Goal: Task Accomplishment & Management: Manage account settings

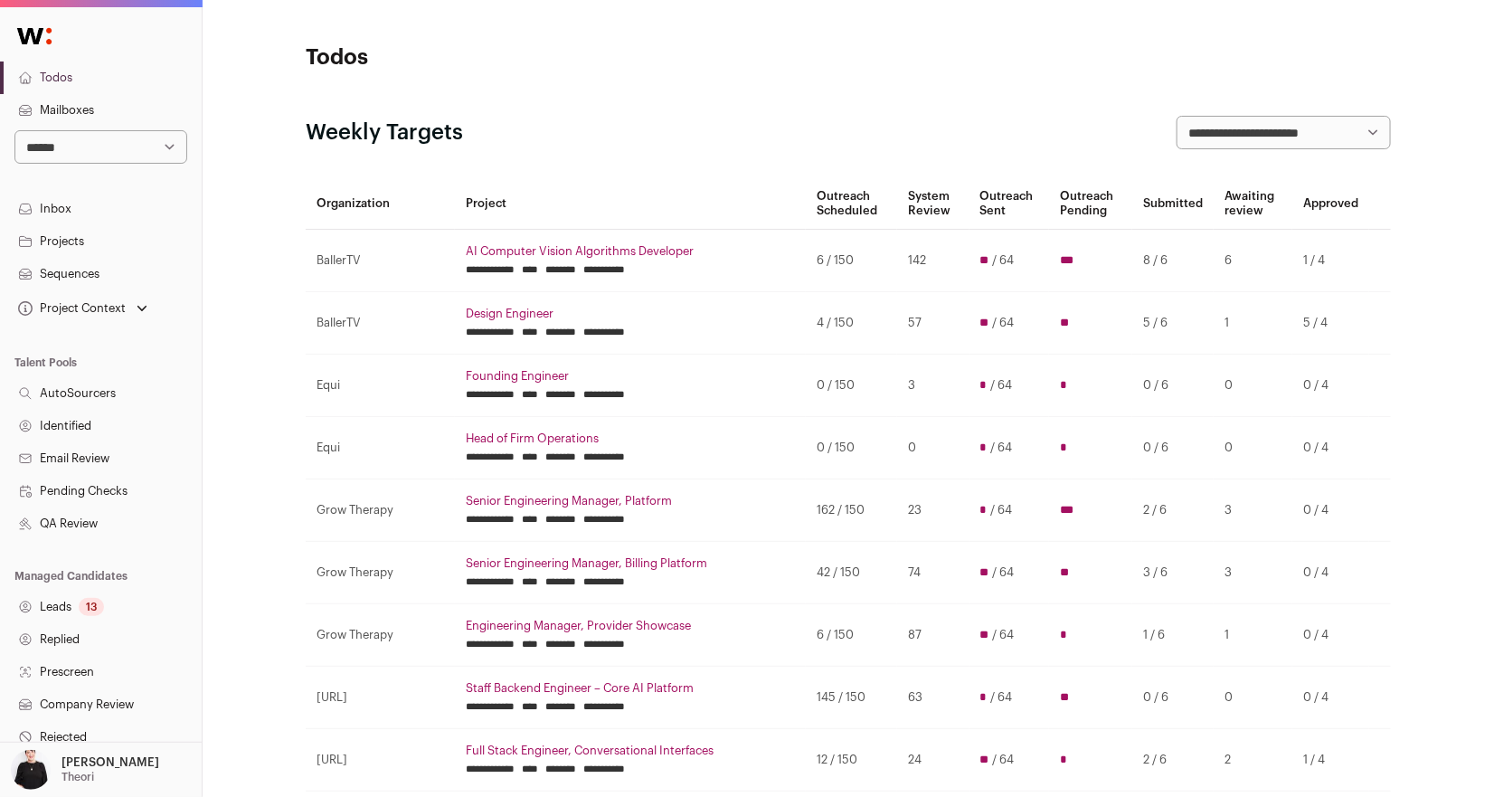
click at [46, 250] on link "Projects" at bounding box center [101, 241] width 202 height 33
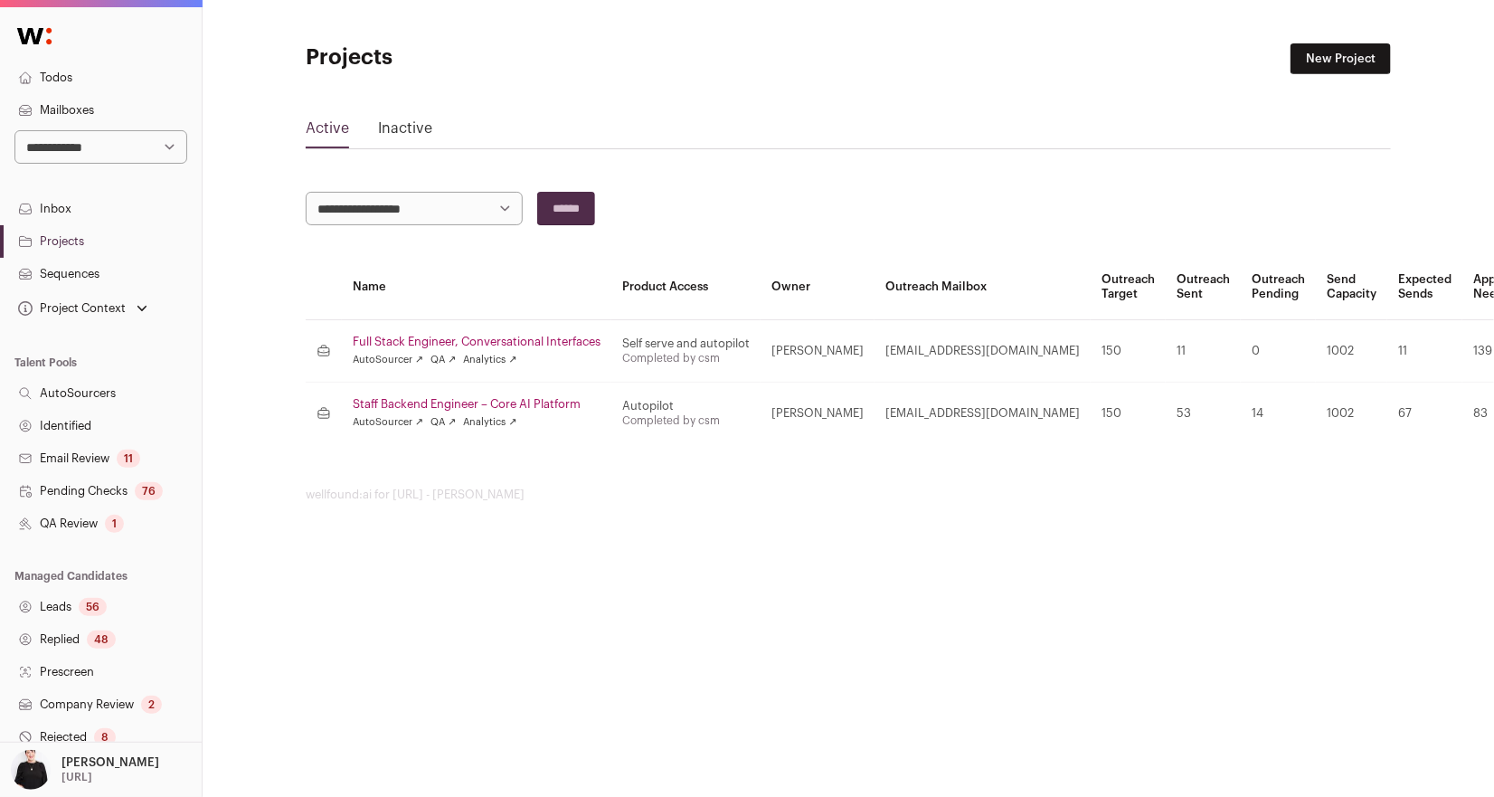
click at [138, 138] on select "**********" at bounding box center [100, 146] width 173 height 33
select select "*****"
click at [14, 130] on select "**********" at bounding box center [100, 146] width 173 height 33
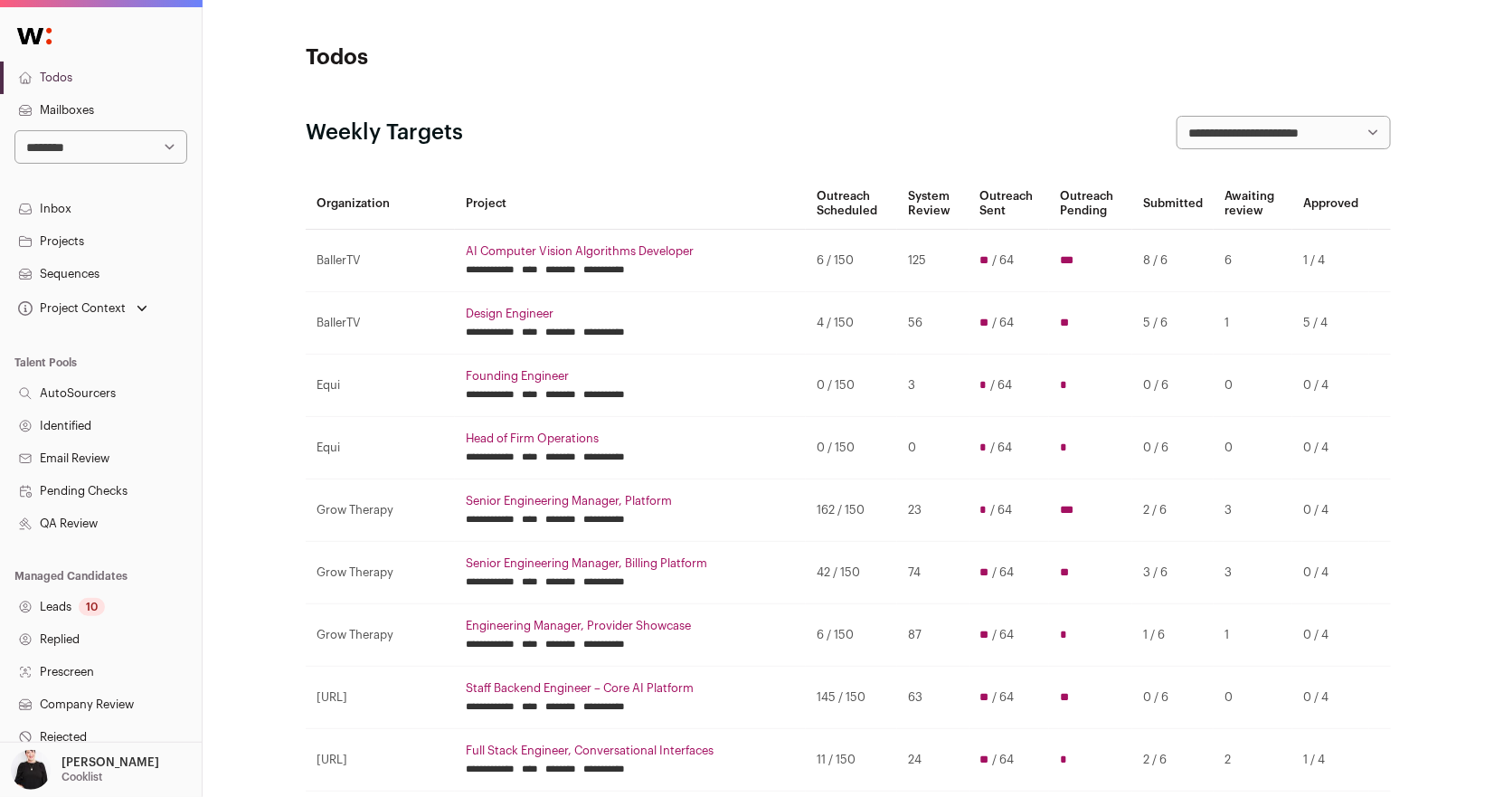
click at [70, 245] on link "Projects" at bounding box center [101, 241] width 202 height 33
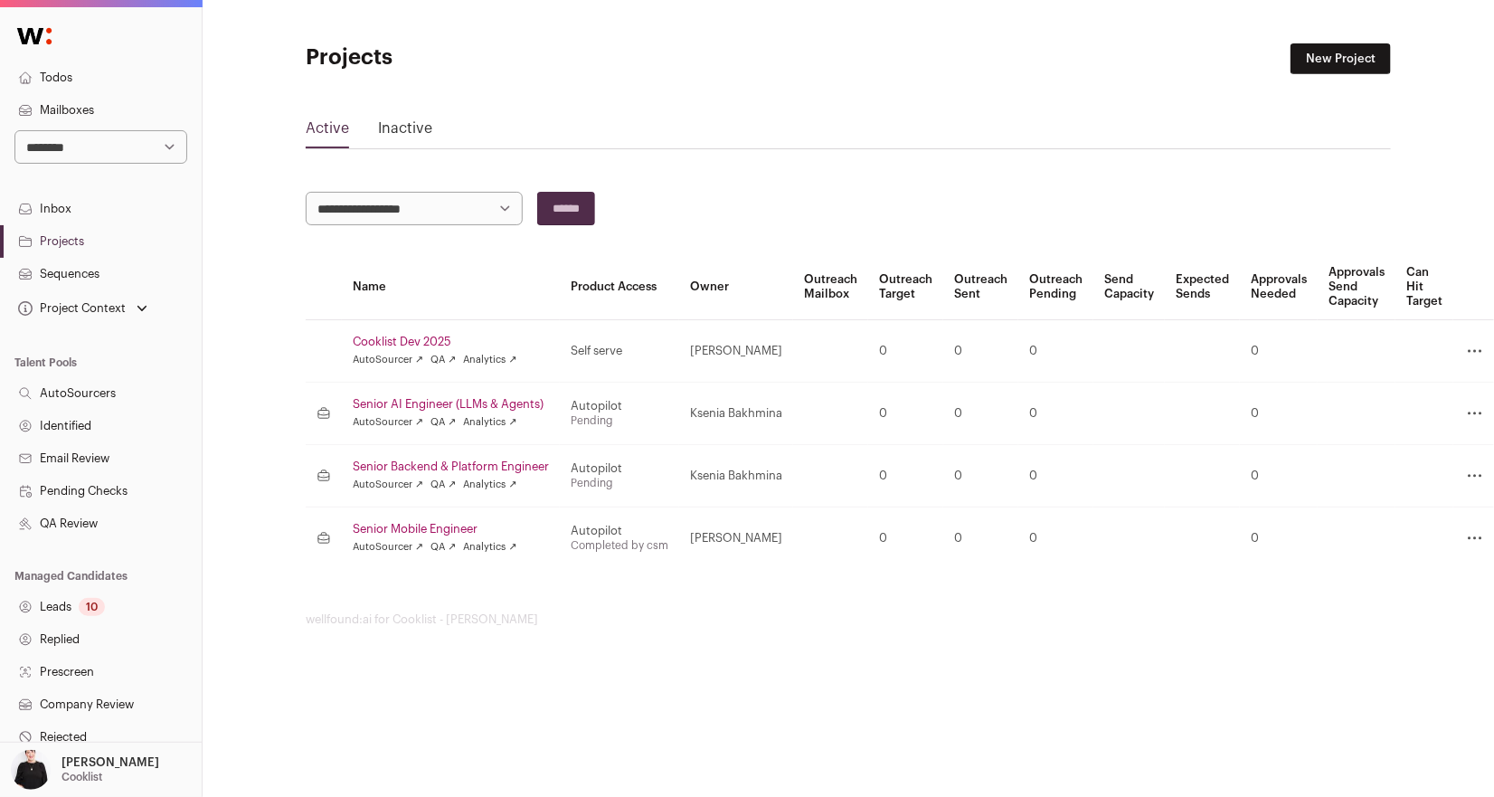
scroll to position [242, 0]
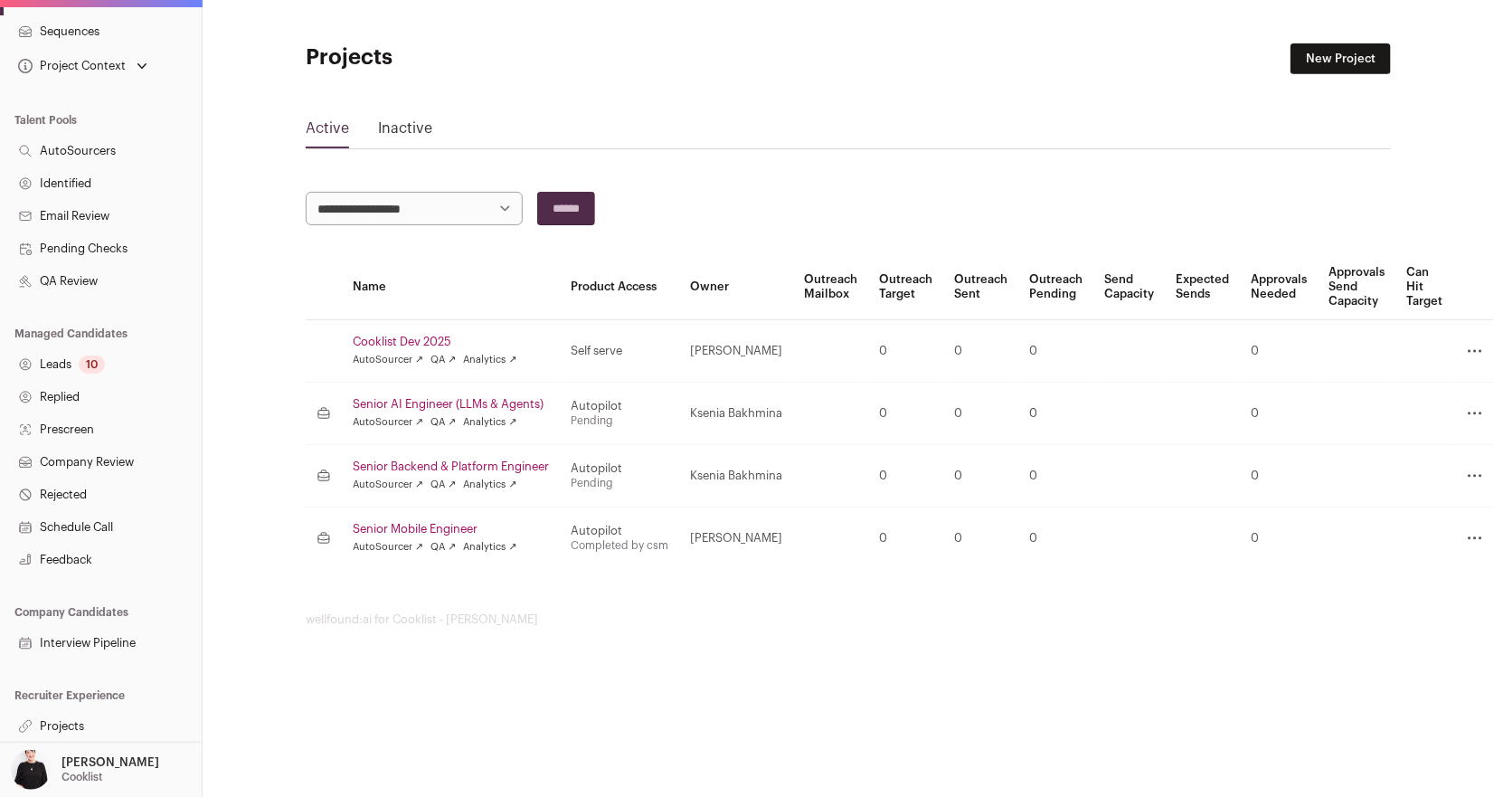
click at [432, 399] on link "Senior AI Engineer (LLMs & Agents)" at bounding box center [451, 404] width 196 height 14
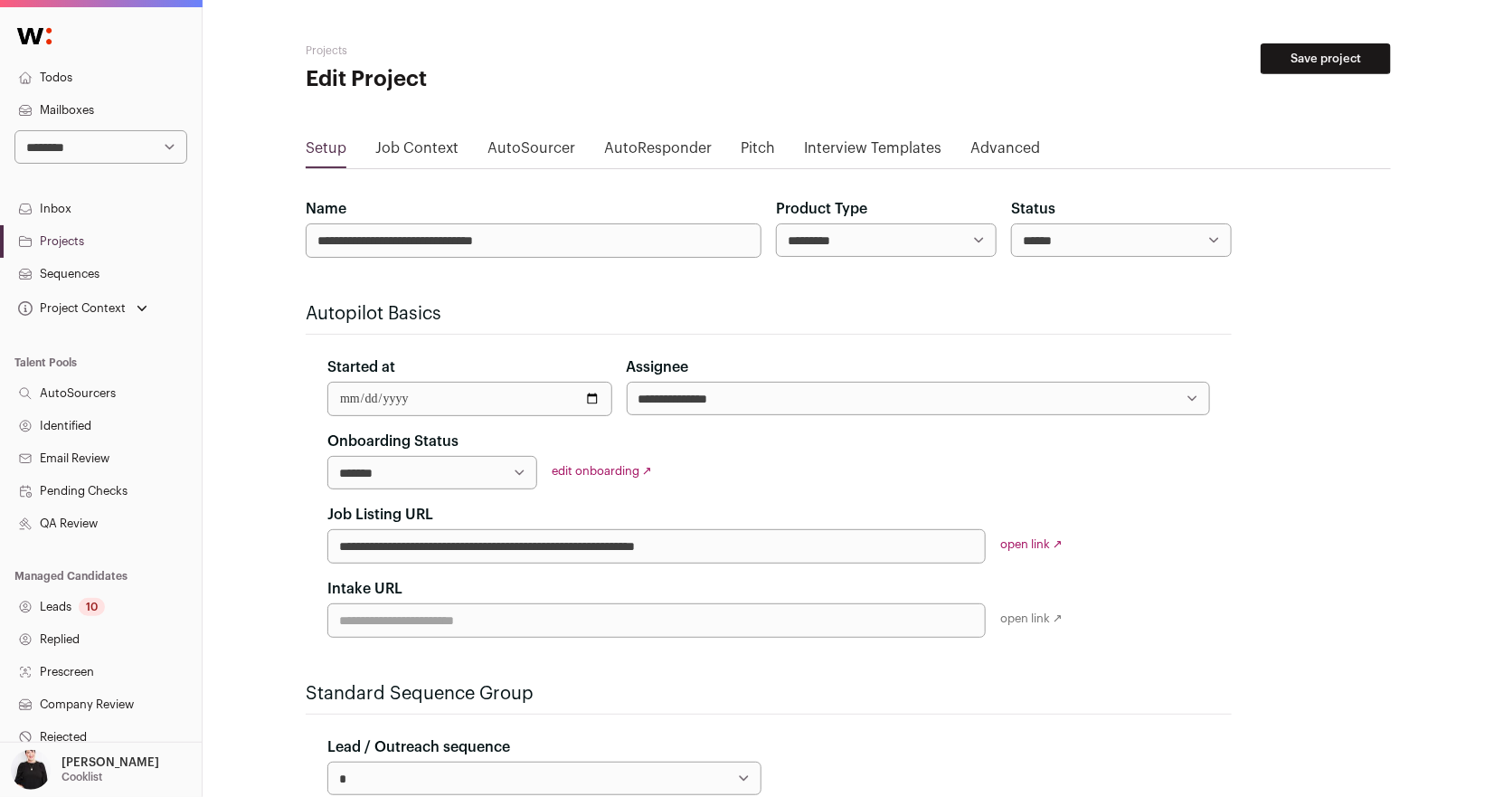
click at [738, 395] on select "**********" at bounding box center [918, 398] width 583 height 33
select select "*****"
click at [627, 382] on select "**********" at bounding box center [918, 398] width 583 height 33
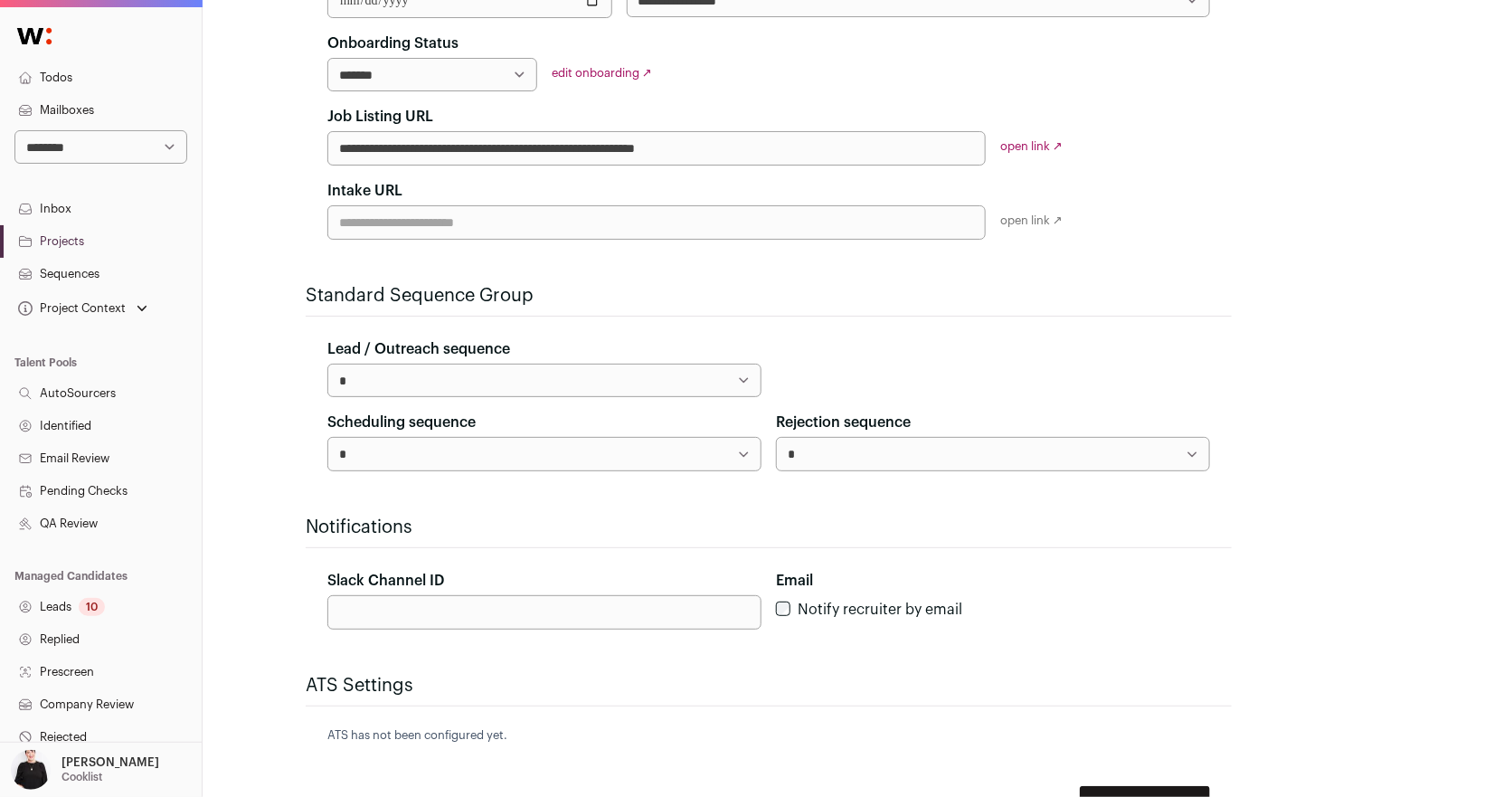
scroll to position [512, 0]
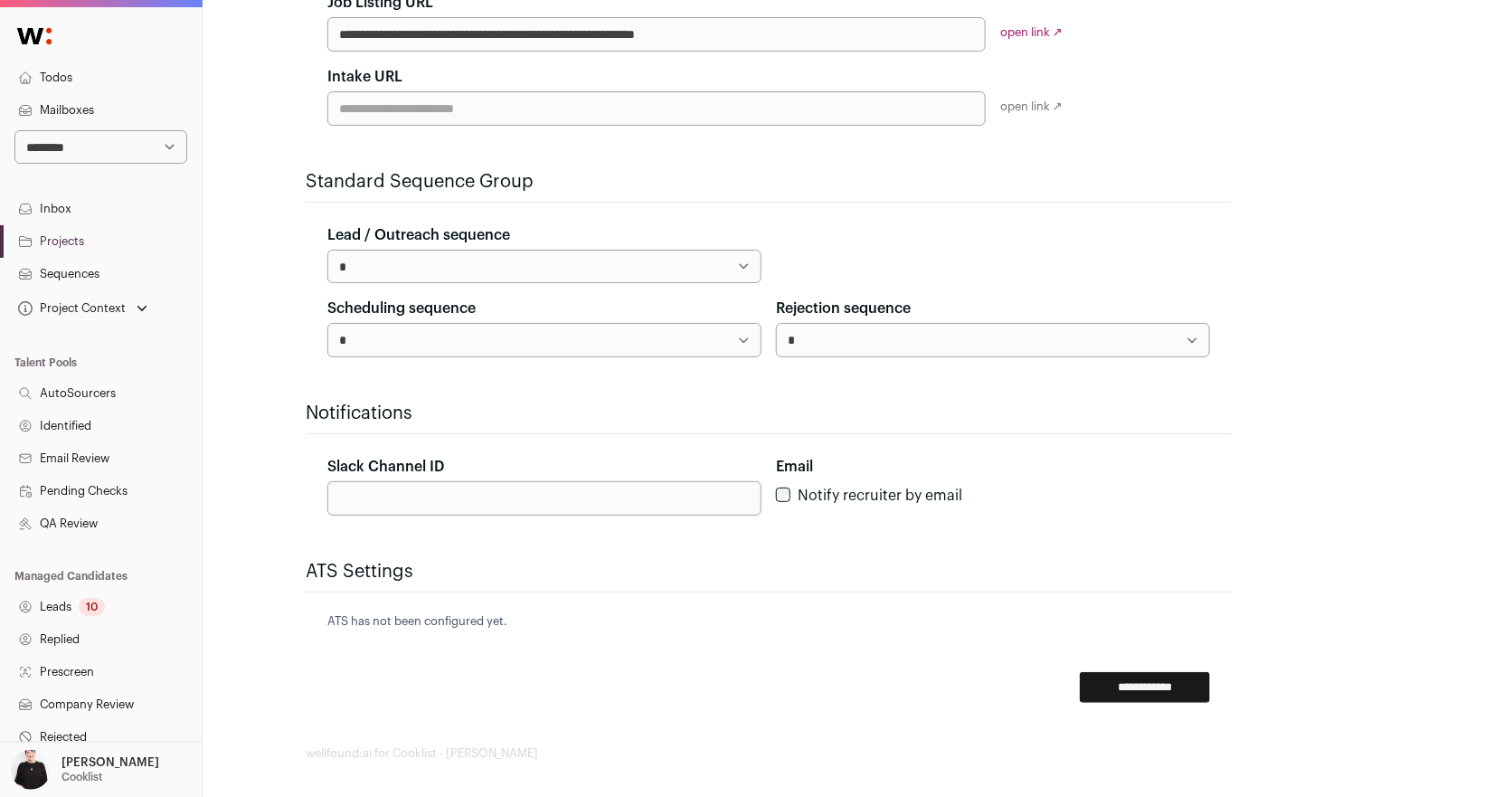
click at [1157, 685] on input "**********" at bounding box center [1145, 687] width 130 height 31
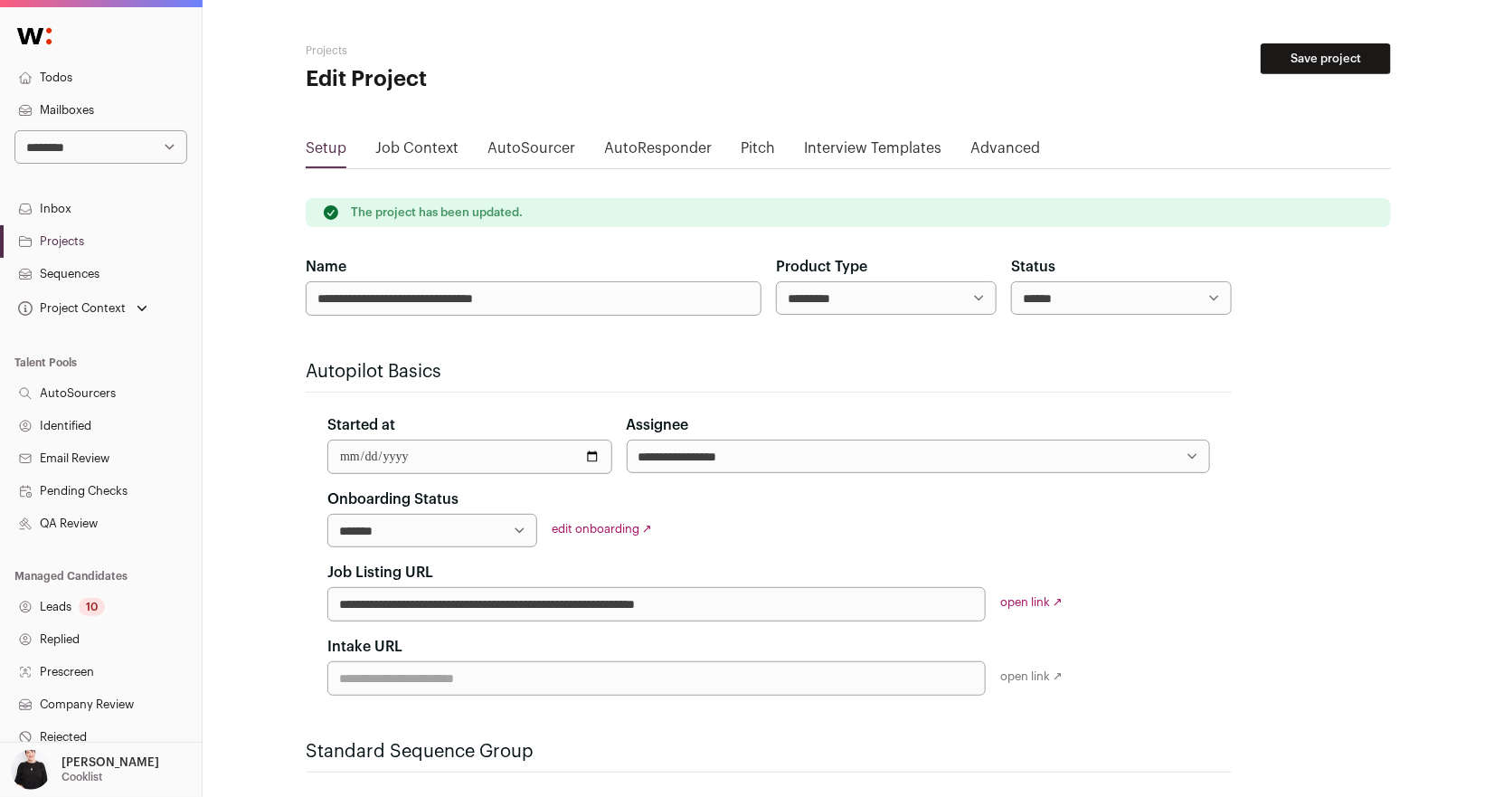
click at [64, 242] on link "Projects" at bounding box center [101, 241] width 202 height 33
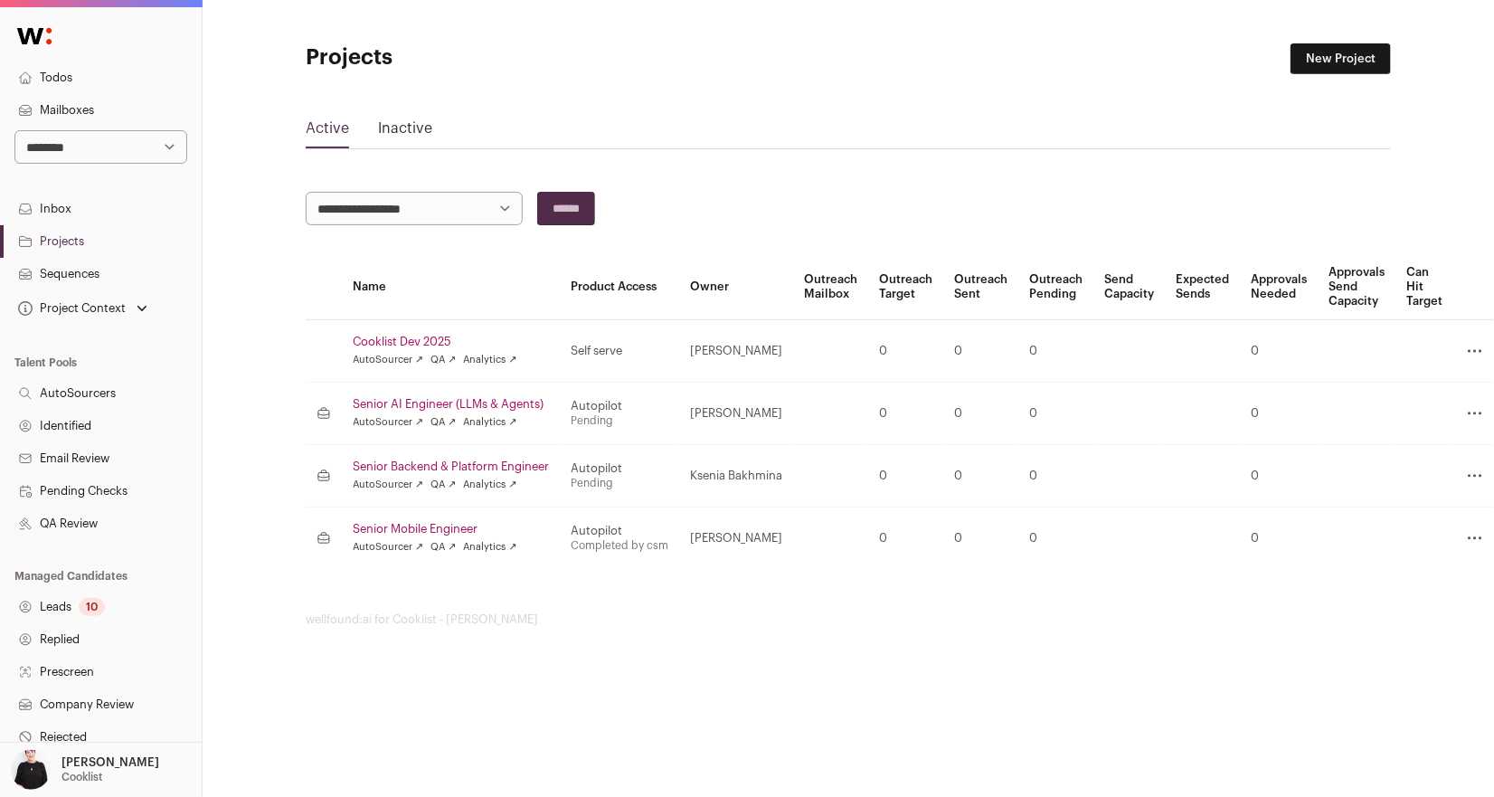
click at [433, 465] on link "Senior Backend & Platform Engineer" at bounding box center [451, 466] width 196 height 14
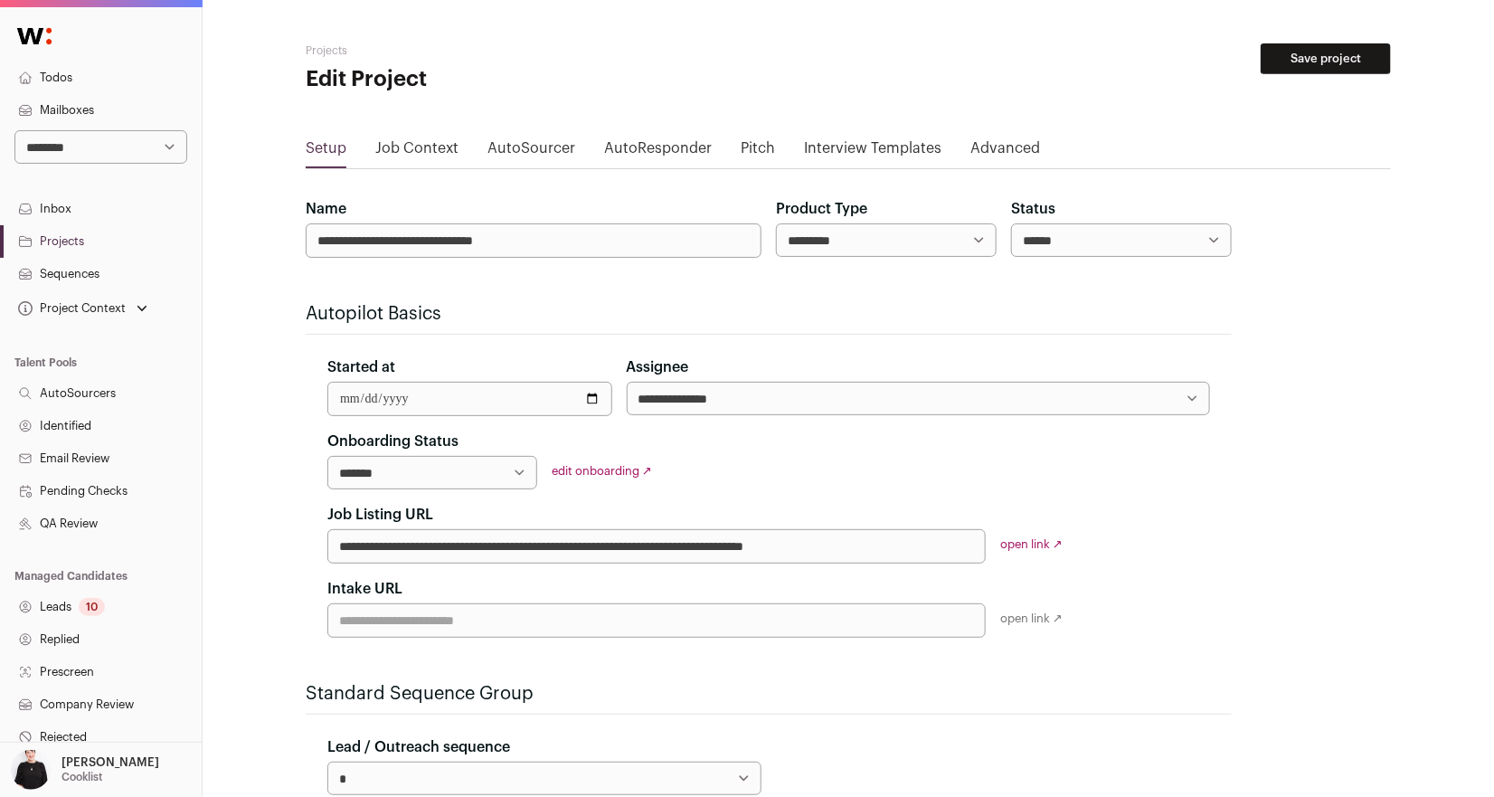
click at [907, 398] on select "**********" at bounding box center [918, 398] width 583 height 33
select select "*****"
click at [627, 382] on select "**********" at bounding box center [918, 398] width 583 height 33
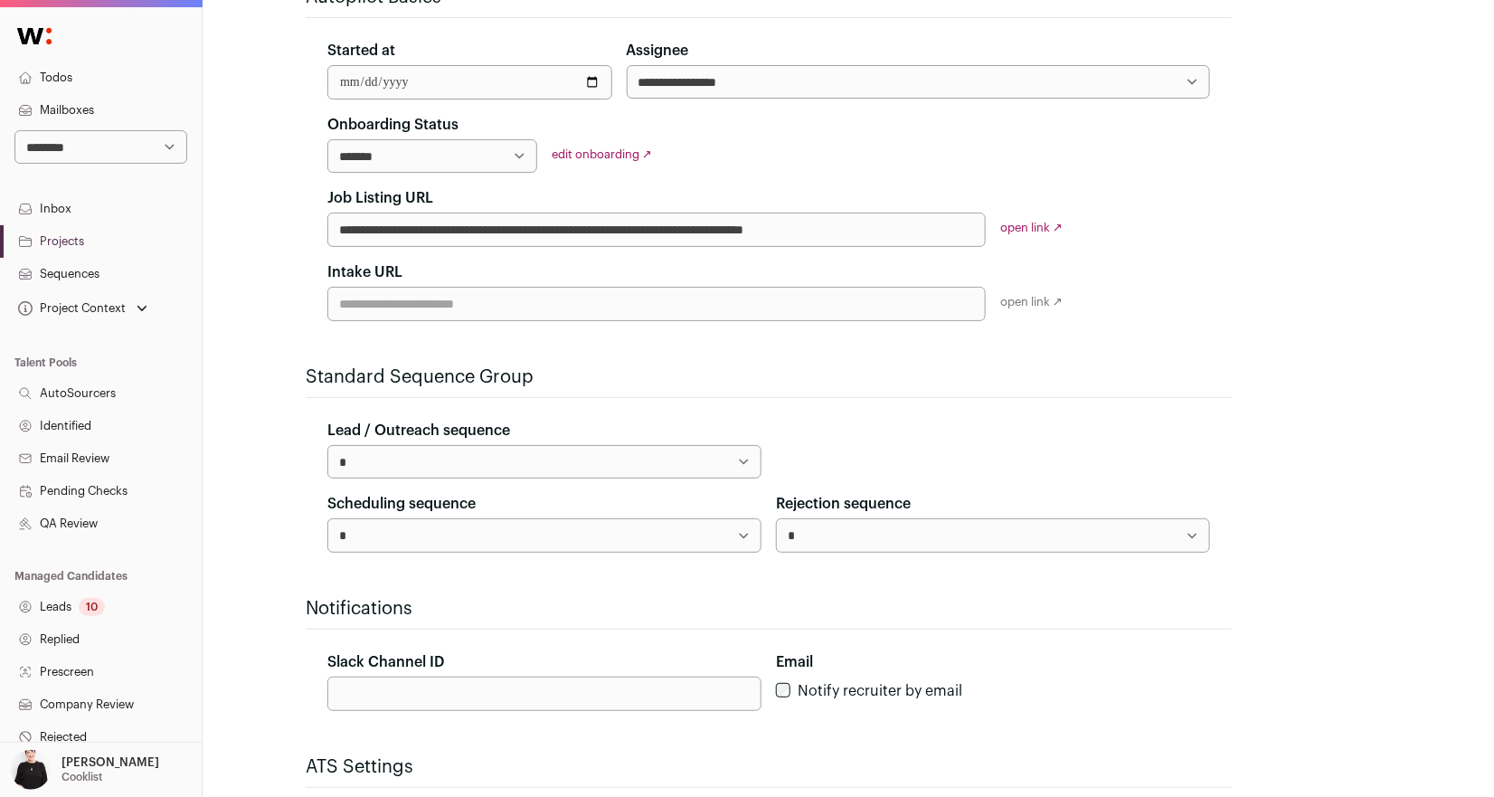
scroll to position [512, 0]
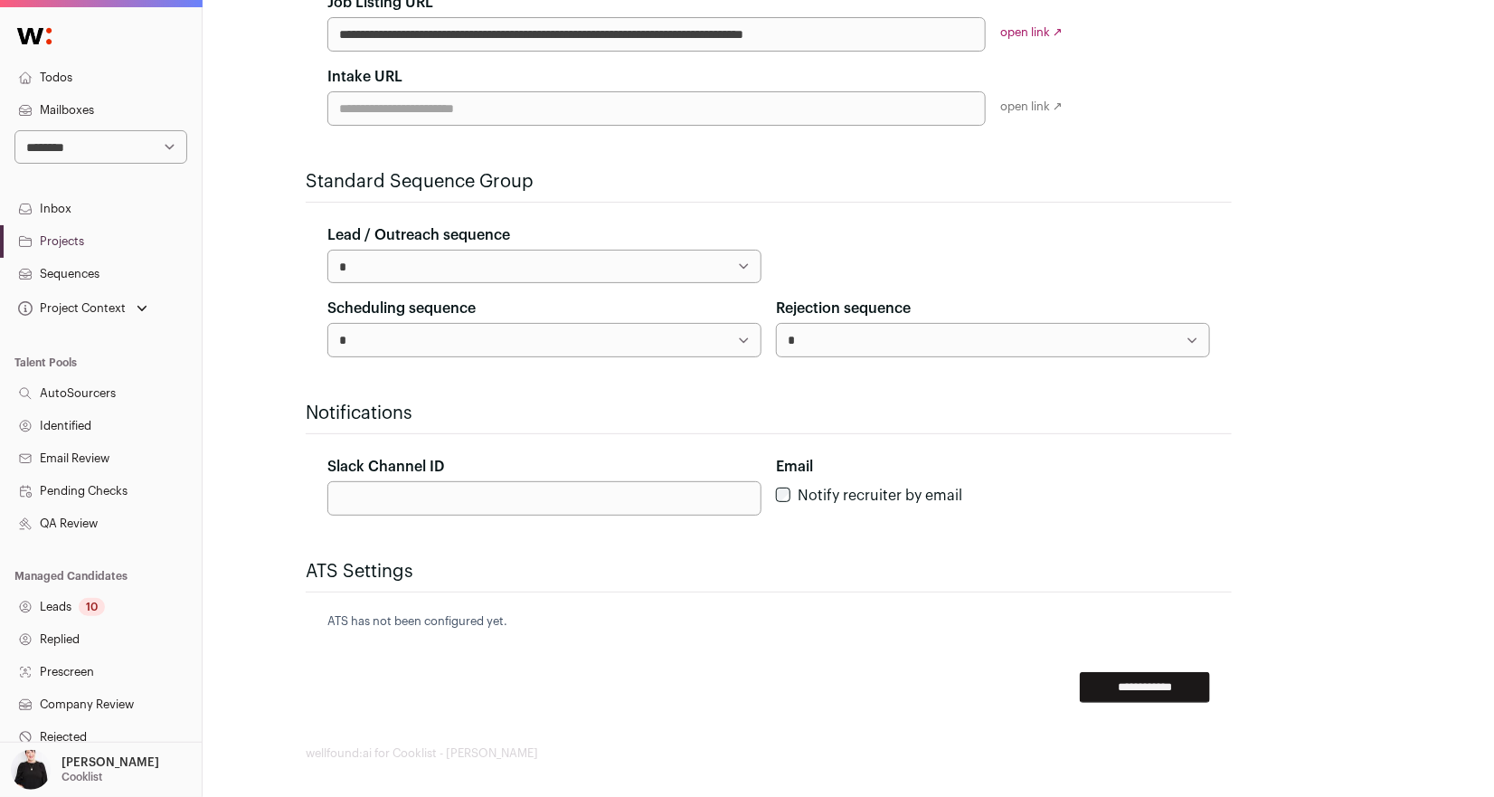
click at [1146, 684] on input "**********" at bounding box center [1145, 687] width 130 height 31
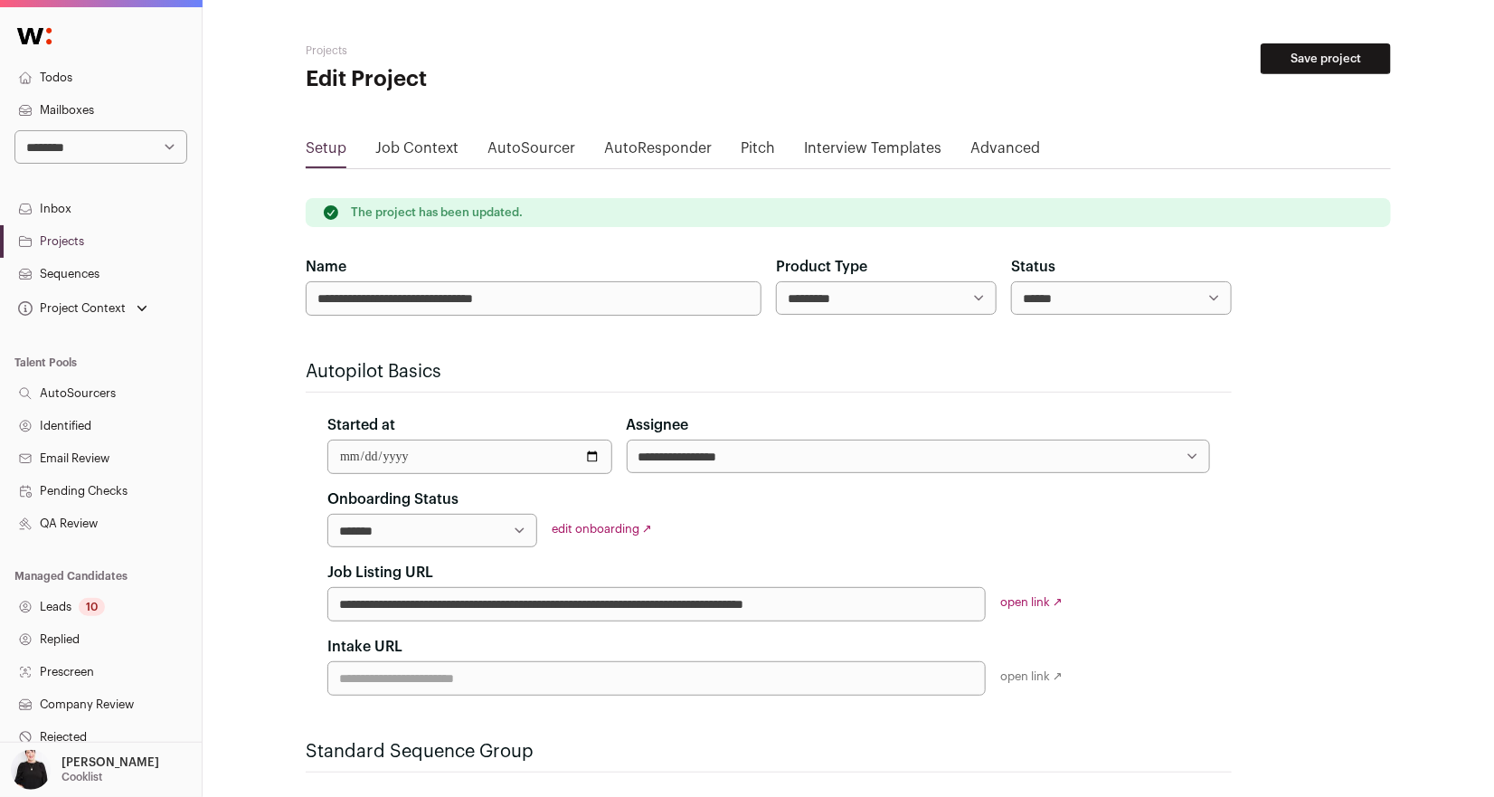
click at [588, 525] on link "edit onboarding ↗" at bounding box center [602, 529] width 100 height 12
click at [517, 528] on select "**********" at bounding box center [432, 530] width 210 height 33
select select "**********"
click at [327, 514] on select "**********" at bounding box center [432, 530] width 210 height 33
click at [1300, 64] on button "Save project" at bounding box center [1325, 58] width 130 height 31
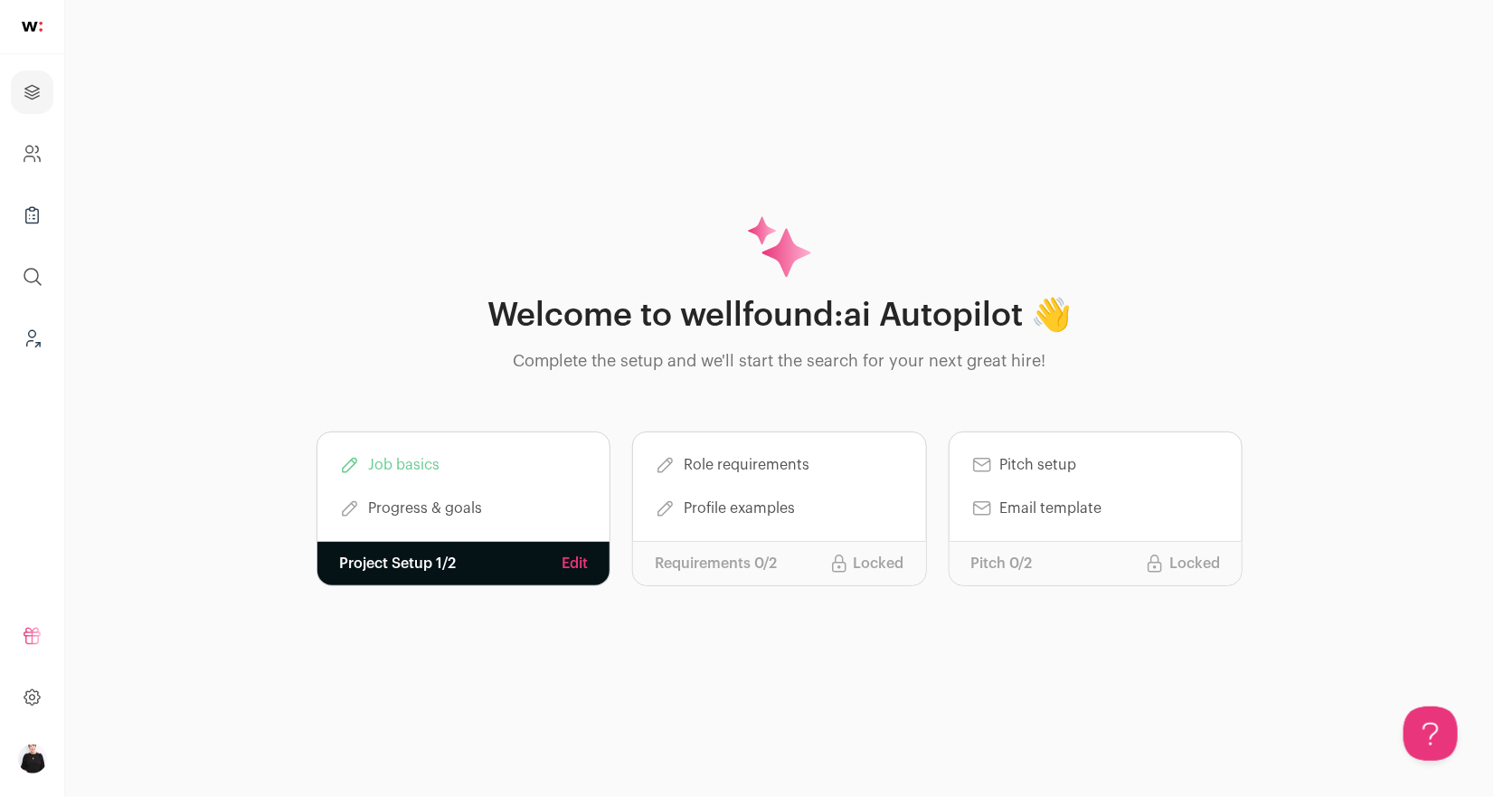
click at [581, 570] on link "Edit" at bounding box center [575, 563] width 26 height 22
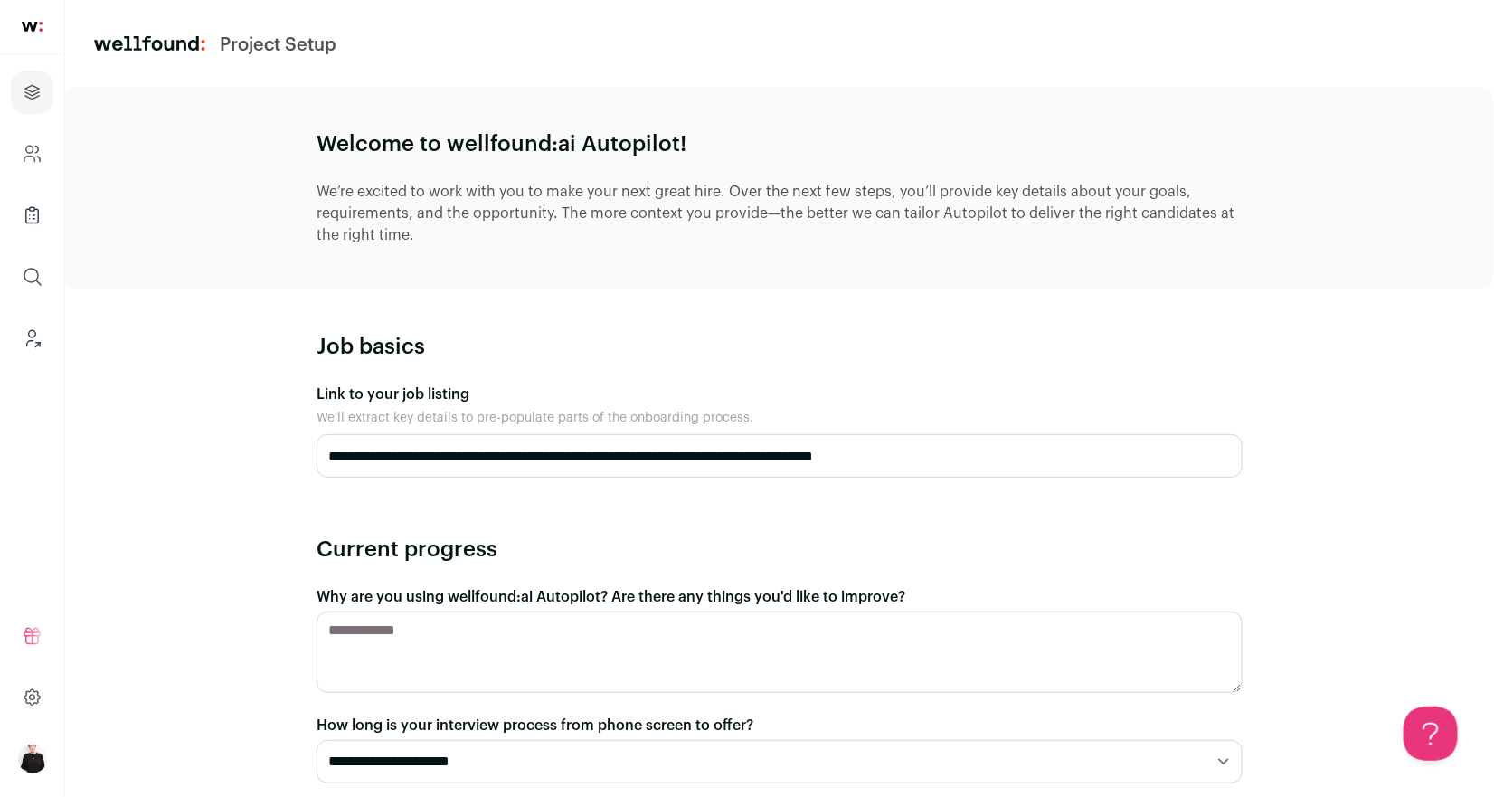
drag, startPoint x: 1001, startPoint y: 459, endPoint x: 273, endPoint y: 458, distance: 727.9
click at [273, 458] on div "**********" at bounding box center [779, 704] width 1429 height 1235
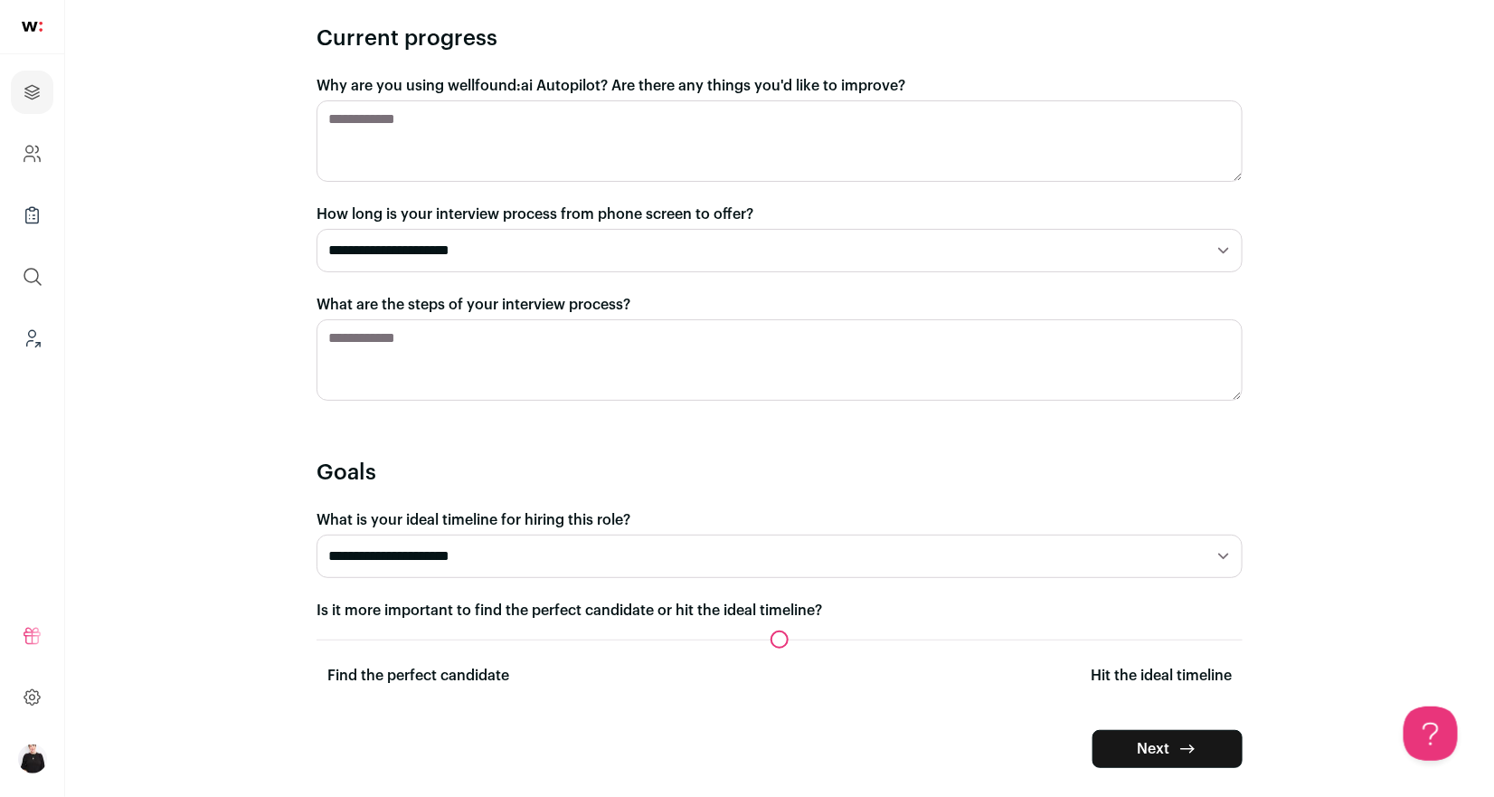
scroll to position [524, 0]
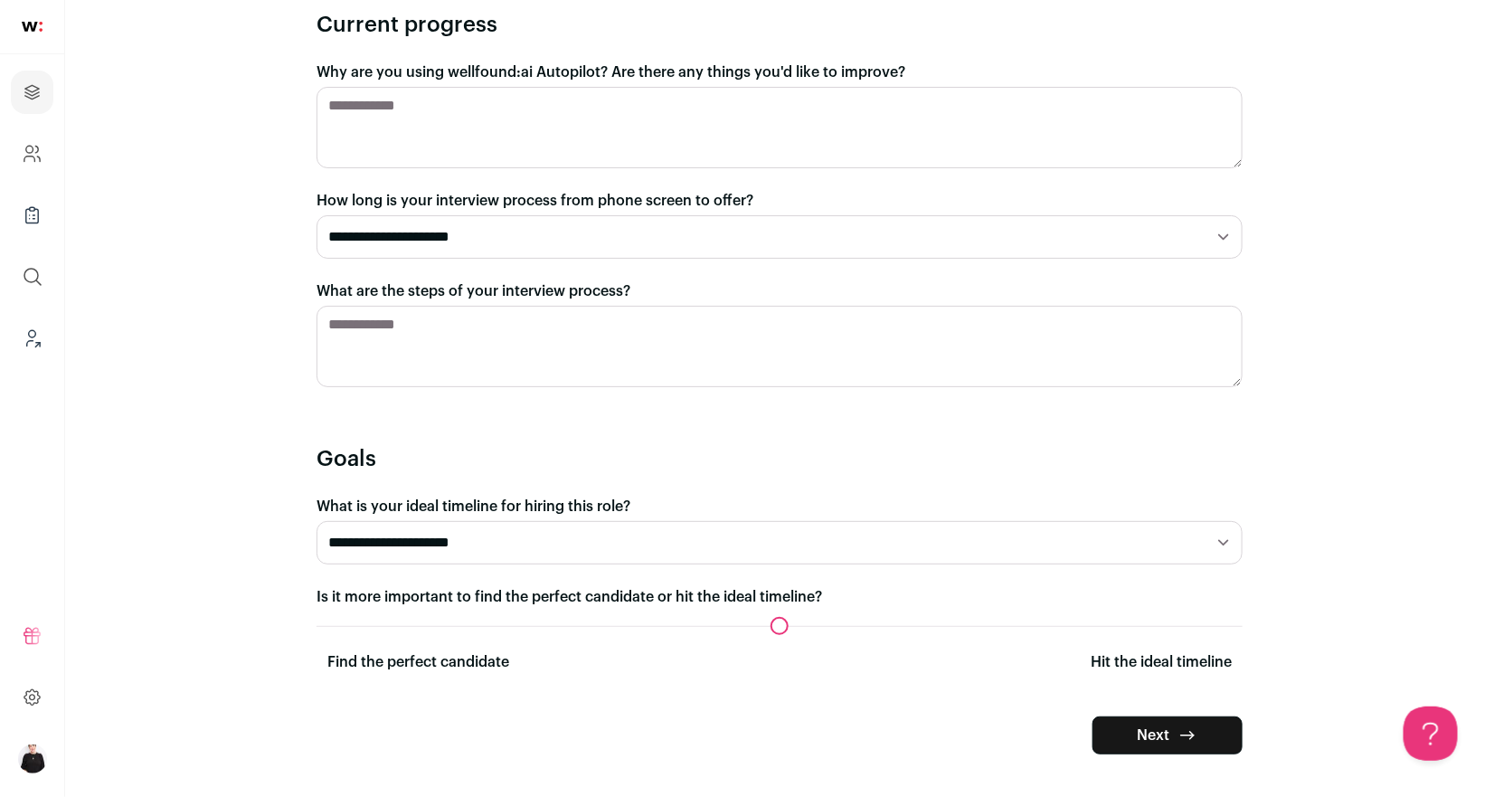
click at [1128, 729] on button "Next" at bounding box center [1167, 735] width 150 height 38
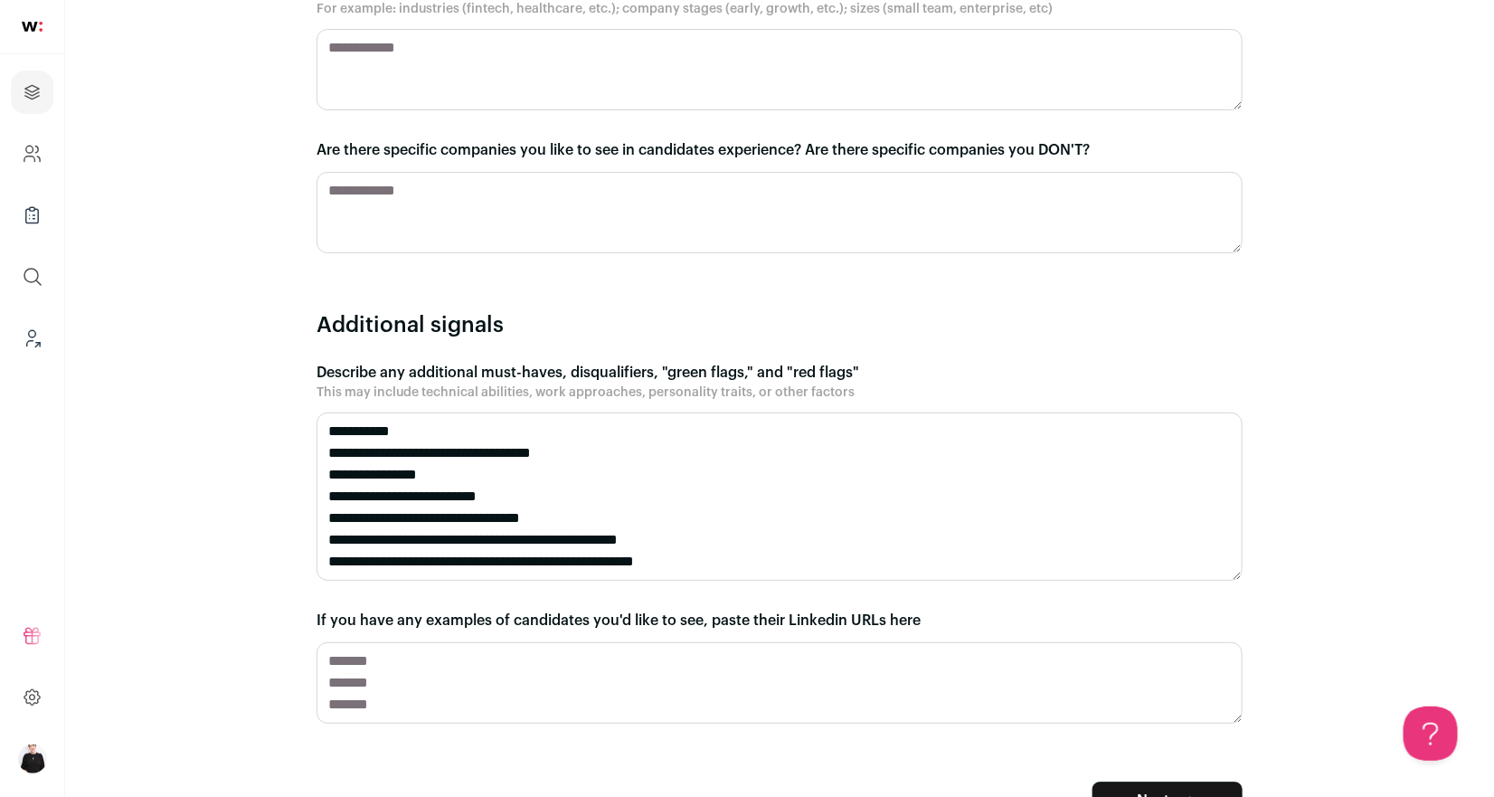
scroll to position [1657, 0]
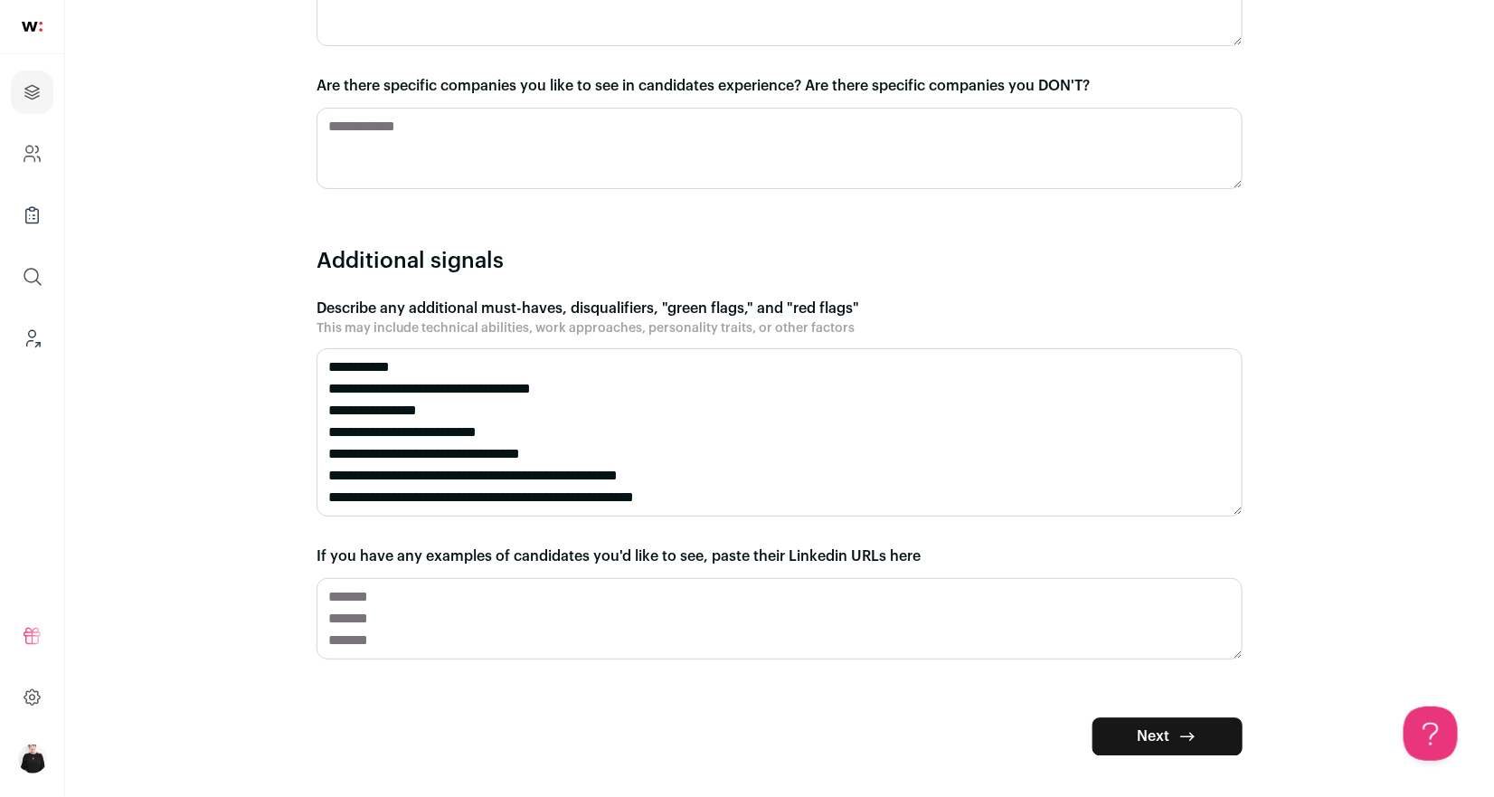
click at [1186, 733] on icon "submit" at bounding box center [1187, 736] width 22 height 22
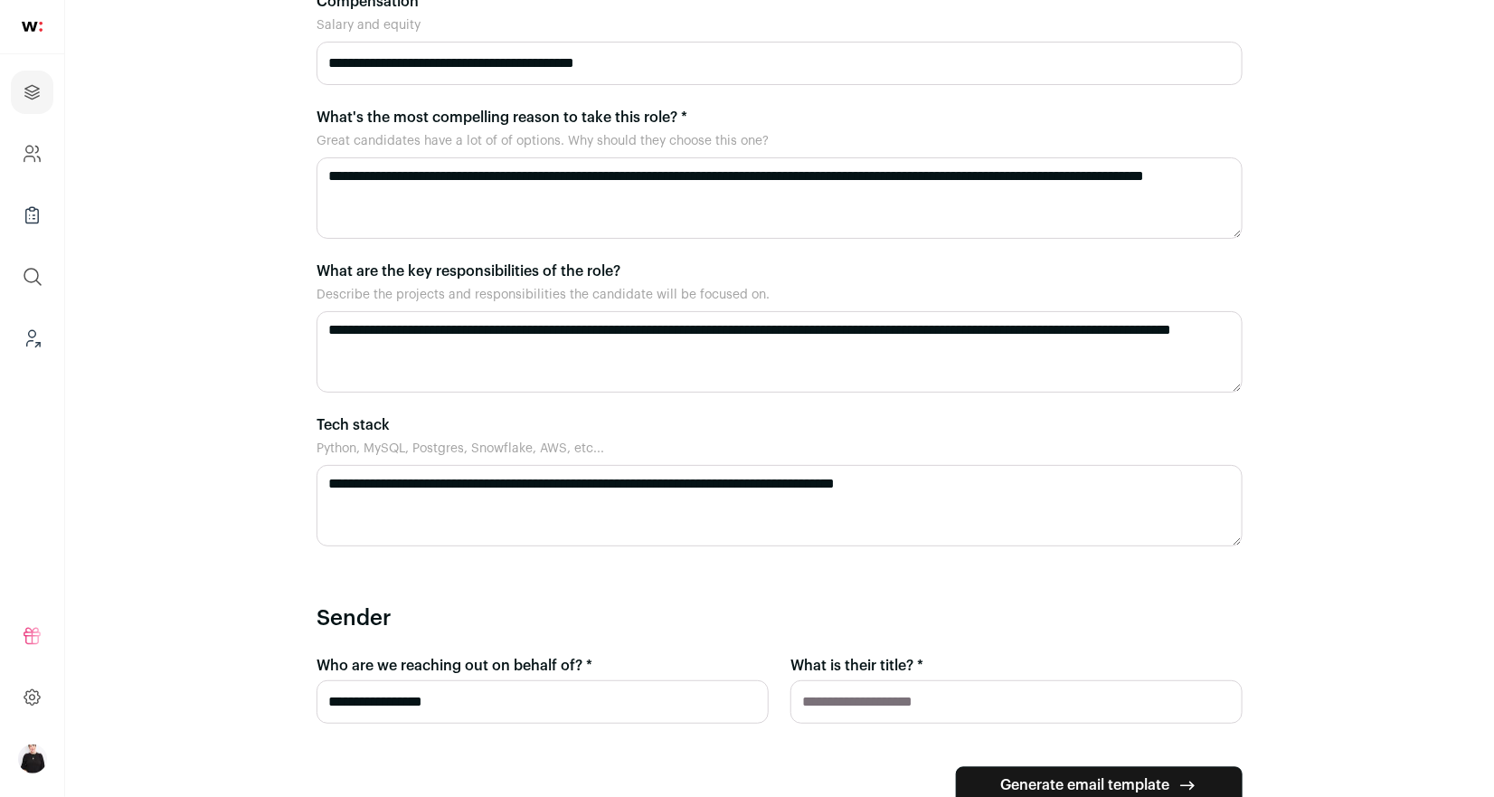
scroll to position [1165, 0]
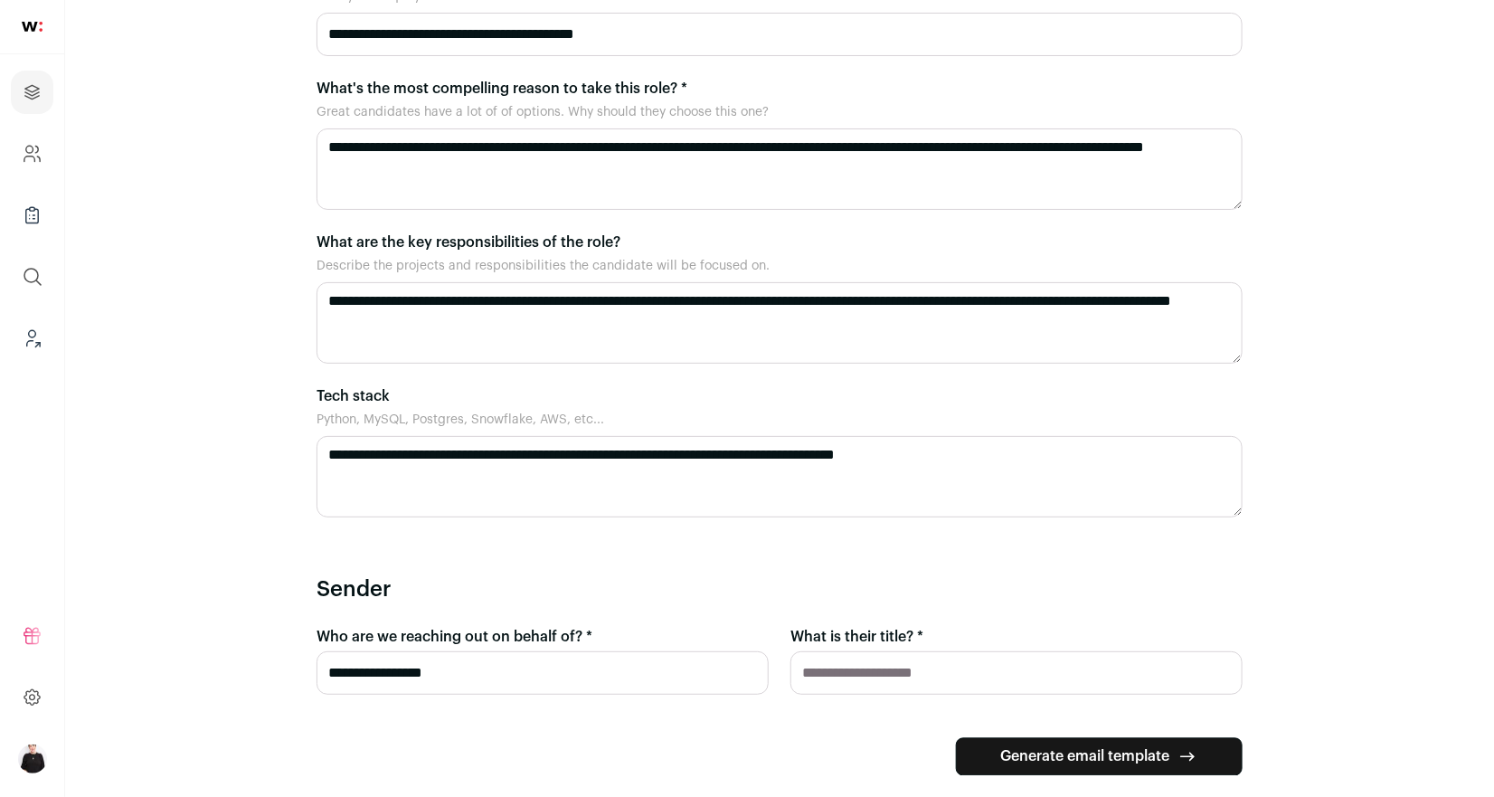
click at [1033, 738] on button "Generate email template" at bounding box center [1099, 757] width 287 height 38
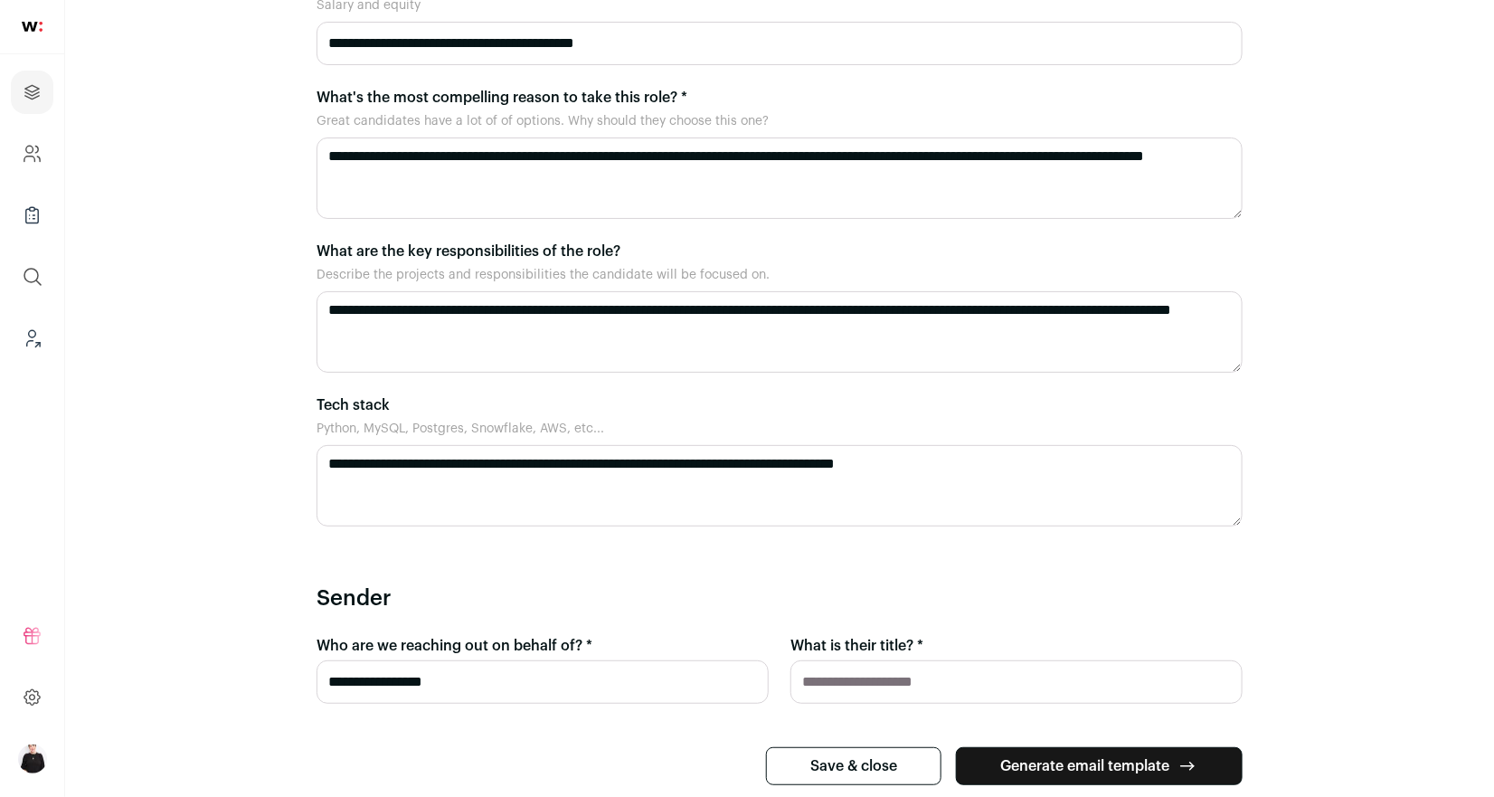
click at [1043, 758] on button "Generate email template" at bounding box center [1099, 766] width 287 height 38
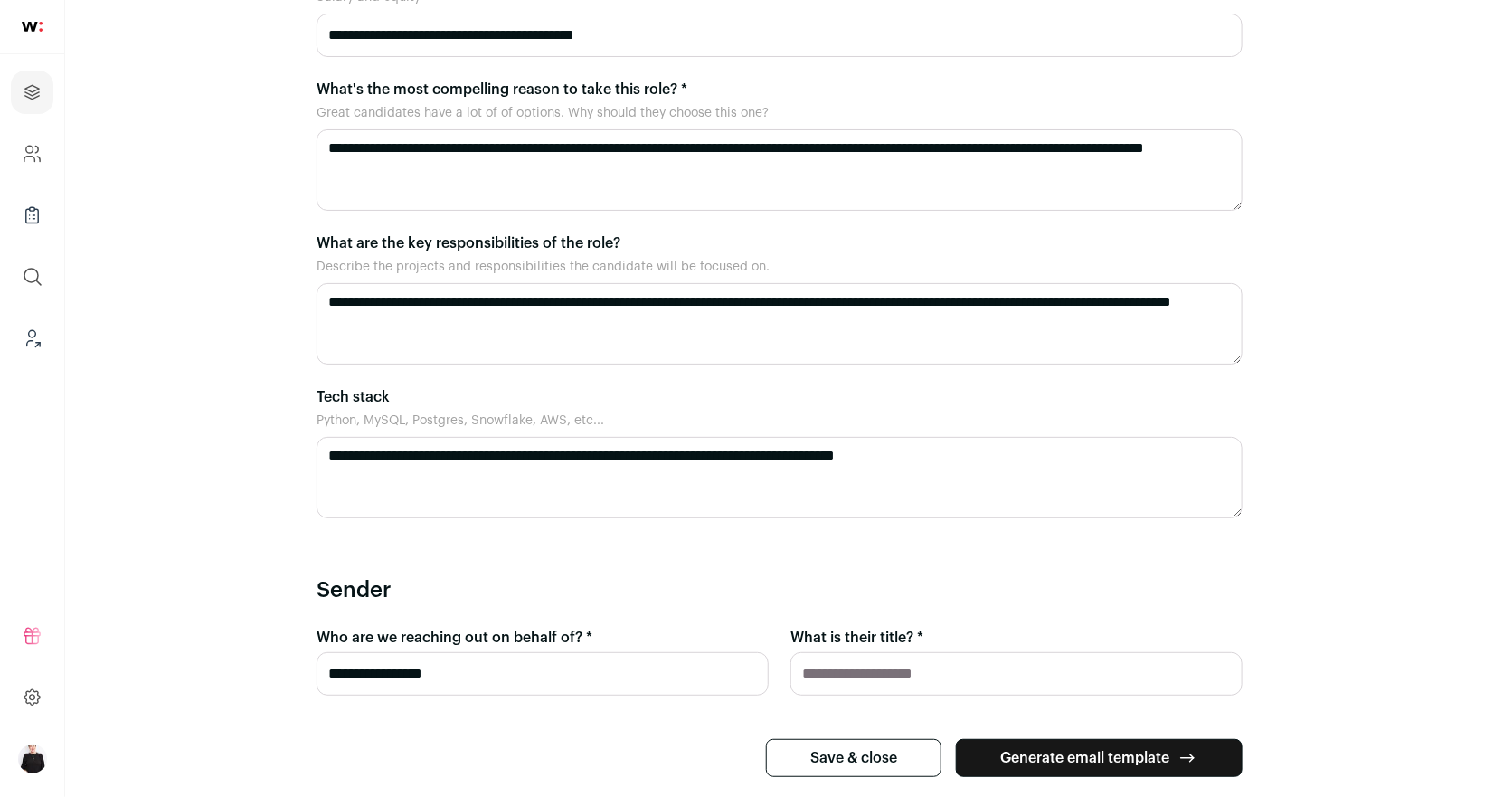
click at [868, 652] on input "What is their title? *" at bounding box center [1016, 673] width 452 height 43
type input "*********"
click at [1013, 739] on button "Generate email template" at bounding box center [1099, 758] width 287 height 38
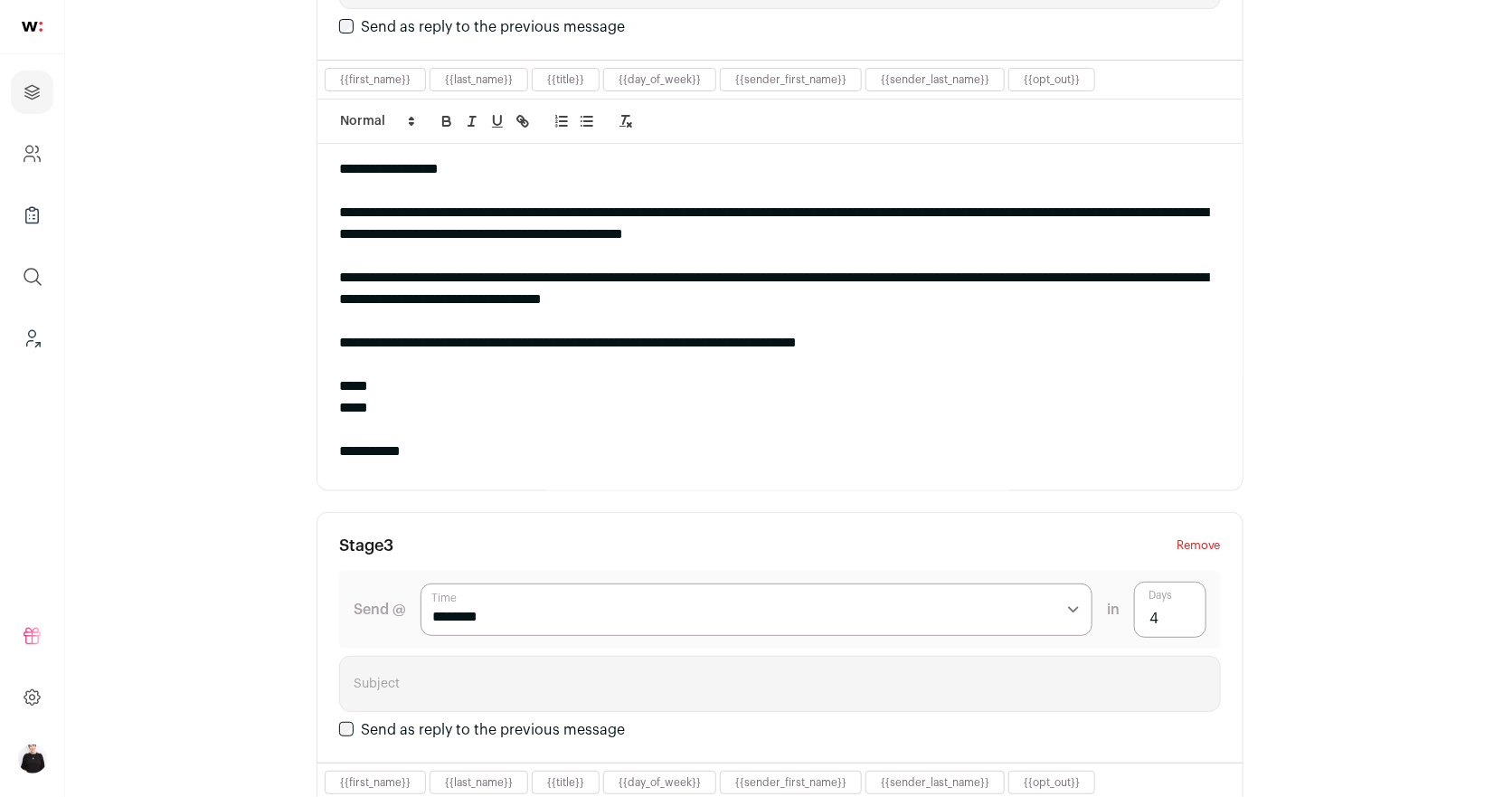
scroll to position [1601, 0]
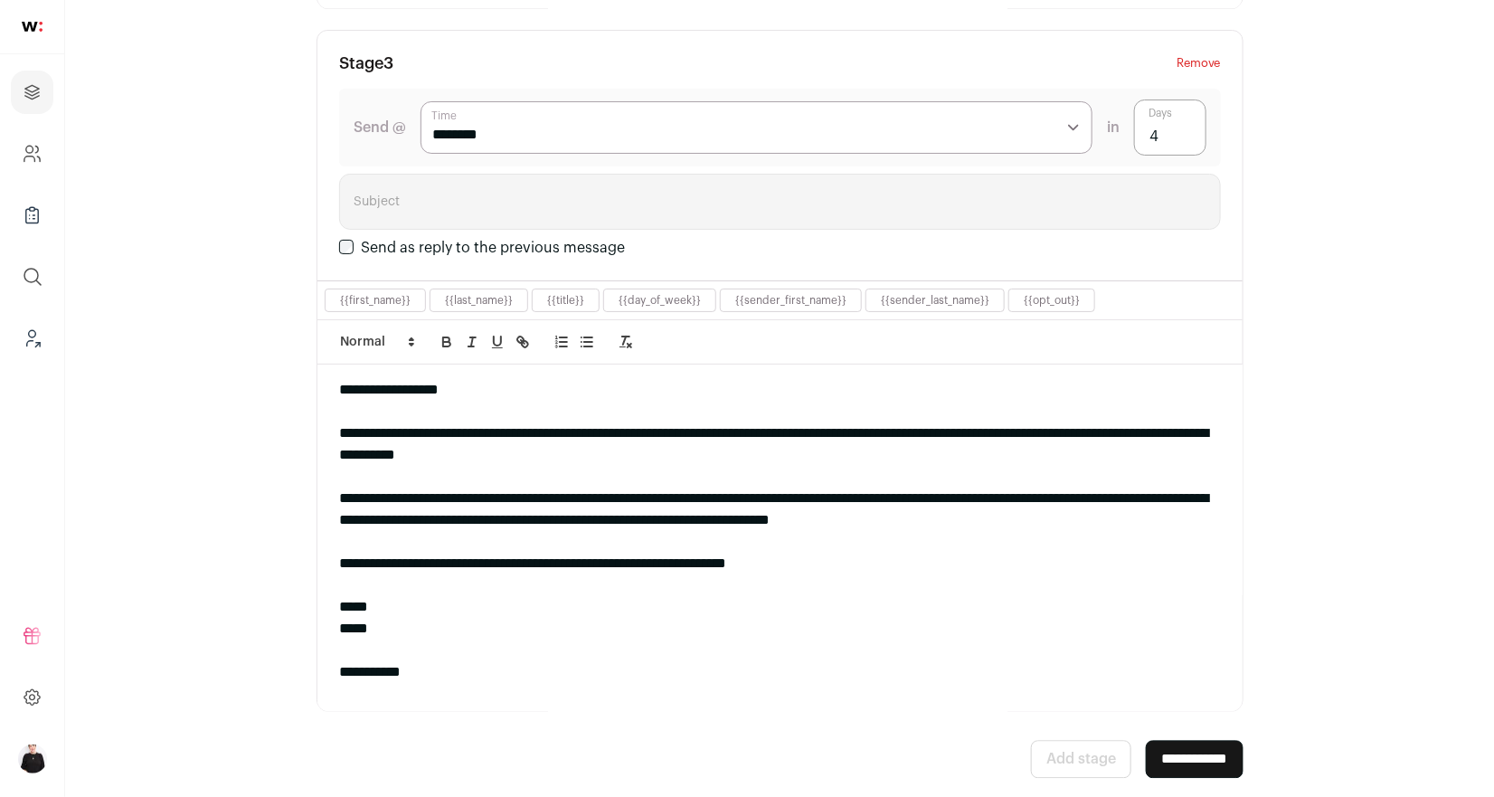
click at [1169, 754] on input "**********" at bounding box center [1195, 759] width 98 height 38
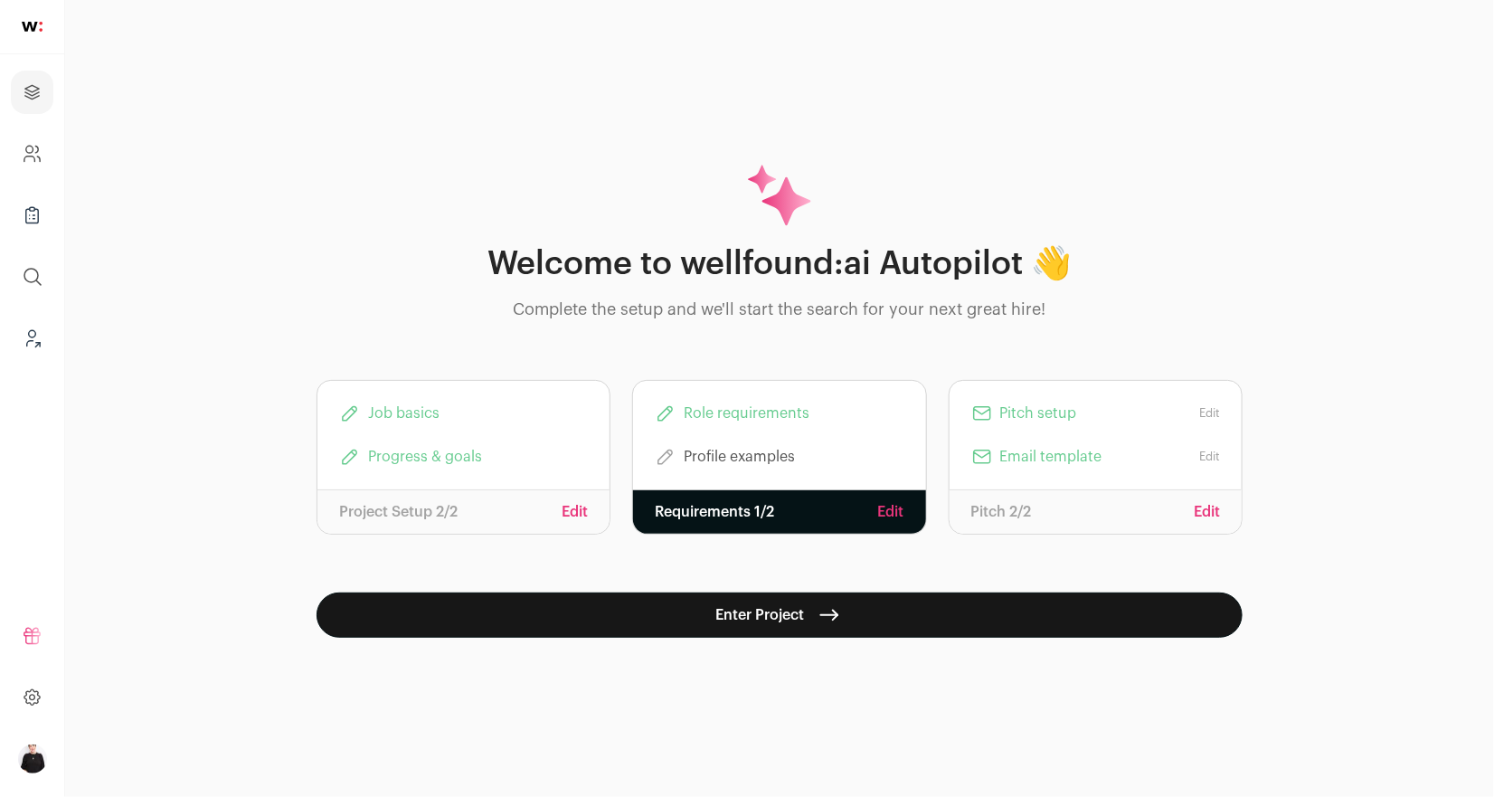
click at [809, 610] on button "Enter Project" at bounding box center [779, 614] width 926 height 45
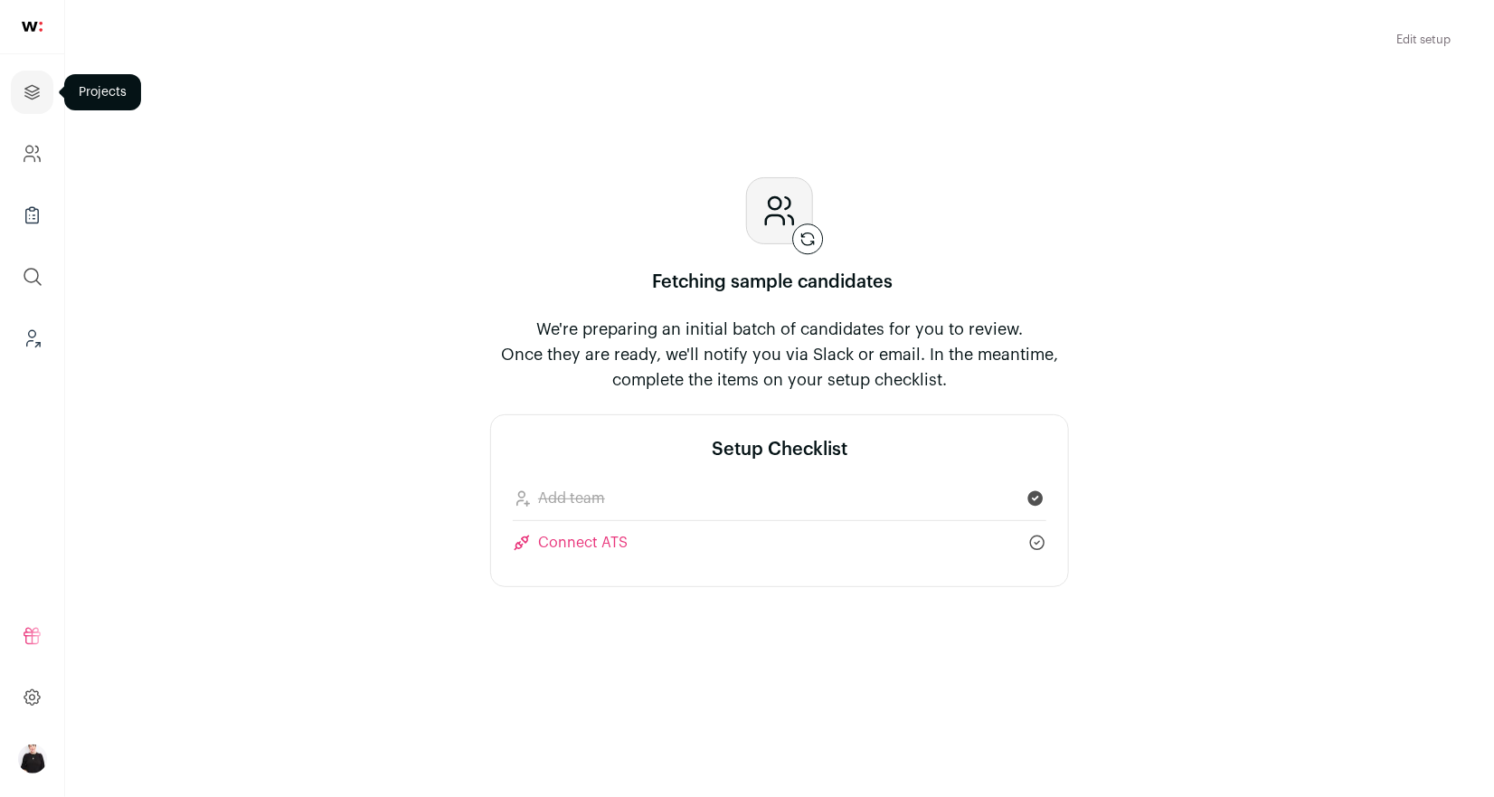
click at [19, 86] on link "Projects" at bounding box center [32, 92] width 42 height 43
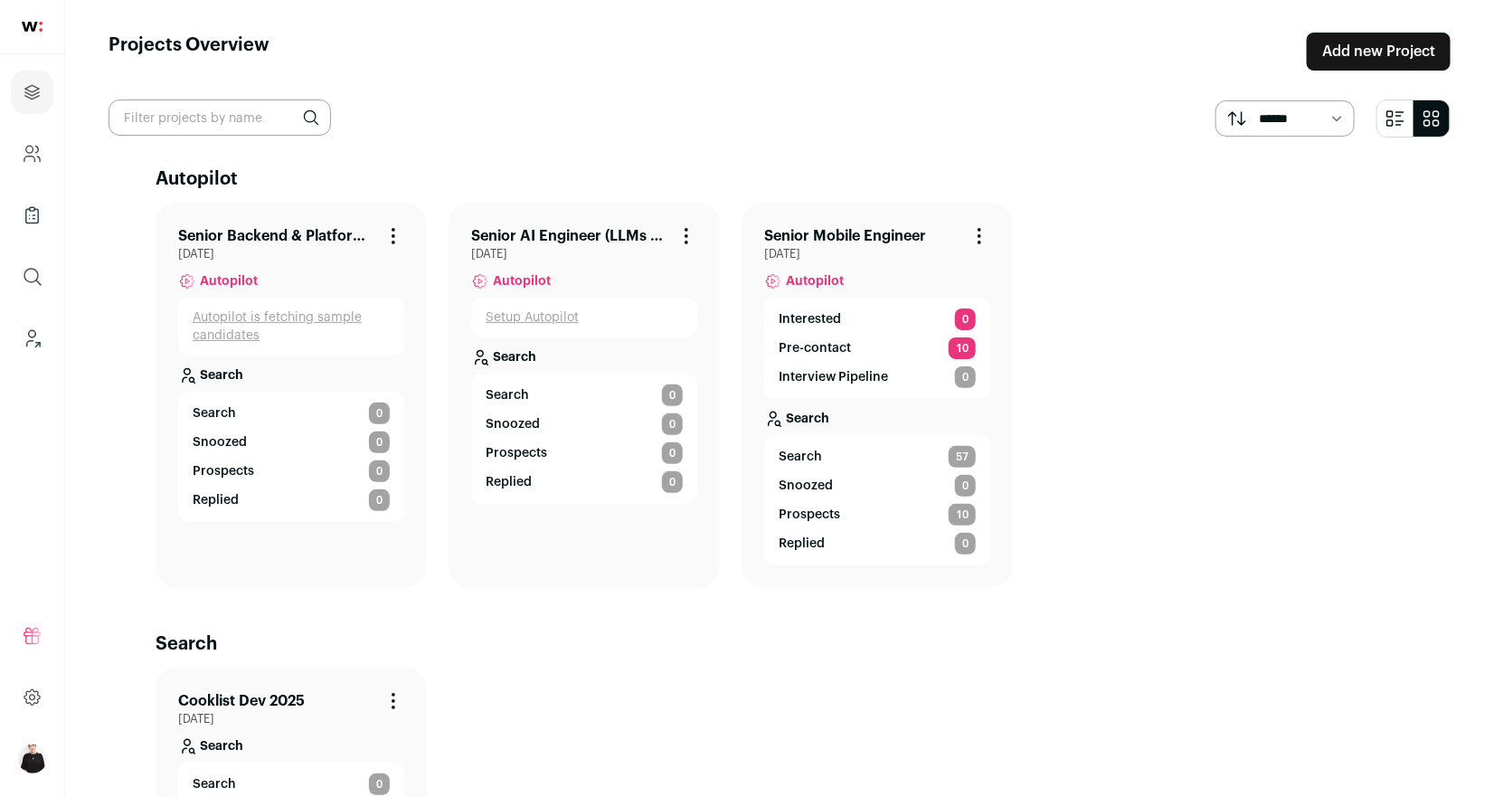
click at [322, 231] on link "Senior Backend & Platform Engineer" at bounding box center [276, 236] width 197 height 22
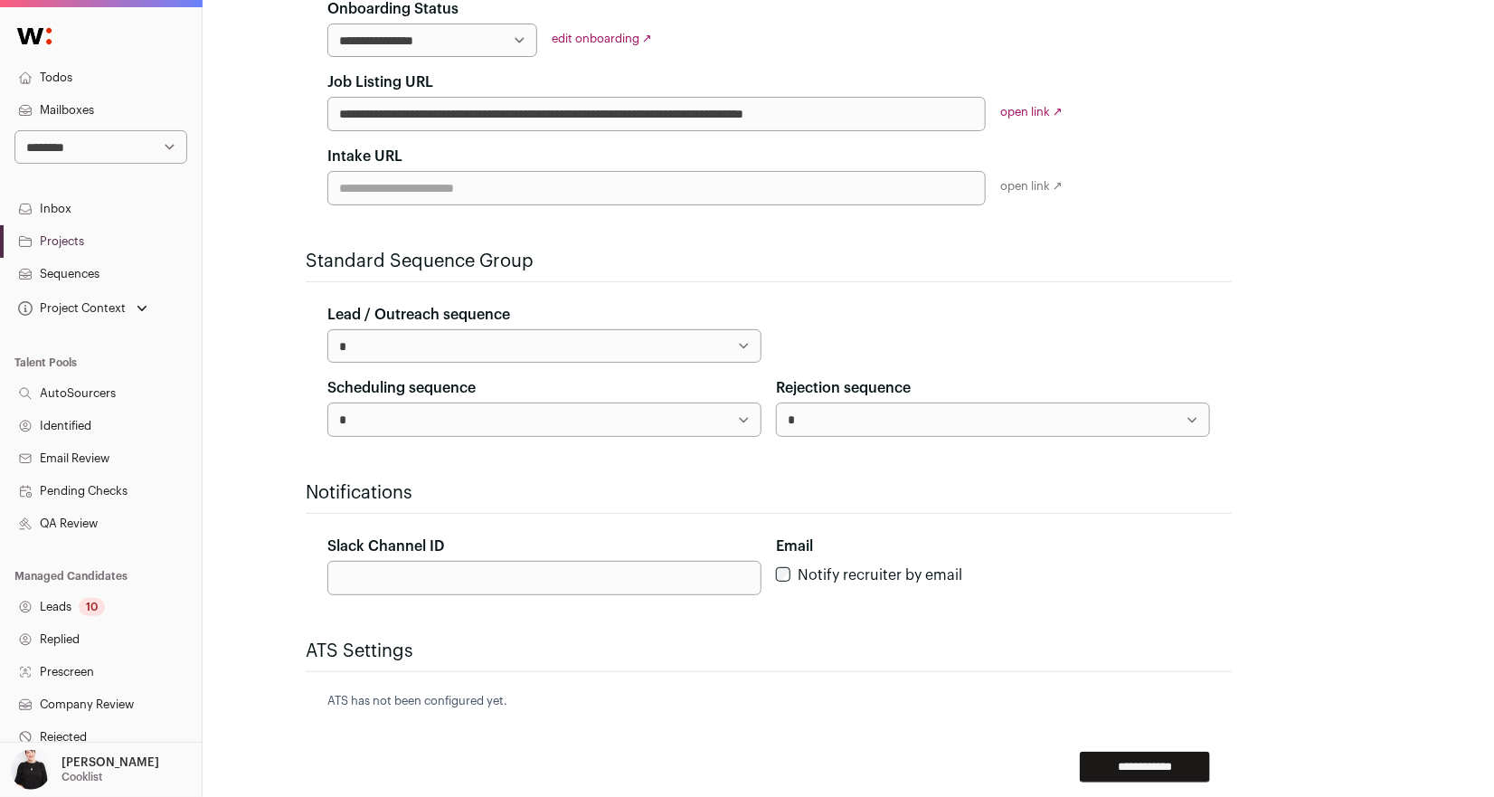
scroll to position [527, 0]
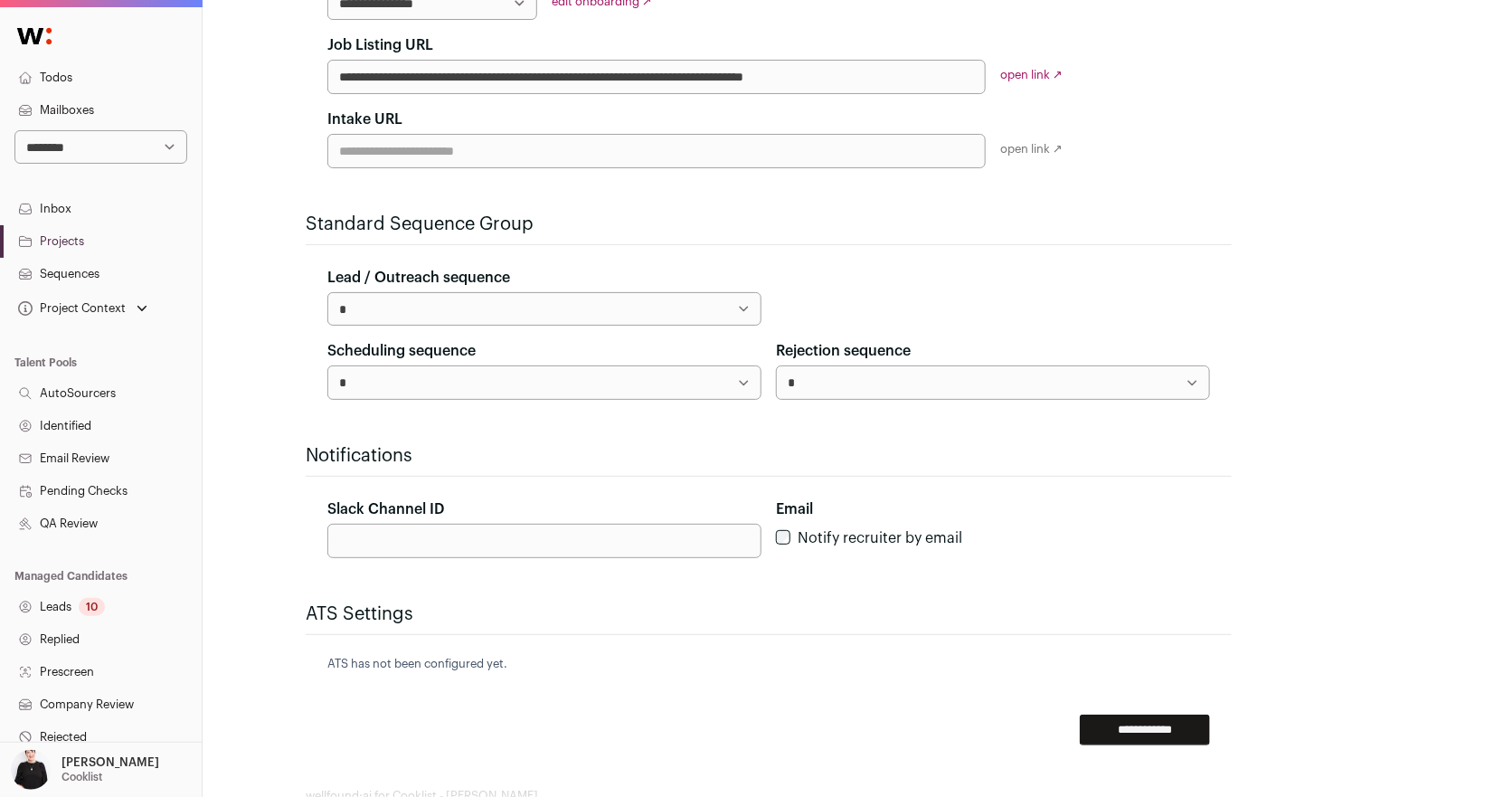
click at [431, 533] on input "Slack Channel ID" at bounding box center [544, 541] width 434 height 34
paste input "**********"
type input "**********"
click at [734, 298] on select "**********" at bounding box center [544, 308] width 434 height 33
select select "*****"
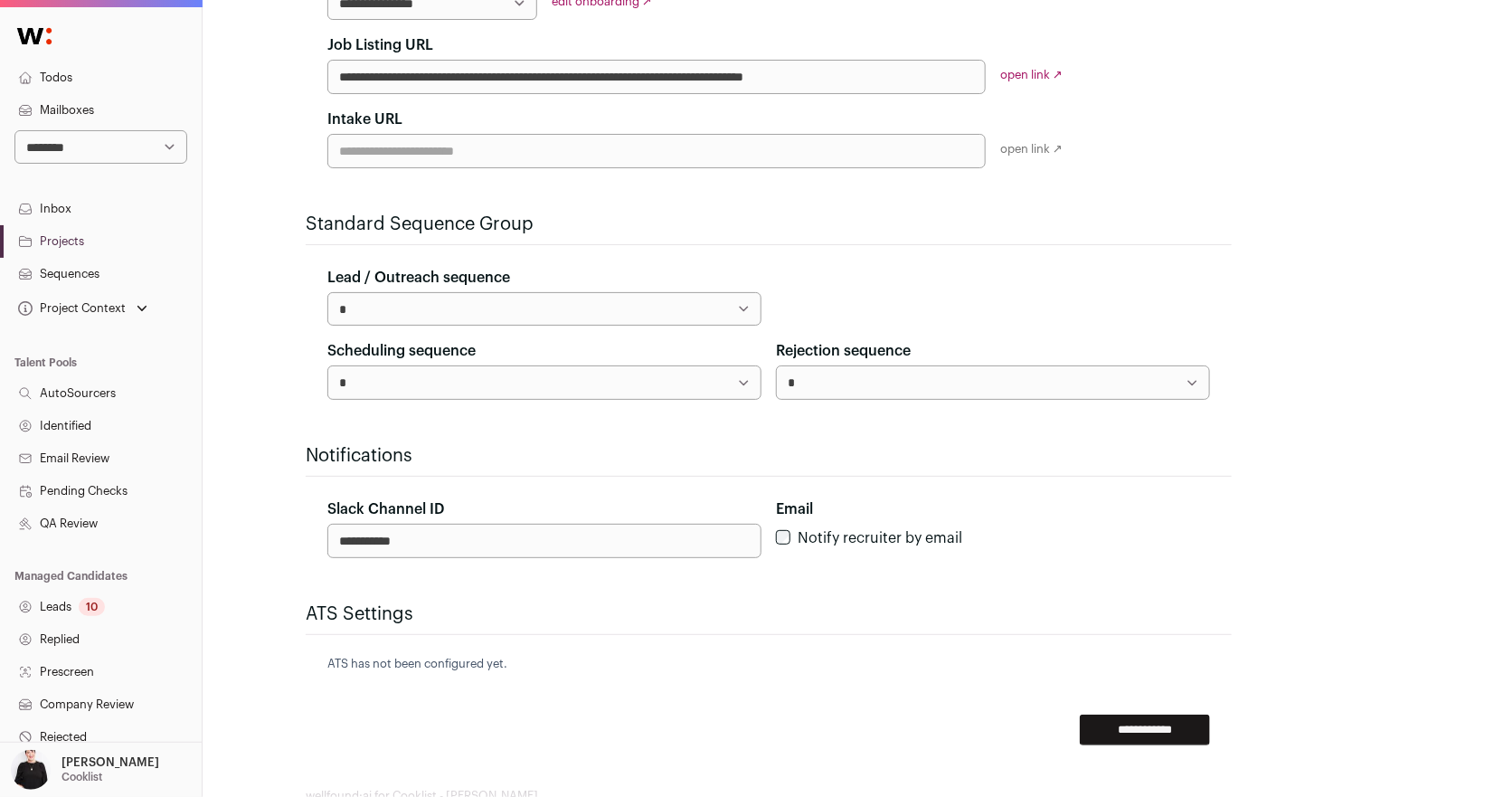
click at [327, 292] on select "**********" at bounding box center [544, 308] width 434 height 33
click at [1174, 722] on input "**********" at bounding box center [1145, 729] width 130 height 31
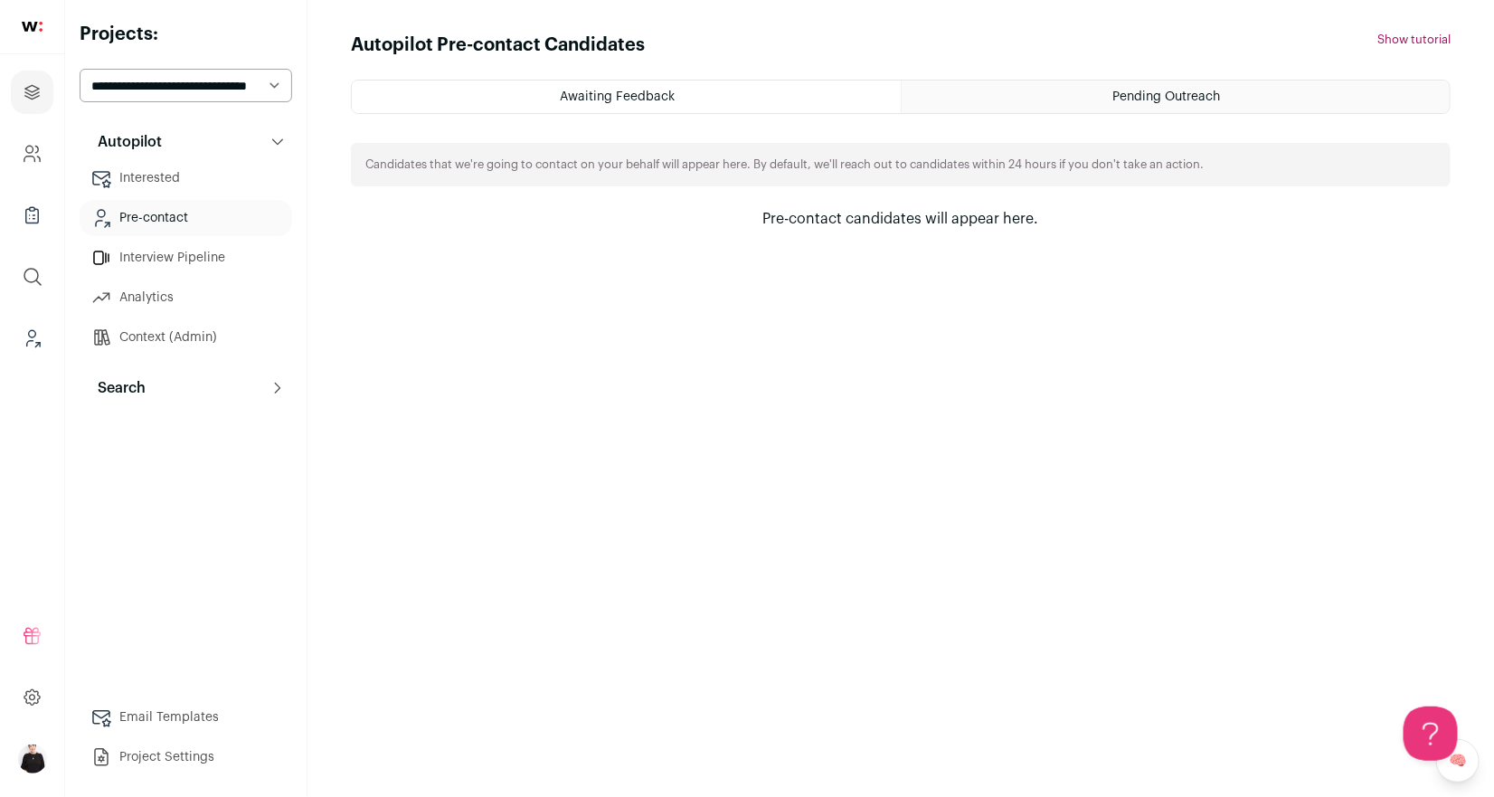
click at [134, 380] on p "Search" at bounding box center [116, 388] width 59 height 22
click at [147, 413] on link "Search" at bounding box center [186, 424] width 212 height 36
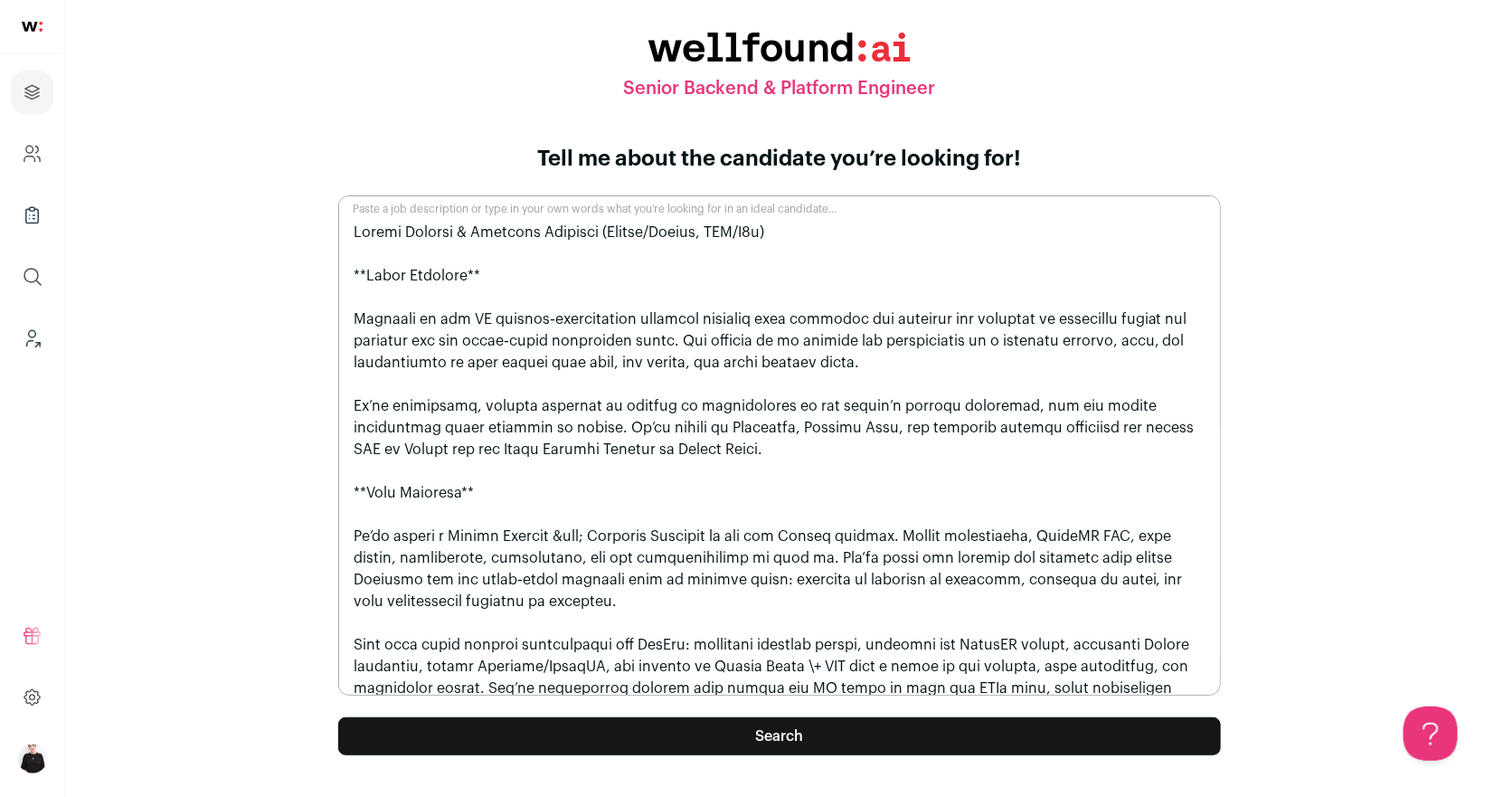
click at [780, 730] on button "Search" at bounding box center [779, 736] width 883 height 38
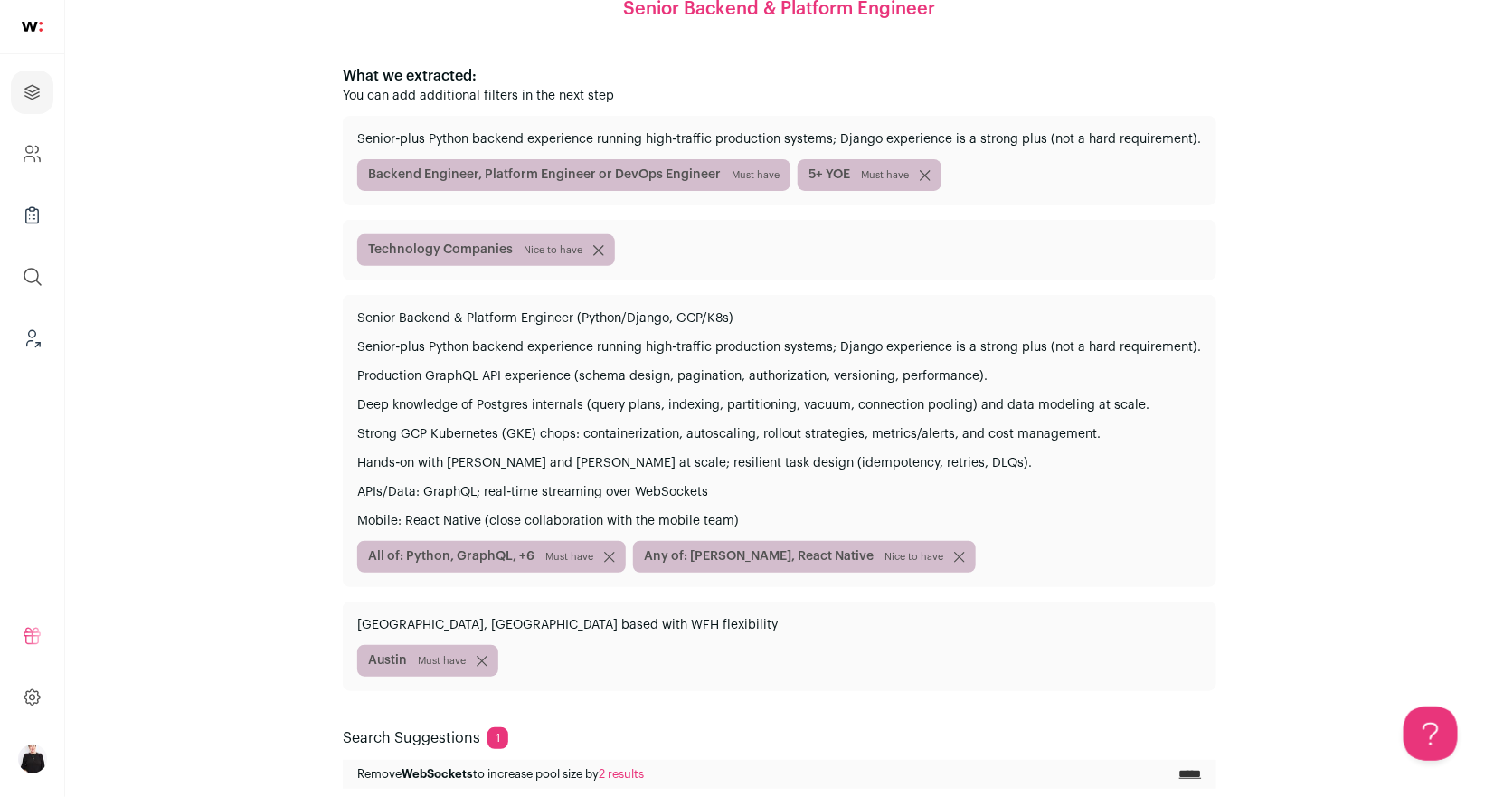
scroll to position [312, 0]
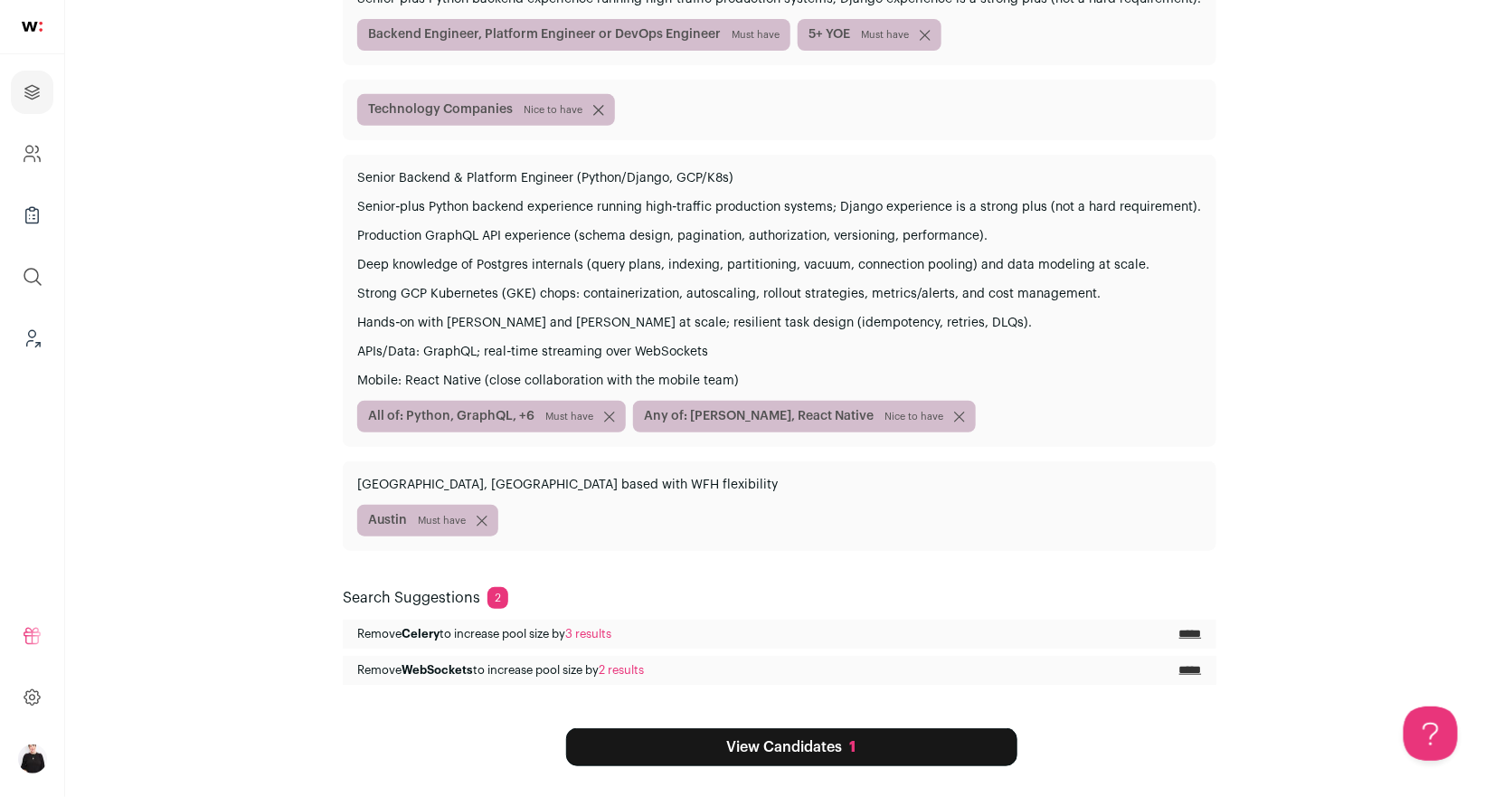
click at [724, 744] on link "View Candidates 1" at bounding box center [791, 747] width 451 height 38
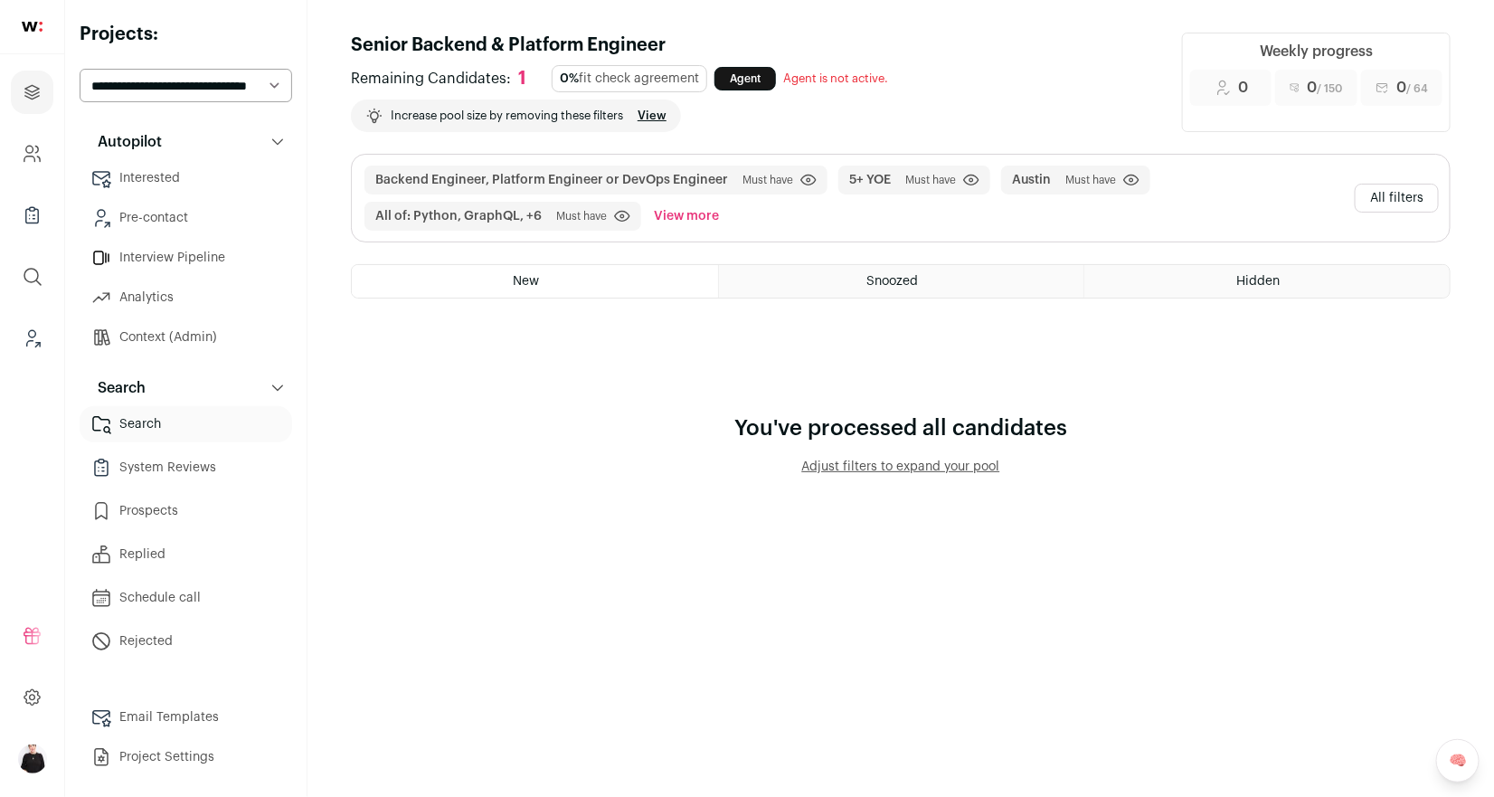
click at [1408, 189] on button "All filters" at bounding box center [1397, 198] width 84 height 29
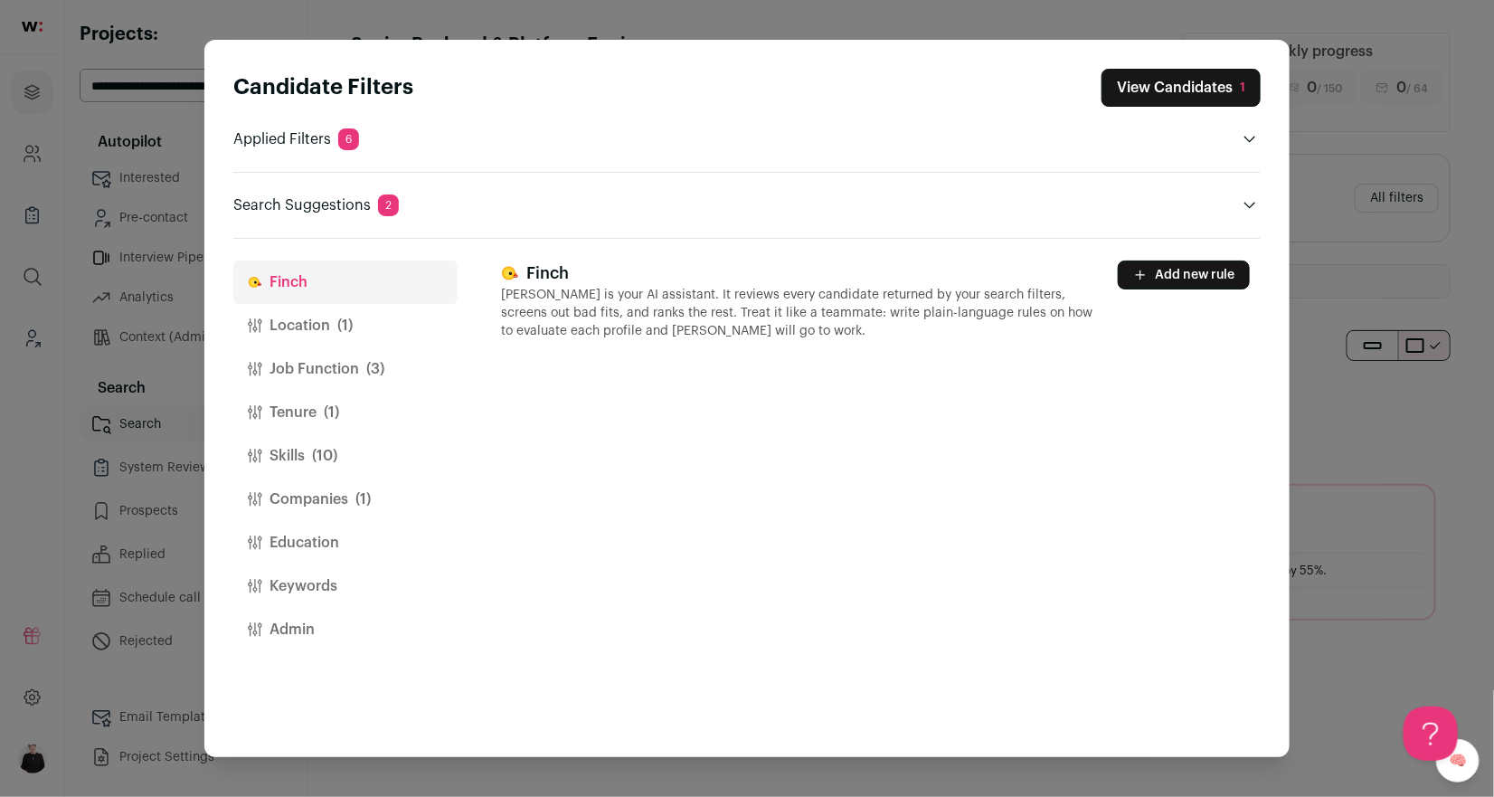
click at [310, 311] on button "Location (1)" at bounding box center [345, 325] width 224 height 43
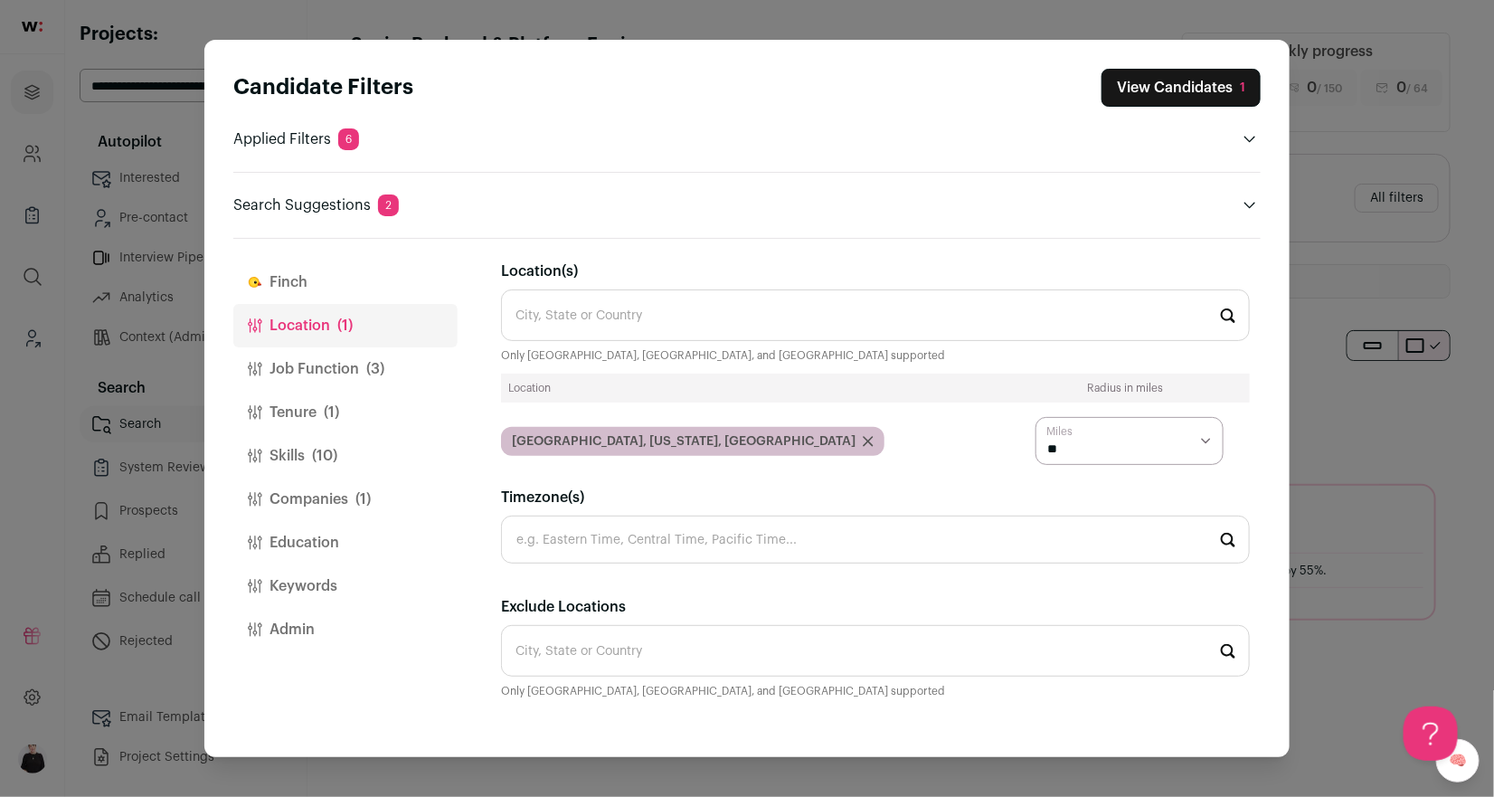
click at [298, 367] on button "Job Function (3)" at bounding box center [345, 368] width 224 height 43
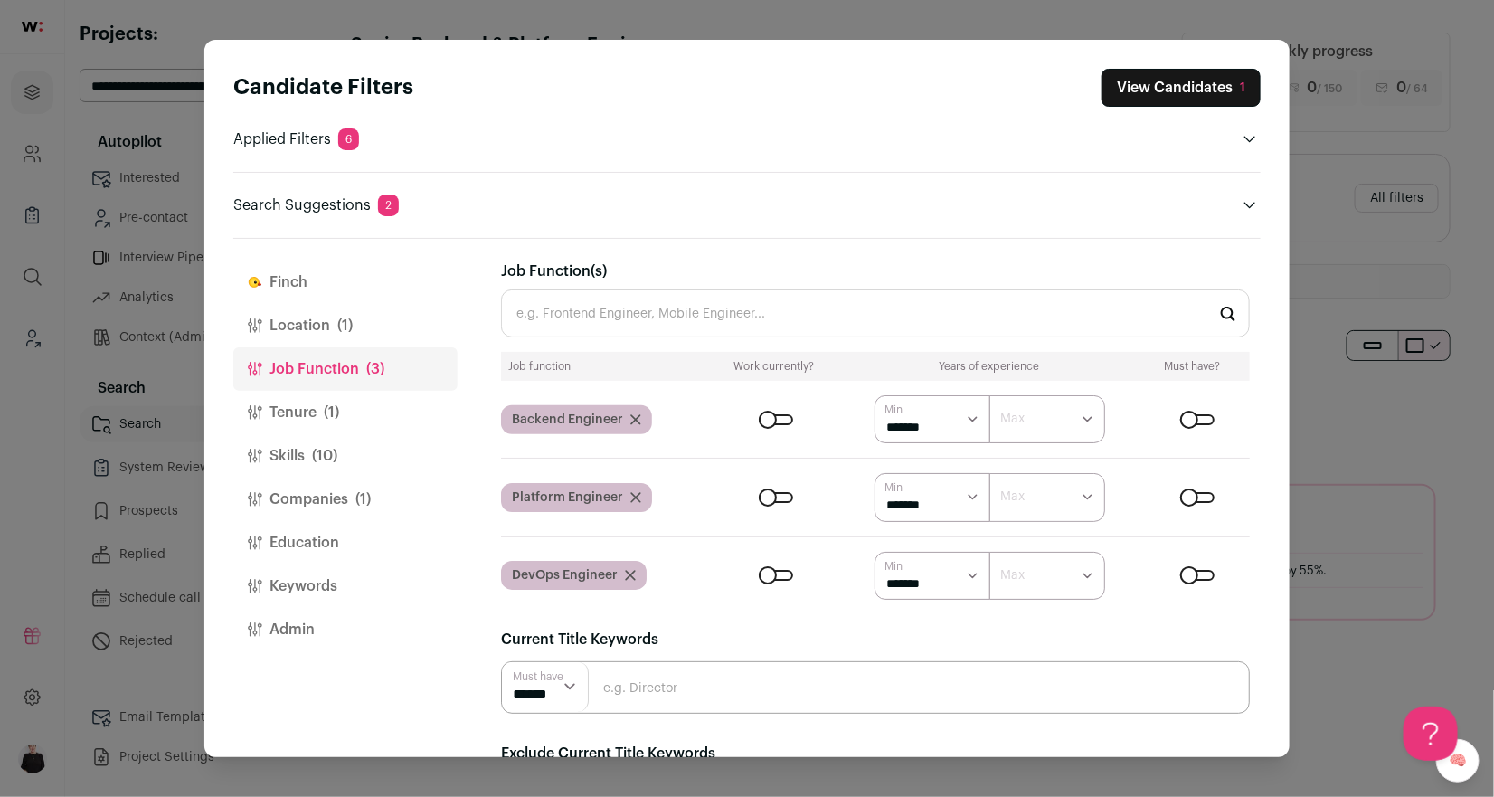
click at [317, 451] on span "(10)" at bounding box center [324, 456] width 25 height 22
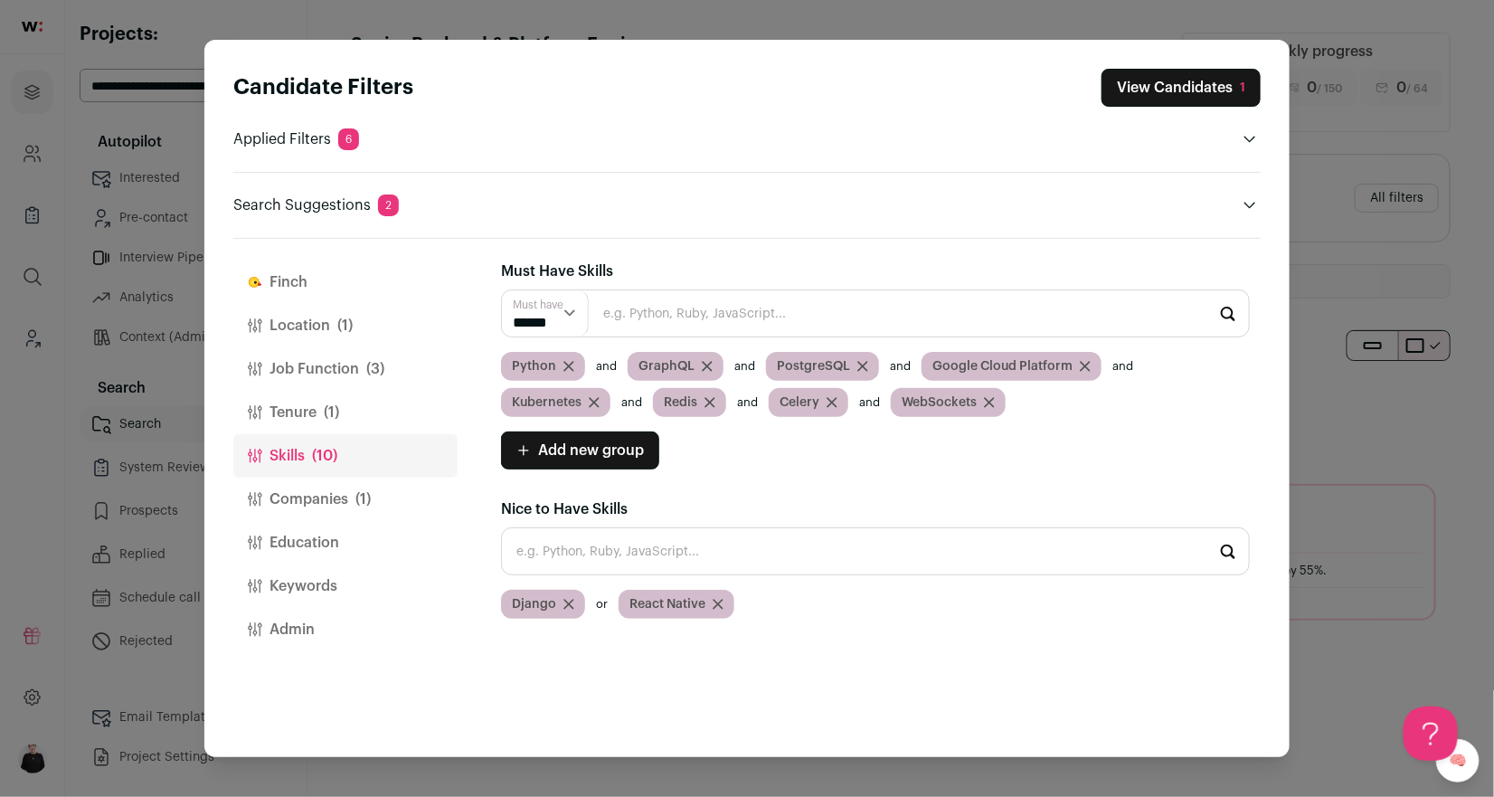
click at [731, 550] on input "Close modal via background" at bounding box center [875, 551] width 749 height 48
click at [640, 608] on li "WebSockets" at bounding box center [875, 600] width 747 height 48
type input "WebSockets"
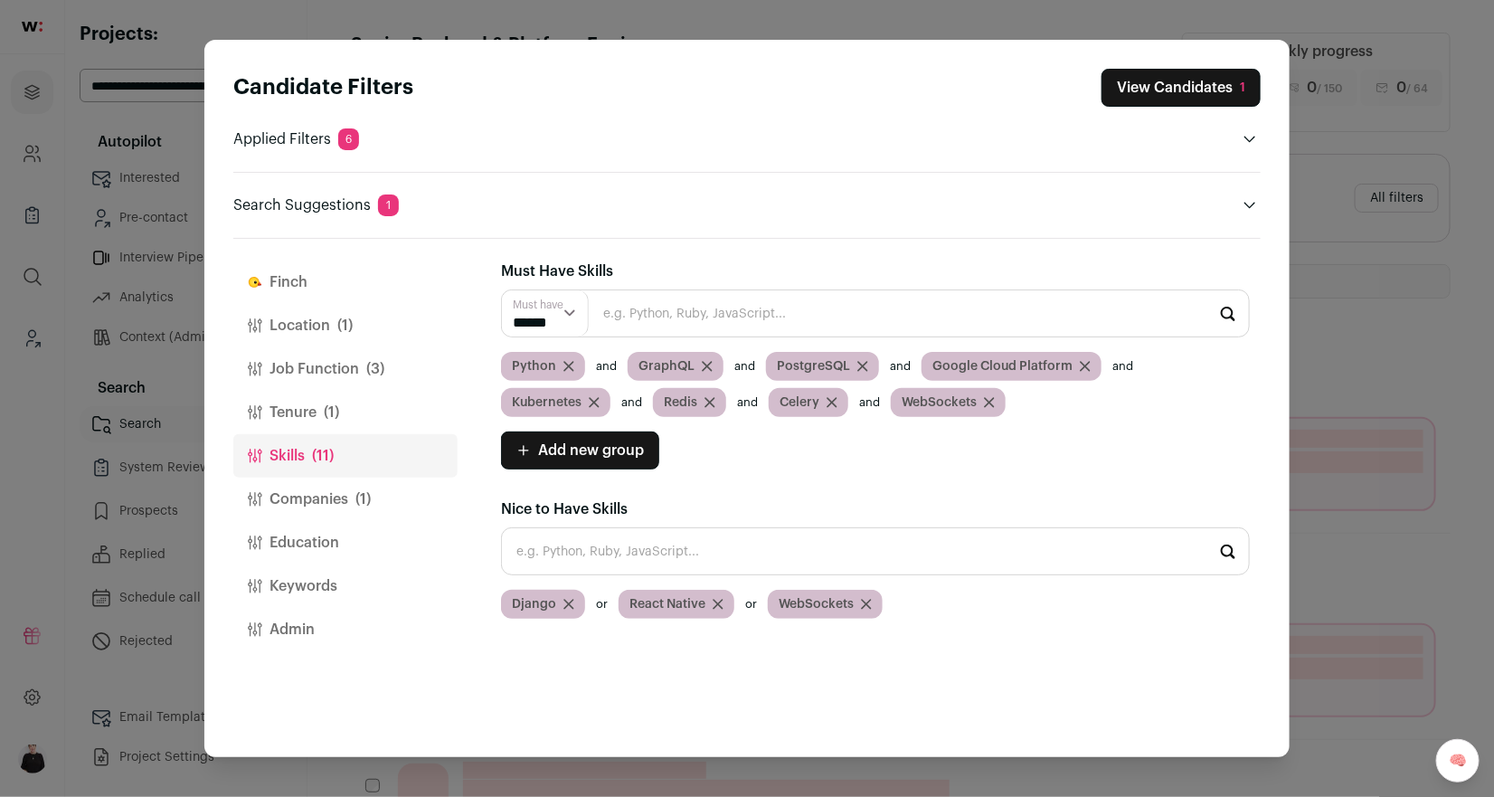
click at [987, 404] on icon "Close modal via background" at bounding box center [989, 402] width 11 height 11
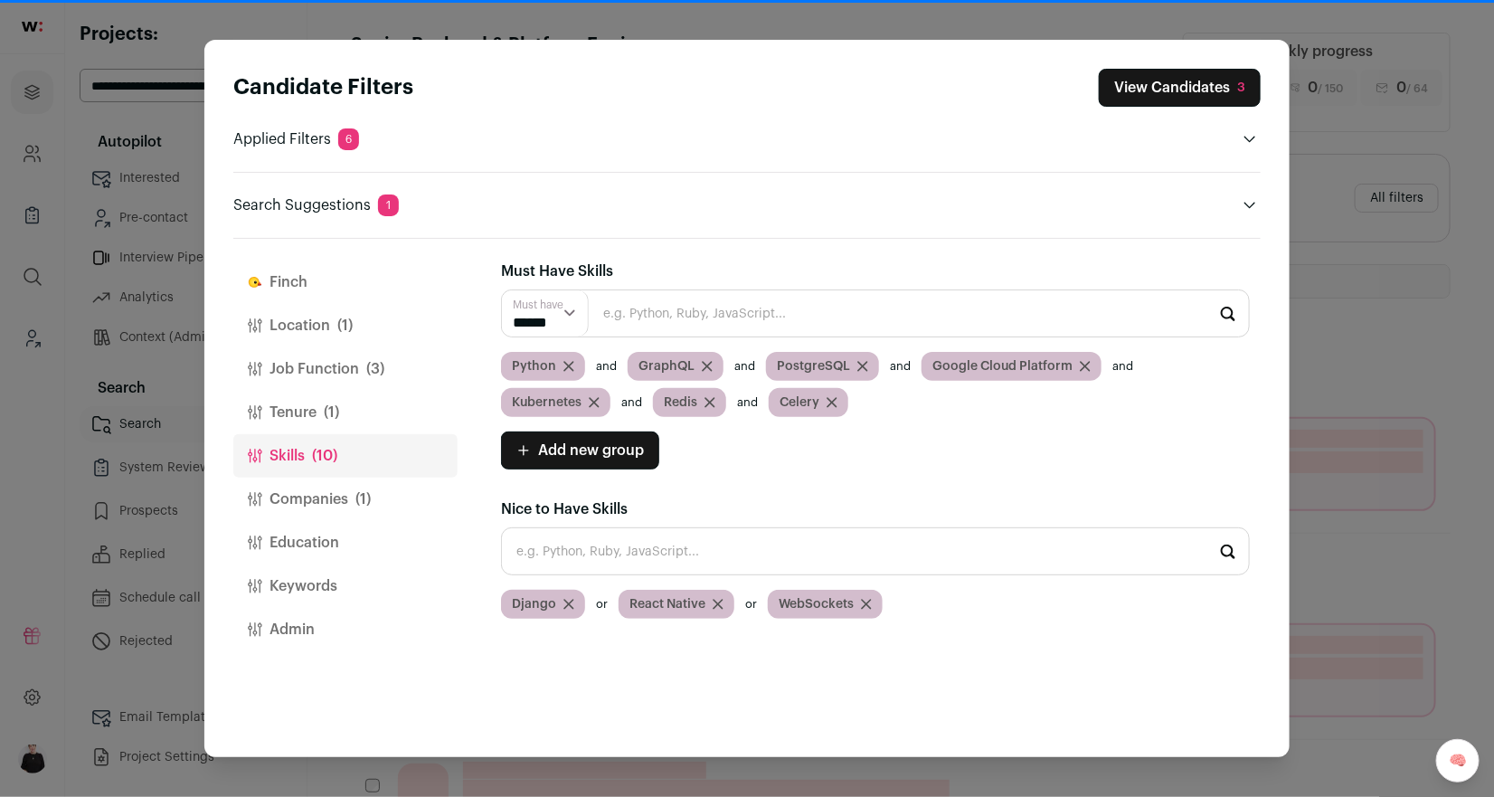
click at [702, 544] on input "Close modal via background" at bounding box center [875, 551] width 749 height 48
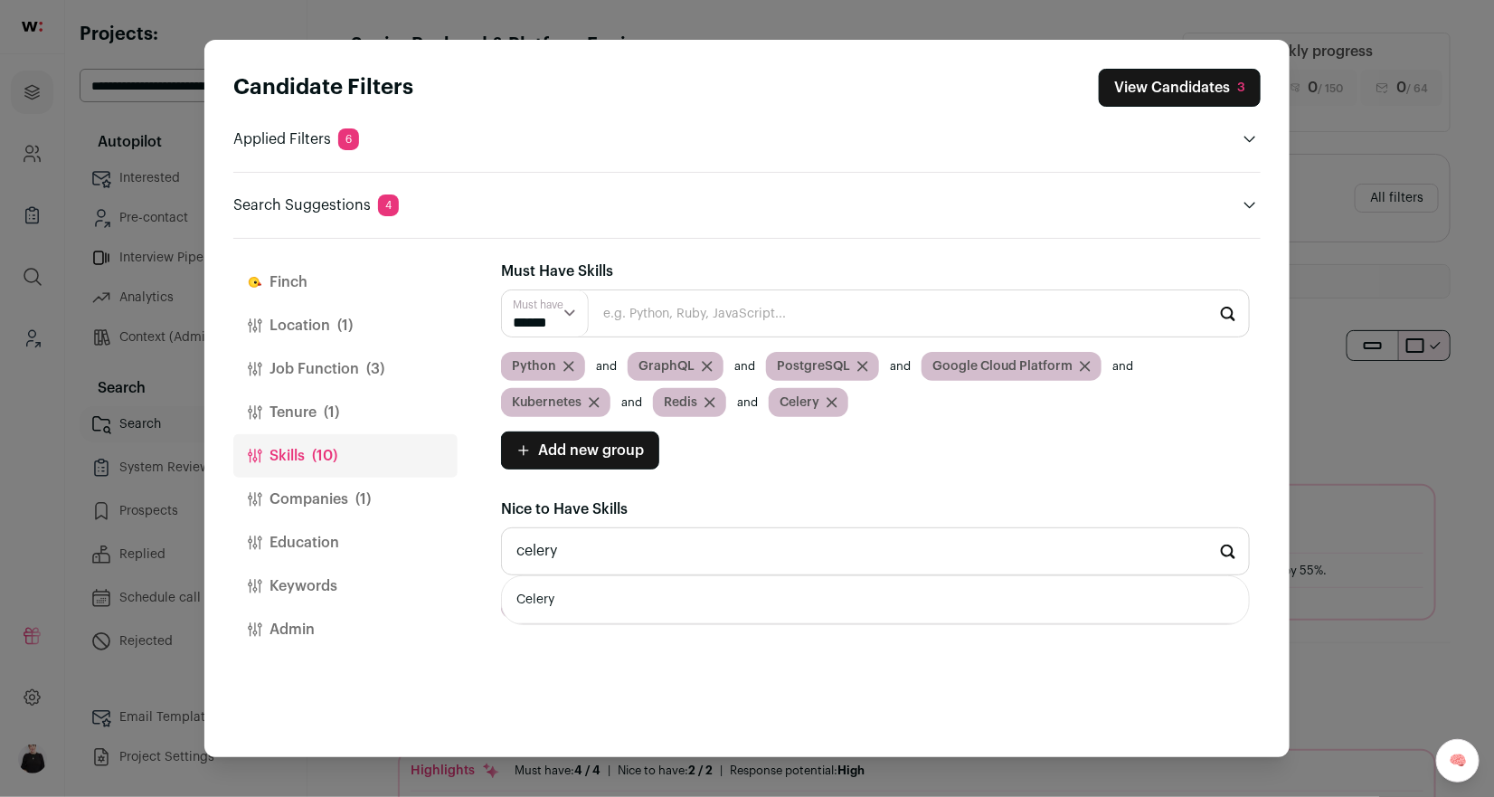
click at [642, 589] on li "Celery" at bounding box center [875, 600] width 747 height 48
type input "Celery"
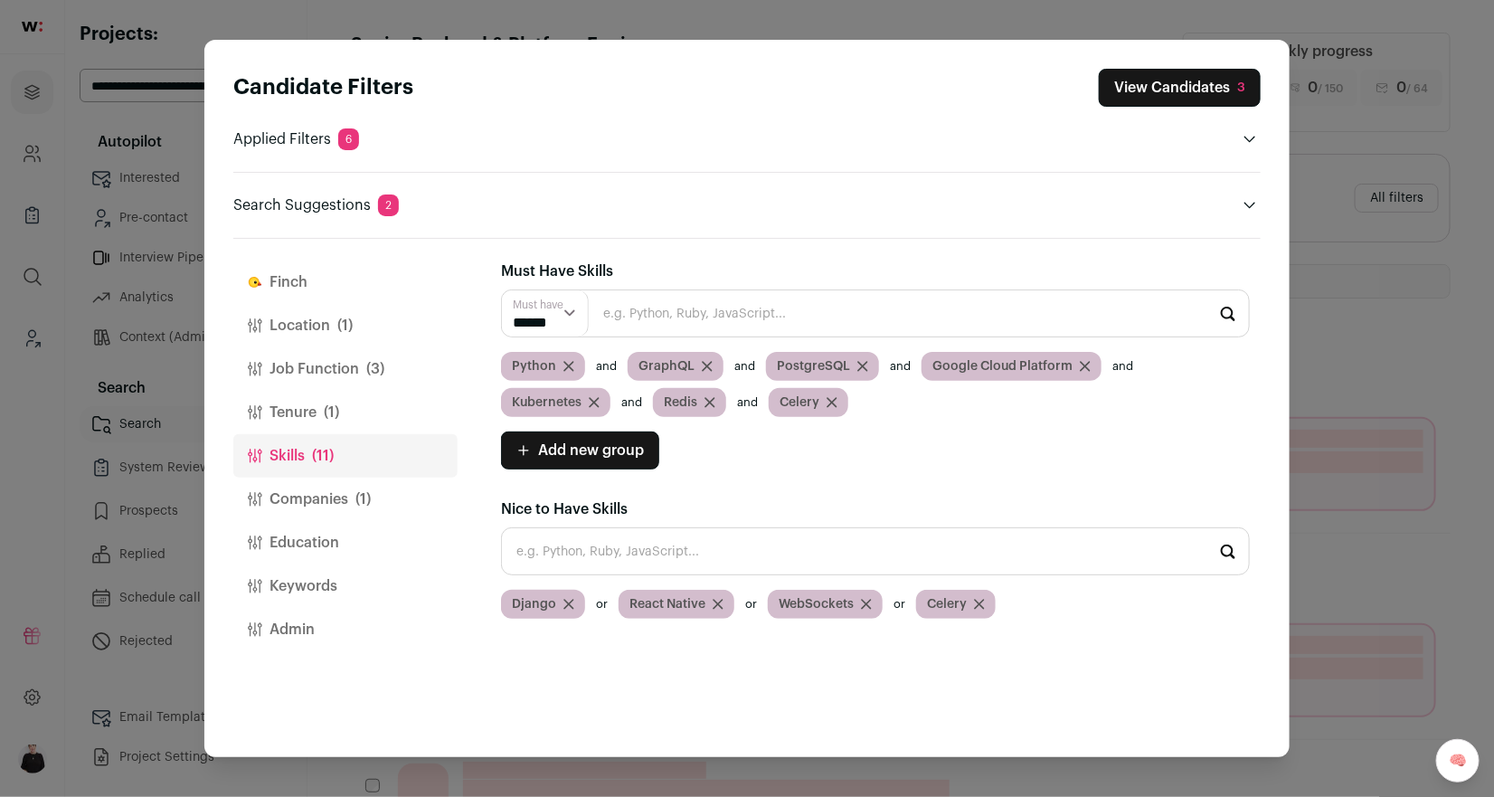
click at [831, 402] on icon "Close modal via background" at bounding box center [831, 402] width 11 height 11
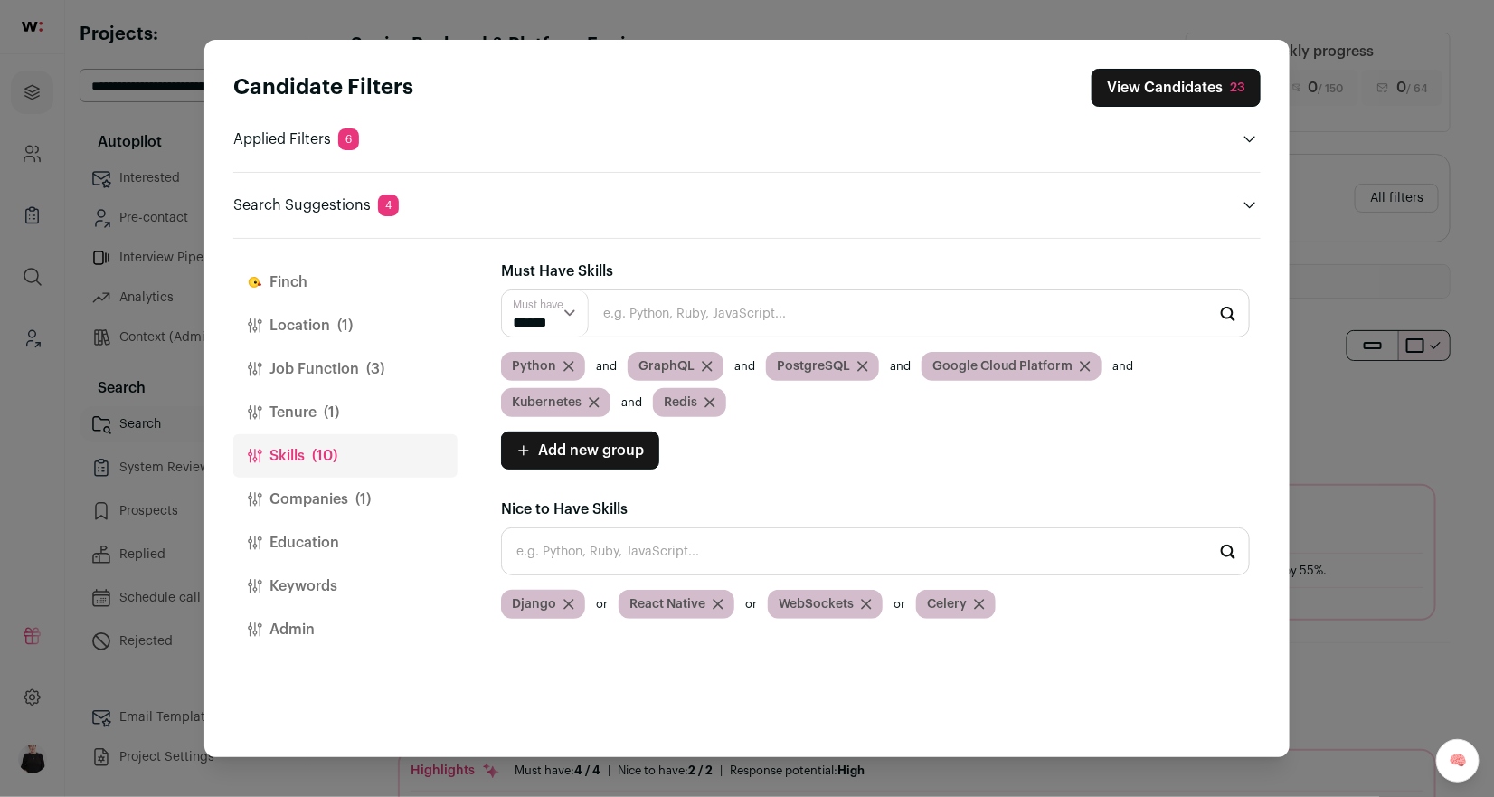
click at [583, 550] on input "Close modal via background" at bounding box center [875, 551] width 749 height 48
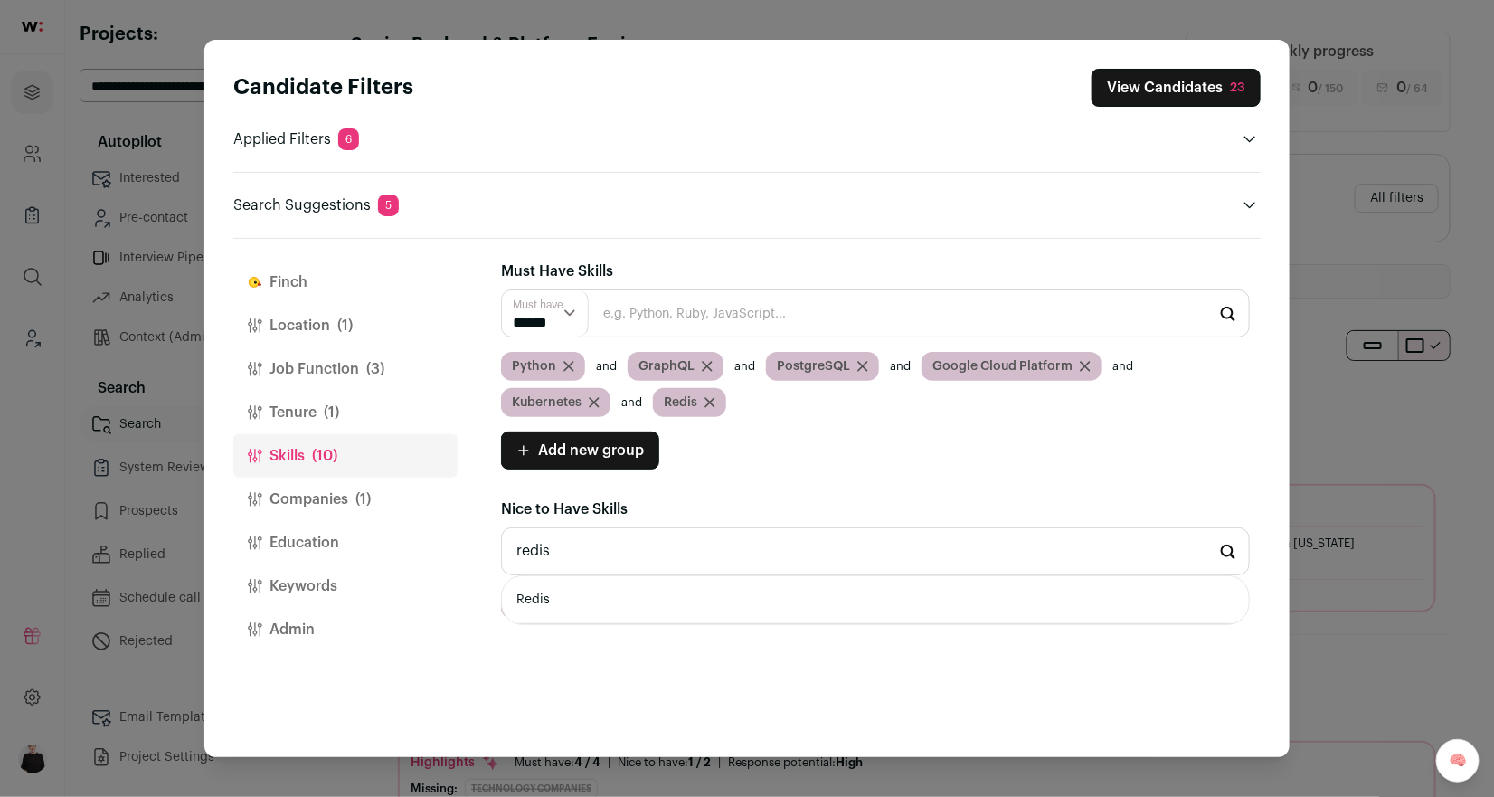
click at [568, 592] on li "Redis" at bounding box center [875, 600] width 747 height 48
type input "Redis"
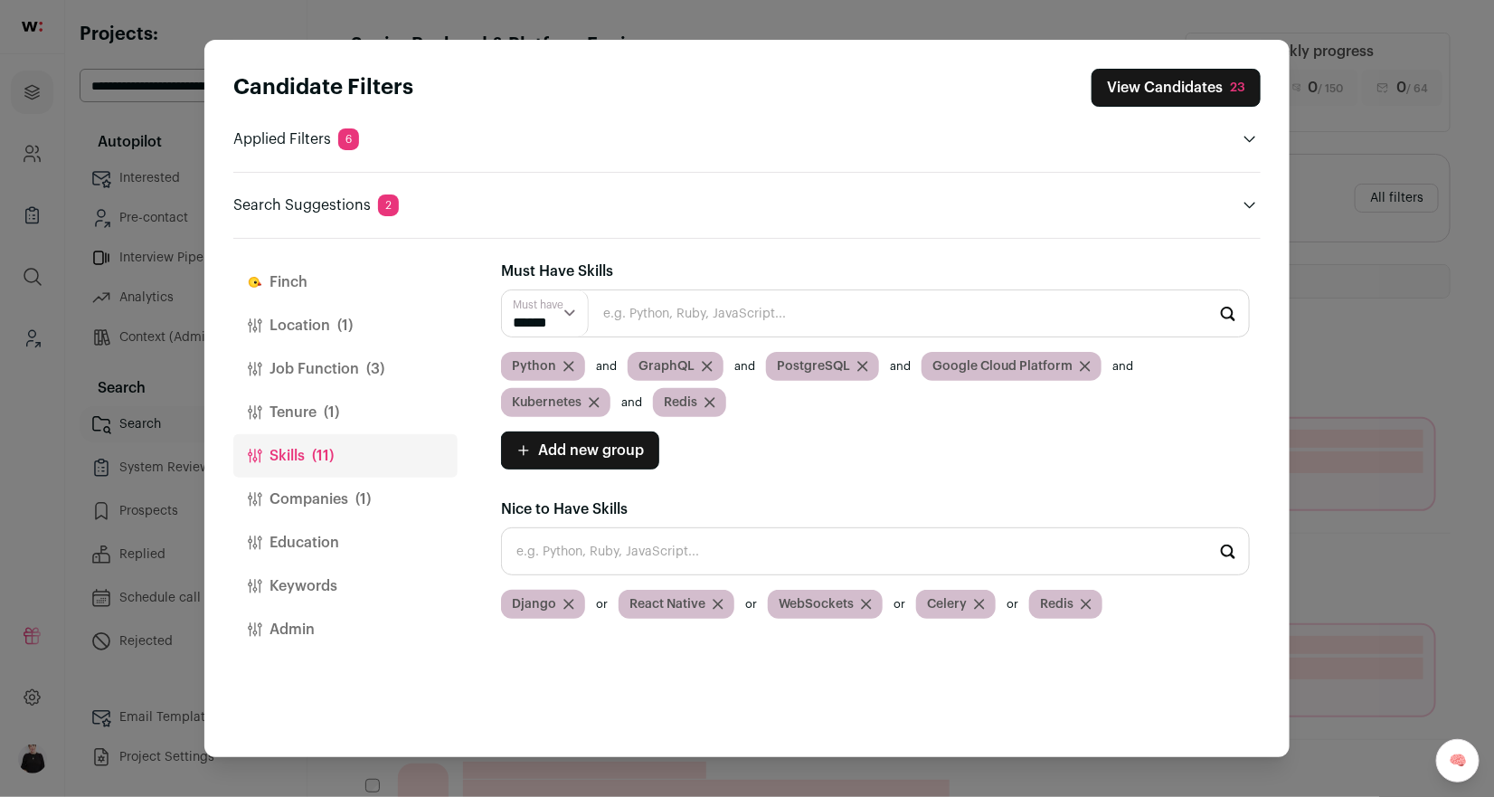
click at [713, 399] on icon "Close modal via background" at bounding box center [709, 402] width 11 height 11
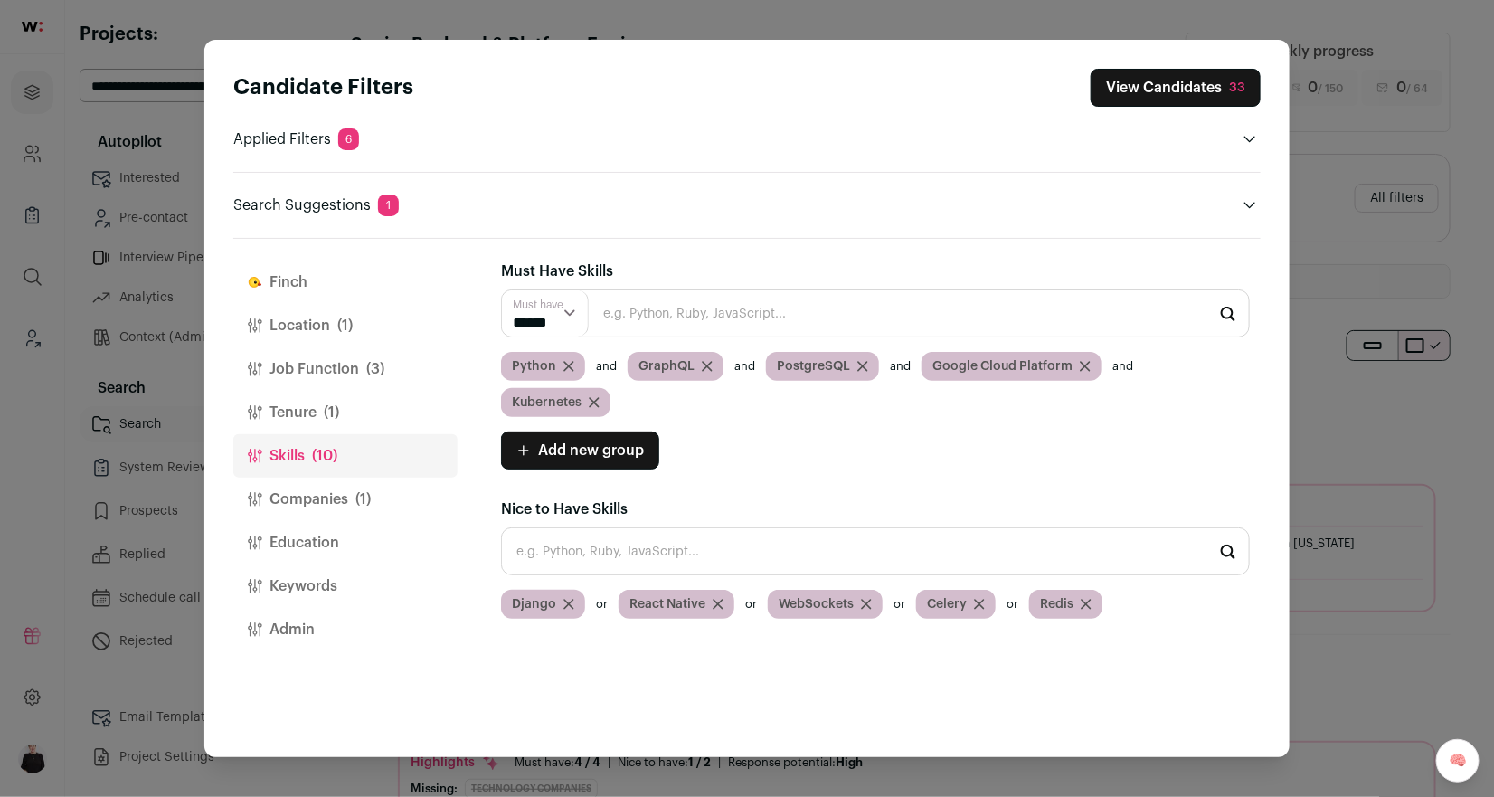
click at [616, 534] on input "Close modal via background" at bounding box center [875, 551] width 749 height 48
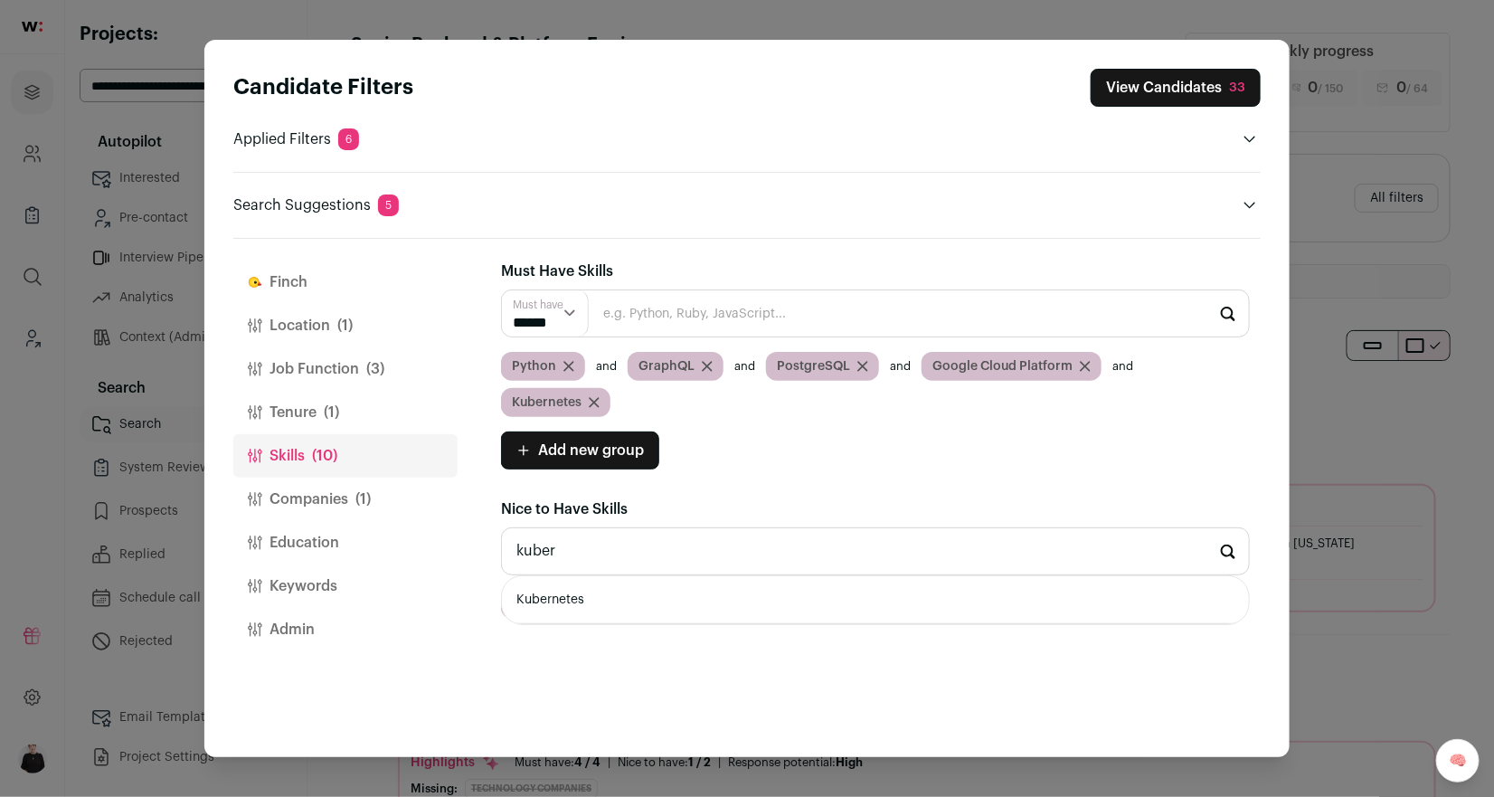
click at [600, 576] on li "Kubernetes" at bounding box center [875, 600] width 747 height 48
type input "Kubernetes"
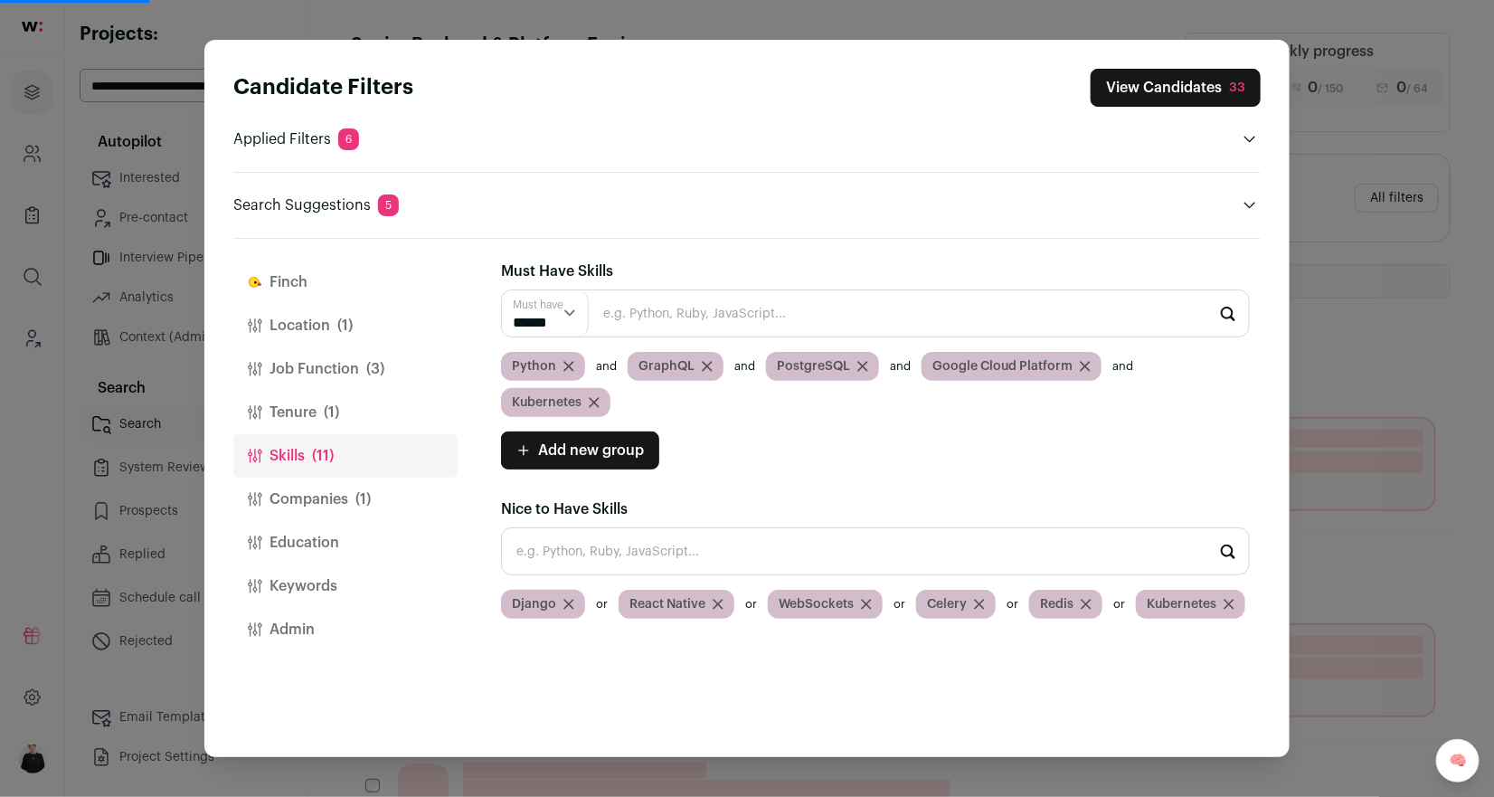
click at [600, 397] on icon "Close modal via background" at bounding box center [594, 402] width 11 height 11
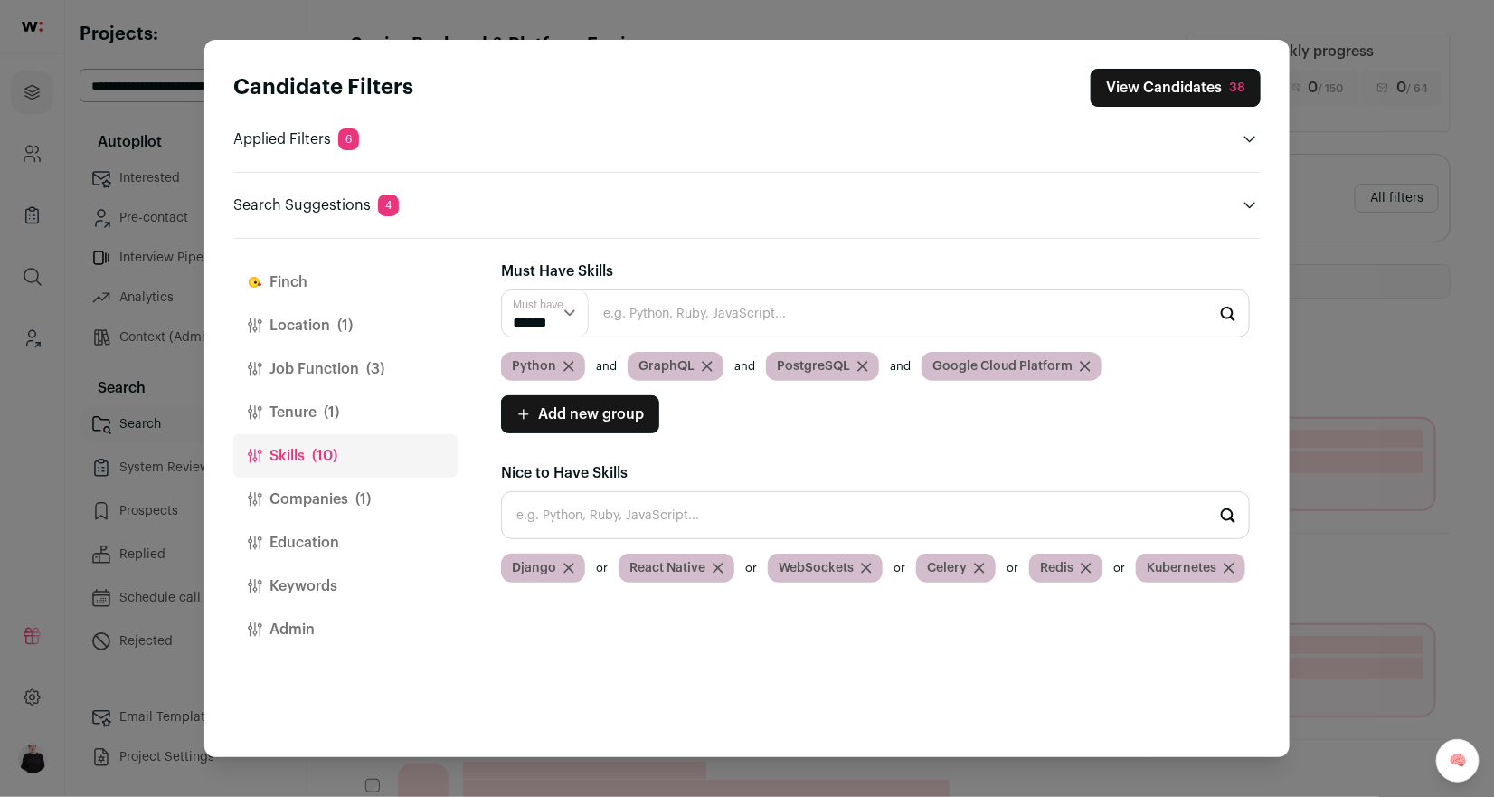
click at [756, 515] on input "Close modal via background" at bounding box center [875, 515] width 749 height 48
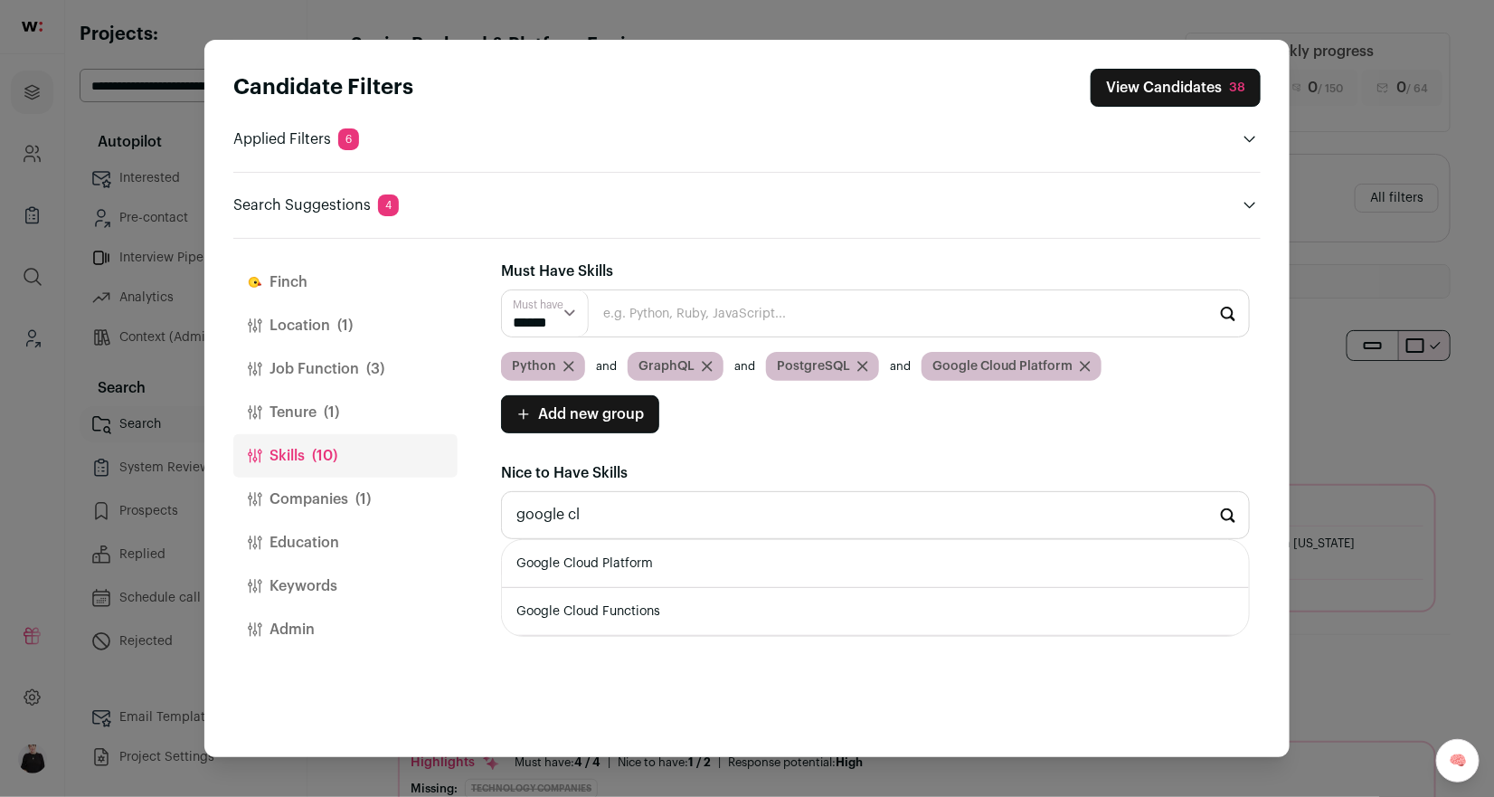
click at [731, 553] on li "Google Cloud Platform" at bounding box center [875, 564] width 747 height 48
type input "Google Cloud Platform"
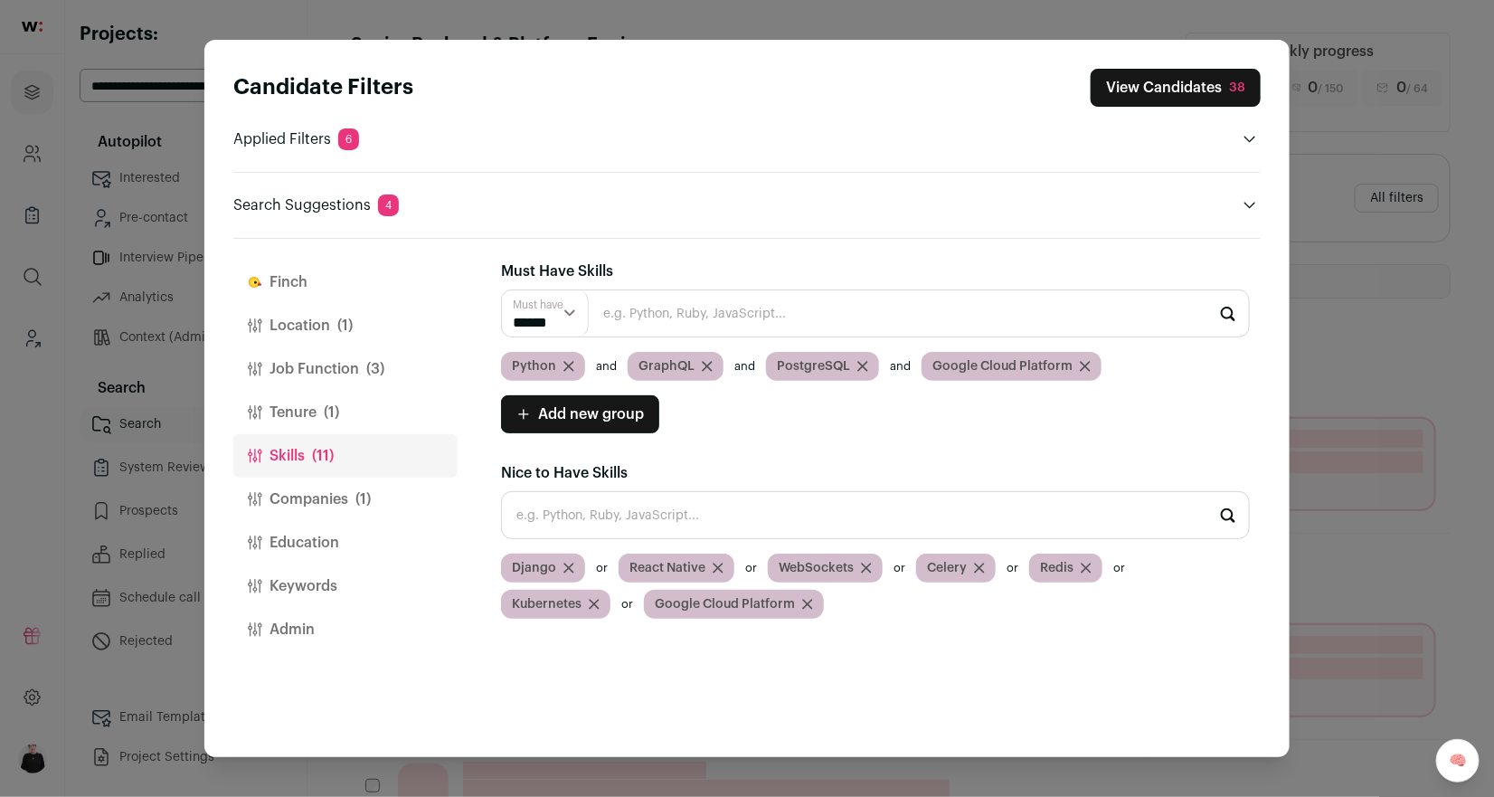
click at [1075, 356] on div "Google Cloud Platform" at bounding box center [1011, 366] width 180 height 29
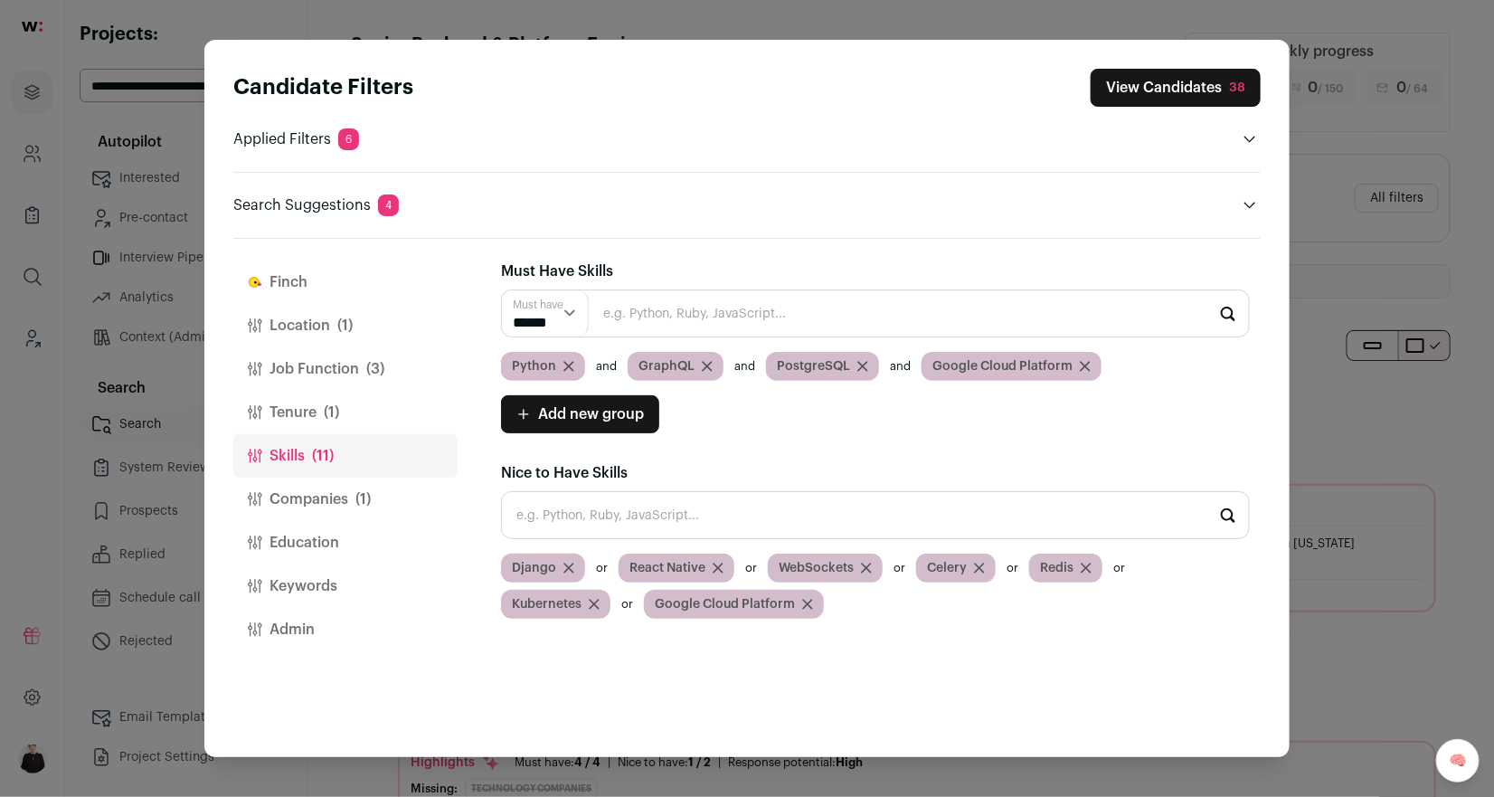
click at [1081, 363] on icon "Close modal via background" at bounding box center [1085, 366] width 9 height 9
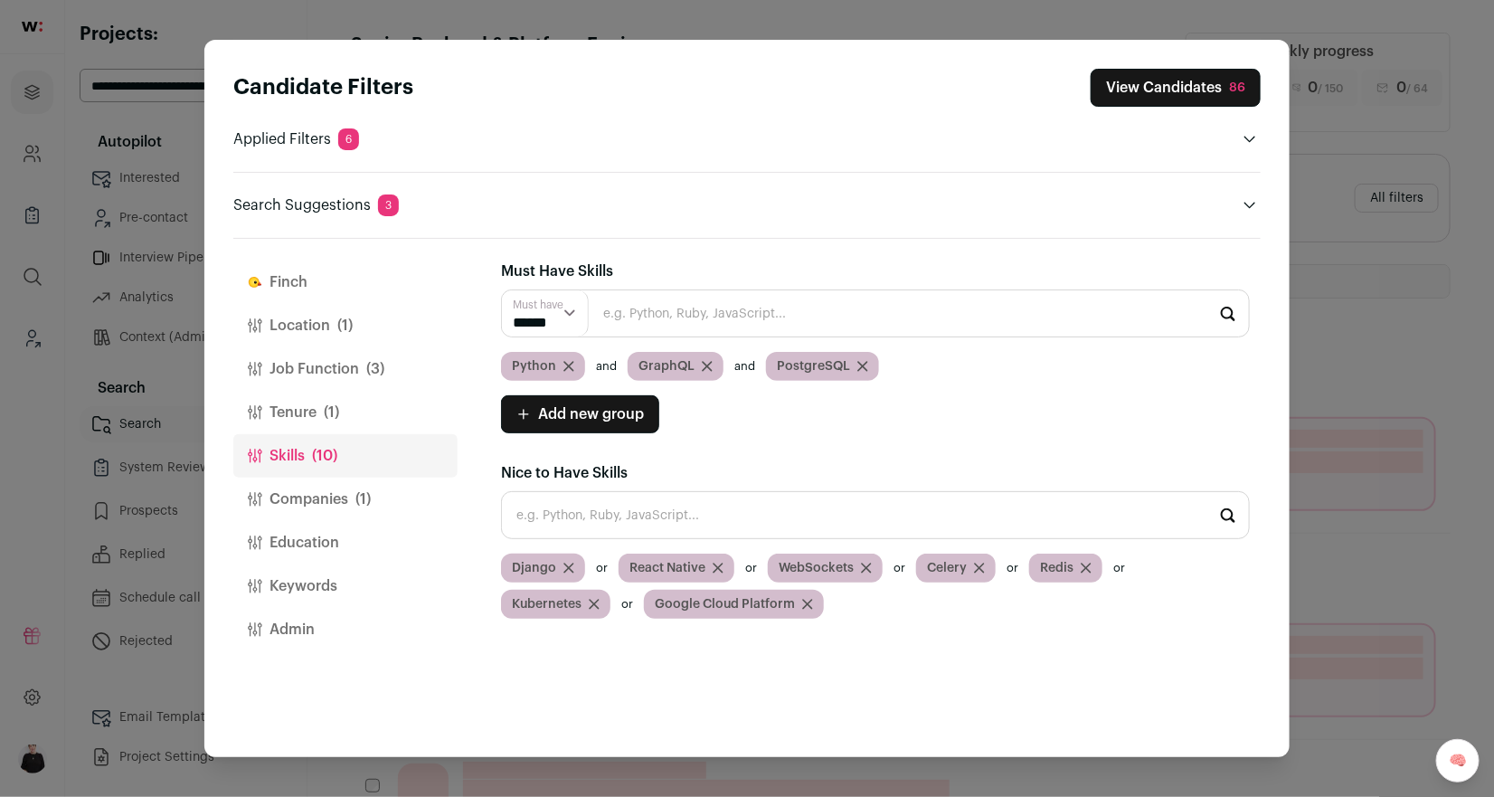
click at [591, 510] on input "Close modal via background" at bounding box center [875, 515] width 749 height 48
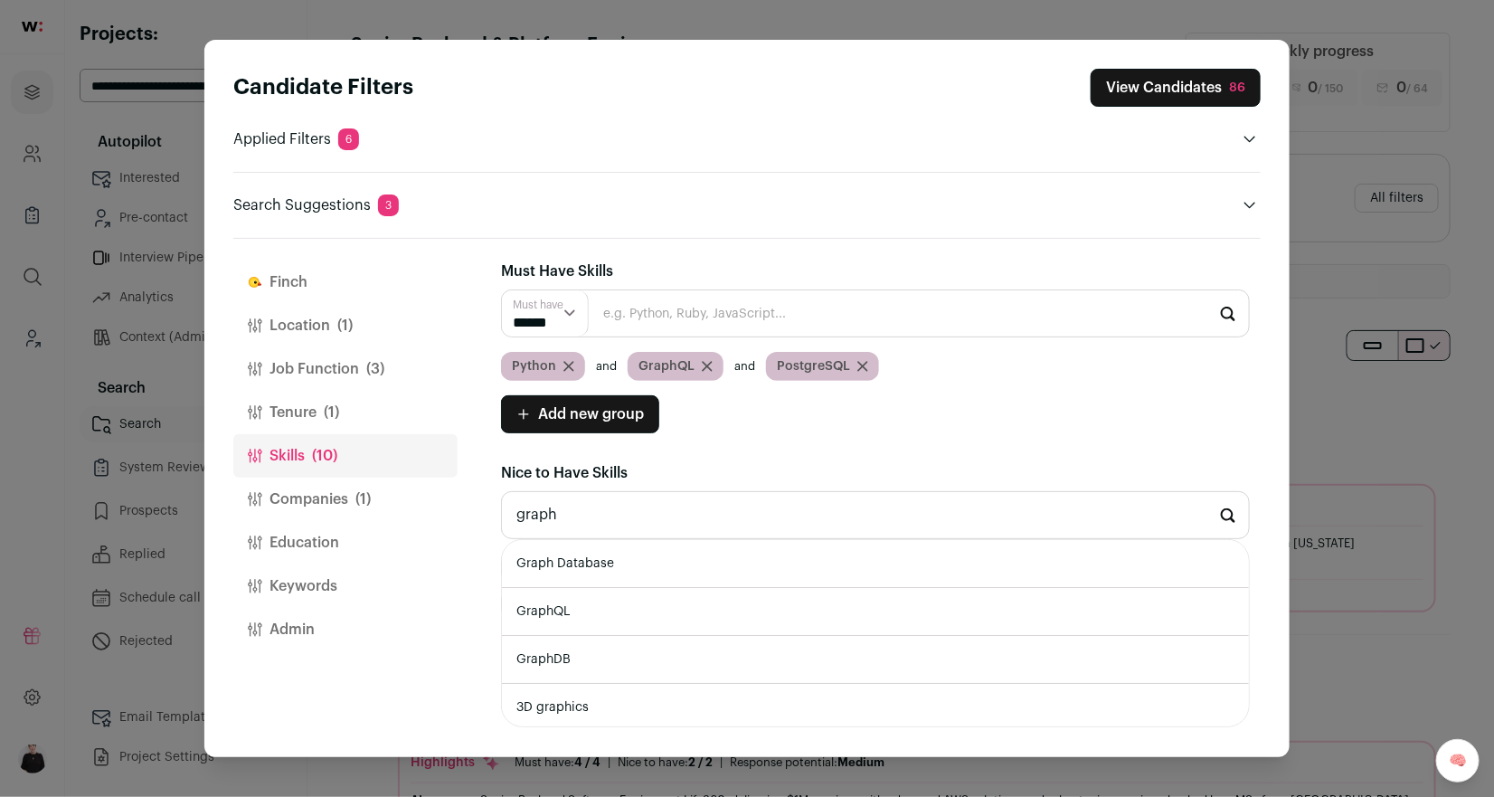
click at [561, 606] on li "GraphQL" at bounding box center [875, 612] width 747 height 48
type input "GraphQL"
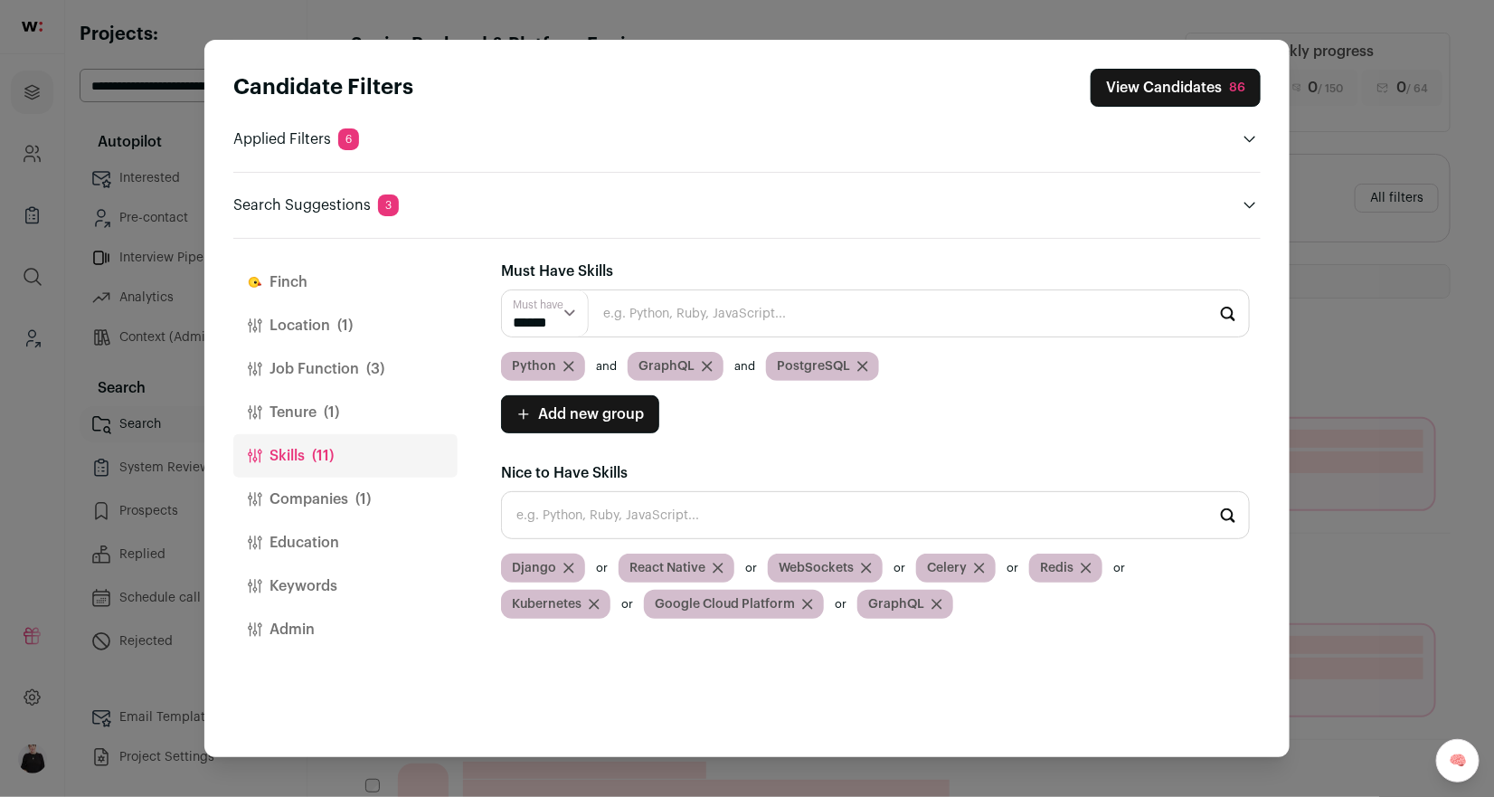
click at [708, 365] on icon "Close modal via background" at bounding box center [707, 366] width 11 height 11
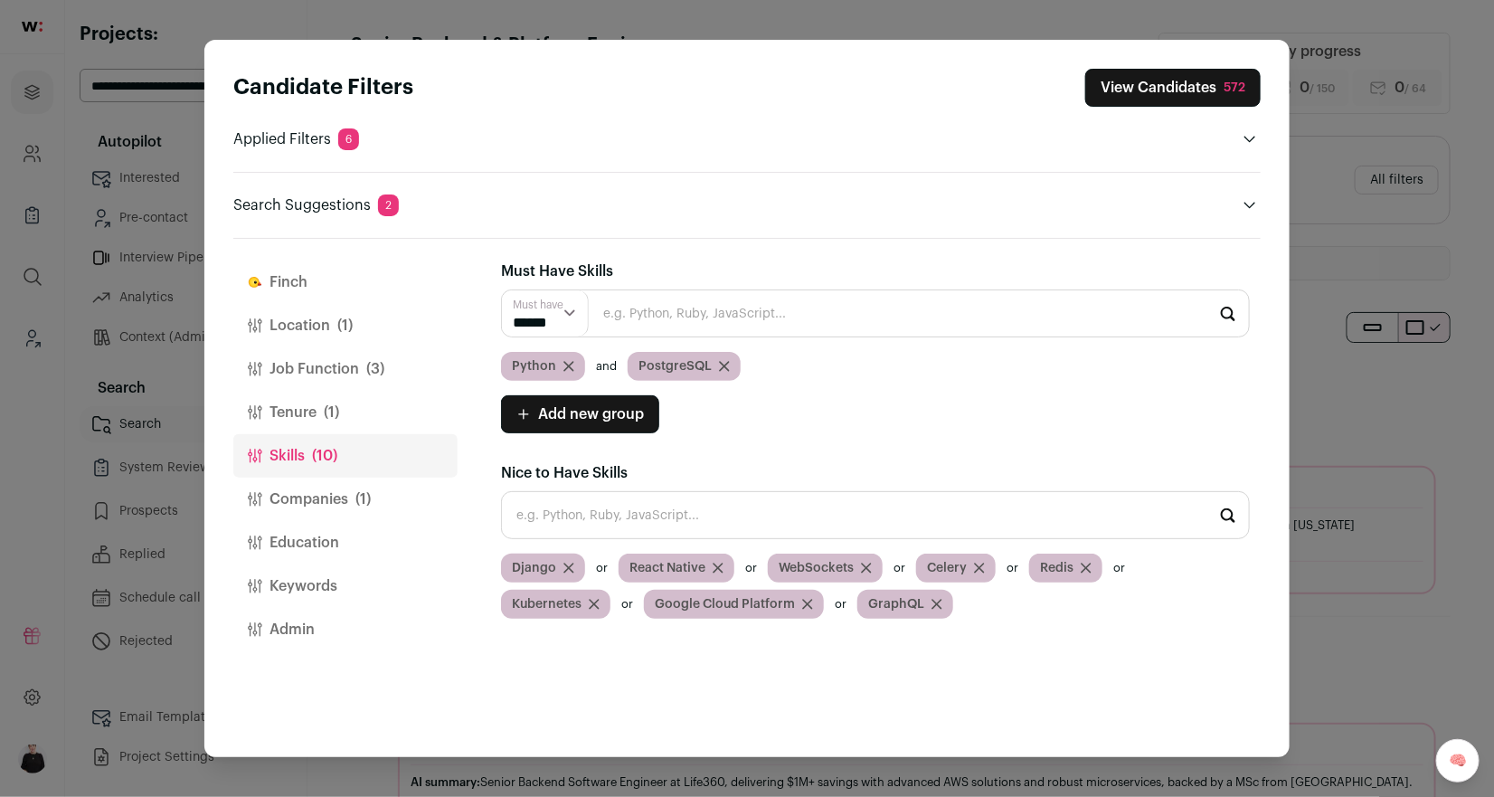
click at [296, 326] on button "Location (1)" at bounding box center [345, 325] width 224 height 43
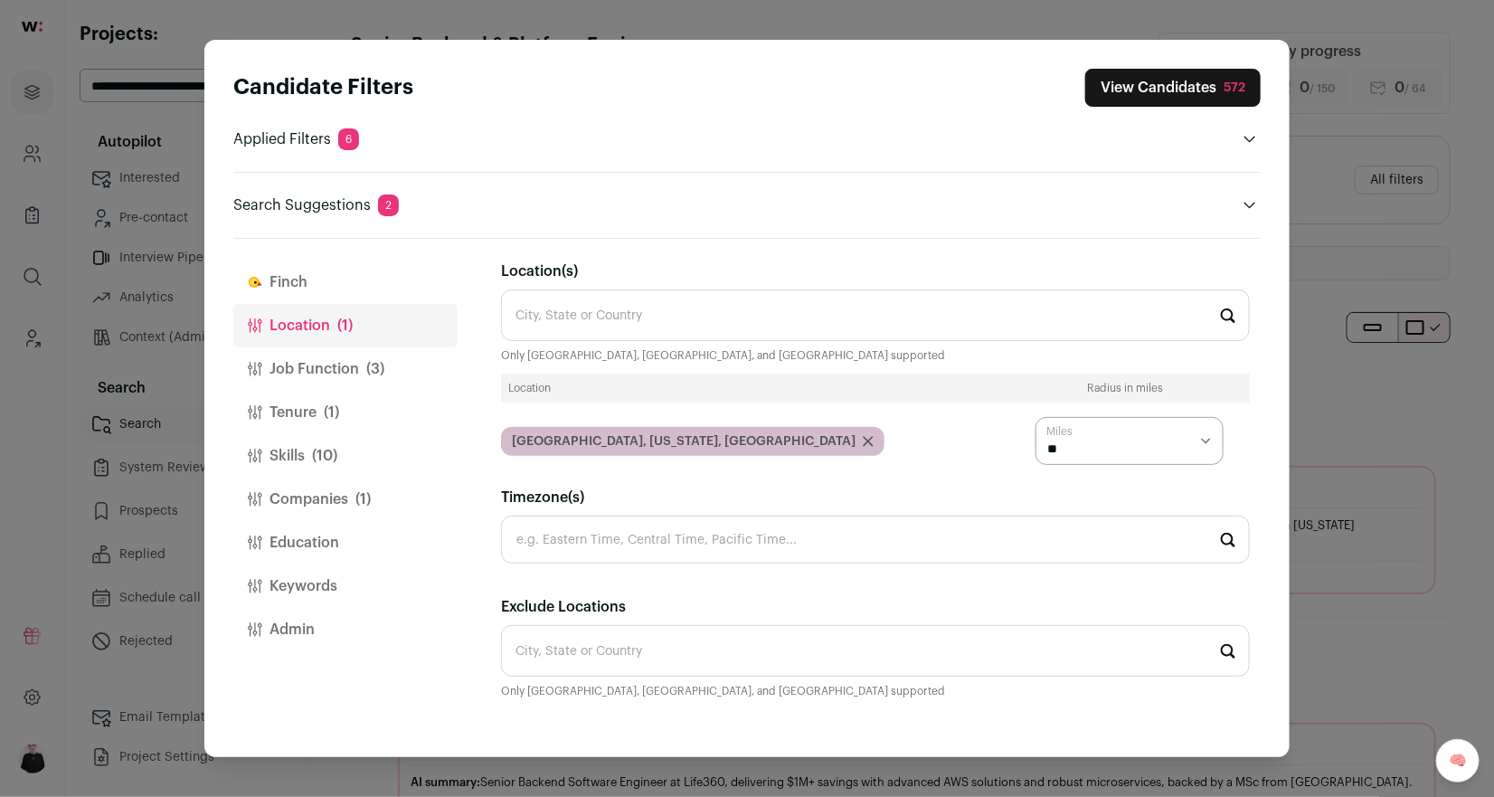
click at [282, 411] on button "Tenure (1)" at bounding box center [345, 412] width 224 height 43
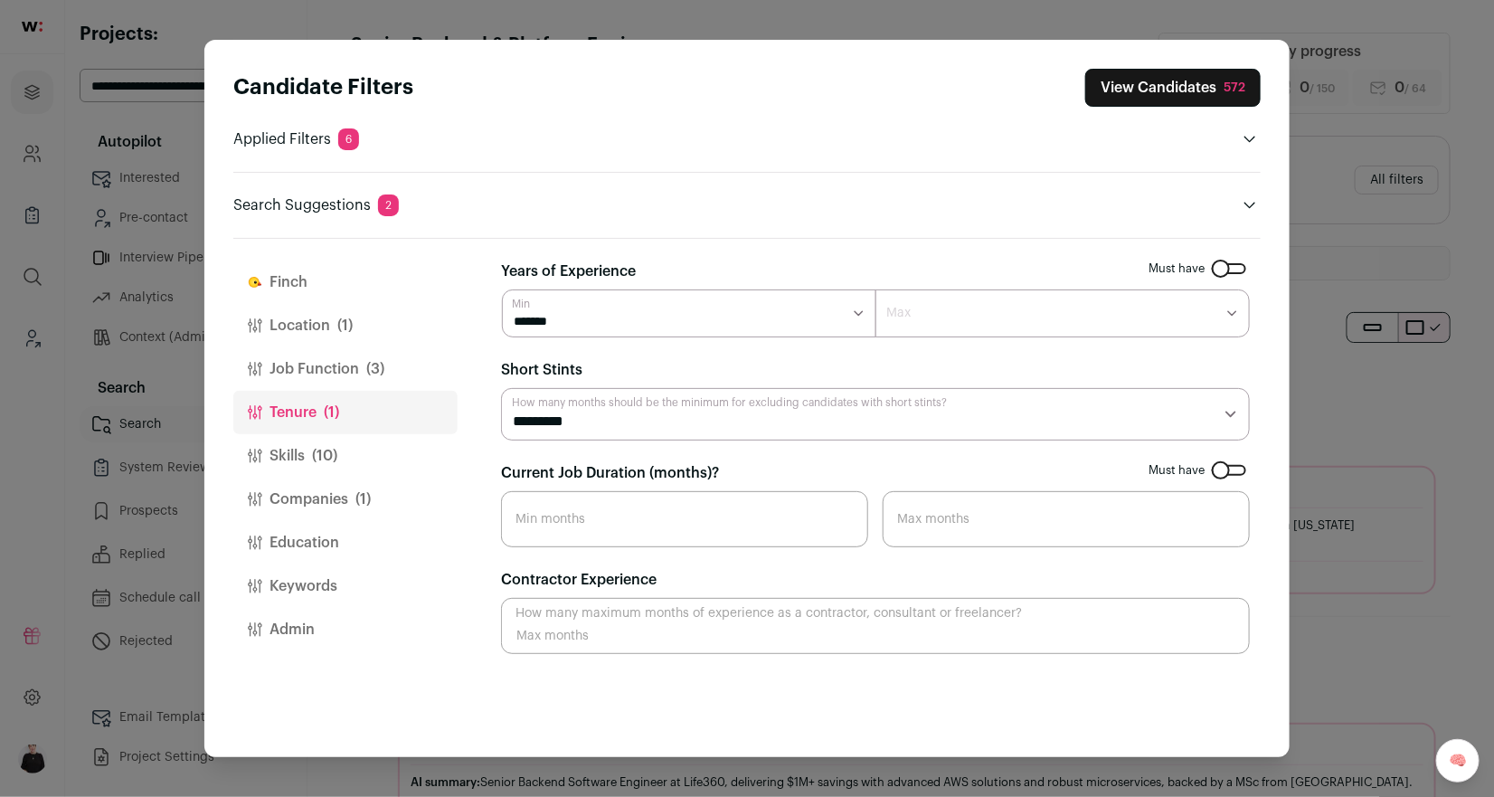
click at [288, 496] on button "Companies (1)" at bounding box center [345, 498] width 224 height 43
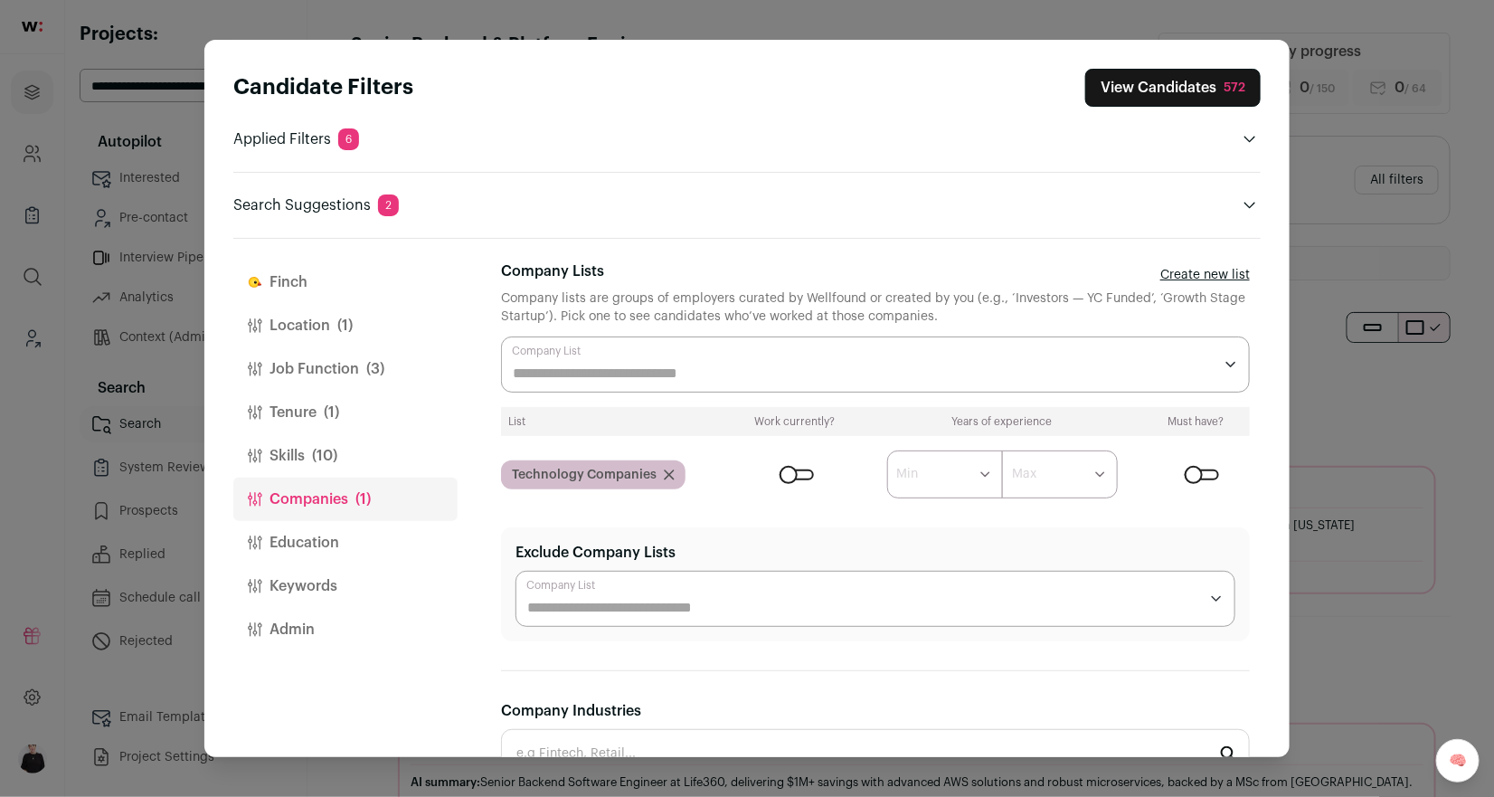
click at [673, 473] on div "Technology Companies" at bounding box center [593, 474] width 184 height 29
click at [666, 471] on icon "Close modal via background" at bounding box center [669, 474] width 9 height 9
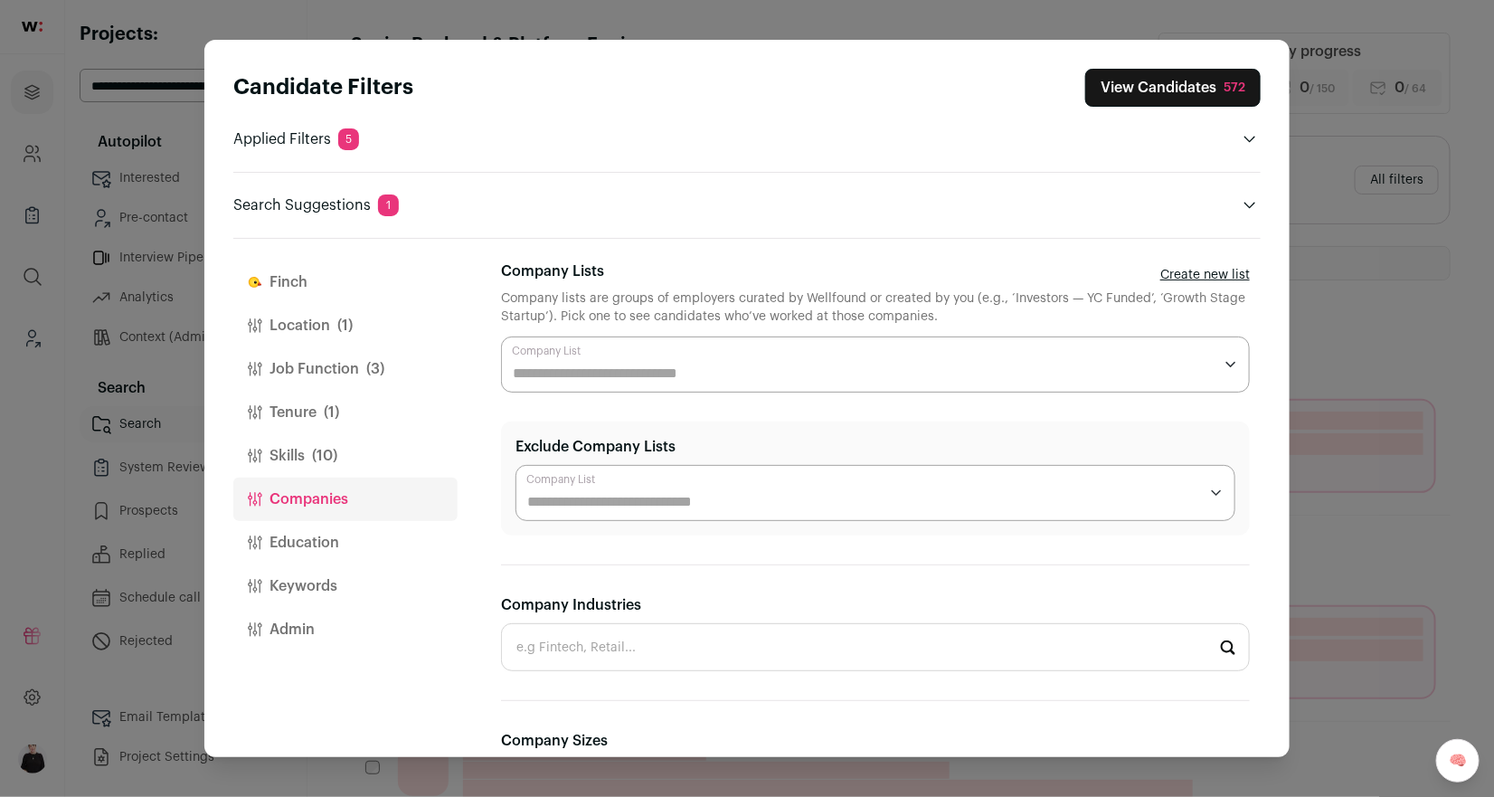
click at [579, 375] on input "Company Lists" at bounding box center [863, 374] width 700 height 22
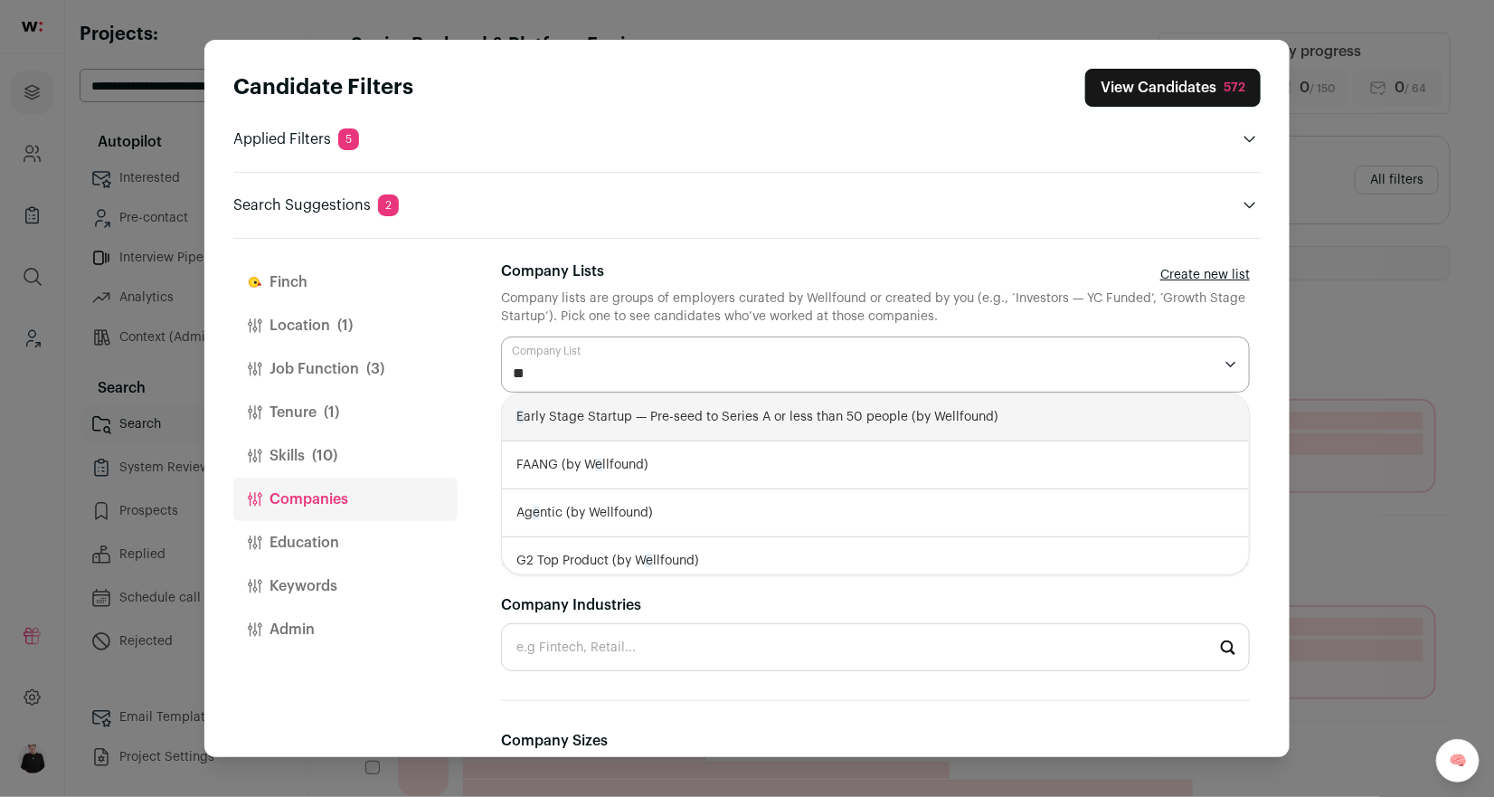
type input "***"
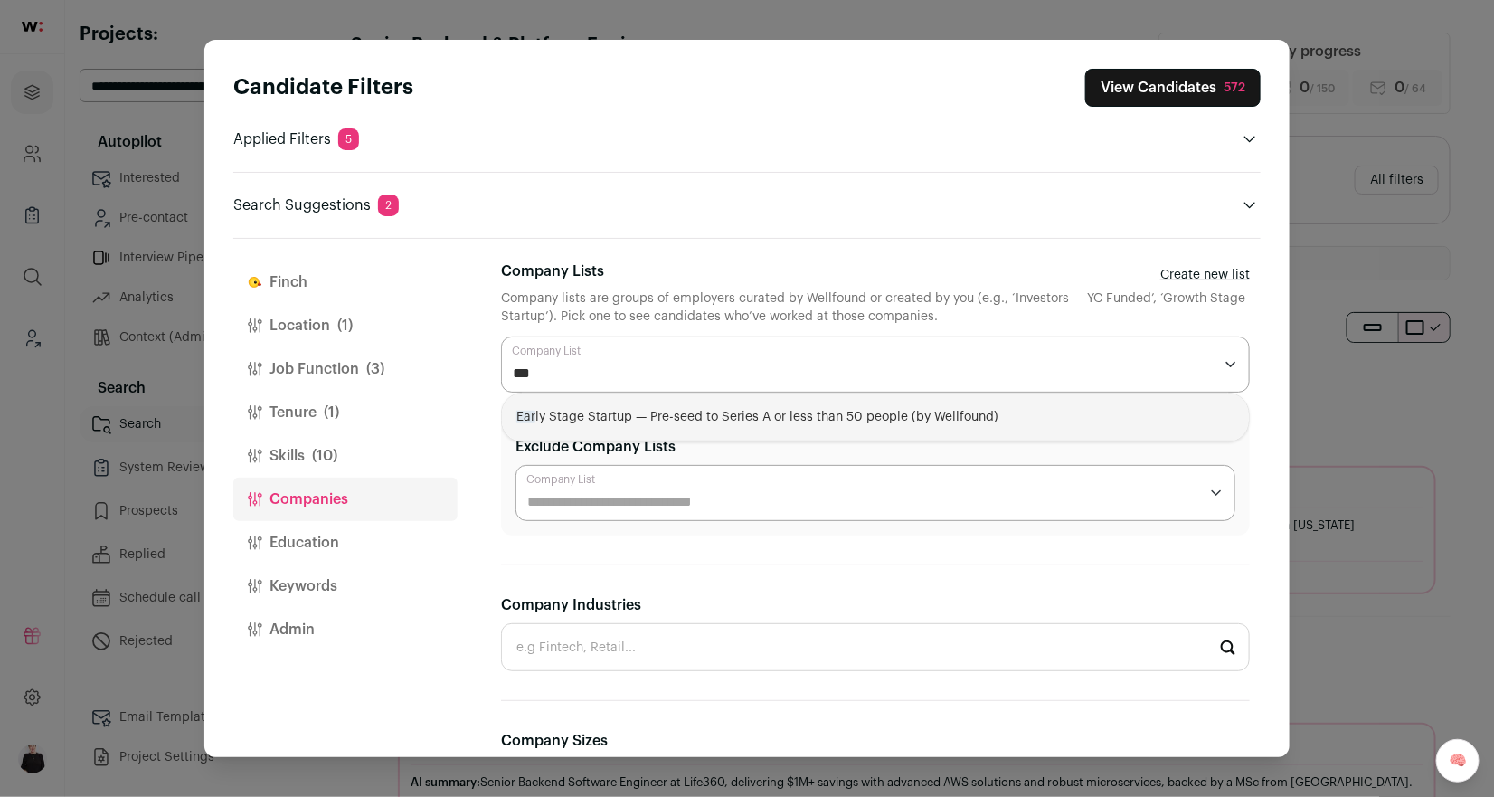
click at [593, 405] on div "Ear ly Stage Startup — Pre-seed to Series A or less than 50 people (by Wellfoun…" at bounding box center [875, 417] width 747 height 48
select select "**********"
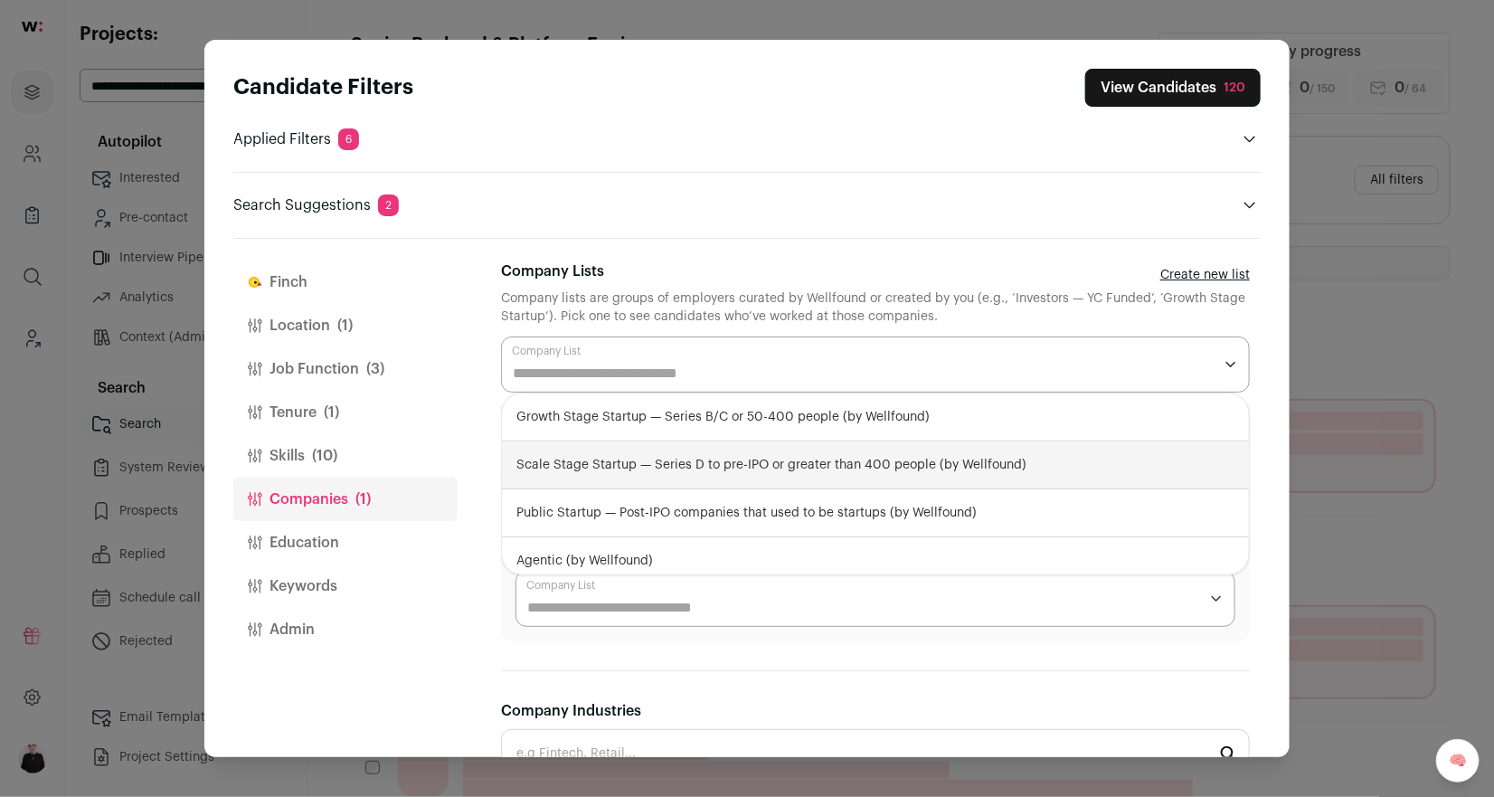
click at [589, 466] on div "Scale Stage Startup — Series D to pre-IPO or greater than 400 people (by Wellfo…" at bounding box center [875, 465] width 747 height 48
select select "**********"
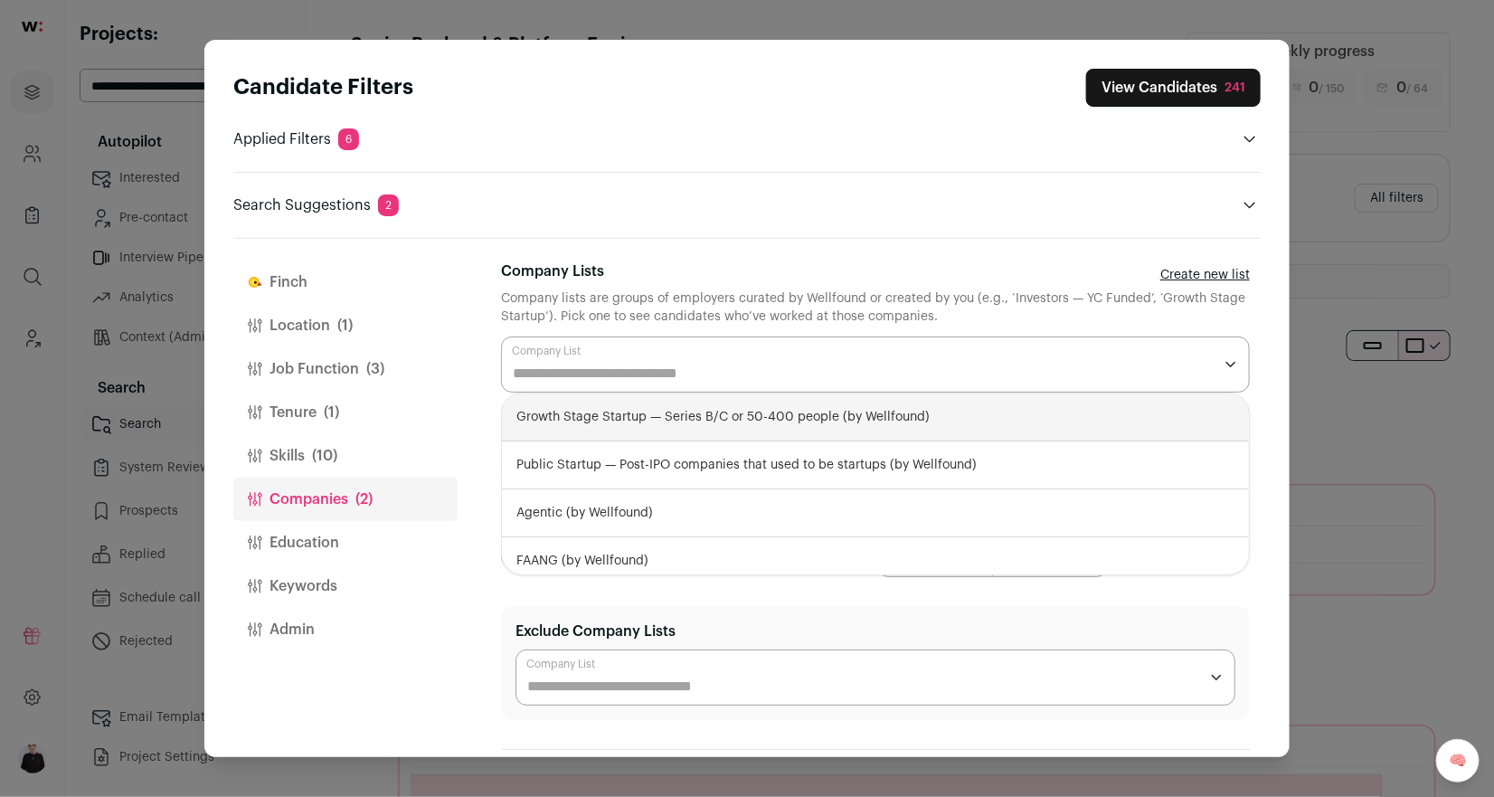
click at [585, 415] on div "Growth Stage Startup — Series B/C or 50-400 people (by Wellfound)" at bounding box center [875, 417] width 747 height 48
select select "**********"
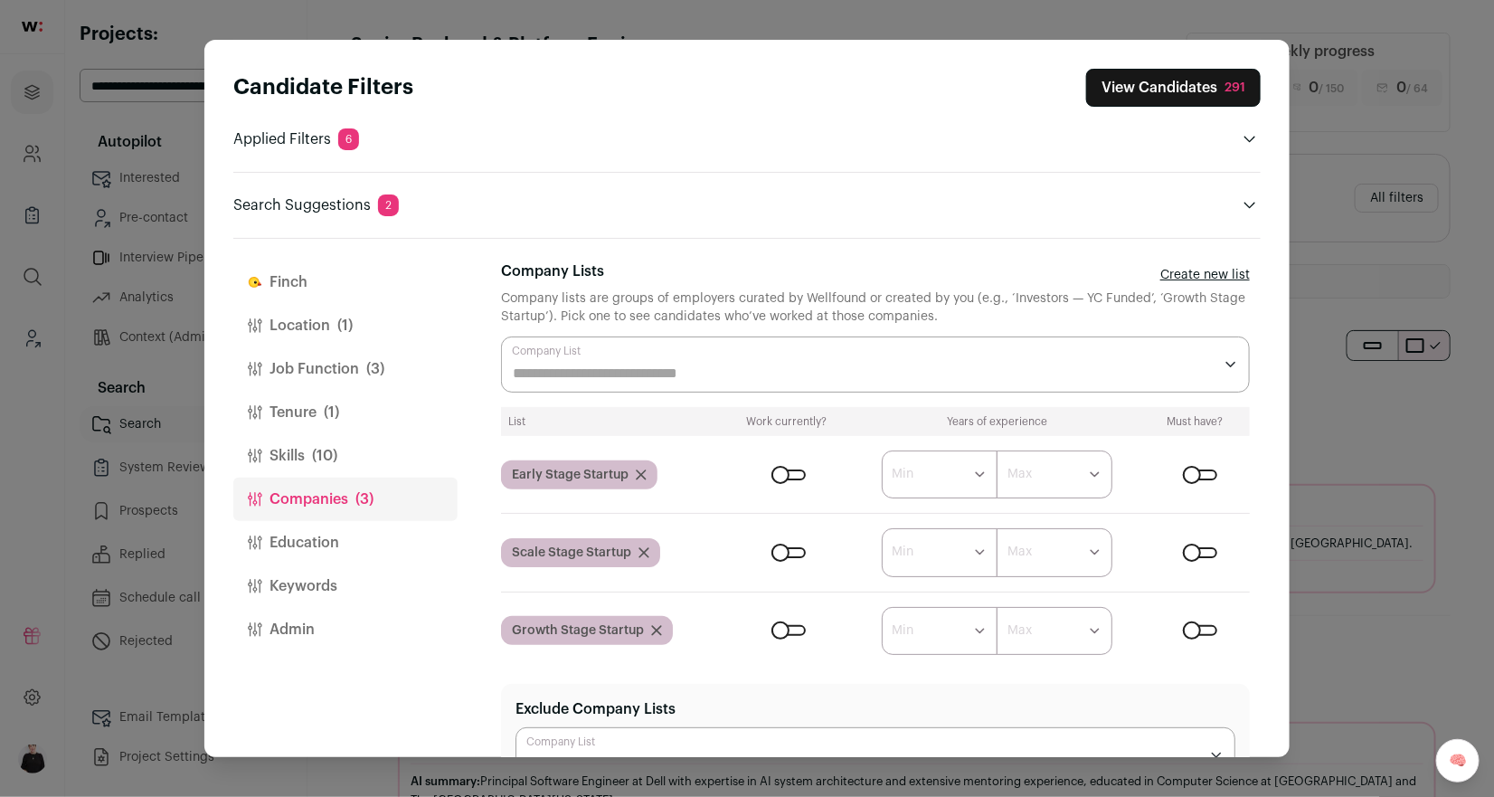
click at [656, 156] on div "Candidate Filters View Candidates 291 Applied Filters 6 Backend Engineer, Platf…" at bounding box center [746, 142] width 1027 height 147
click at [1119, 86] on button "View Candidates 291" at bounding box center [1173, 88] width 175 height 38
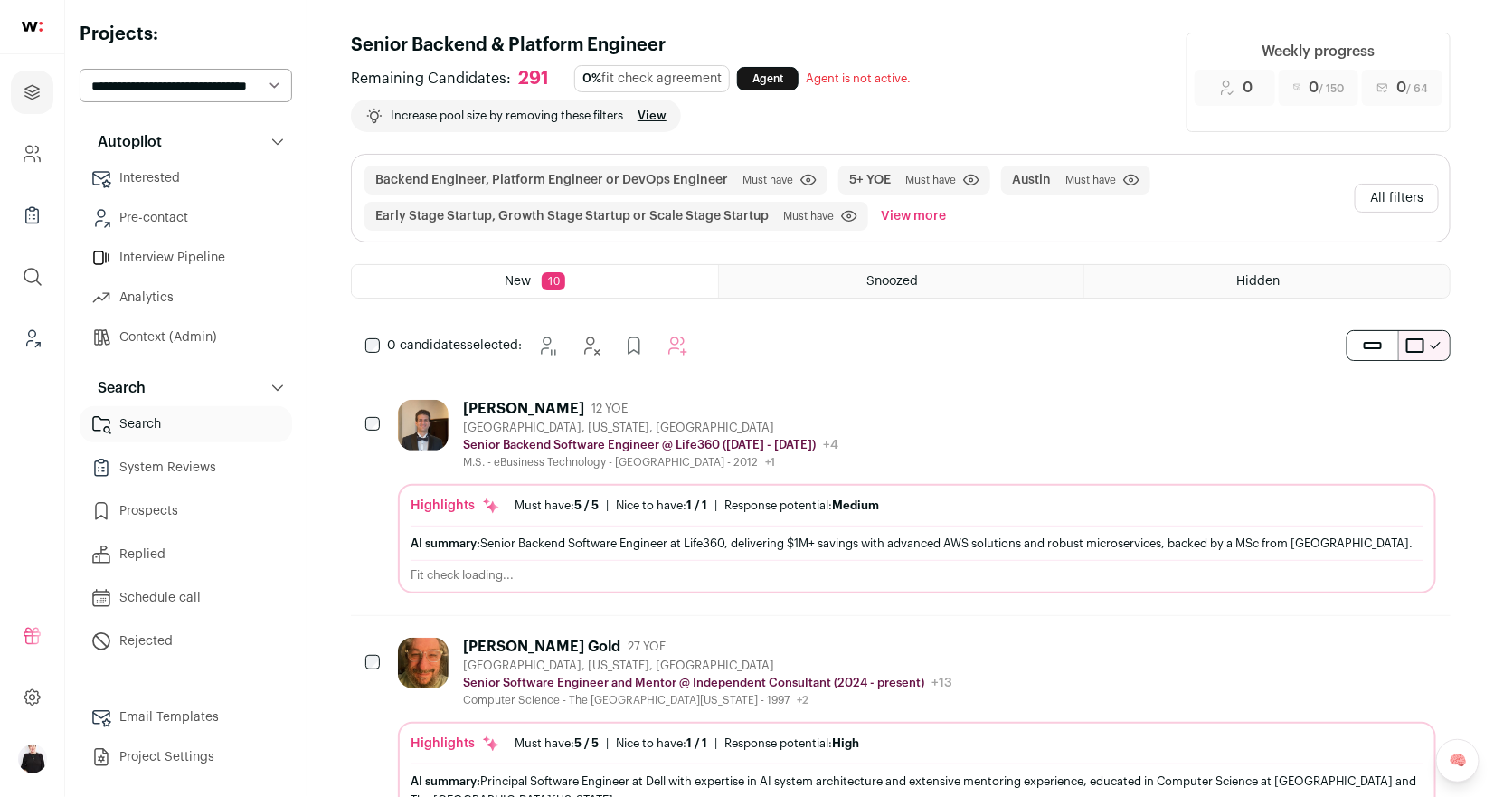
click at [530, 432] on div "[GEOGRAPHIC_DATA], [US_STATE], [GEOGRAPHIC_DATA]" at bounding box center [650, 427] width 375 height 14
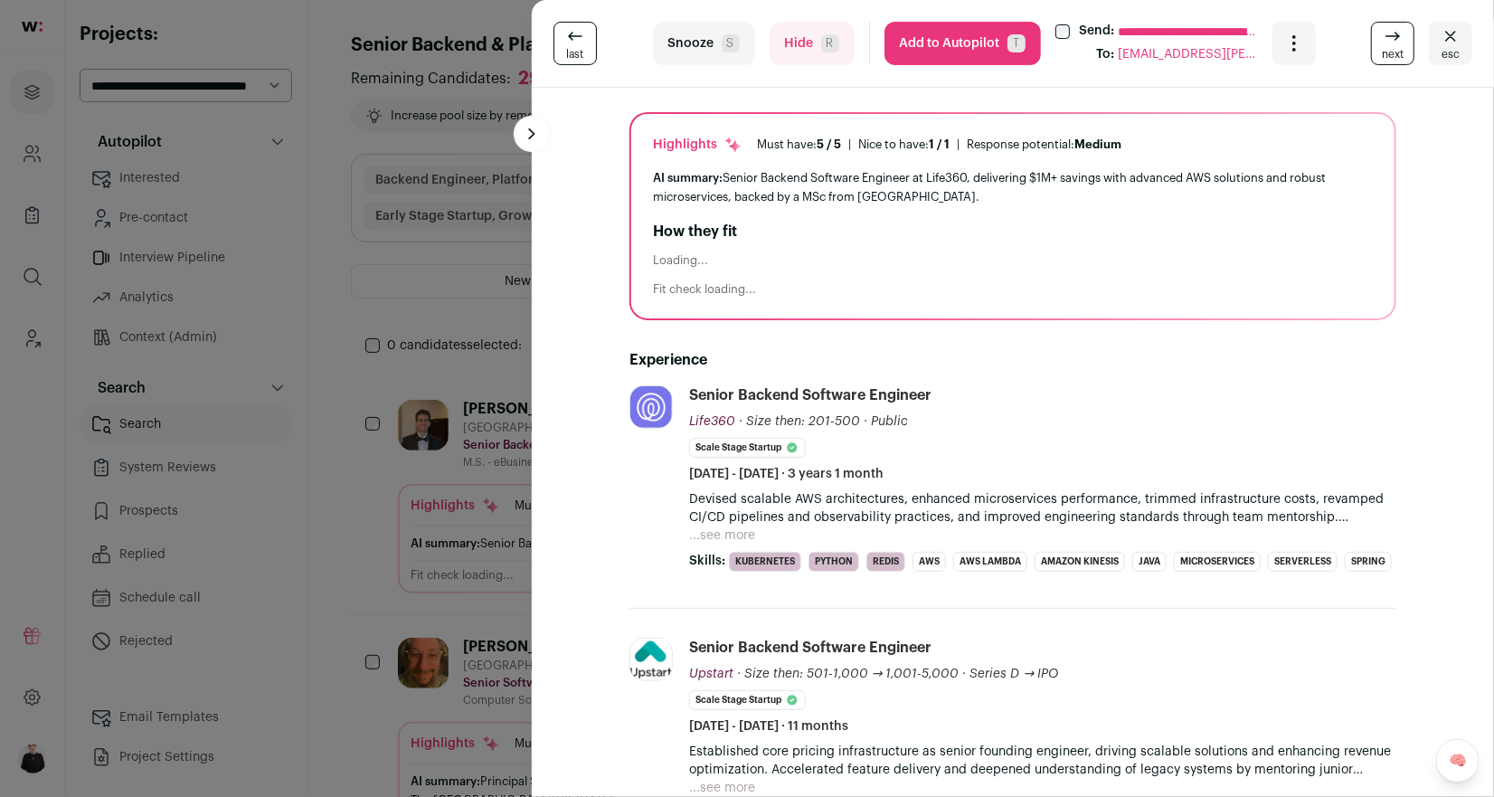
scroll to position [107, 0]
click at [1447, 43] on icon "Close" at bounding box center [1451, 36] width 22 height 22
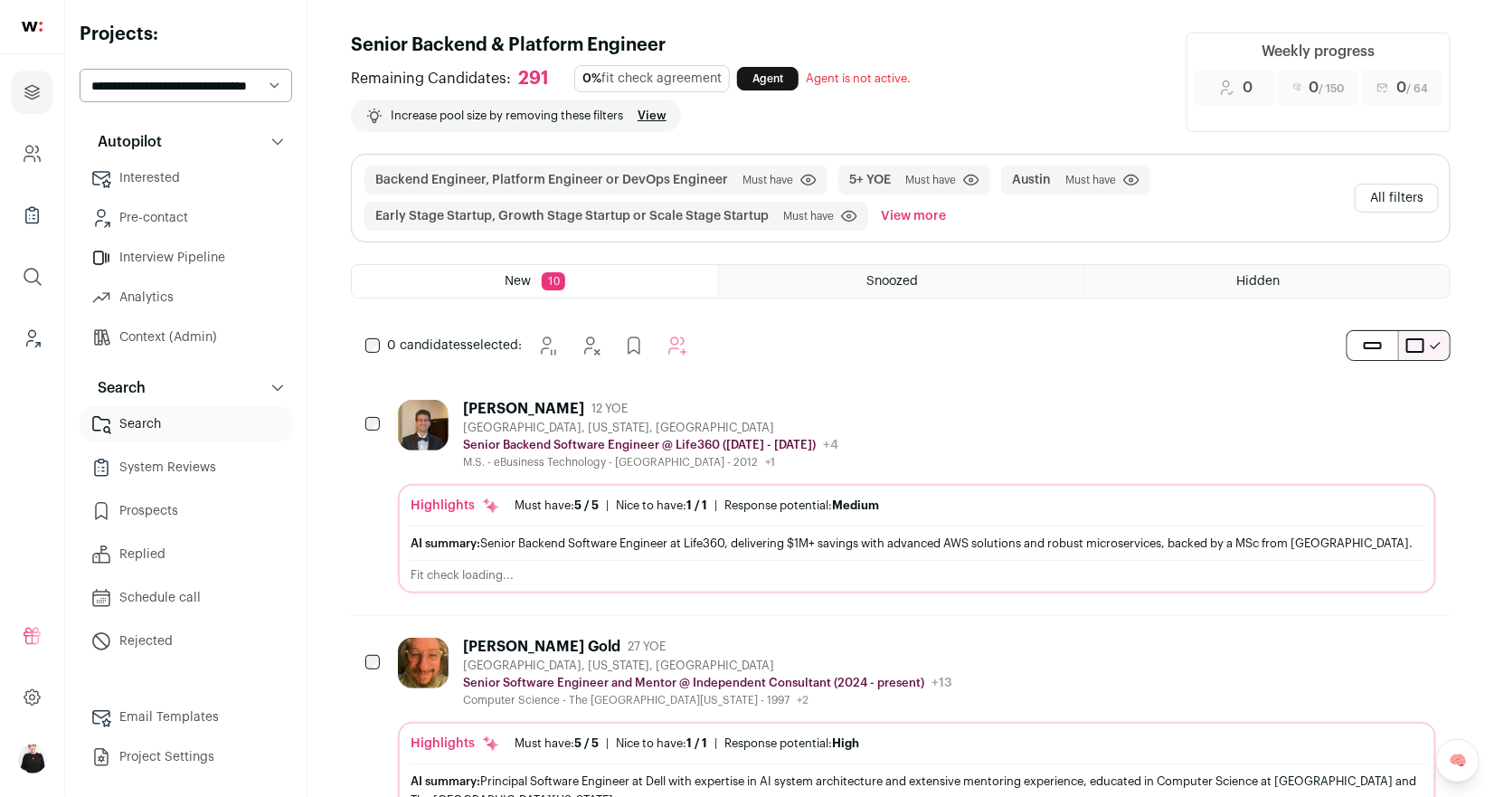
click at [1385, 199] on button "All filters" at bounding box center [1397, 198] width 84 height 29
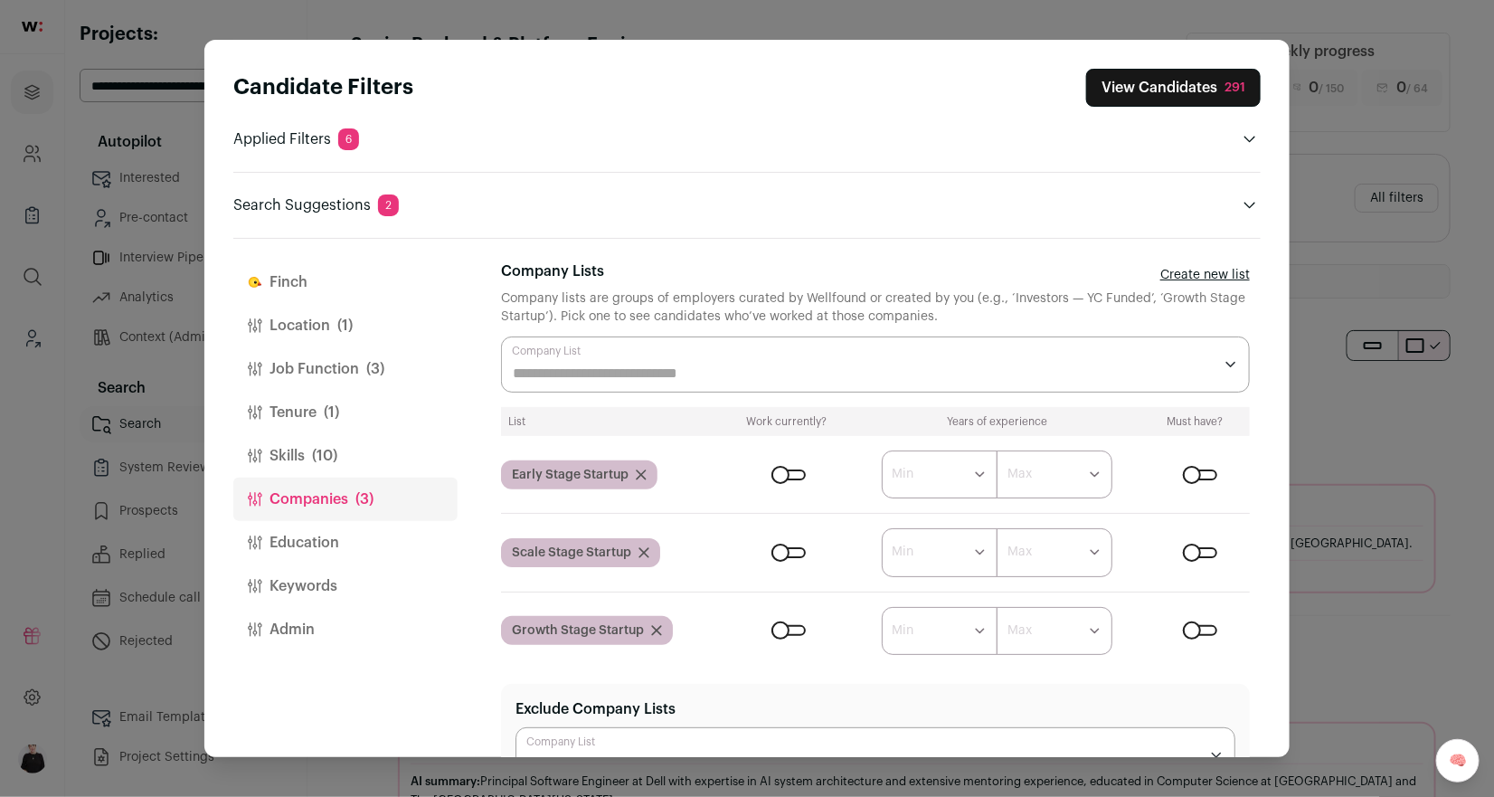
click at [283, 414] on button "Tenure (1)" at bounding box center [345, 412] width 224 height 43
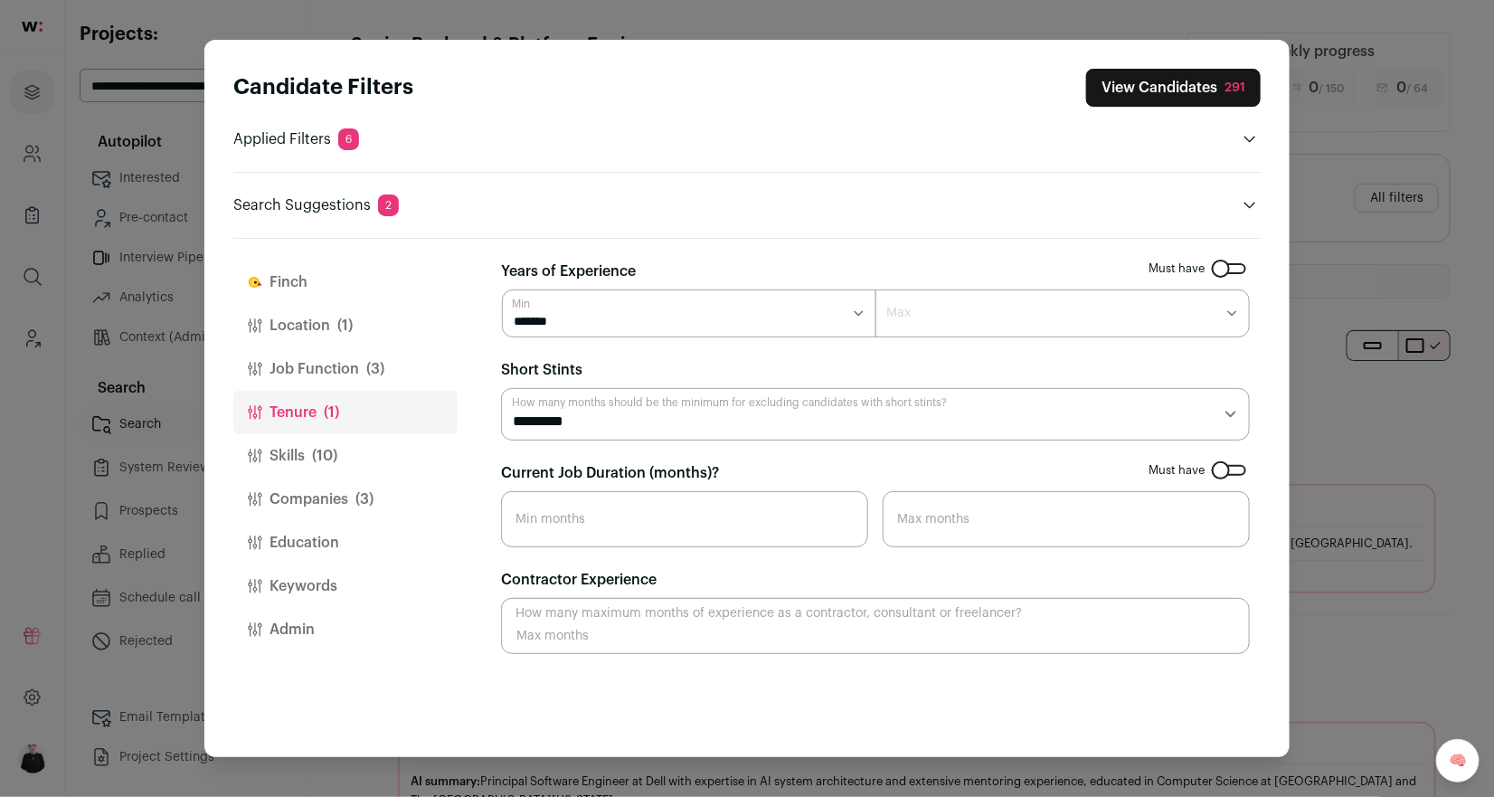
click at [640, 414] on select "********* ******** ******* ******** ******** ******** ******** ******** *******…" at bounding box center [875, 414] width 749 height 52
select select "*"
click at [501, 388] on select "********* ******** ******* ******** ******** ******** ******** ******** *******…" at bounding box center [875, 414] width 749 height 52
click at [1175, 93] on button "View Candidates 291" at bounding box center [1173, 88] width 175 height 38
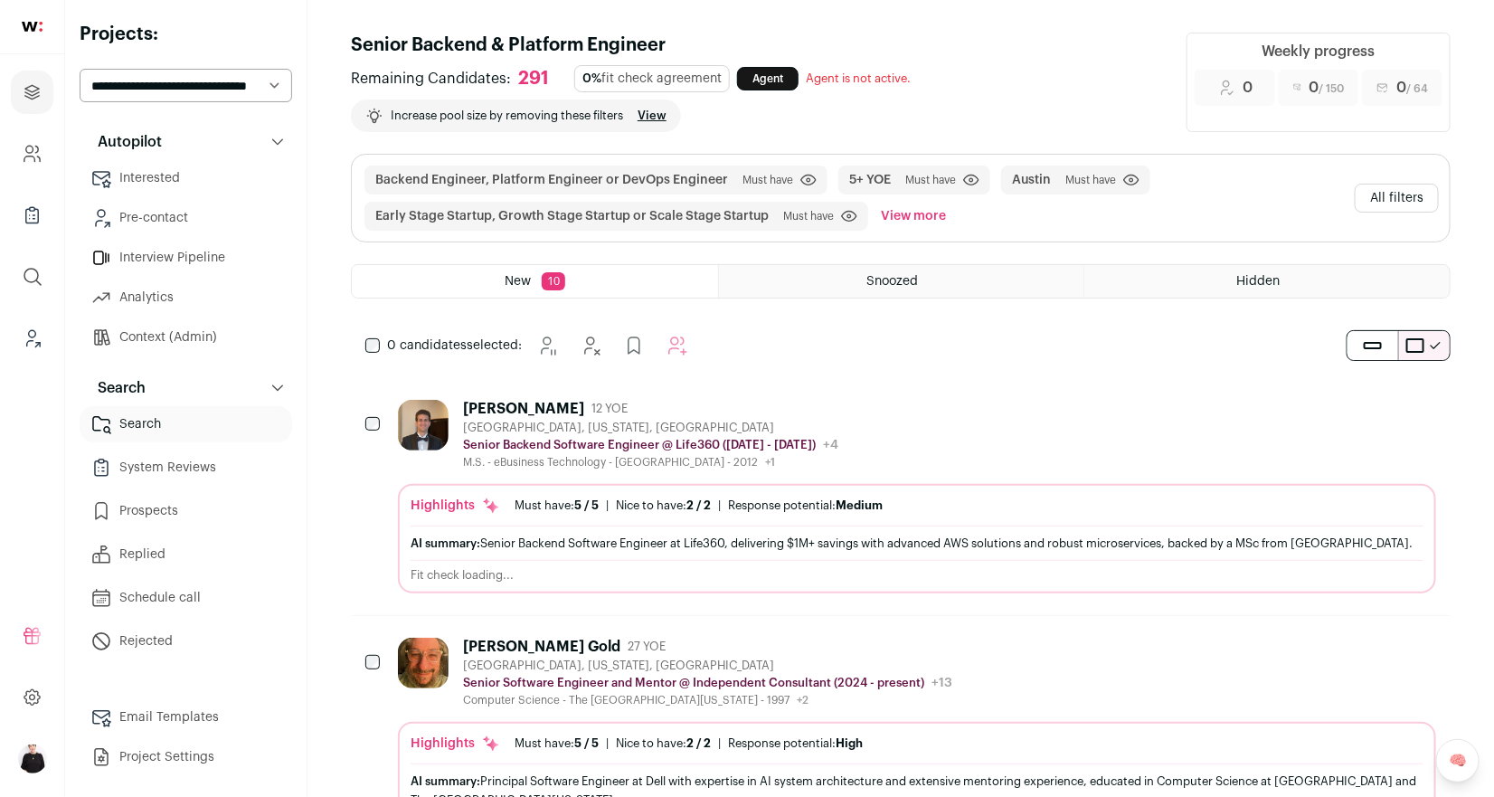
click at [495, 417] on div "Mohammad Al-Khani 12 YOE Austin, Texas, United States Senior Backend Software E…" at bounding box center [650, 435] width 375 height 70
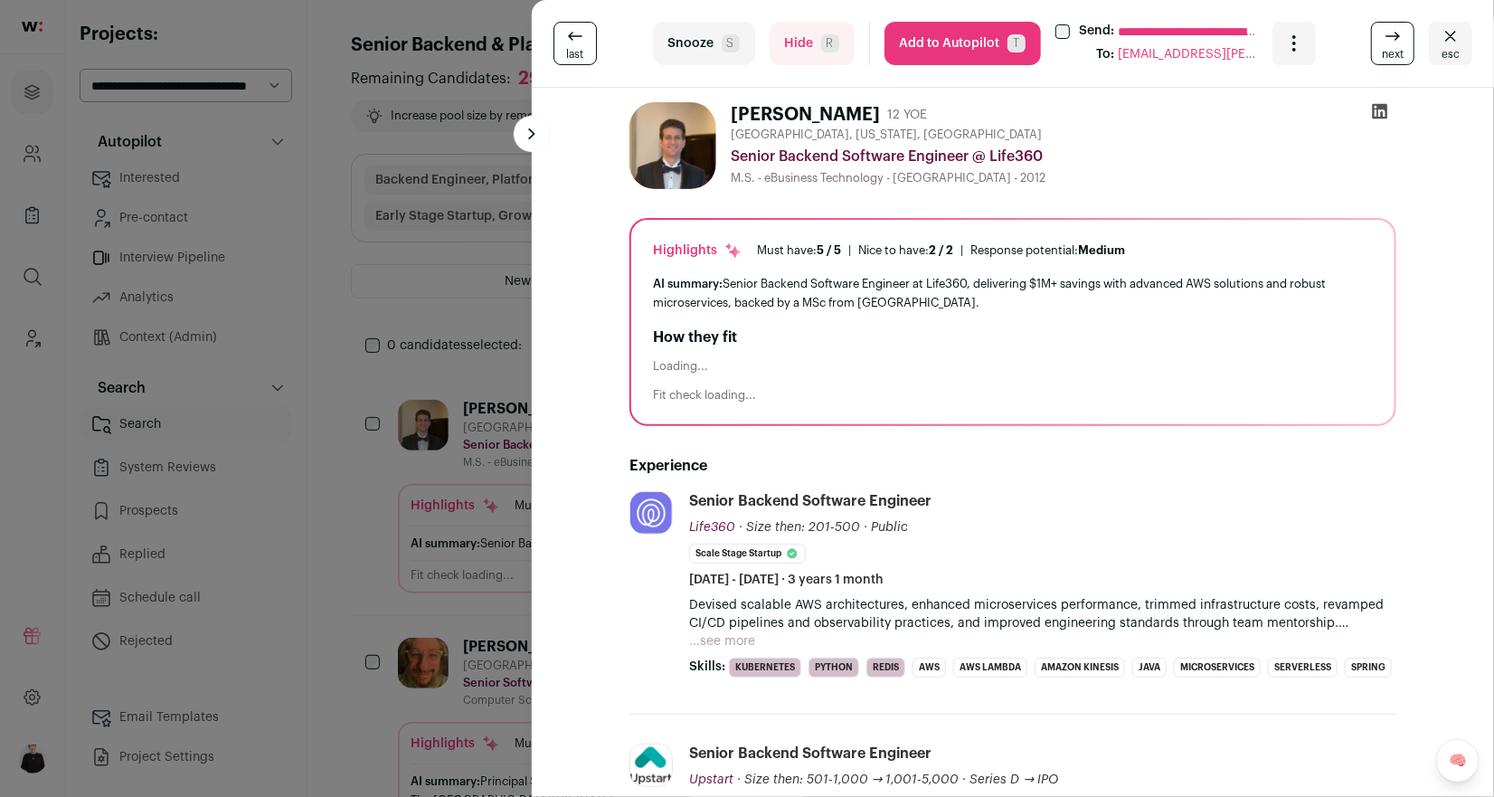
click at [964, 39] on button "Add to Autopilot T" at bounding box center [962, 43] width 156 height 43
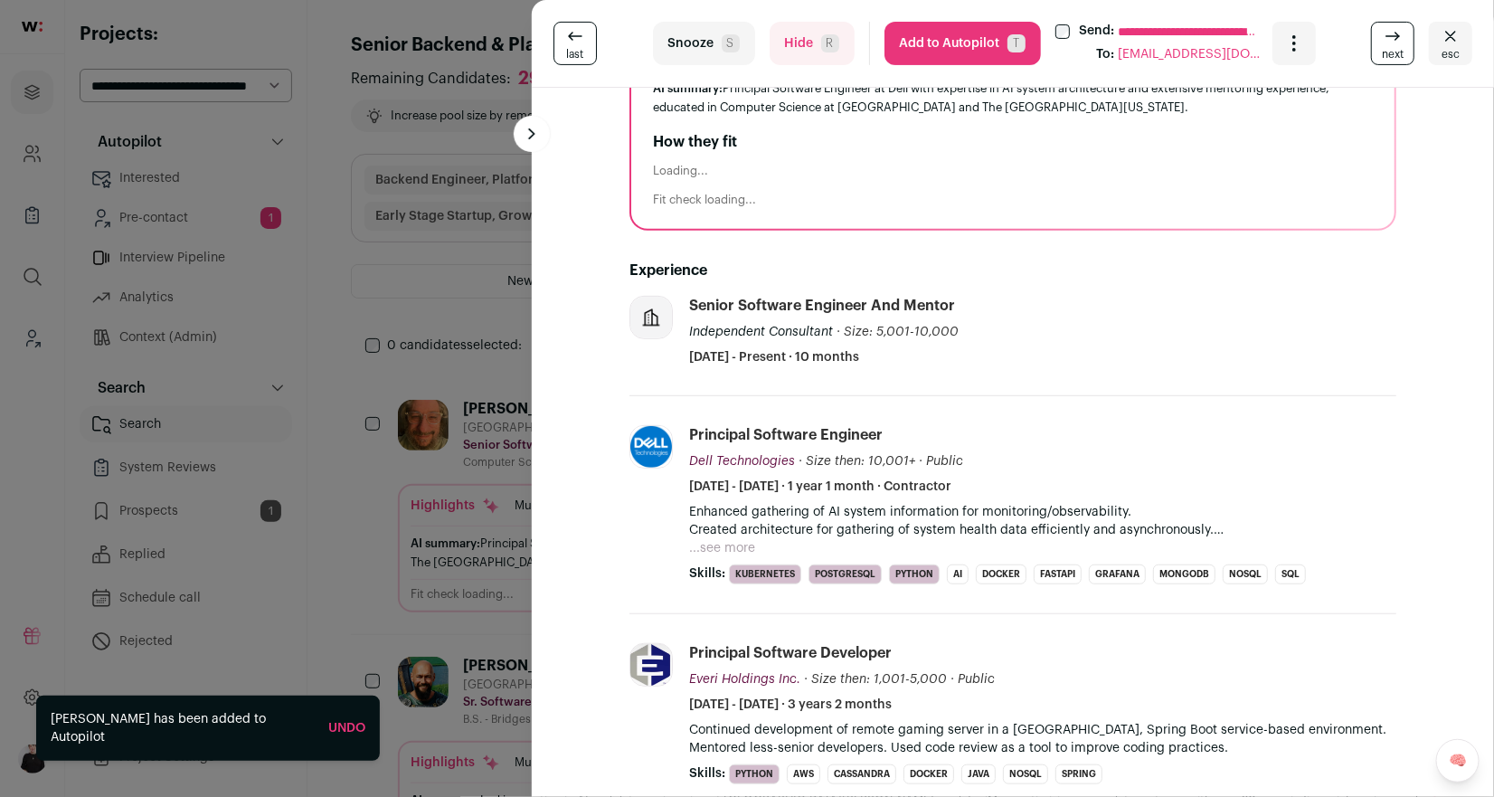
scroll to position [357, 0]
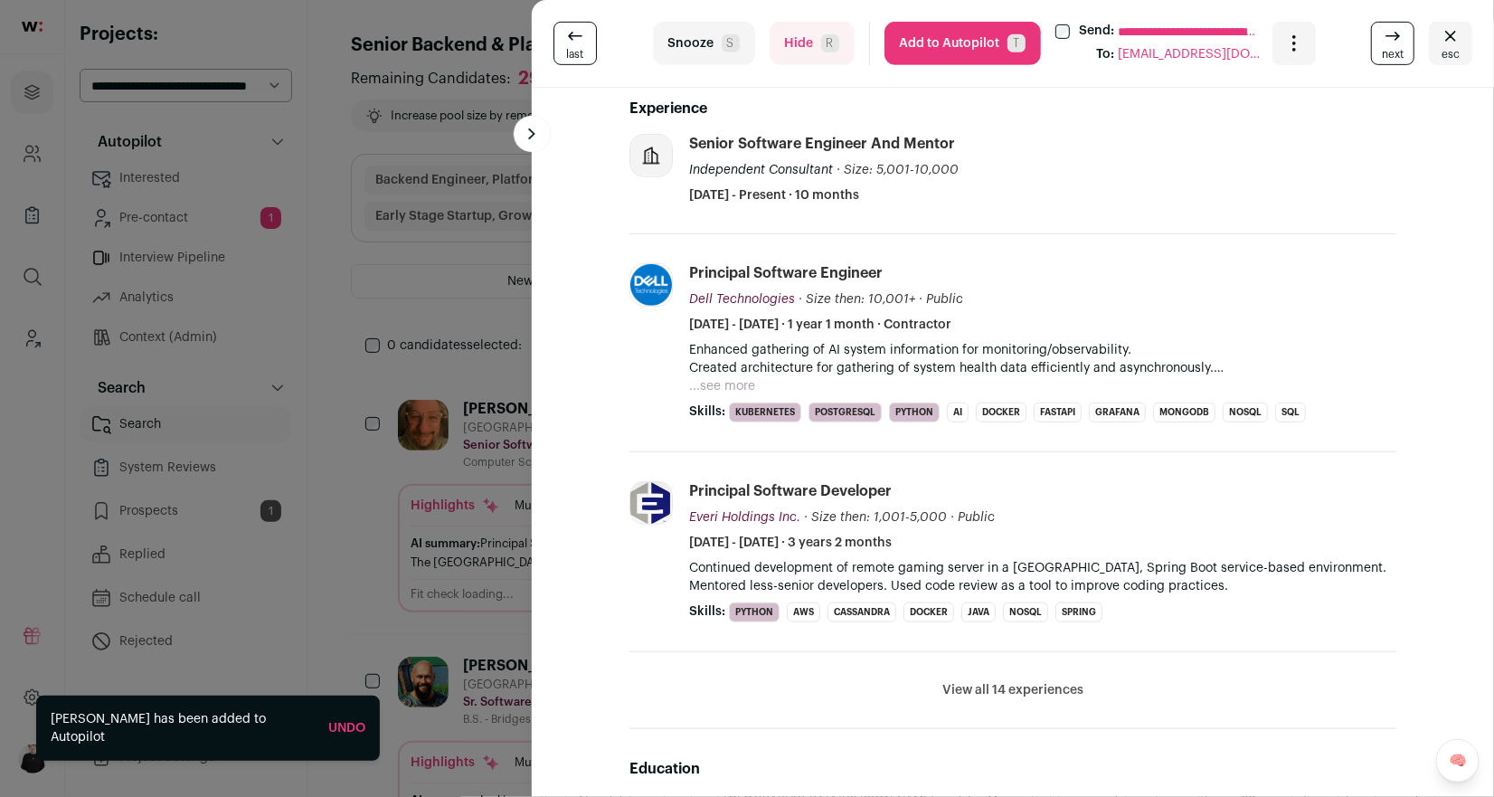
click at [802, 39] on button "Hide R" at bounding box center [811, 43] width 85 height 43
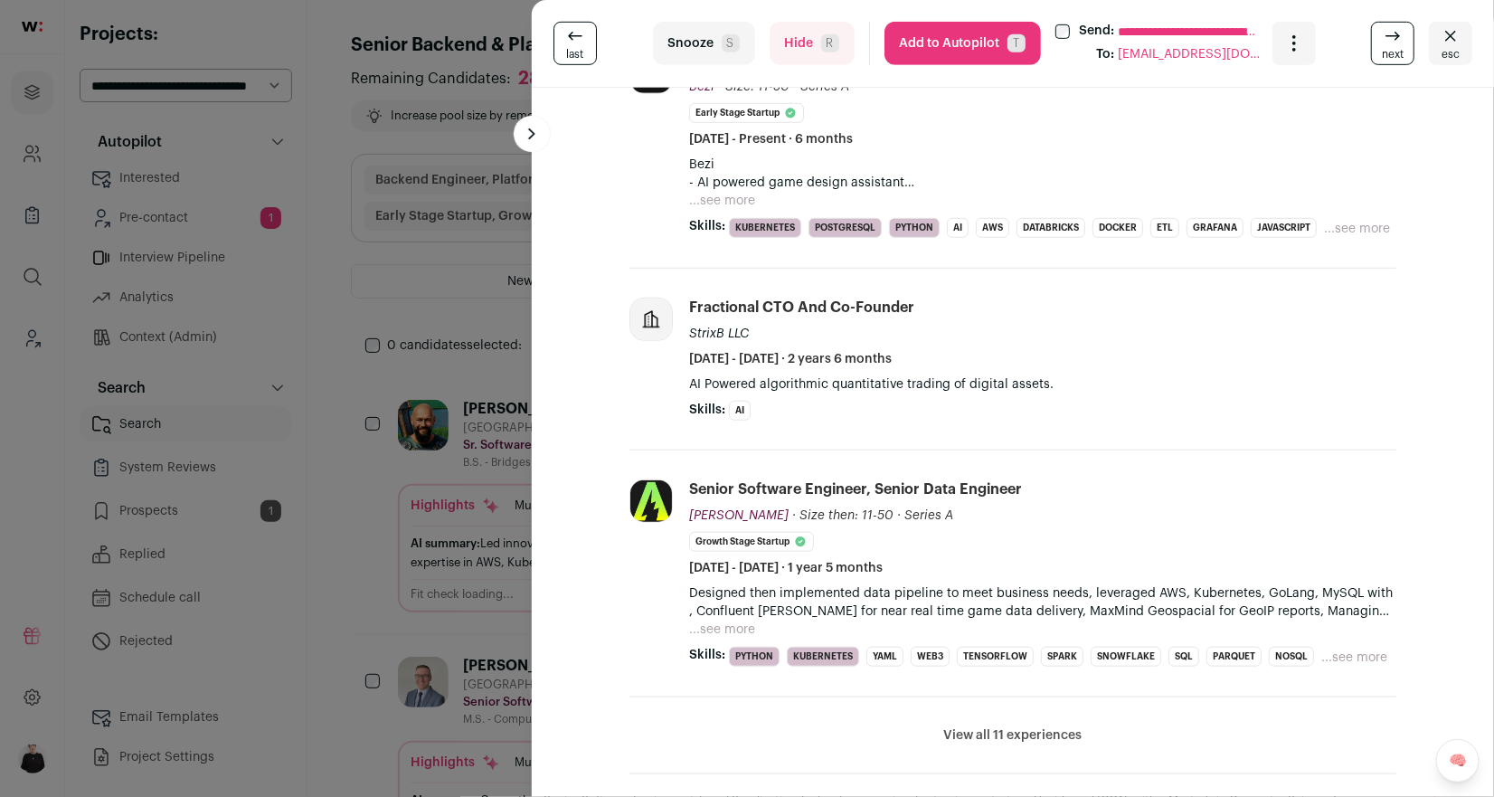
scroll to position [443, 0]
click at [949, 48] on button "Add to Autopilot T" at bounding box center [962, 43] width 156 height 43
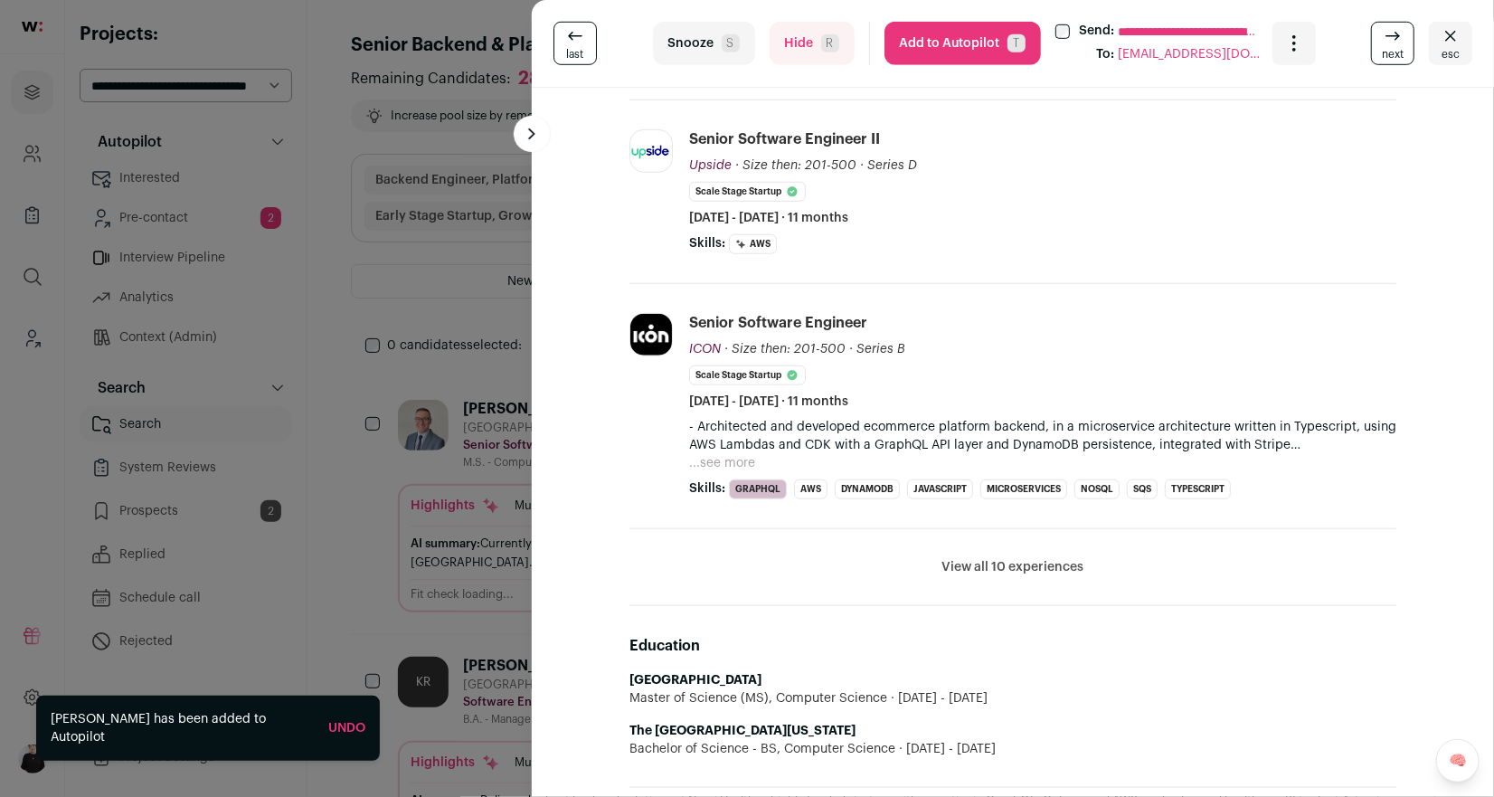
scroll to position [699, 0]
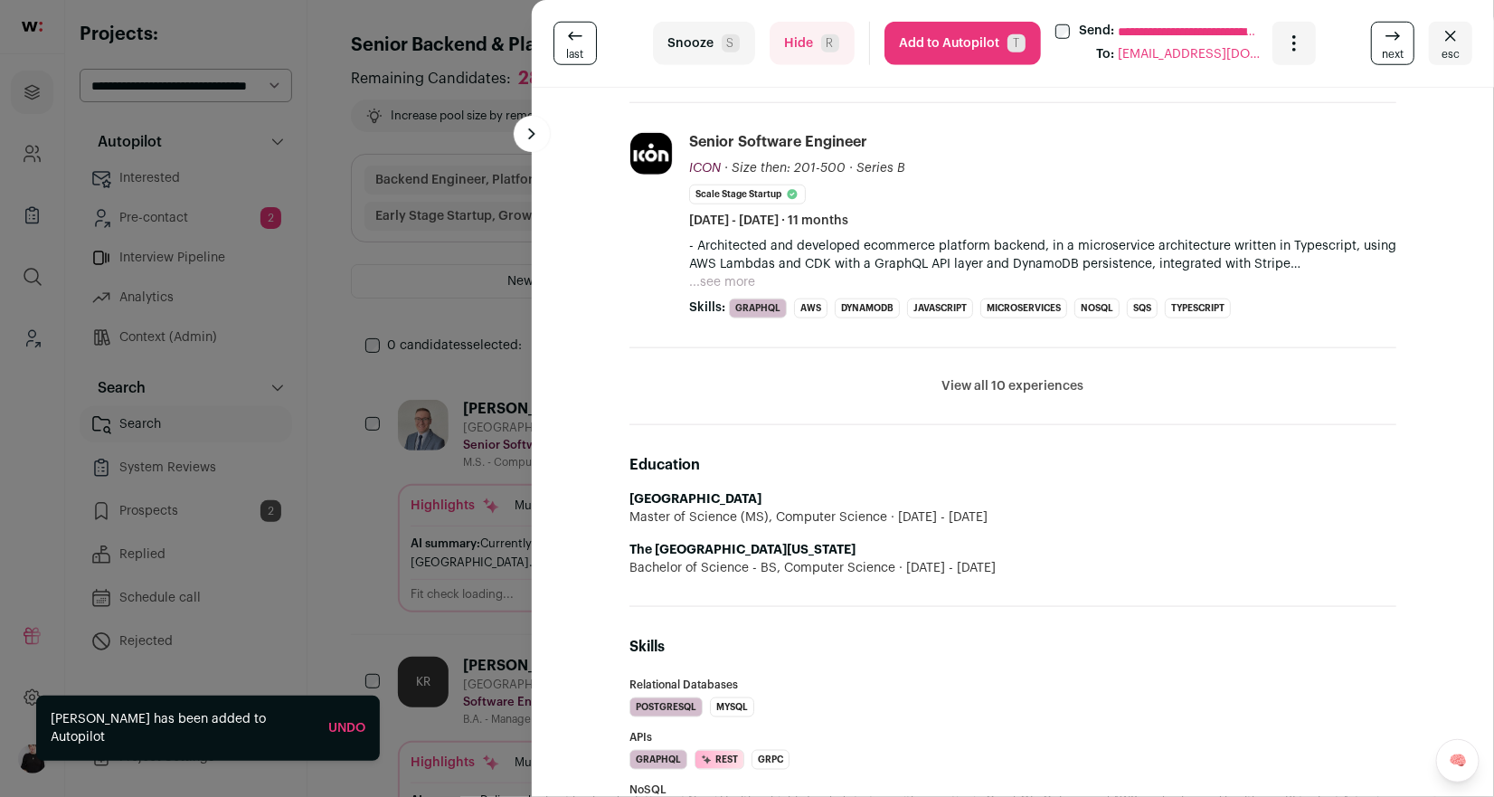
click at [1023, 377] on button "View all 10 experiences" at bounding box center [1013, 386] width 142 height 18
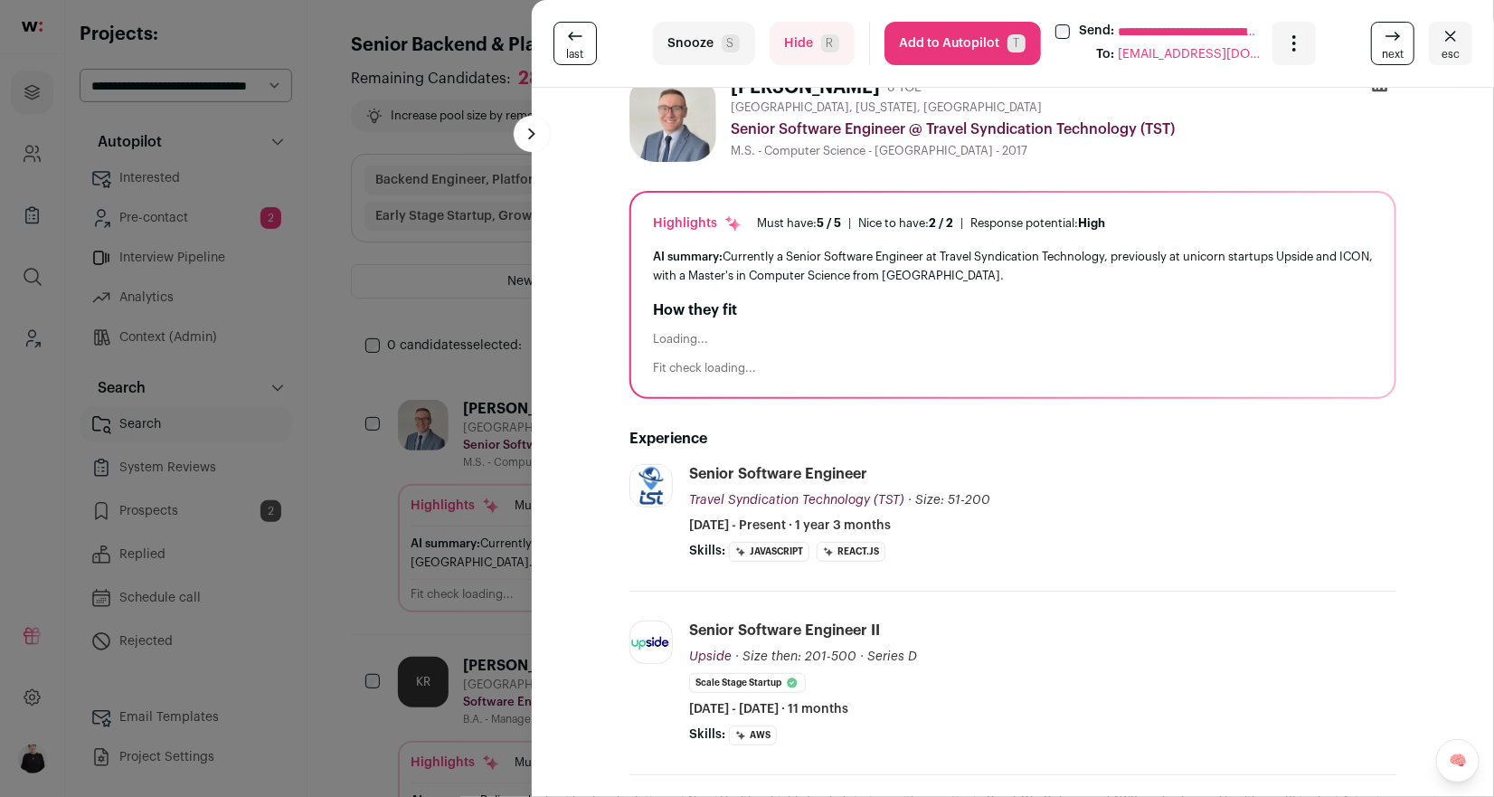
scroll to position [0, 0]
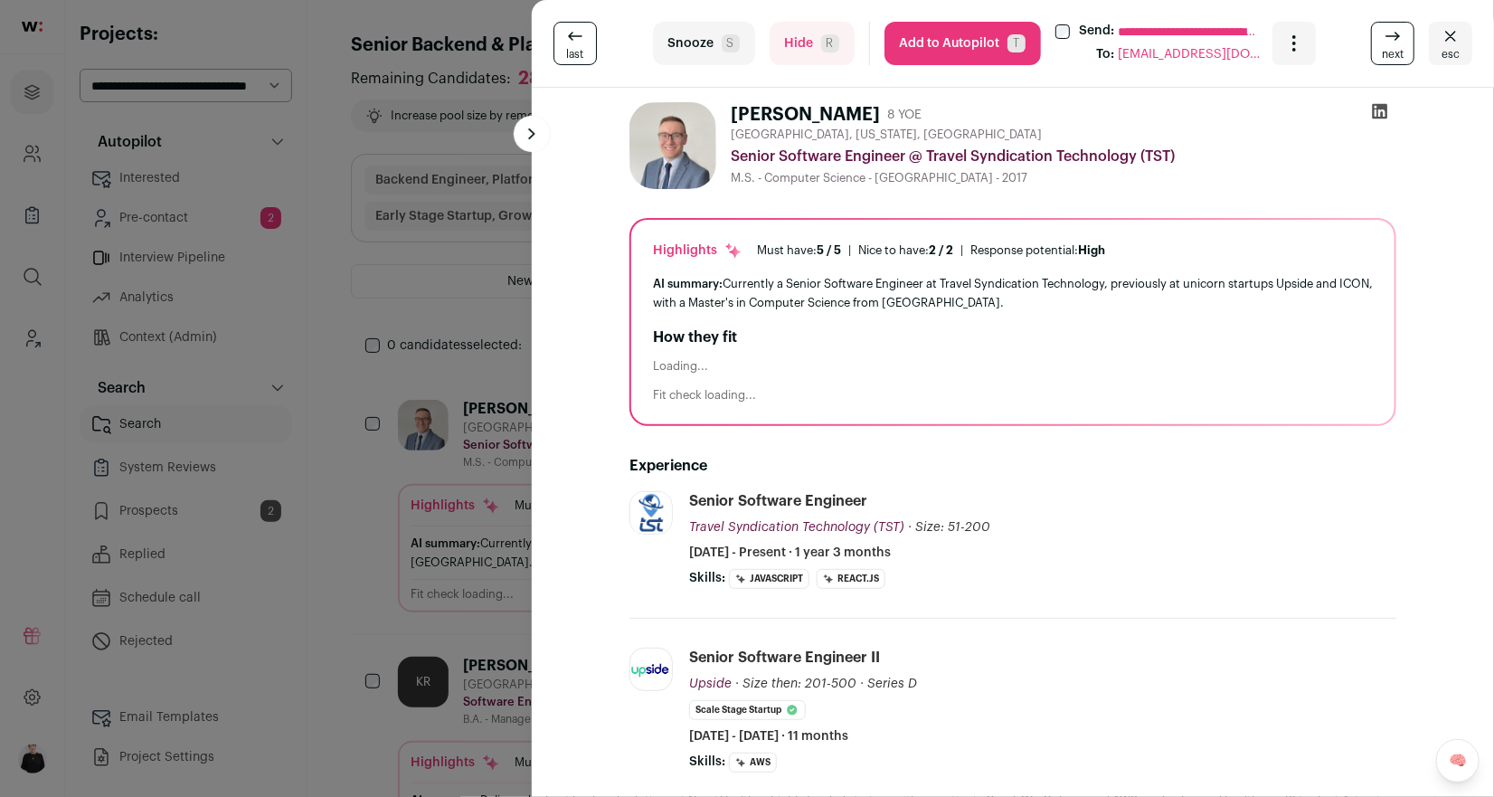
click at [814, 34] on button "Hide R" at bounding box center [811, 43] width 85 height 43
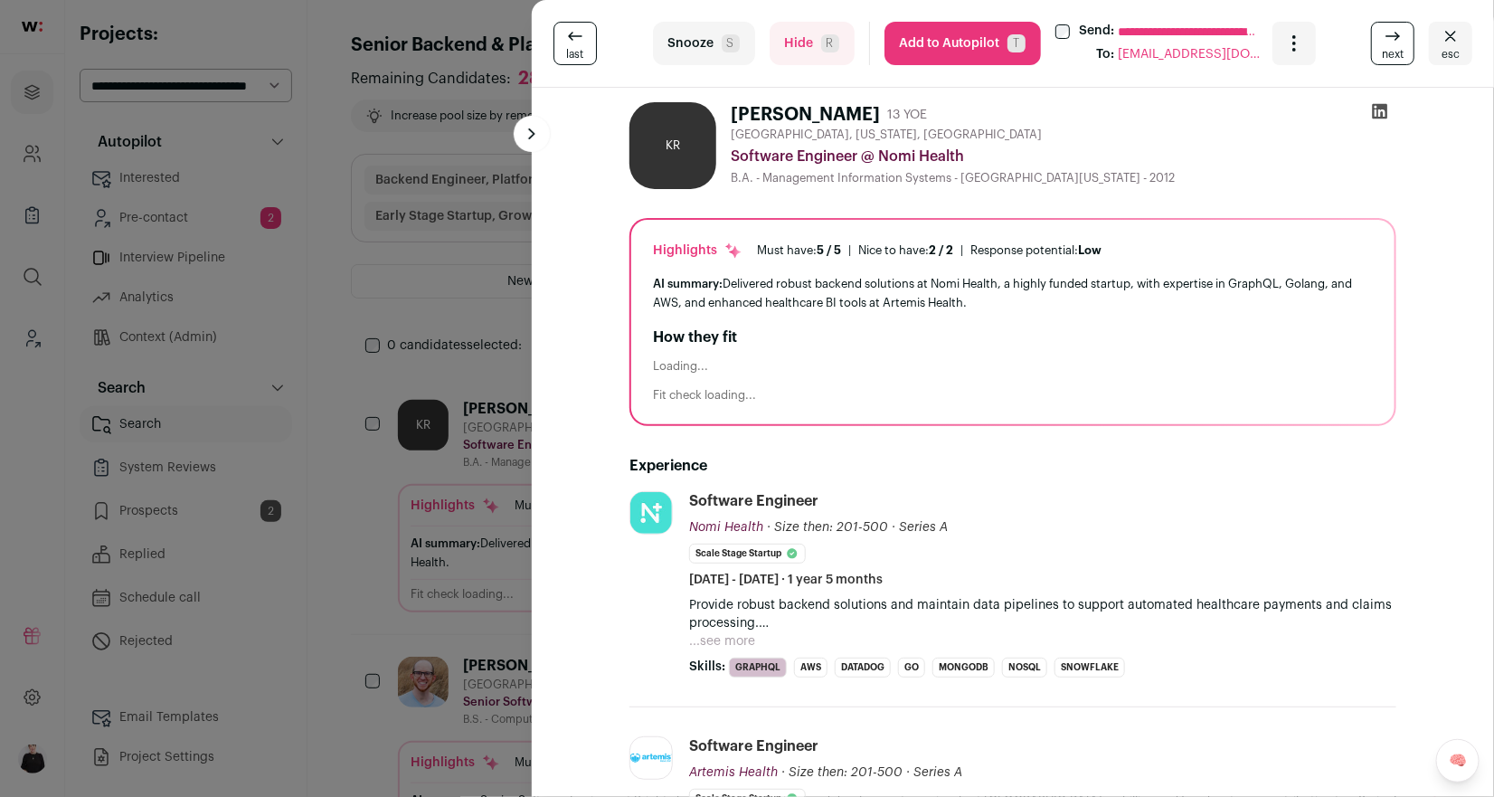
click at [934, 46] on button "Add to Autopilot T" at bounding box center [962, 43] width 156 height 43
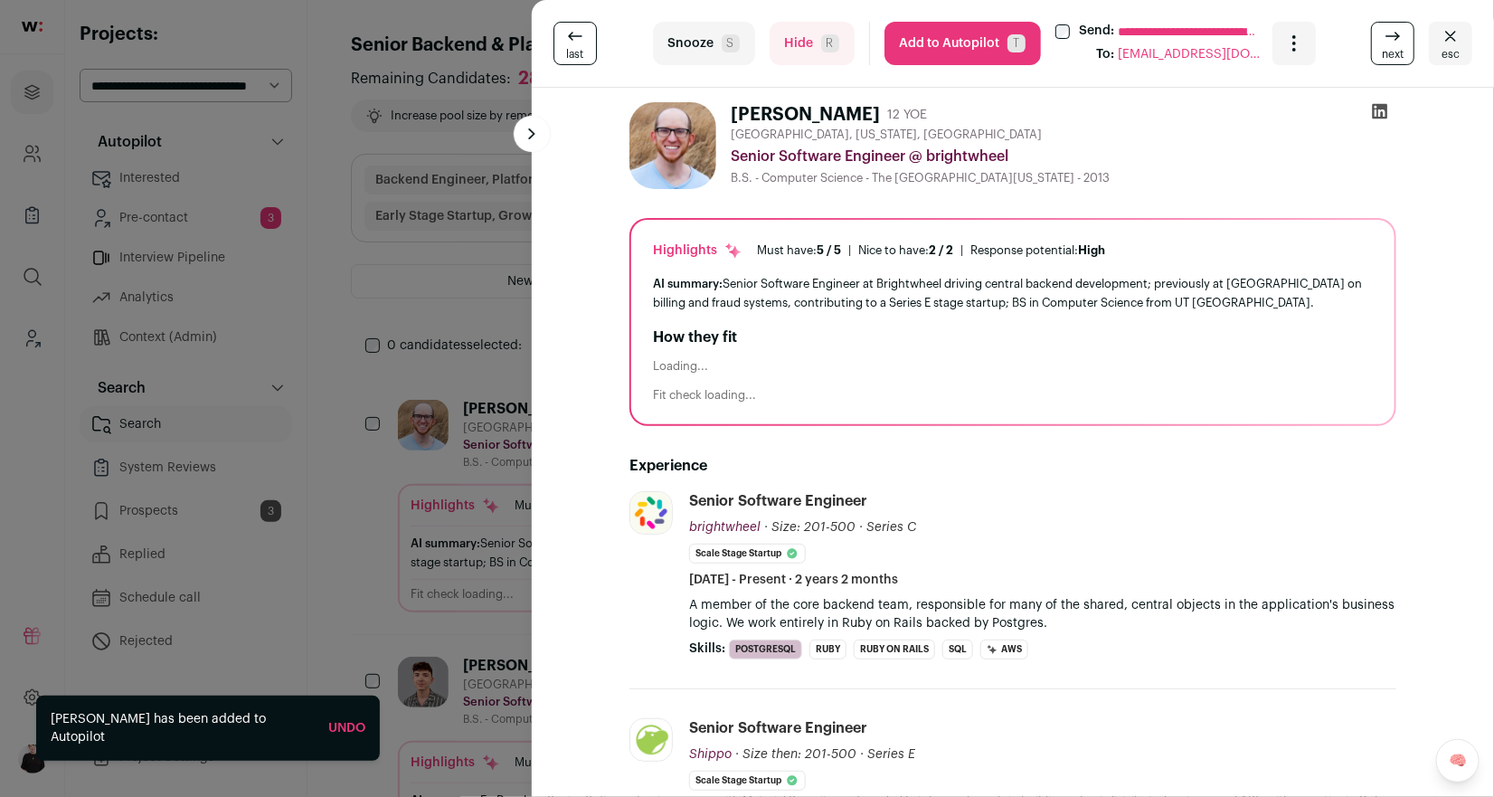
click at [934, 46] on button "Add to Autopilot T" at bounding box center [962, 43] width 156 height 43
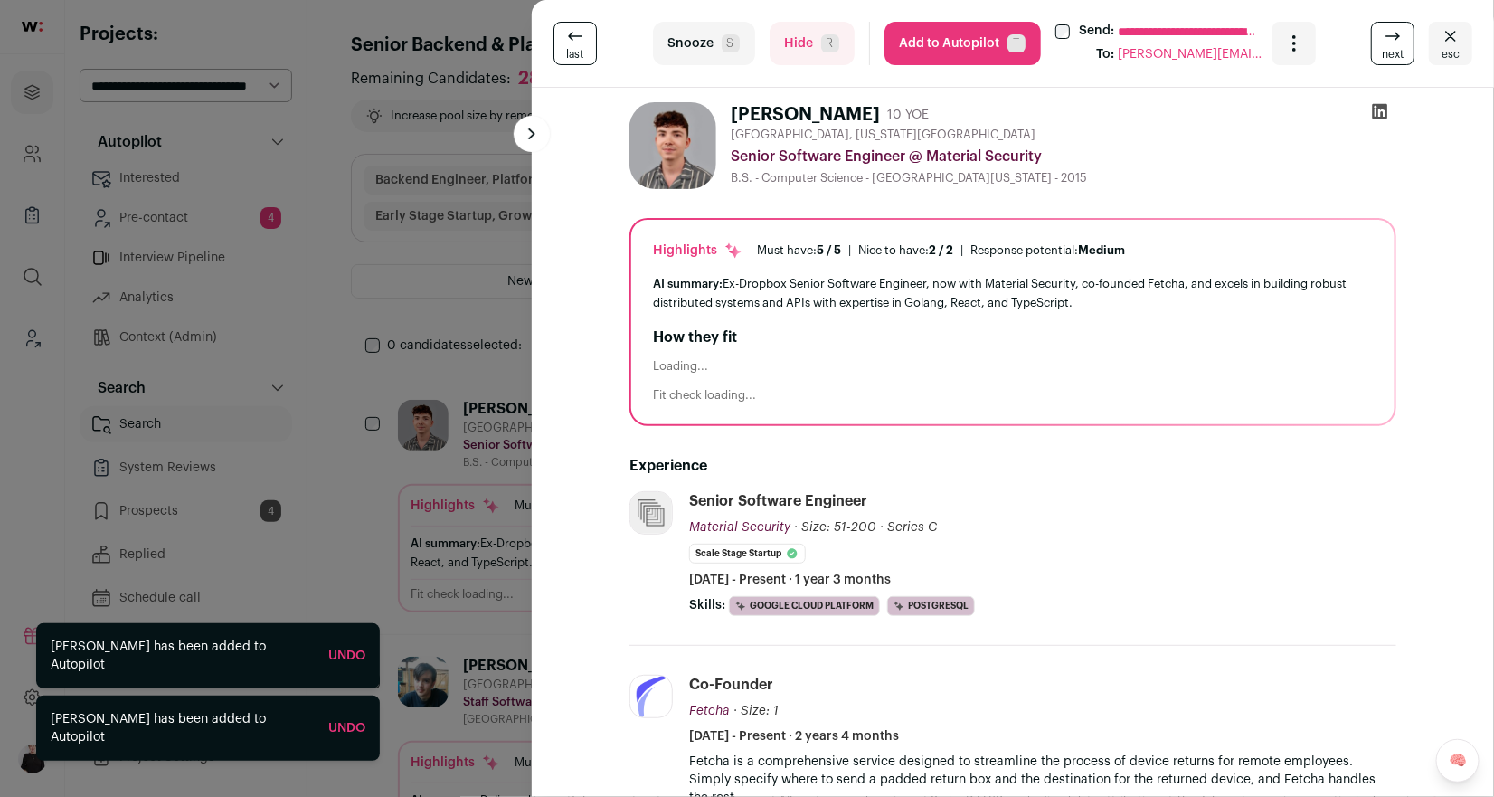
click at [934, 46] on button "Add to Autopilot T" at bounding box center [962, 43] width 156 height 43
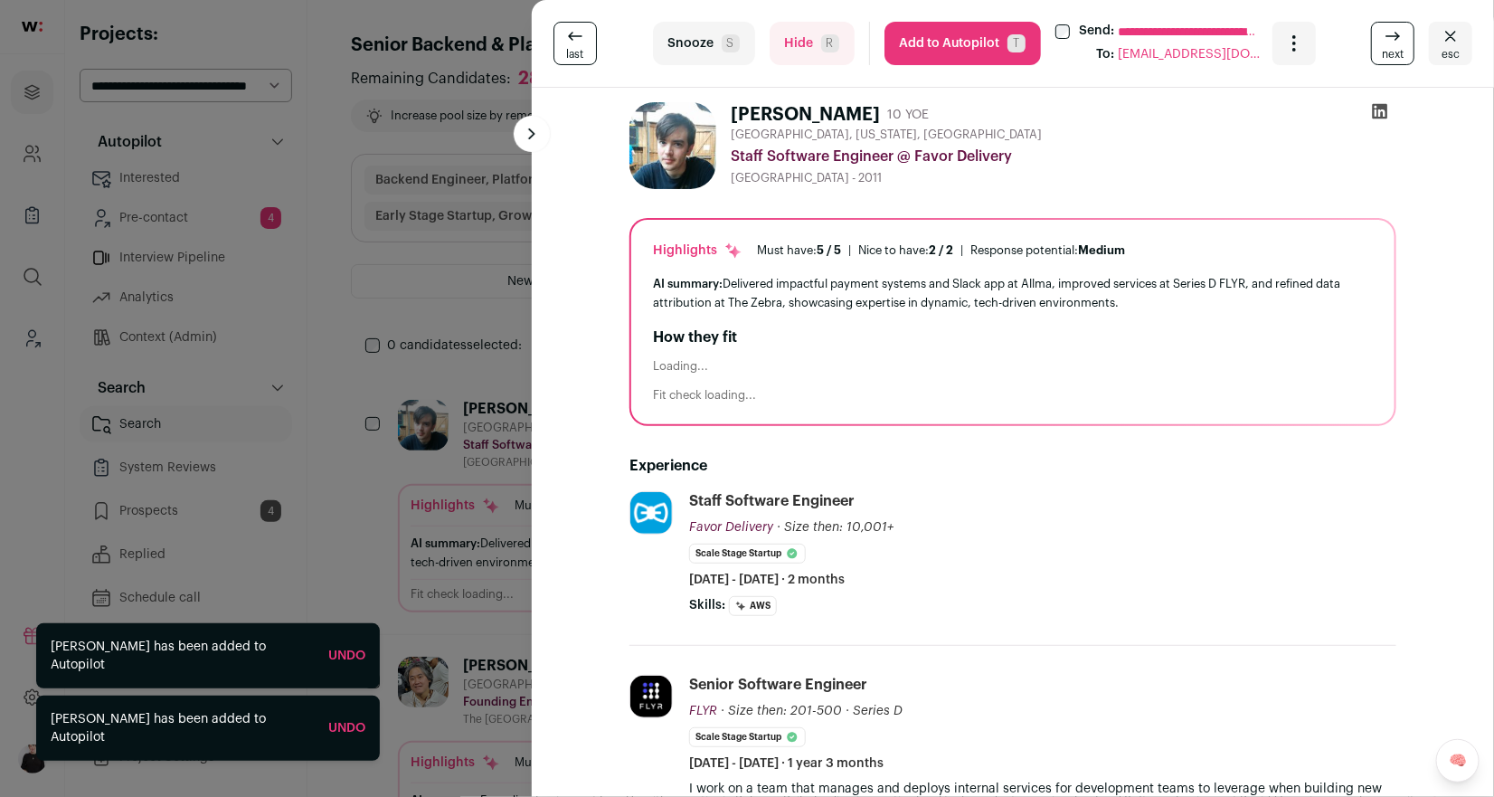
click at [934, 46] on button "Add to Autopilot T" at bounding box center [962, 43] width 156 height 43
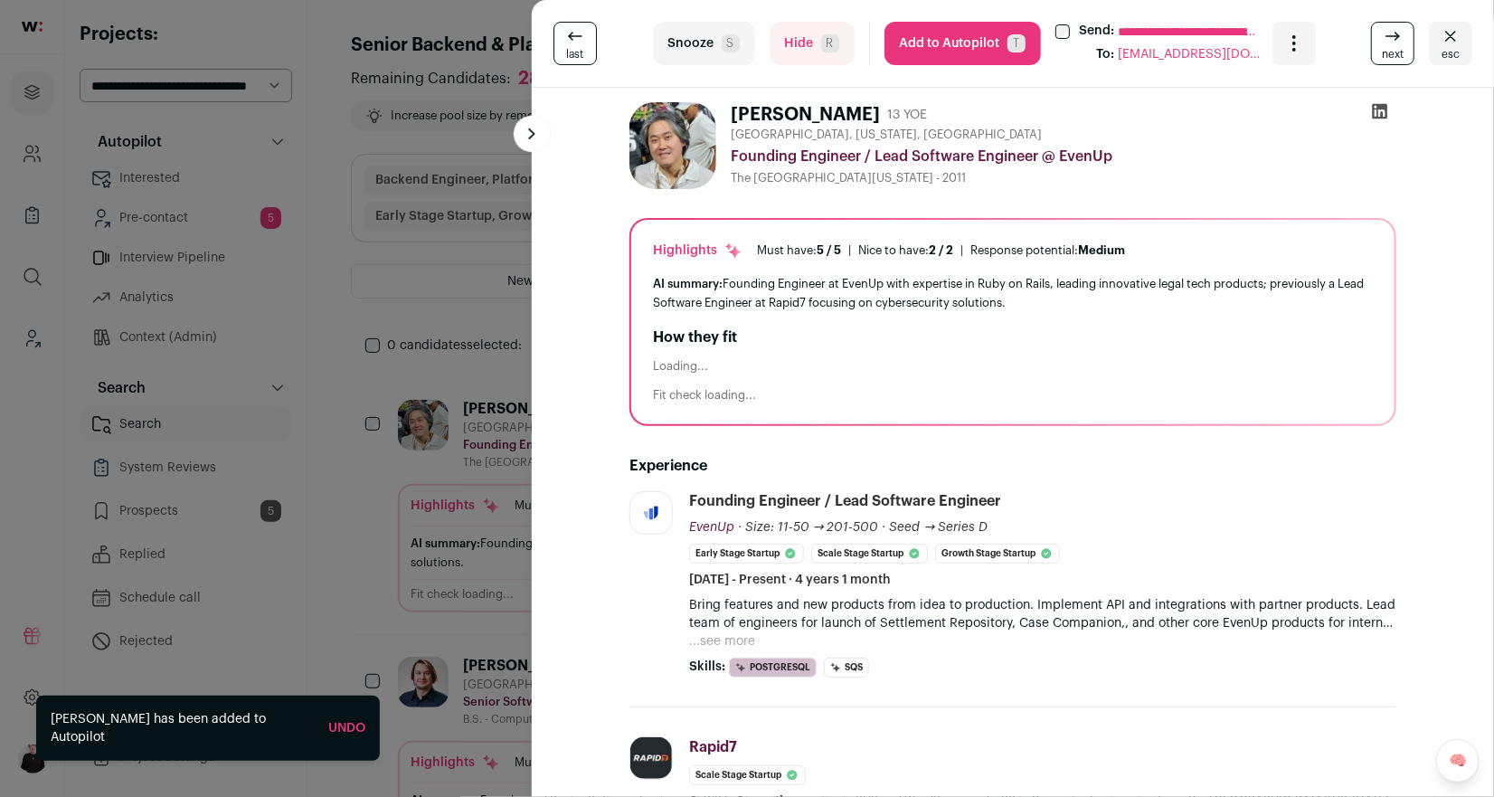
click at [923, 54] on button "Add to Autopilot T" at bounding box center [962, 43] width 156 height 43
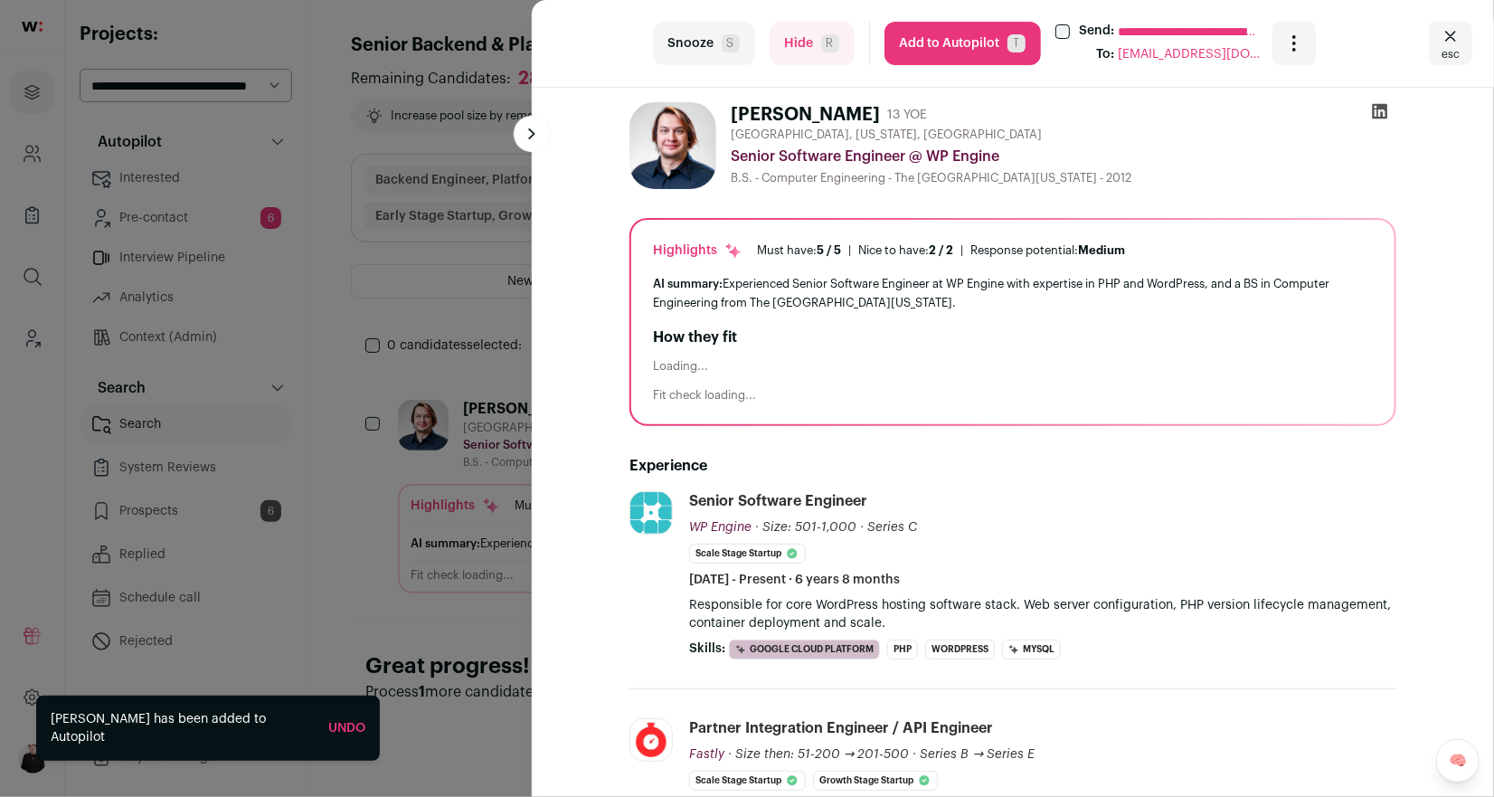
click at [925, 54] on button "Add to Autopilot T" at bounding box center [962, 43] width 156 height 43
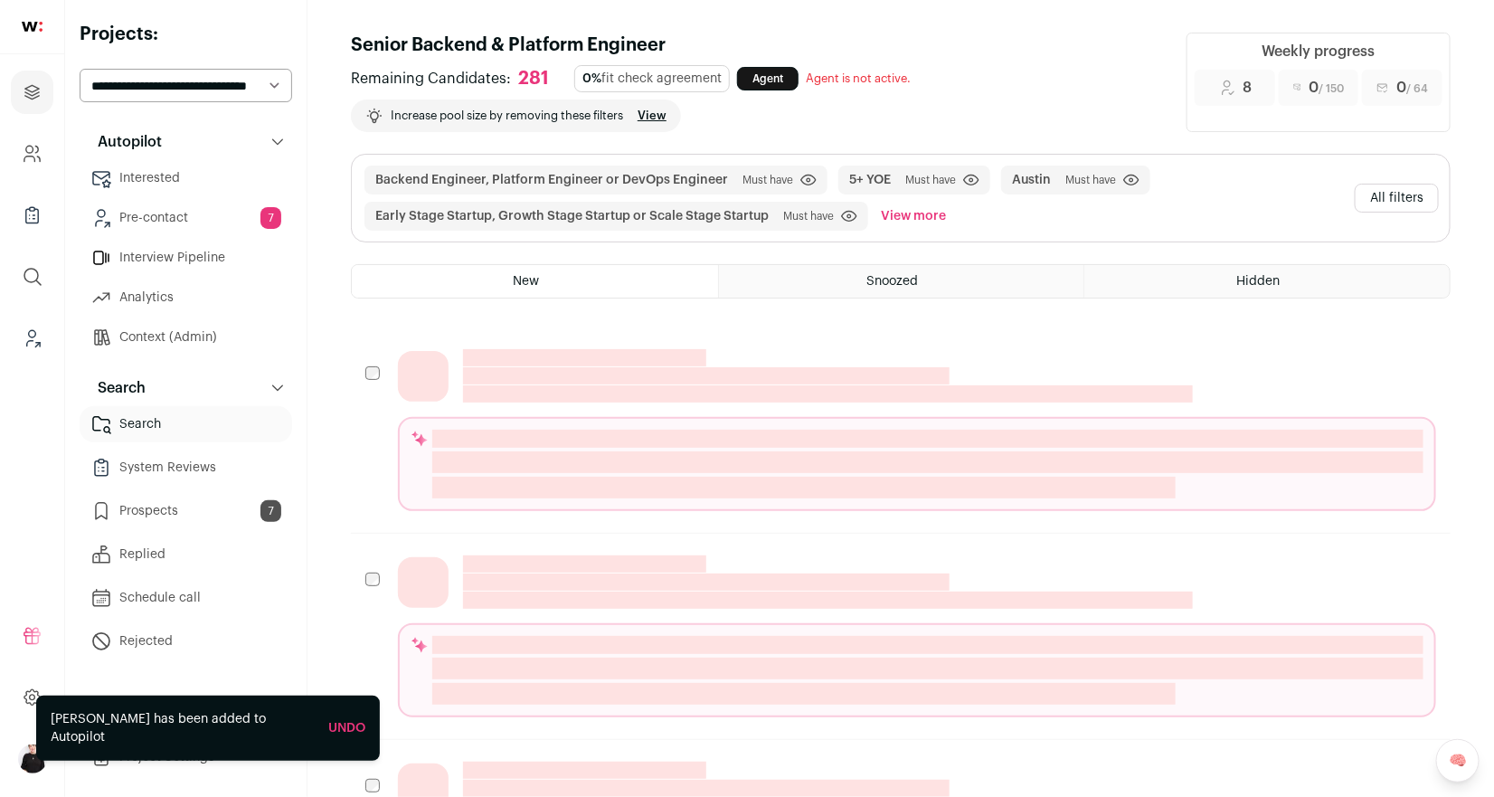
click at [1373, 192] on button "All filters" at bounding box center [1397, 198] width 84 height 29
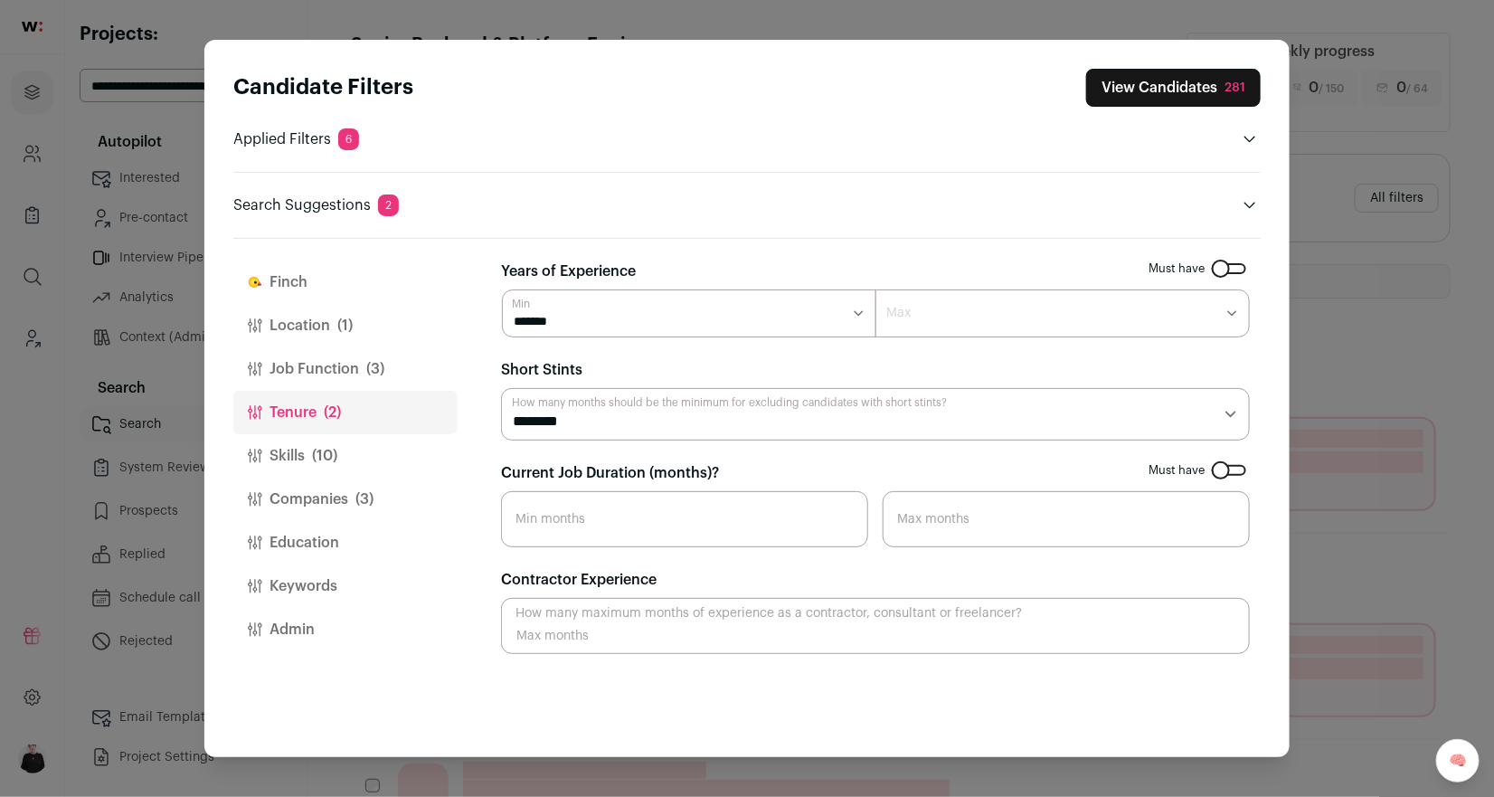
click at [330, 373] on button "Job Function (3)" at bounding box center [345, 368] width 224 height 43
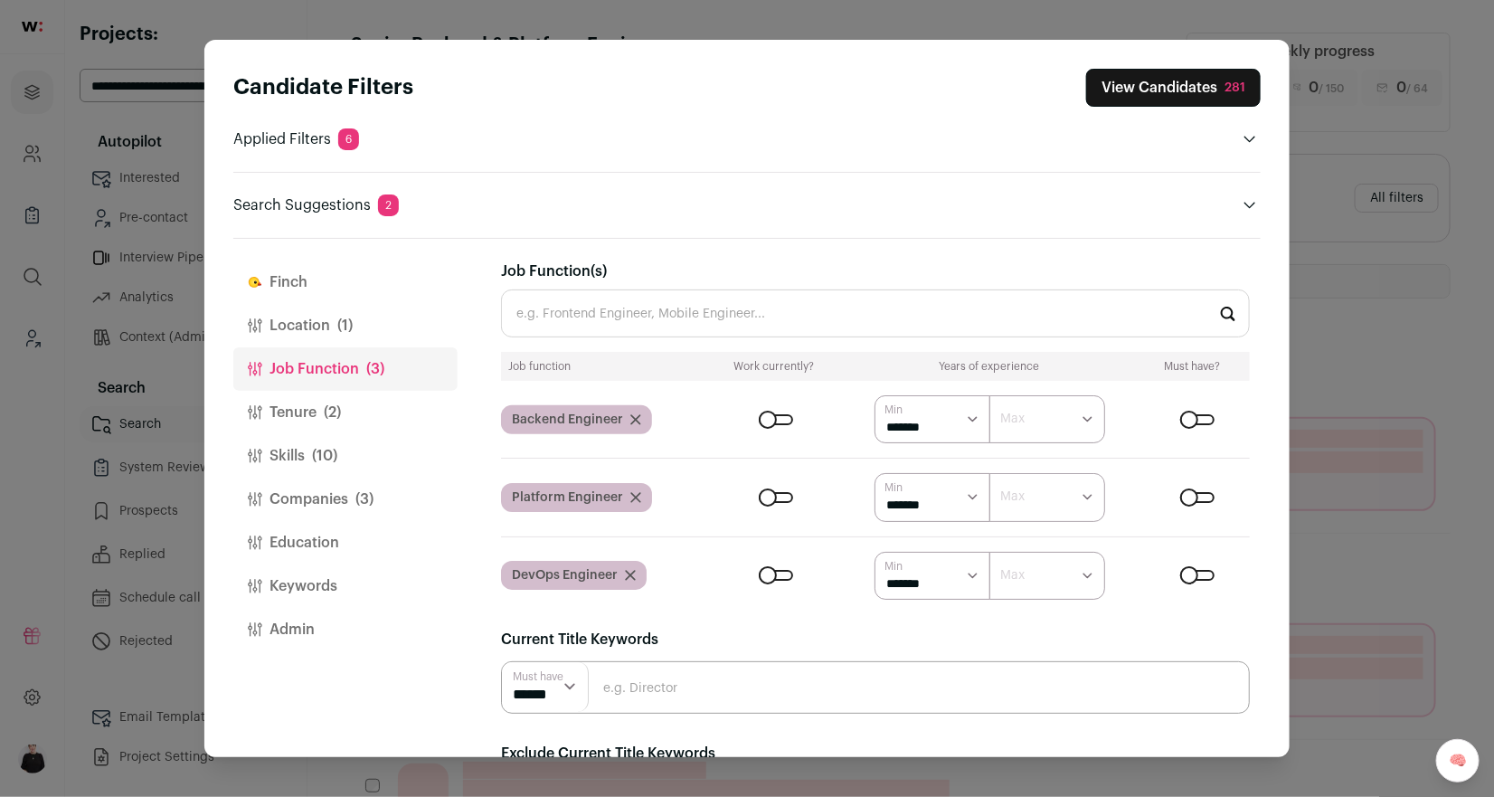
click at [603, 314] on input "Job Function(s)" at bounding box center [875, 313] width 749 height 48
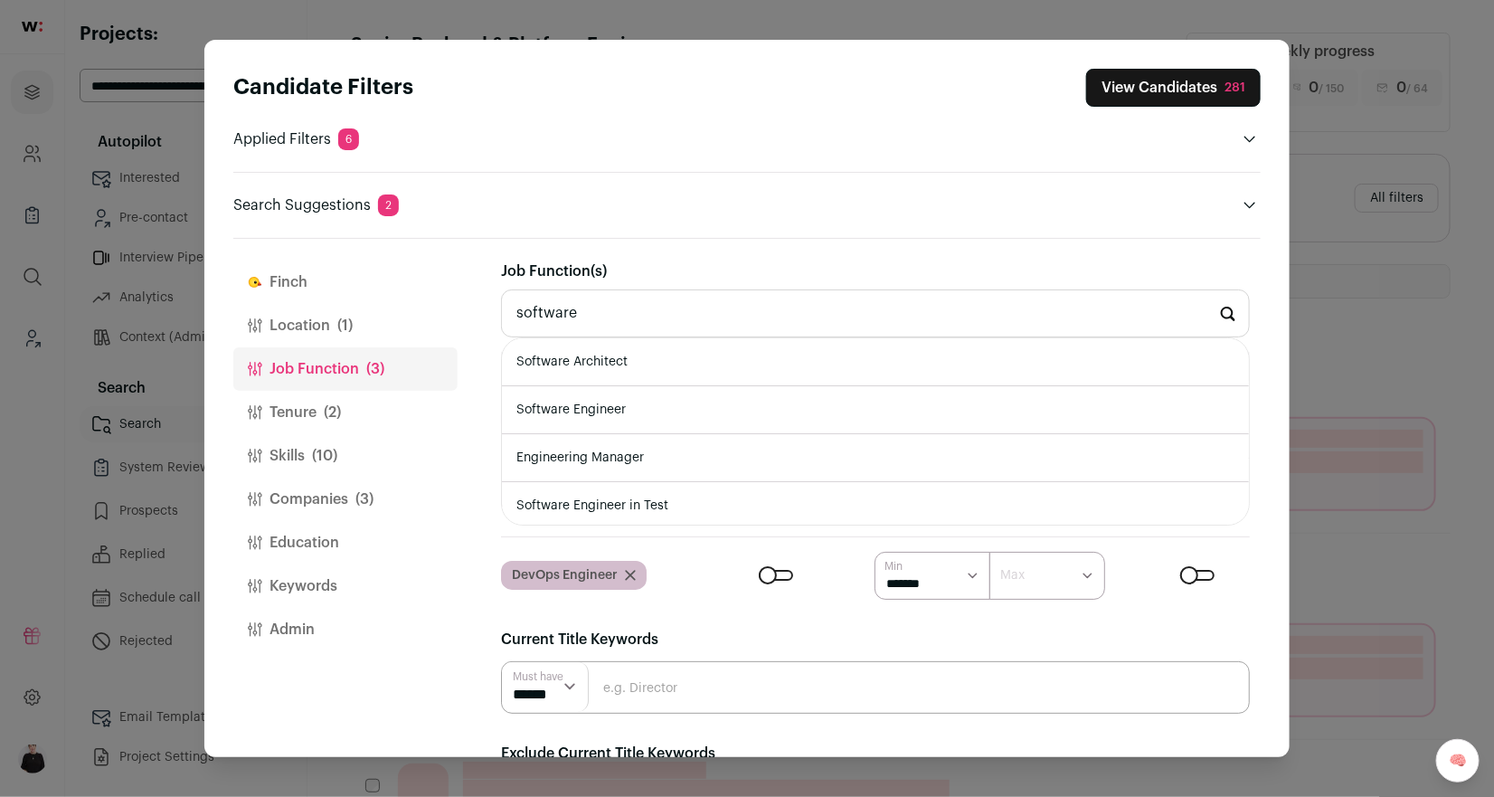
click at [614, 402] on li "Software Engineer" at bounding box center [875, 410] width 747 height 48
type input "Software Engineer"
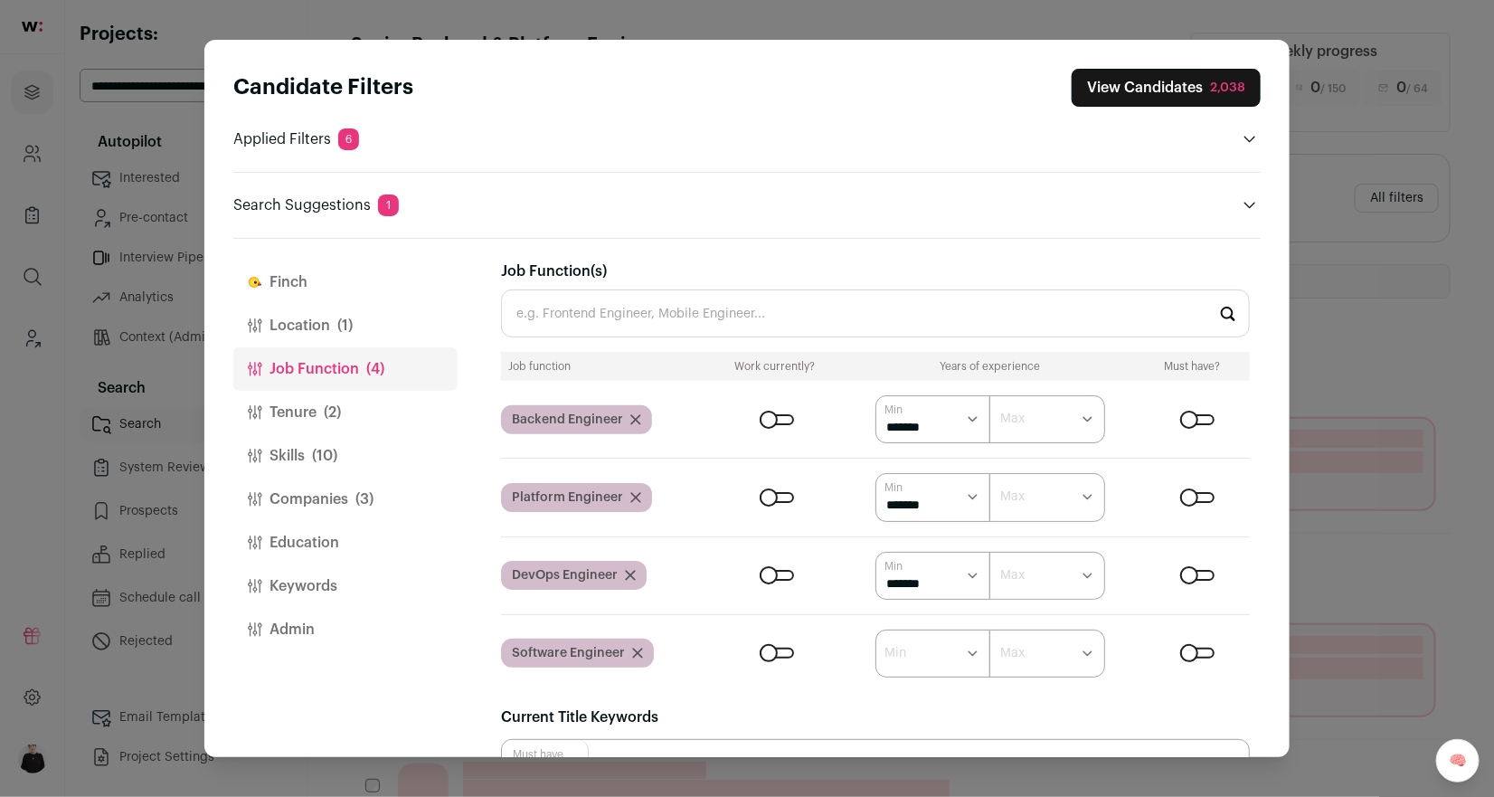
scroll to position [168, 0]
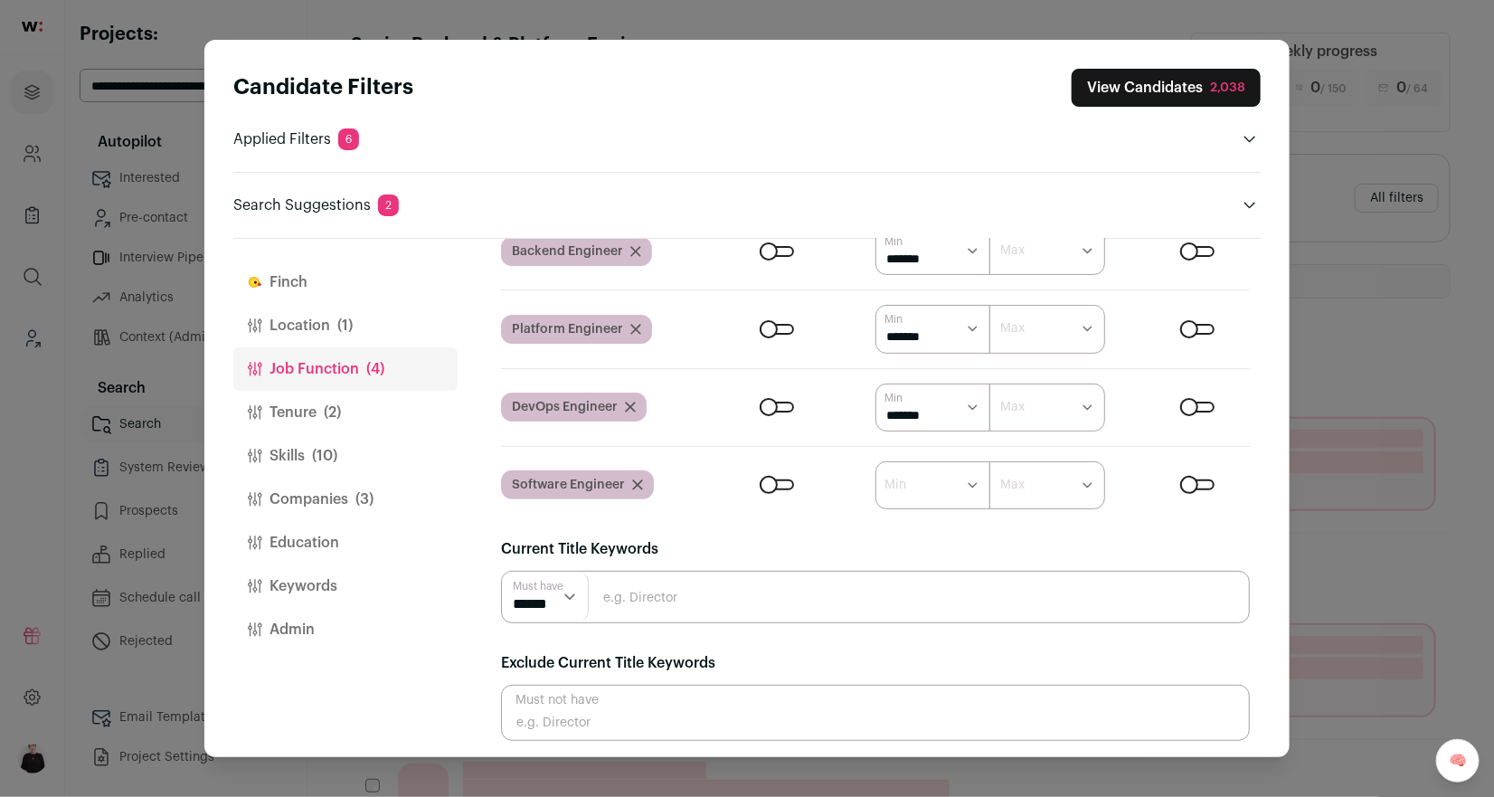
click at [628, 712] on input "Close modal via background" at bounding box center [875, 713] width 749 height 56
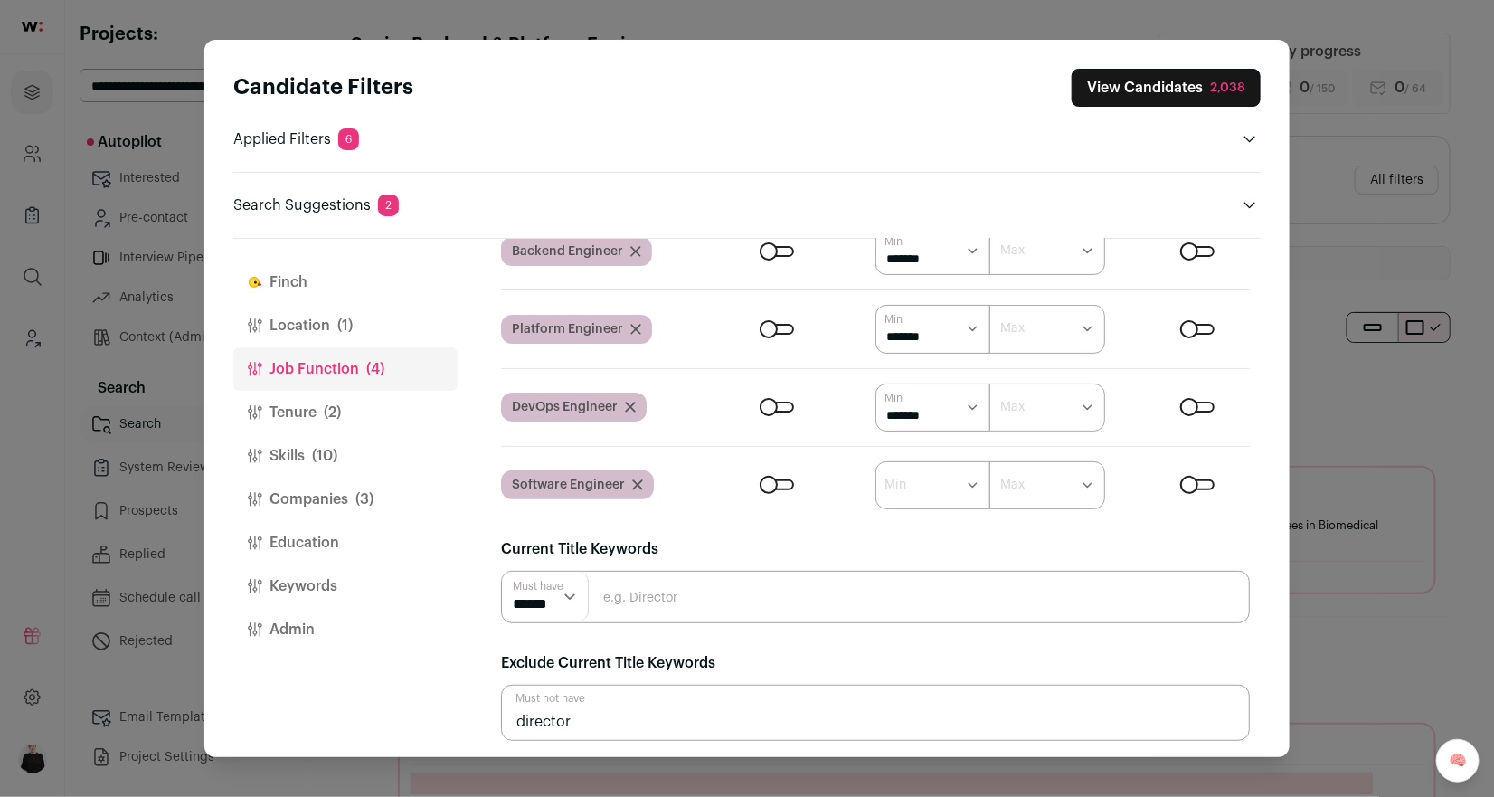
type input "director"
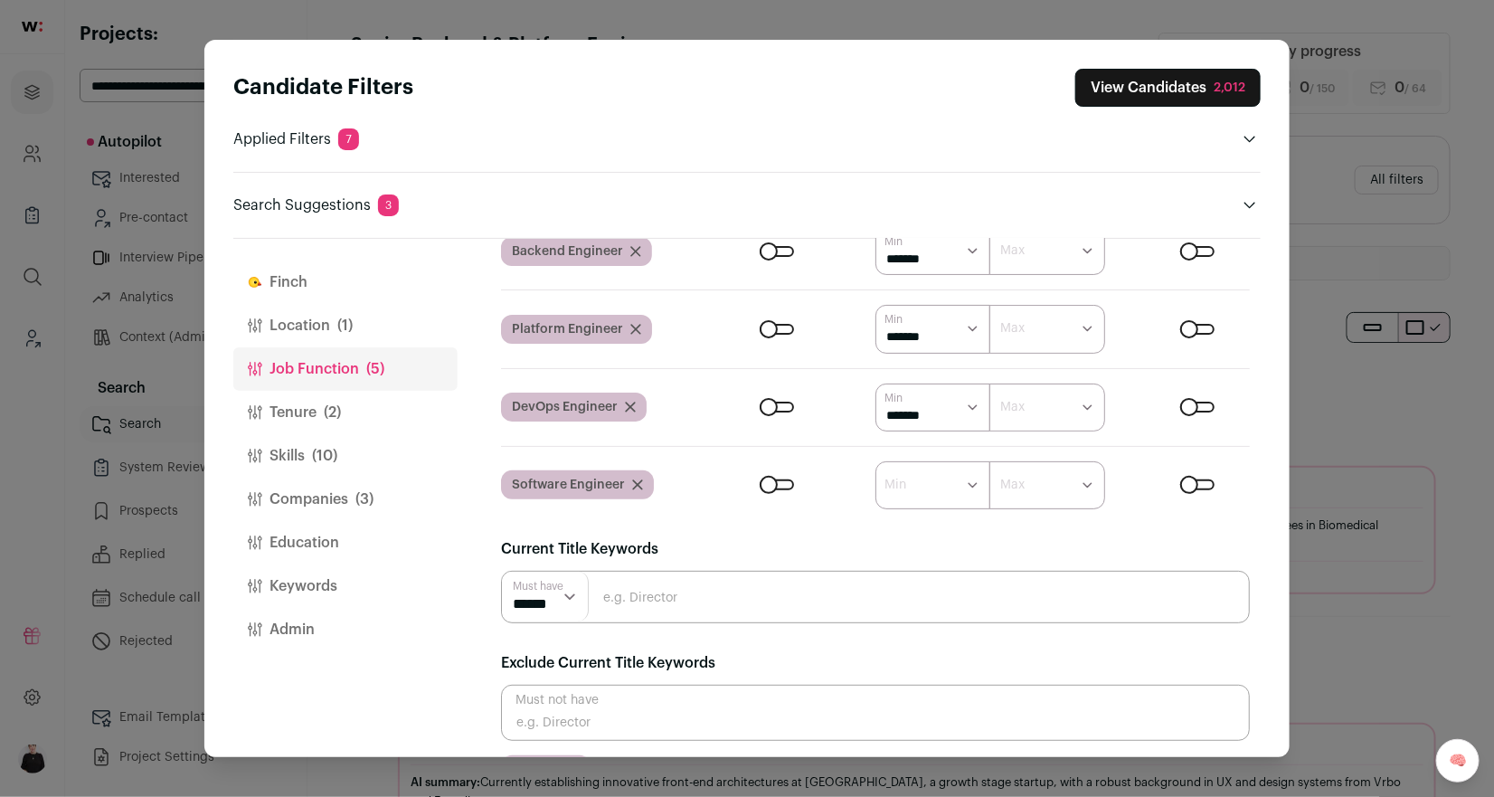
click at [553, 721] on input "Close modal via background" at bounding box center [875, 713] width 749 height 56
type input "vp"
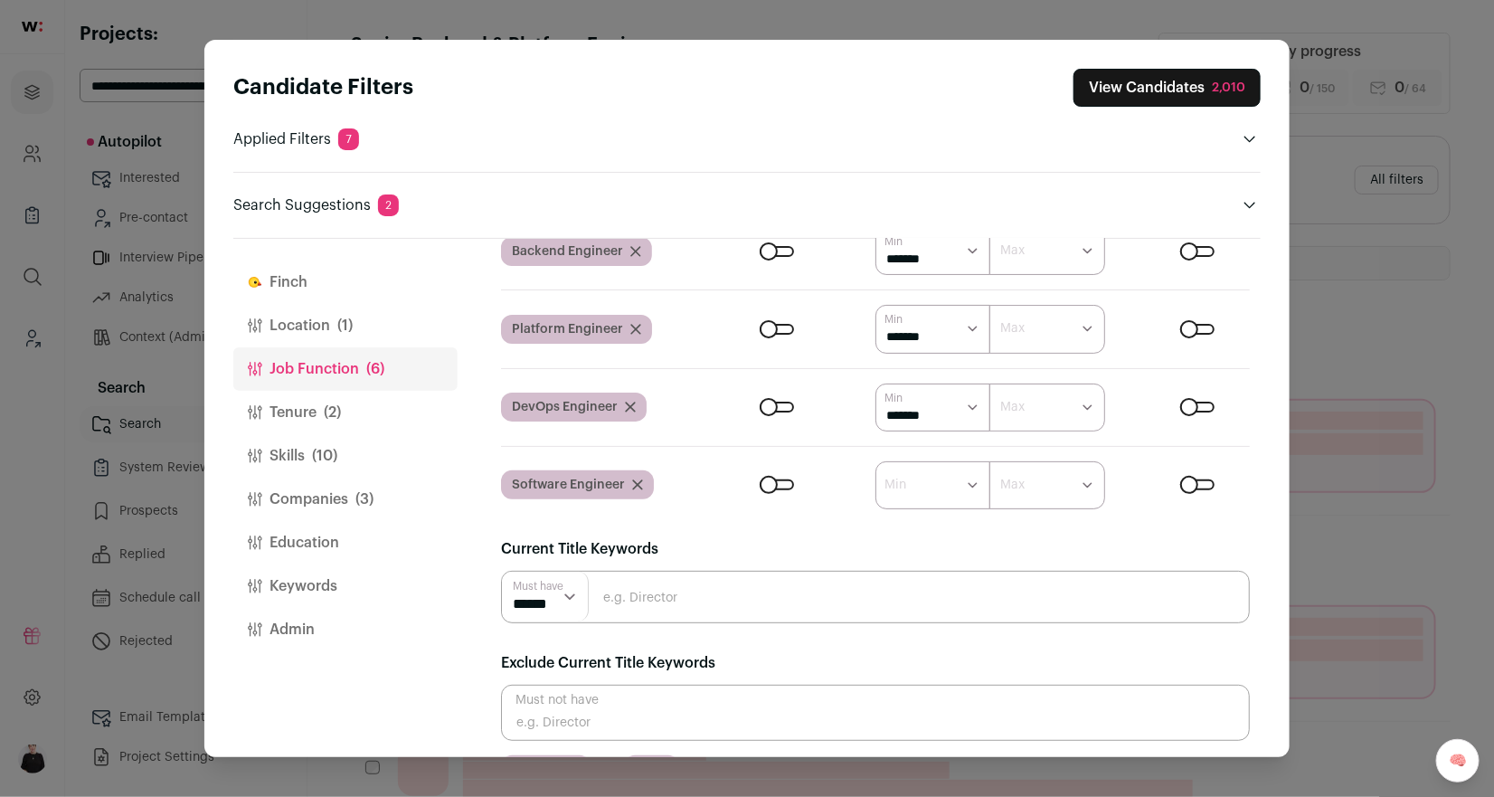
scroll to position [212, 0]
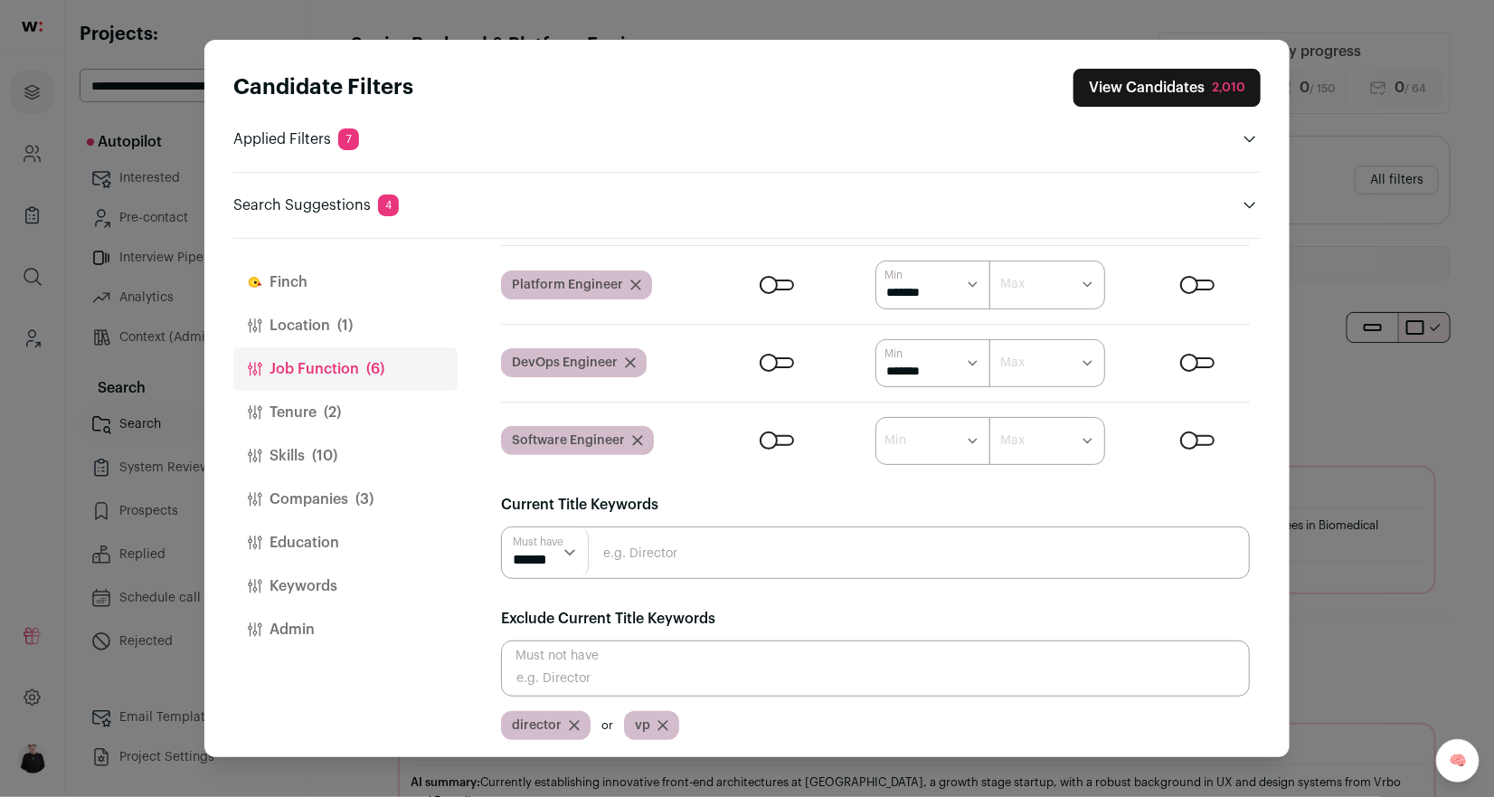
click at [543, 684] on input "Close modal via background" at bounding box center [875, 668] width 749 height 56
type input "manager"
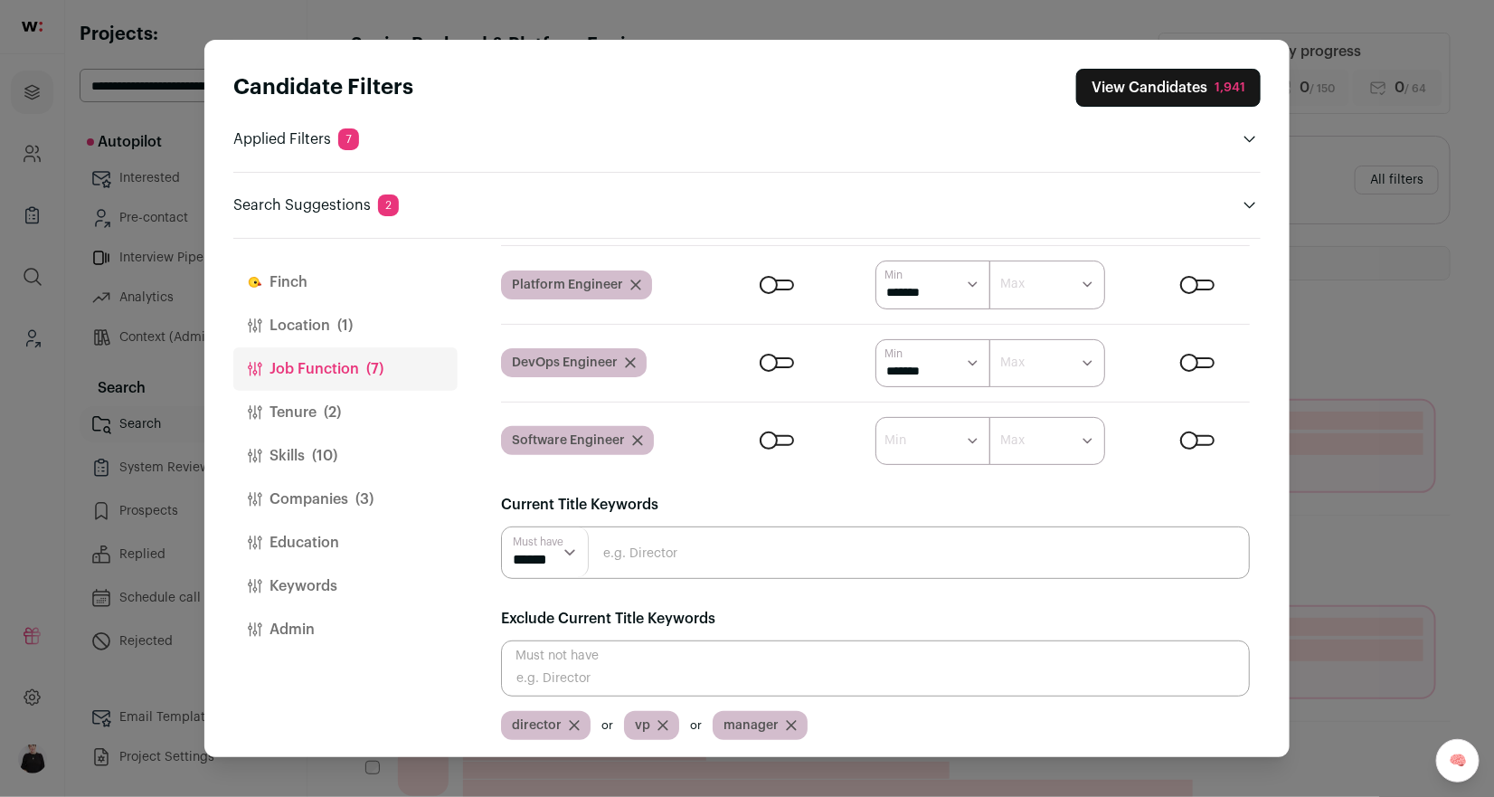
click at [1138, 95] on button "View Candidates 1,941" at bounding box center [1168, 88] width 184 height 38
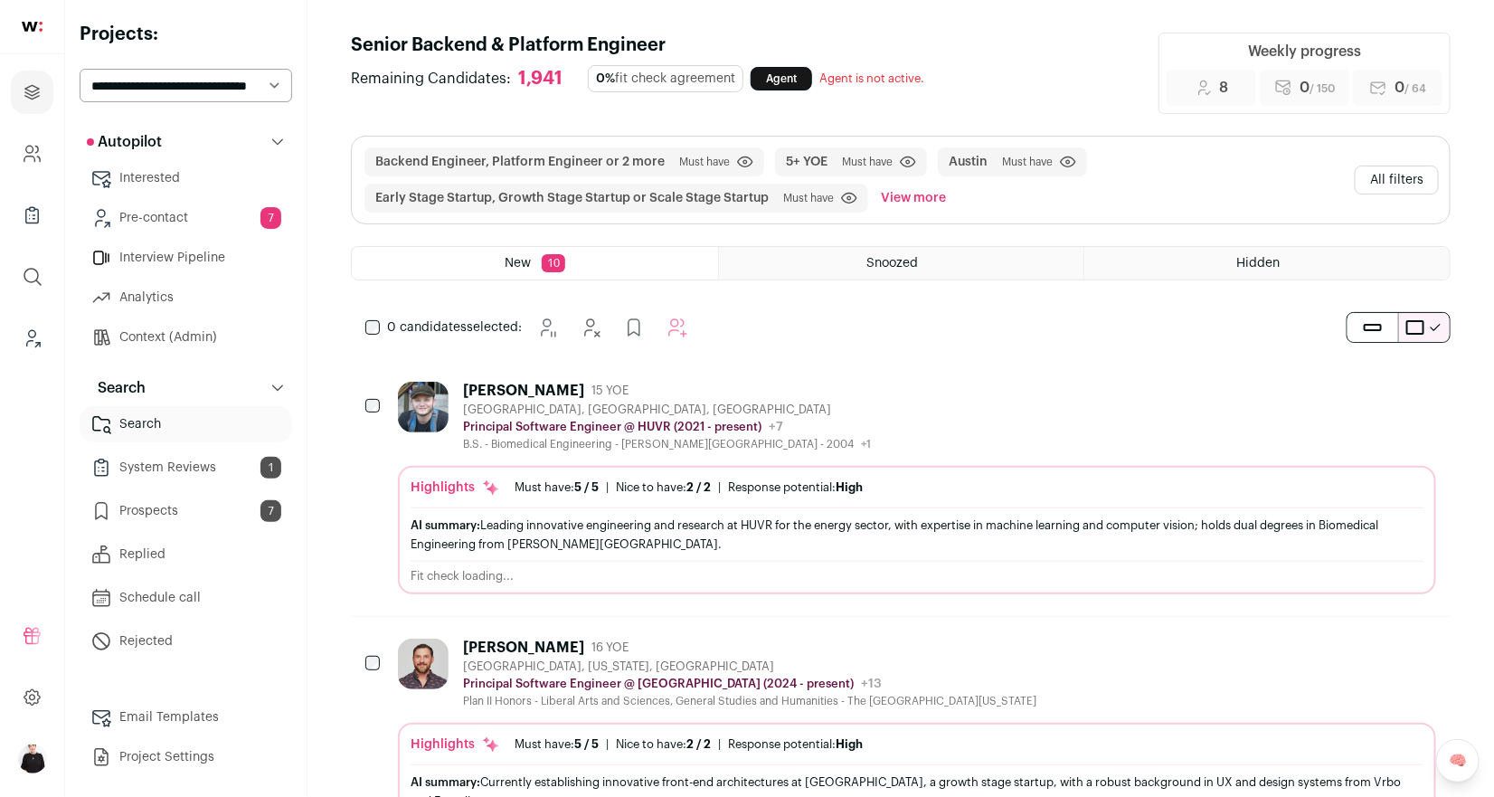
click at [505, 409] on div "[GEOGRAPHIC_DATA], [GEOGRAPHIC_DATA], [GEOGRAPHIC_DATA]" at bounding box center [667, 409] width 408 height 14
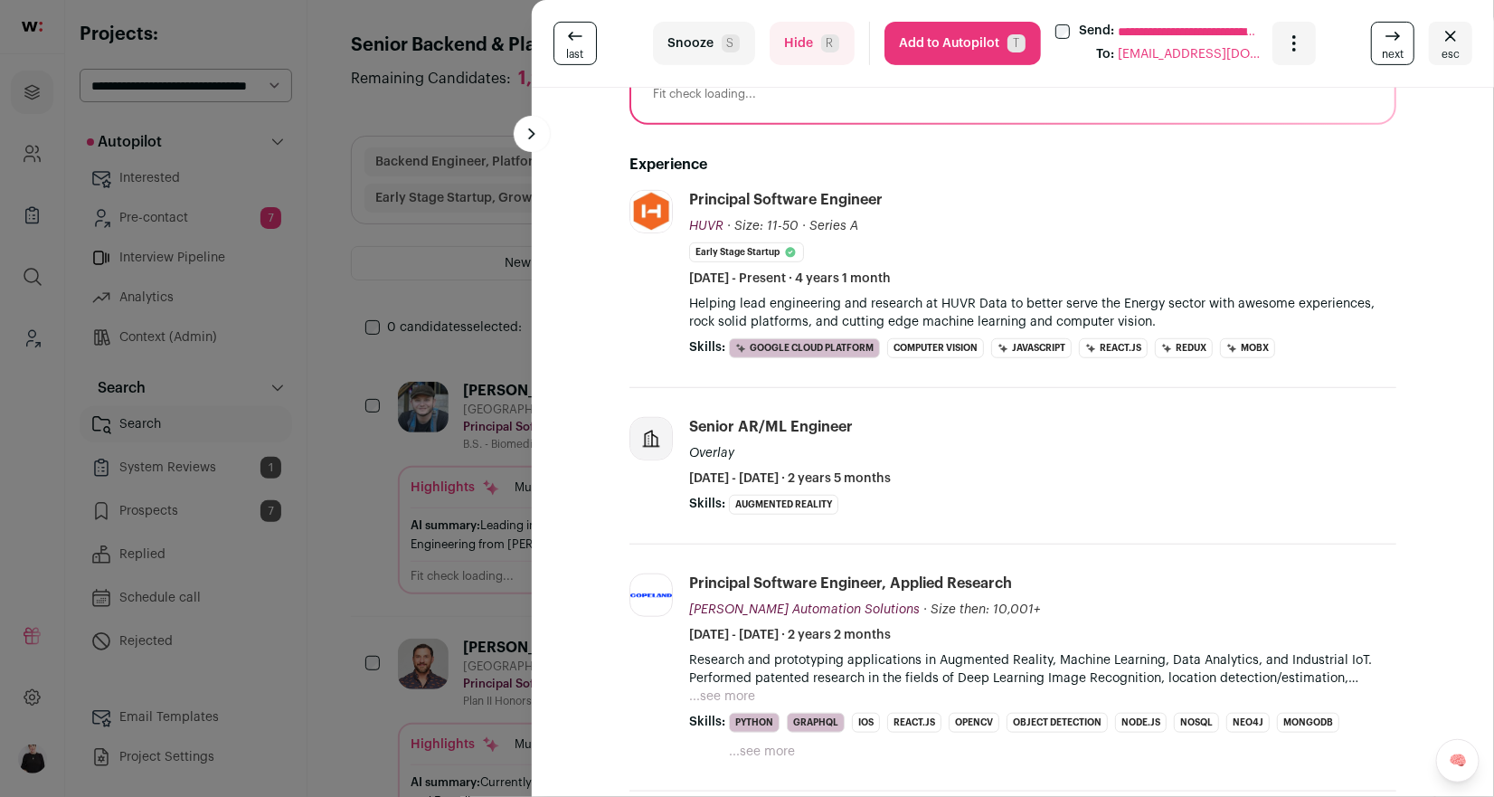
scroll to position [306, 0]
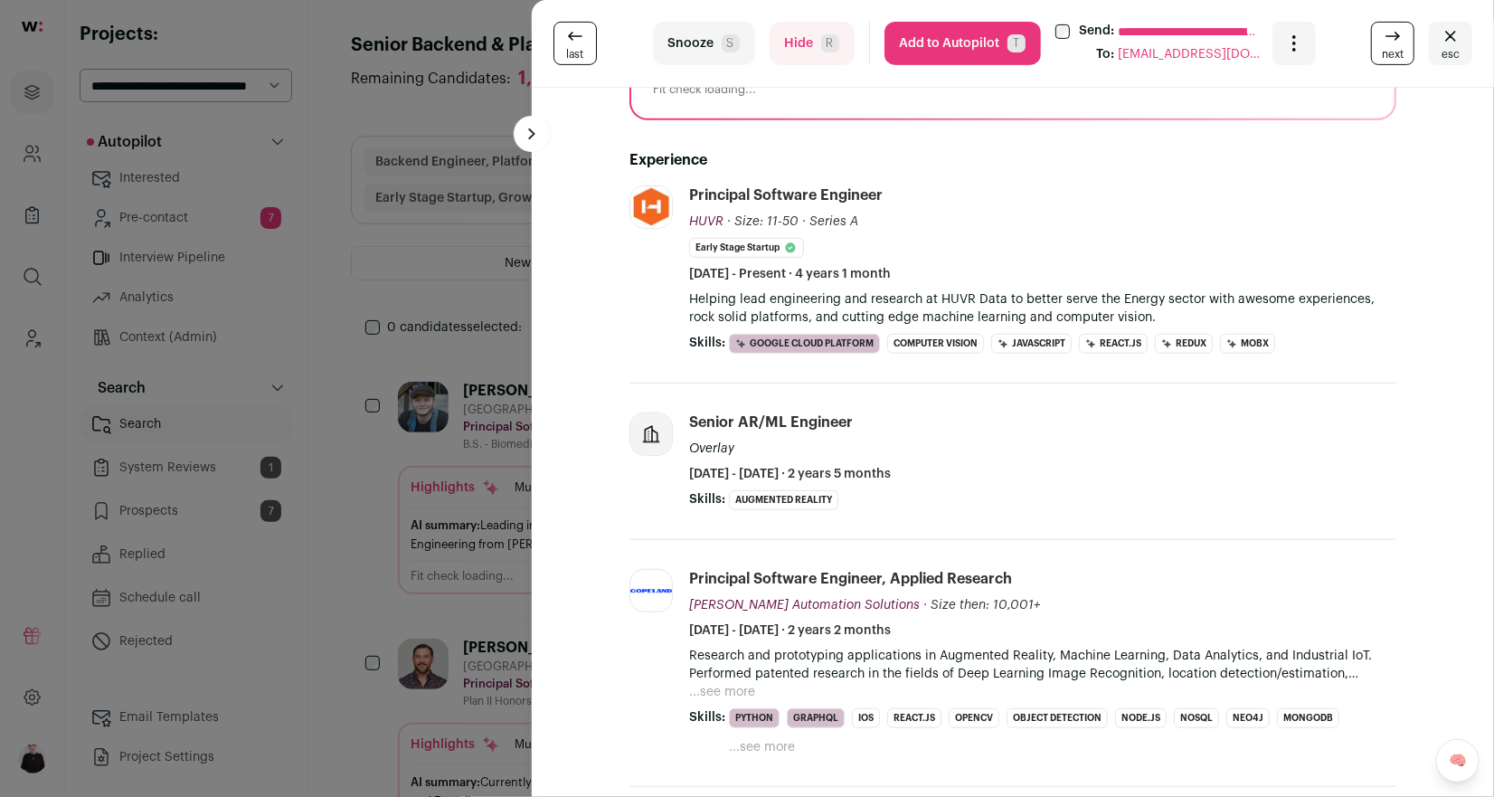
click at [803, 46] on button "Hide R" at bounding box center [811, 43] width 85 height 43
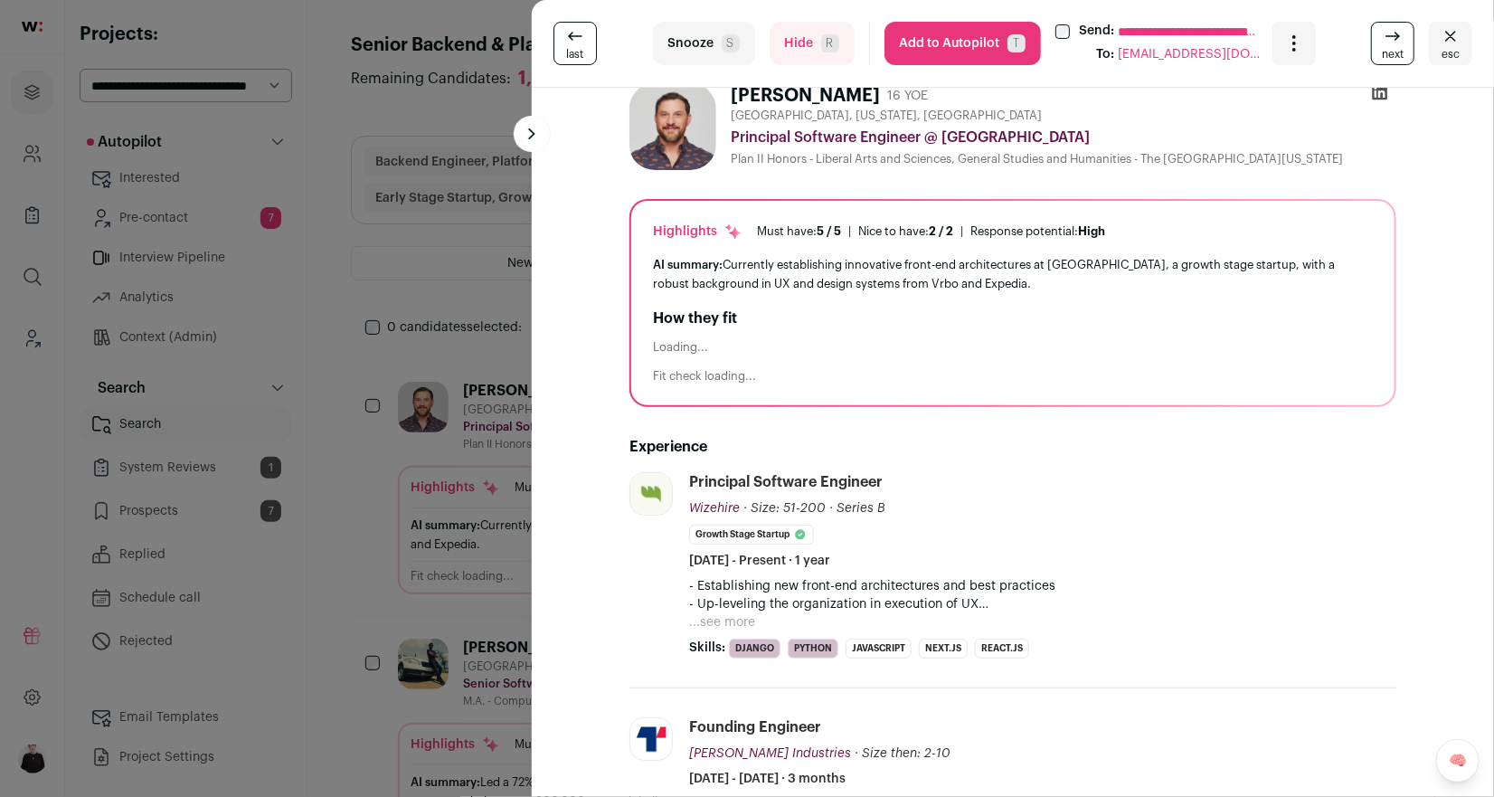
scroll to position [21, 0]
click at [1453, 44] on icon "Close" at bounding box center [1451, 36] width 22 height 22
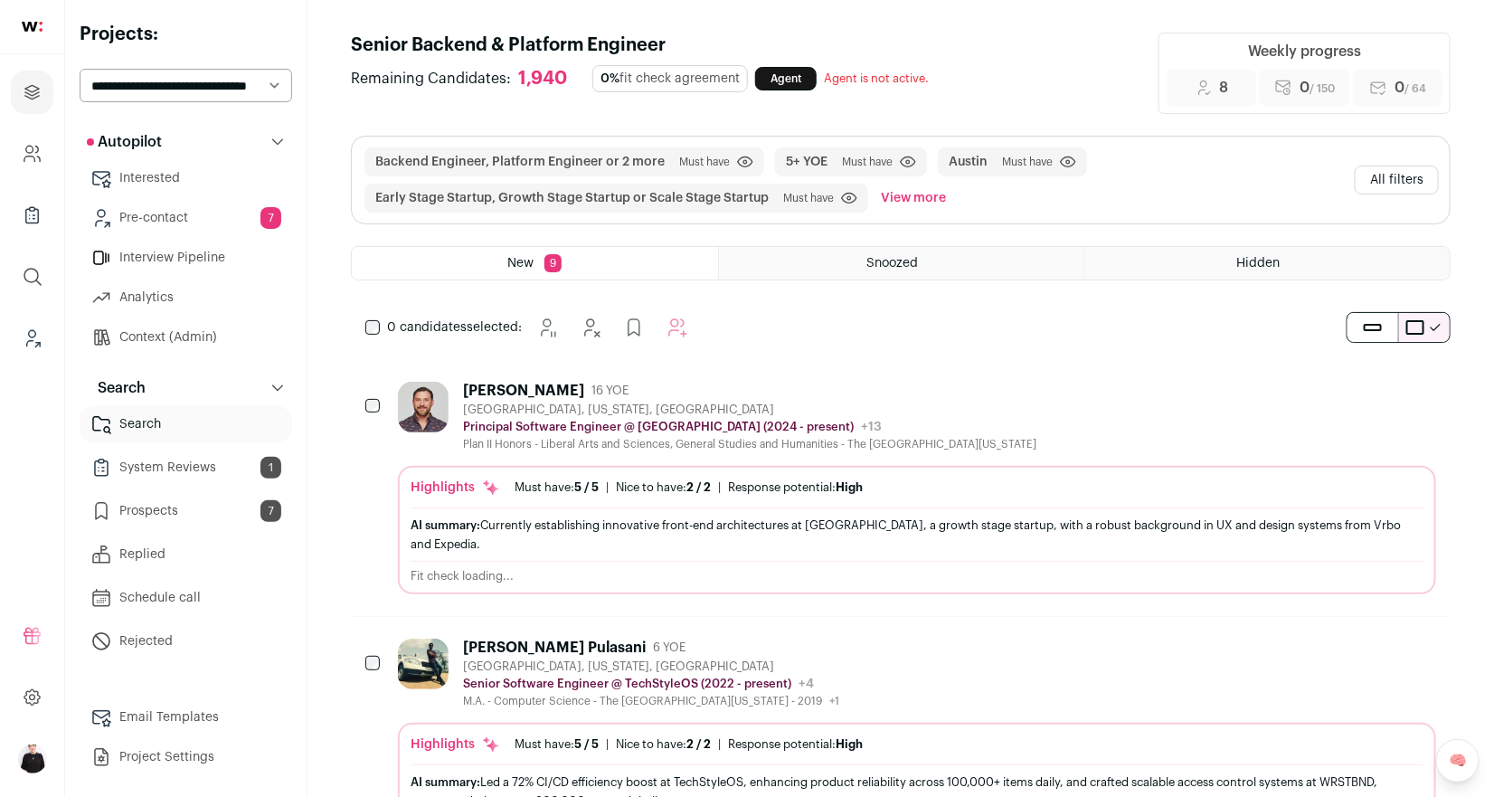
click at [1402, 184] on button "All filters" at bounding box center [1397, 179] width 84 height 29
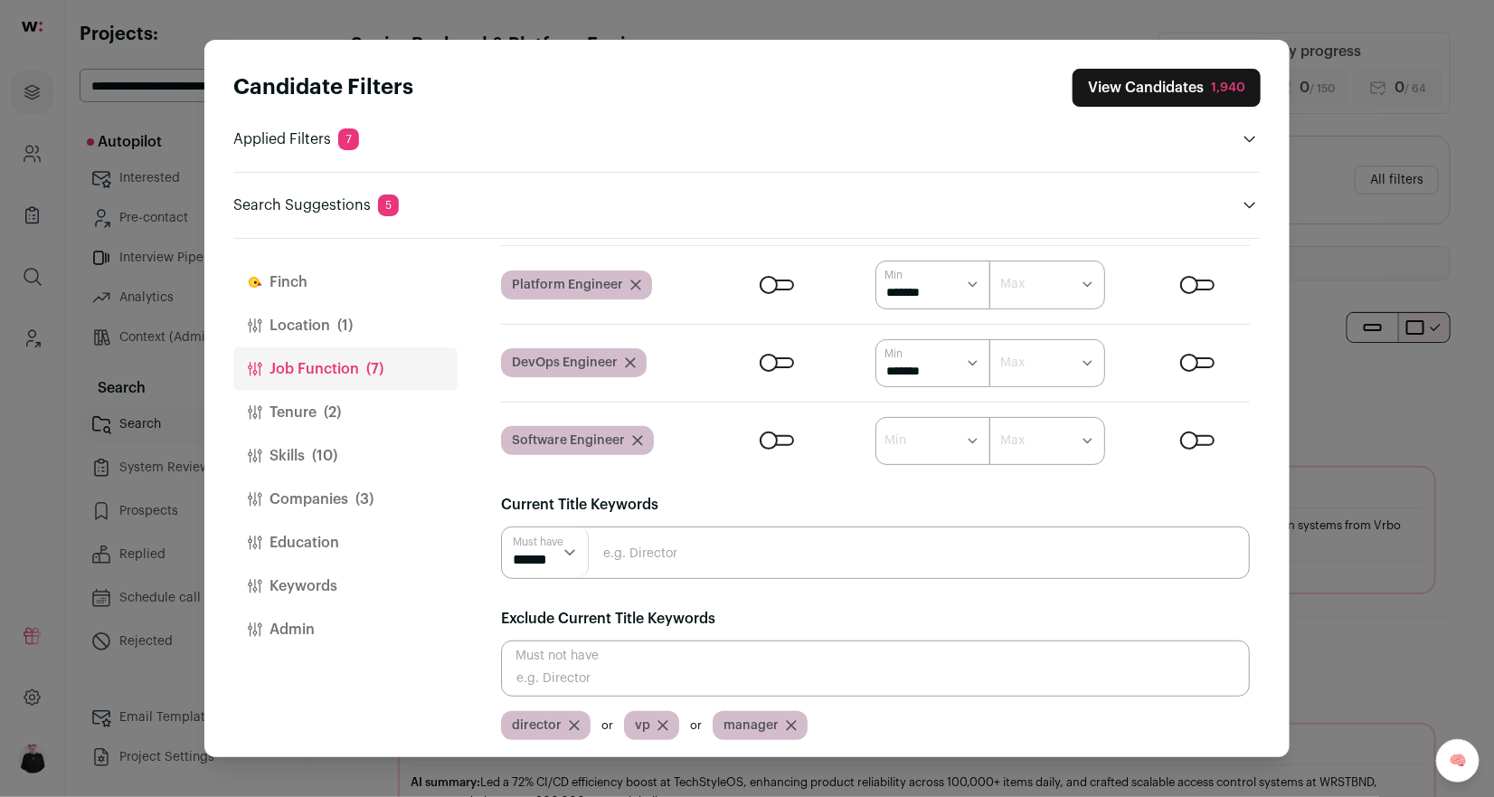
click at [273, 274] on button "Finch" at bounding box center [345, 281] width 224 height 43
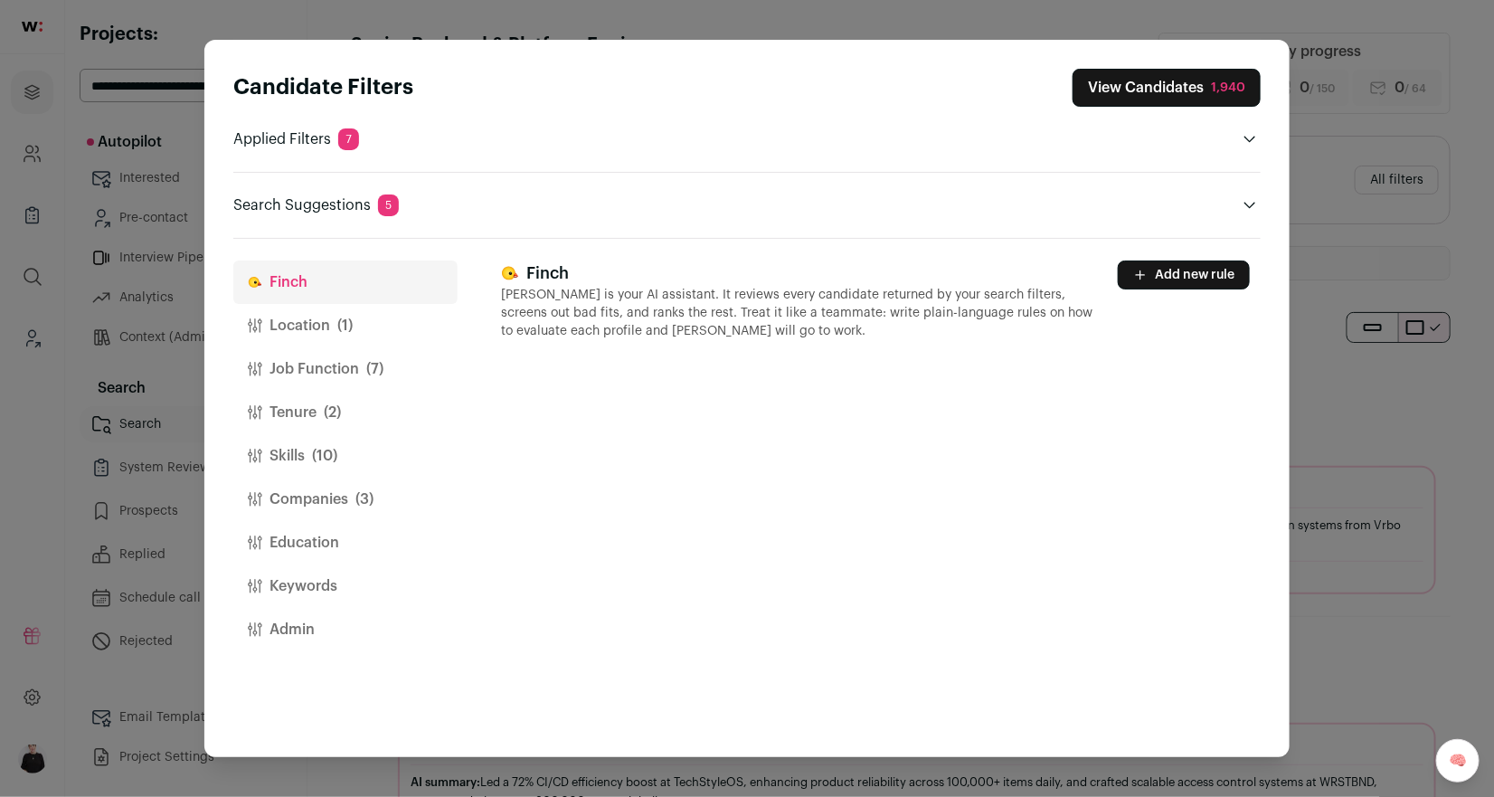
scroll to position [0, 0]
click at [1186, 276] on button "Add new rule" at bounding box center [1184, 274] width 132 height 29
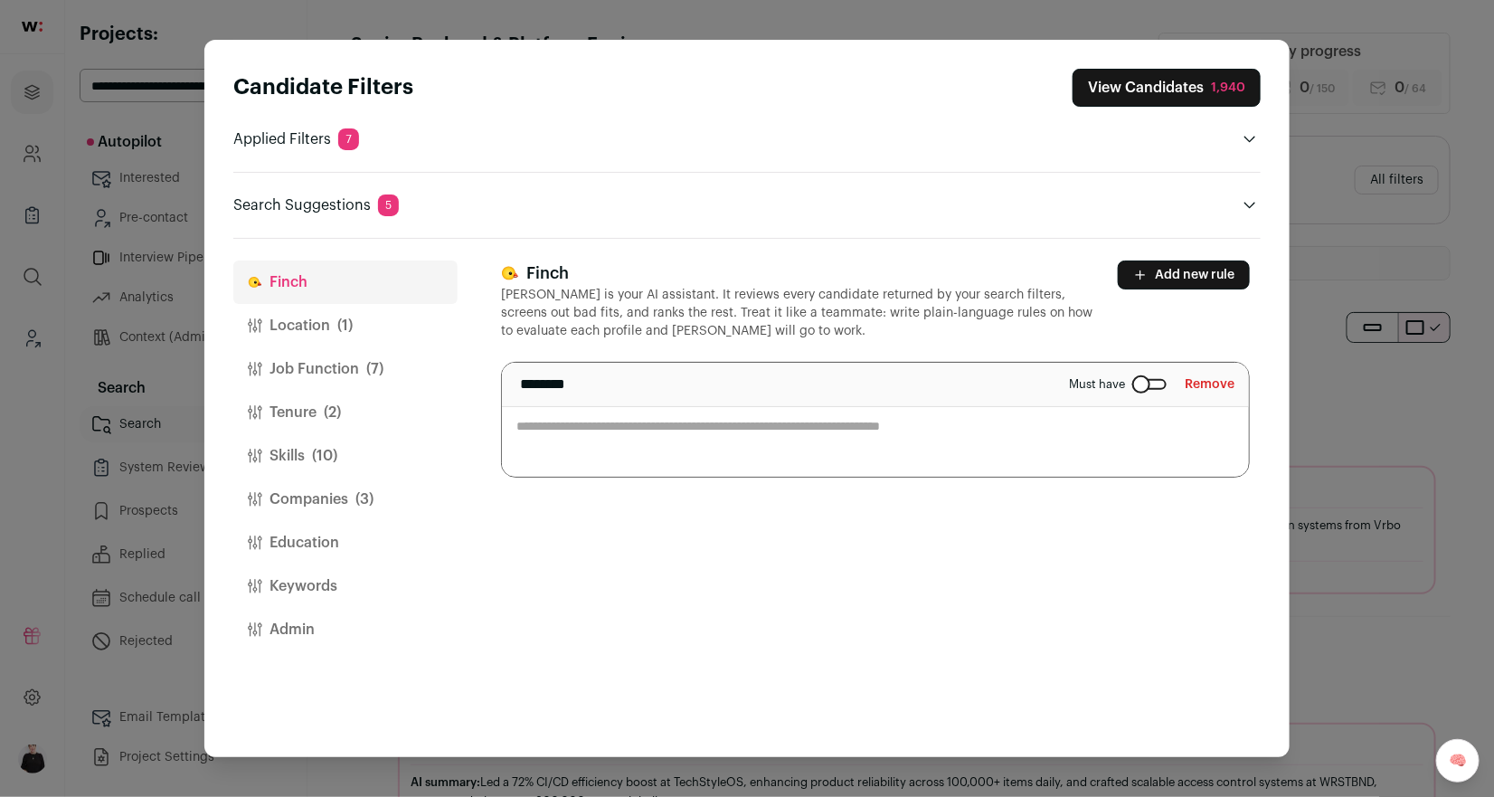
click at [609, 441] on textarea "Close modal via background" at bounding box center [875, 420] width 747 height 114
type textarea "**********"
click at [1103, 80] on button "View Candidates 1,940" at bounding box center [1166, 88] width 188 height 38
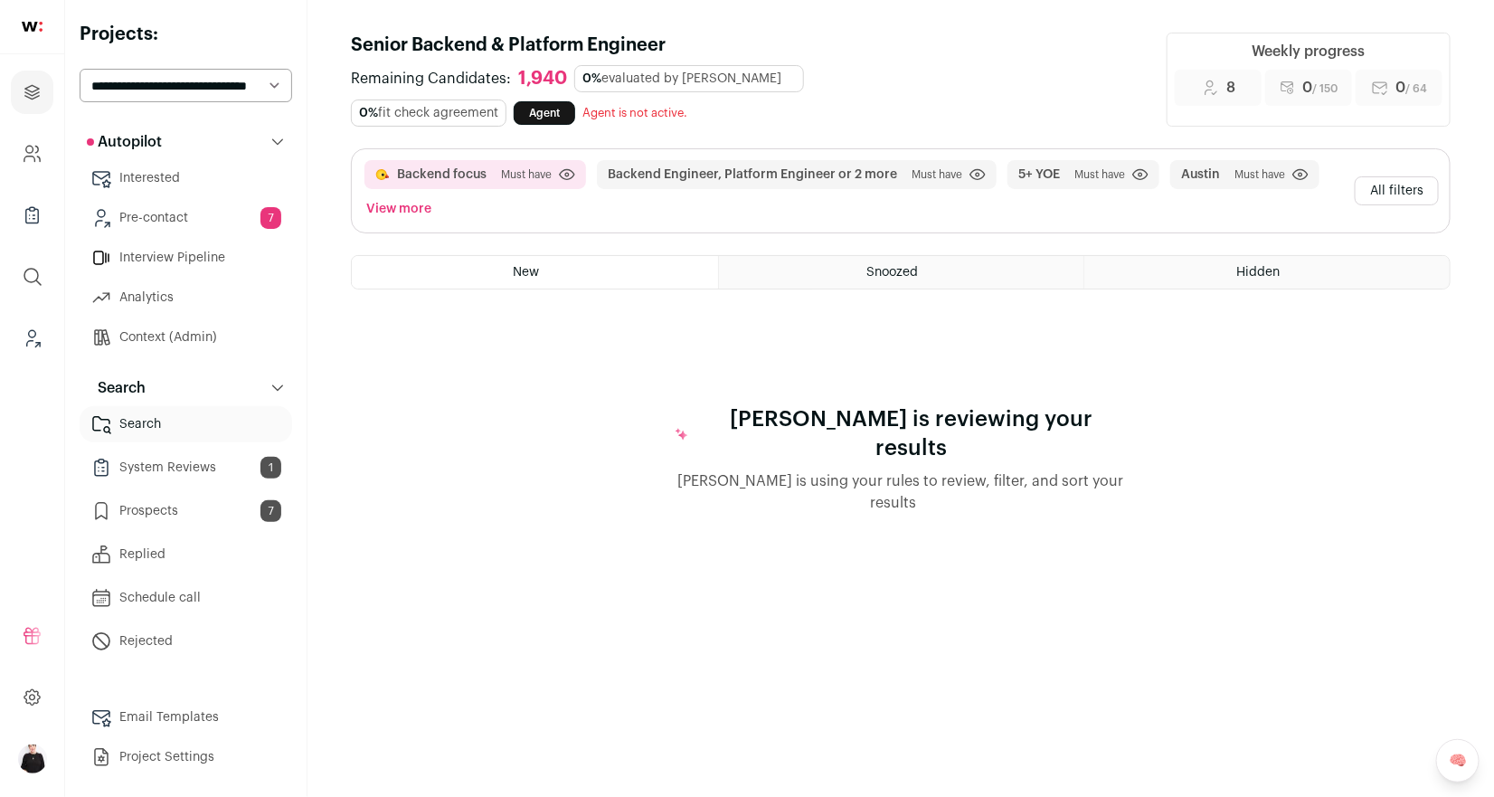
click at [1387, 184] on button "All filters" at bounding box center [1397, 190] width 84 height 29
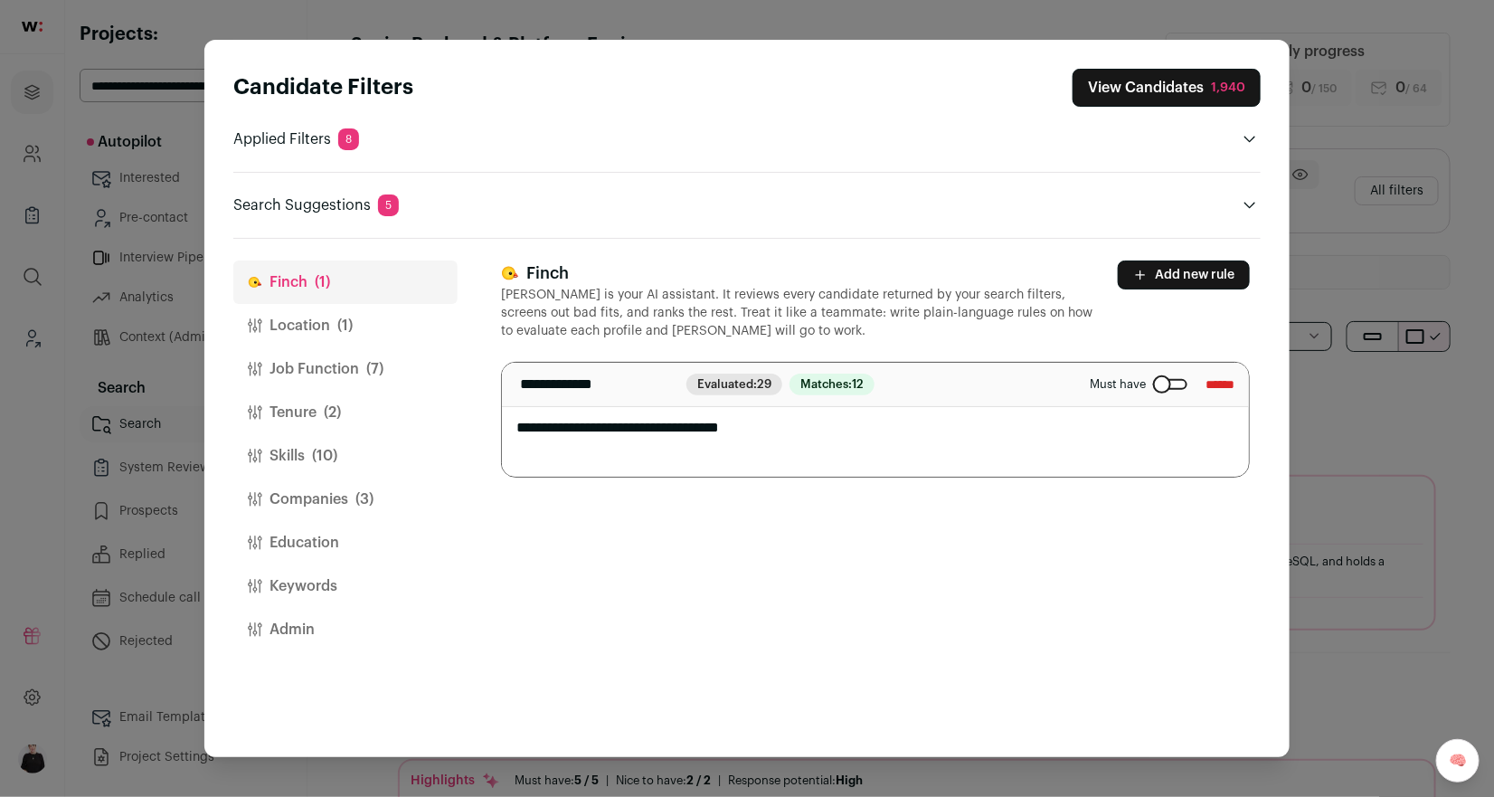
click at [311, 333] on button "Location (1)" at bounding box center [345, 325] width 224 height 43
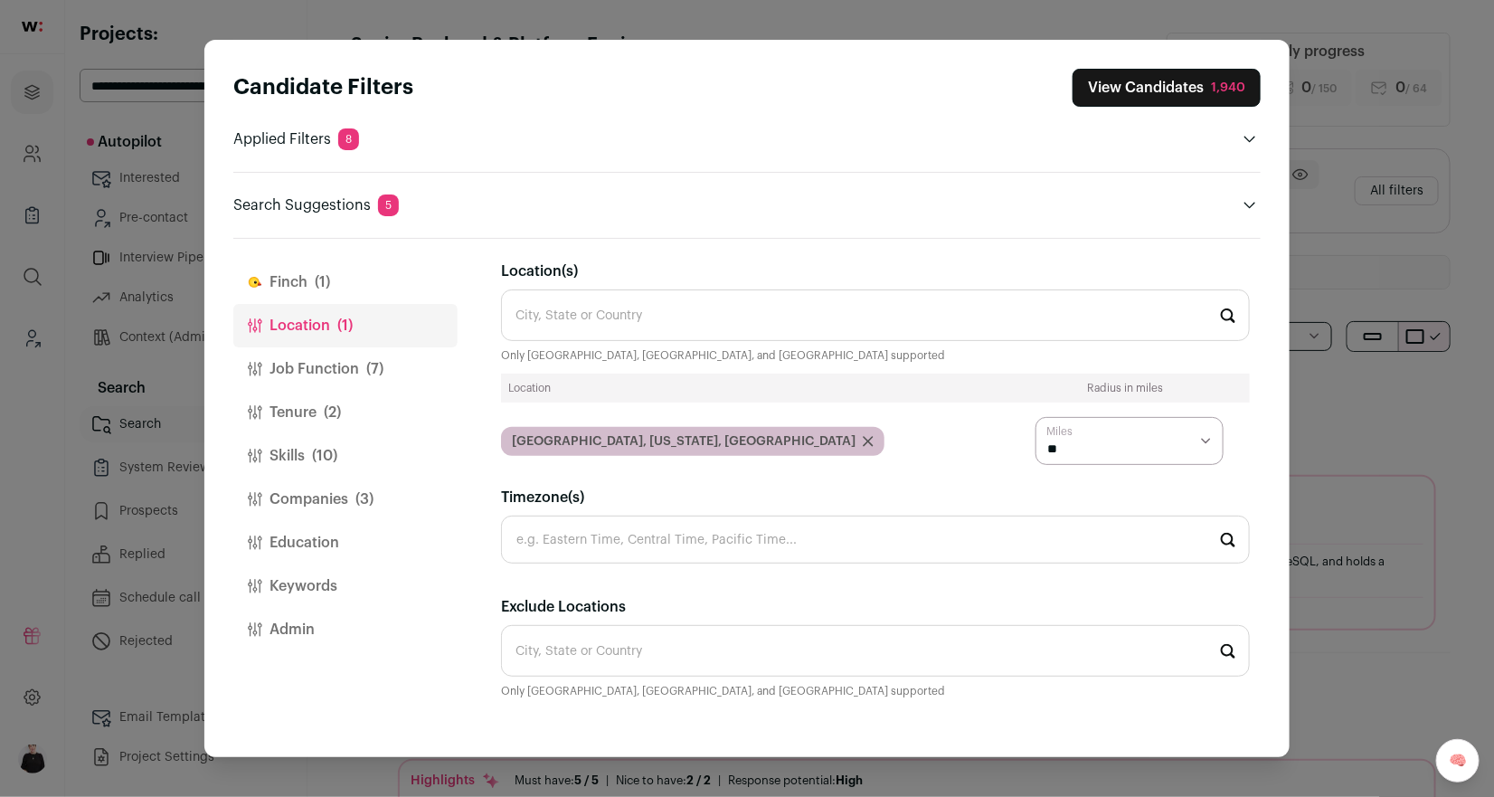
click at [1200, 436] on select "* ** ** **" at bounding box center [1129, 441] width 188 height 48
click at [1211, 439] on select "* ** ** **" at bounding box center [1129, 441] width 188 height 48
select select "****"
click at [1035, 417] on select "* ** ** **" at bounding box center [1129, 441] width 188 height 48
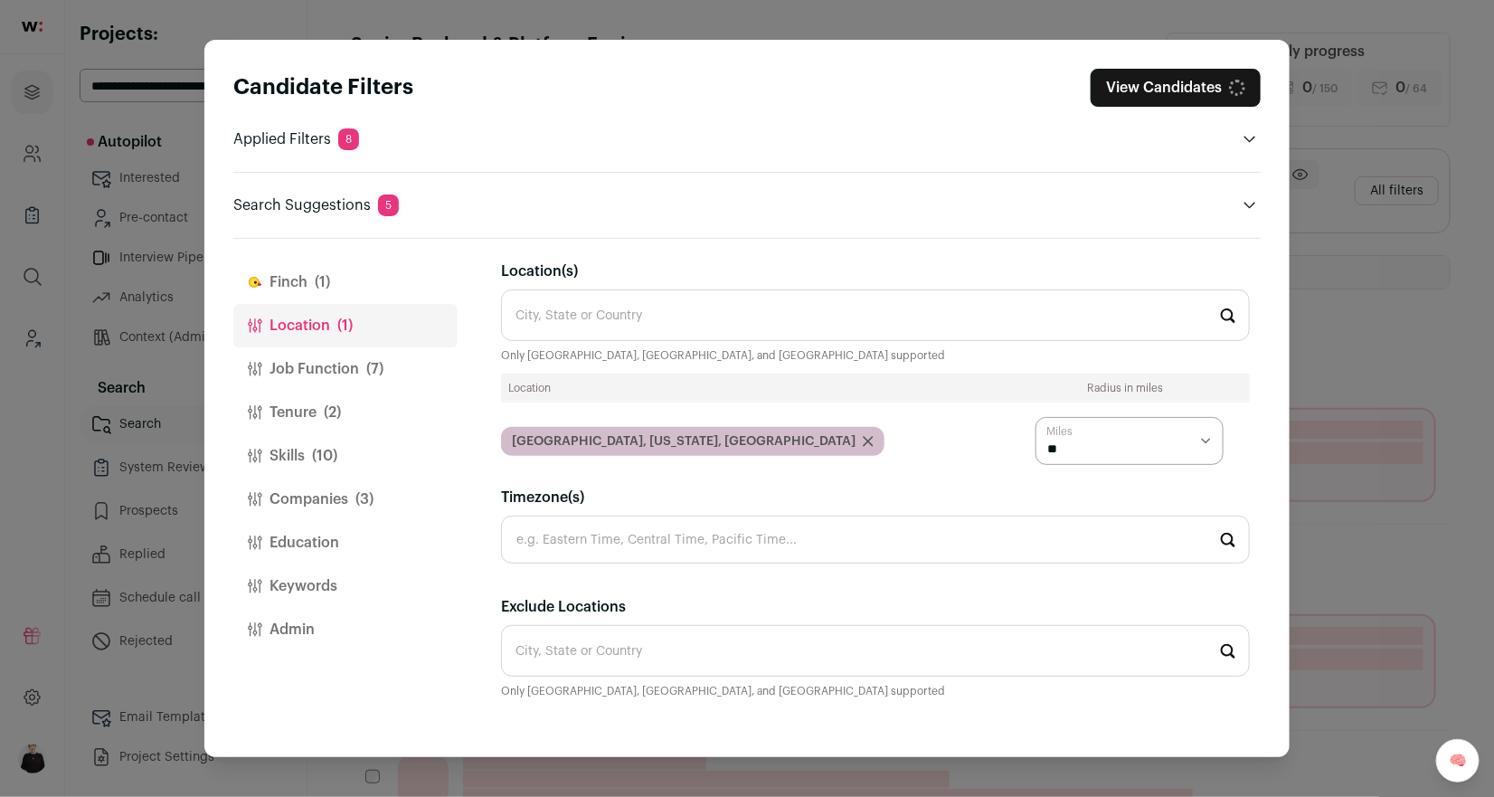
click at [291, 370] on button "Job Function (7)" at bounding box center [345, 368] width 224 height 43
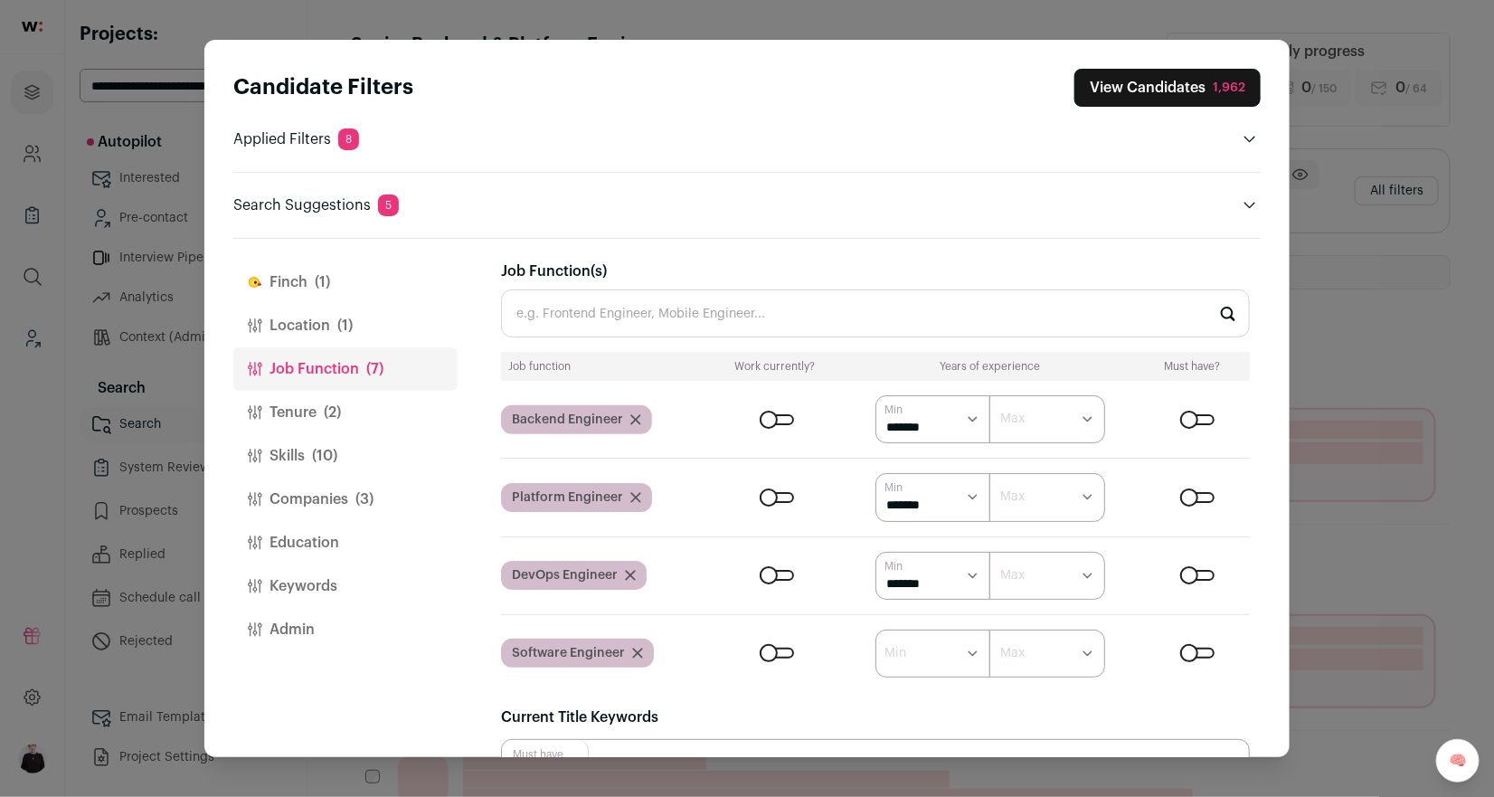
click at [974, 419] on select "****** ******* ******* ******* ******* ******* ******* ******* ******* ********…" at bounding box center [933, 419] width 116 height 48
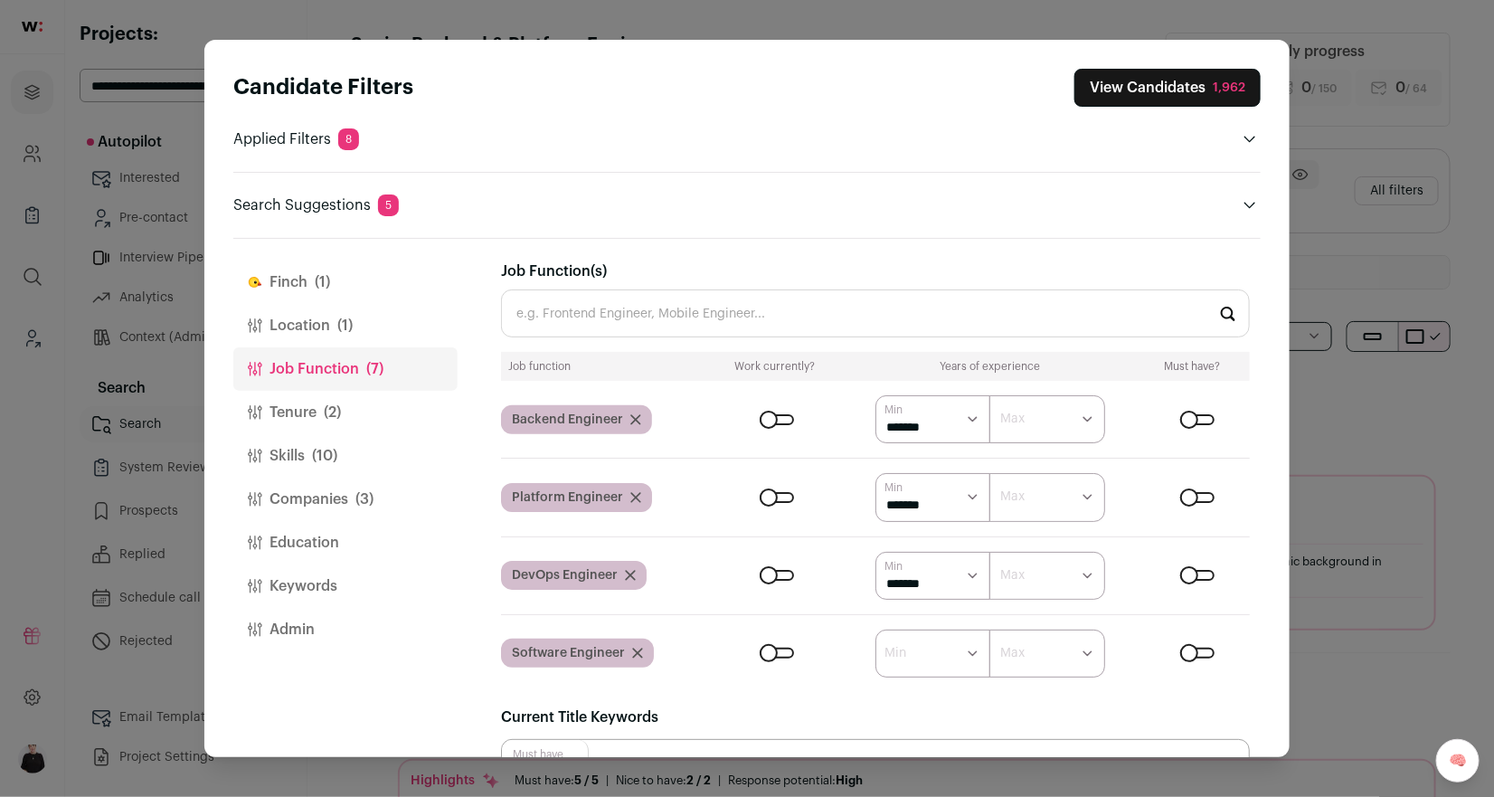
click at [875, 395] on select "****** ******* ******* ******* ******* ******* ******* ******* ******* ********…" at bounding box center [933, 419] width 116 height 48
click at [1166, 77] on button "View Candidates 1,962" at bounding box center [1167, 88] width 186 height 38
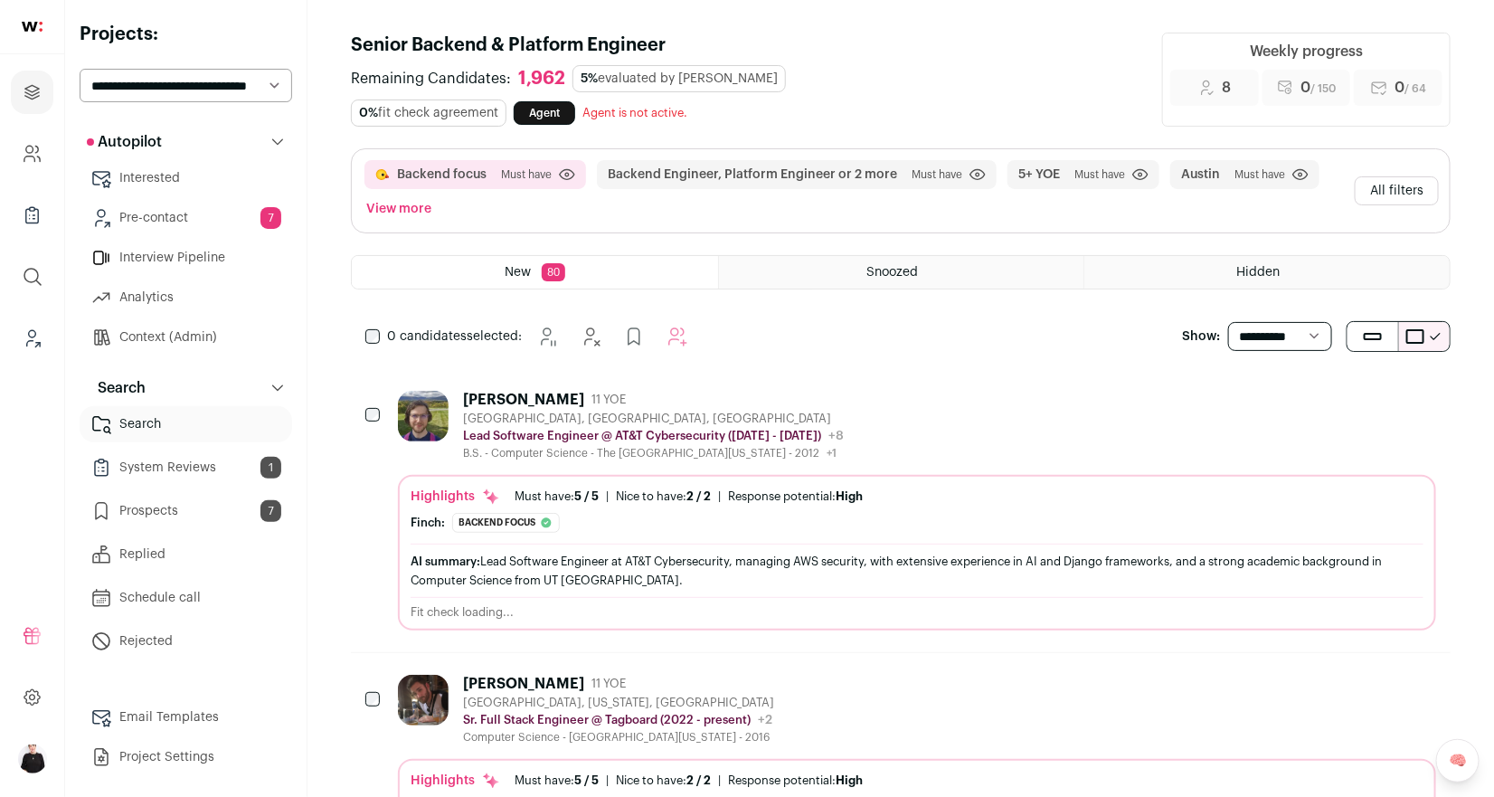
click at [597, 411] on div "Austin, TX, USA" at bounding box center [653, 418] width 381 height 14
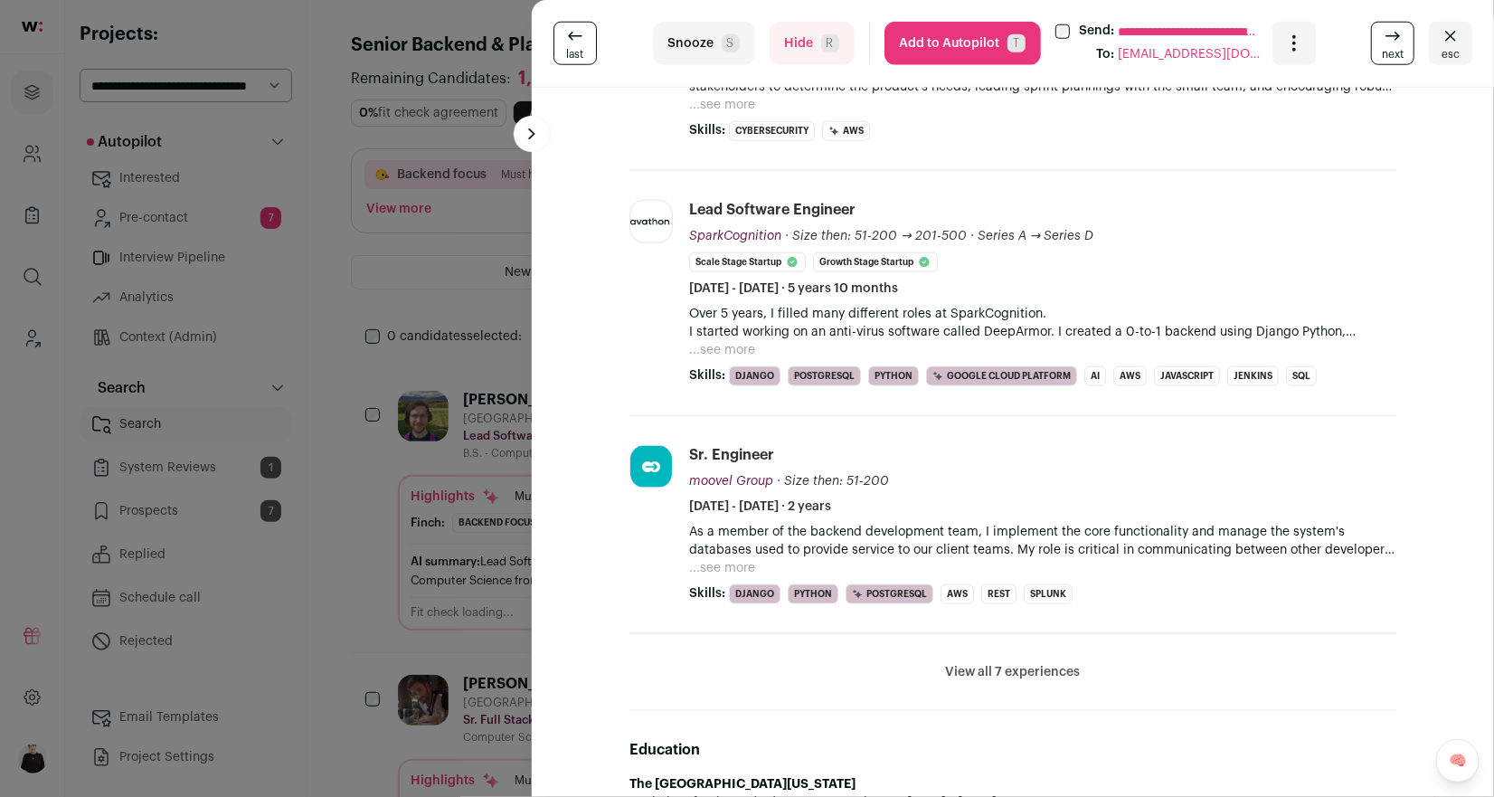
scroll to position [826, 0]
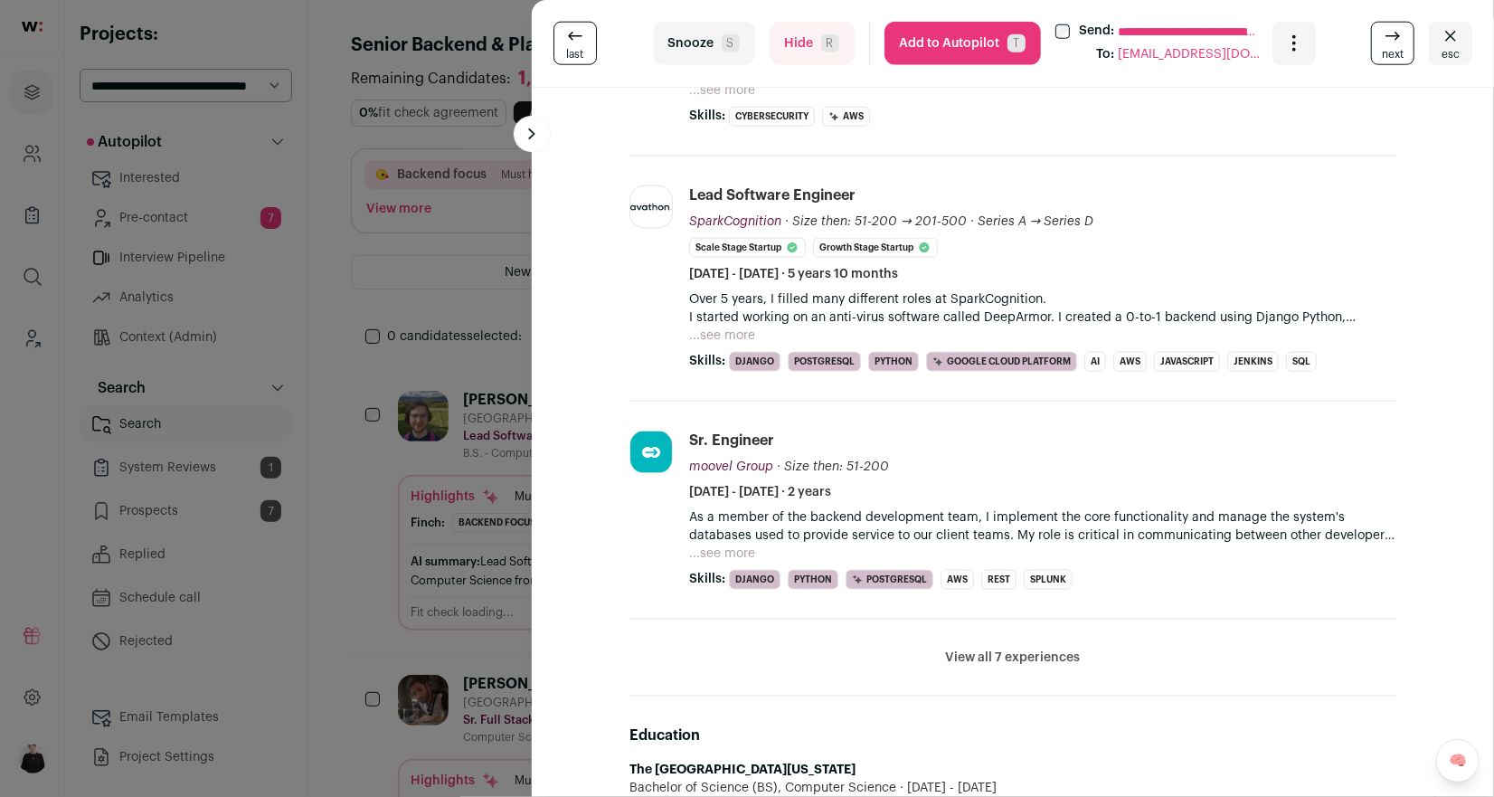
click at [963, 648] on button "View all 7 experiences" at bounding box center [1013, 657] width 135 height 18
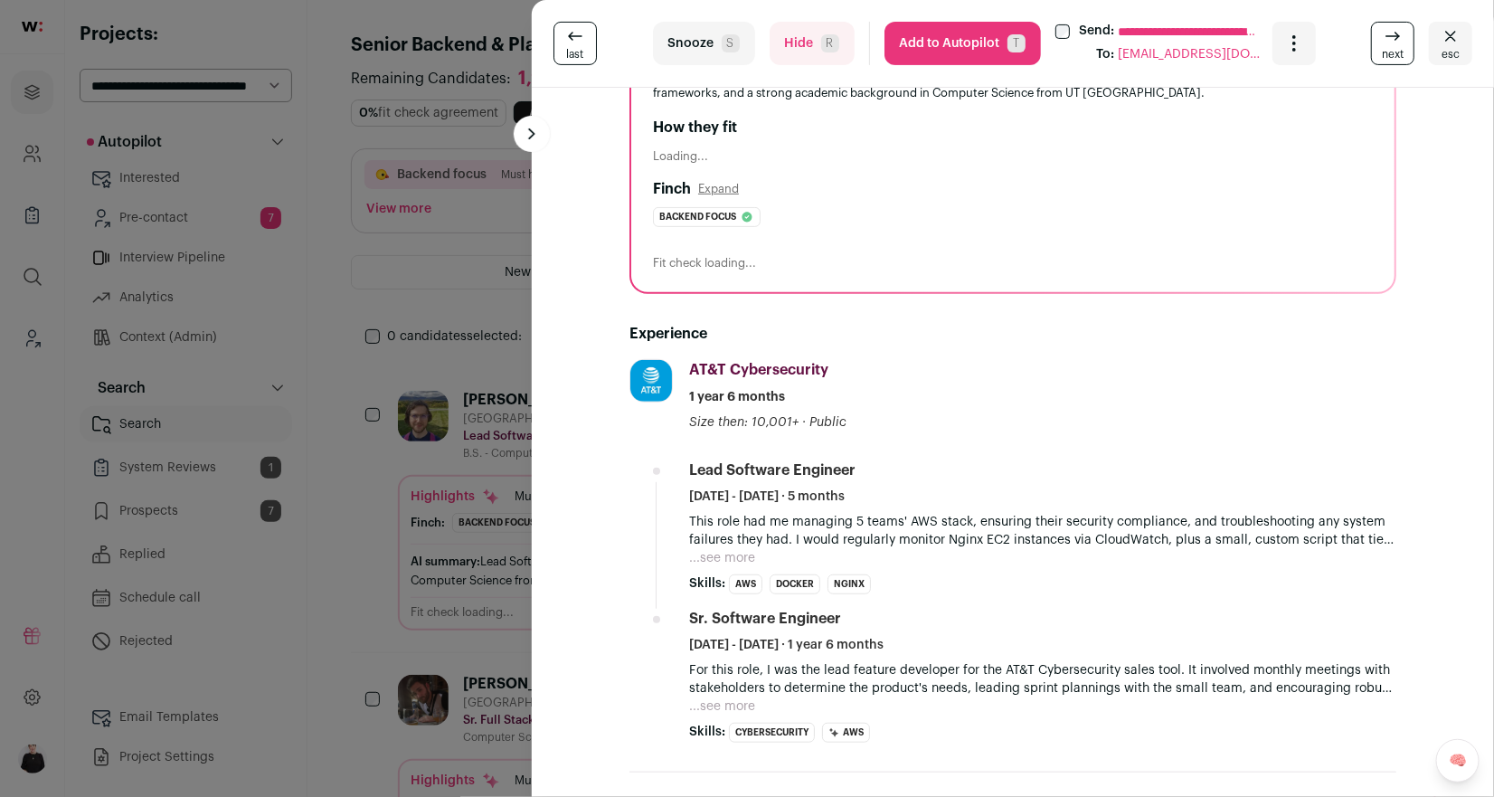
scroll to position [218, 0]
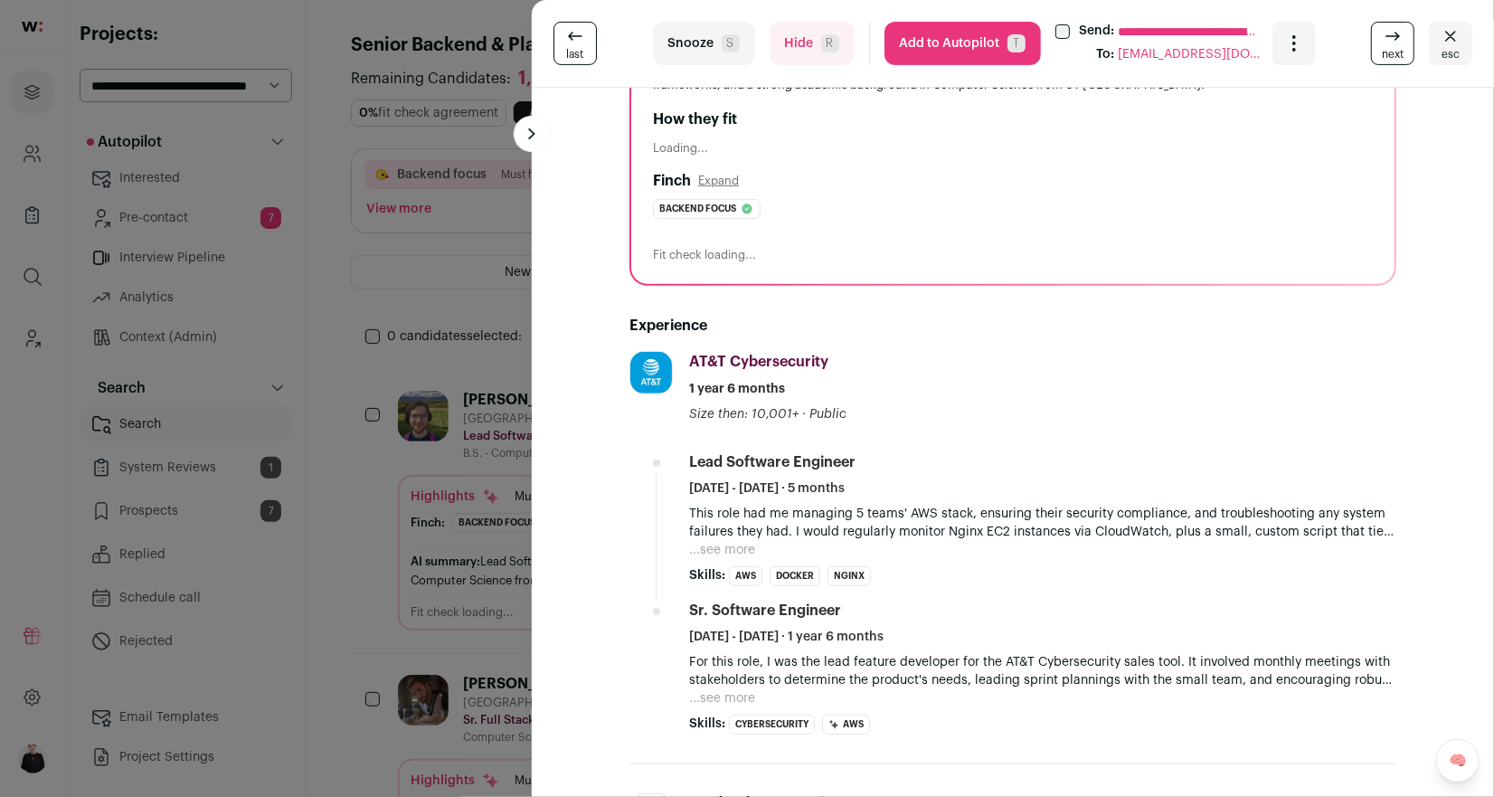
click at [954, 42] on button "Add to Autopilot T" at bounding box center [962, 43] width 156 height 43
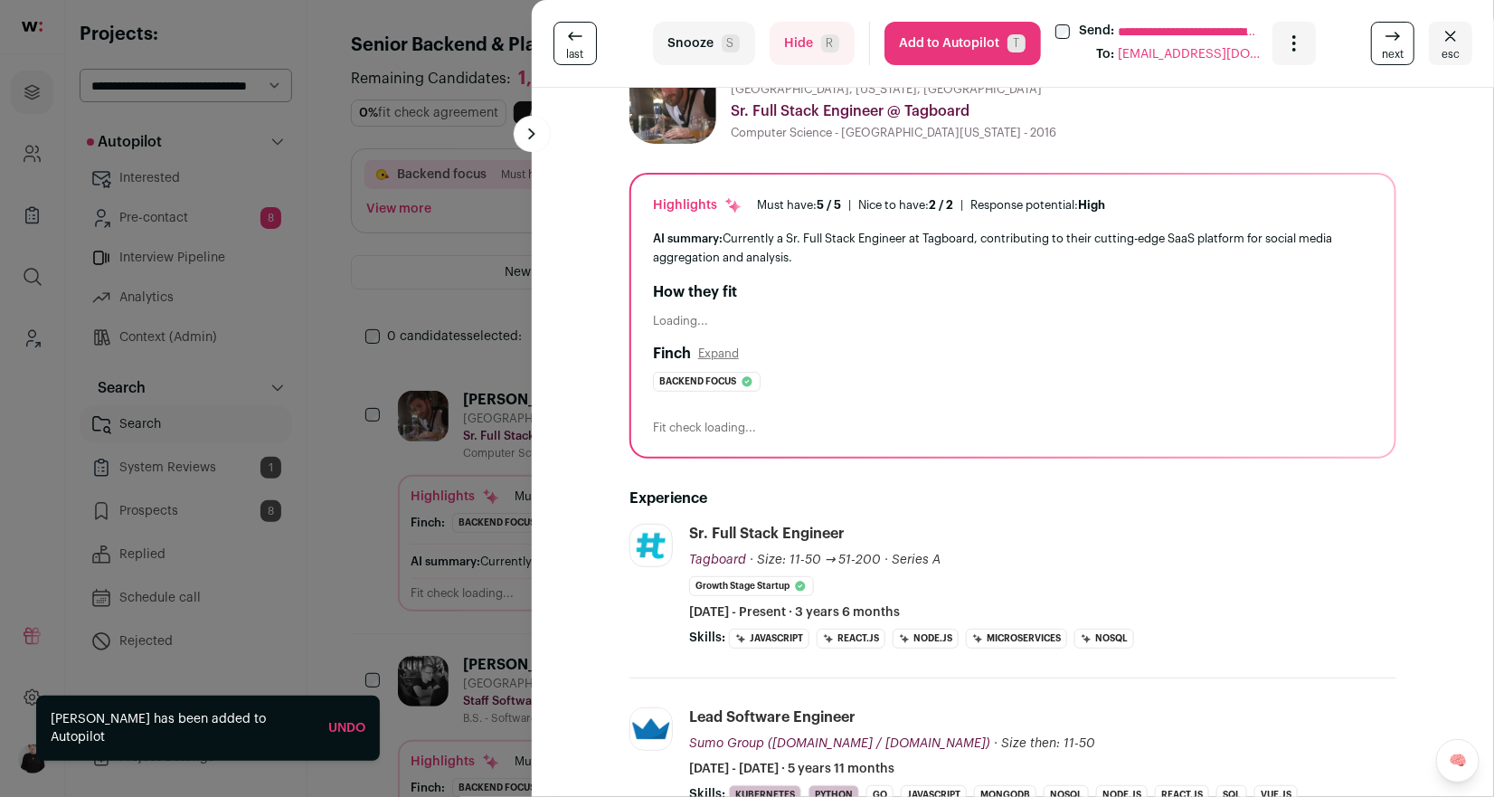
scroll to position [48, 0]
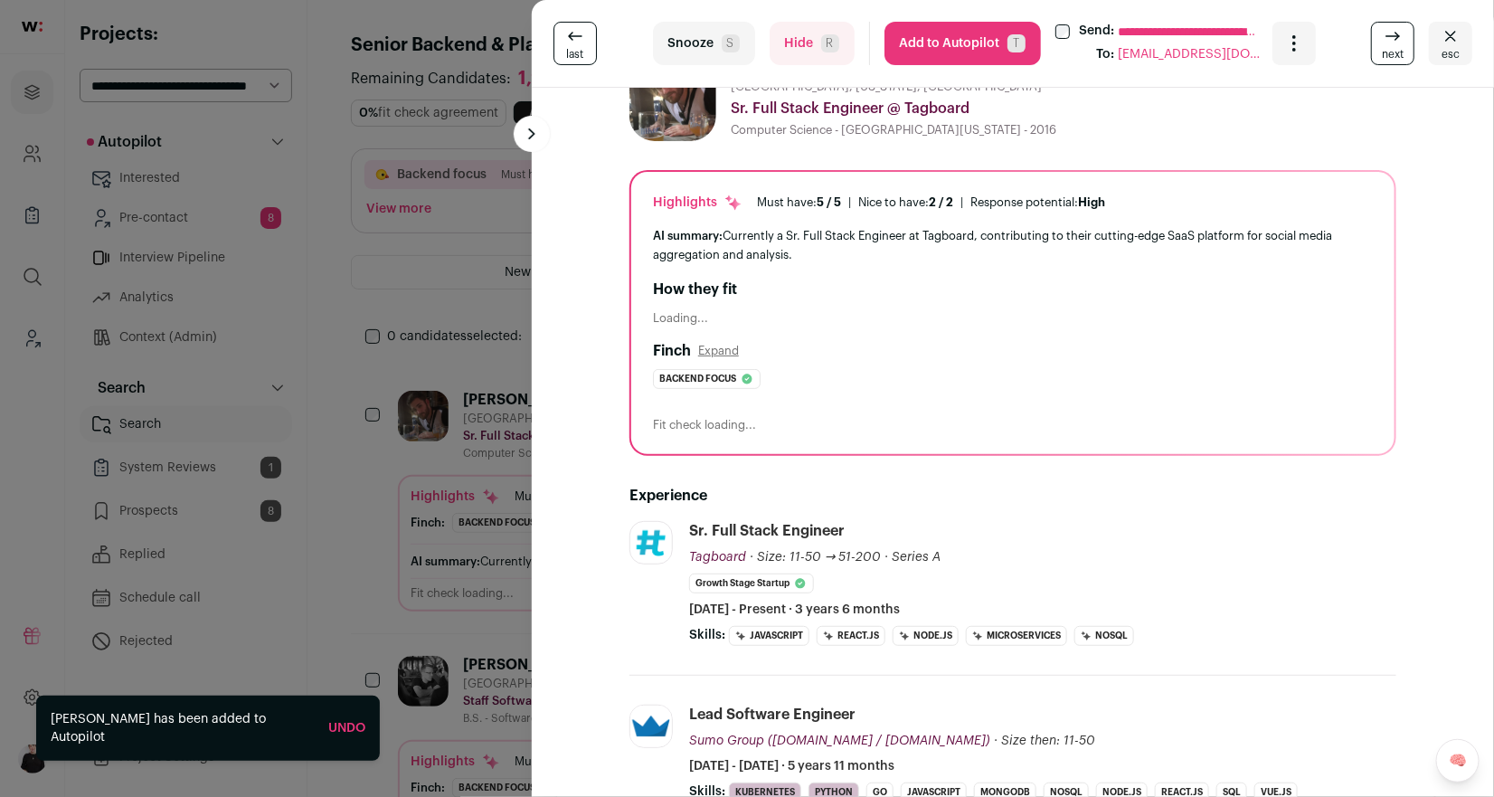
click at [939, 37] on button "Add to Autopilot T" at bounding box center [962, 43] width 156 height 43
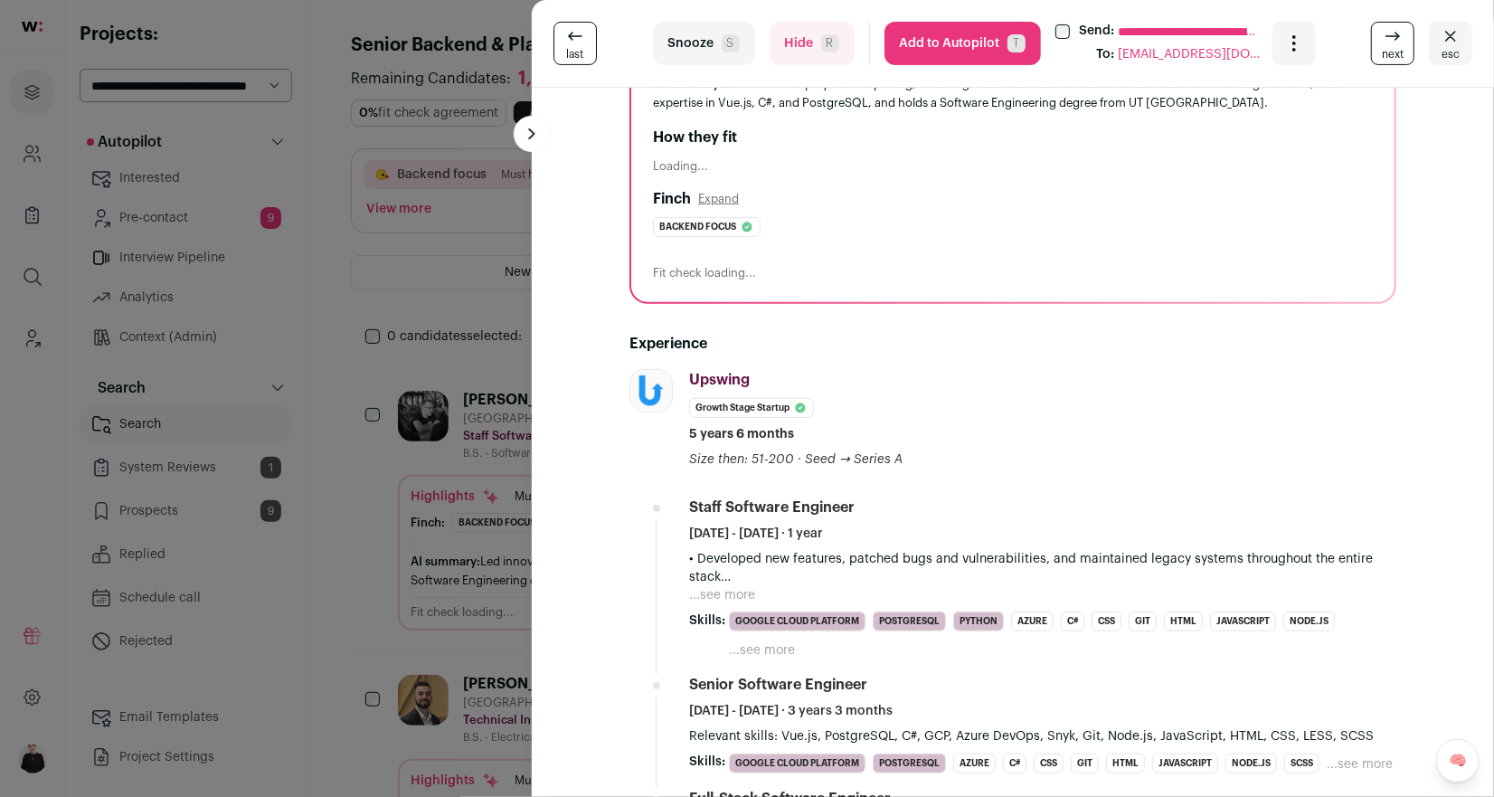
scroll to position [101, 0]
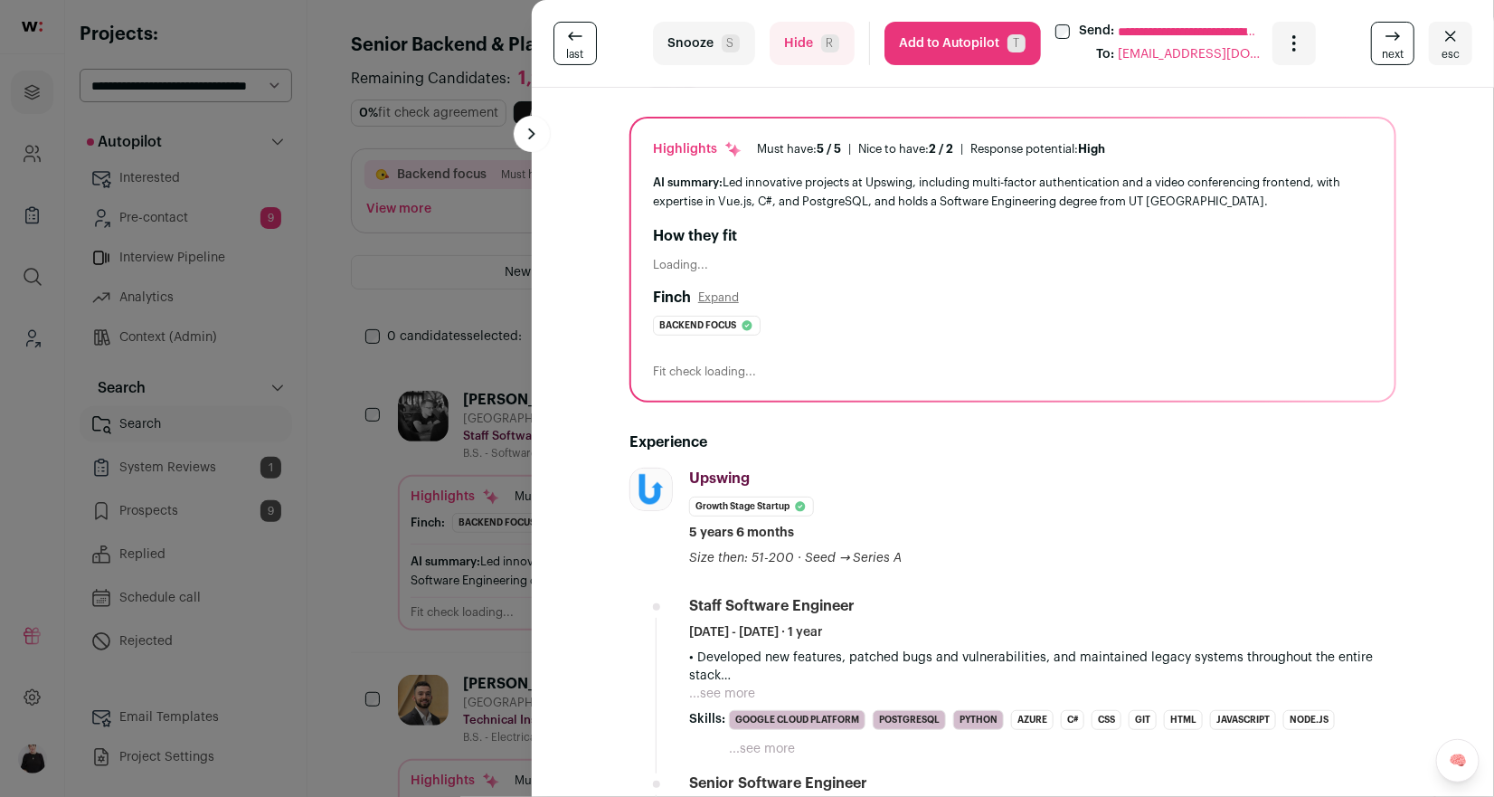
click at [972, 33] on button "Add to Autopilot T" at bounding box center [962, 43] width 156 height 43
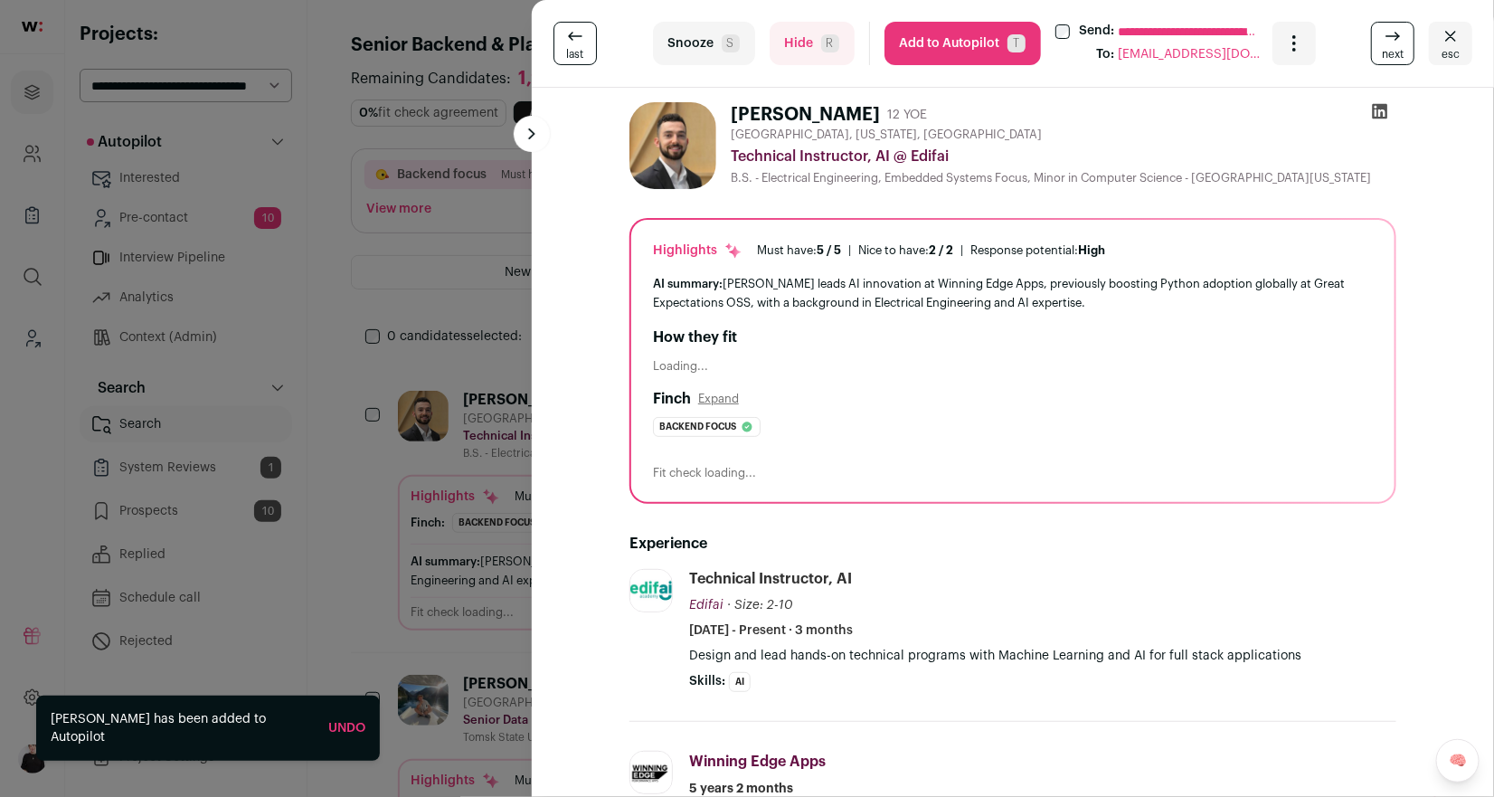
click at [1455, 37] on icon "Close" at bounding box center [1451, 36] width 22 height 22
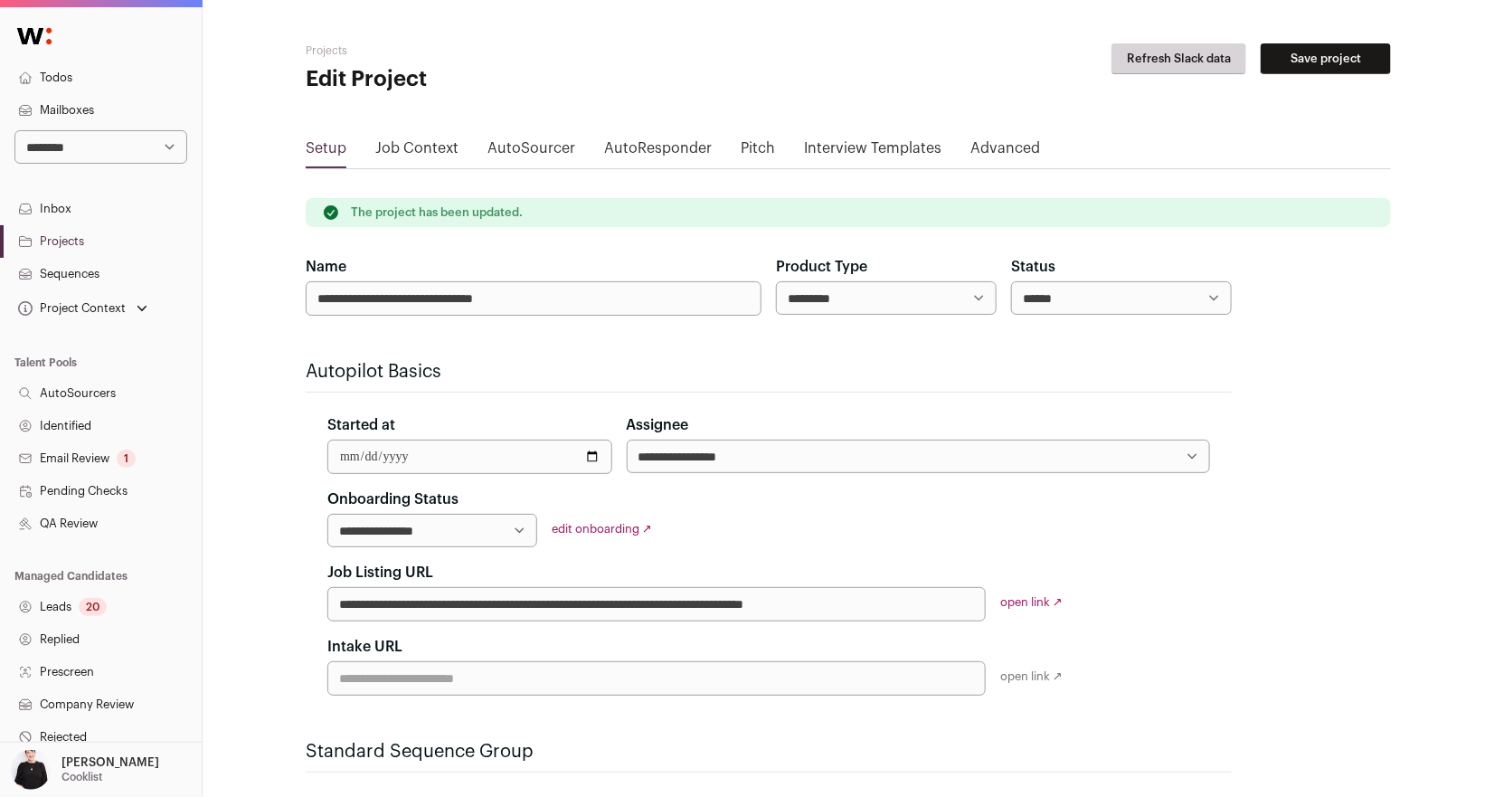
drag, startPoint x: 550, startPoint y: 297, endPoint x: 297, endPoint y: 299, distance: 252.3
click at [297, 299] on div "**********" at bounding box center [848, 710] width 1291 height 1421
click at [595, 363] on h2 "Autopilot Basics" at bounding box center [769, 371] width 926 height 25
click at [1364, 57] on button "Save project" at bounding box center [1325, 58] width 130 height 31
click at [51, 238] on link "Projects" at bounding box center [101, 241] width 202 height 33
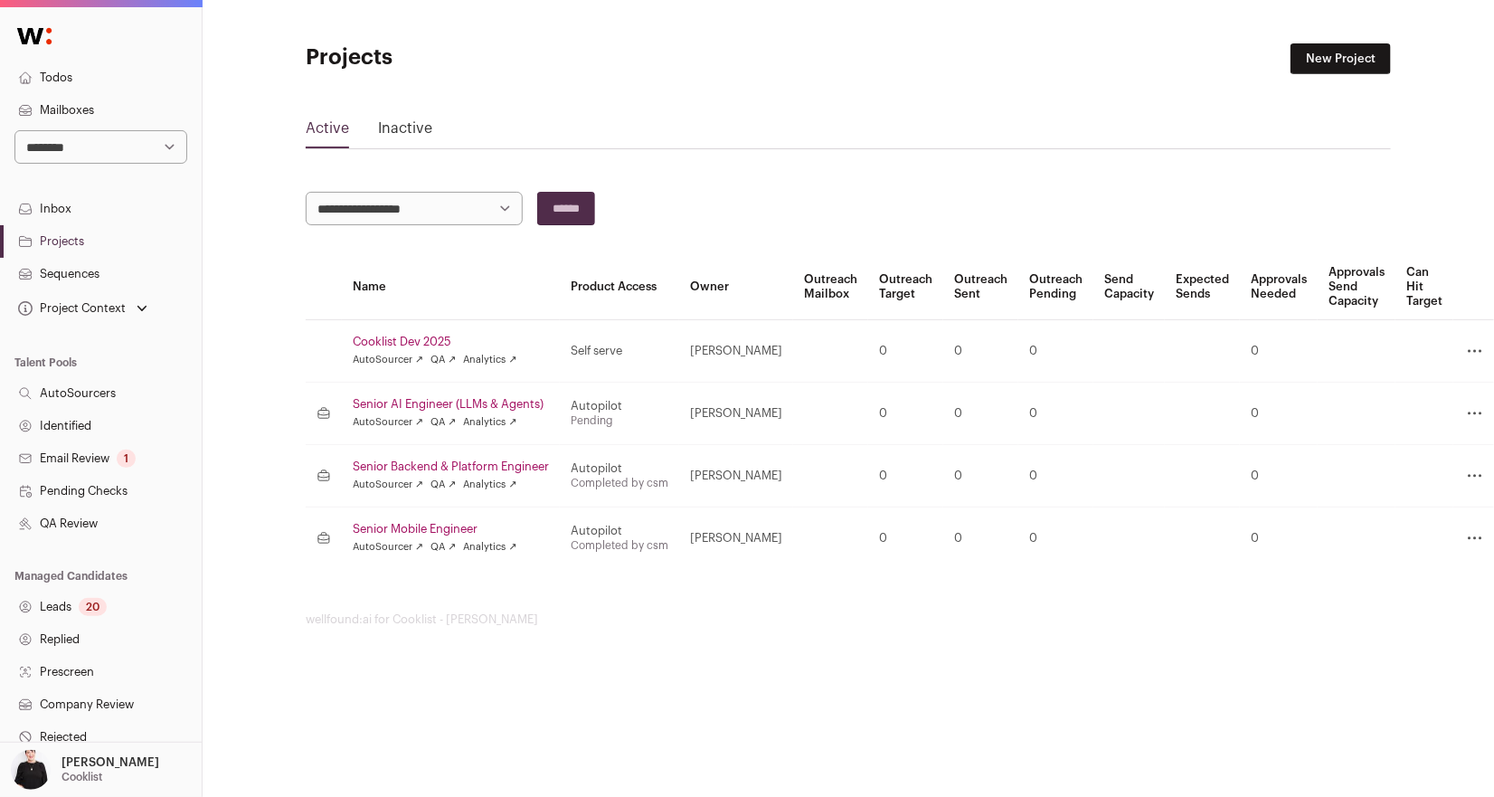
click at [437, 402] on link "Senior AI Engineer (LLMs & Agents)" at bounding box center [451, 404] width 196 height 14
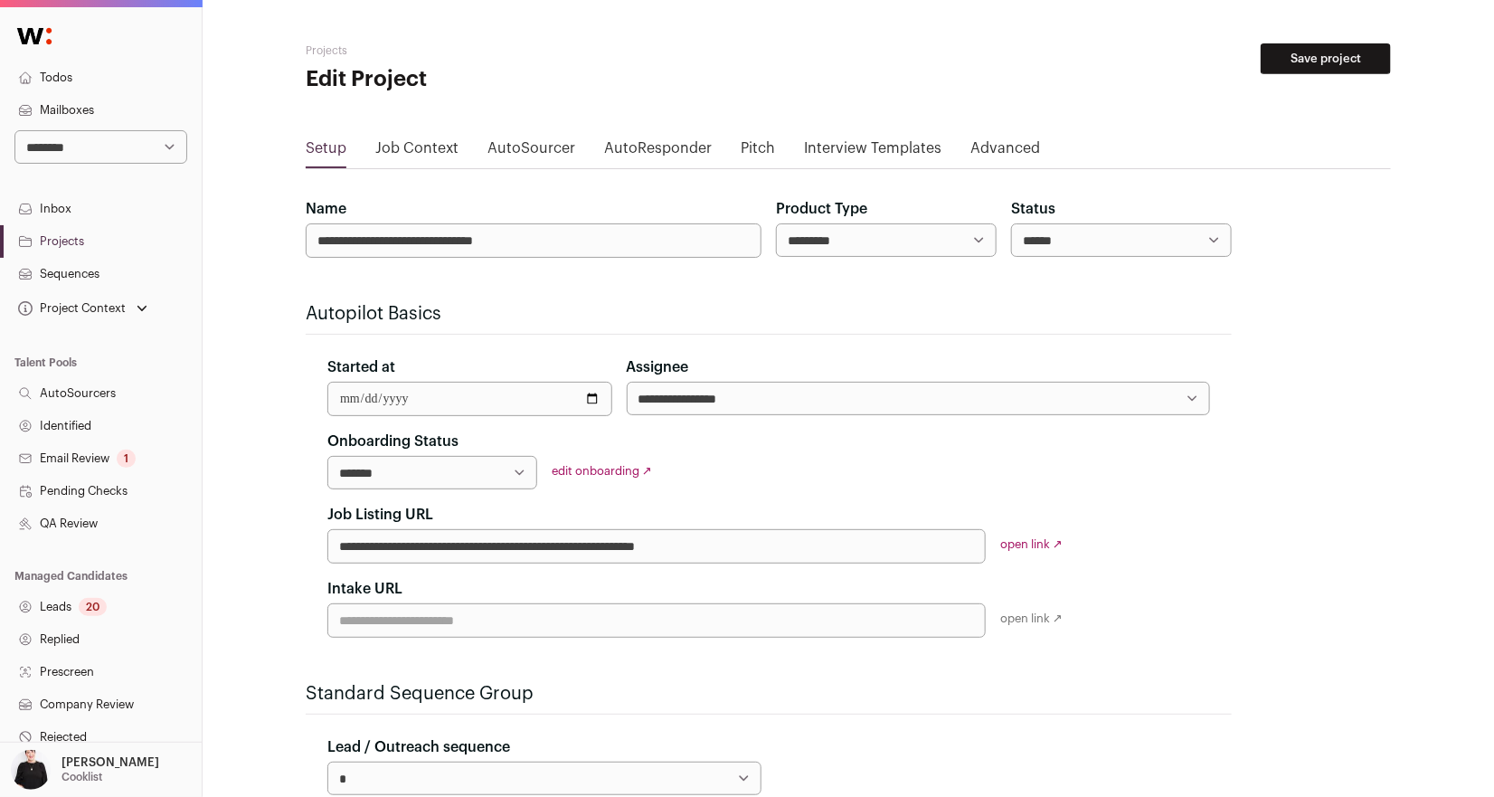
click at [524, 470] on select "**********" at bounding box center [432, 472] width 210 height 33
select select "**********"
click at [327, 456] on select "**********" at bounding box center [432, 472] width 210 height 33
click at [597, 469] on link "edit onboarding ↗" at bounding box center [602, 471] width 100 height 12
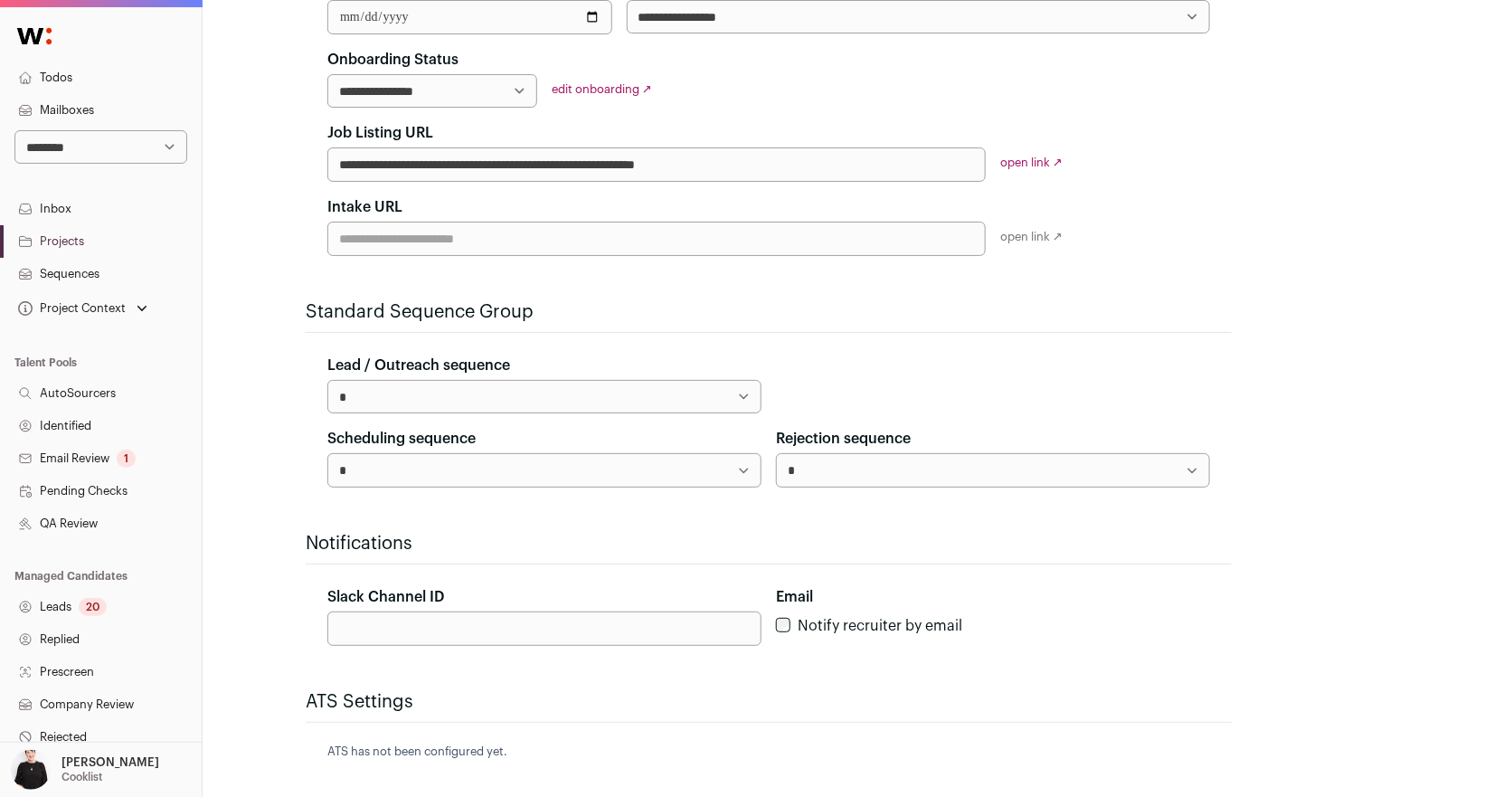
scroll to position [381, 0]
click at [460, 629] on input "Slack Channel ID" at bounding box center [544, 629] width 434 height 34
paste input "**********"
type input "**********"
paste input "**********"
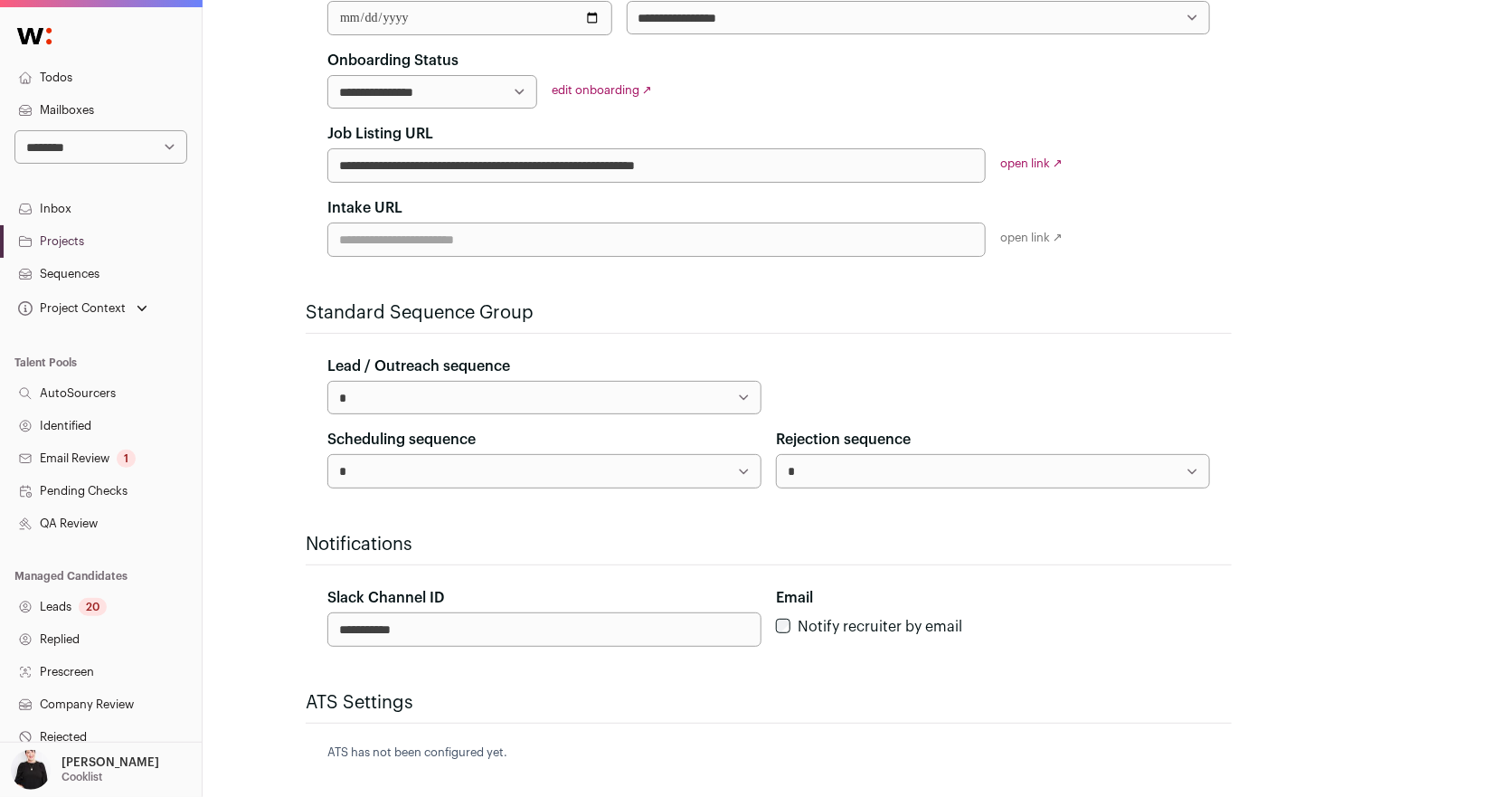
scroll to position [512, 0]
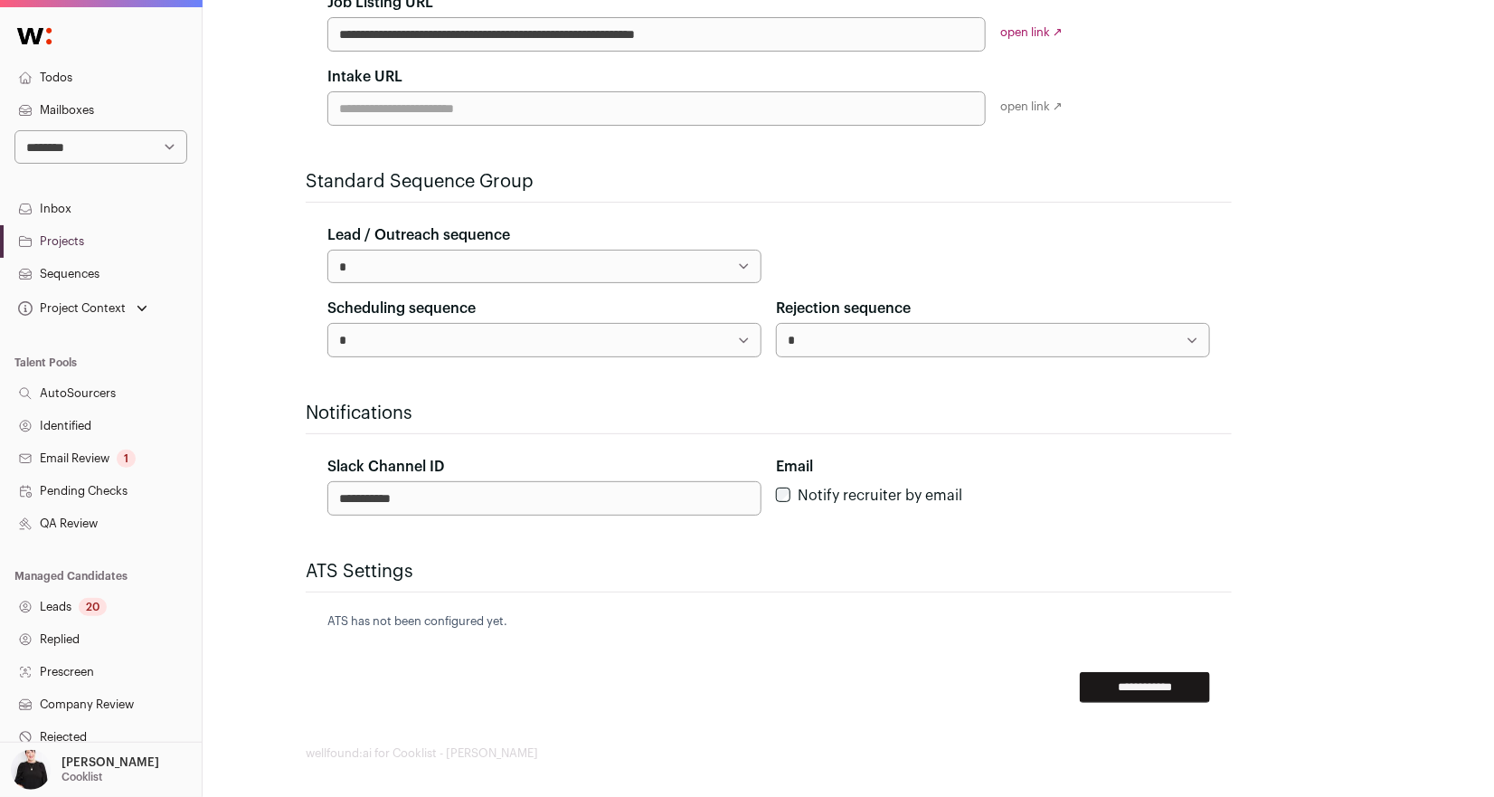
type input "**********"
click at [1124, 672] on input "**********" at bounding box center [1145, 687] width 130 height 31
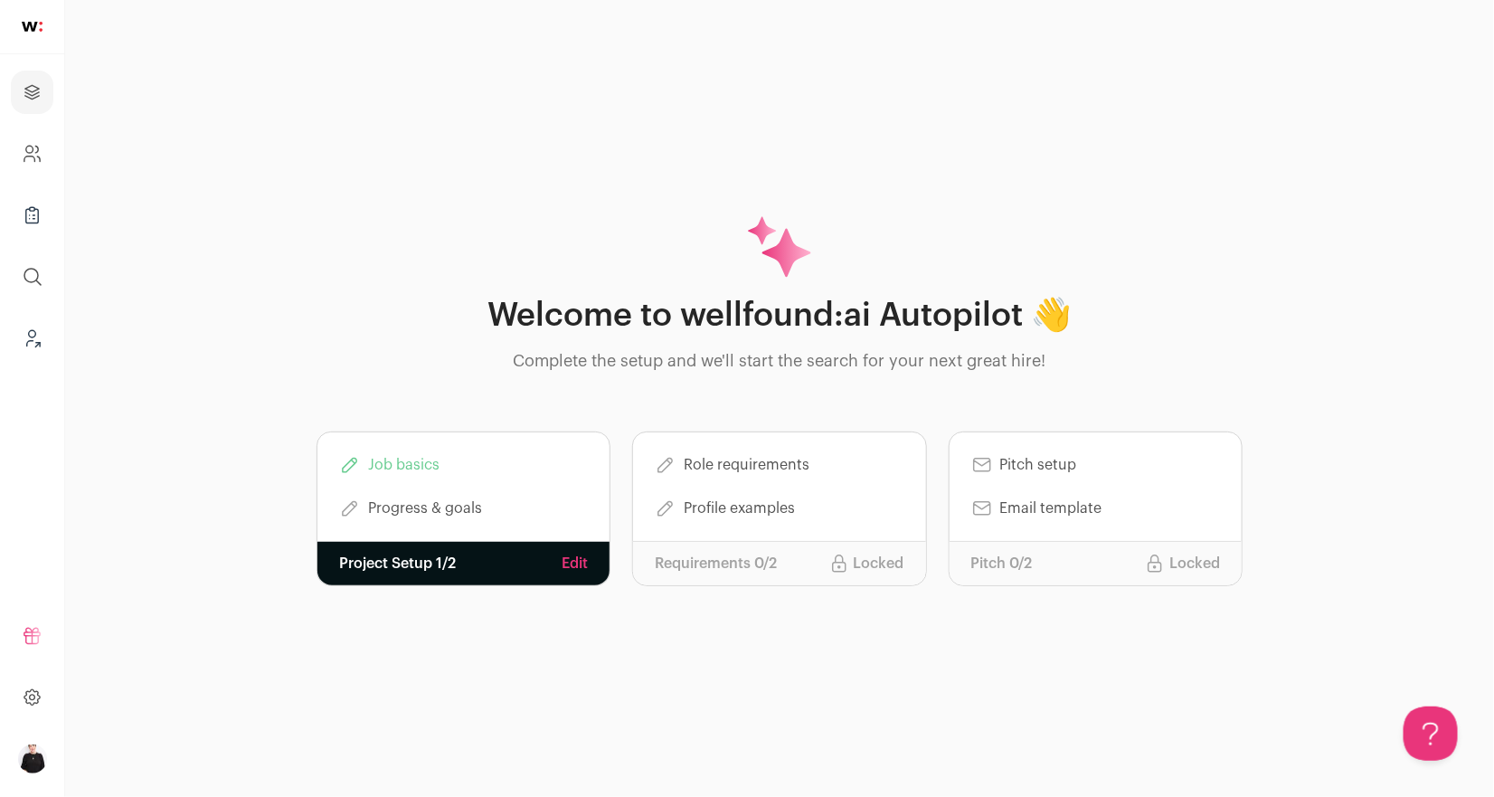
click at [571, 562] on link "Edit" at bounding box center [575, 563] width 26 height 22
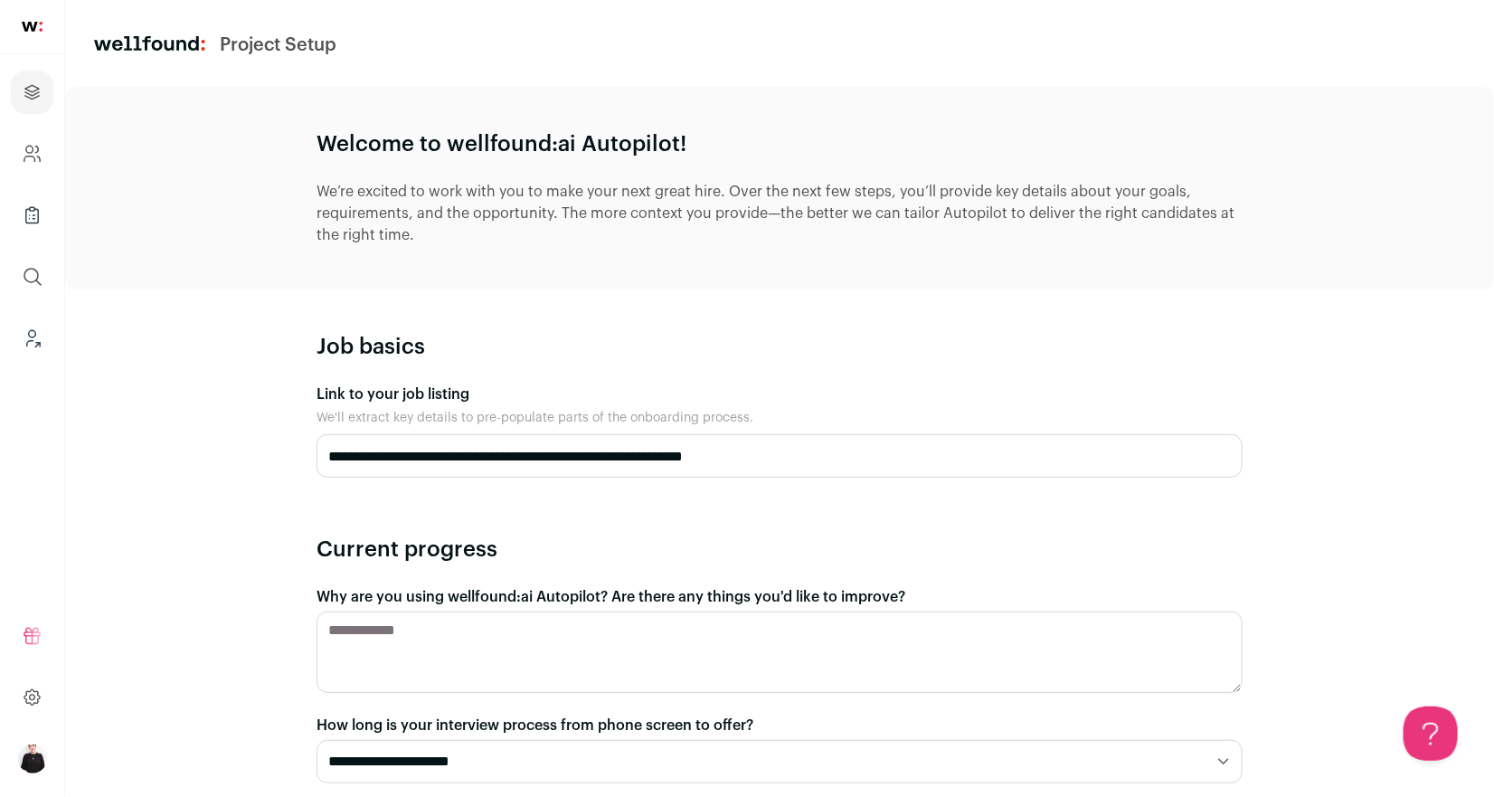
drag, startPoint x: 808, startPoint y: 451, endPoint x: 293, endPoint y: 445, distance: 515.4
click at [293, 445] on div "**********" at bounding box center [779, 704] width 1429 height 1235
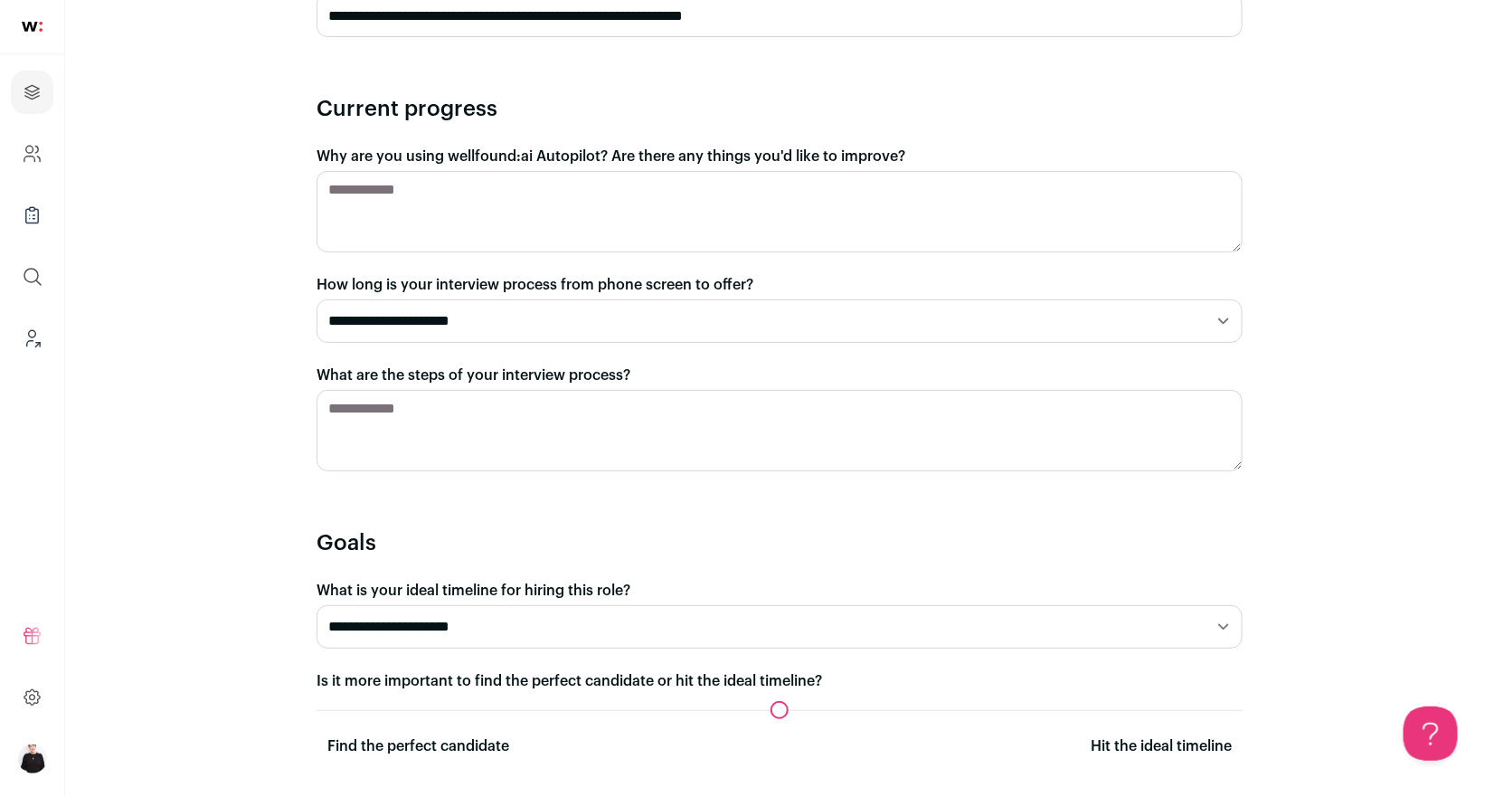
scroll to position [524, 0]
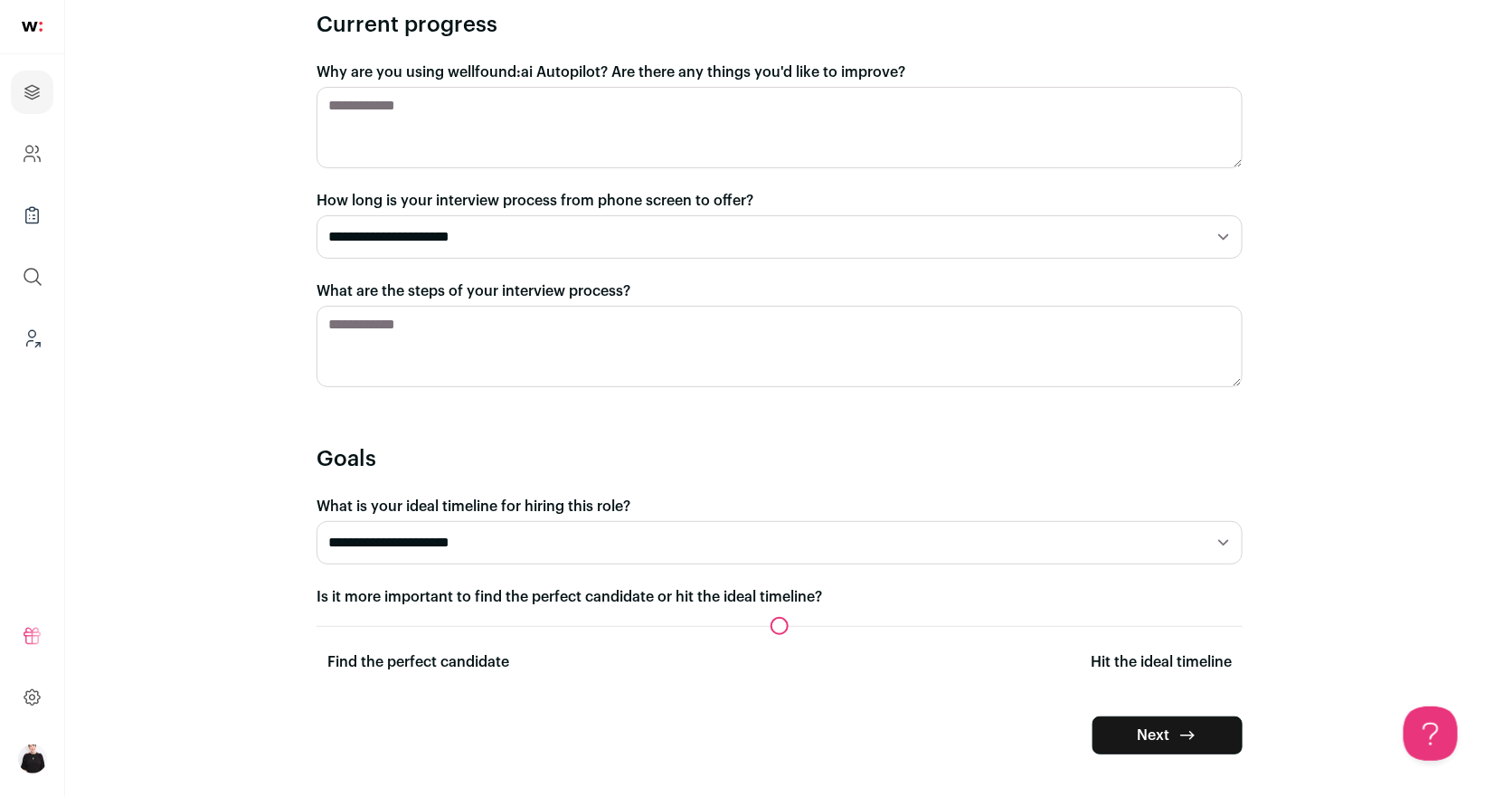
click at [1139, 741] on button "Next" at bounding box center [1167, 735] width 150 height 38
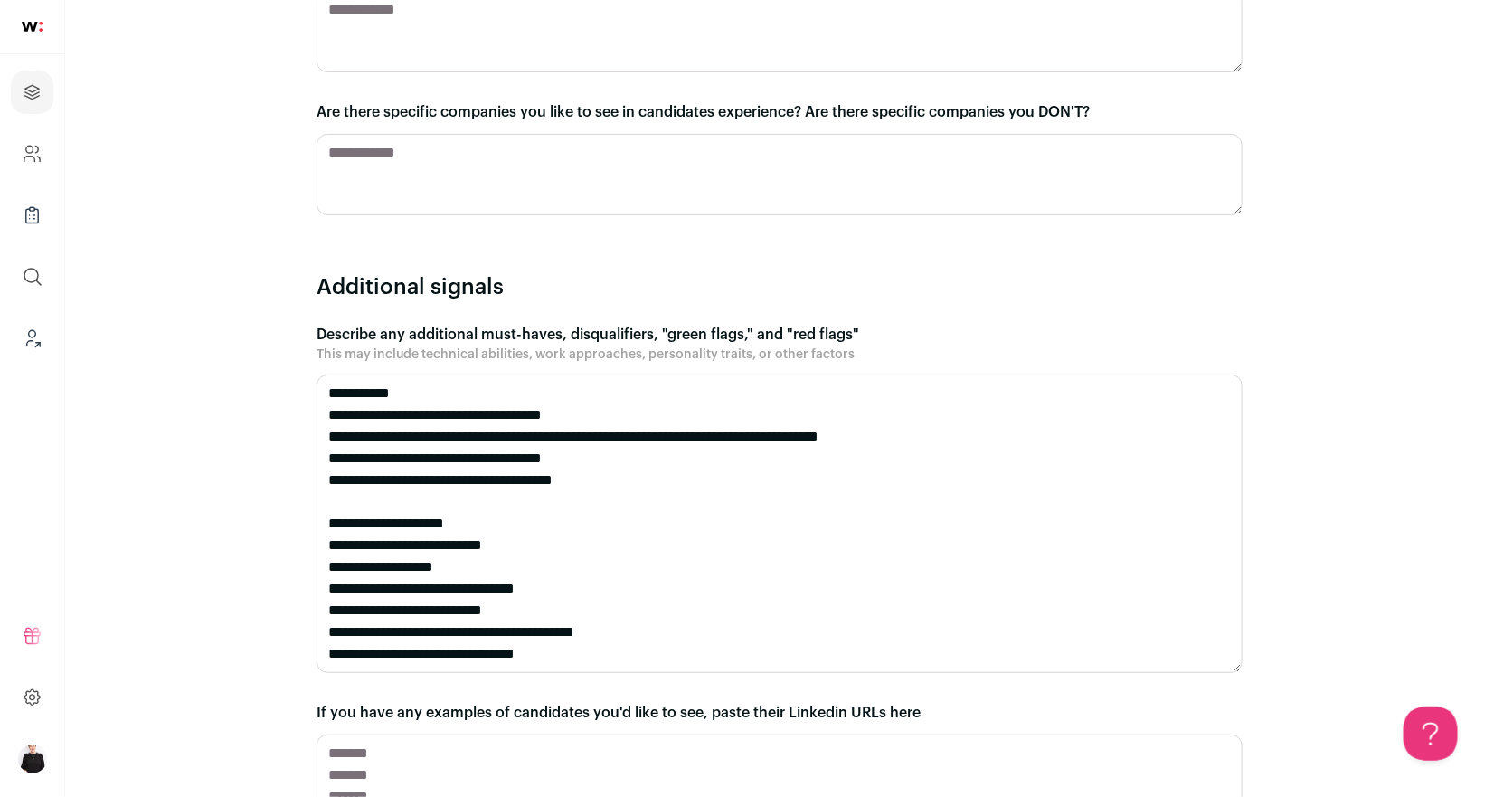
scroll to position [1809, 0]
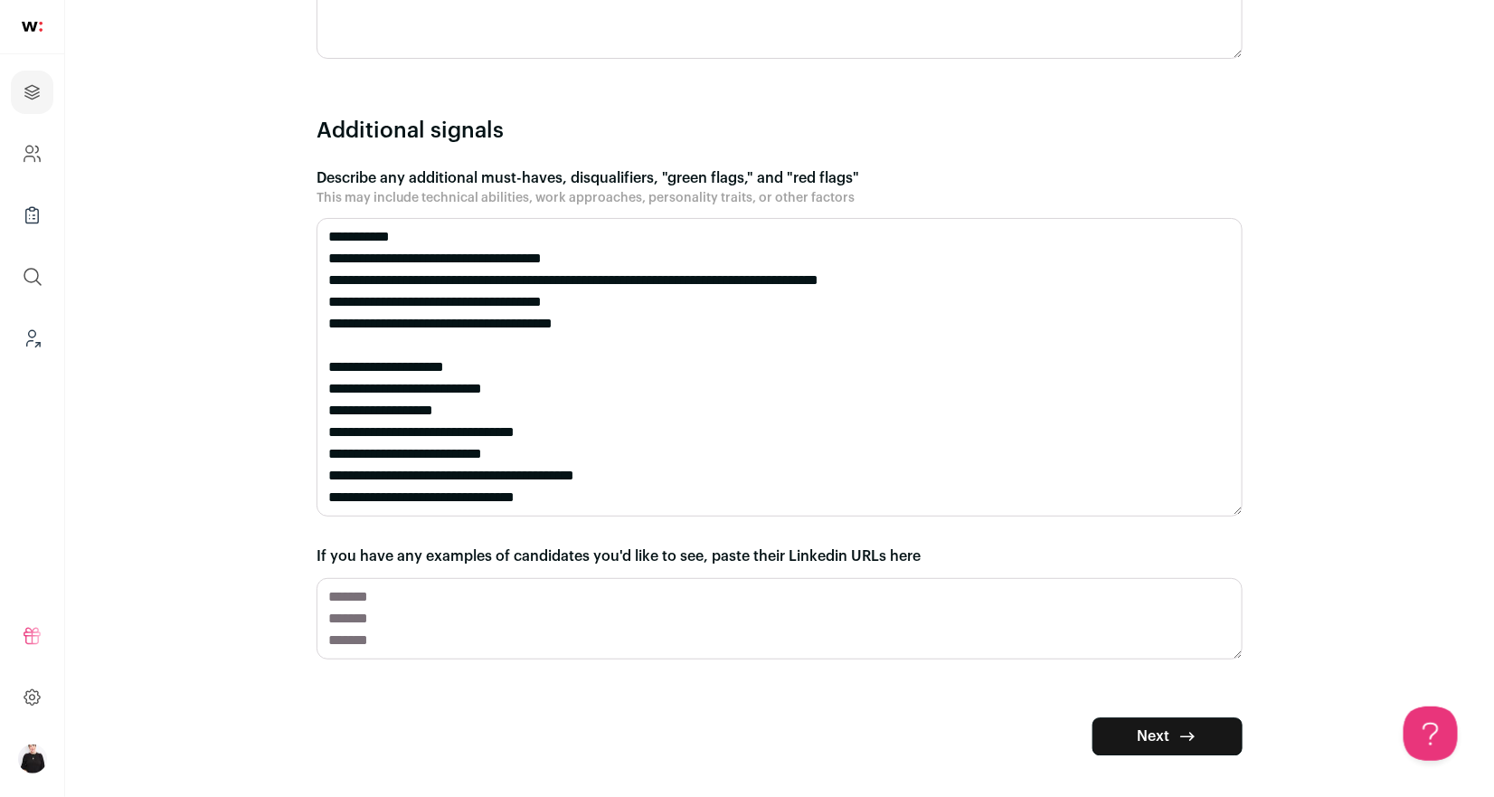
click at [1153, 740] on button "Next" at bounding box center [1167, 736] width 150 height 38
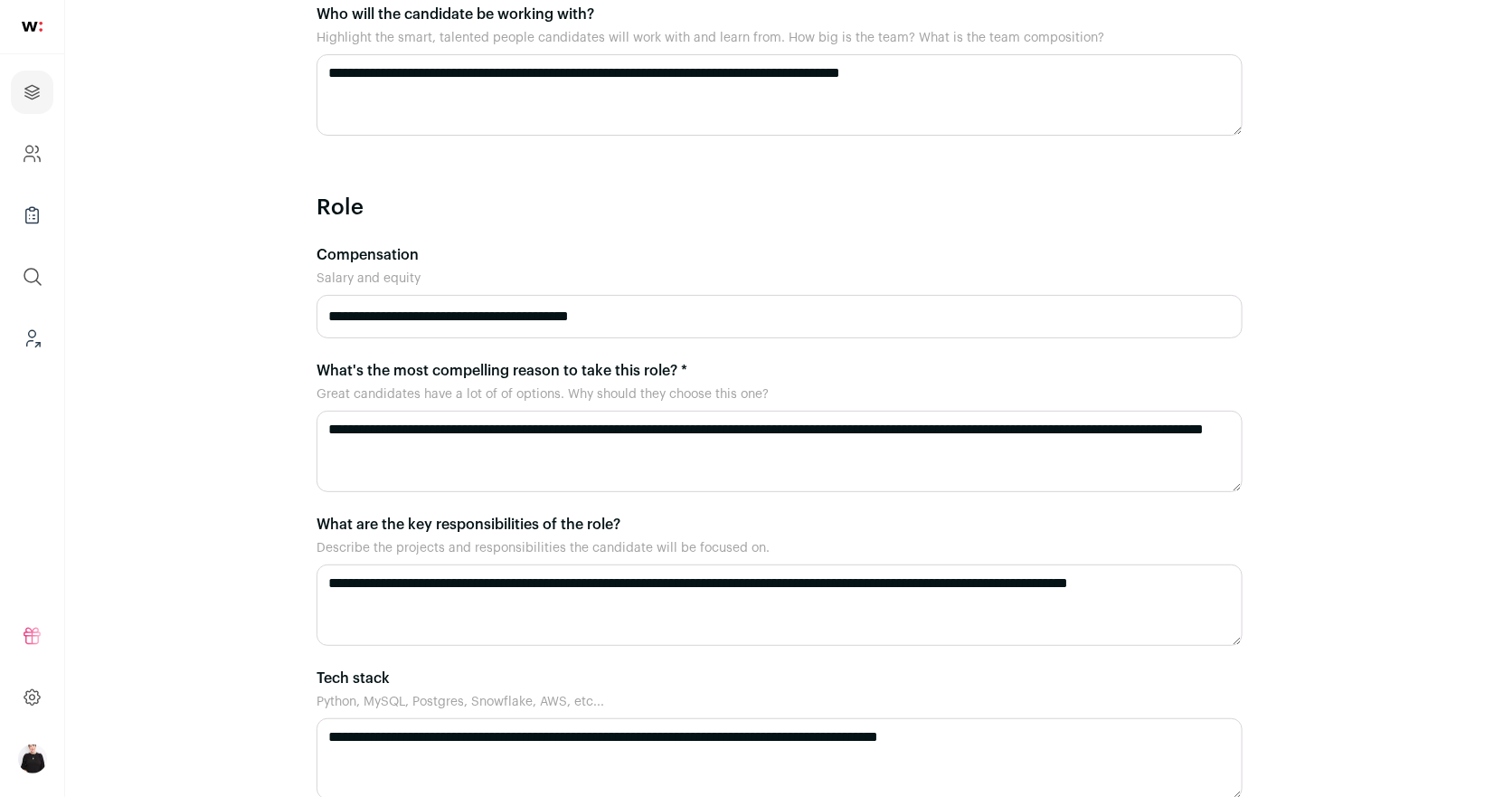
scroll to position [1165, 0]
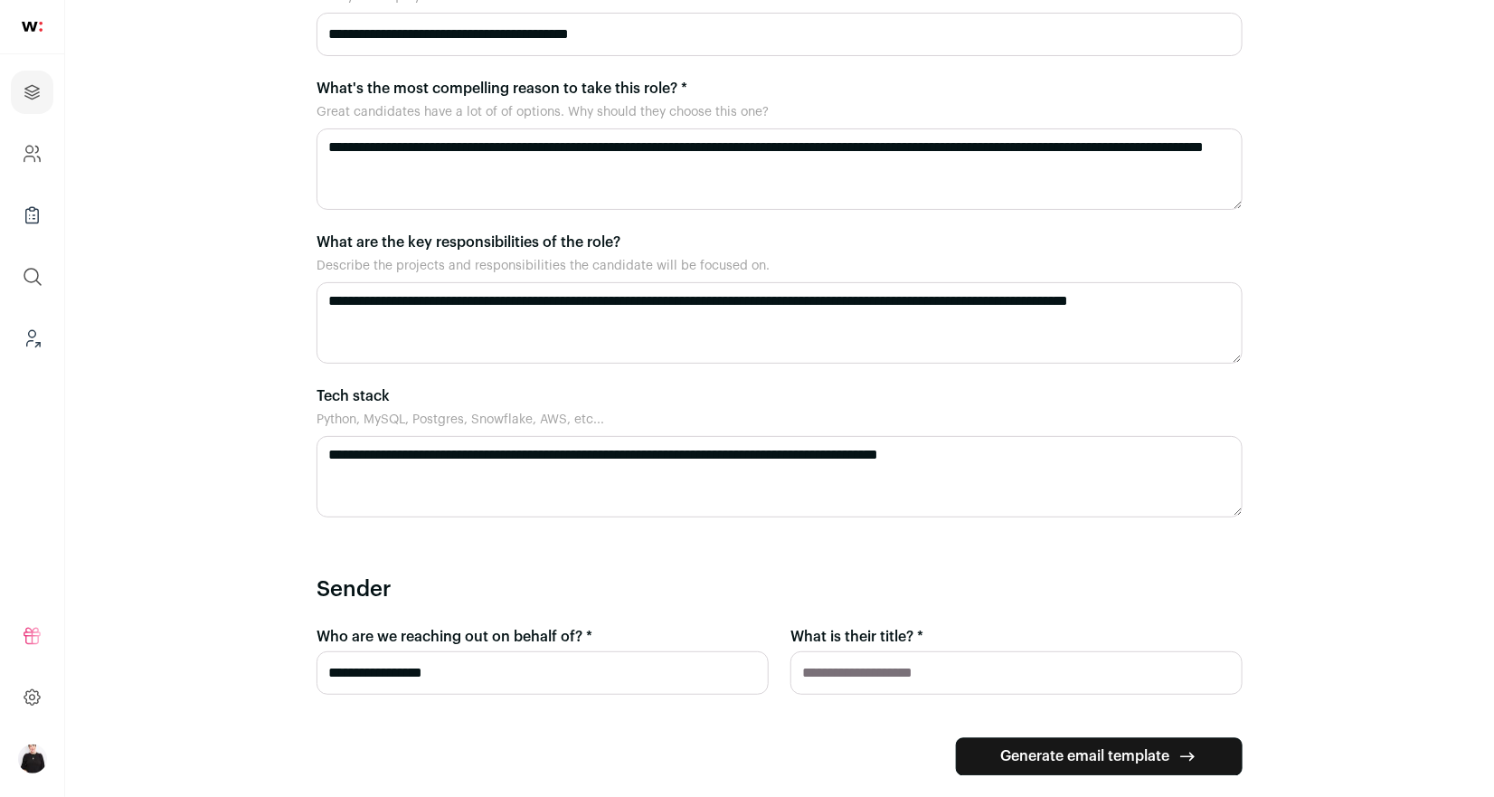
click at [912, 652] on input "What is their title? *" at bounding box center [1016, 672] width 452 height 43
type input "*********"
click at [1006, 738] on button "Generate email template" at bounding box center [1099, 757] width 287 height 38
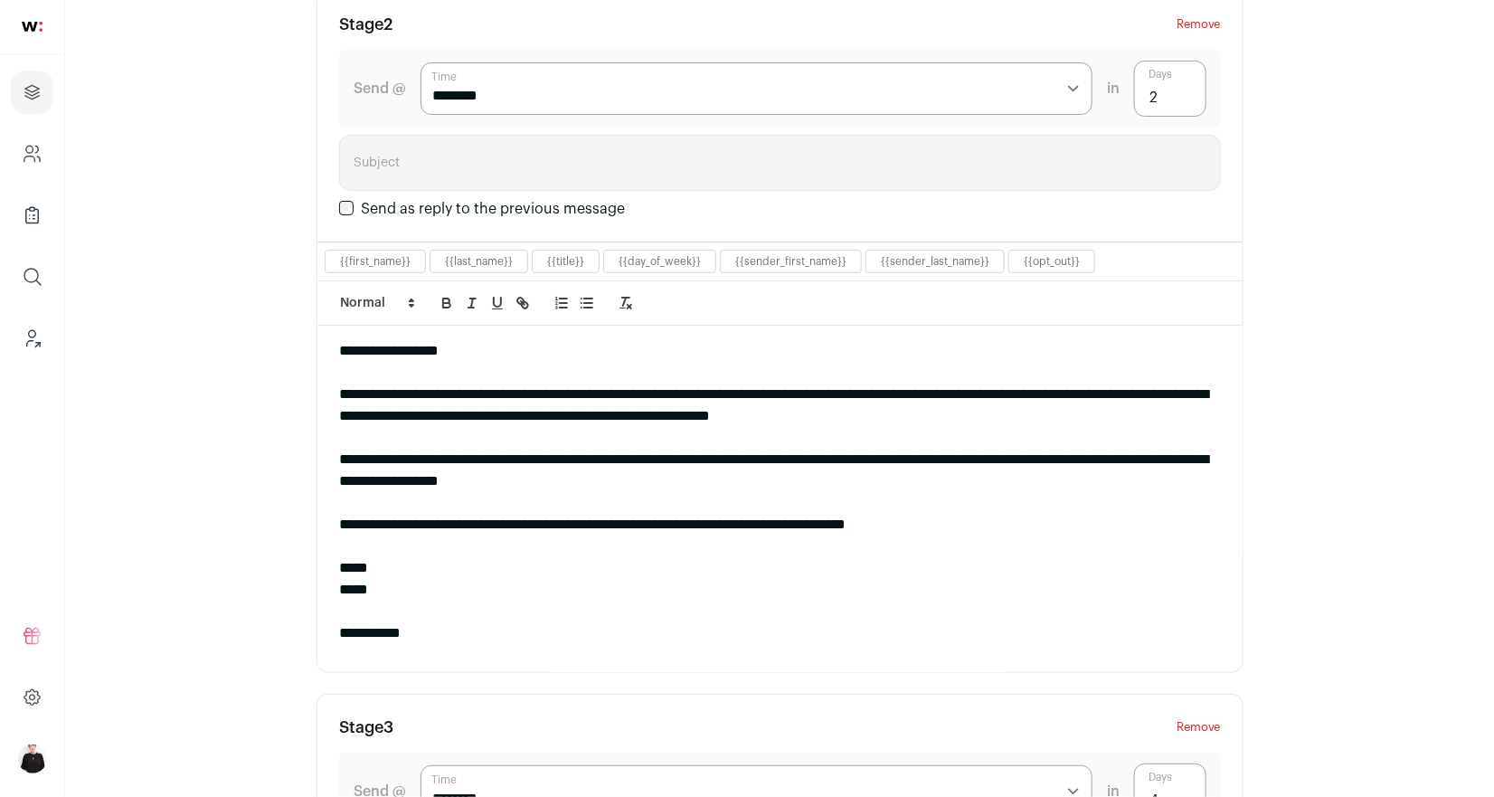
scroll to position [1601, 0]
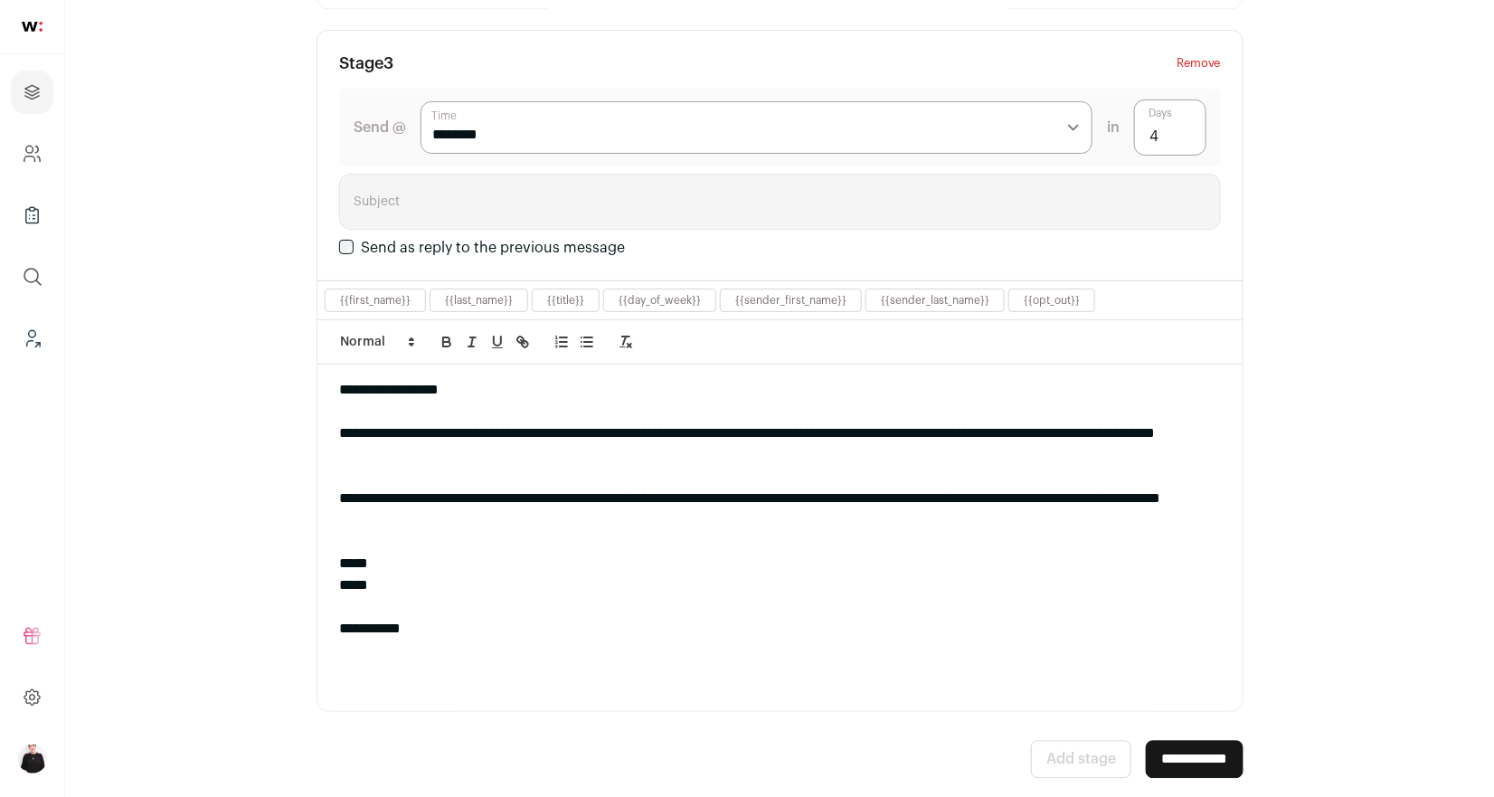
click at [1163, 748] on input "**********" at bounding box center [1195, 759] width 98 height 38
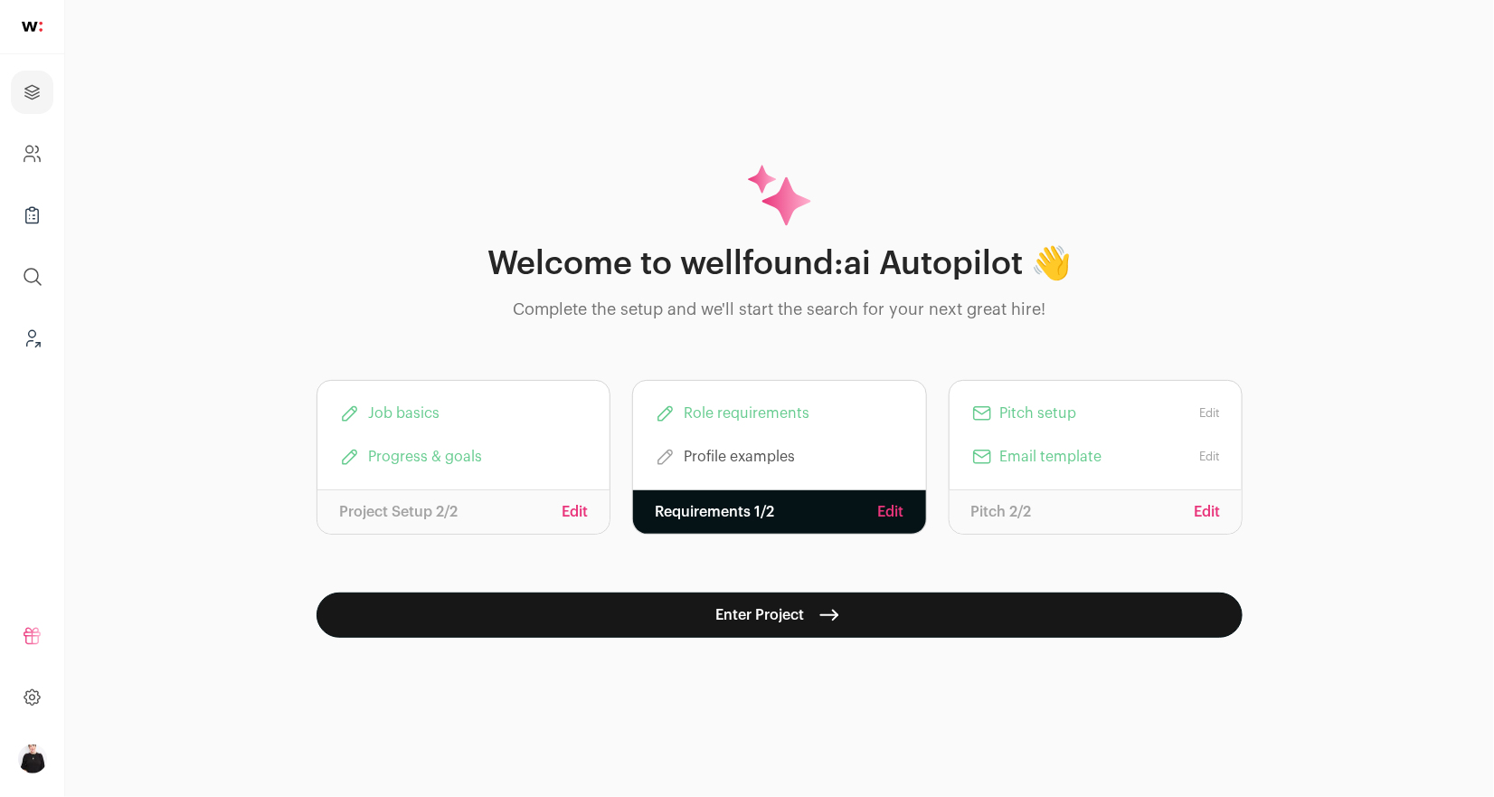
click at [836, 619] on icon "submit" at bounding box center [829, 614] width 29 height 29
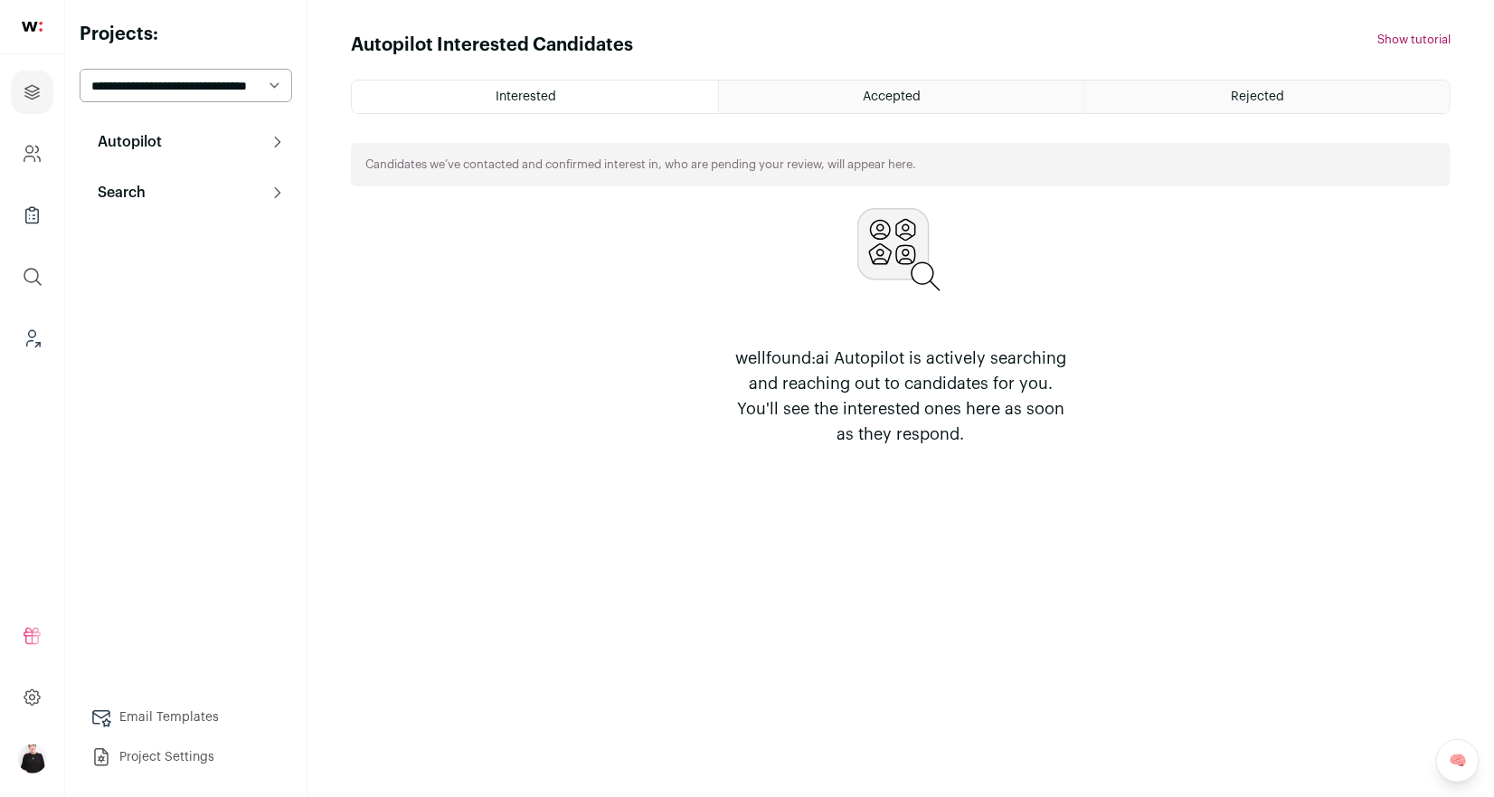
click at [137, 184] on p "Search" at bounding box center [116, 193] width 59 height 22
click at [144, 222] on link "Search" at bounding box center [186, 229] width 212 height 36
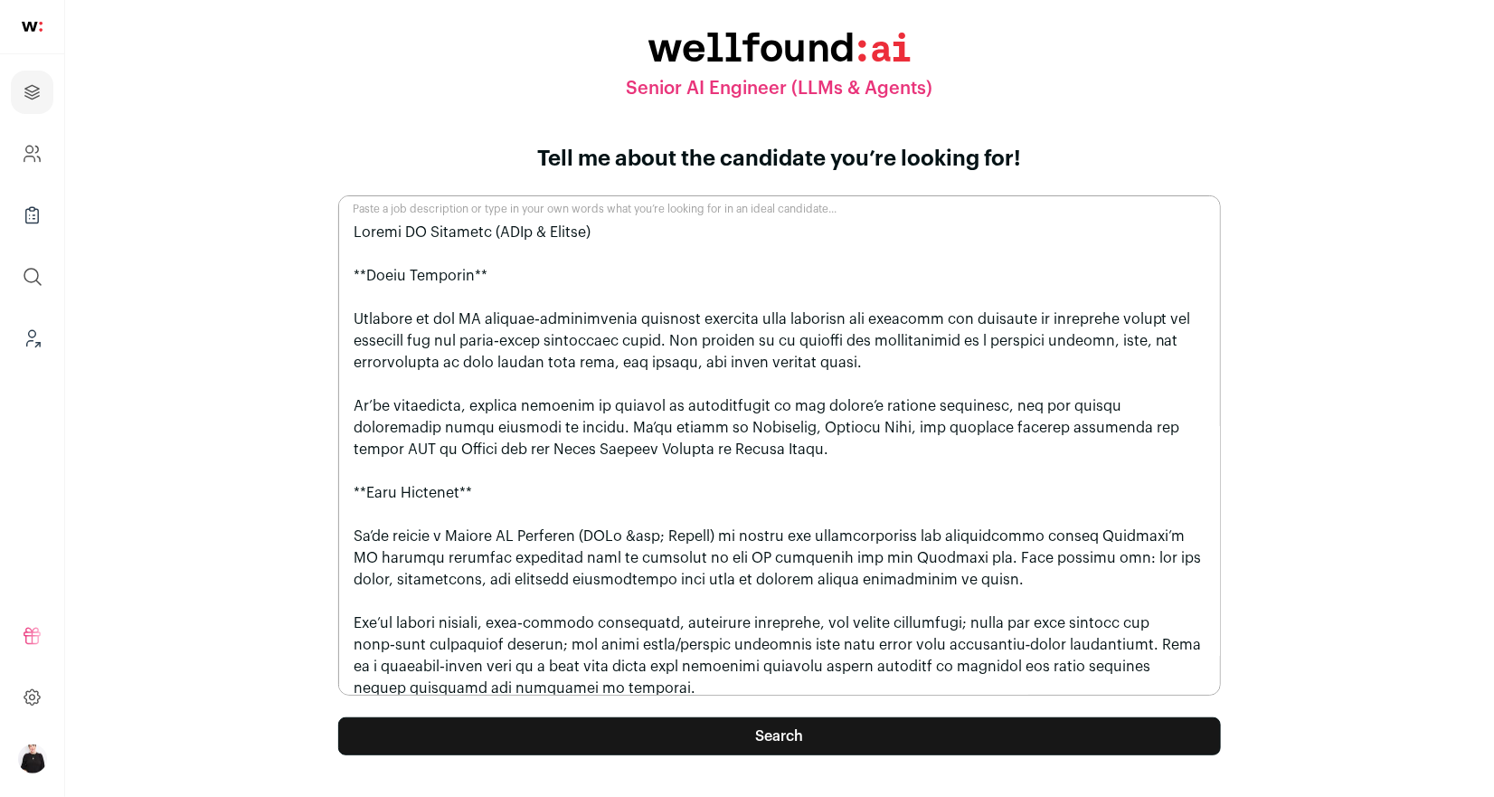
click at [854, 734] on button "Search" at bounding box center [779, 736] width 883 height 38
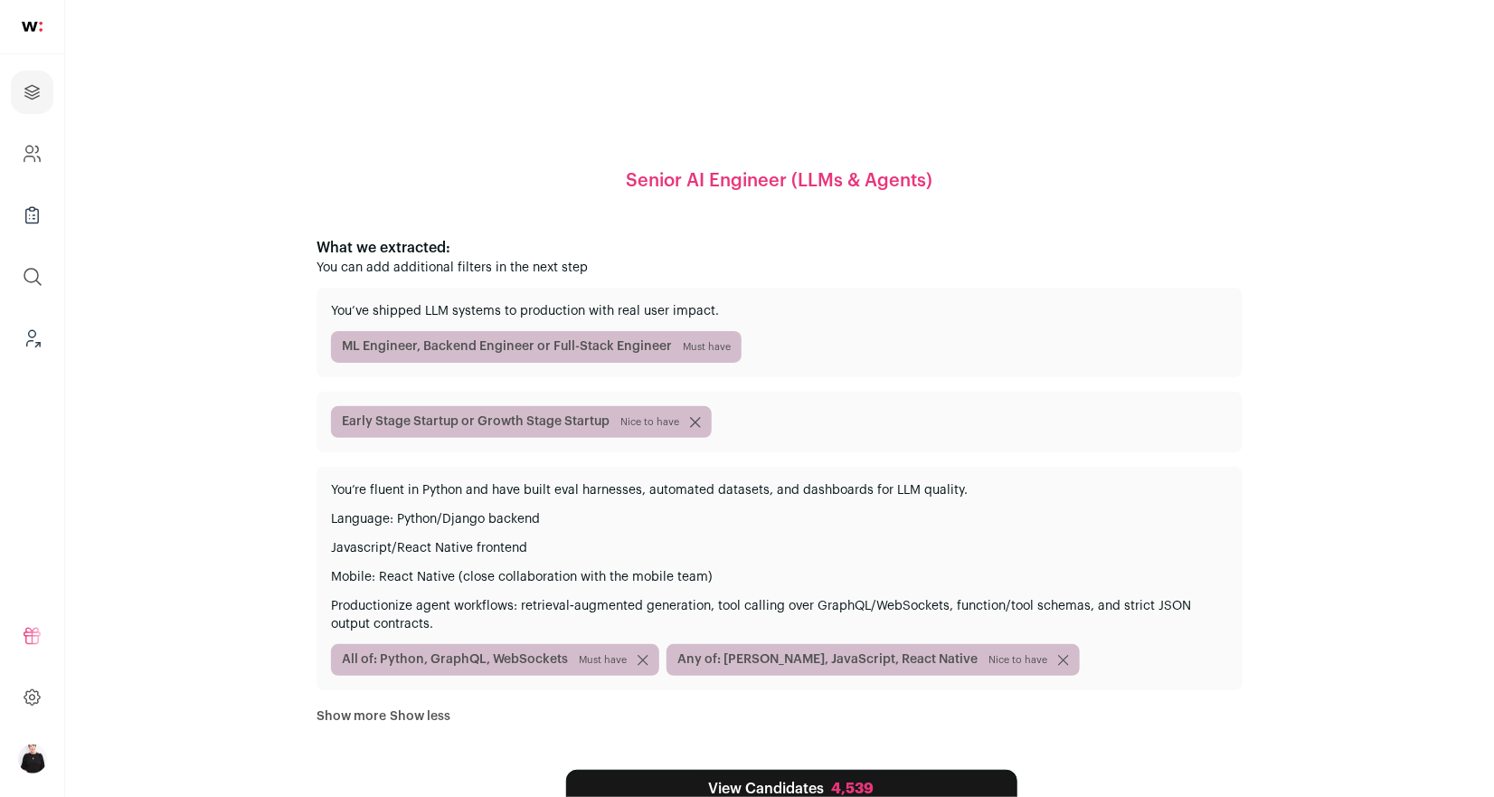
scroll to position [42, 0]
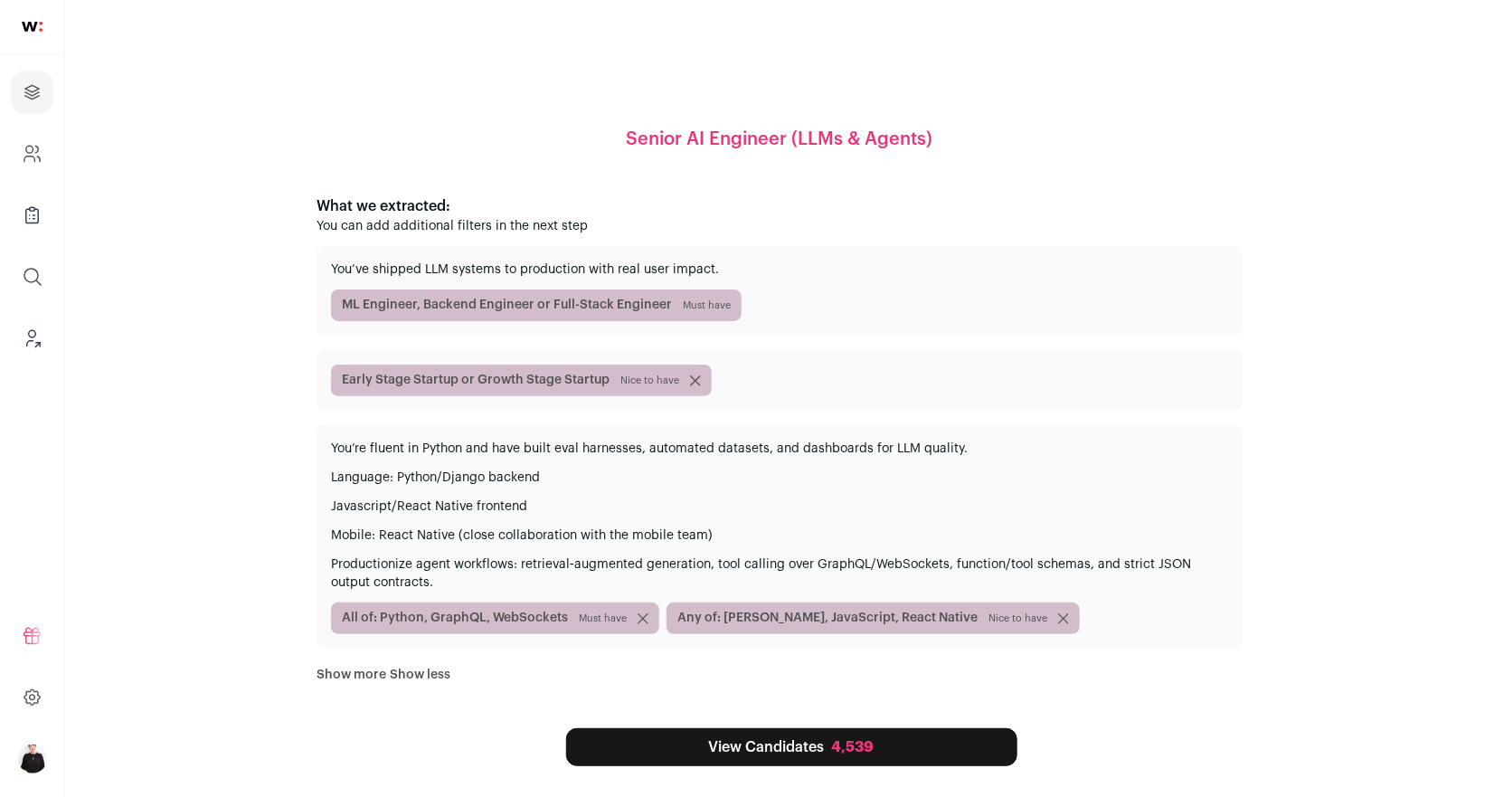
click at [834, 749] on div "4,539" at bounding box center [853, 747] width 42 height 22
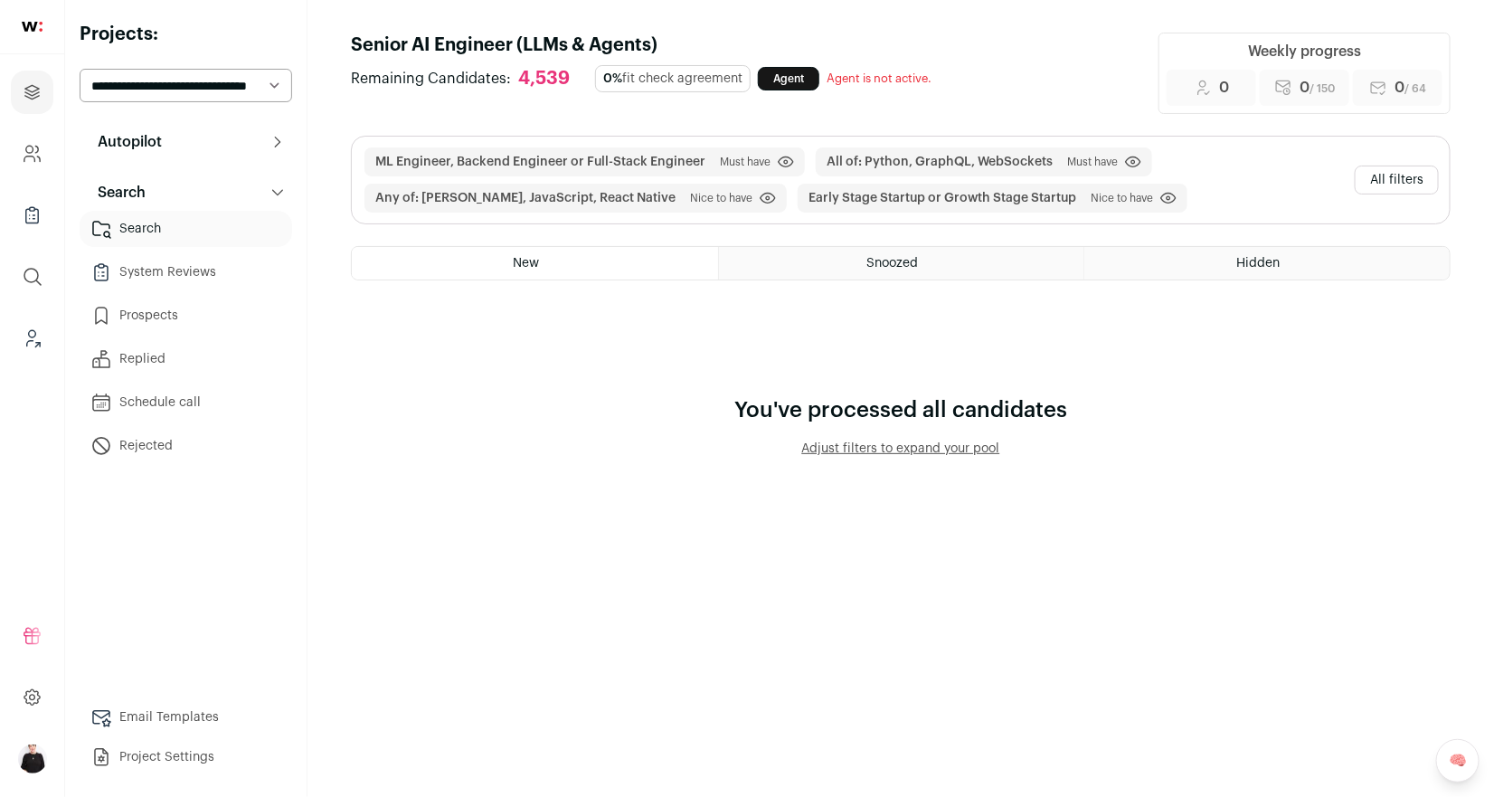
click at [1377, 187] on button "All filters" at bounding box center [1397, 179] width 84 height 29
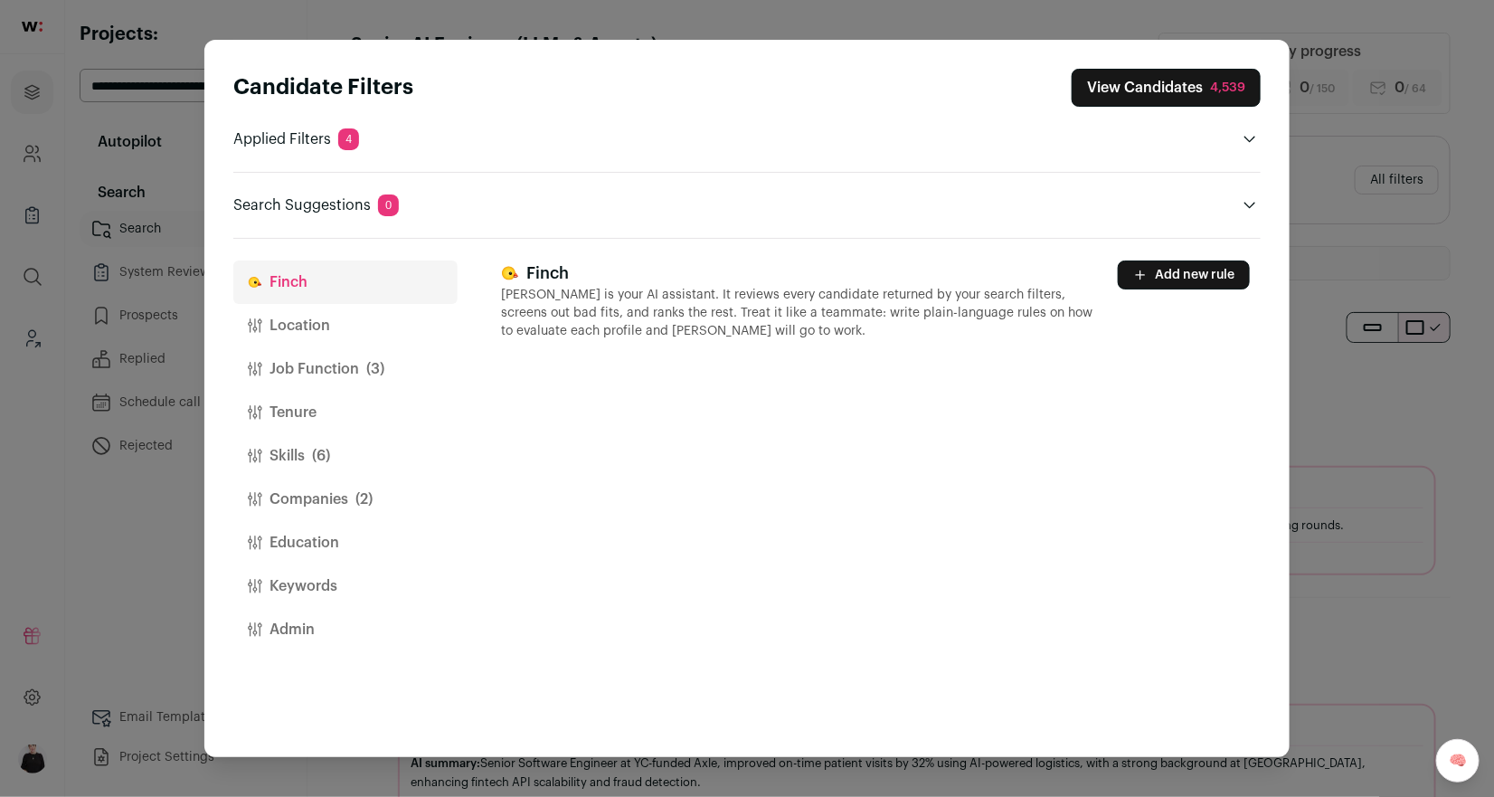
click at [310, 318] on button "Location" at bounding box center [345, 325] width 224 height 43
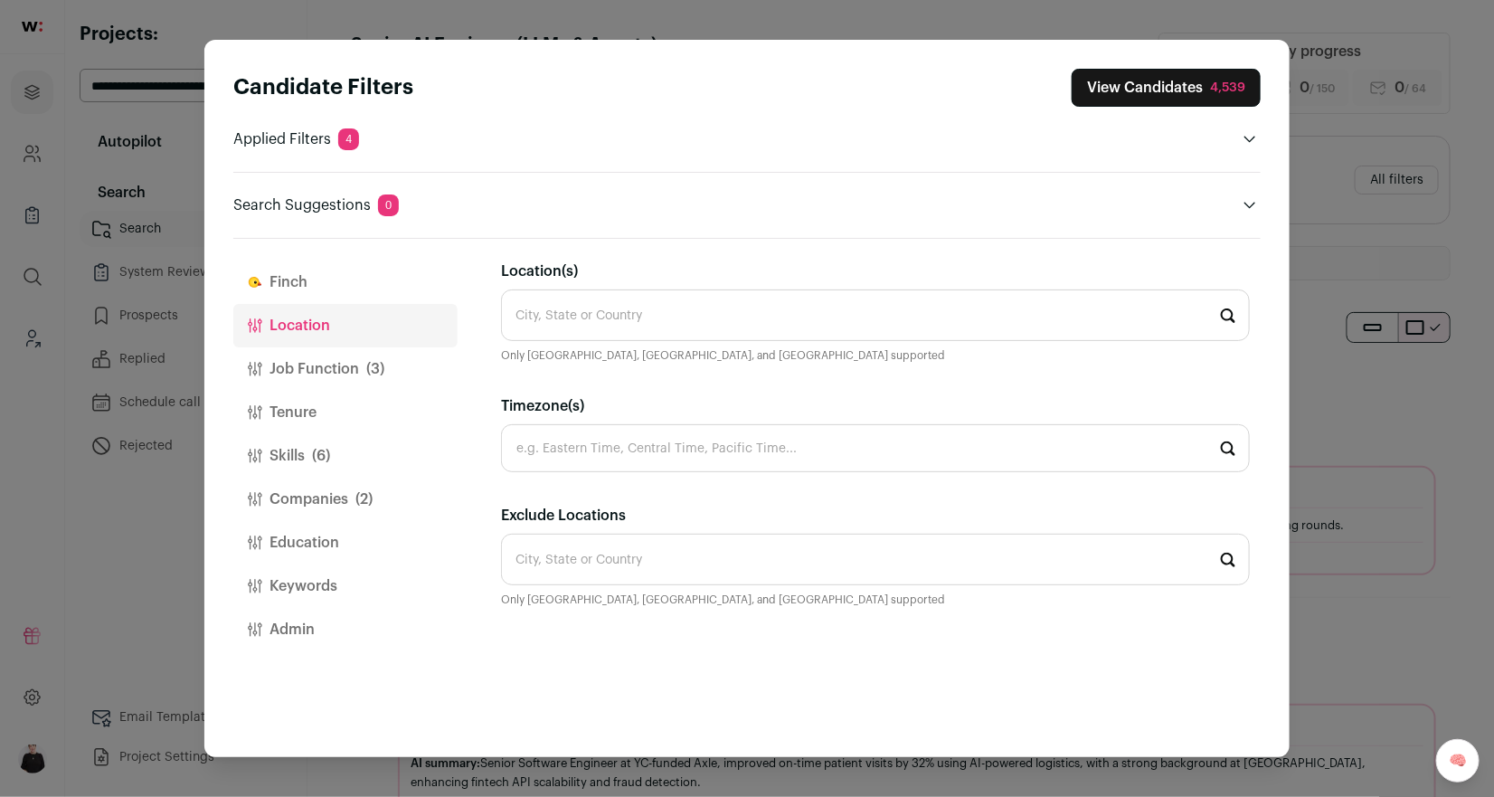
click at [610, 315] on input "Location(s)" at bounding box center [875, 315] width 749 height 52
type input "u"
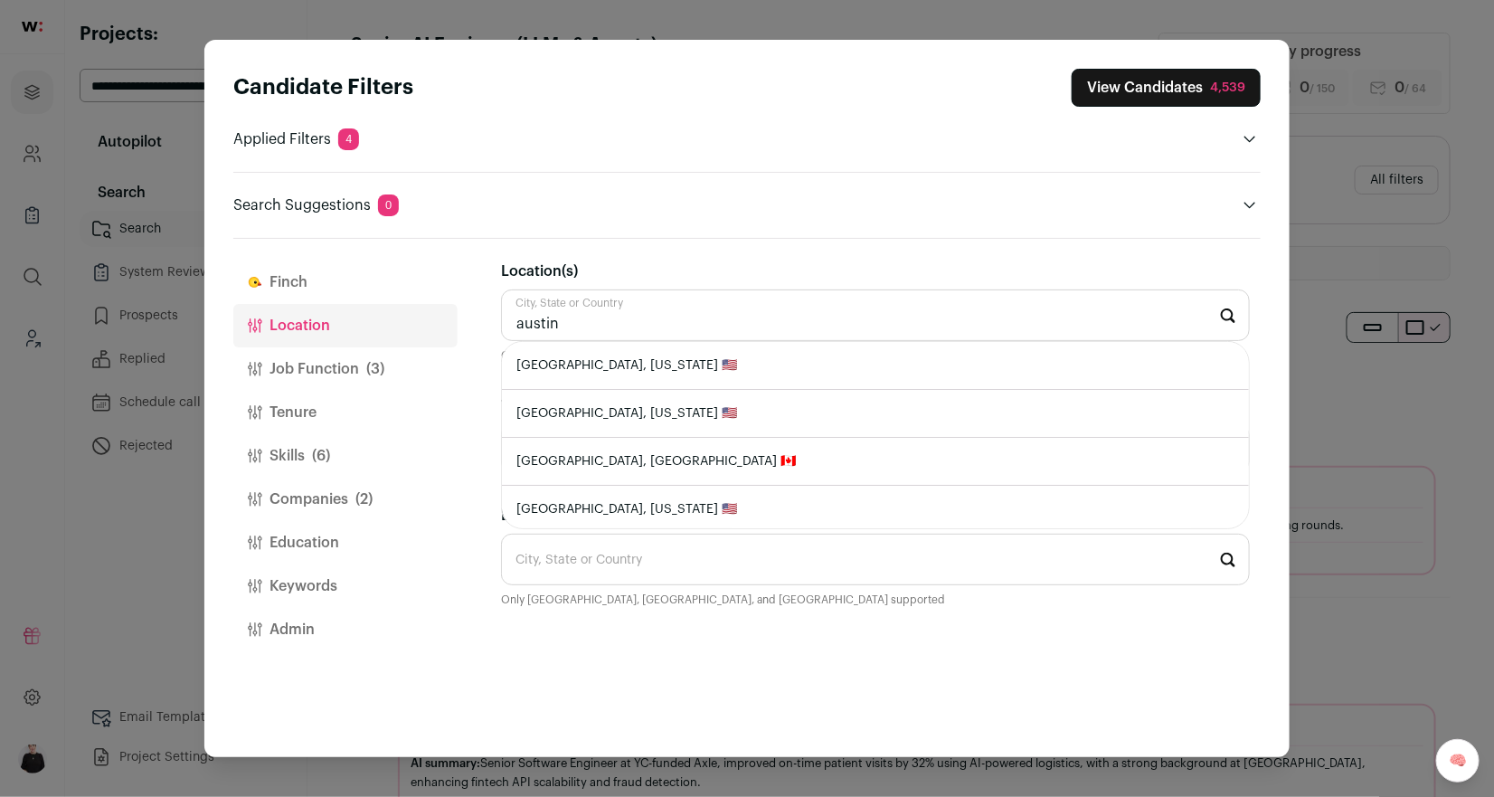
click at [582, 368] on li "Austin, Texas 🇺🇸" at bounding box center [875, 366] width 747 height 48
type input "Austin, Texas 🇺🇸"
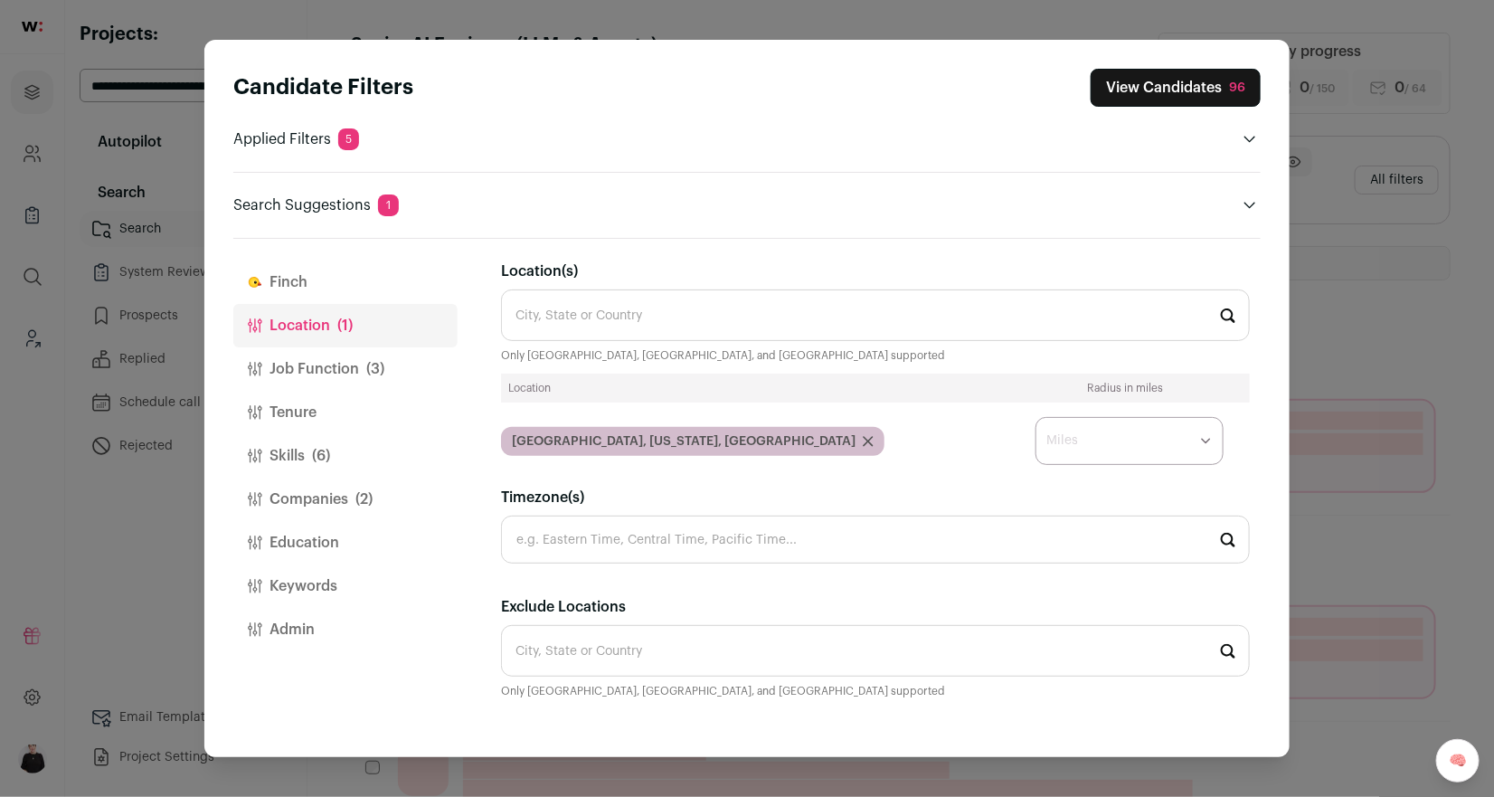
click at [348, 357] on button "Job Function (3)" at bounding box center [345, 368] width 224 height 43
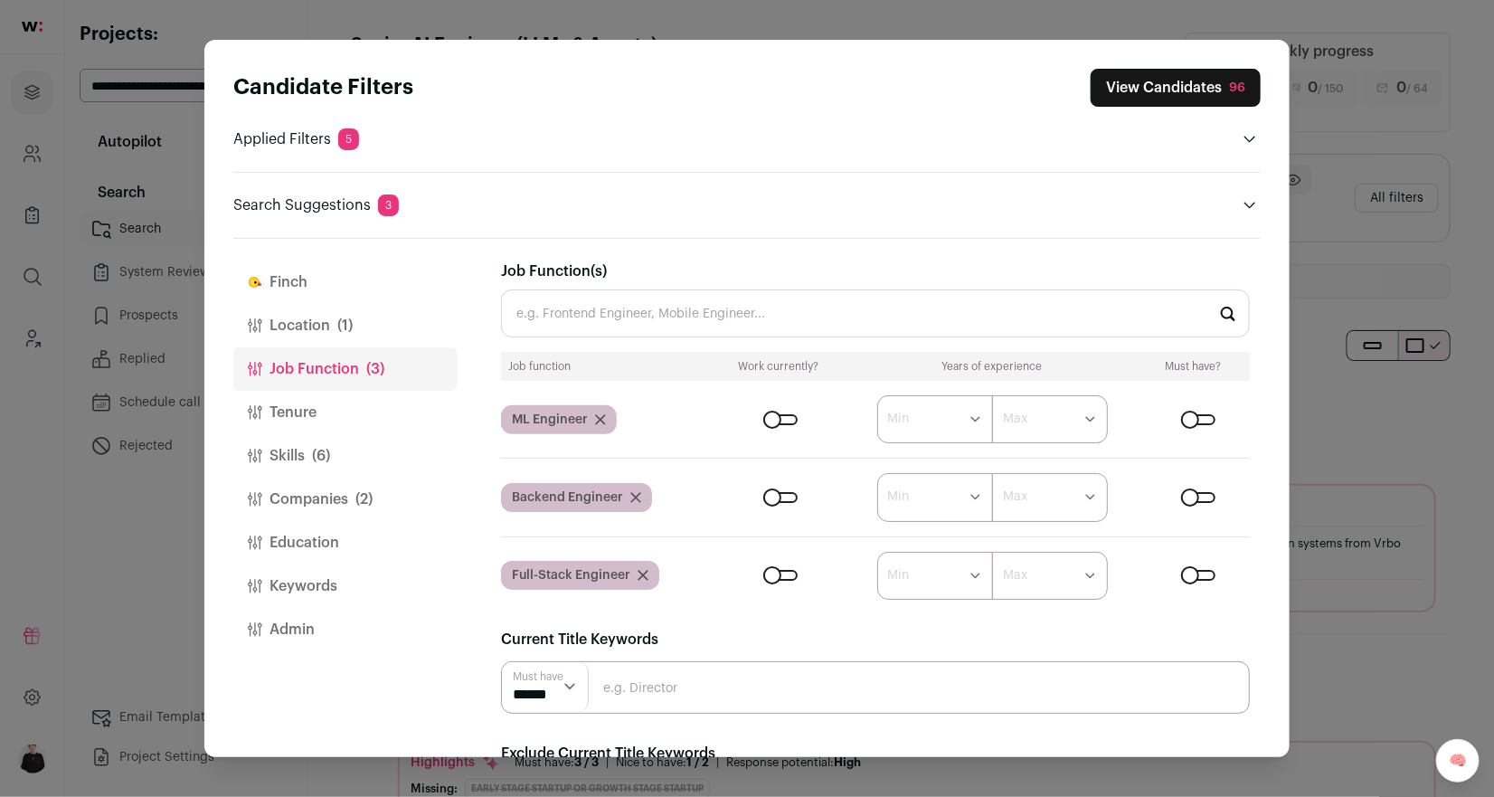
click at [977, 417] on select "****** ******* ******* ******* ******* ******* ******* ******* ******* ********…" at bounding box center [935, 419] width 116 height 48
select select "*"
click at [877, 395] on select "****** ******* ******* ******* ******* ******* ******* ******* ******* ********…" at bounding box center [935, 419] width 116 height 48
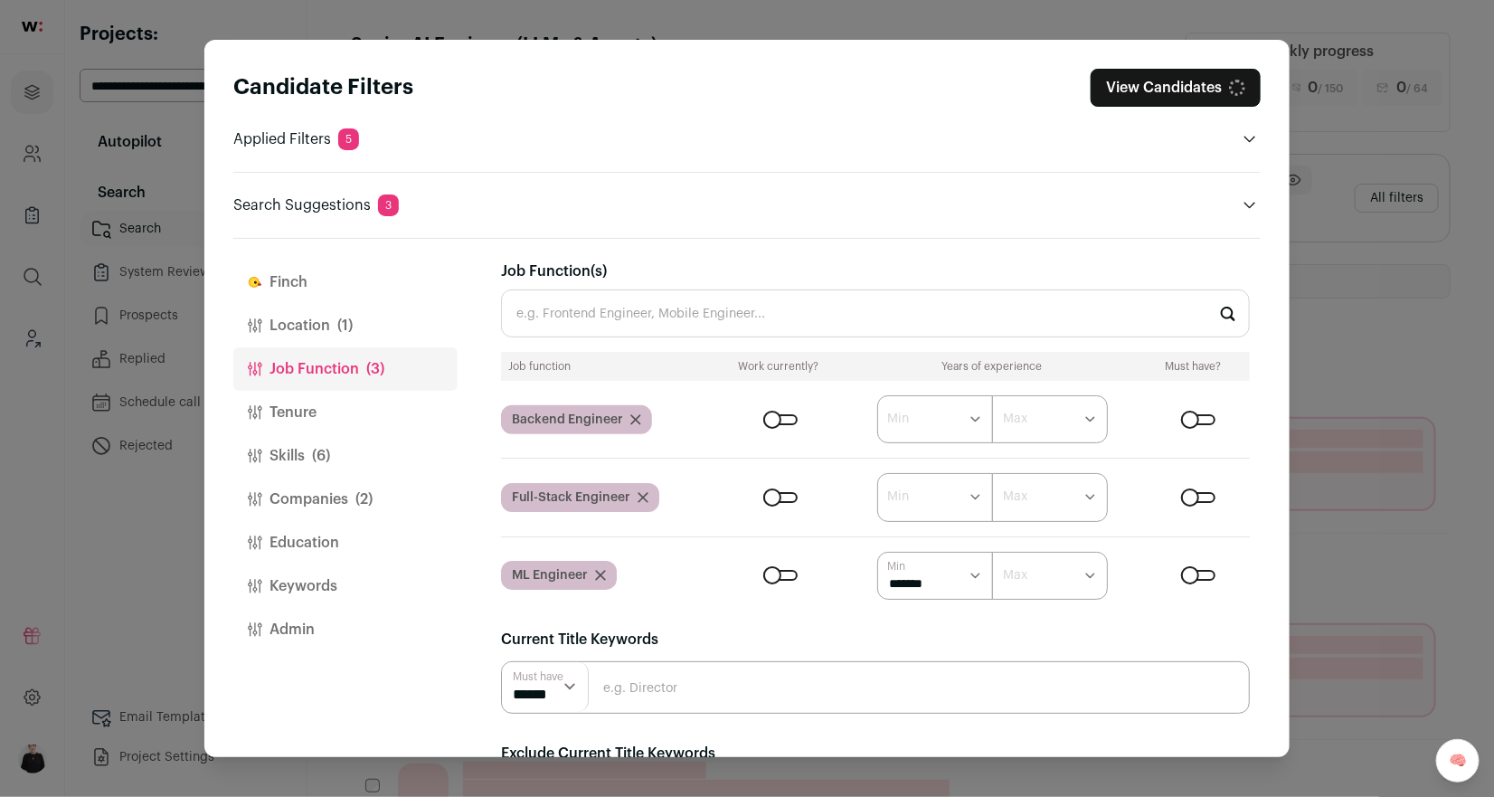
click at [973, 491] on select "****** ******* ******* ******* ******* ******* ******* ******* ******* ********…" at bounding box center [935, 497] width 116 height 48
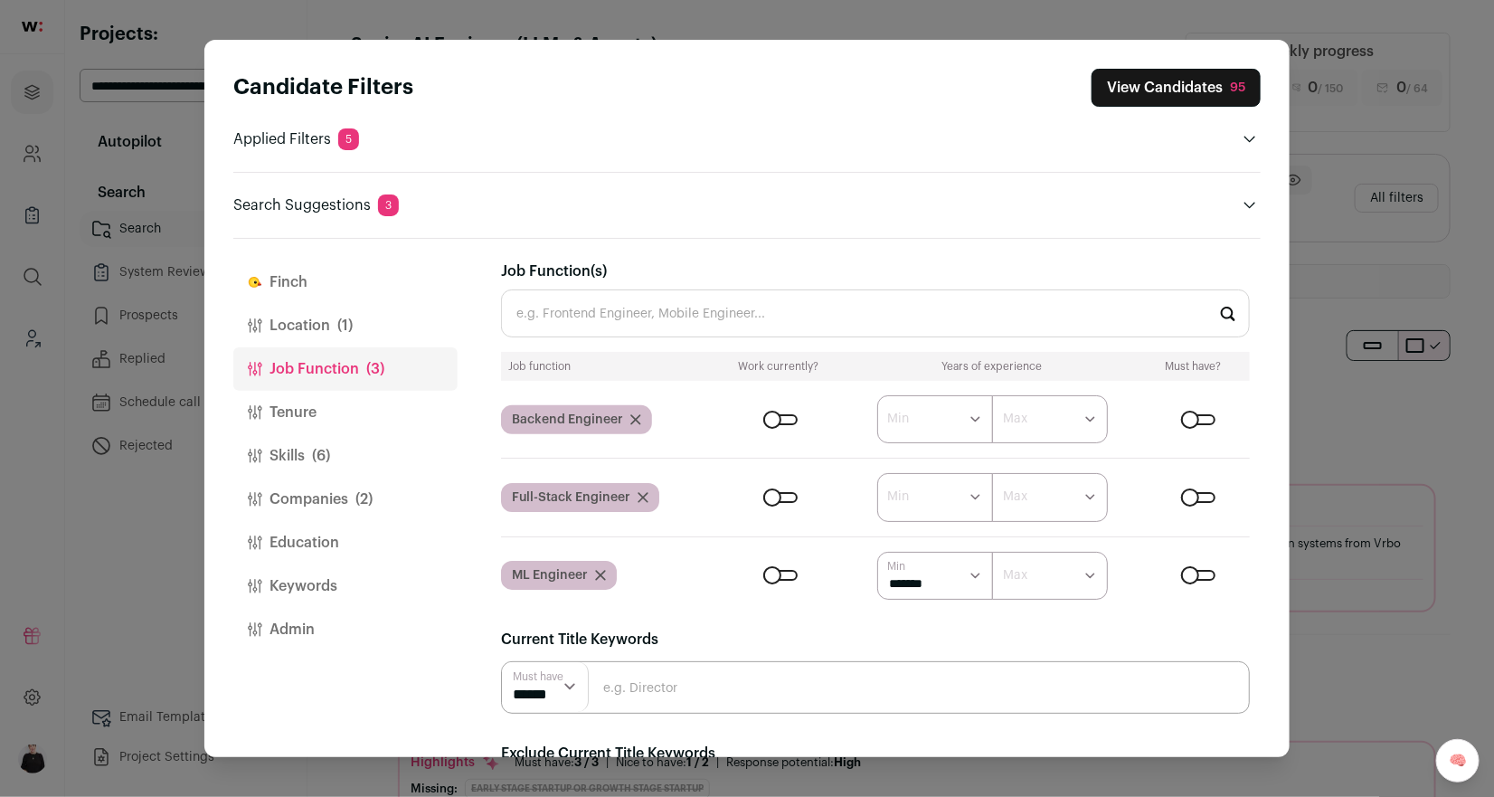
click at [976, 498] on select "****** ******* ******* ******* ******* ******* ******* ******* ******* ********…" at bounding box center [935, 497] width 116 height 48
select select "*"
click at [877, 473] on select "****** ******* ******* ******* ******* ******* ******* ******* ******* ********…" at bounding box center [935, 497] width 116 height 48
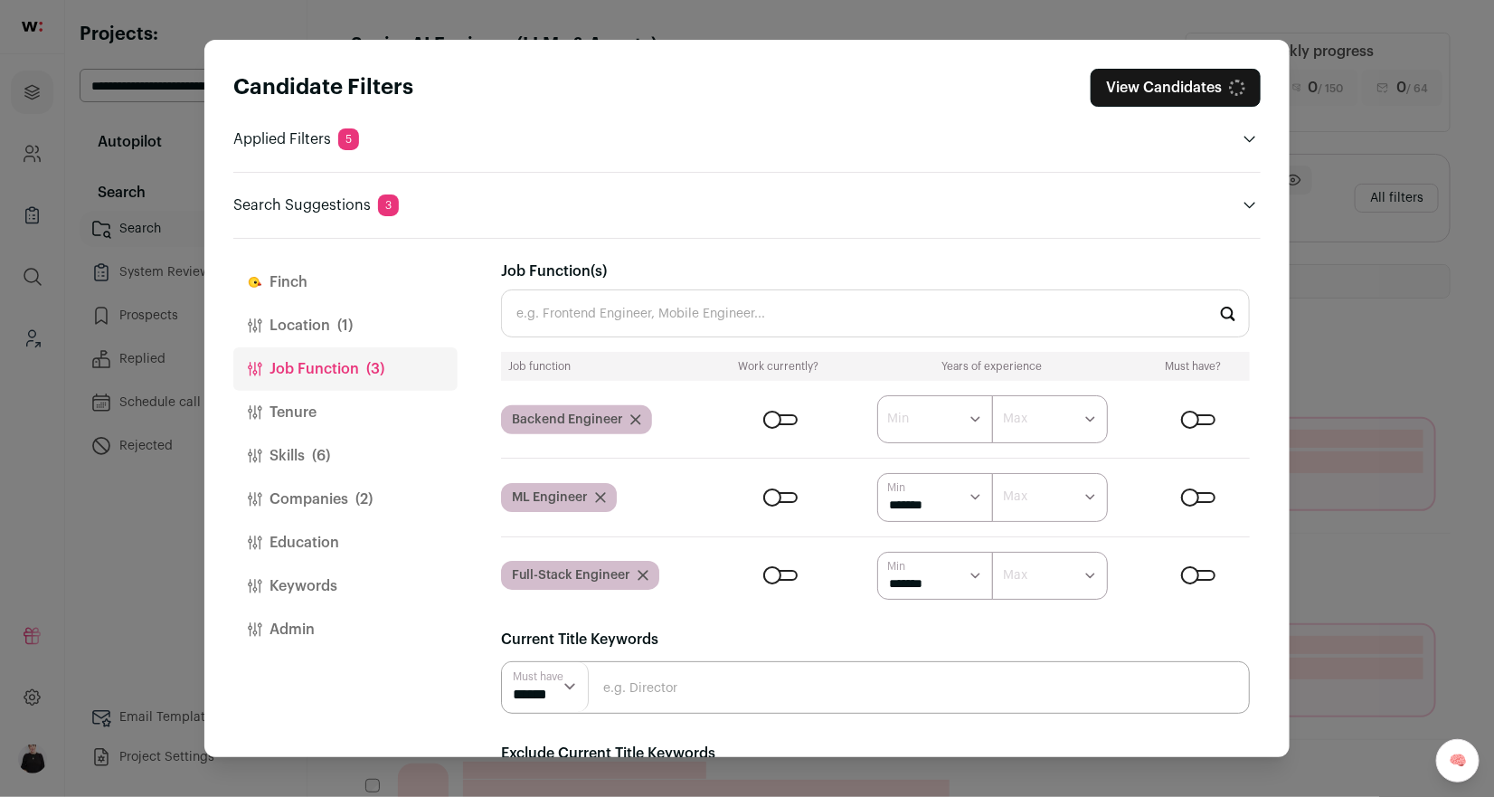
click at [974, 422] on select "****** ******* ******* ******* ******* ******* ******* ******* ******* ********…" at bounding box center [935, 419] width 116 height 48
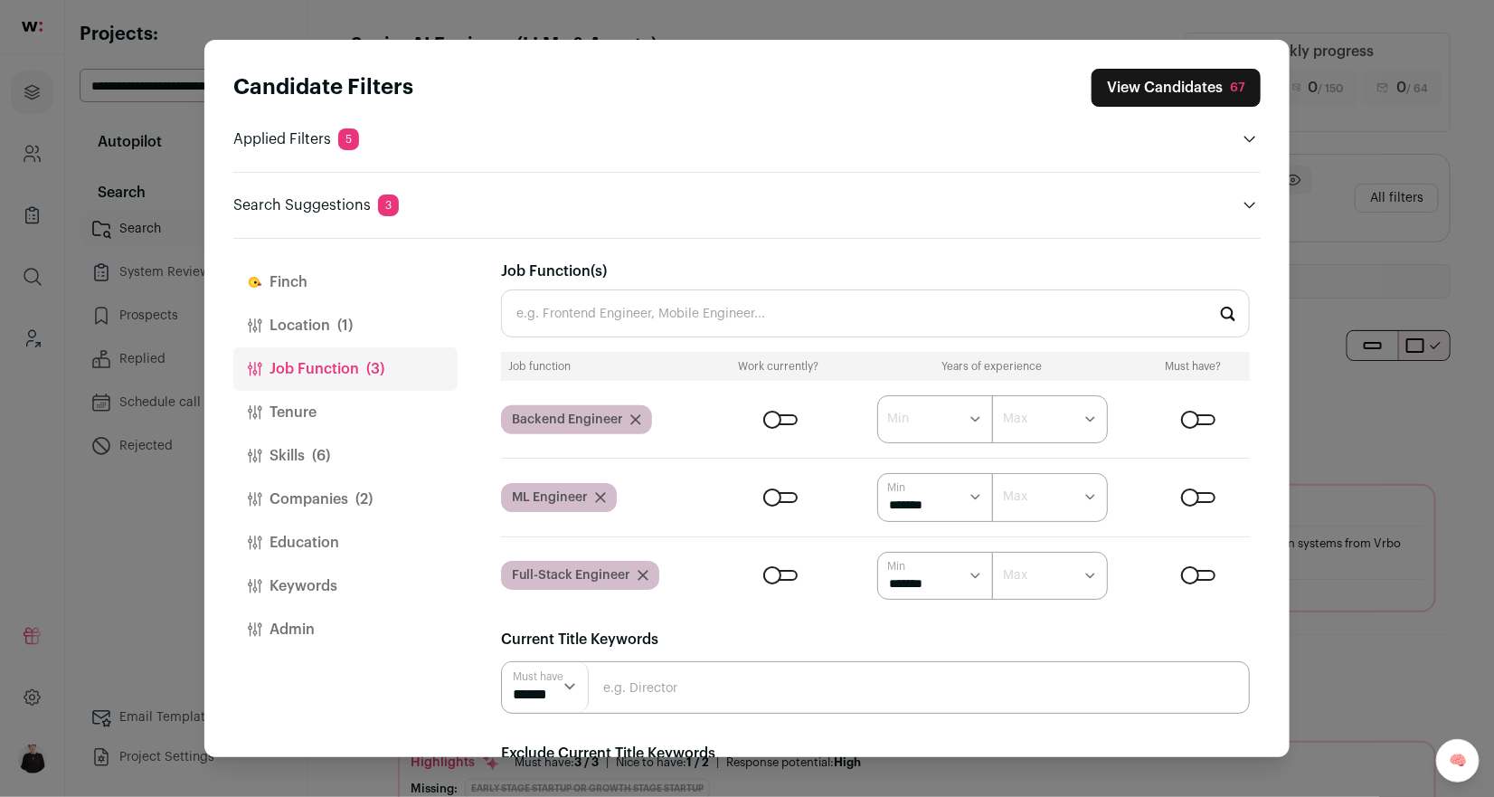
select select "*"
click at [877, 395] on select "****** ******* ******* ******* ******* ******* ******* ******* ******* ********…" at bounding box center [935, 419] width 116 height 48
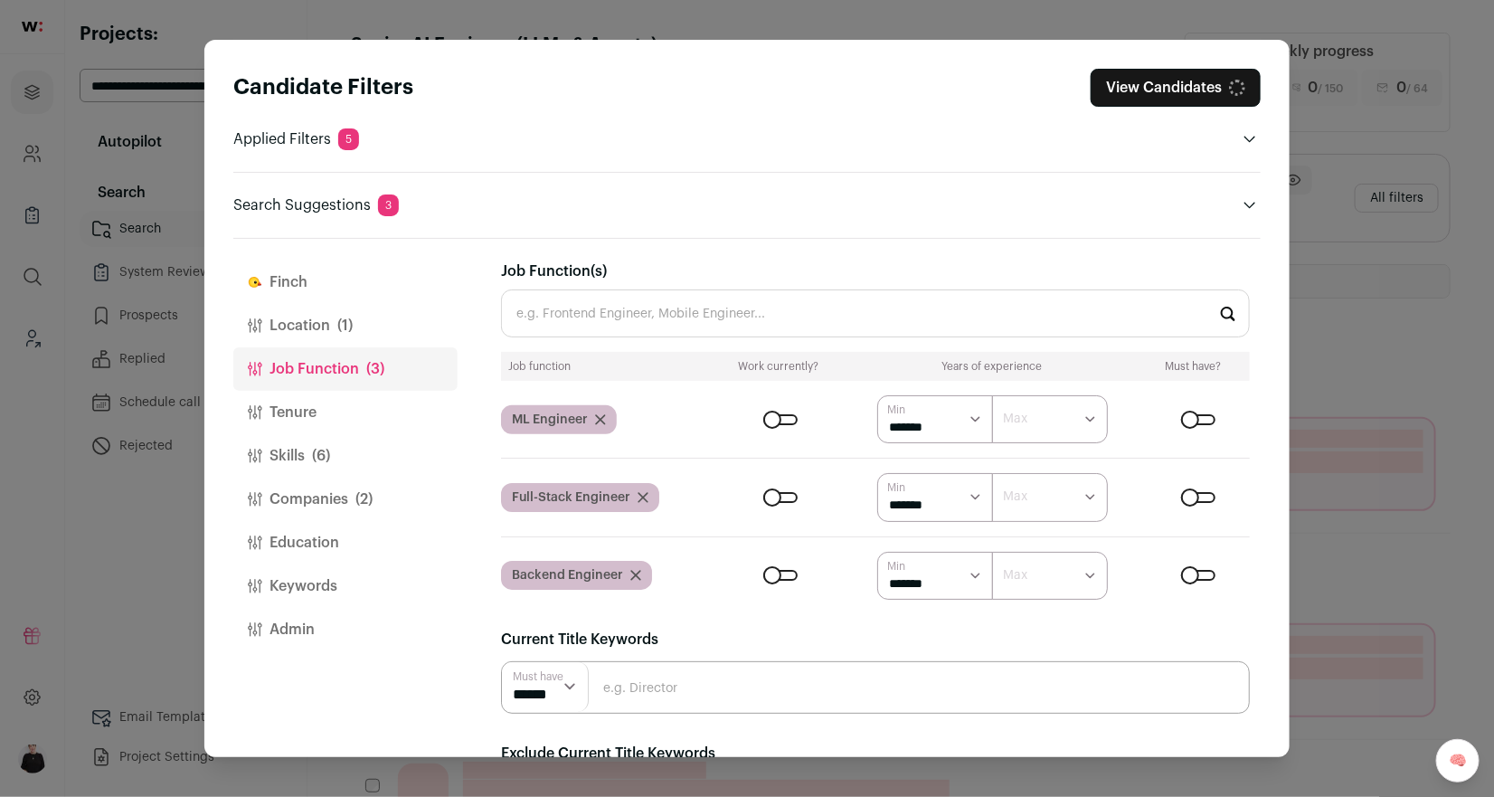
click at [285, 401] on button "Tenure" at bounding box center [345, 412] width 224 height 43
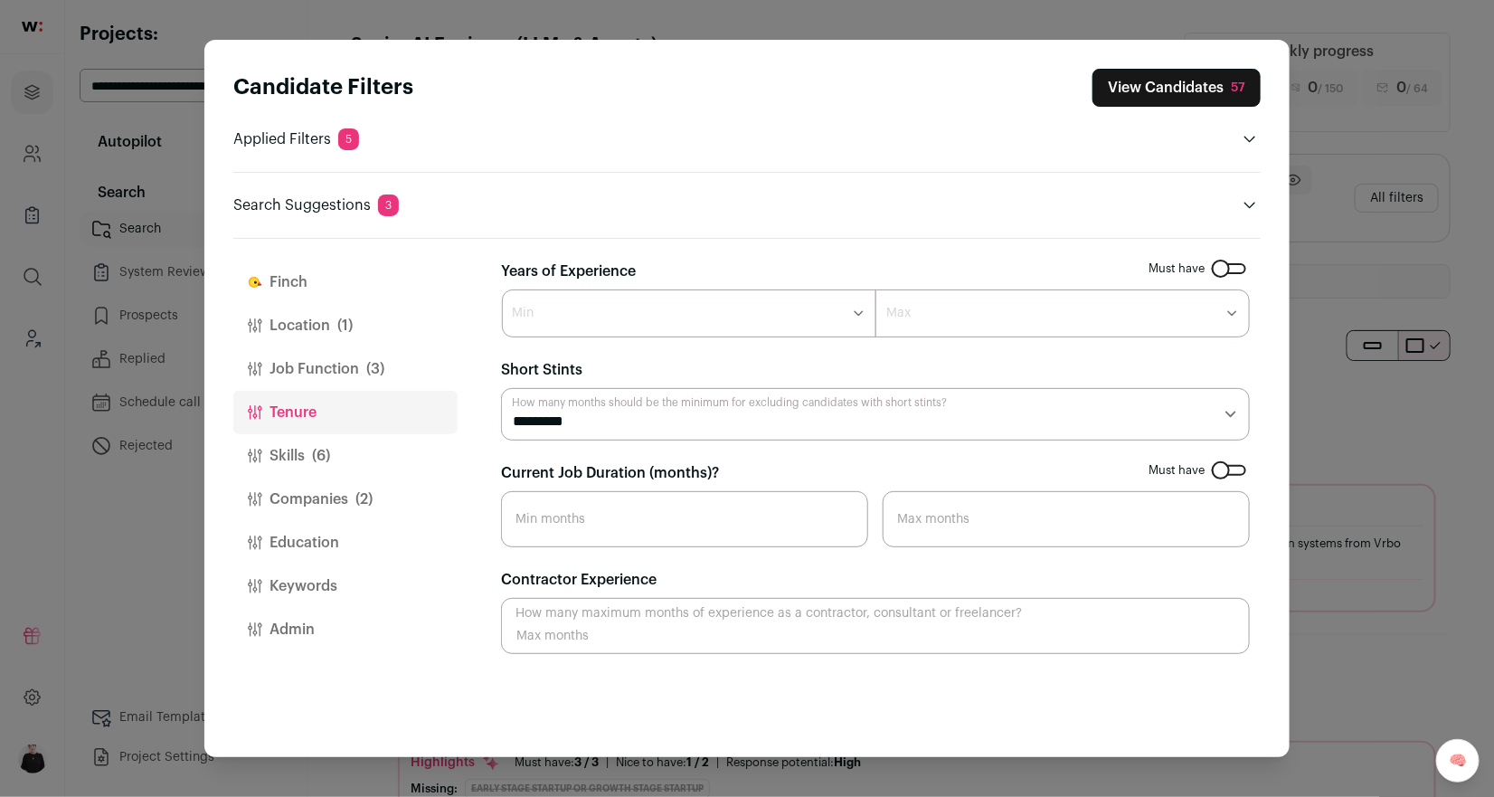
click at [838, 307] on select "******* ****** ******* ******* ******* ******* ******* ******* ******* ******* …" at bounding box center [689, 313] width 374 height 48
select select "*"
click at [502, 289] on select "******* ****** ******* ******* ******* ******* ******* ******* ******* ******* …" at bounding box center [689, 313] width 374 height 48
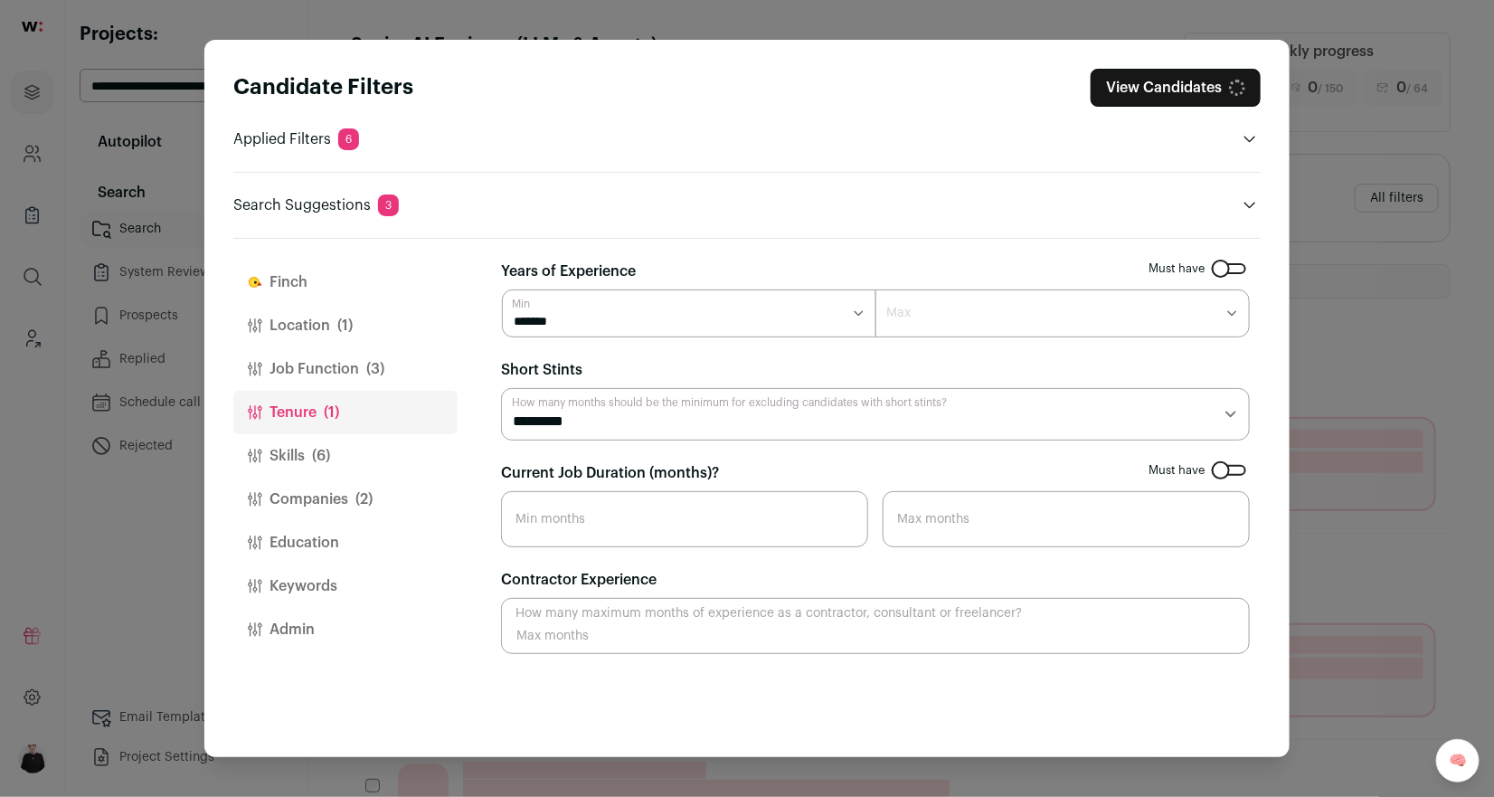
click at [325, 446] on span "(6)" at bounding box center [321, 456] width 18 height 22
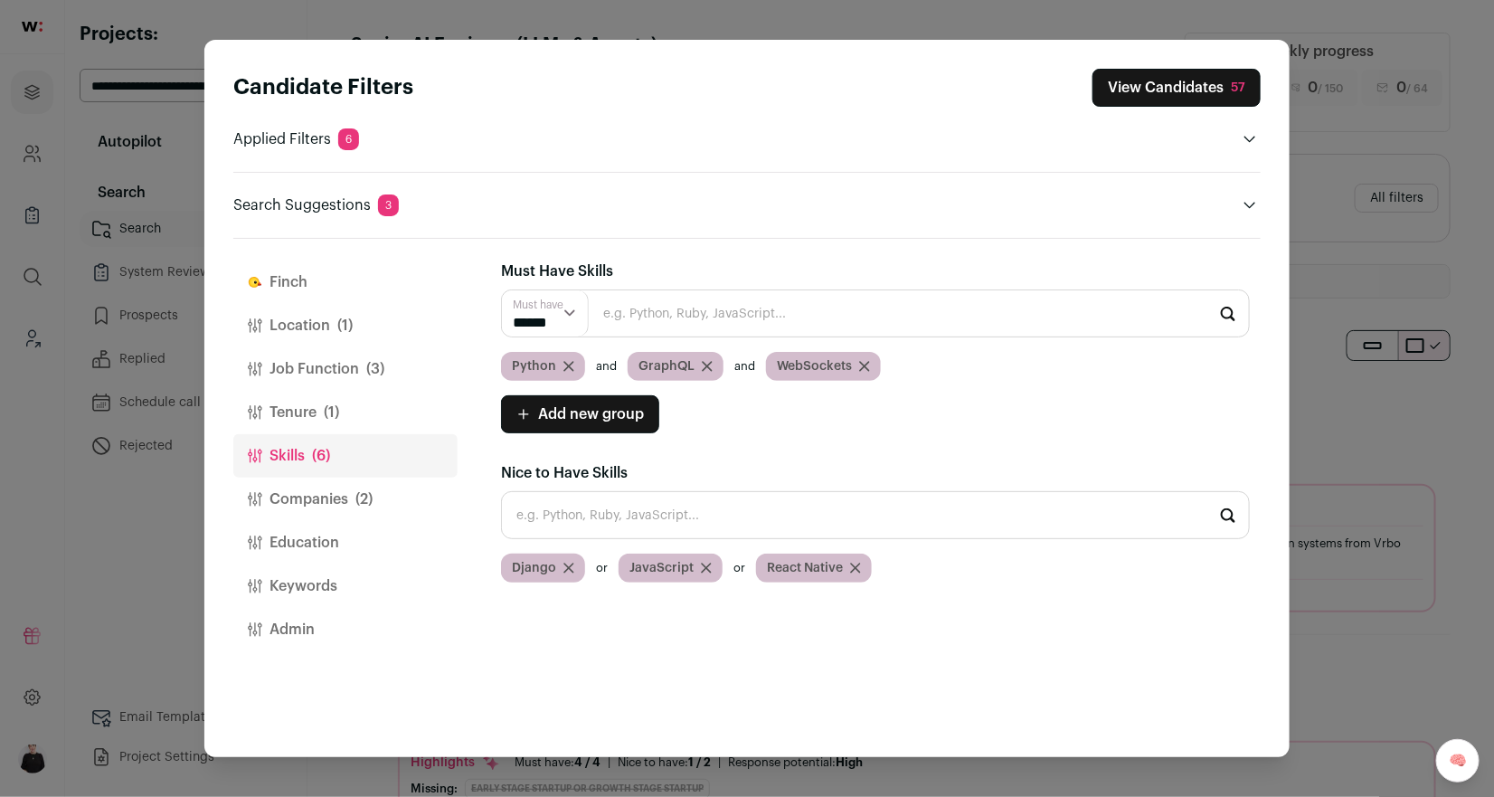
click at [677, 515] on input "Close modal via background" at bounding box center [875, 515] width 749 height 48
click at [651, 559] on li "WebSockets" at bounding box center [875, 564] width 747 height 48
type input "WebSockets"
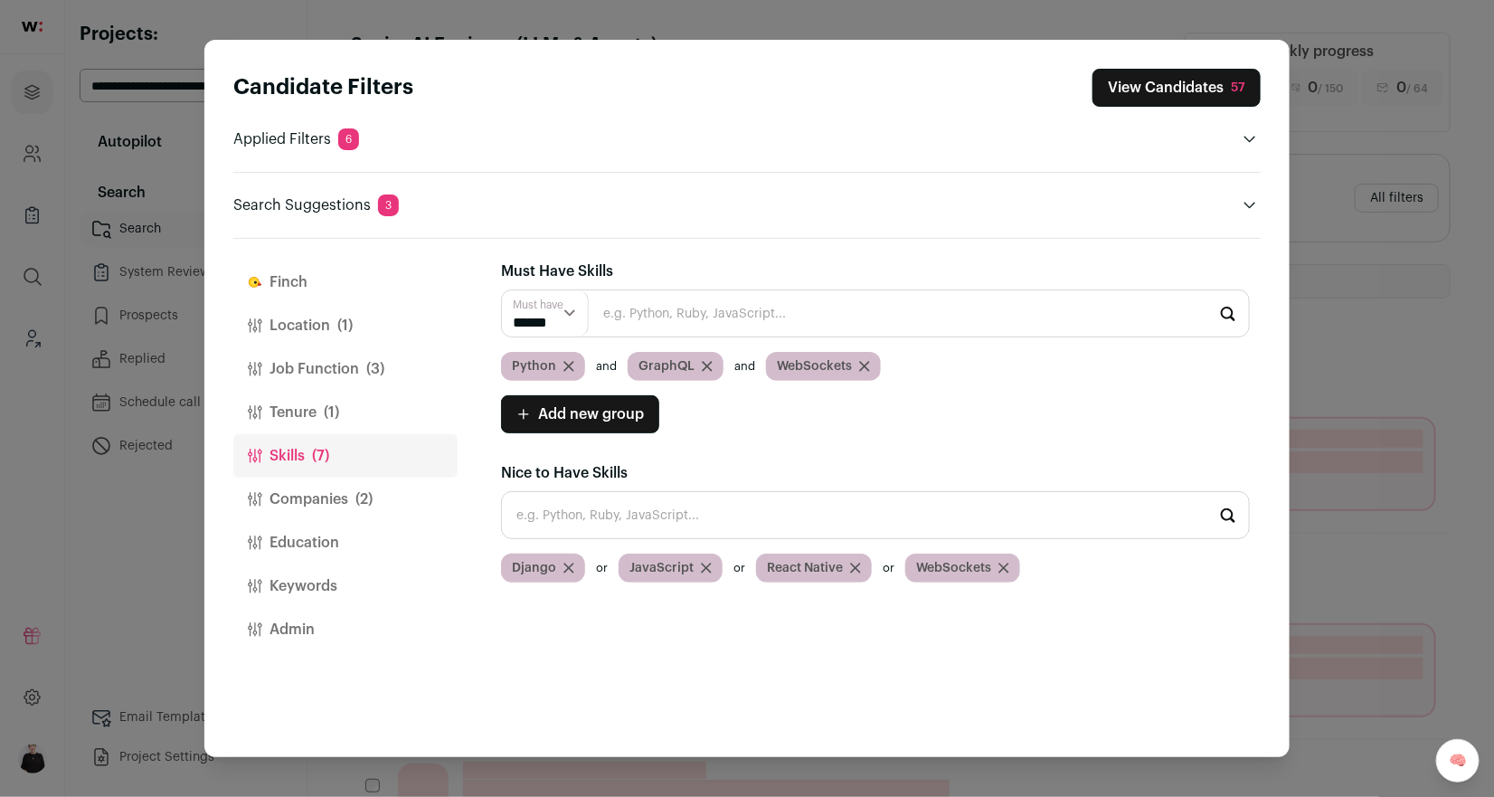
click at [854, 361] on div "WebSockets" at bounding box center [823, 366] width 115 height 29
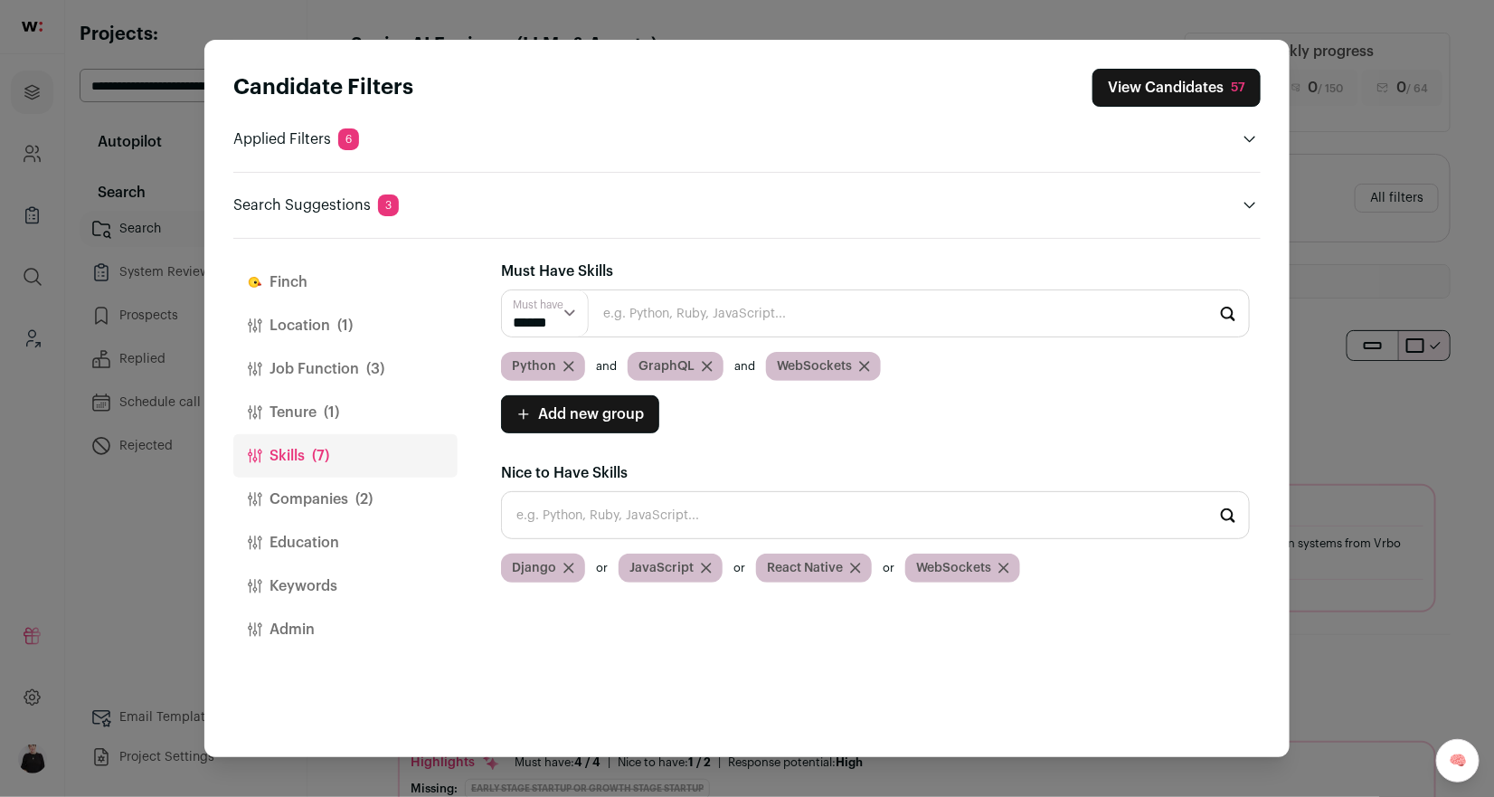
click at [862, 365] on icon "Close modal via background" at bounding box center [864, 366] width 9 height 9
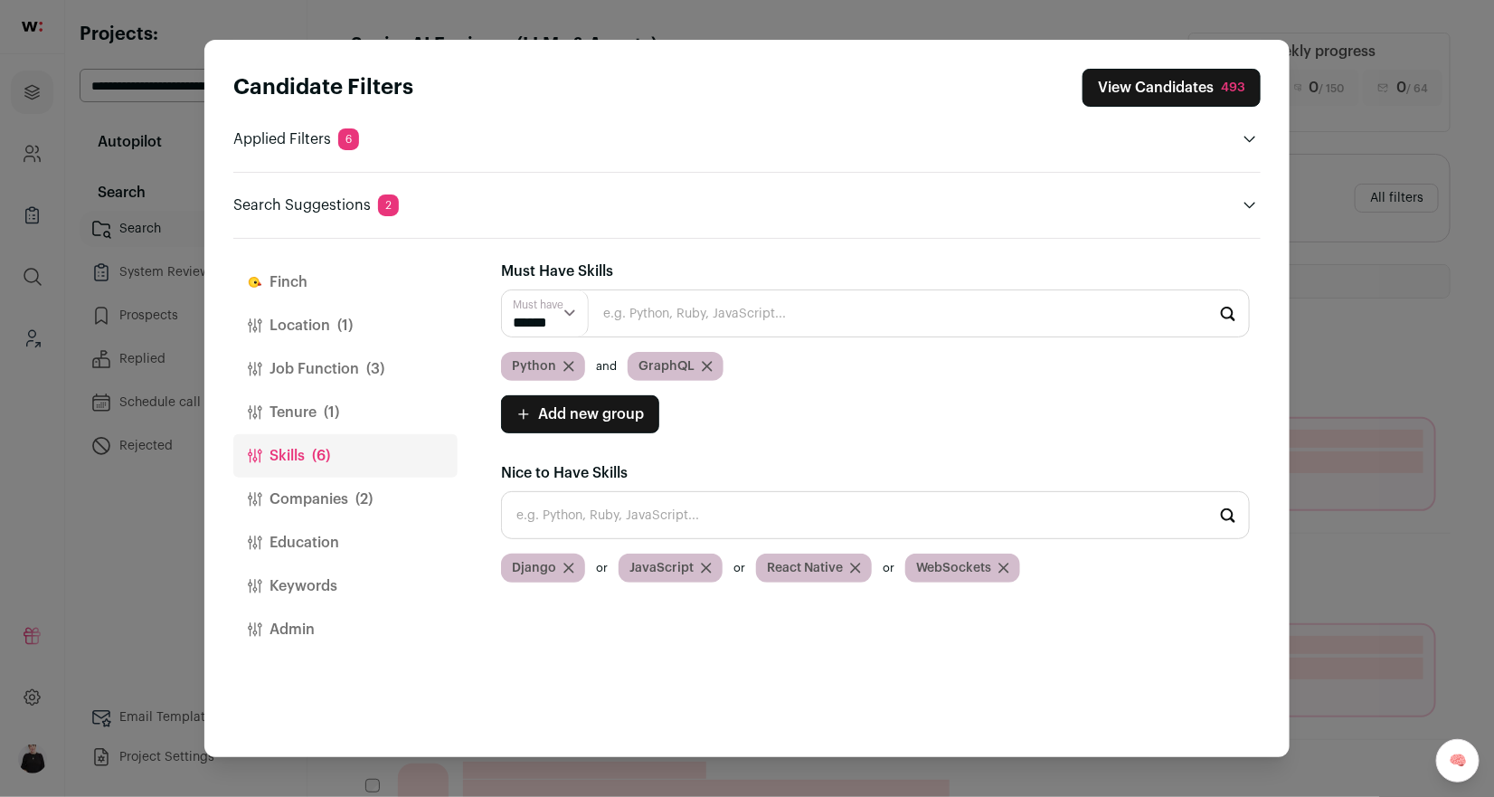
click at [316, 498] on button "Companies (2)" at bounding box center [345, 498] width 224 height 43
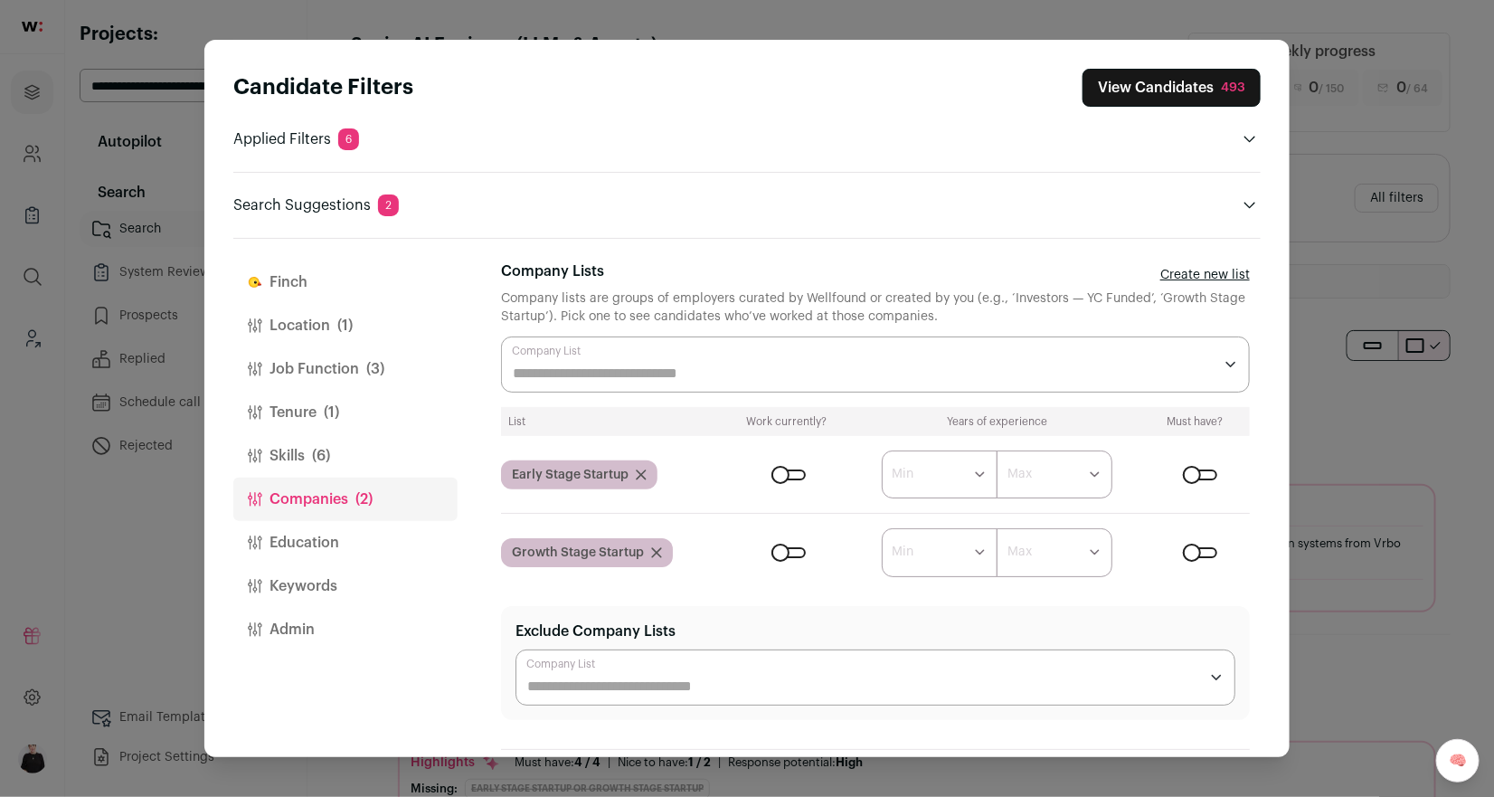
click at [1209, 471] on div "Close modal via background" at bounding box center [1200, 474] width 34 height 11
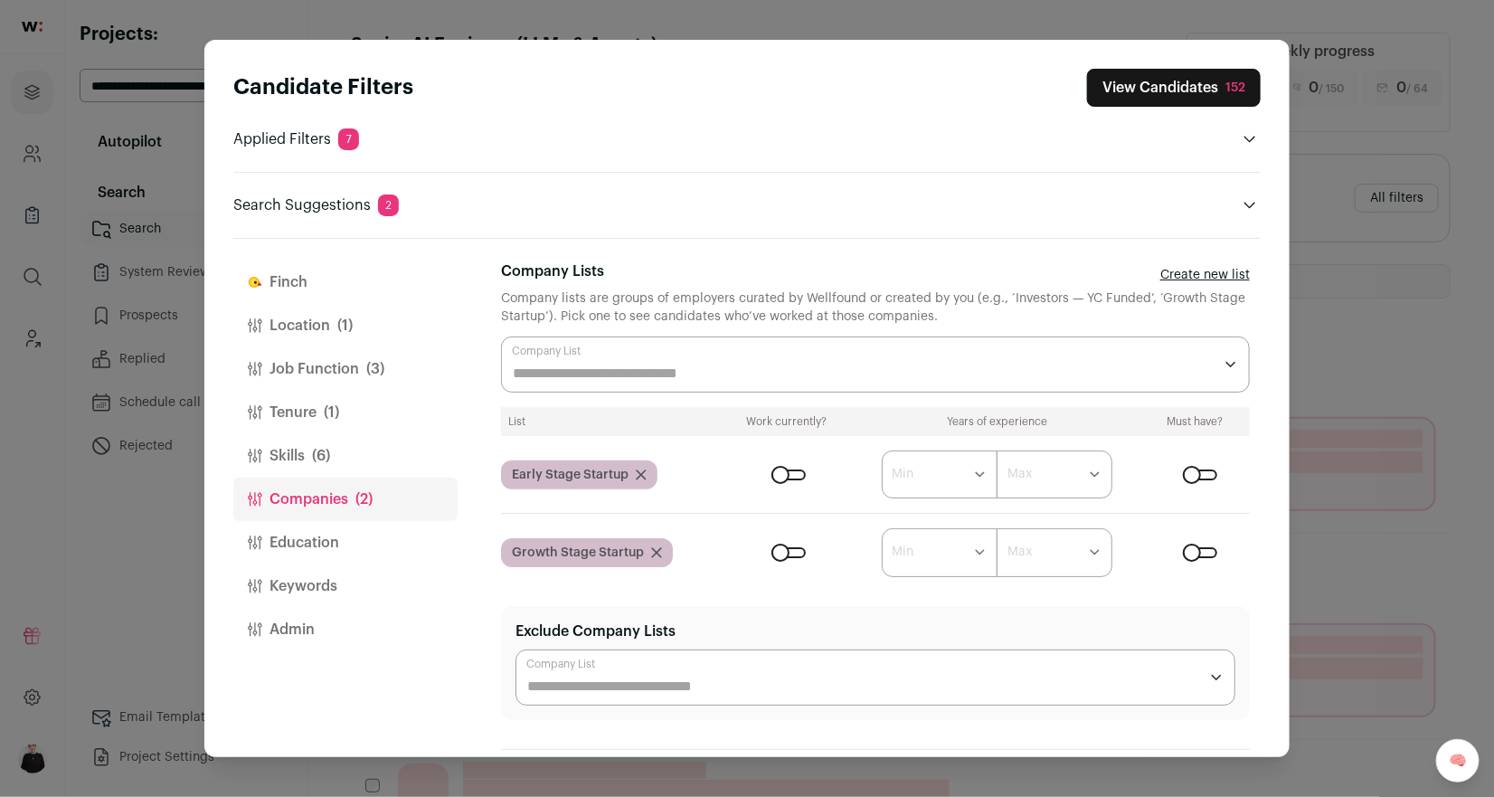
click at [1201, 548] on div "Close modal via background" at bounding box center [1200, 552] width 34 height 11
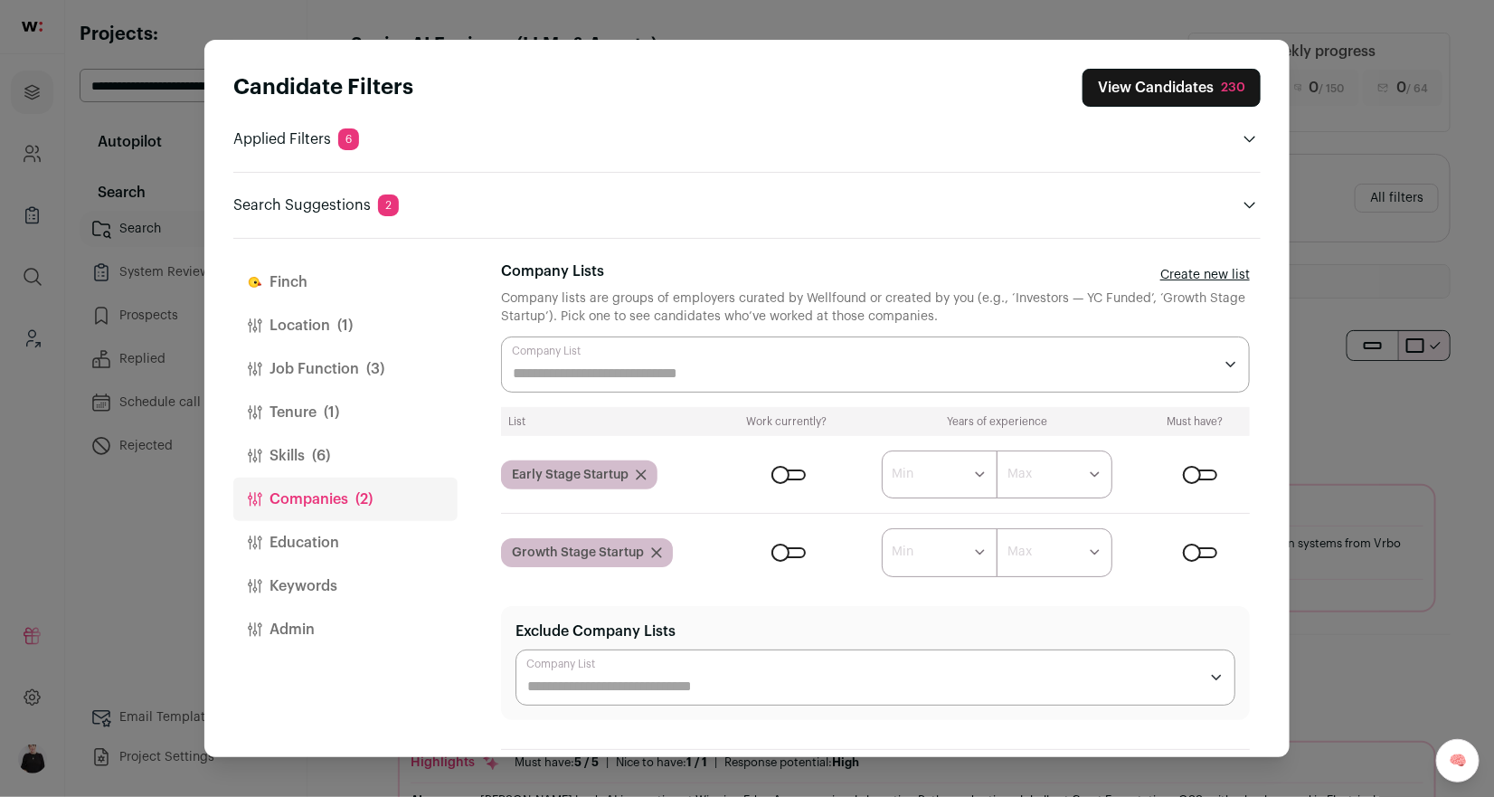
click at [595, 356] on div "Close modal via background" at bounding box center [875, 364] width 749 height 56
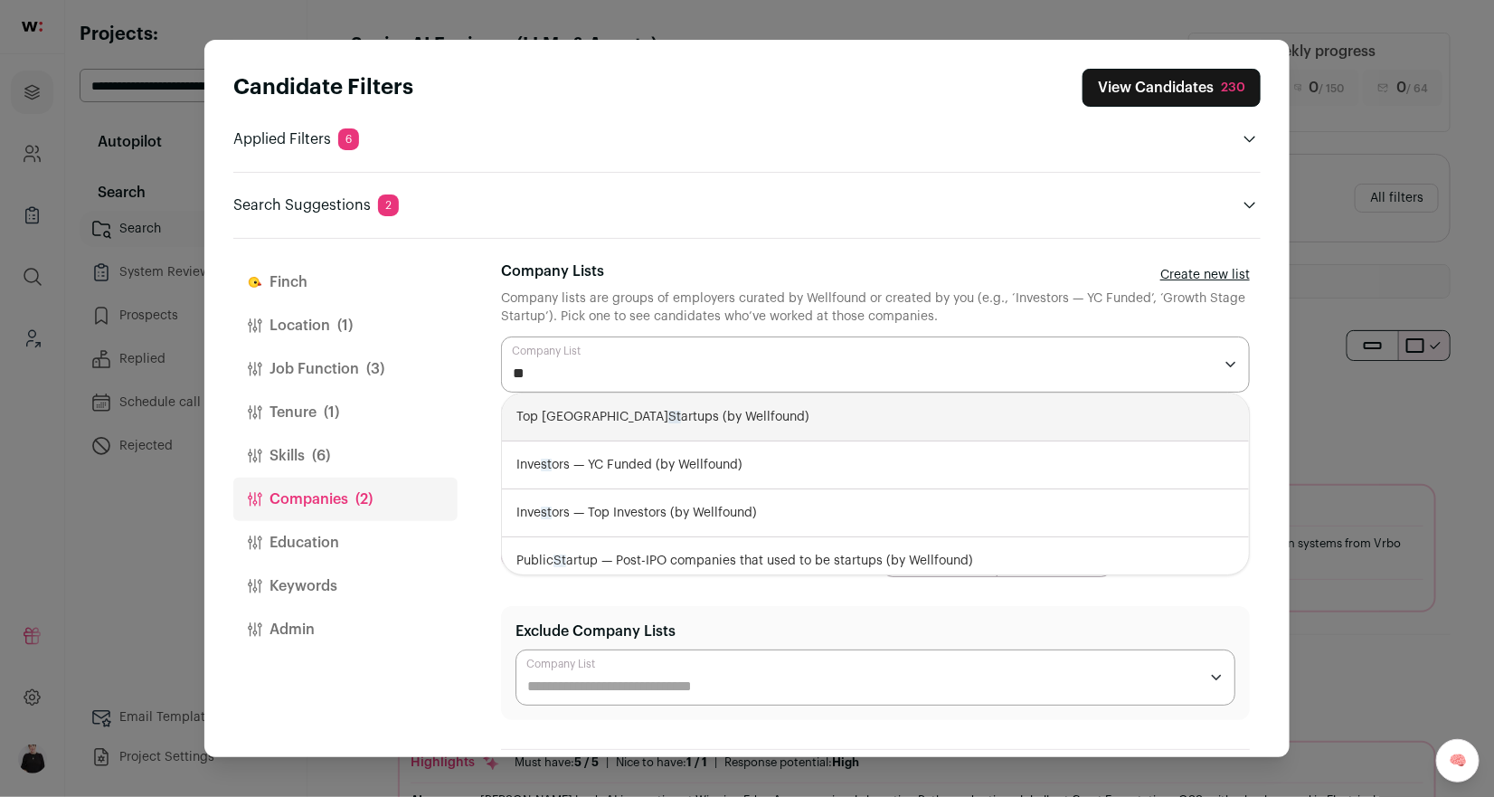
type input "*"
click at [719, 422] on div "S cale Stage Startup — Series D to pre-IPO or greater than 400 people (by Wellf…" at bounding box center [875, 417] width 747 height 48
select select "**********"
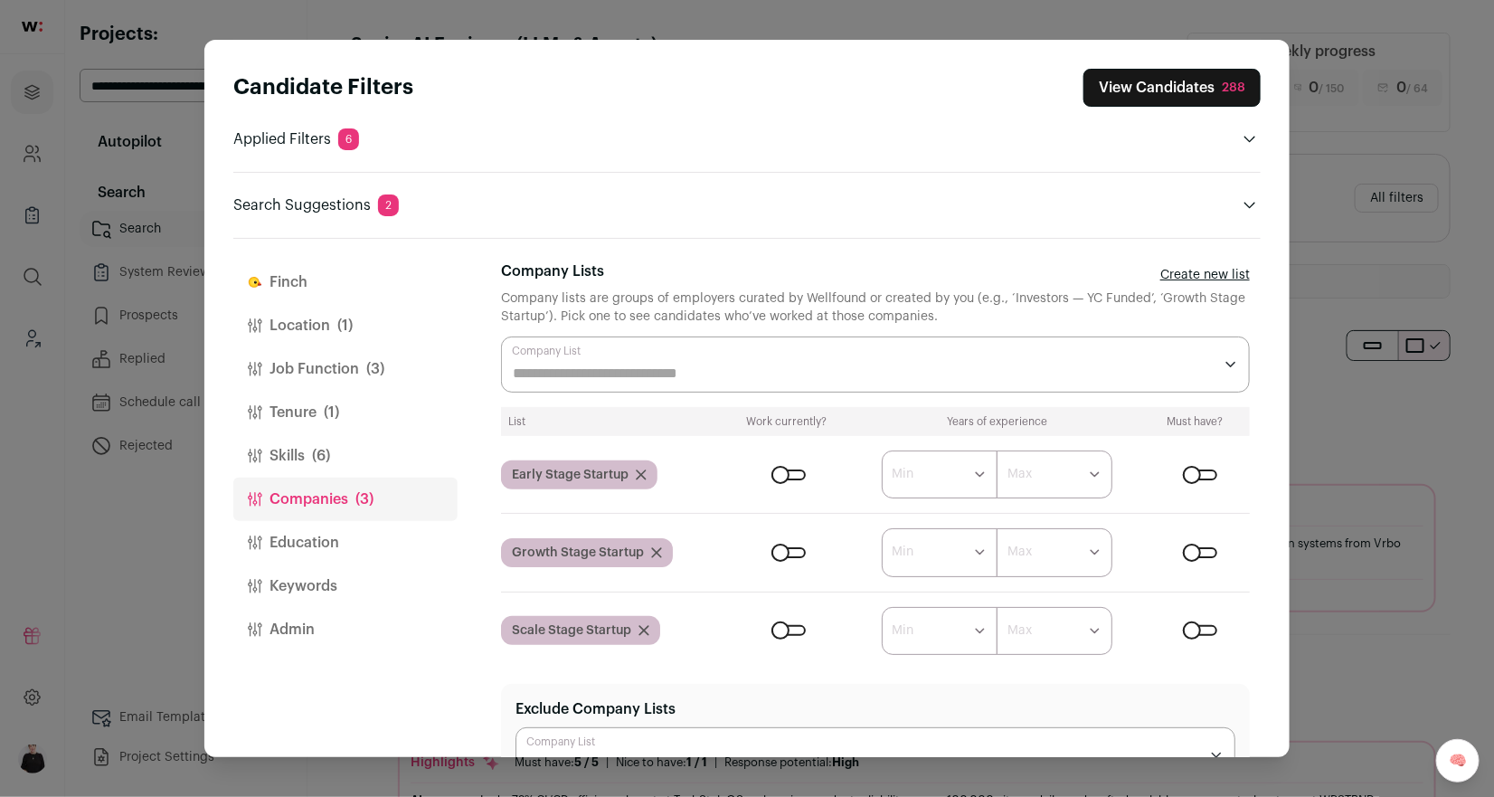
click at [445, 645] on button "Admin" at bounding box center [345, 629] width 224 height 43
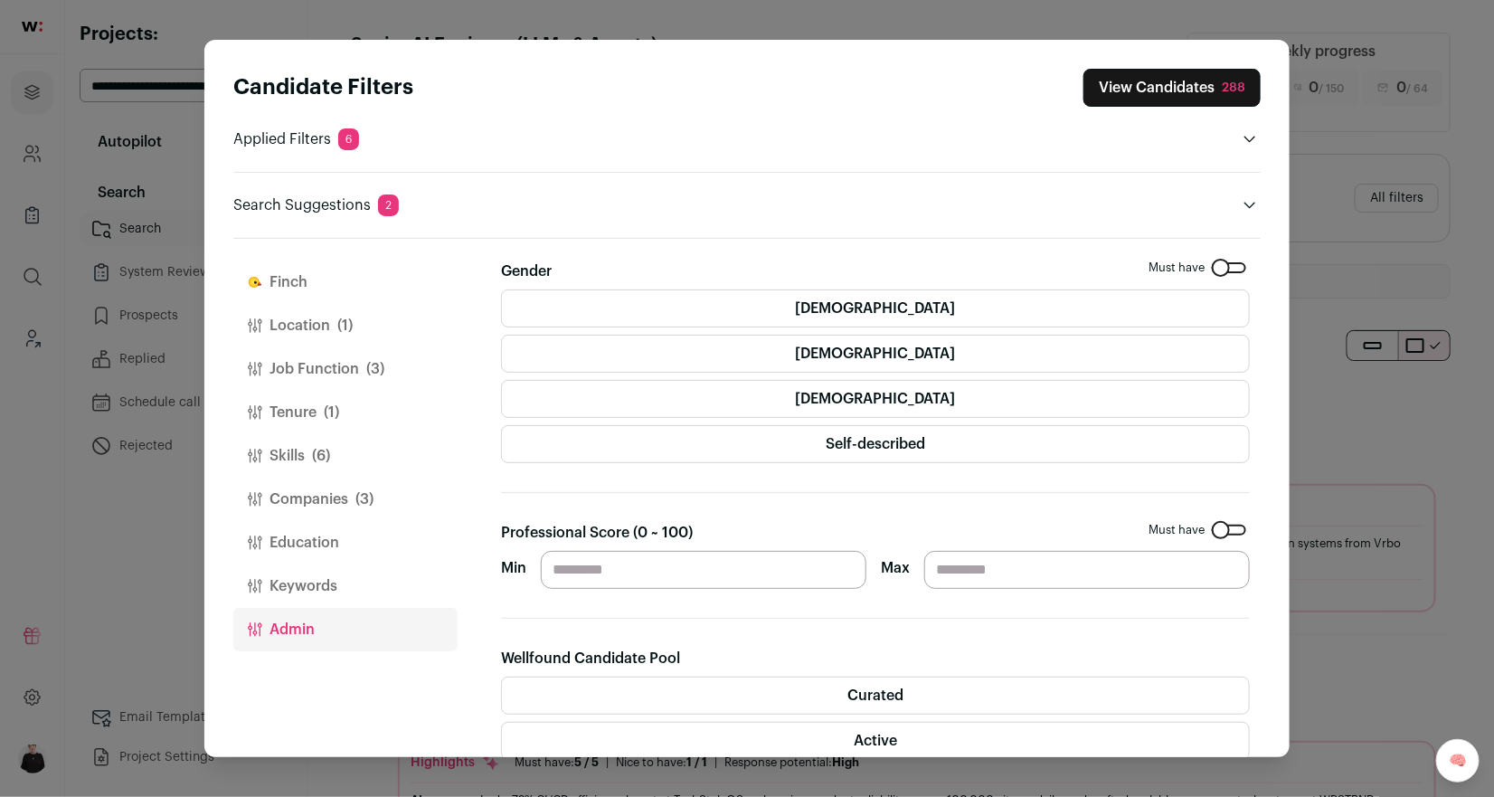
click at [325, 572] on button "Keywords" at bounding box center [345, 585] width 224 height 43
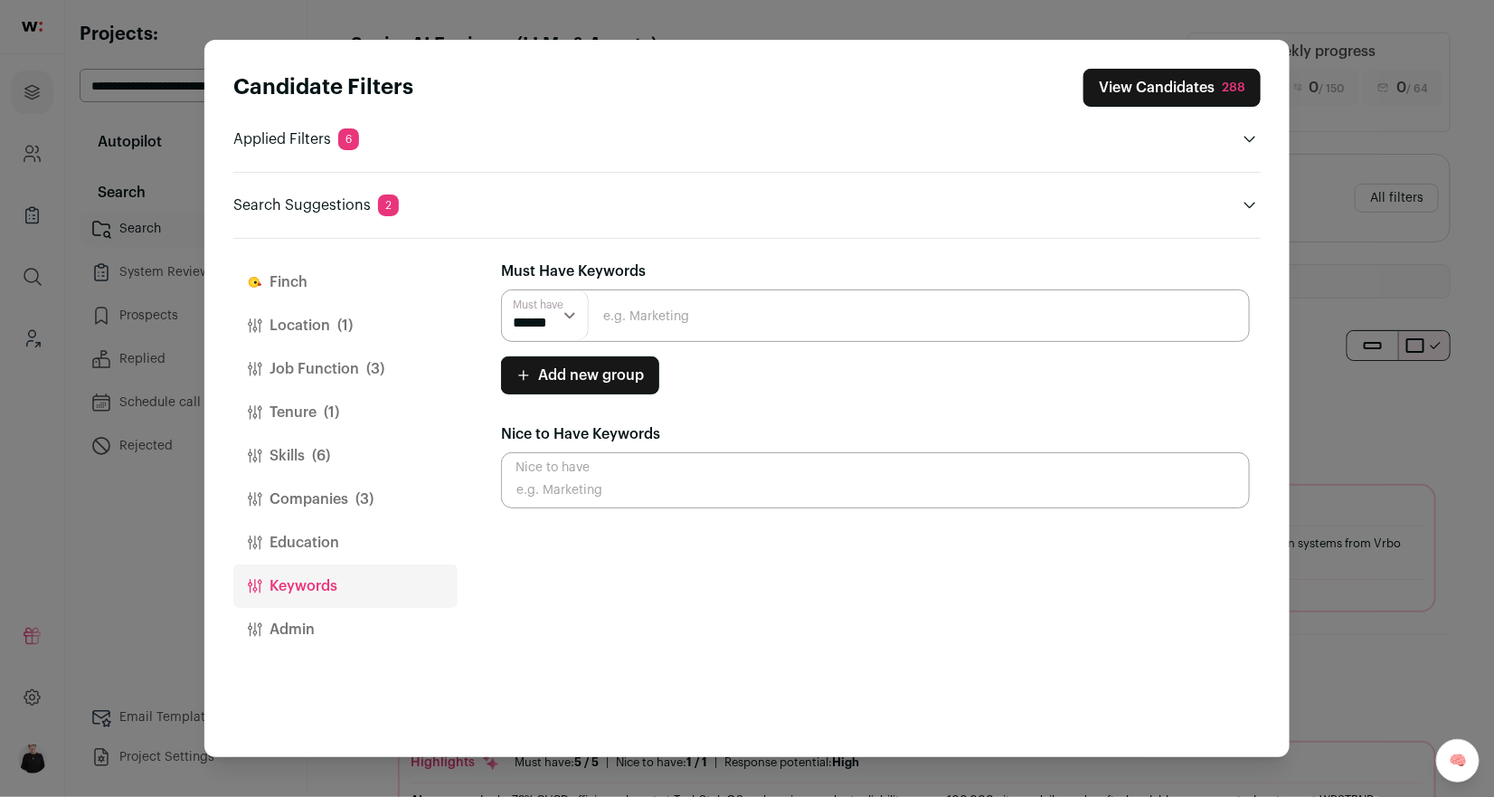
click at [306, 551] on button "Education" at bounding box center [345, 542] width 224 height 43
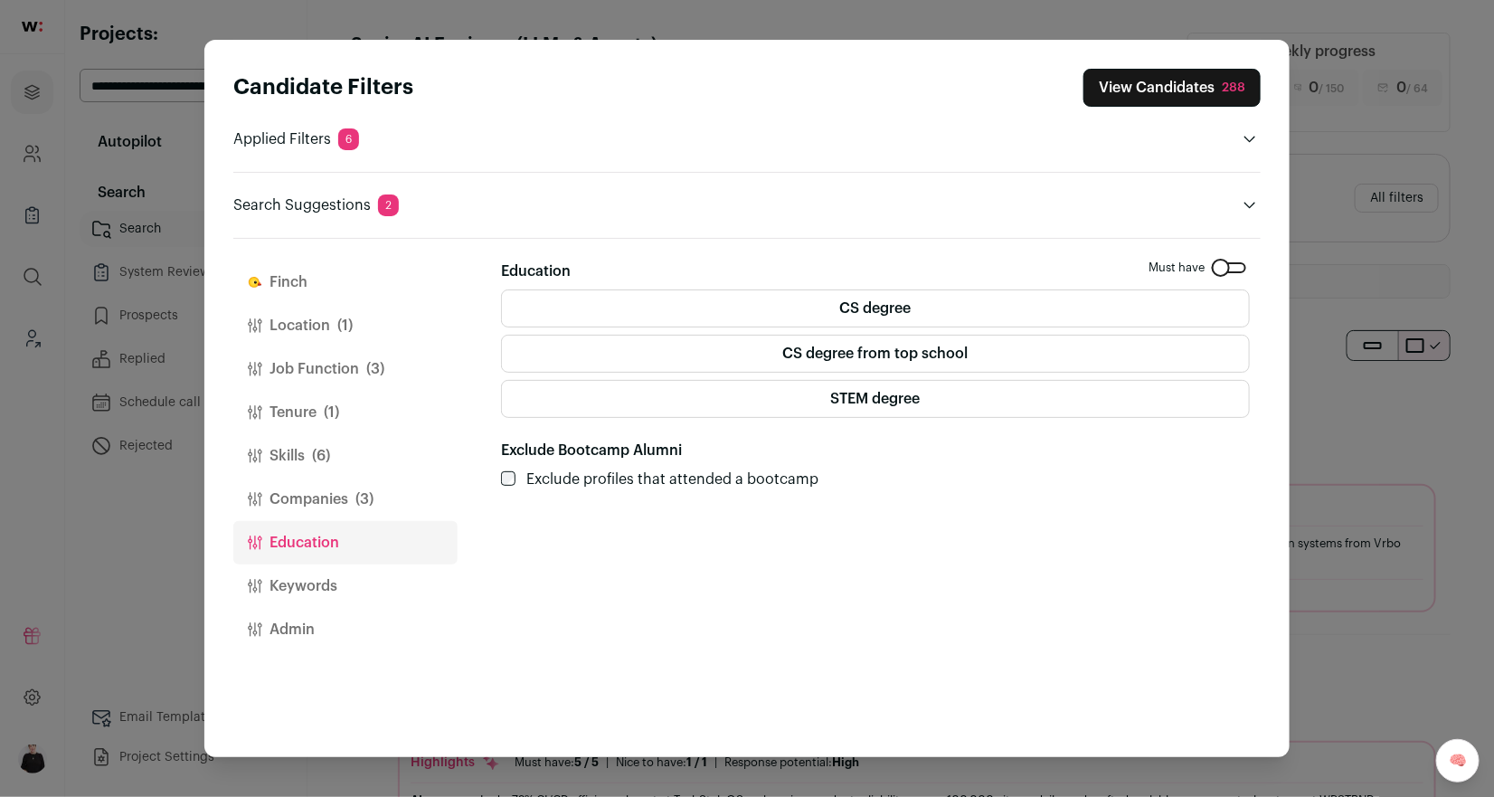
click at [301, 501] on button "Companies (3)" at bounding box center [345, 498] width 224 height 43
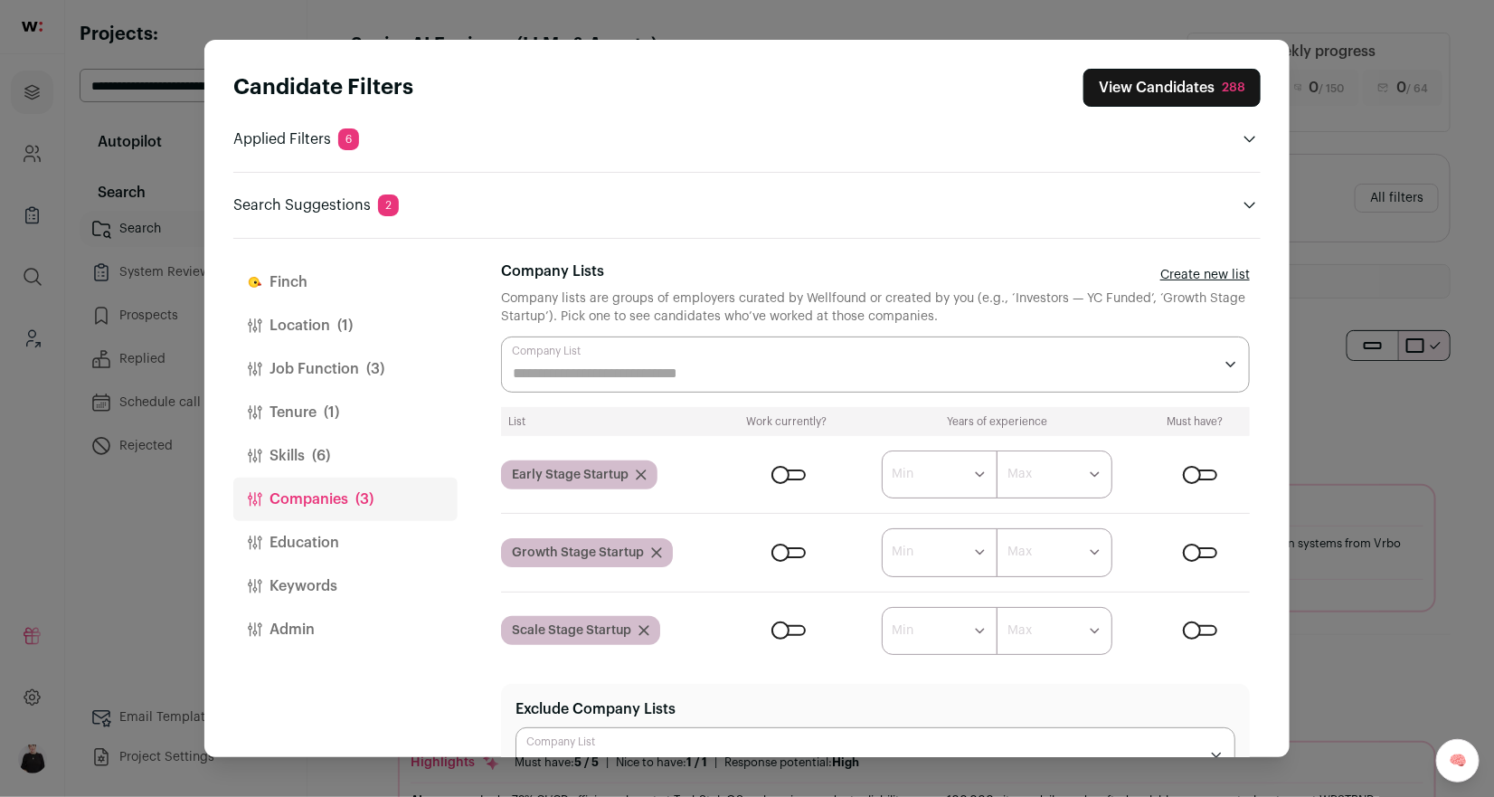
click at [285, 323] on button "Location (1)" at bounding box center [345, 325] width 224 height 43
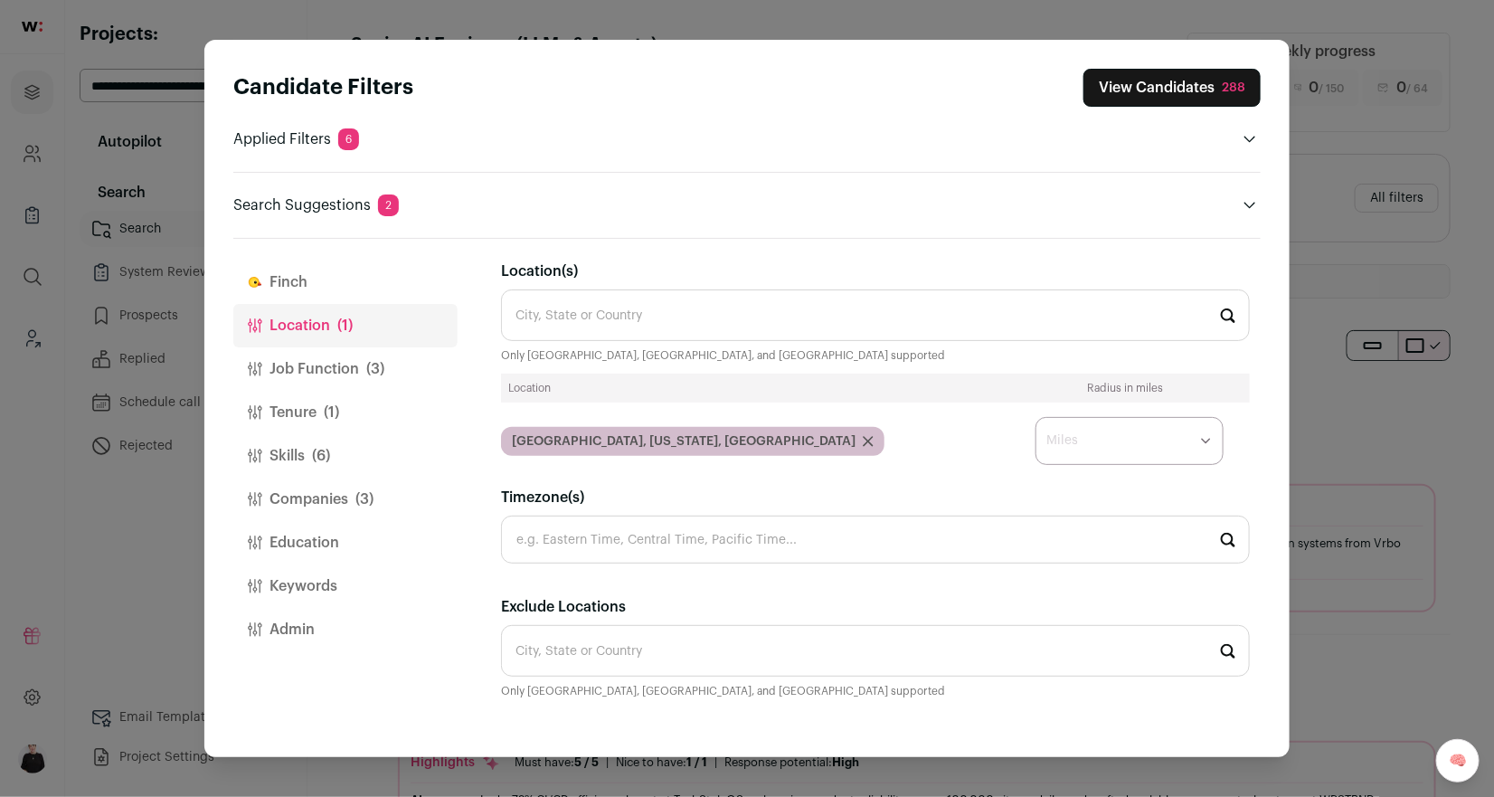
click at [282, 280] on button "Finch" at bounding box center [345, 281] width 224 height 43
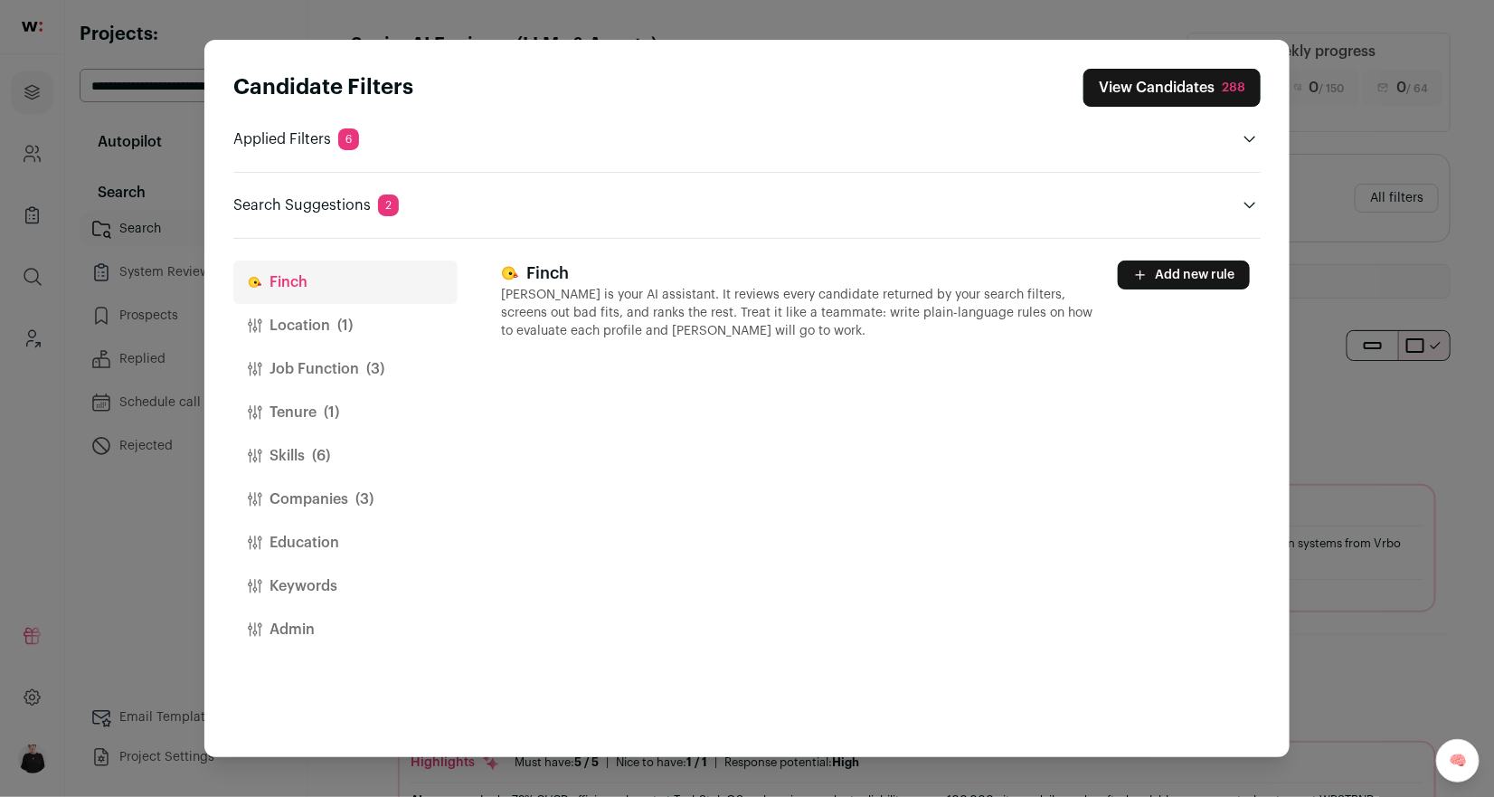
click at [1198, 271] on button "Add new rule" at bounding box center [1184, 274] width 132 height 29
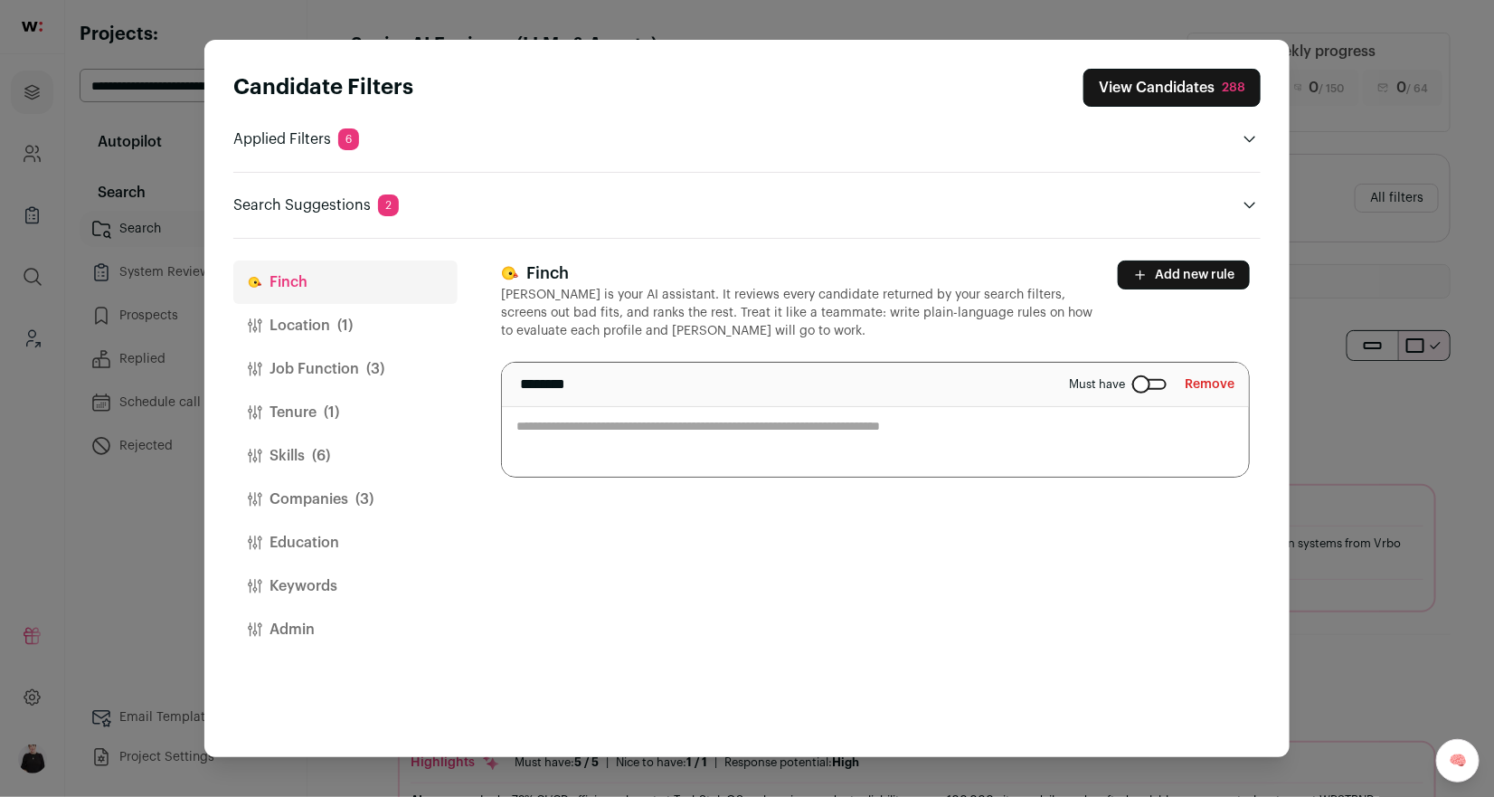
click at [698, 437] on textarea "Close modal via background" at bounding box center [875, 420] width 747 height 114
type textarea "*"
type textarea "**********"
click at [1143, 93] on button "View Candidates 288" at bounding box center [1171, 88] width 177 height 38
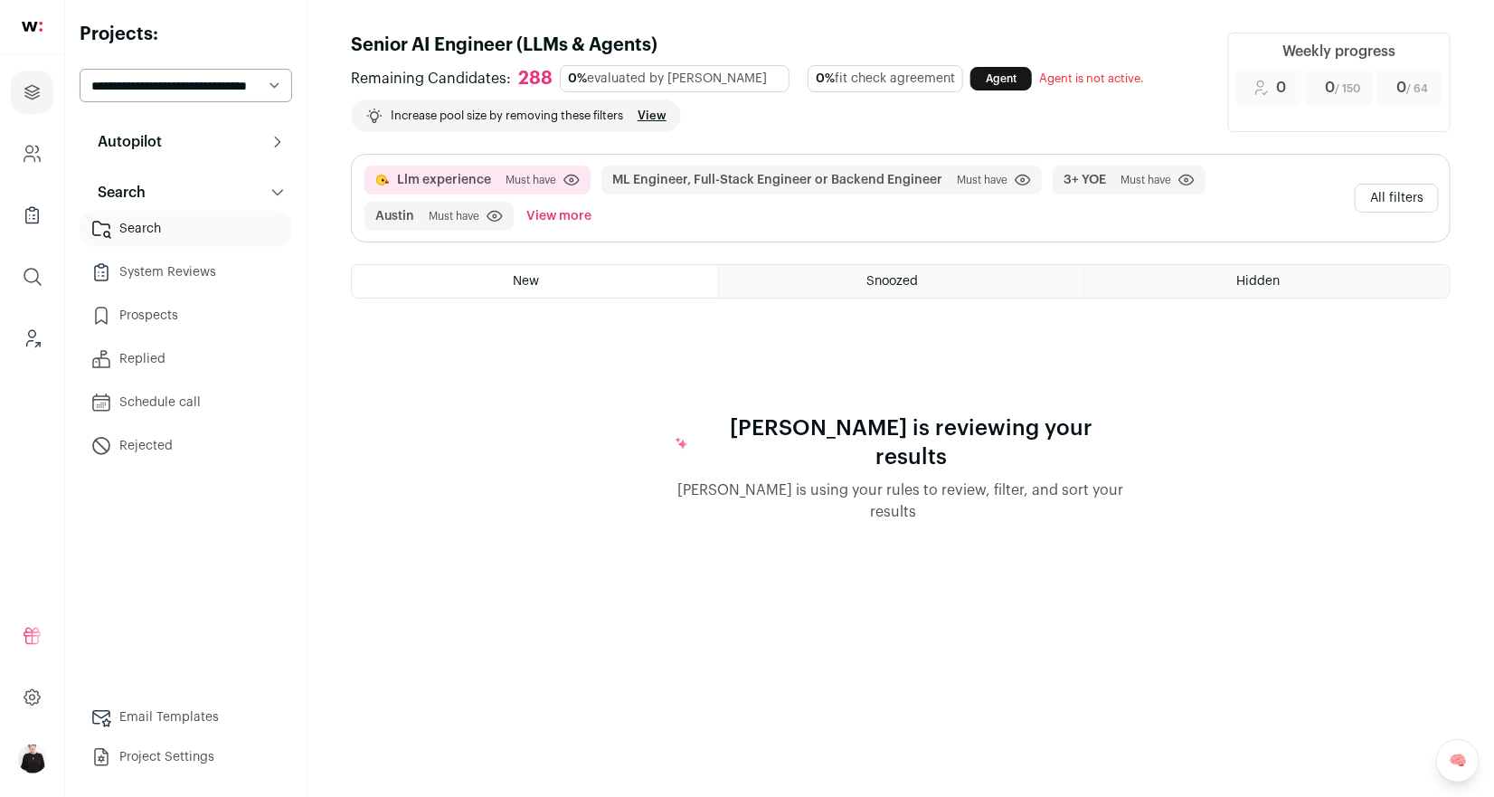
click at [1372, 198] on button "All filters" at bounding box center [1397, 198] width 84 height 29
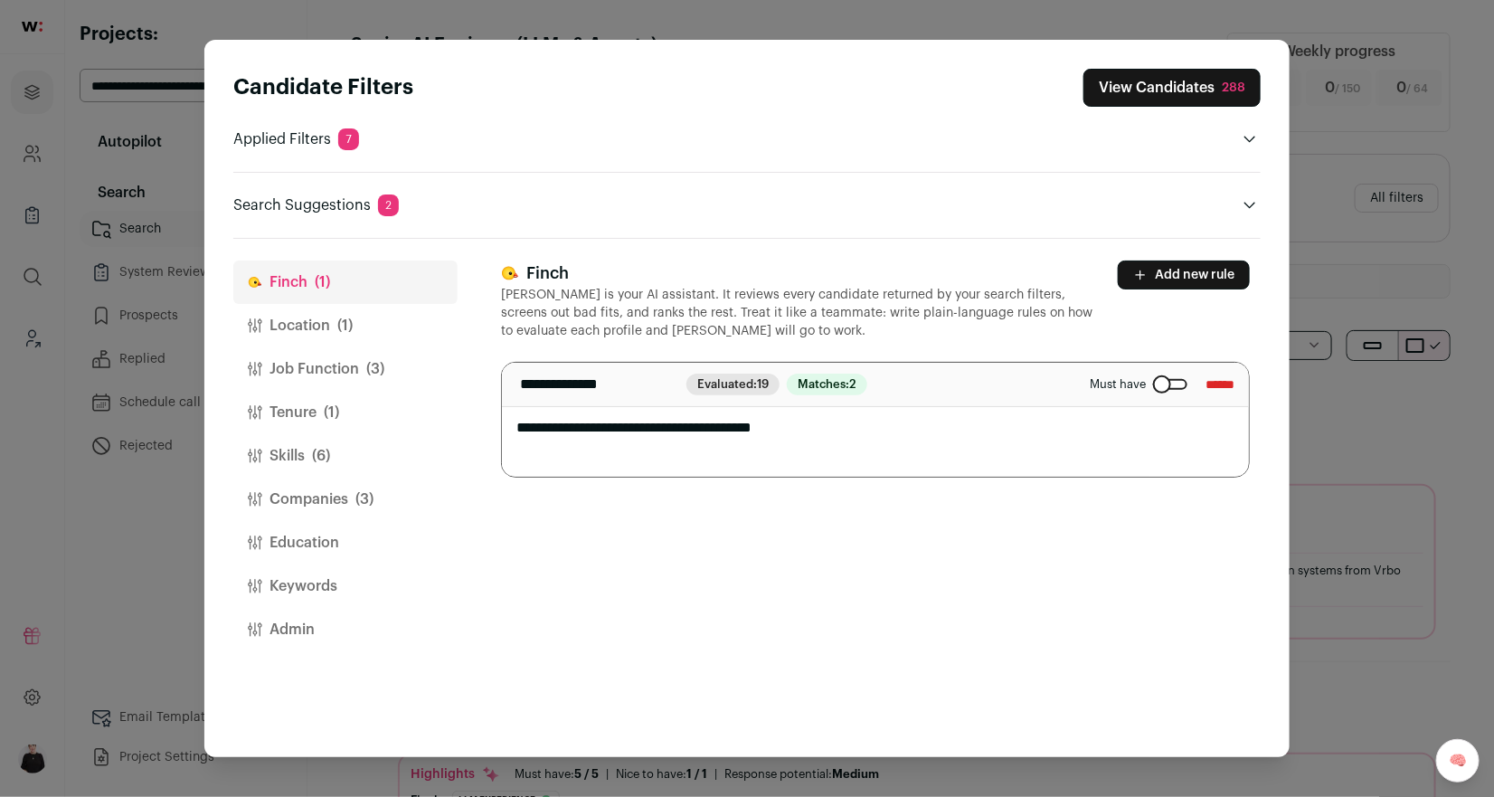
click at [332, 315] on button "Location (1)" at bounding box center [345, 325] width 224 height 43
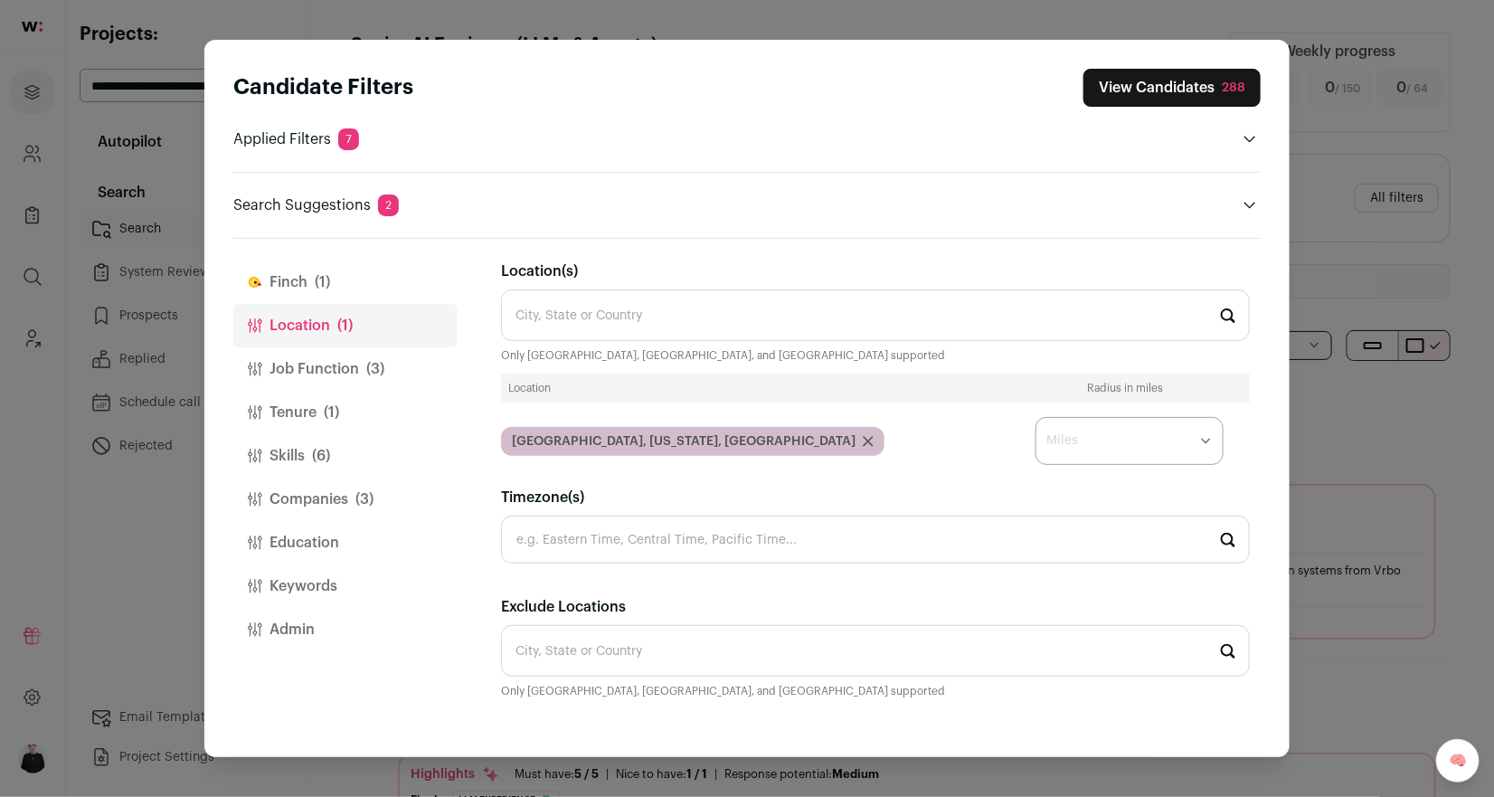
click at [1196, 443] on select "* ** ** **" at bounding box center [1129, 441] width 188 height 48
select select "****"
click at [1035, 417] on select "* ** ** **" at bounding box center [1129, 441] width 188 height 48
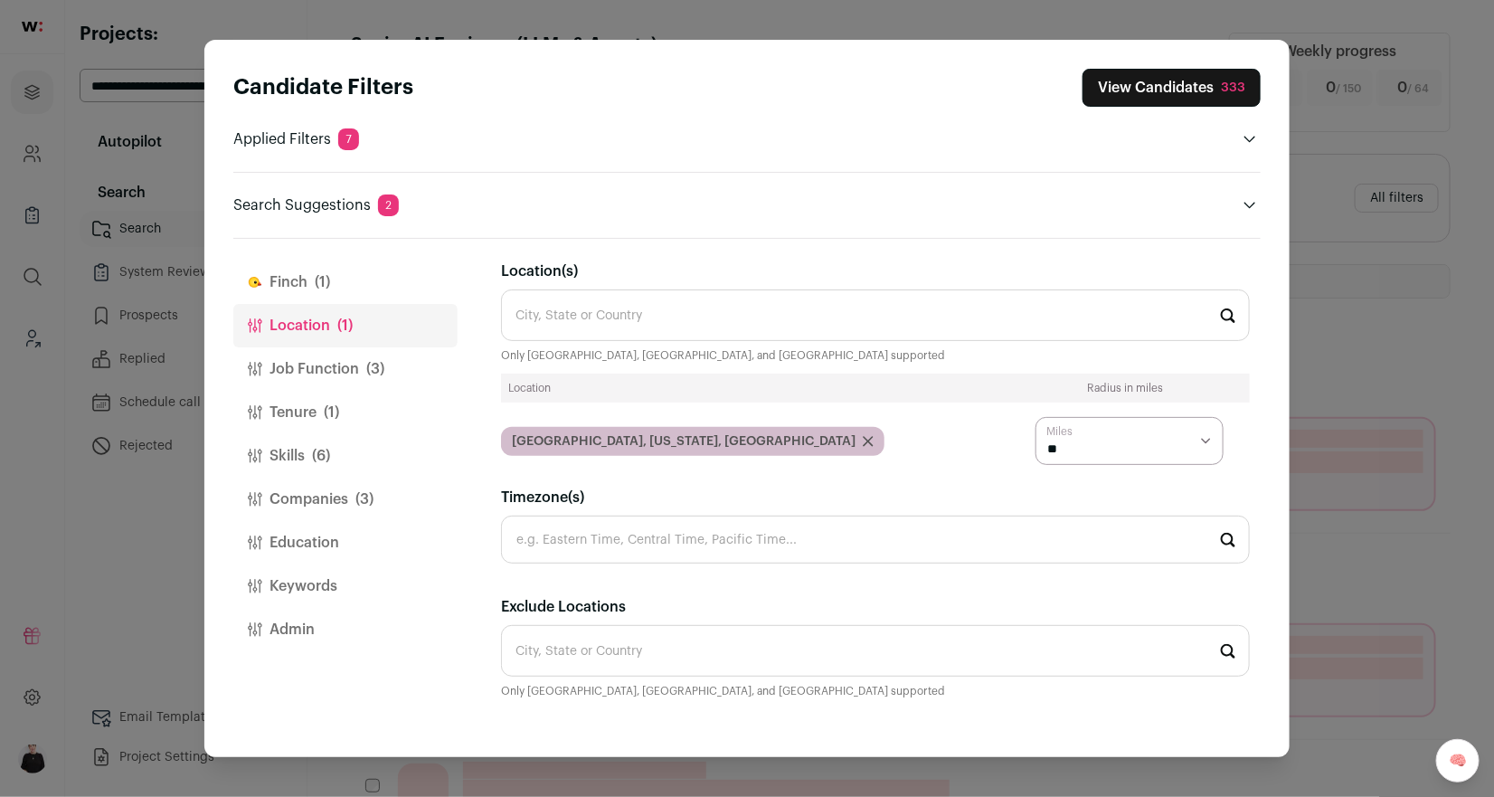
click at [1204, 83] on button "View Candidates 333" at bounding box center [1171, 88] width 178 height 38
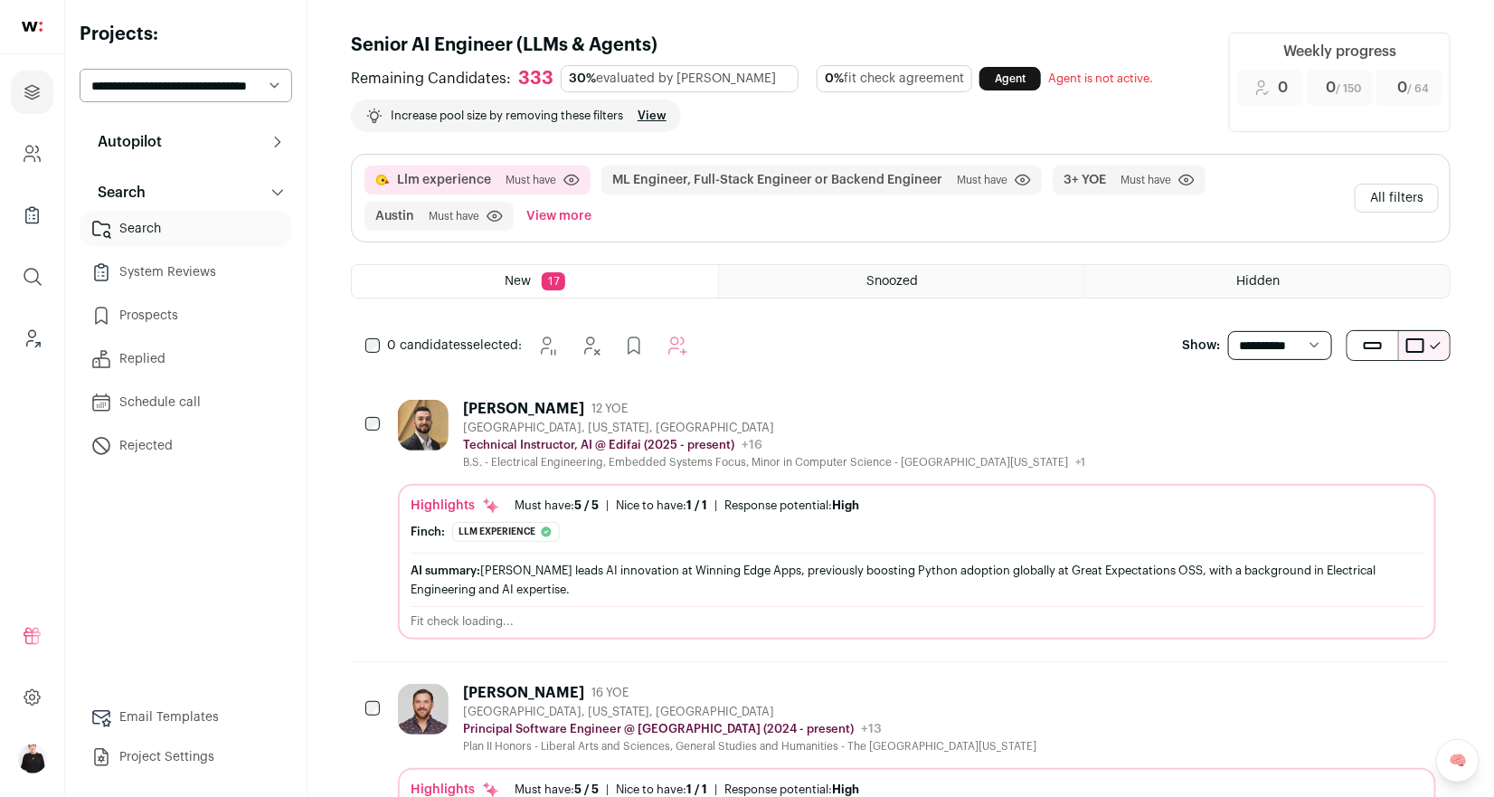
click at [515, 421] on div "[GEOGRAPHIC_DATA], [US_STATE], [GEOGRAPHIC_DATA]" at bounding box center [774, 427] width 622 height 14
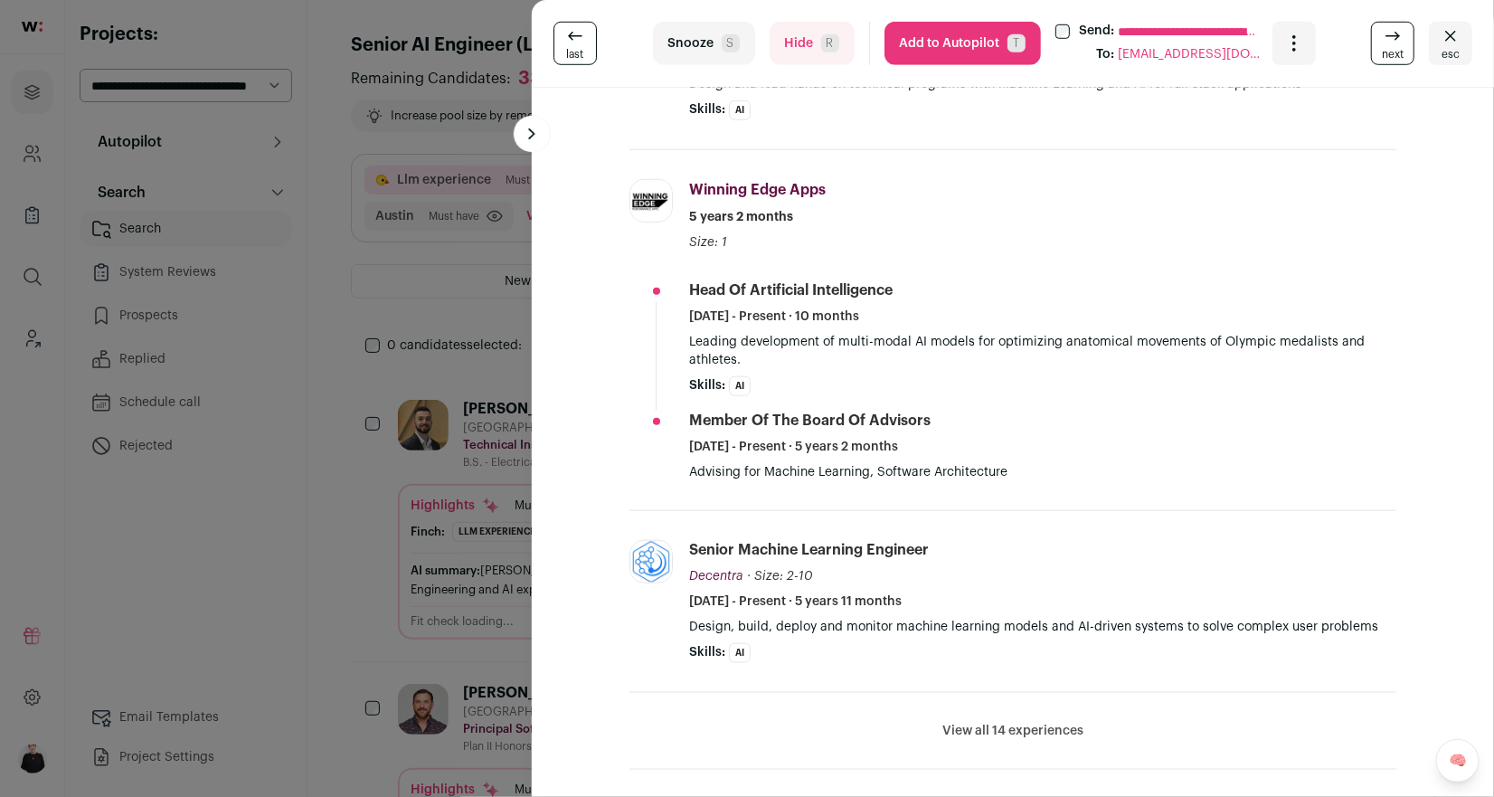
scroll to position [581, 0]
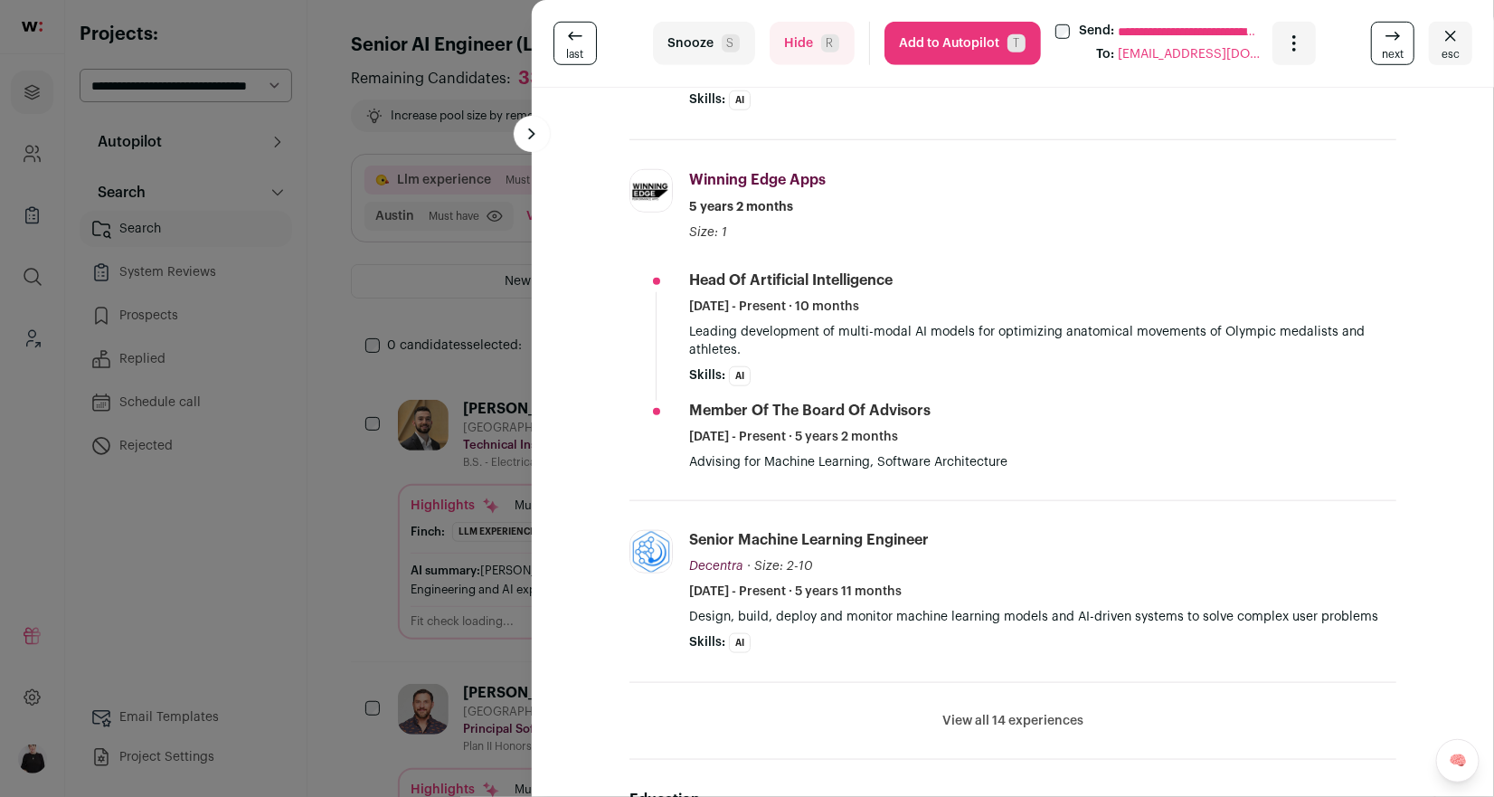
click at [1391, 50] on span "next" at bounding box center [1393, 54] width 22 height 14
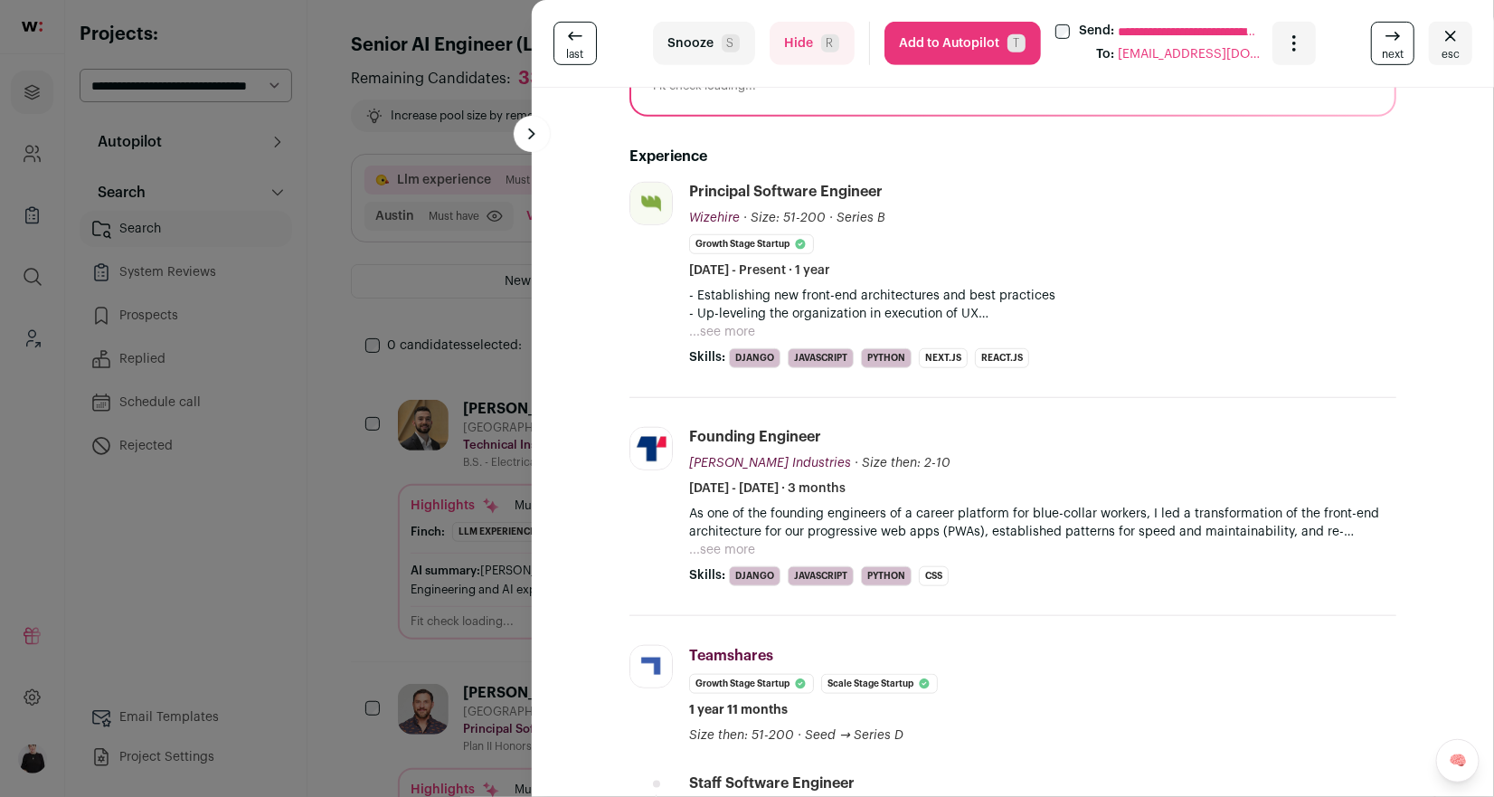
scroll to position [385, 0]
click at [735, 338] on button "...see more" at bounding box center [722, 334] width 66 height 18
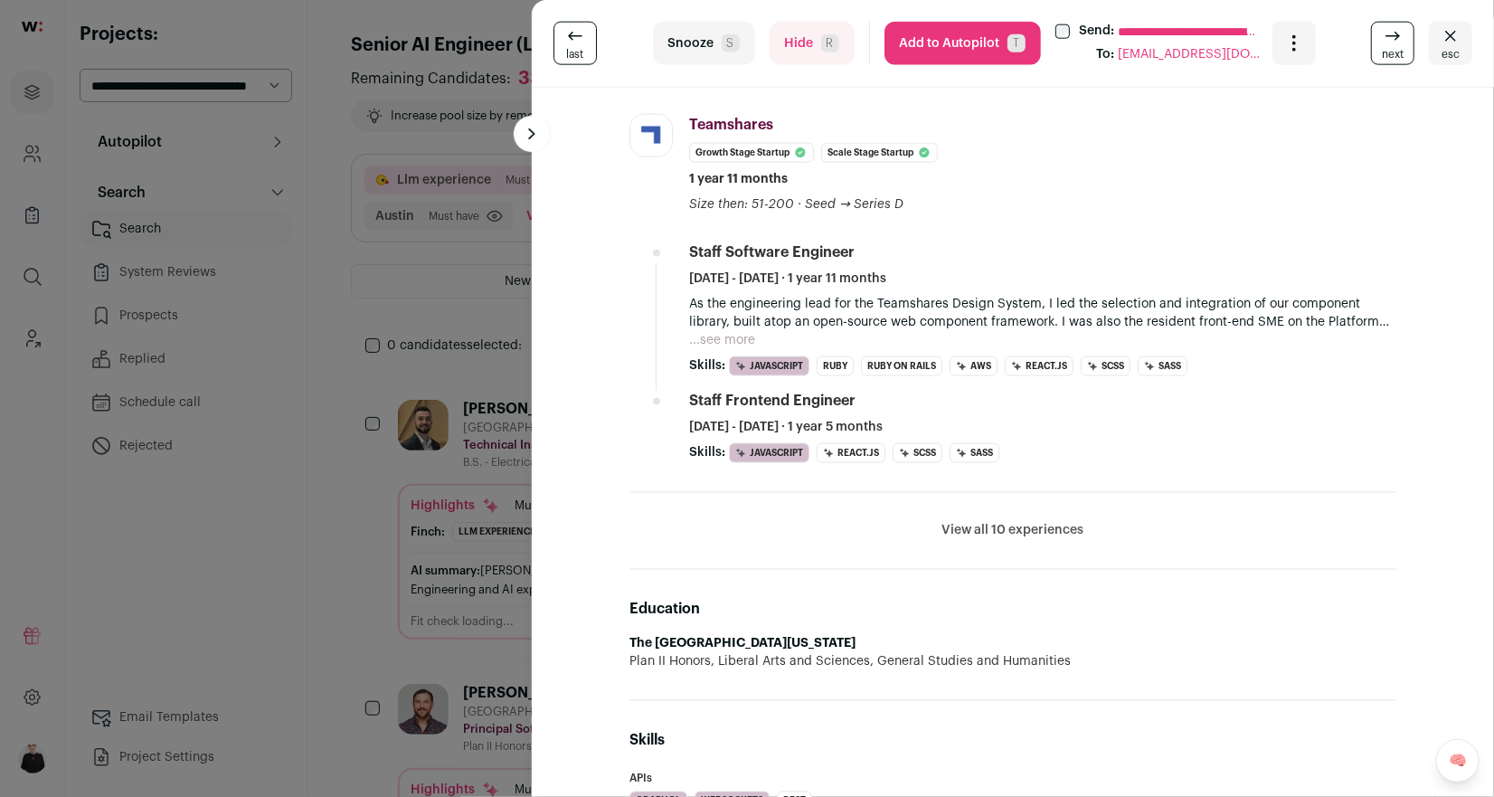
scroll to position [0, 0]
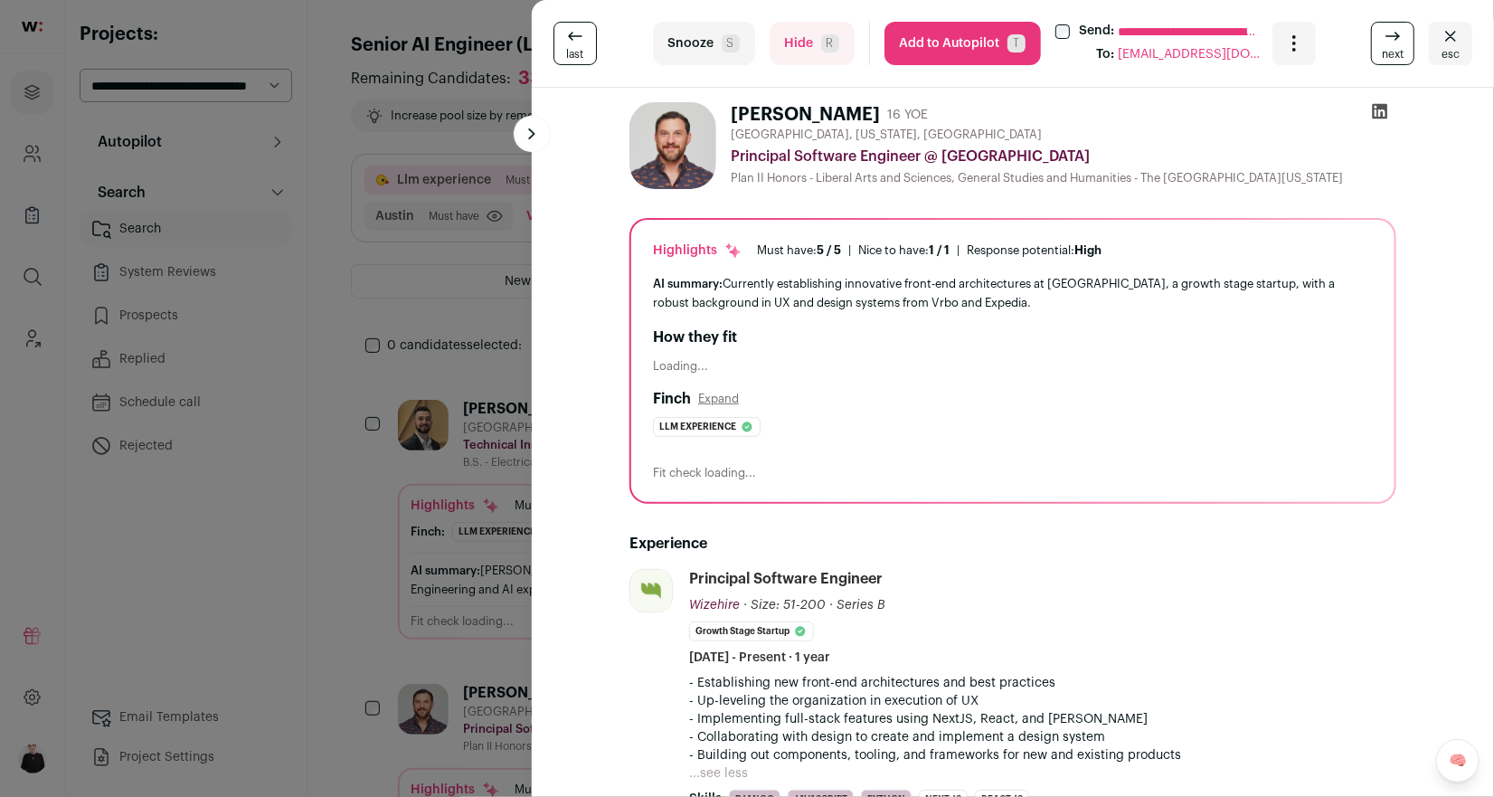
click at [1453, 30] on icon "Close" at bounding box center [1451, 36] width 22 height 22
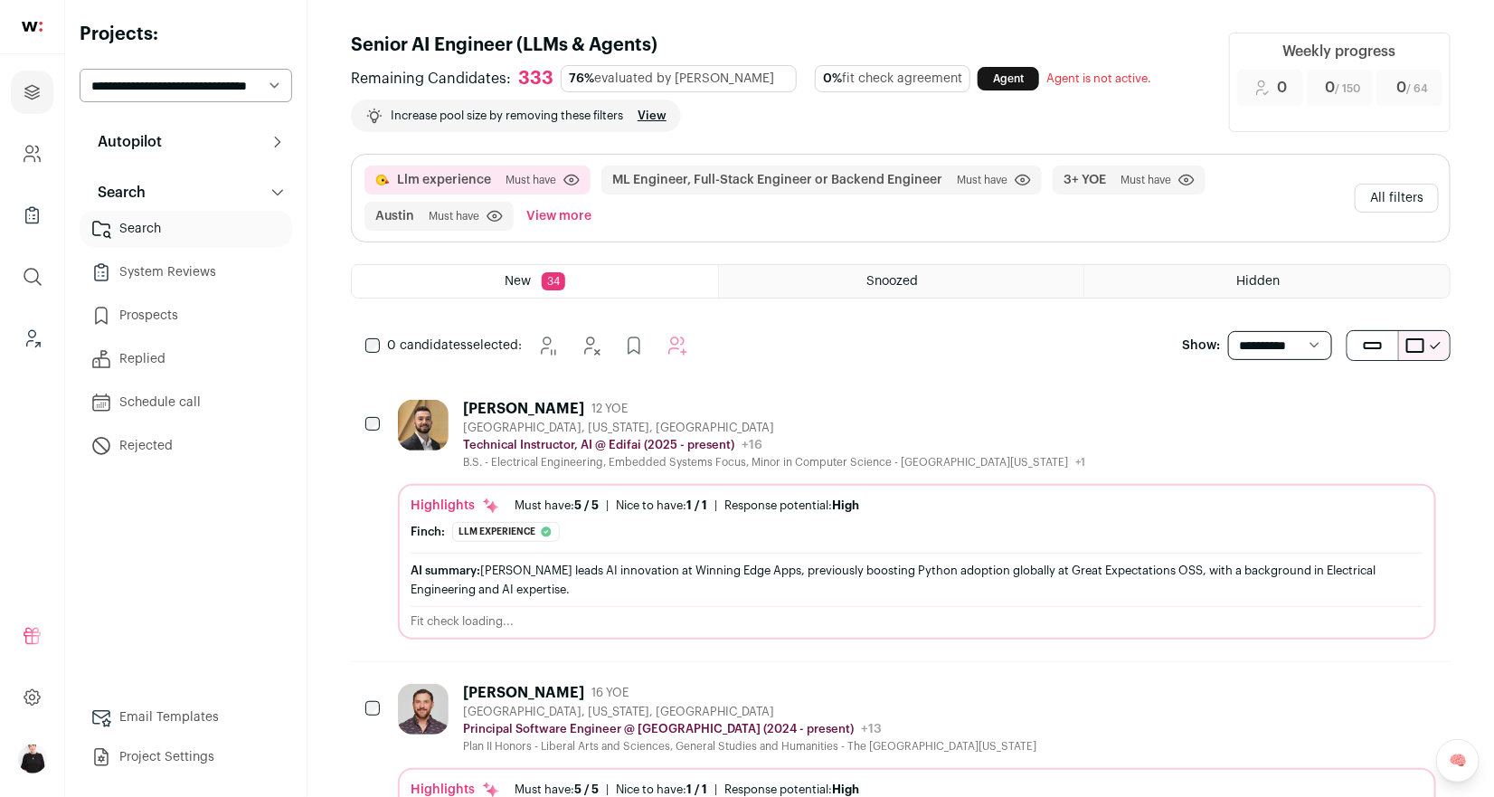
click at [1406, 203] on button "All filters" at bounding box center [1397, 198] width 84 height 29
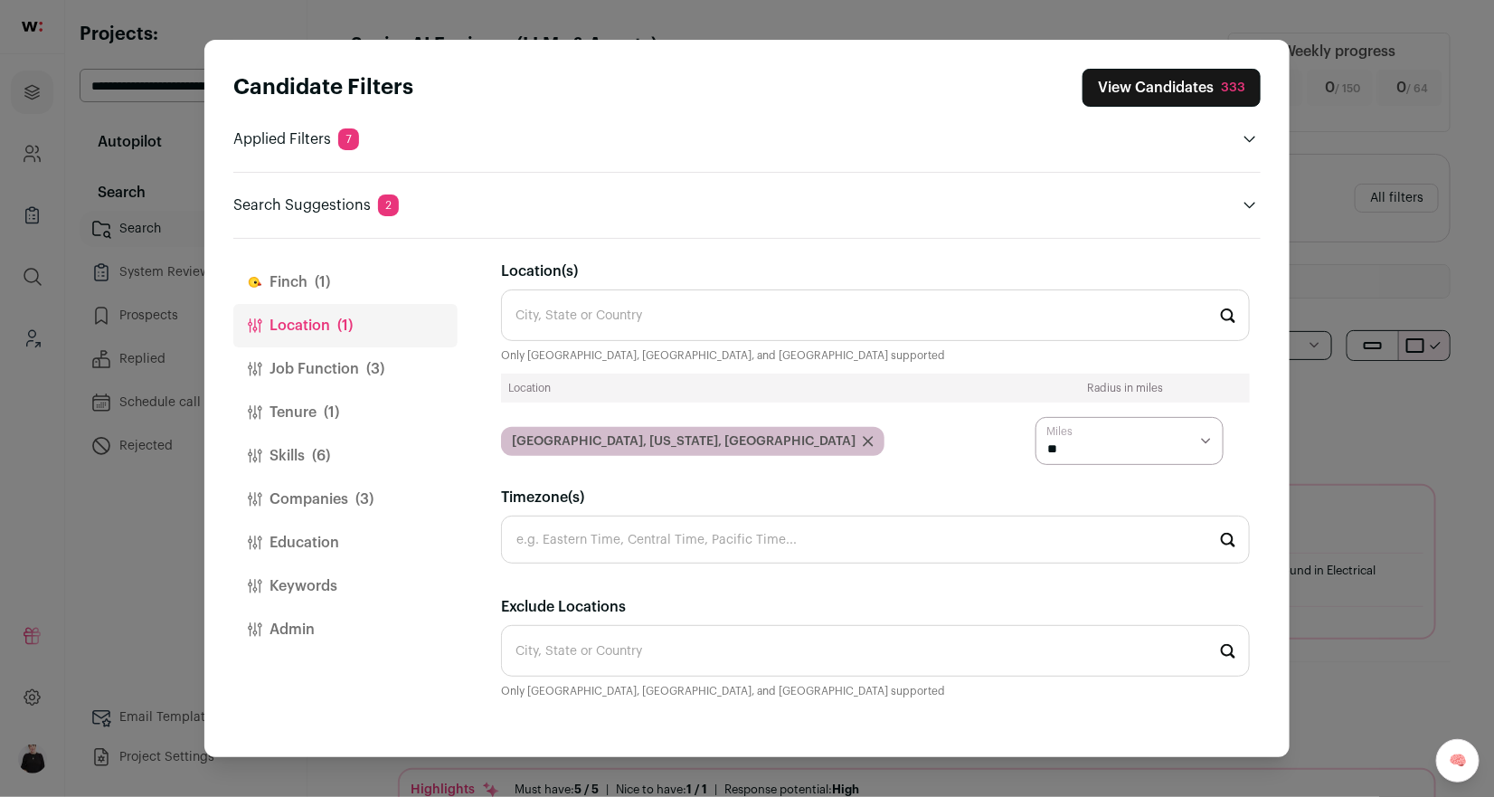
click at [307, 372] on button "Job Function (3)" at bounding box center [345, 368] width 224 height 43
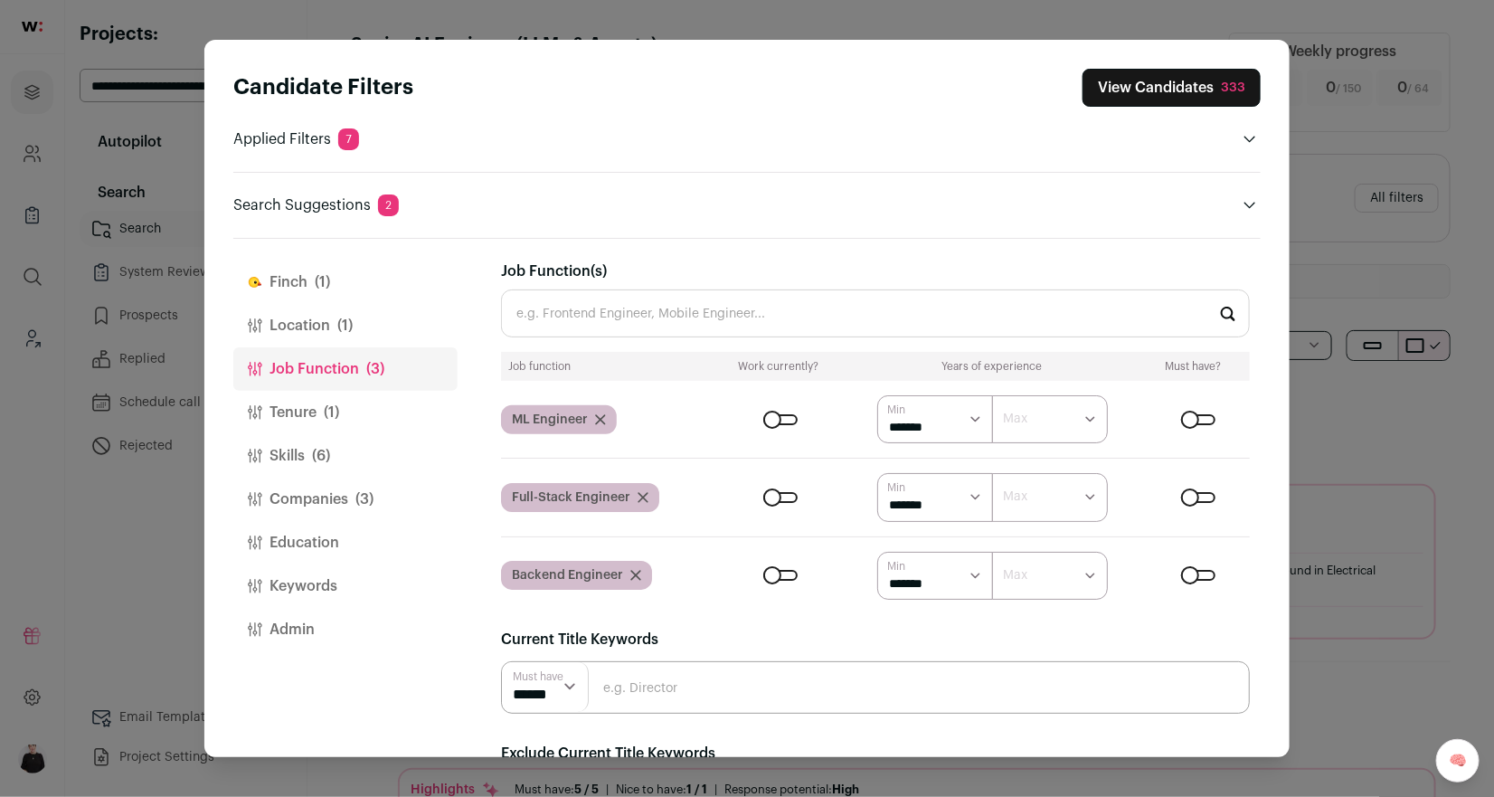
click at [645, 497] on icon "Close modal via background" at bounding box center [642, 497] width 11 height 11
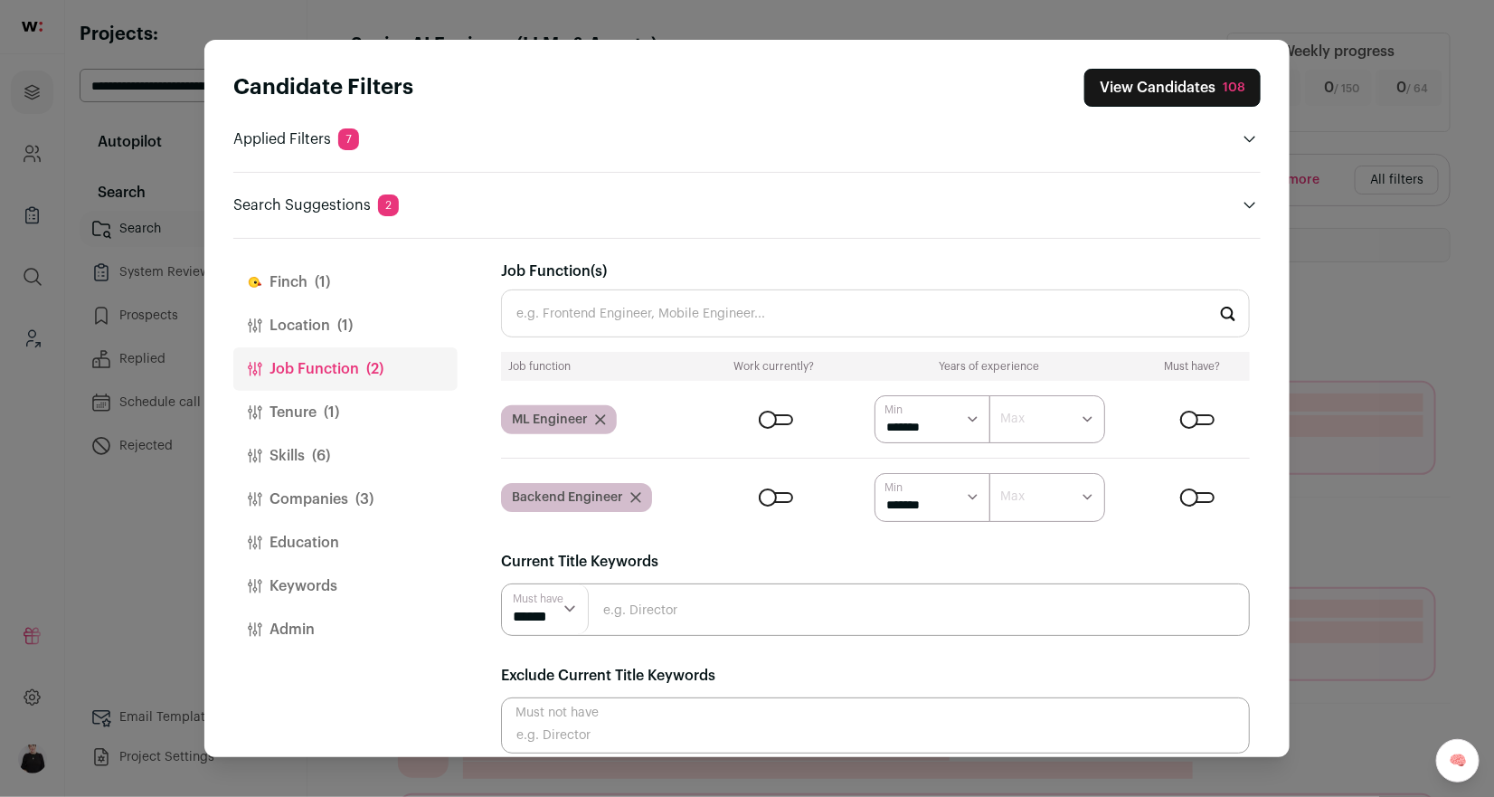
click at [573, 321] on input "Job Function(s)" at bounding box center [875, 313] width 749 height 48
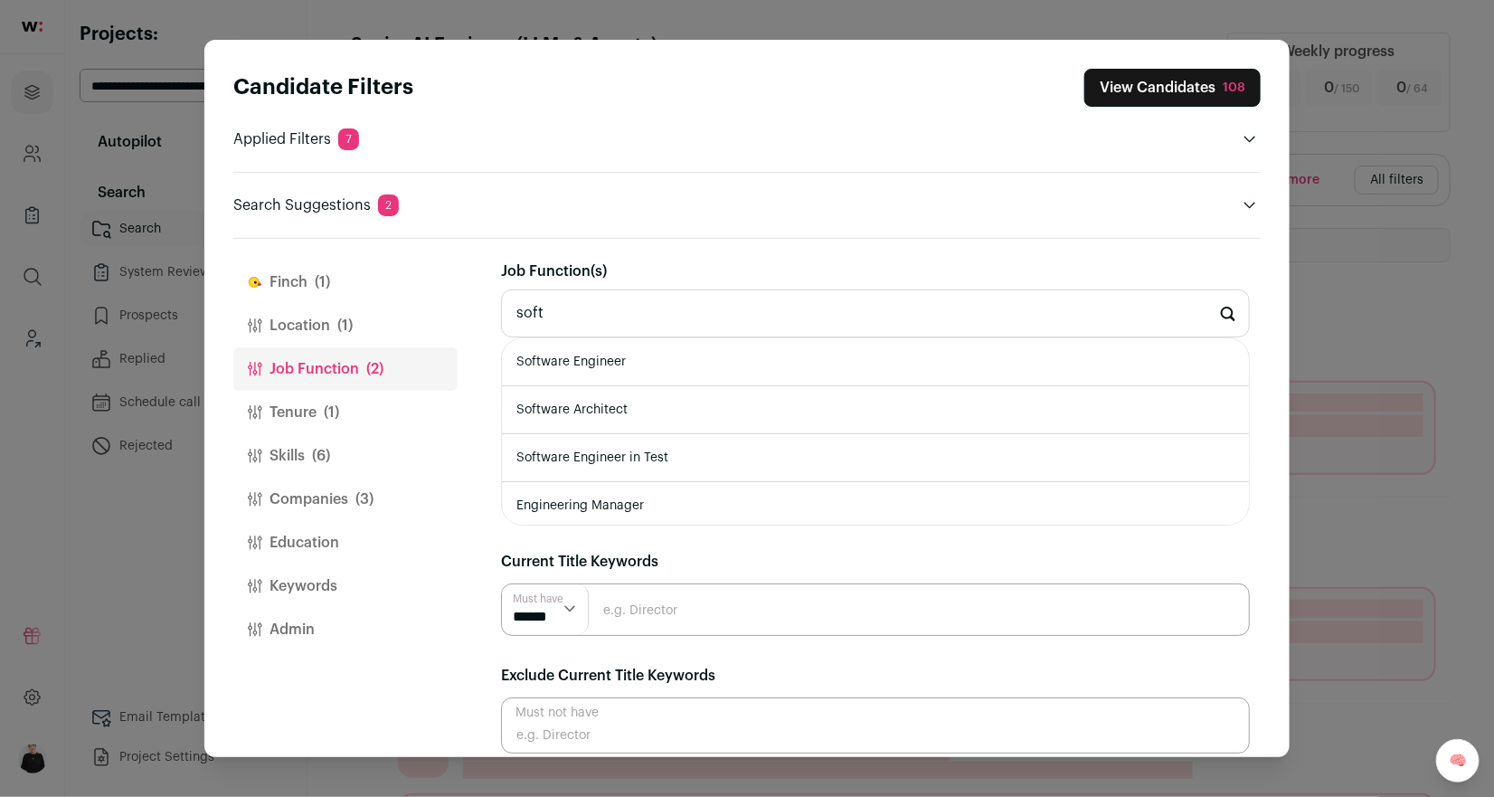
click at [596, 355] on li "Software Engineer" at bounding box center [875, 362] width 747 height 48
type input "Software Engineer"
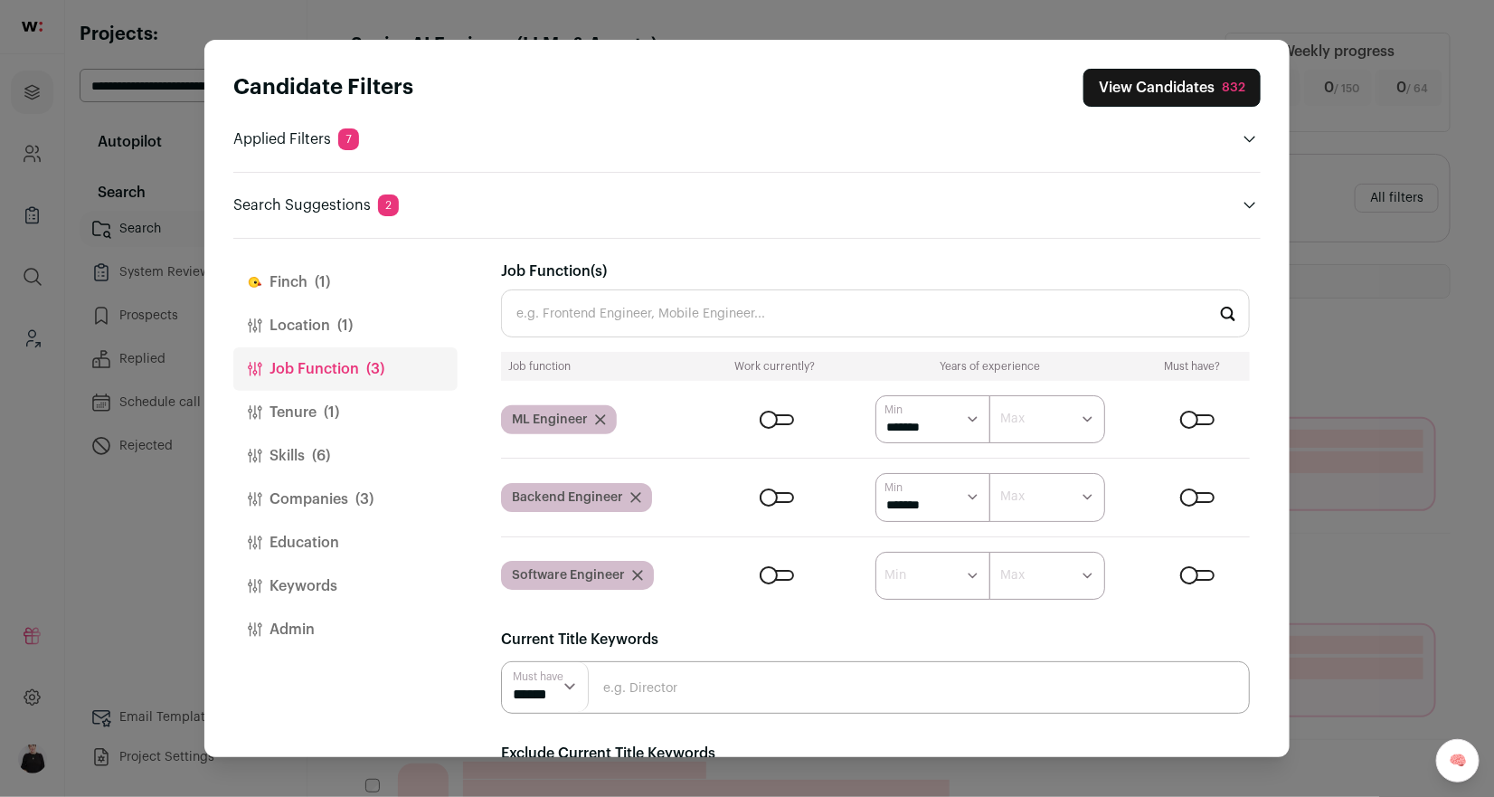
click at [975, 578] on select "****** ******* ******* ******* ******* ******* ******* ******* ******* ********…" at bounding box center [933, 576] width 116 height 48
select select "*"
click at [875, 552] on select "****** ******* ******* ******* ******* ******* ******* ******* ******* ********…" at bounding box center [933, 576] width 116 height 48
click at [1115, 80] on button "View Candidates 808" at bounding box center [1170, 88] width 179 height 38
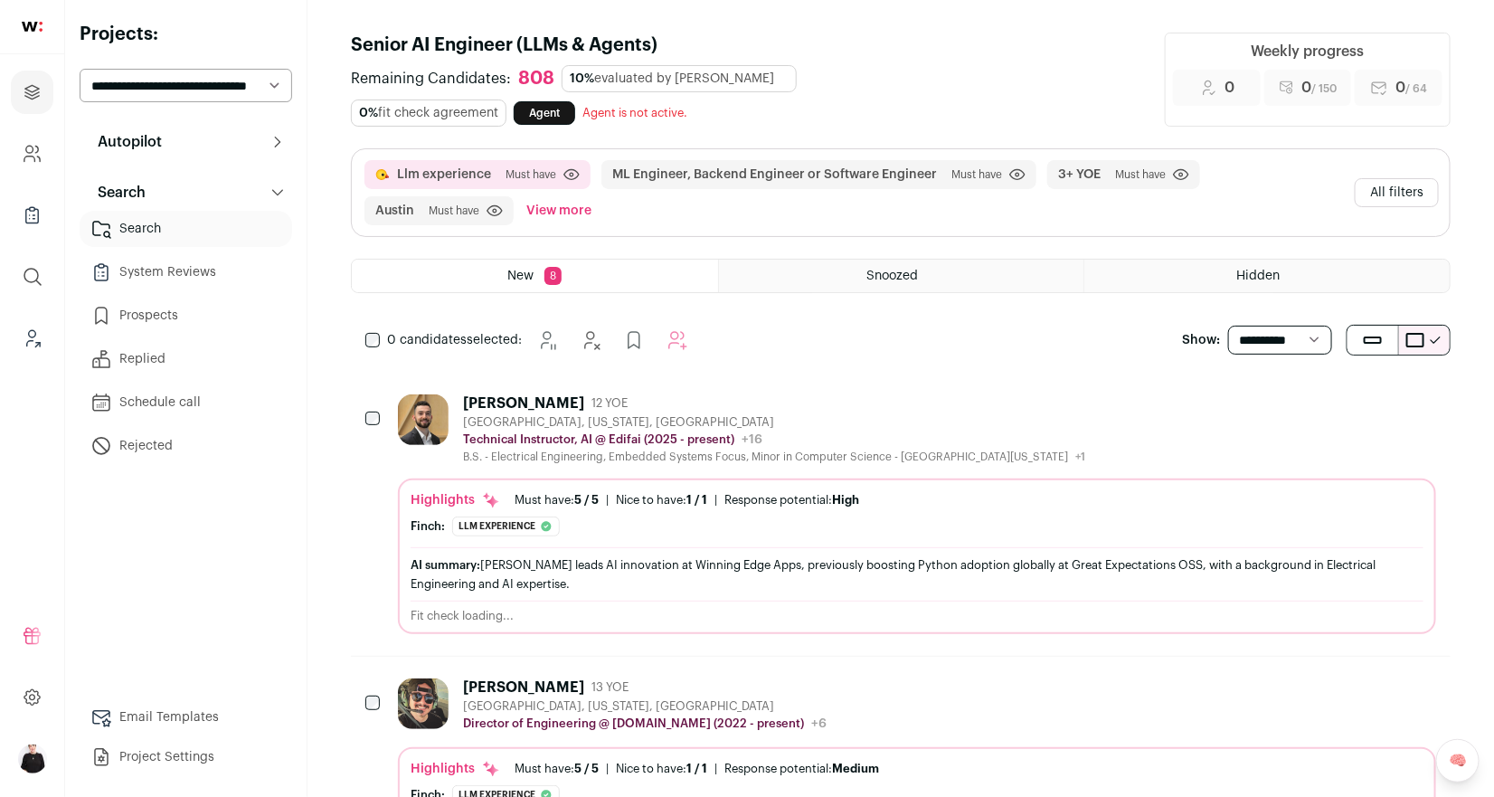
click at [1411, 178] on button "All filters" at bounding box center [1397, 192] width 84 height 29
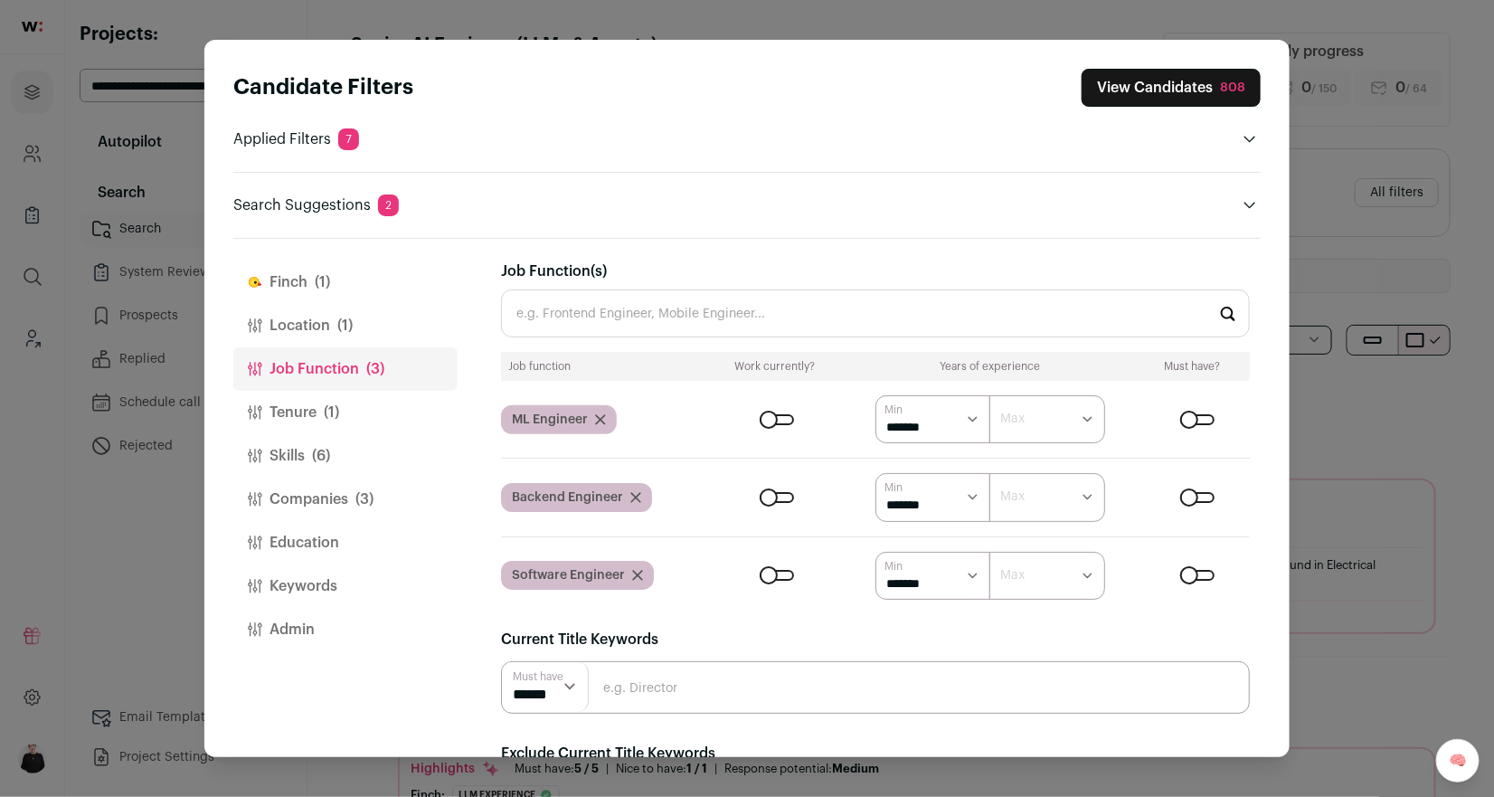
scroll to position [91, 0]
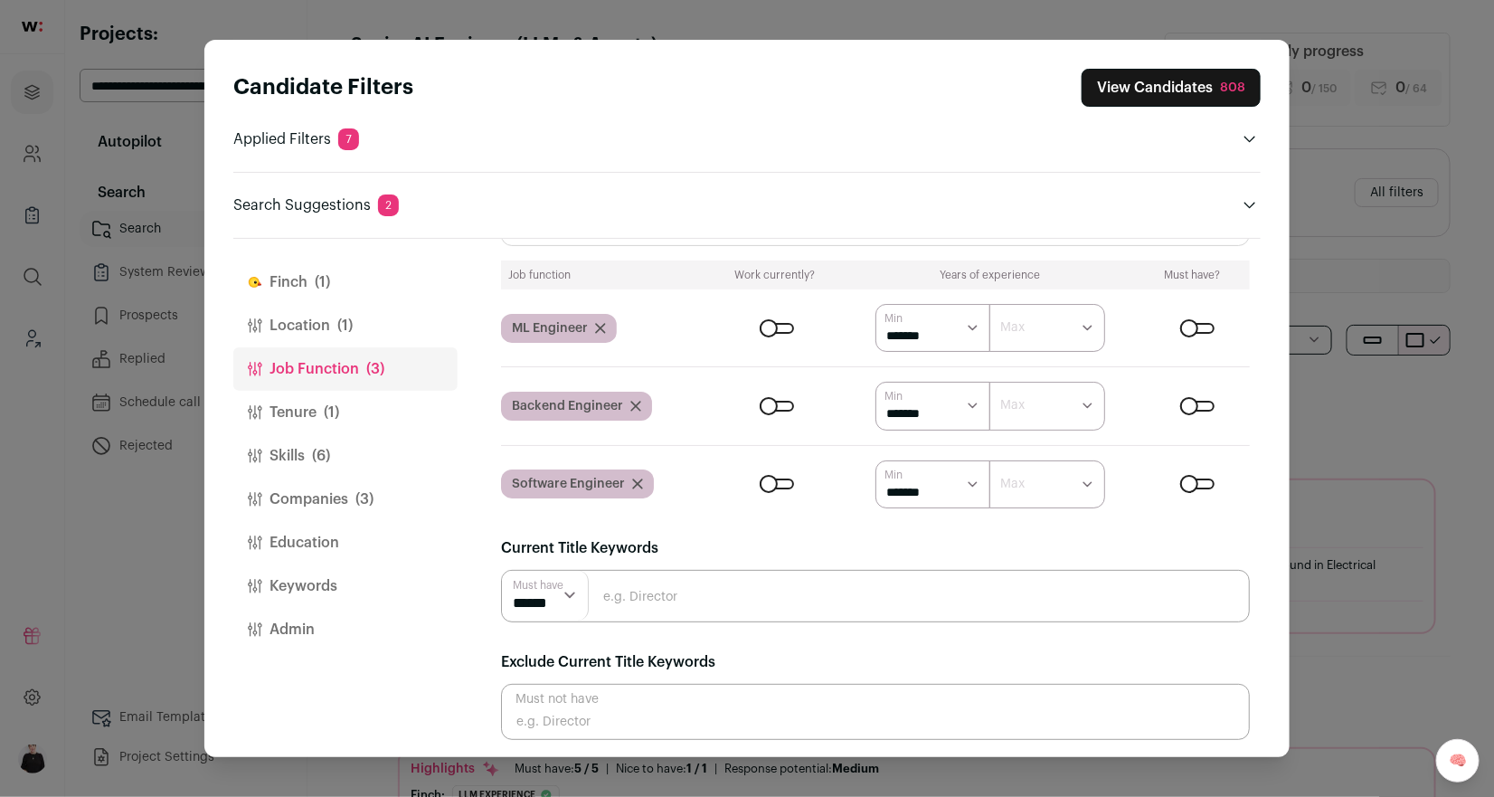
click at [566, 695] on input "Close modal via background" at bounding box center [875, 712] width 749 height 56
type input "director"
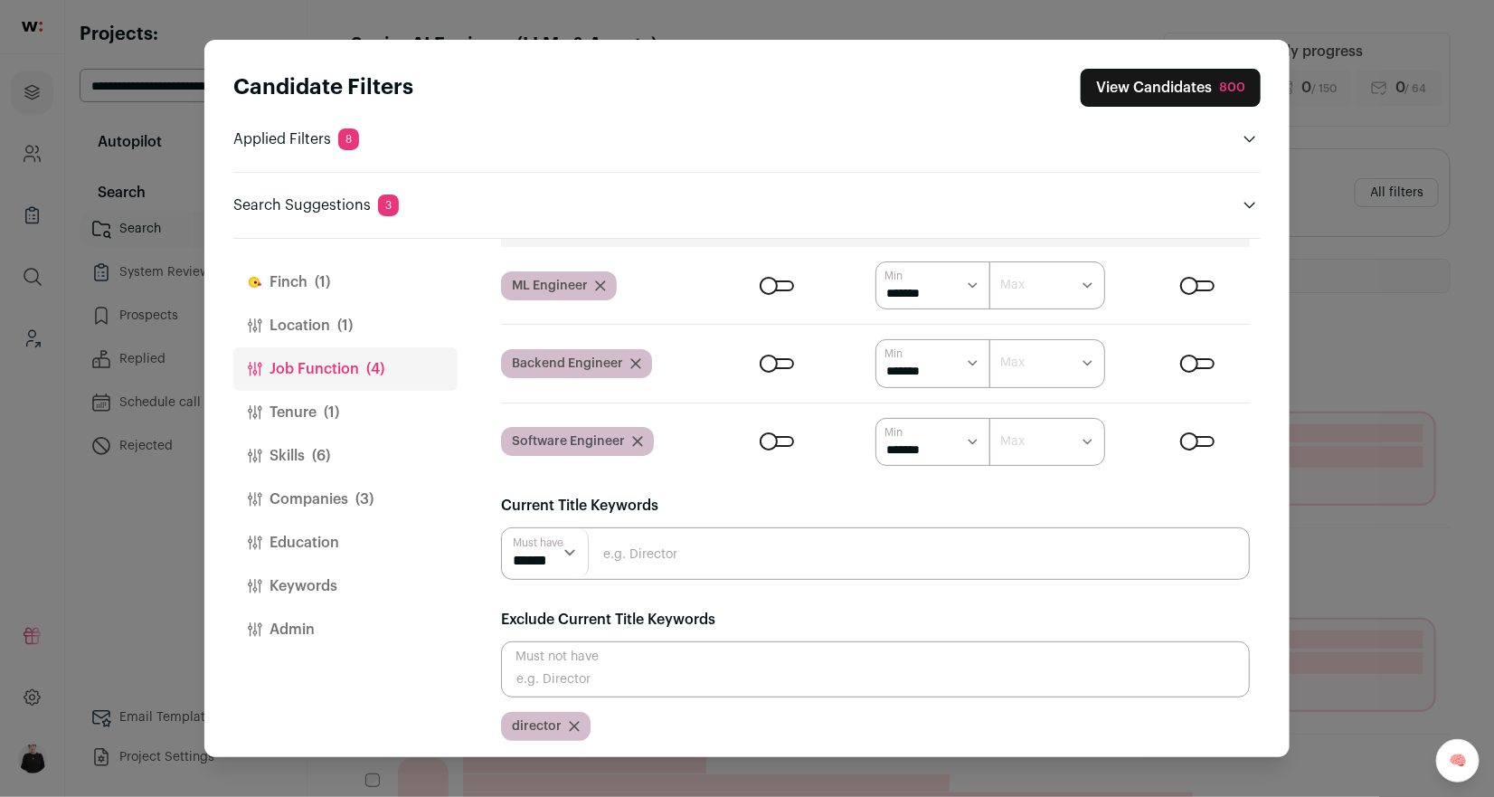
scroll to position [133, 0]
click at [568, 674] on input "Close modal via background" at bounding box center [875, 670] width 749 height 56
type input "manager"
click at [1155, 94] on button "View Candidates 775" at bounding box center [1172, 88] width 175 height 38
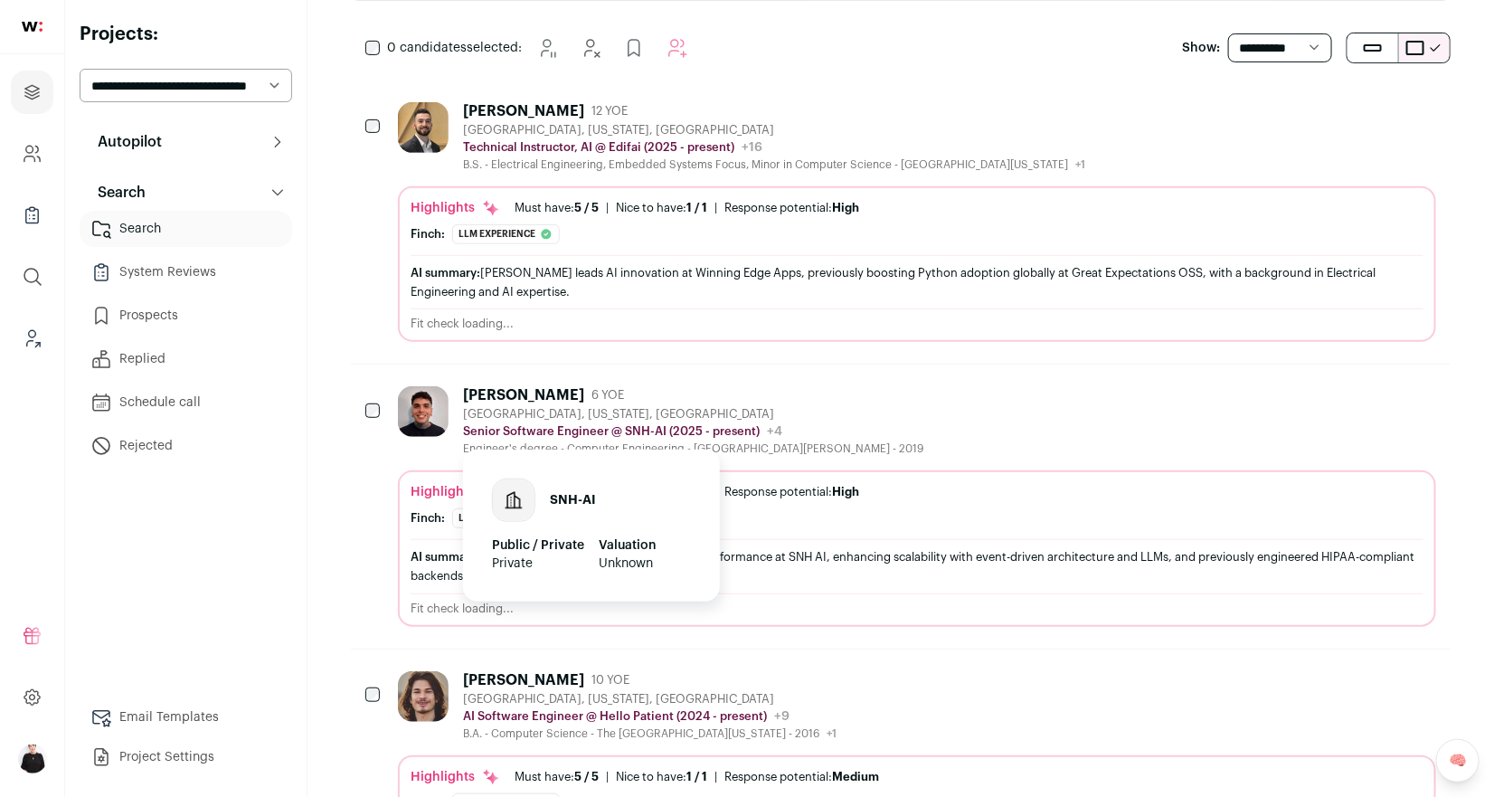
scroll to position [309, 0]
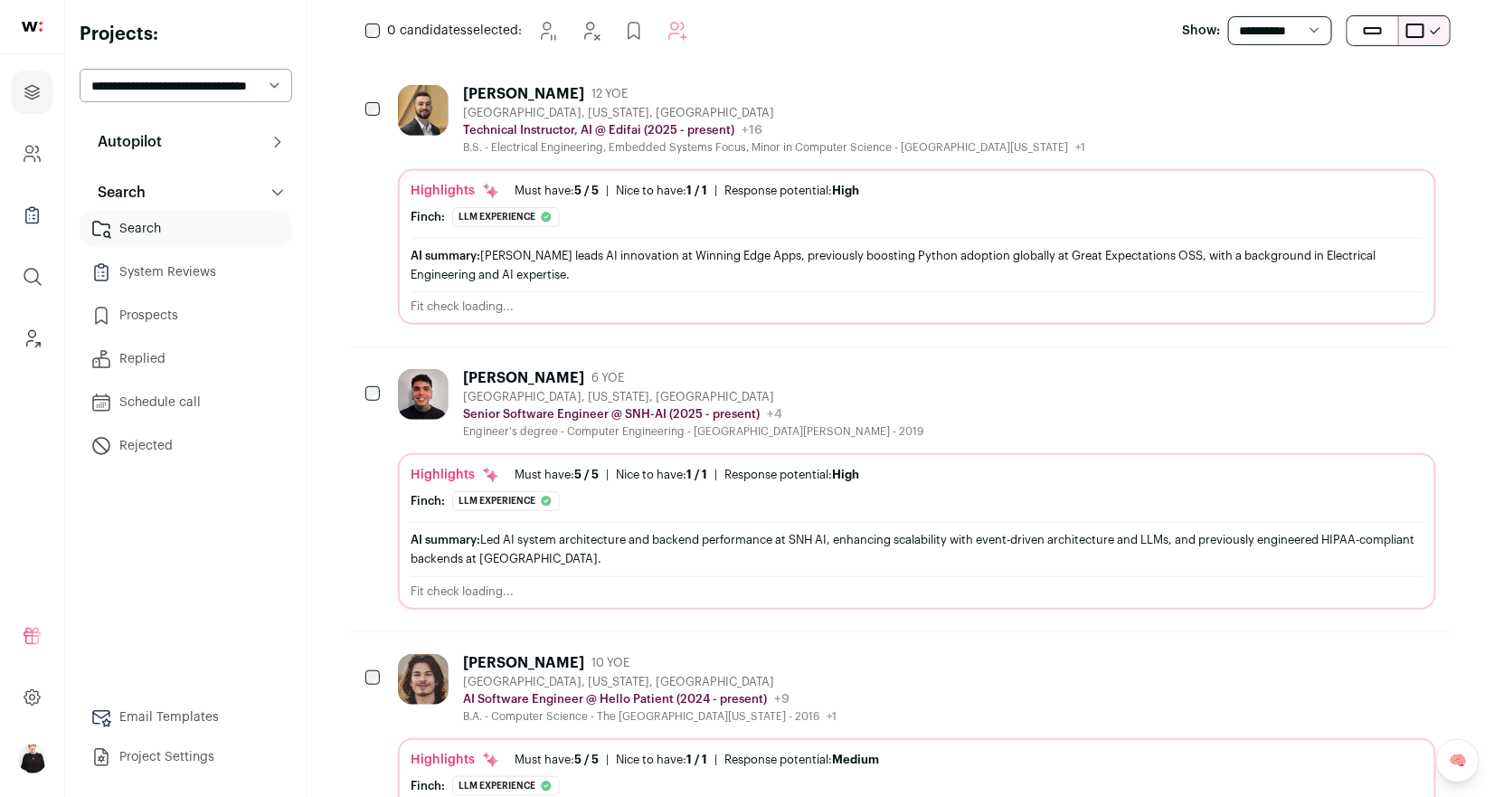
click at [563, 675] on div "Austin, Texas, United States" at bounding box center [649, 682] width 373 height 14
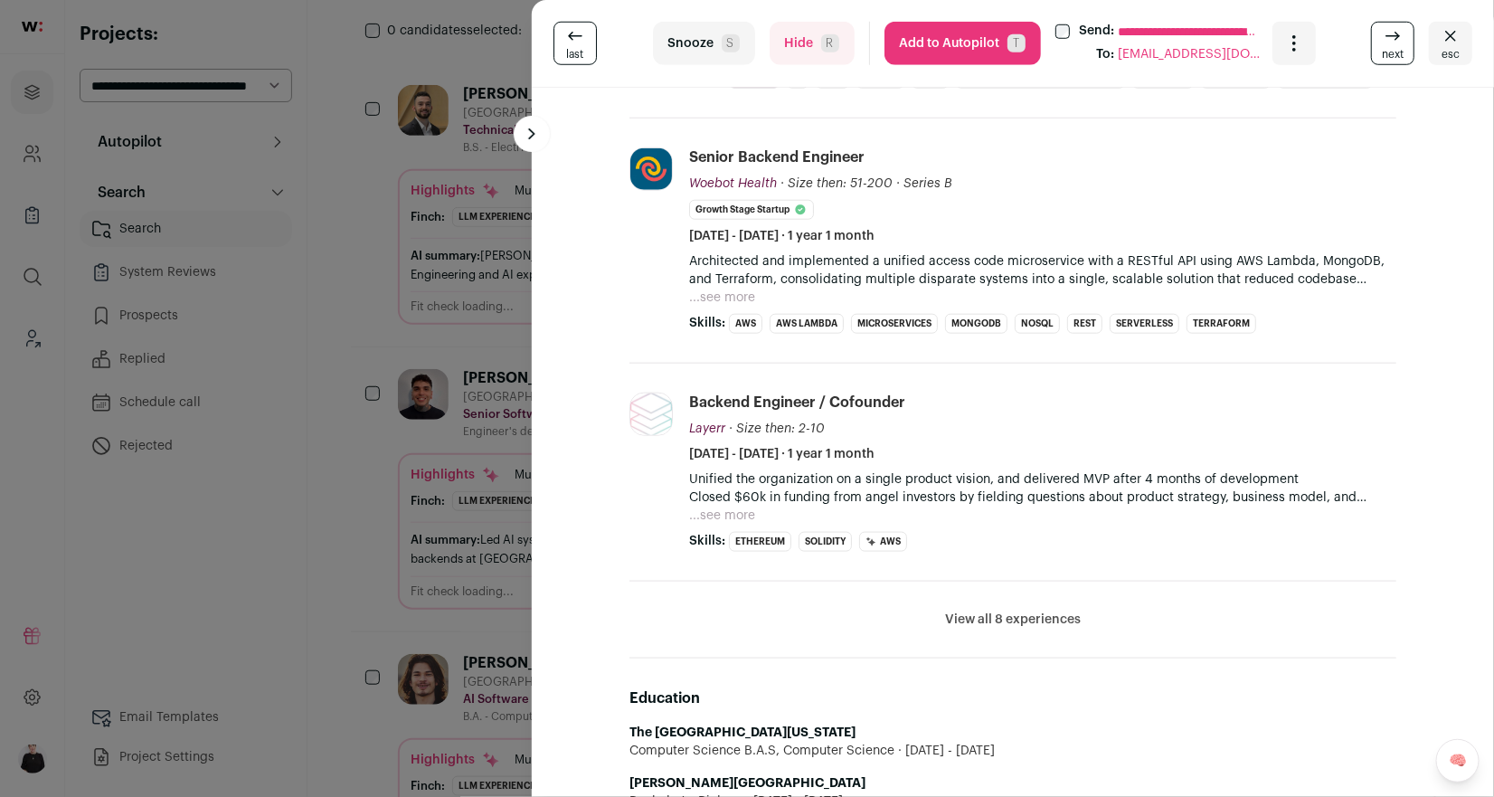
scroll to position [722, 0]
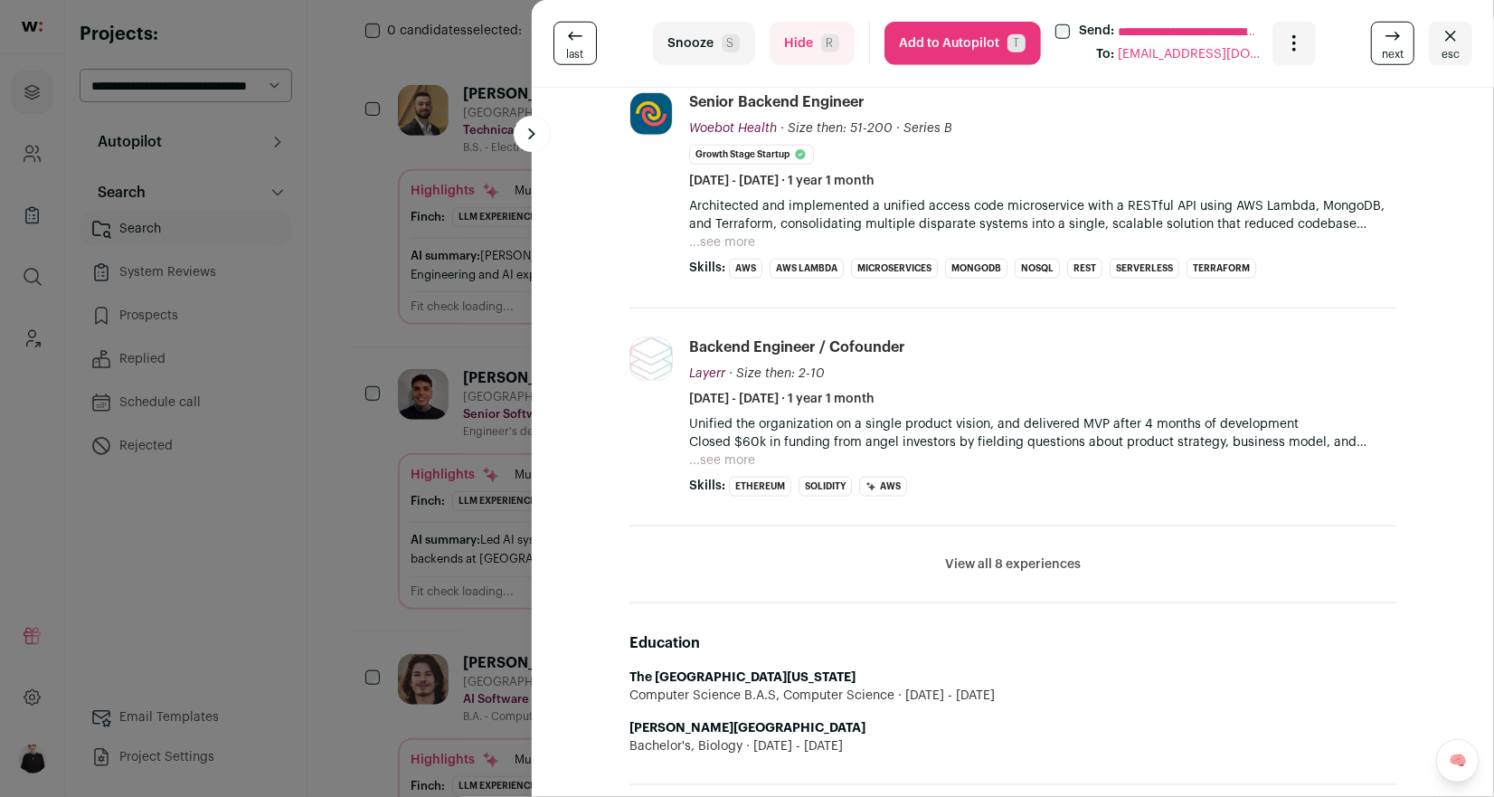
click at [1018, 555] on button "View all 8 experiences" at bounding box center [1013, 564] width 136 height 18
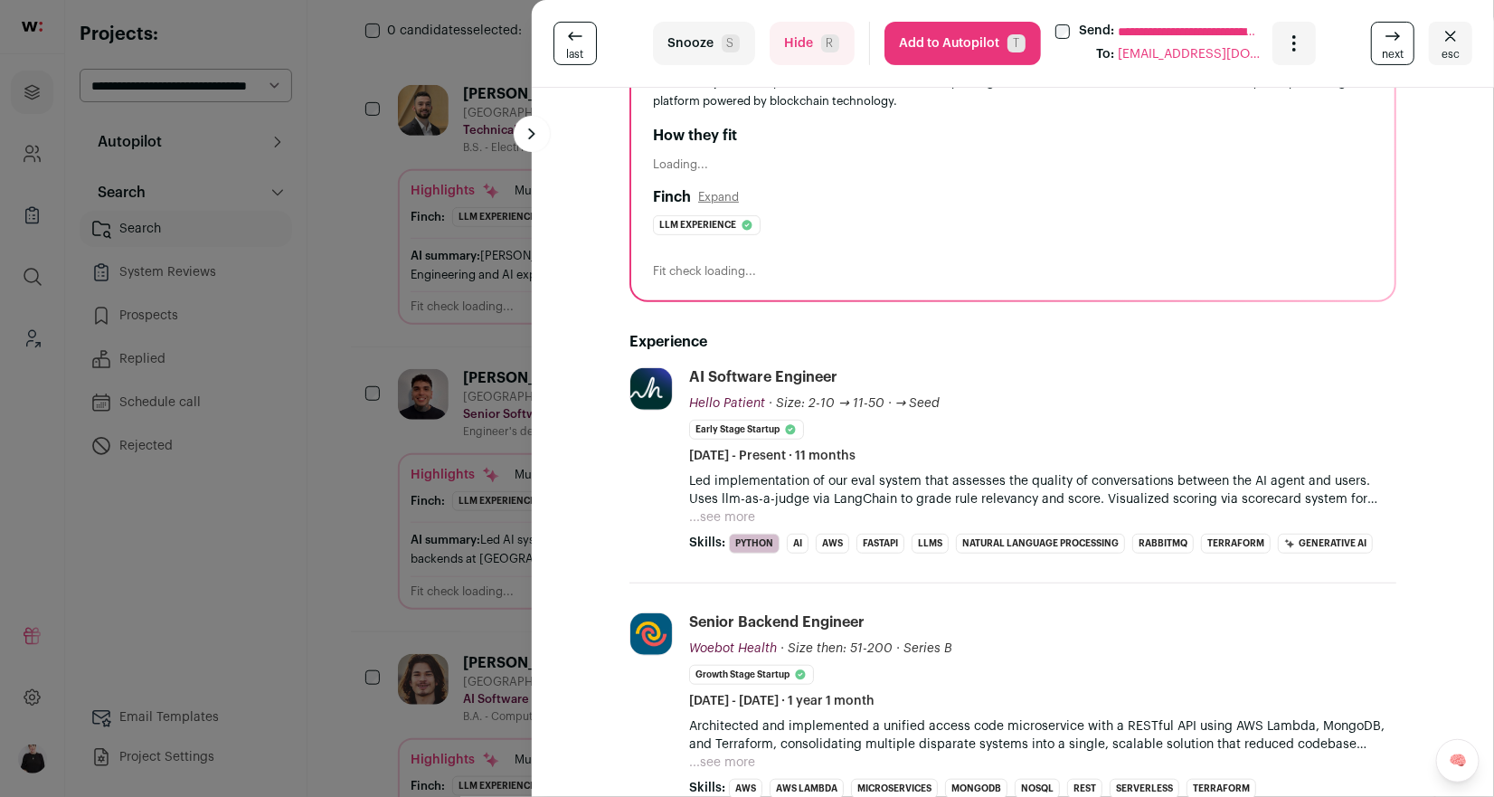
scroll to position [218, 0]
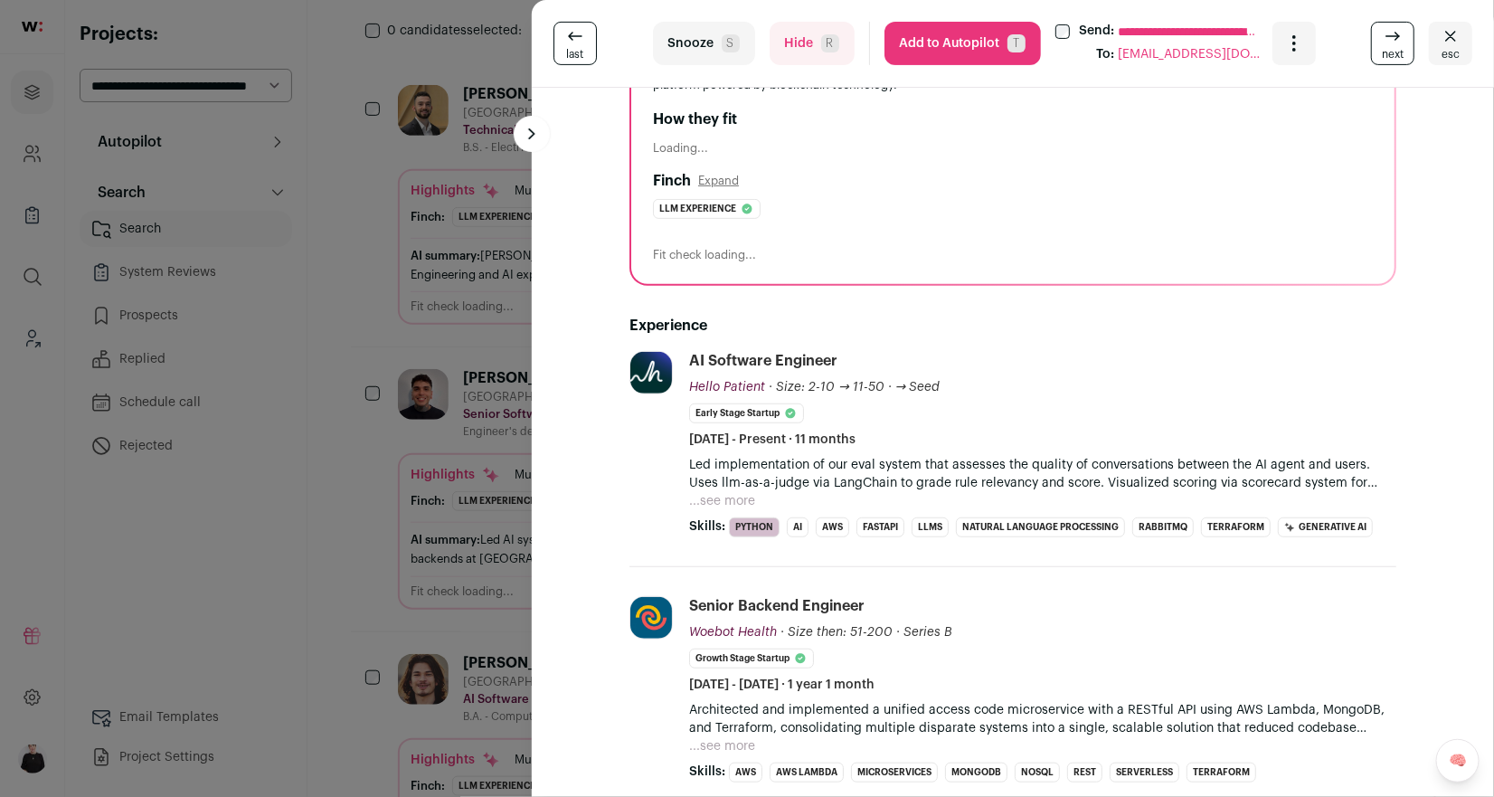
click at [1456, 58] on span "esc" at bounding box center [1450, 54] width 18 height 14
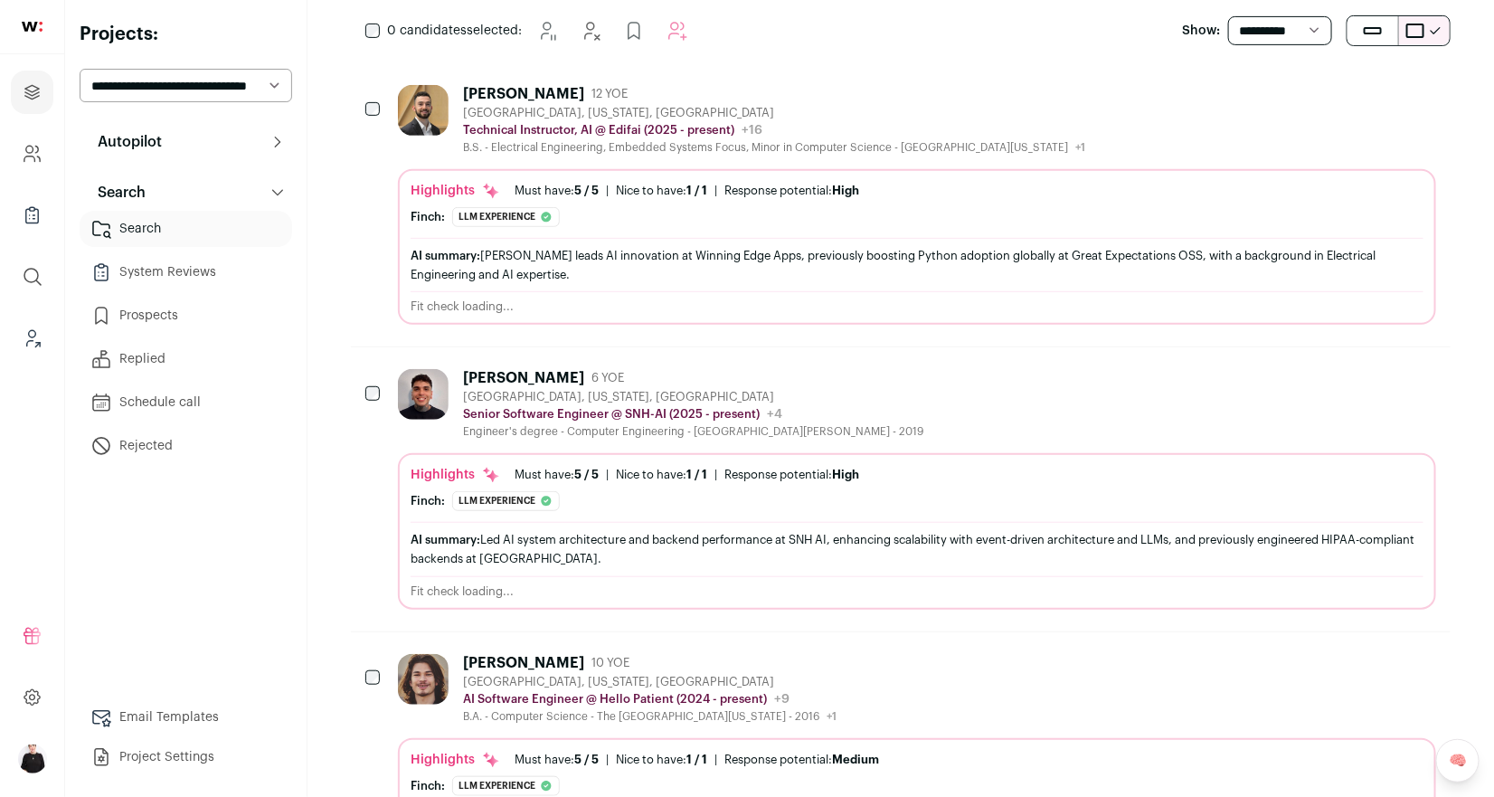
scroll to position [0, 0]
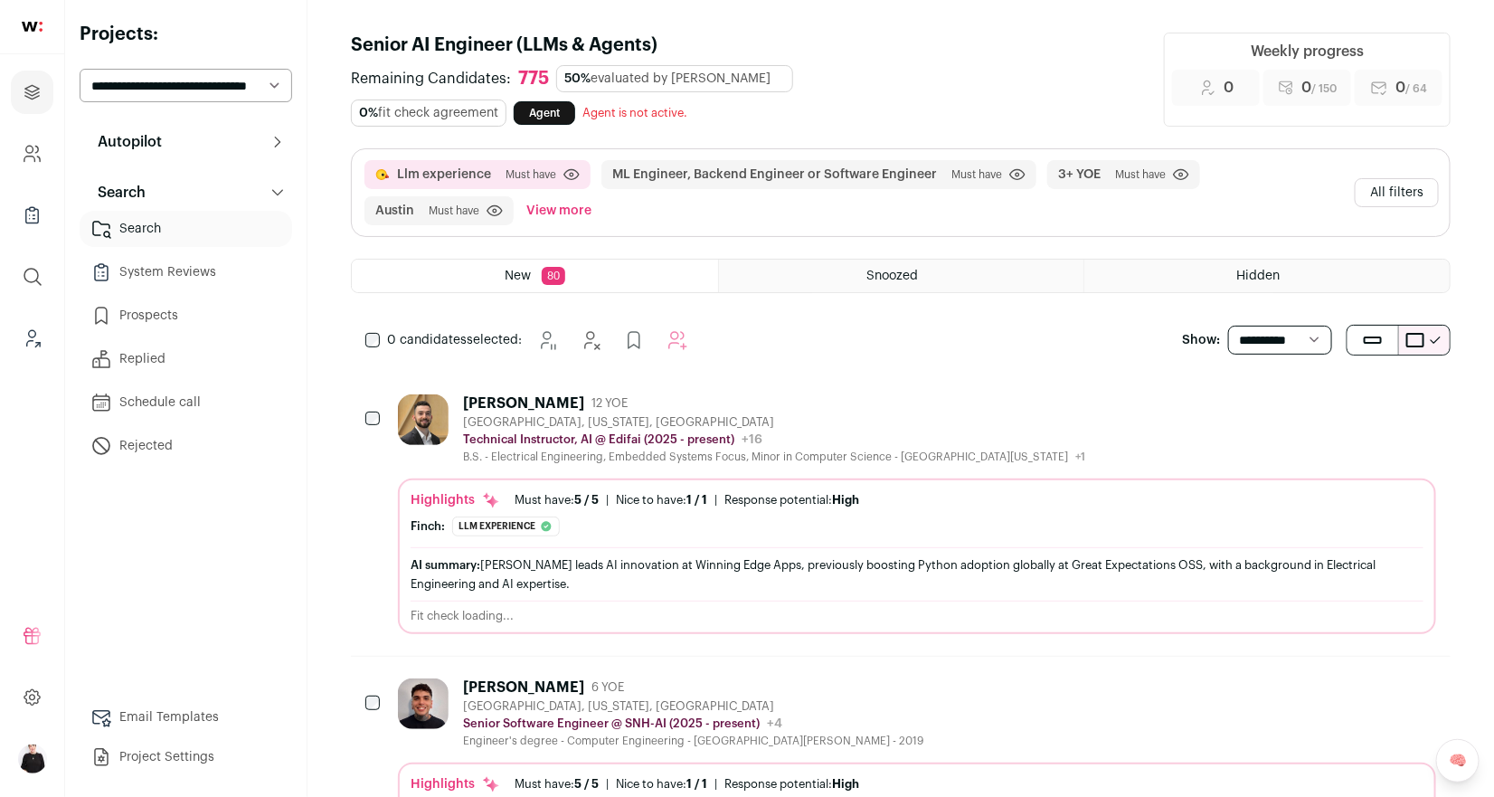
click at [1393, 178] on button "All filters" at bounding box center [1397, 192] width 84 height 29
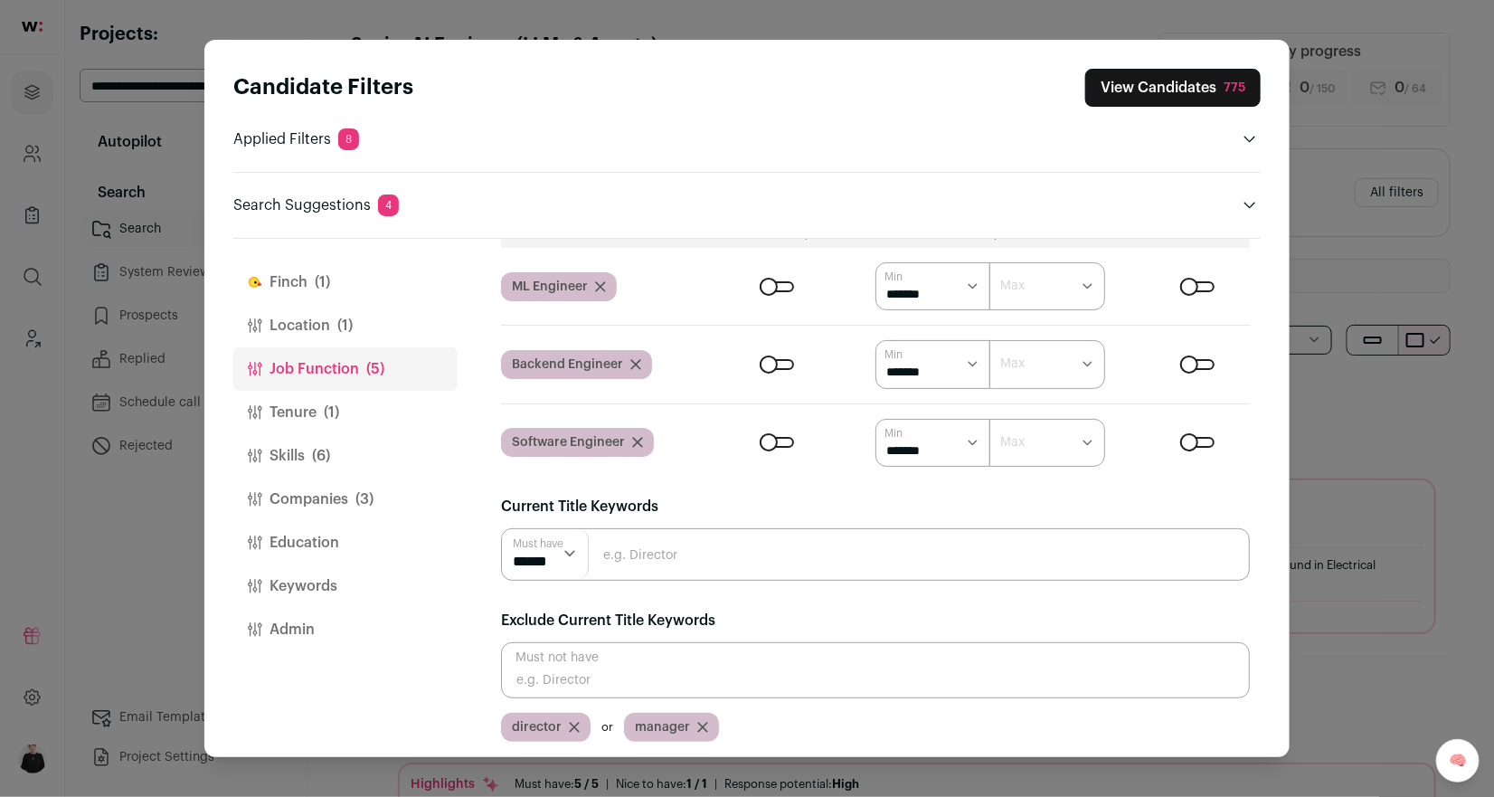
click at [288, 285] on button "Finch (1)" at bounding box center [345, 281] width 224 height 43
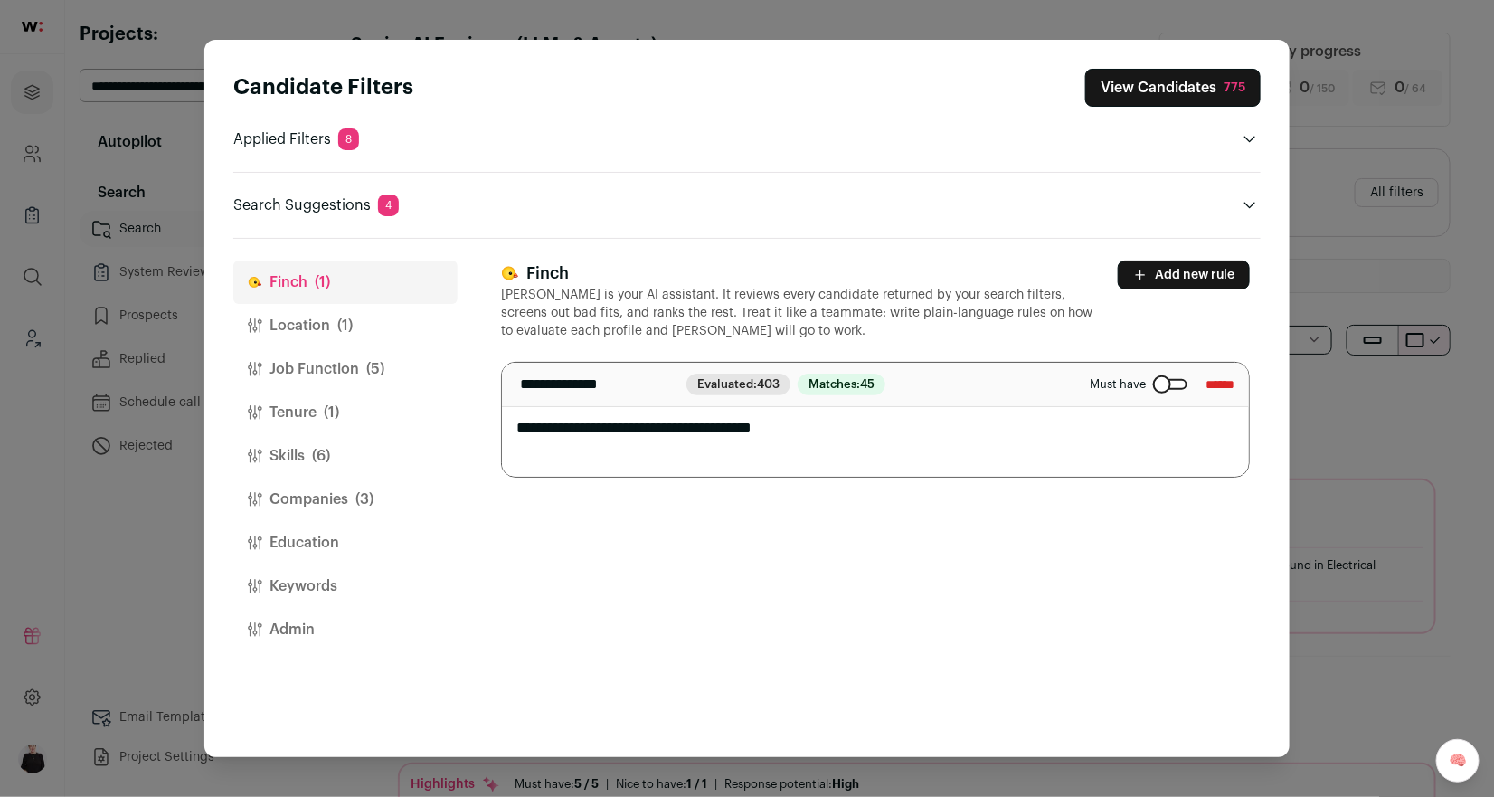
click at [863, 426] on textarea "**********" at bounding box center [876, 420] width 748 height 114
type textarea "**********"
click at [1132, 83] on button "View Candidates 775" at bounding box center [1172, 88] width 175 height 38
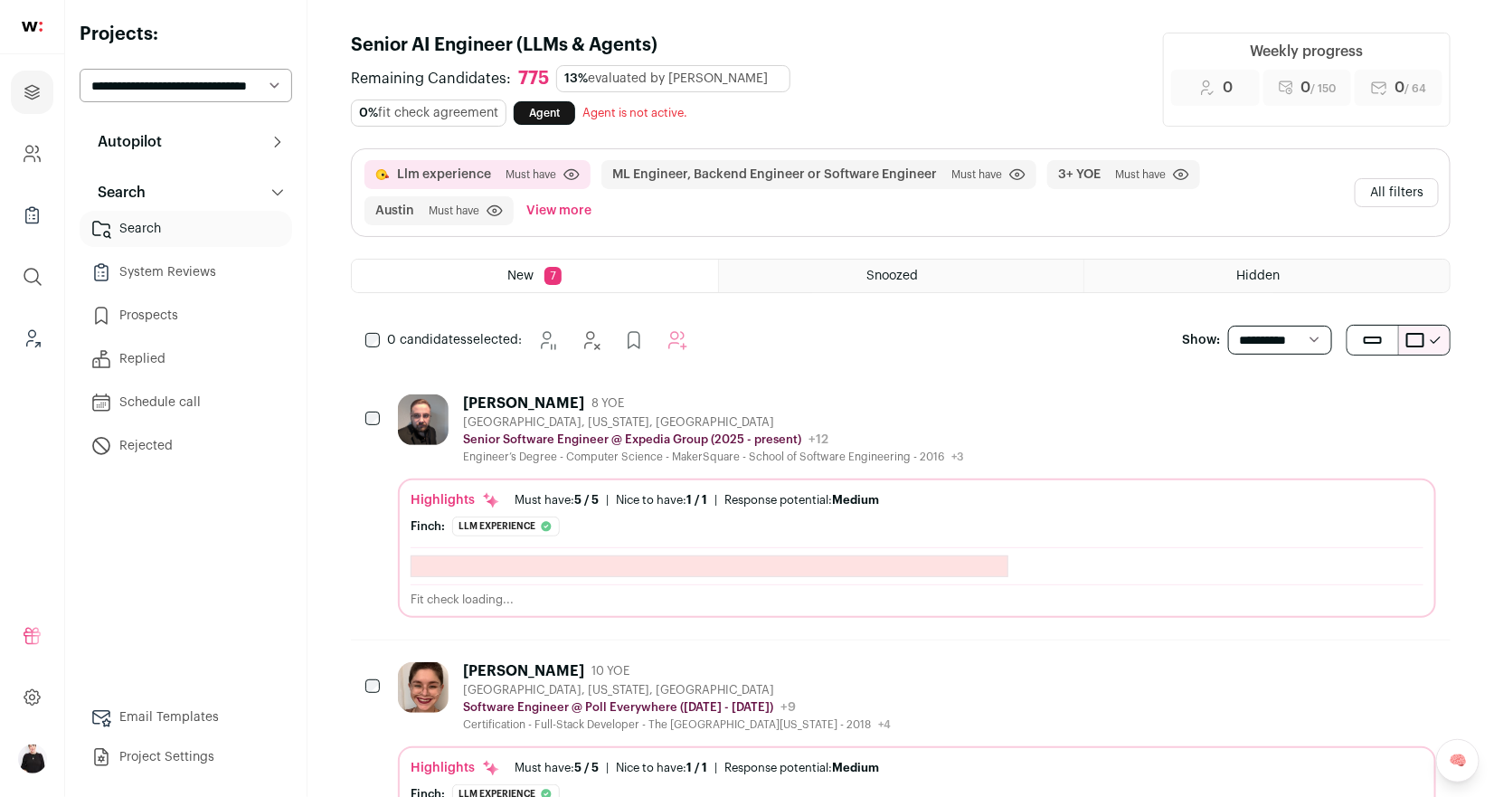
click at [661, 394] on div "Iliya Svirsky 8 YOE" at bounding box center [713, 403] width 500 height 18
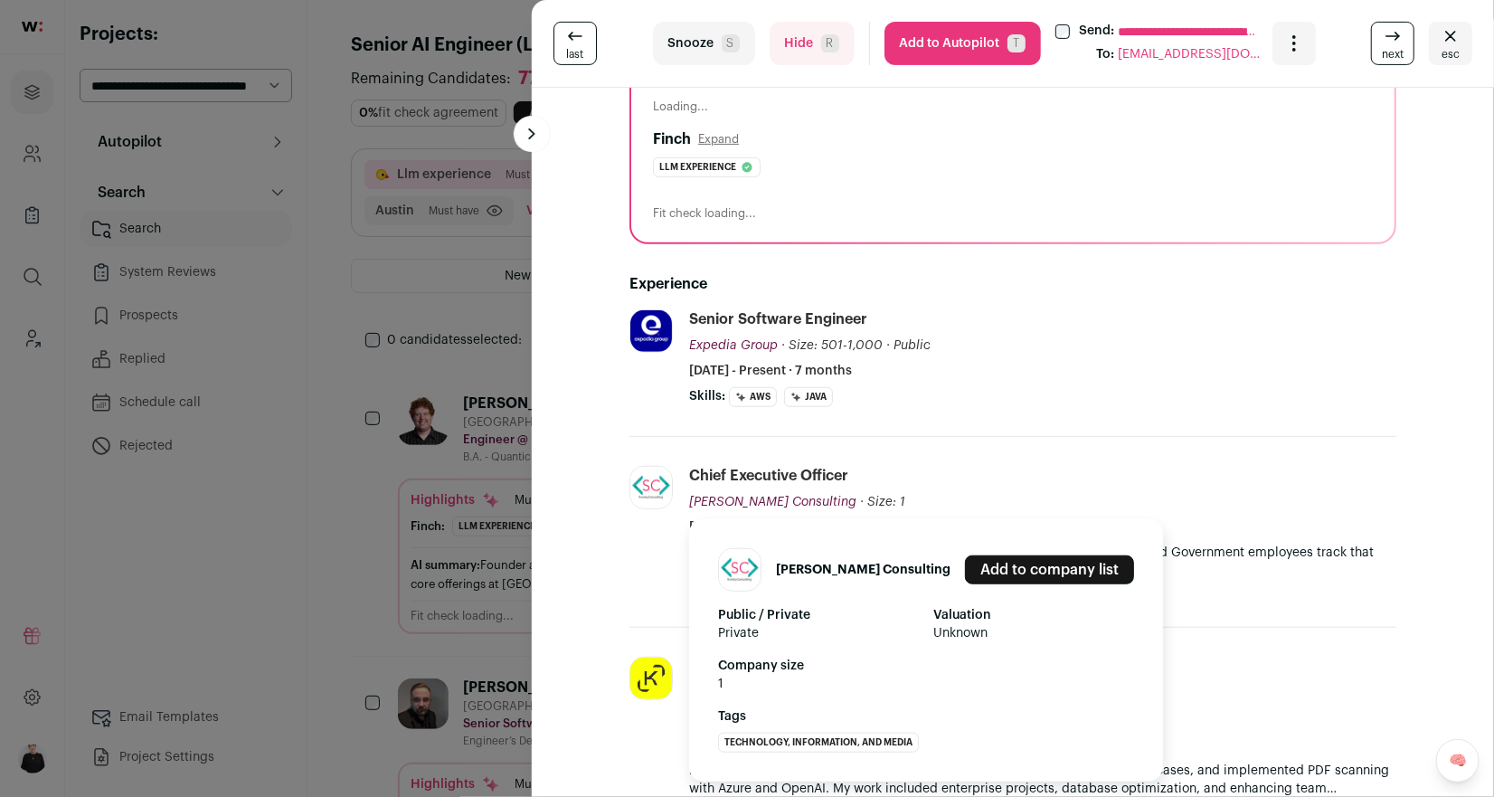
scroll to position [414, 0]
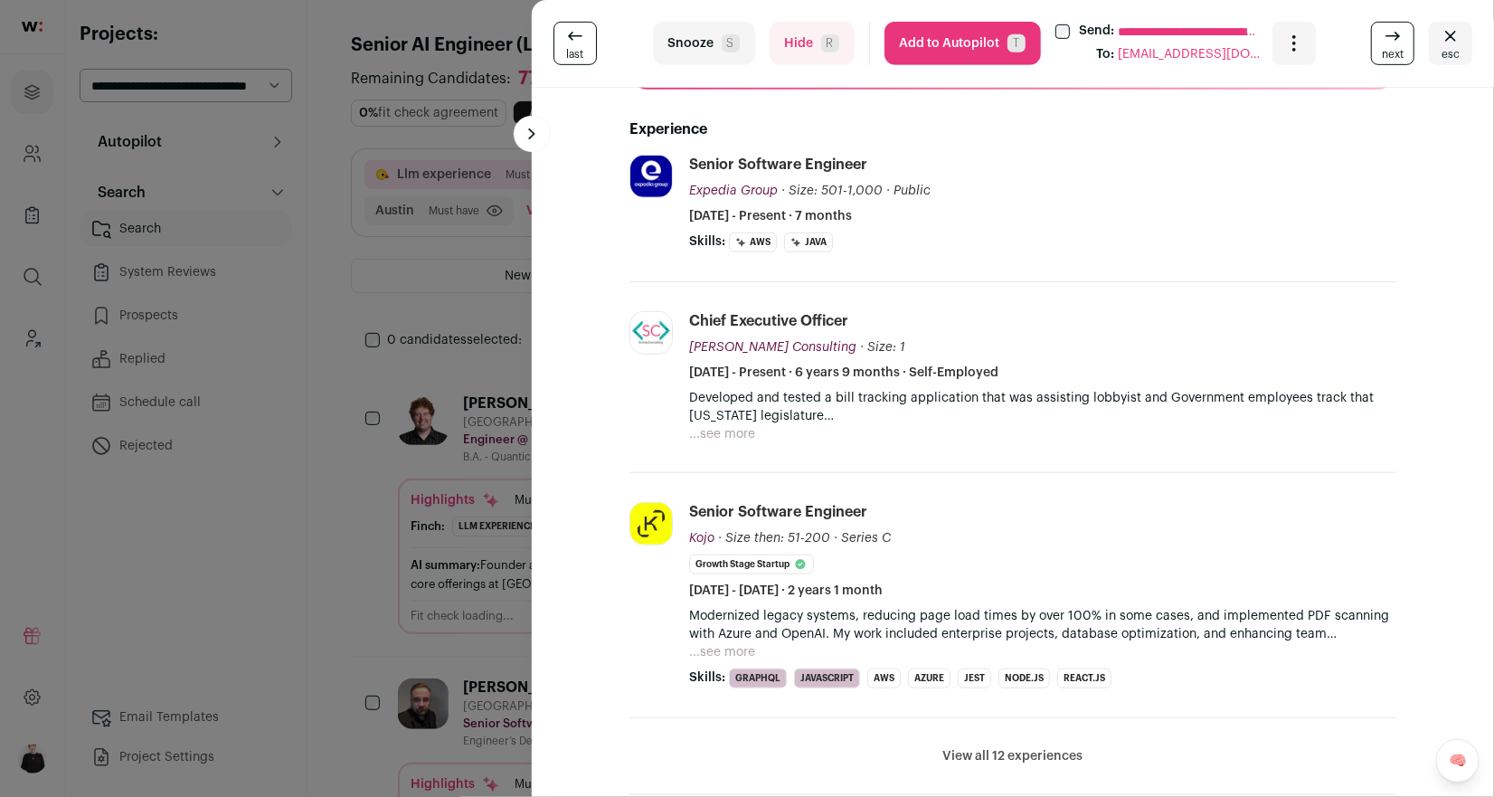
click at [1391, 42] on icon at bounding box center [1393, 36] width 22 height 22
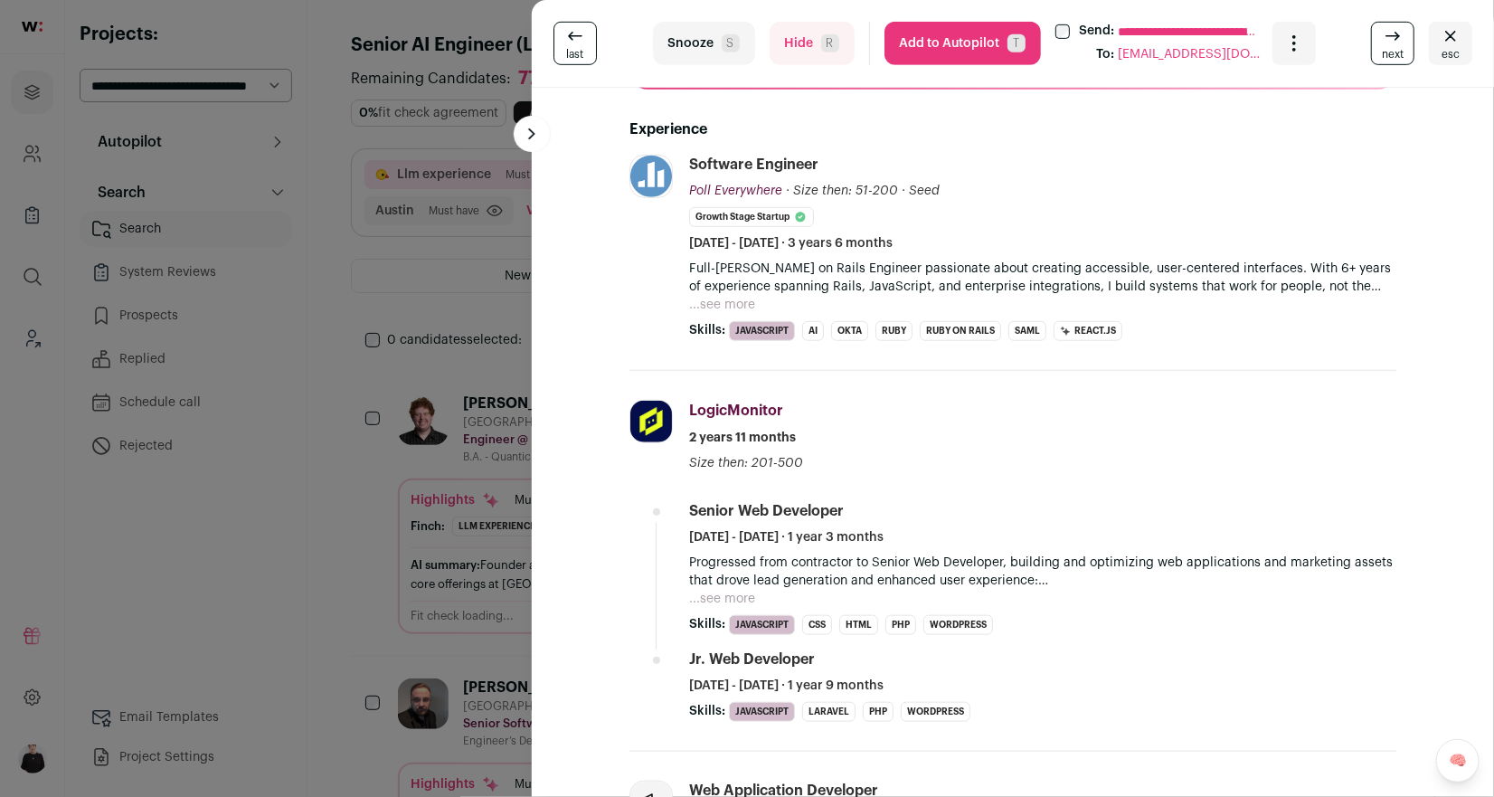
click at [704, 304] on button "...see more" at bounding box center [722, 305] width 66 height 18
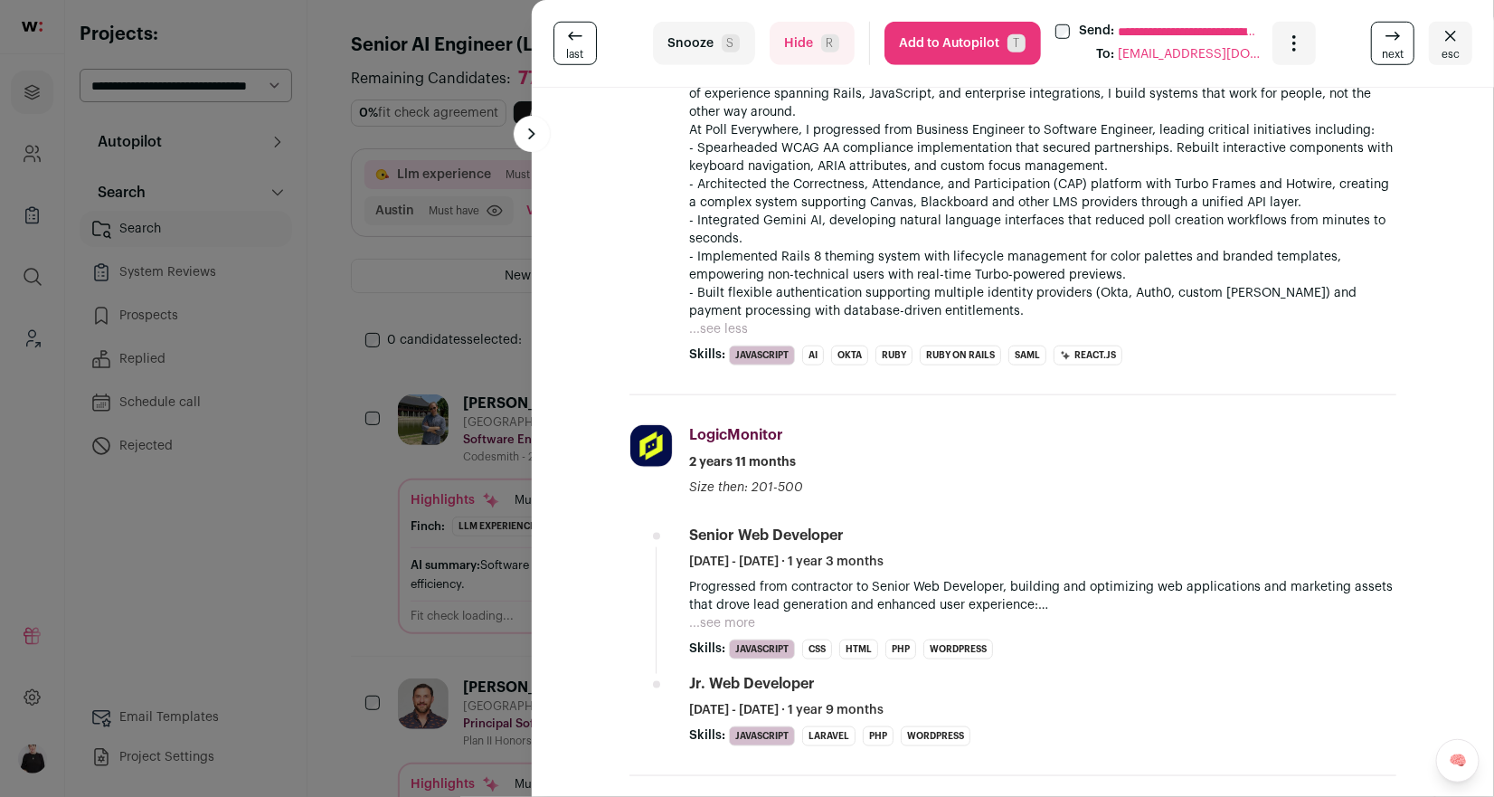
scroll to position [613, 0]
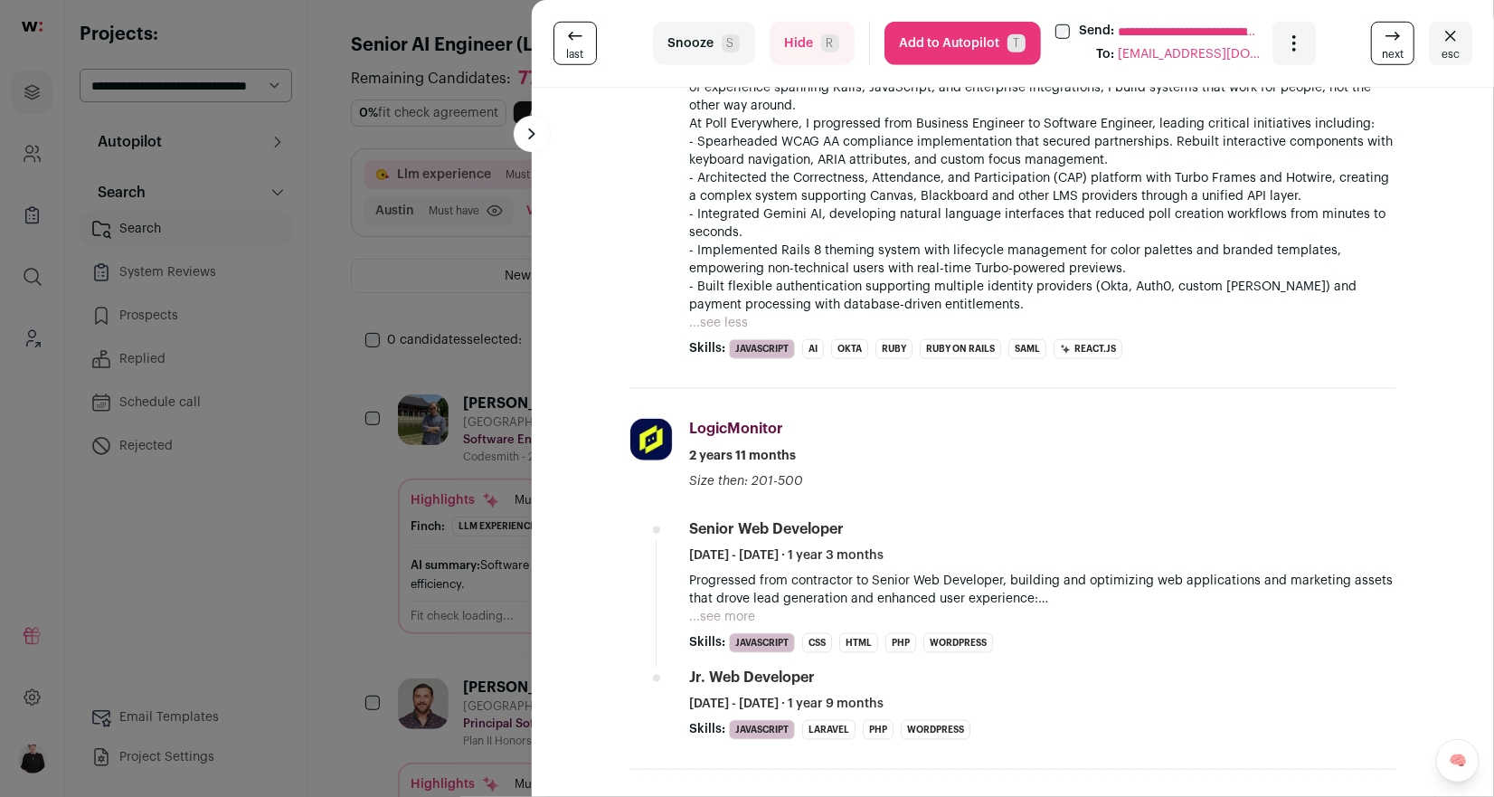
click at [1451, 47] on span "esc" at bounding box center [1450, 54] width 18 height 14
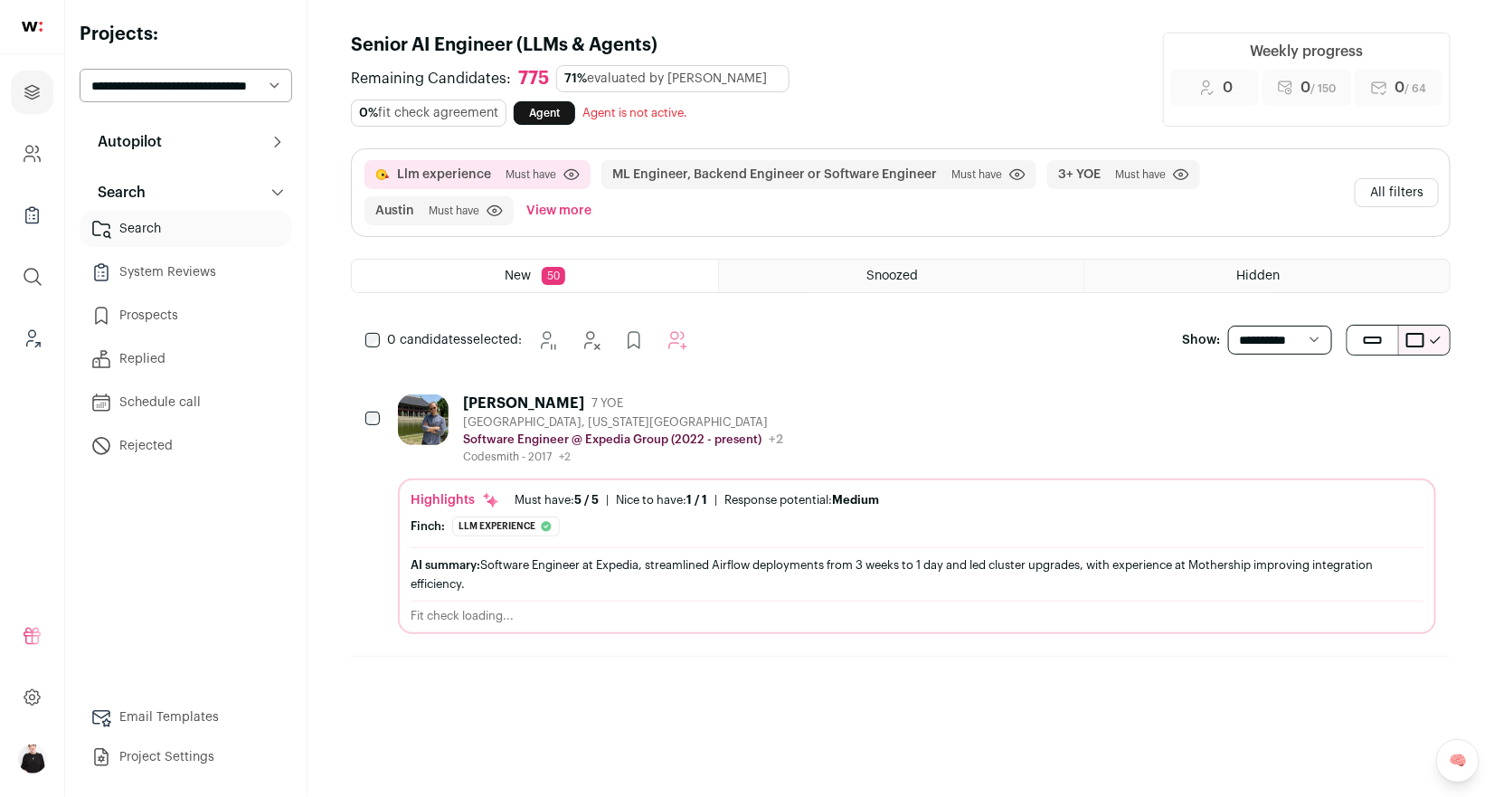
click at [1401, 162] on div "Llm experience Must have Click to disable/enable criteria ML Engineer, Backend …" at bounding box center [901, 192] width 1098 height 87
click at [1401, 178] on button "All filters" at bounding box center [1397, 192] width 84 height 29
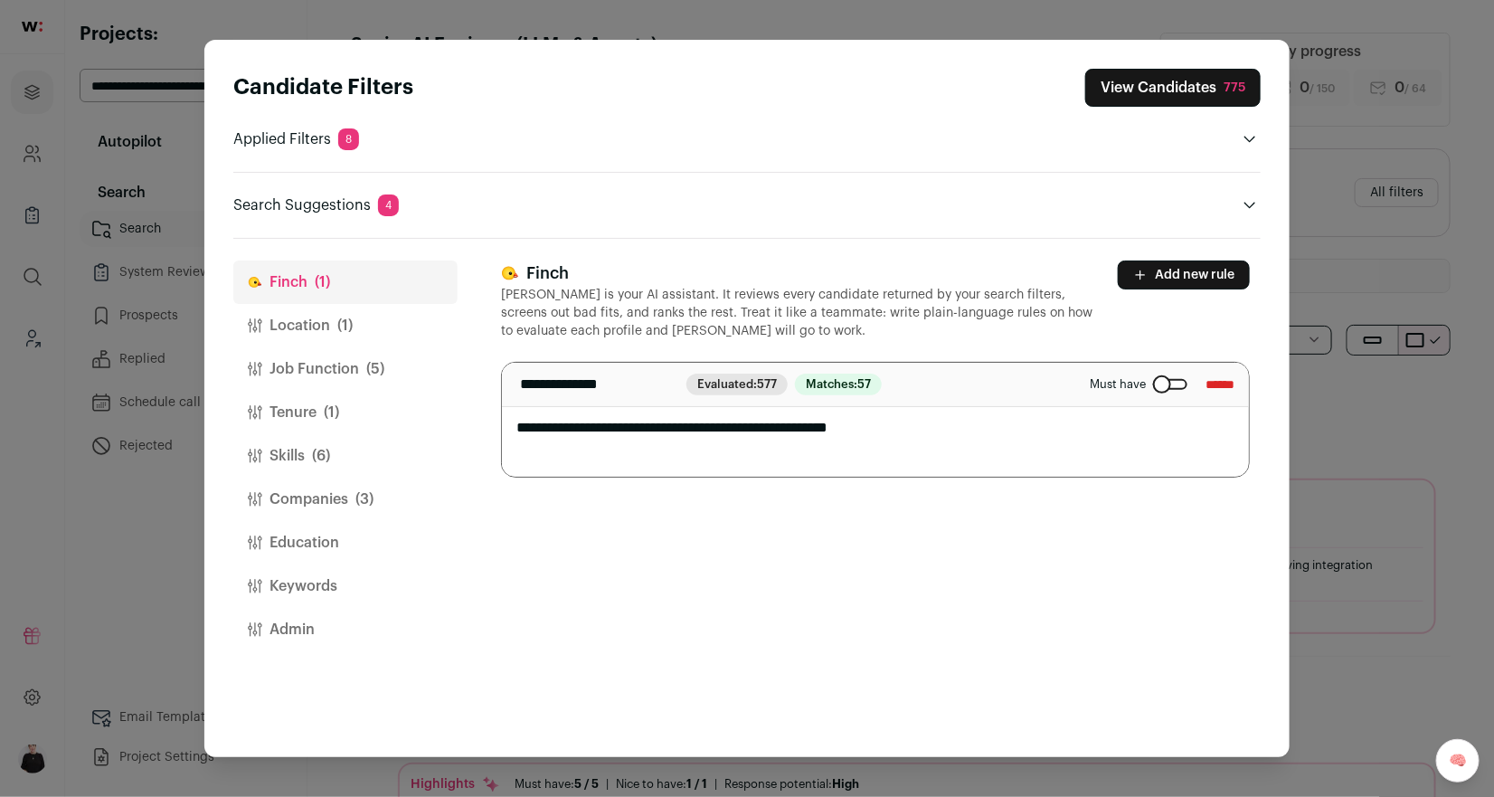
click at [294, 458] on button "Skills (6)" at bounding box center [345, 455] width 224 height 43
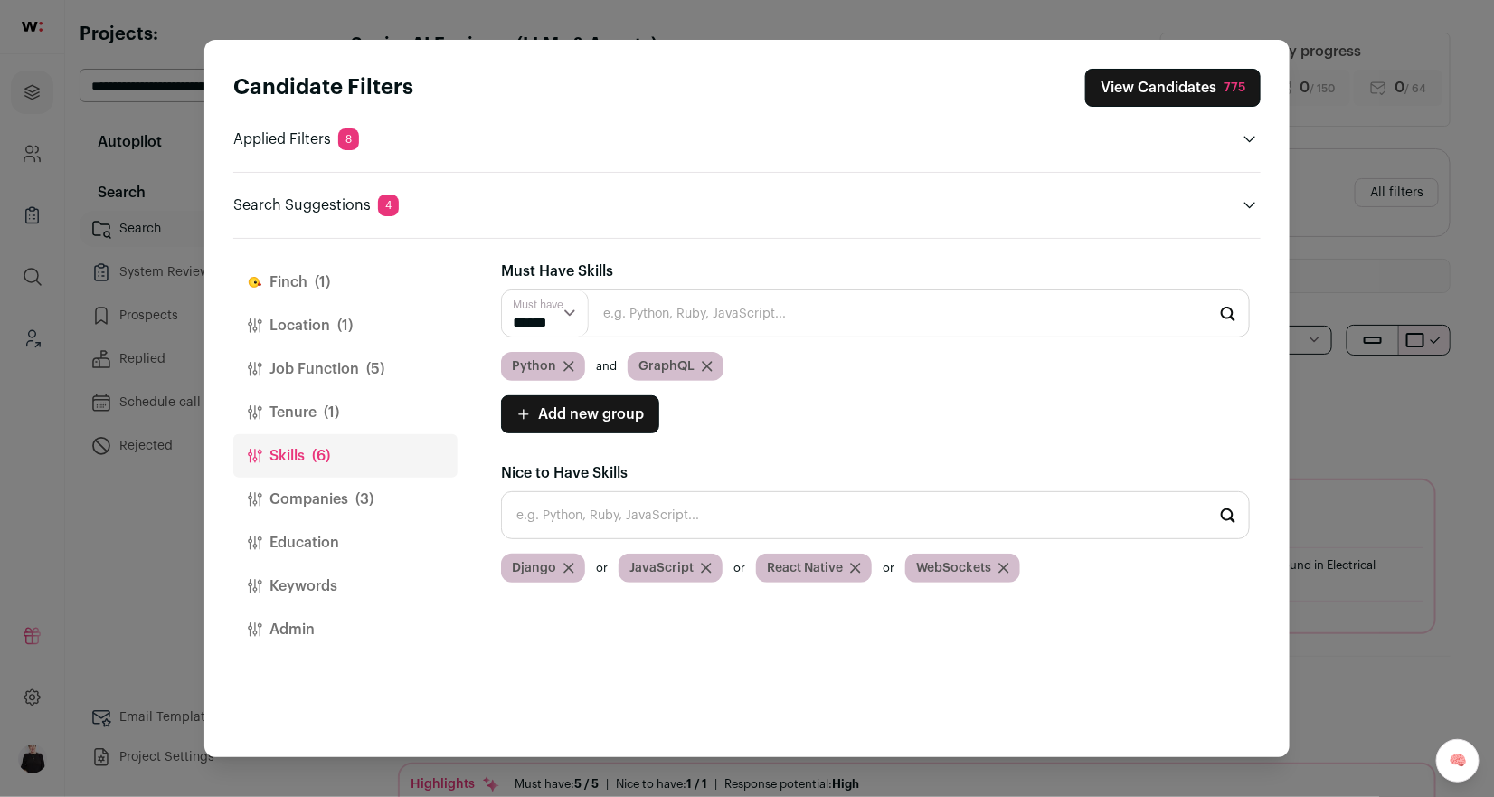
click at [704, 564] on icon "Close modal via background" at bounding box center [706, 567] width 11 height 11
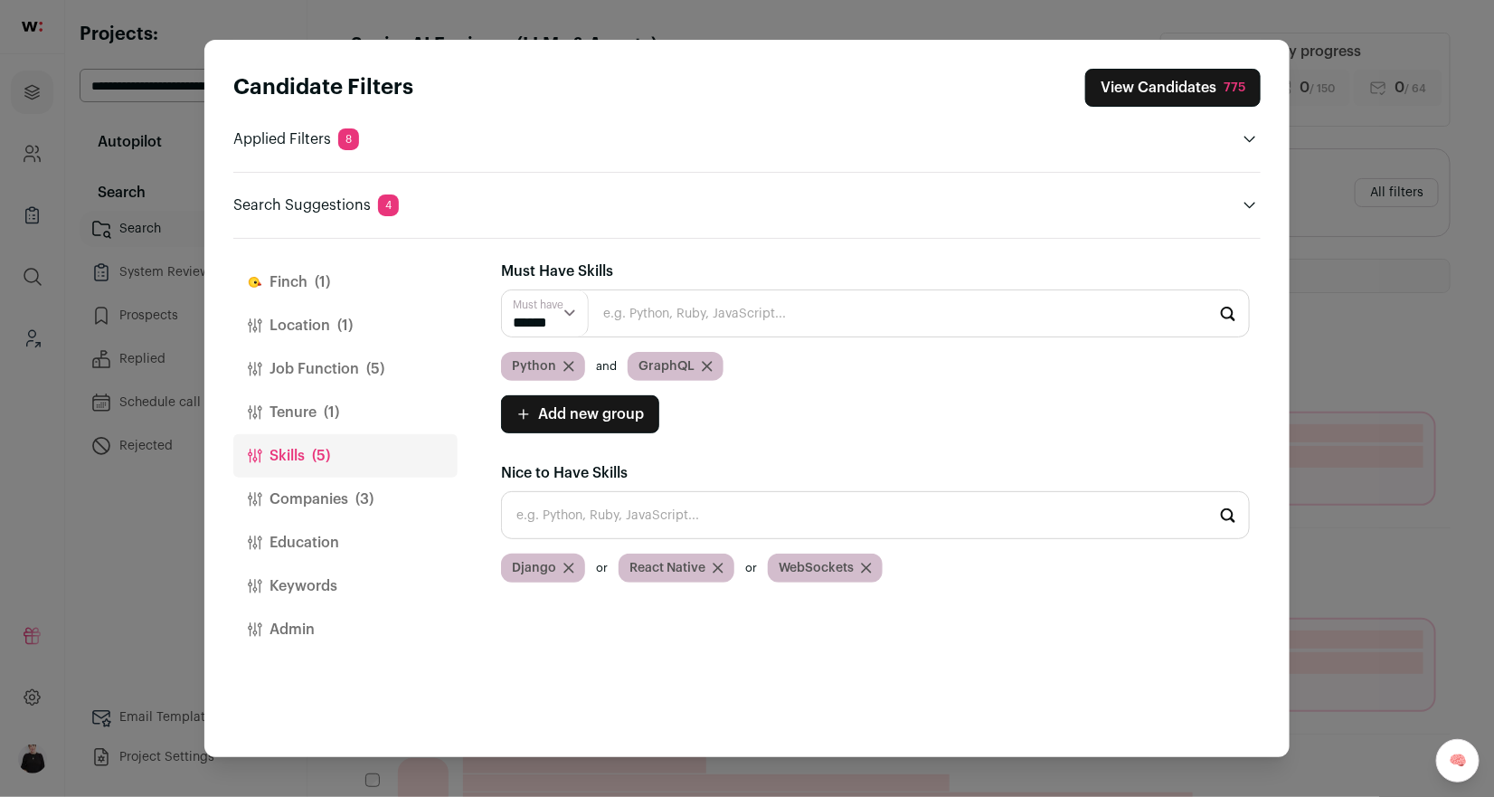
click at [1143, 88] on button "View Candidates 775" at bounding box center [1172, 88] width 175 height 38
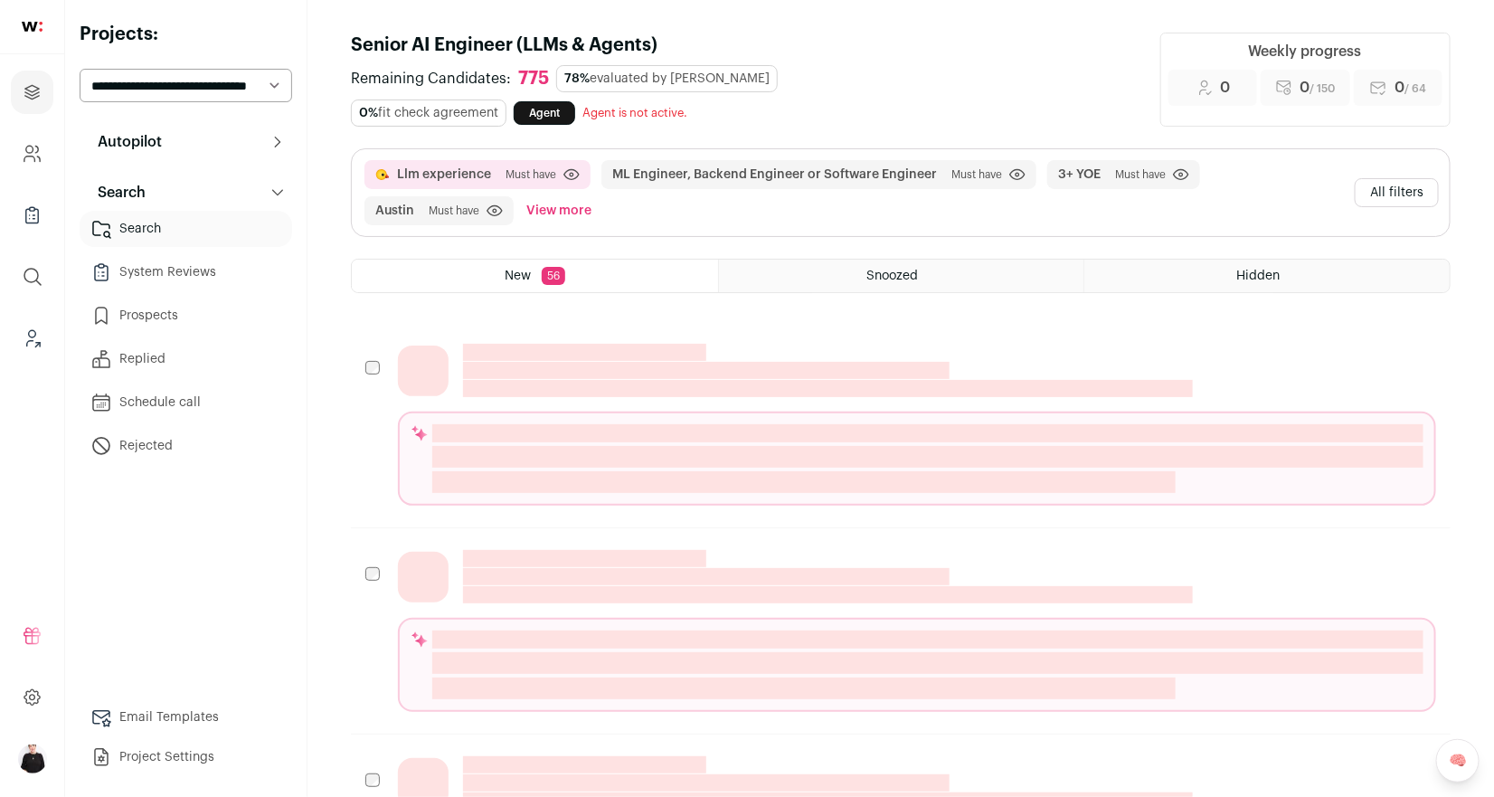
click at [1388, 184] on button "All filters" at bounding box center [1397, 192] width 84 height 29
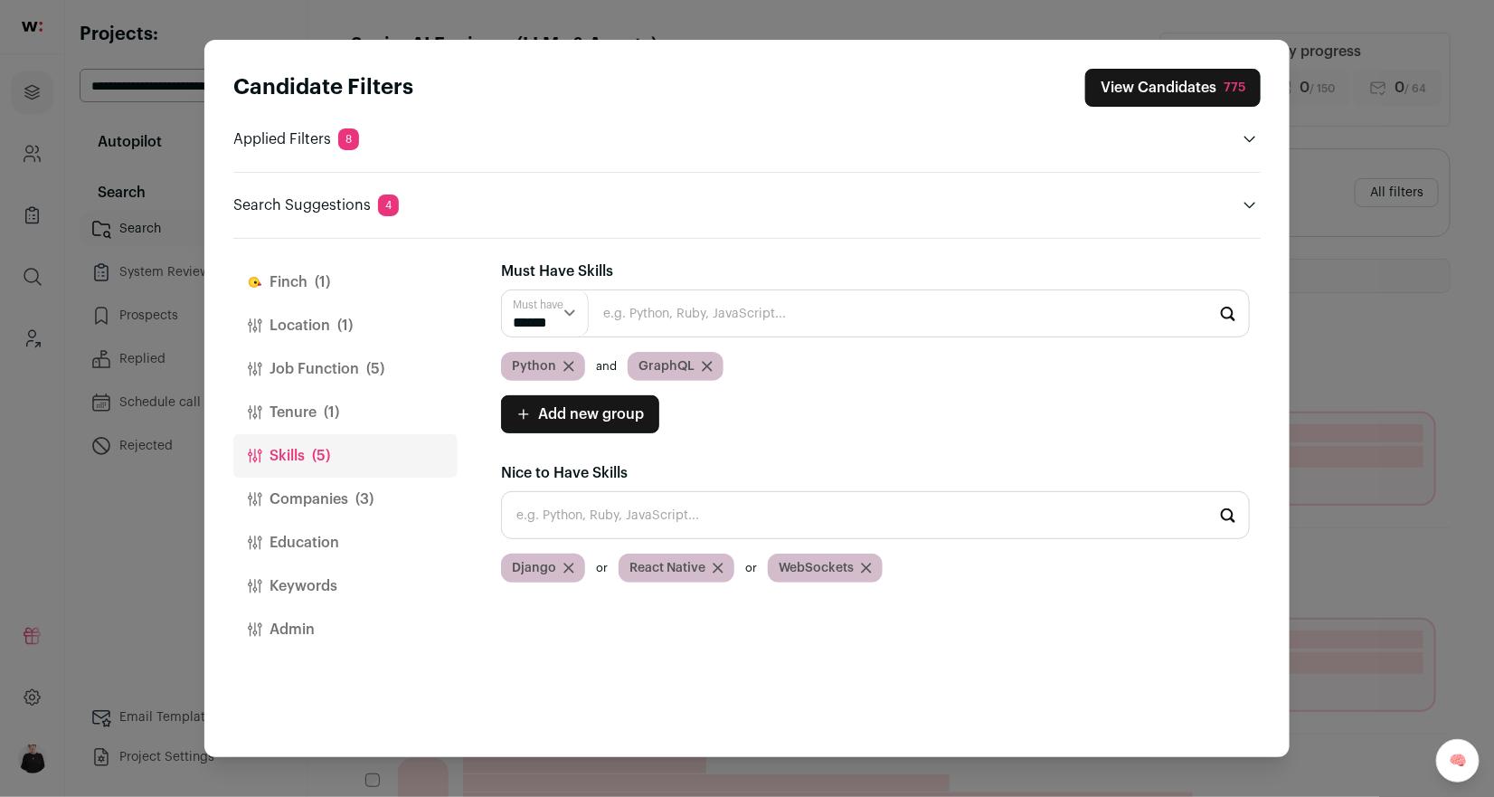
click at [1137, 98] on button "View Candidates 775" at bounding box center [1172, 88] width 175 height 38
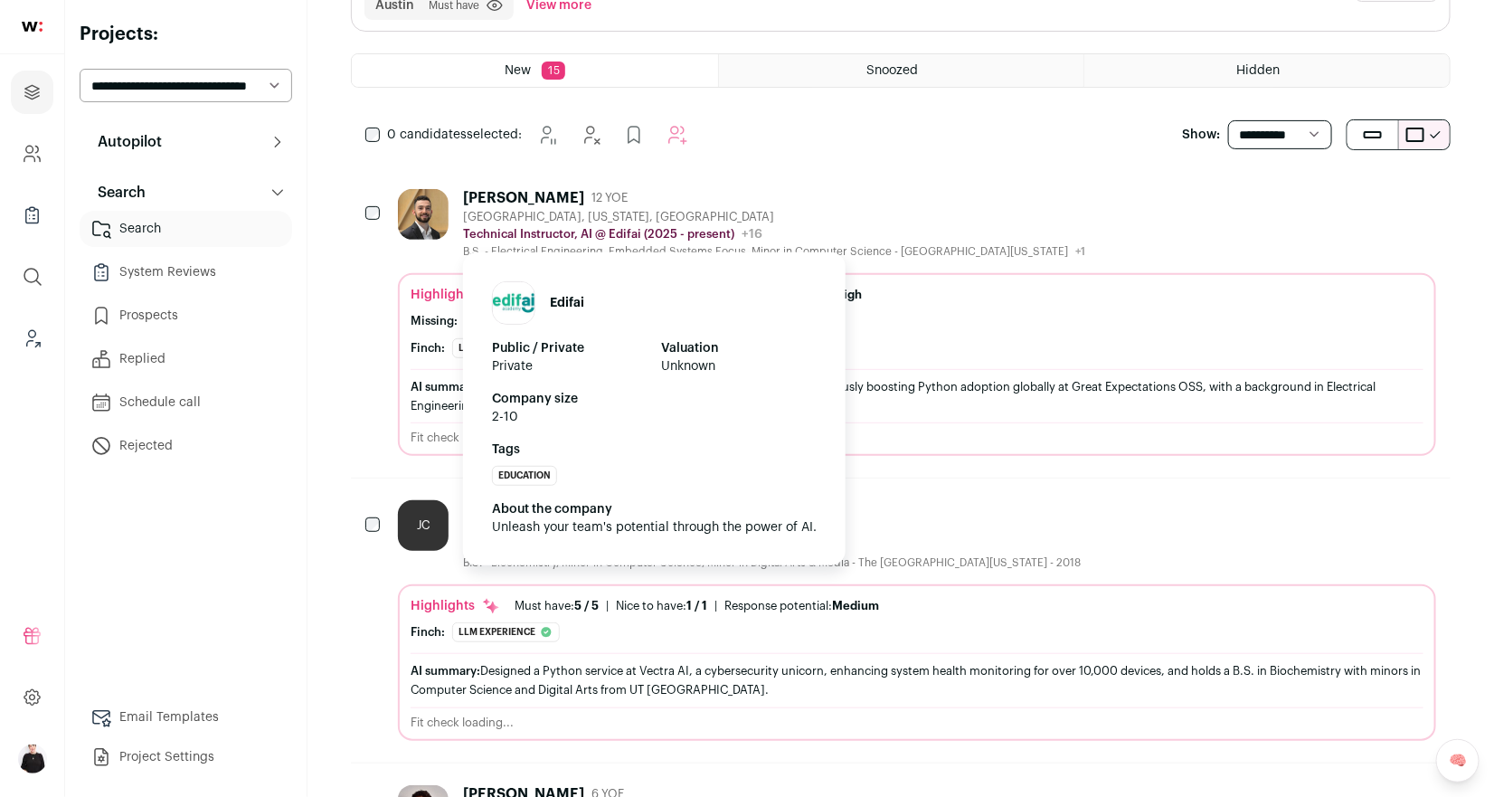
scroll to position [211, 0]
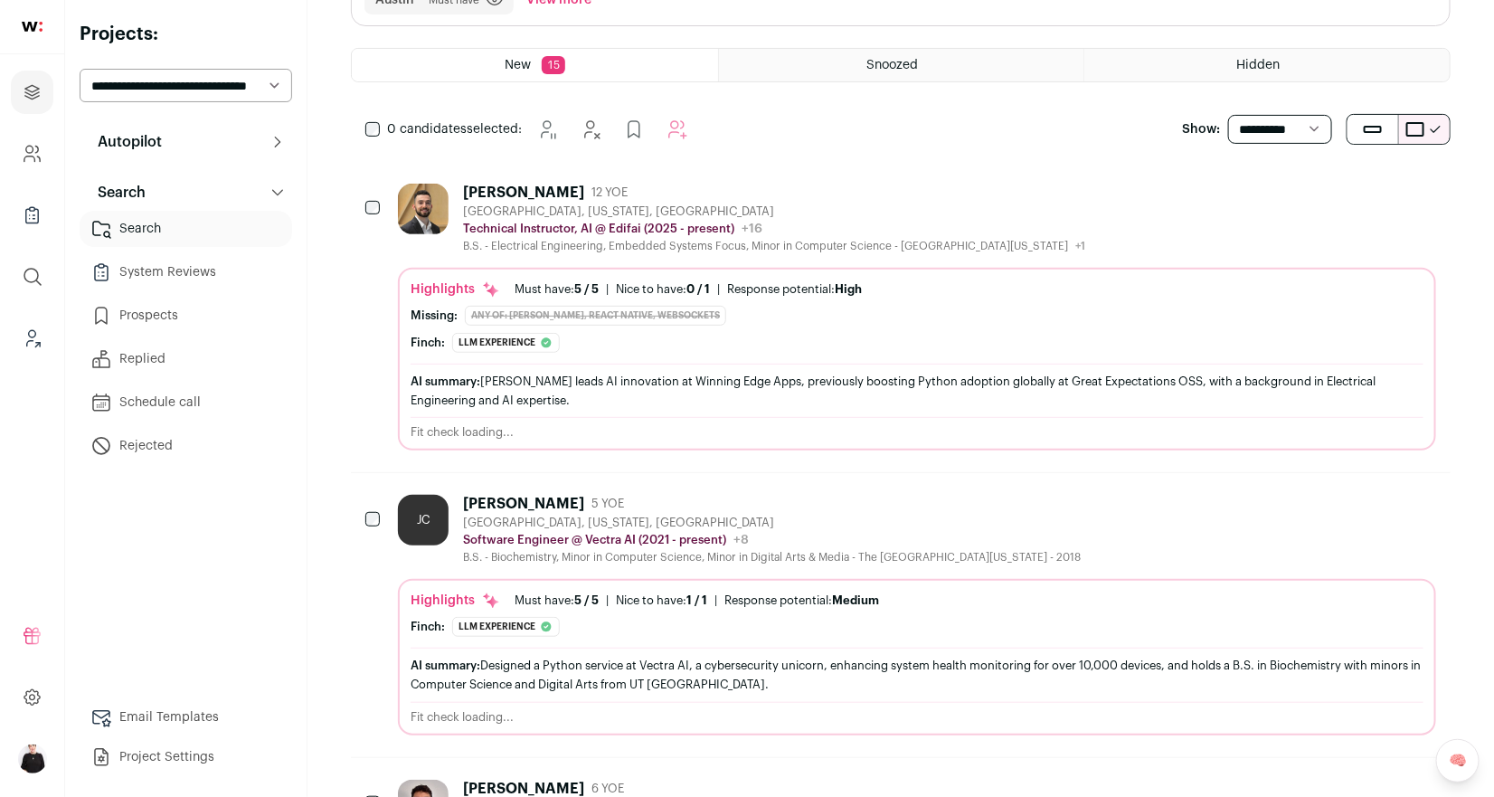
click at [575, 515] on div "Austin, Texas, United States" at bounding box center [772, 522] width 618 height 14
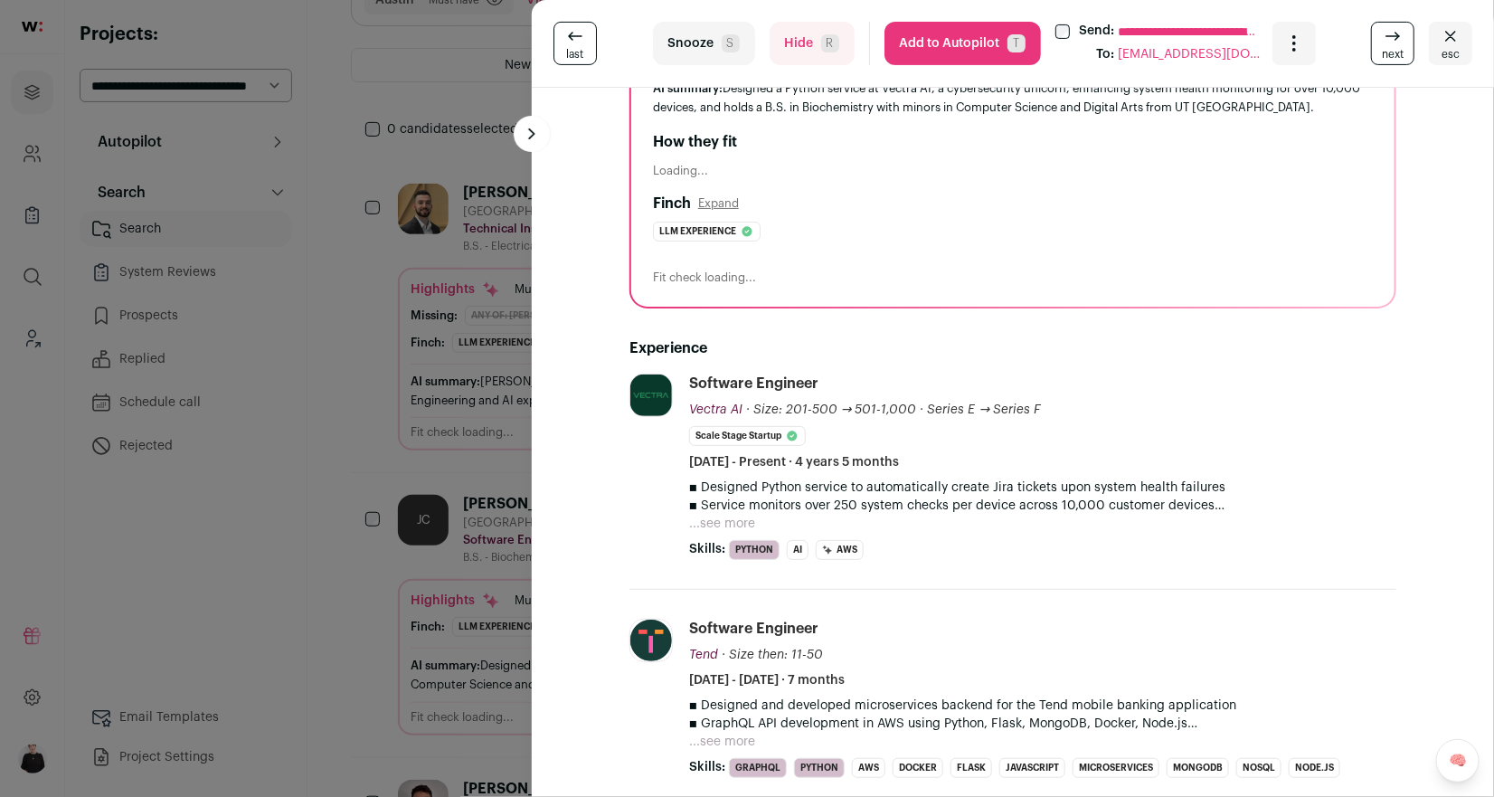
scroll to position [0, 0]
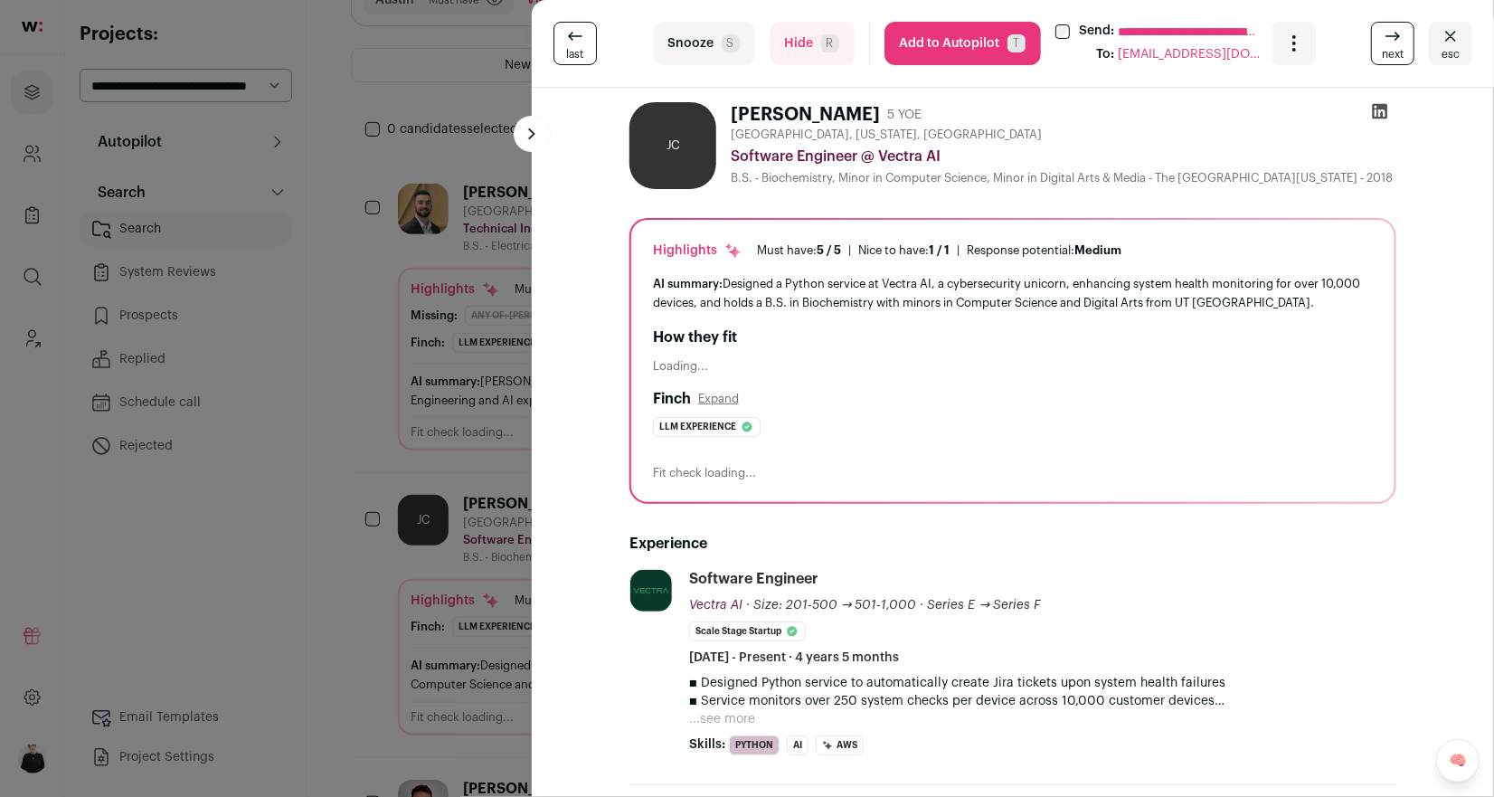
click at [923, 38] on button "Add to Autopilot T" at bounding box center [962, 43] width 156 height 43
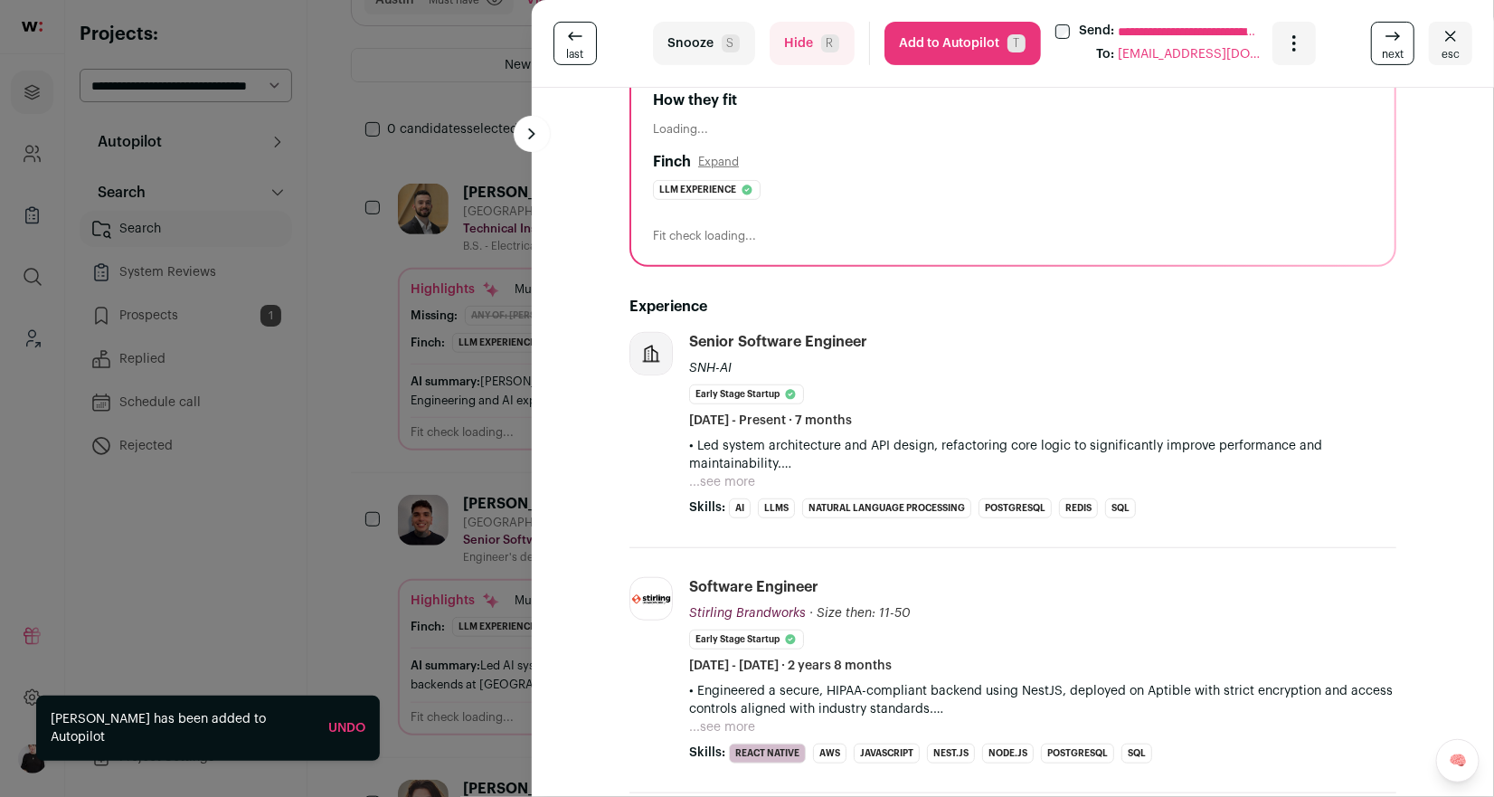
scroll to position [238, 0]
click at [934, 46] on button "Add to Autopilot T" at bounding box center [962, 43] width 156 height 43
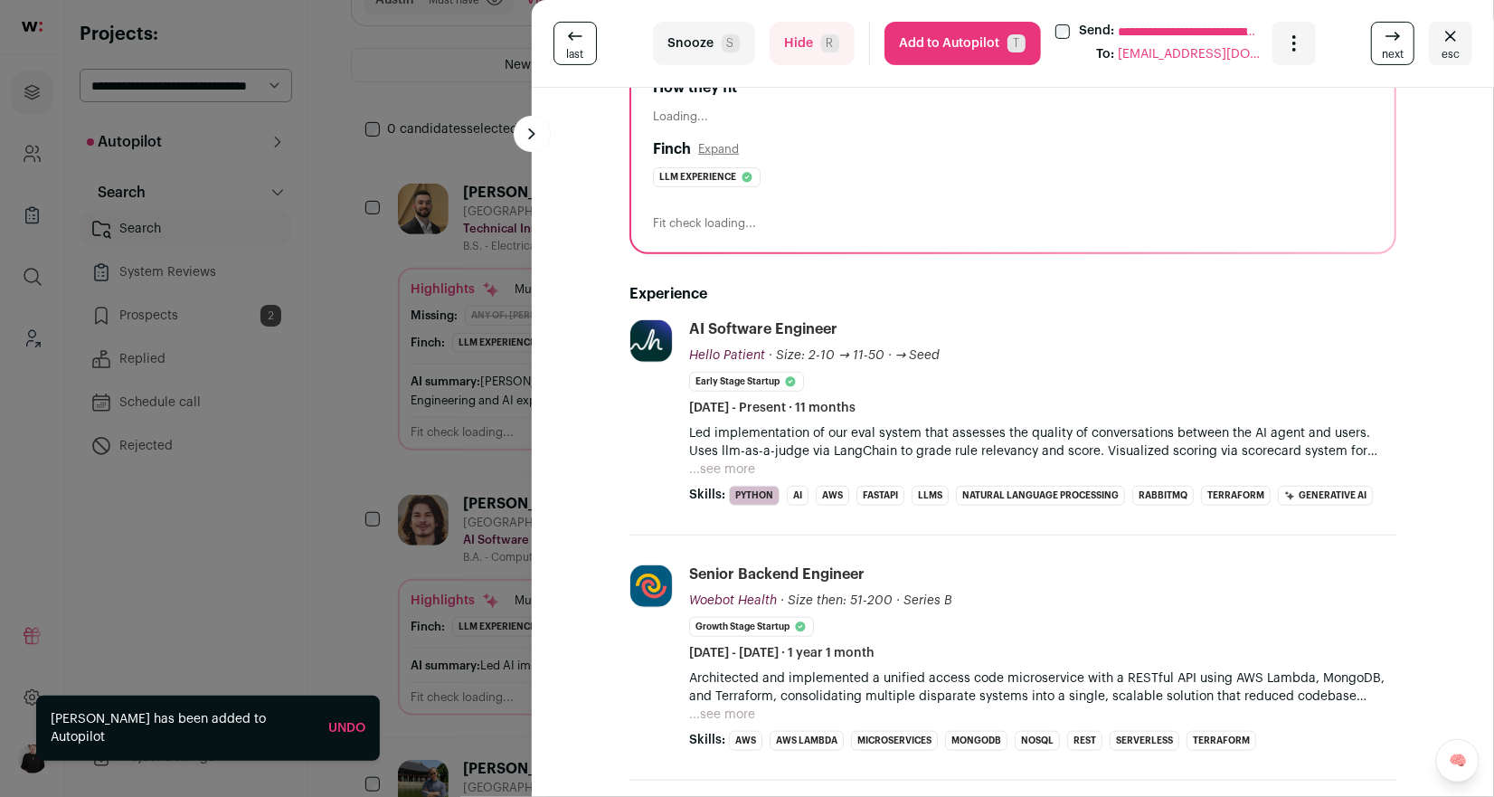
scroll to position [264, 0]
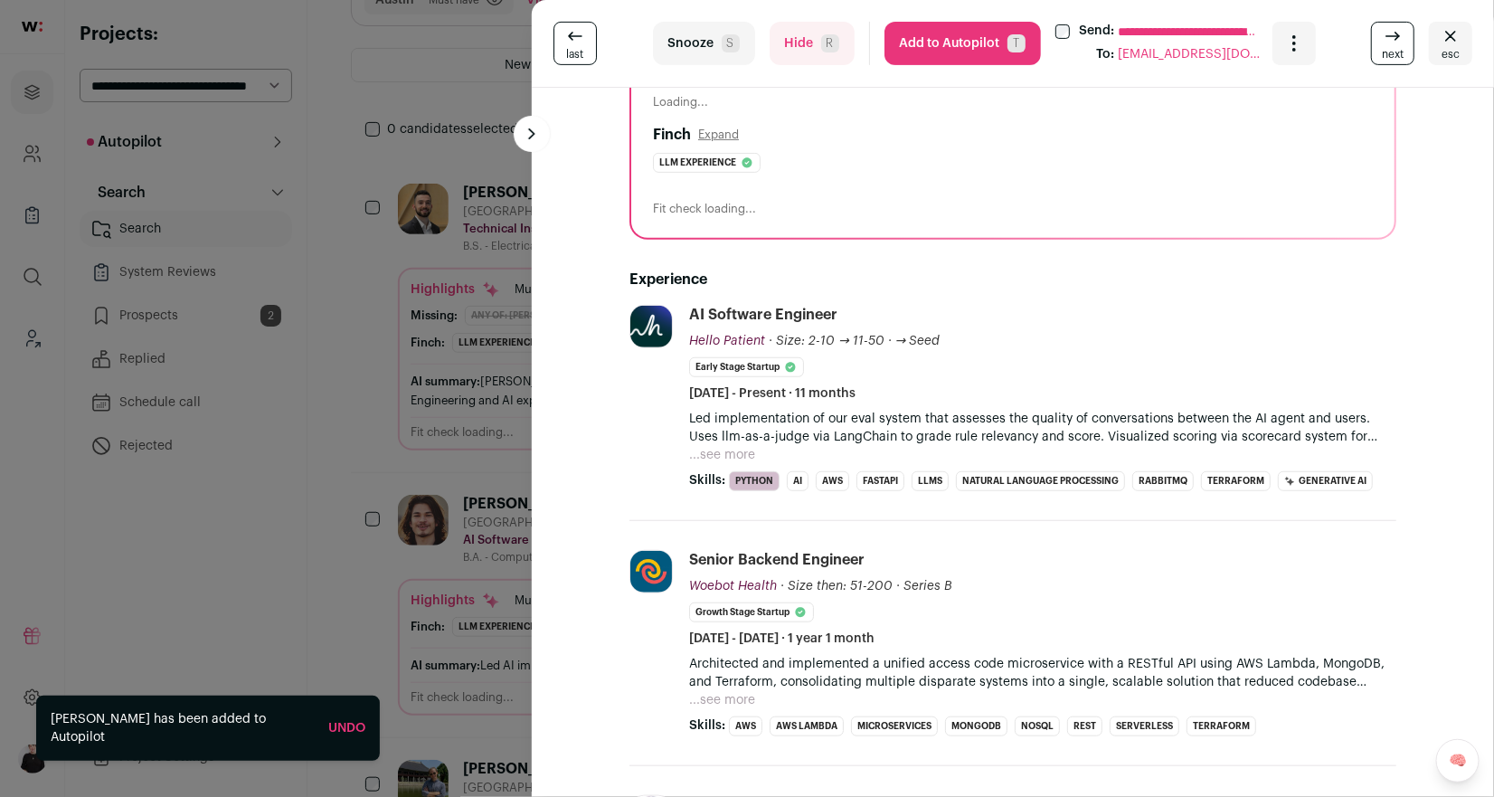
click at [931, 52] on button "Add to Autopilot T" at bounding box center [962, 43] width 156 height 43
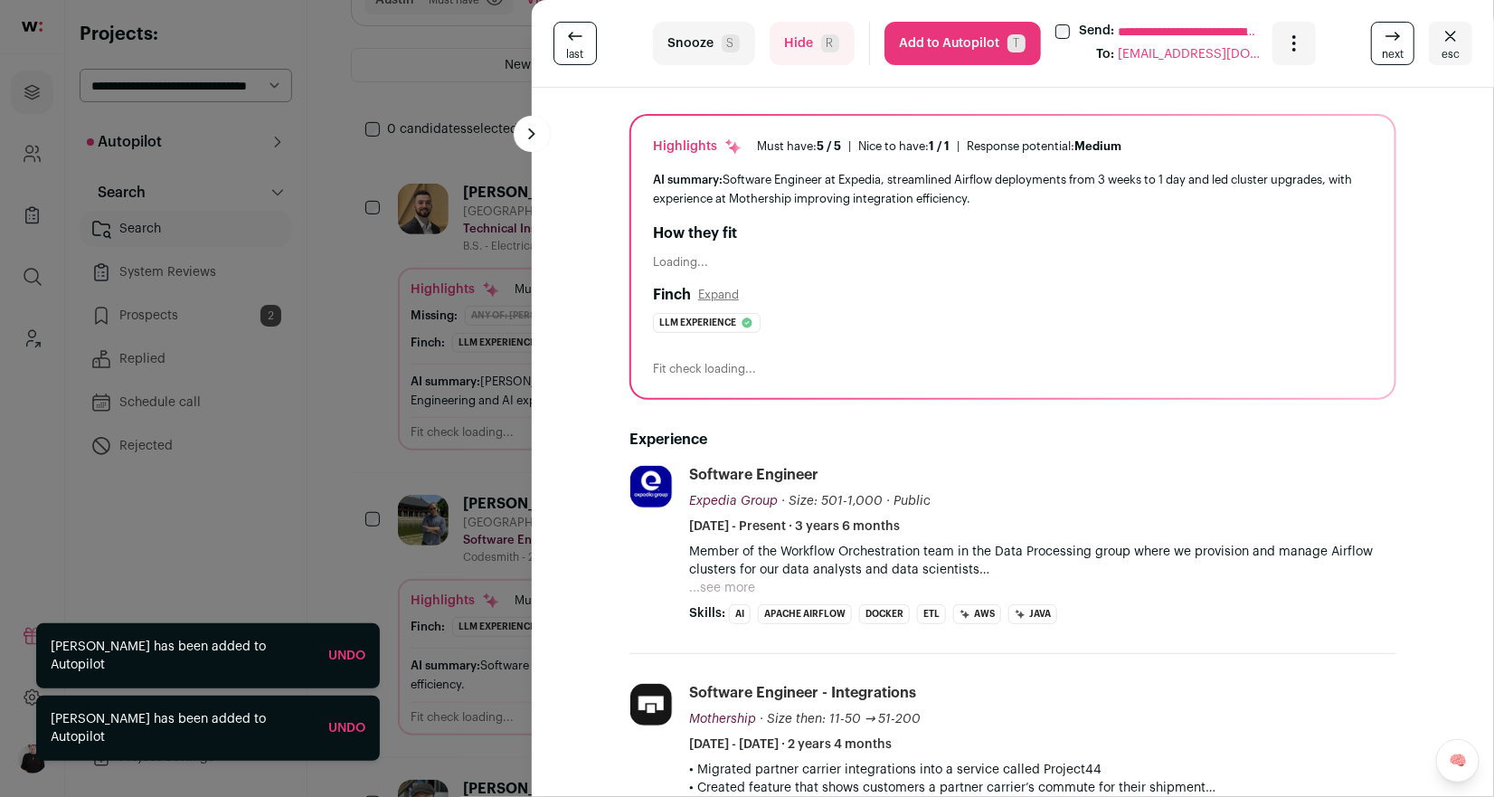
scroll to position [118, 0]
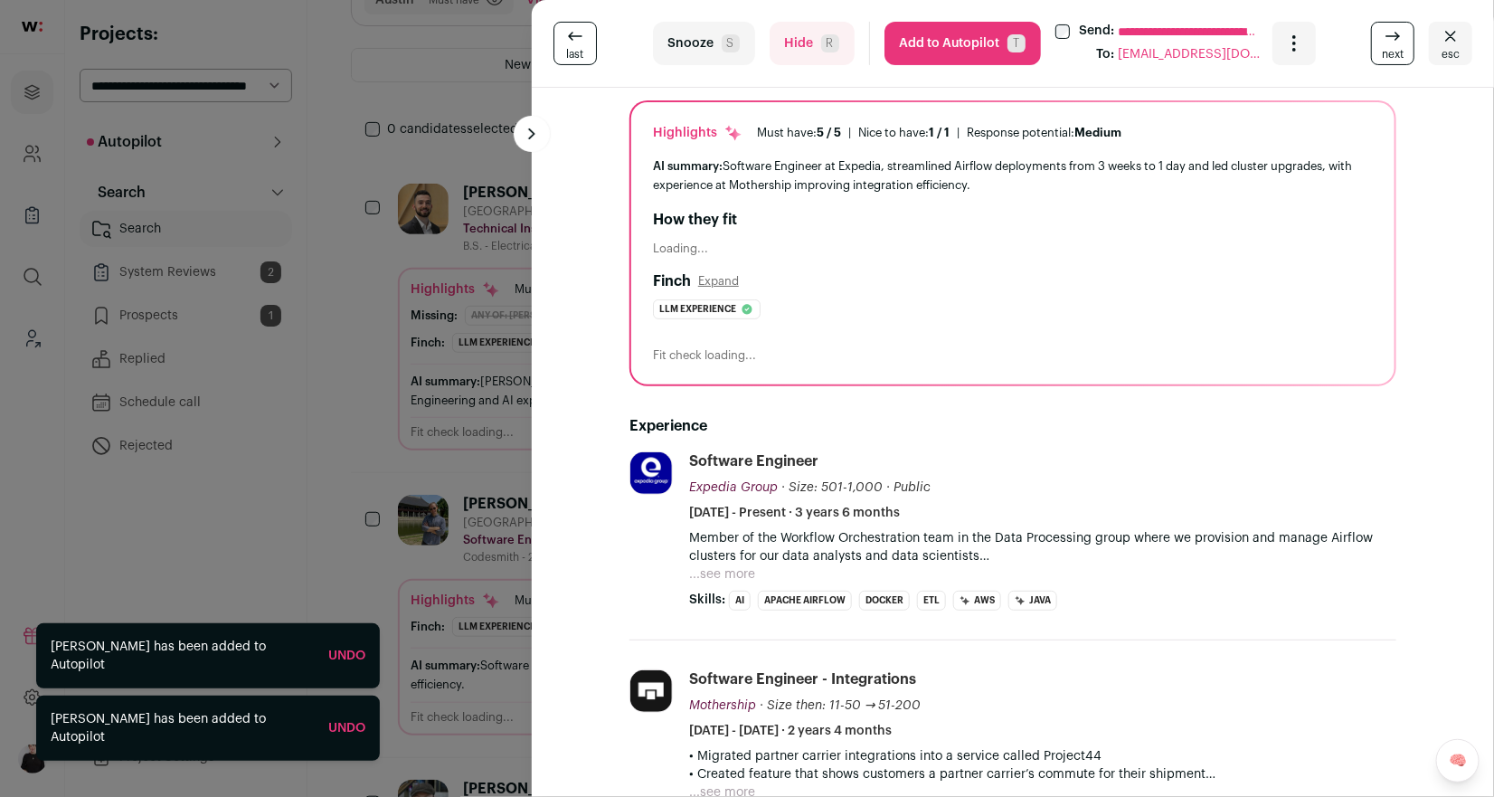
click at [732, 570] on button "...see more" at bounding box center [722, 574] width 66 height 18
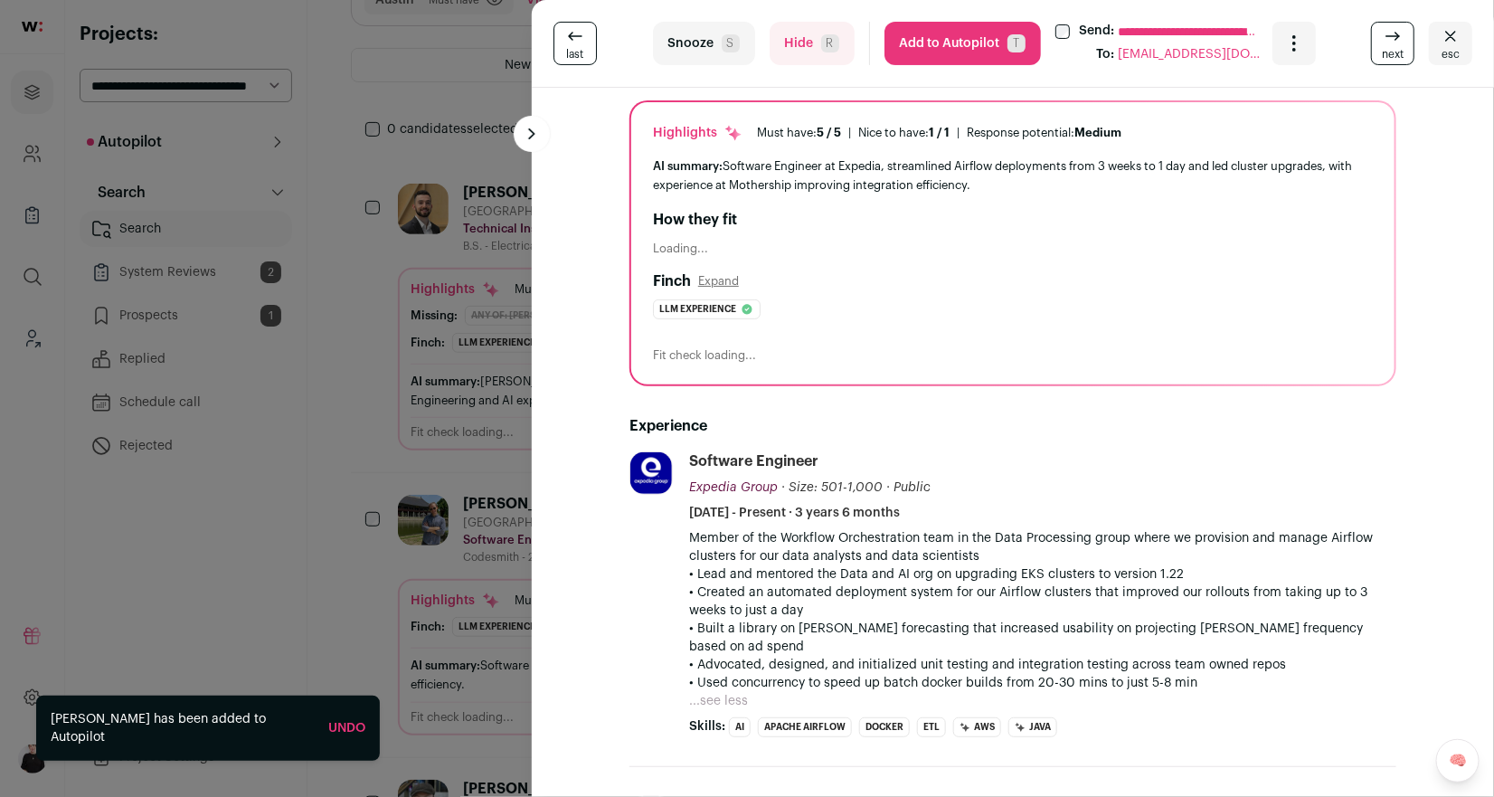
click at [953, 46] on button "Add to Autopilot T" at bounding box center [962, 43] width 156 height 43
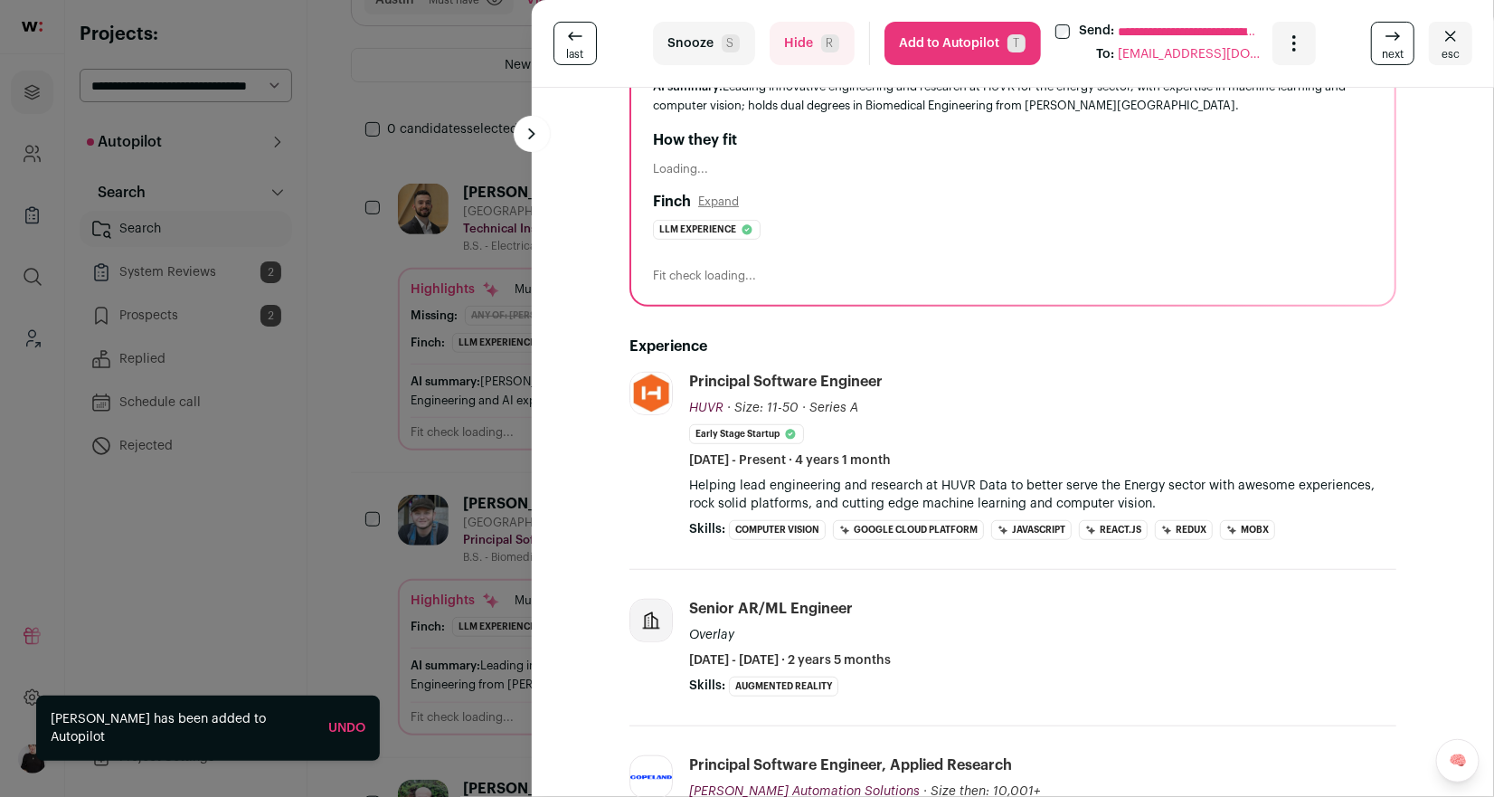
scroll to position [201, 0]
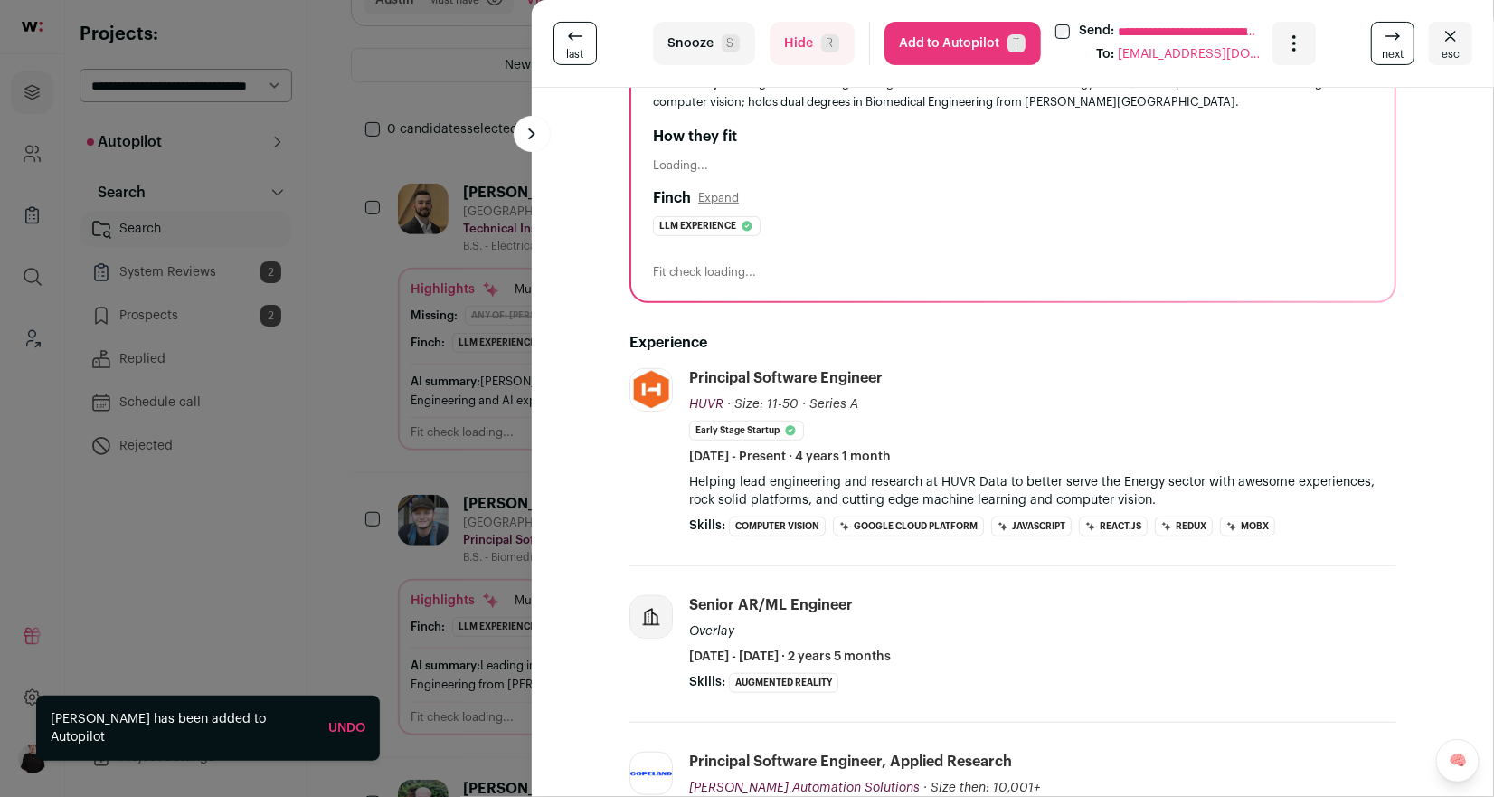
click at [801, 47] on button "Hide R" at bounding box center [811, 43] width 85 height 43
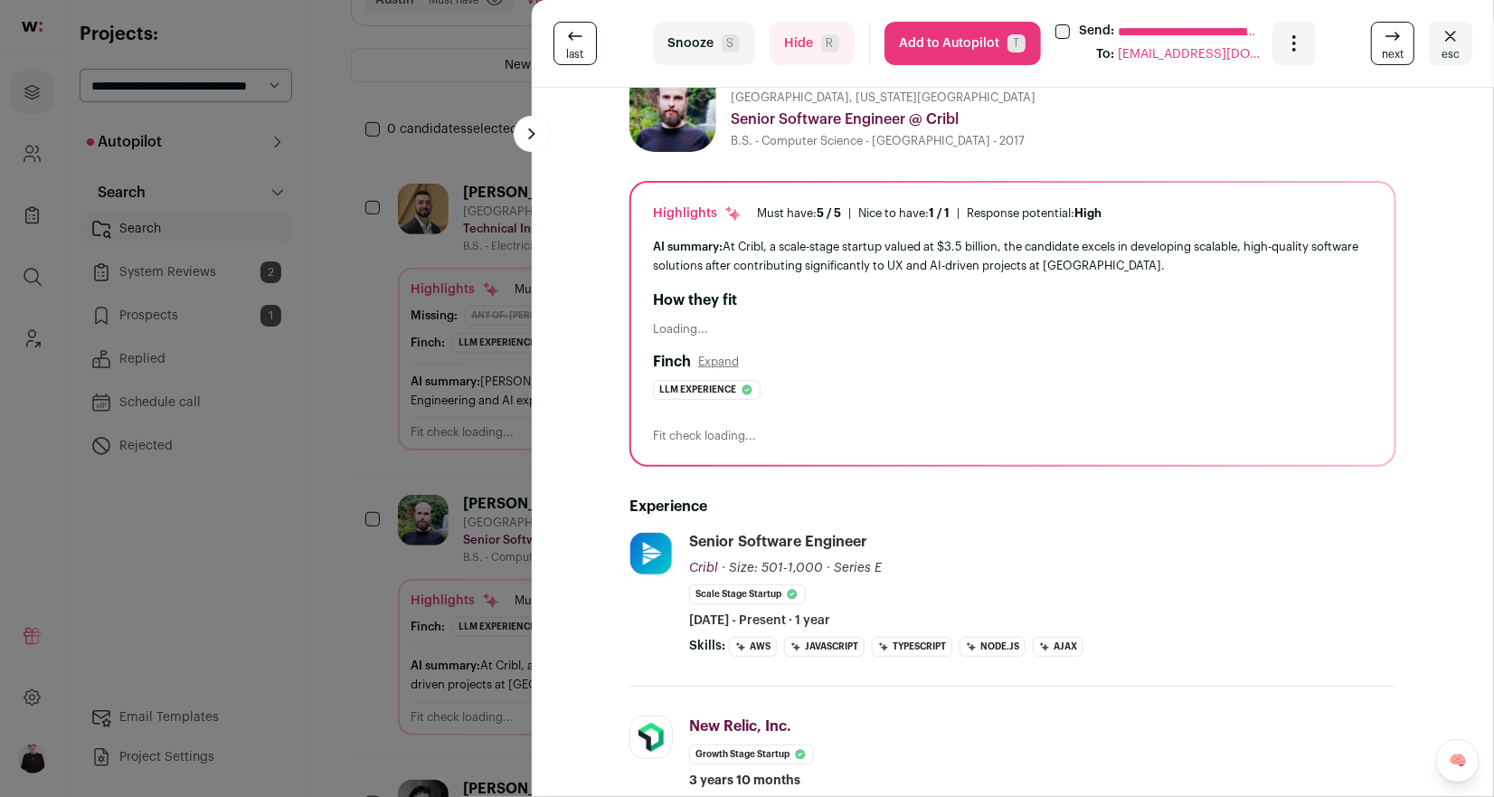
scroll to position [34, 0]
click at [1395, 43] on icon at bounding box center [1393, 36] width 22 height 22
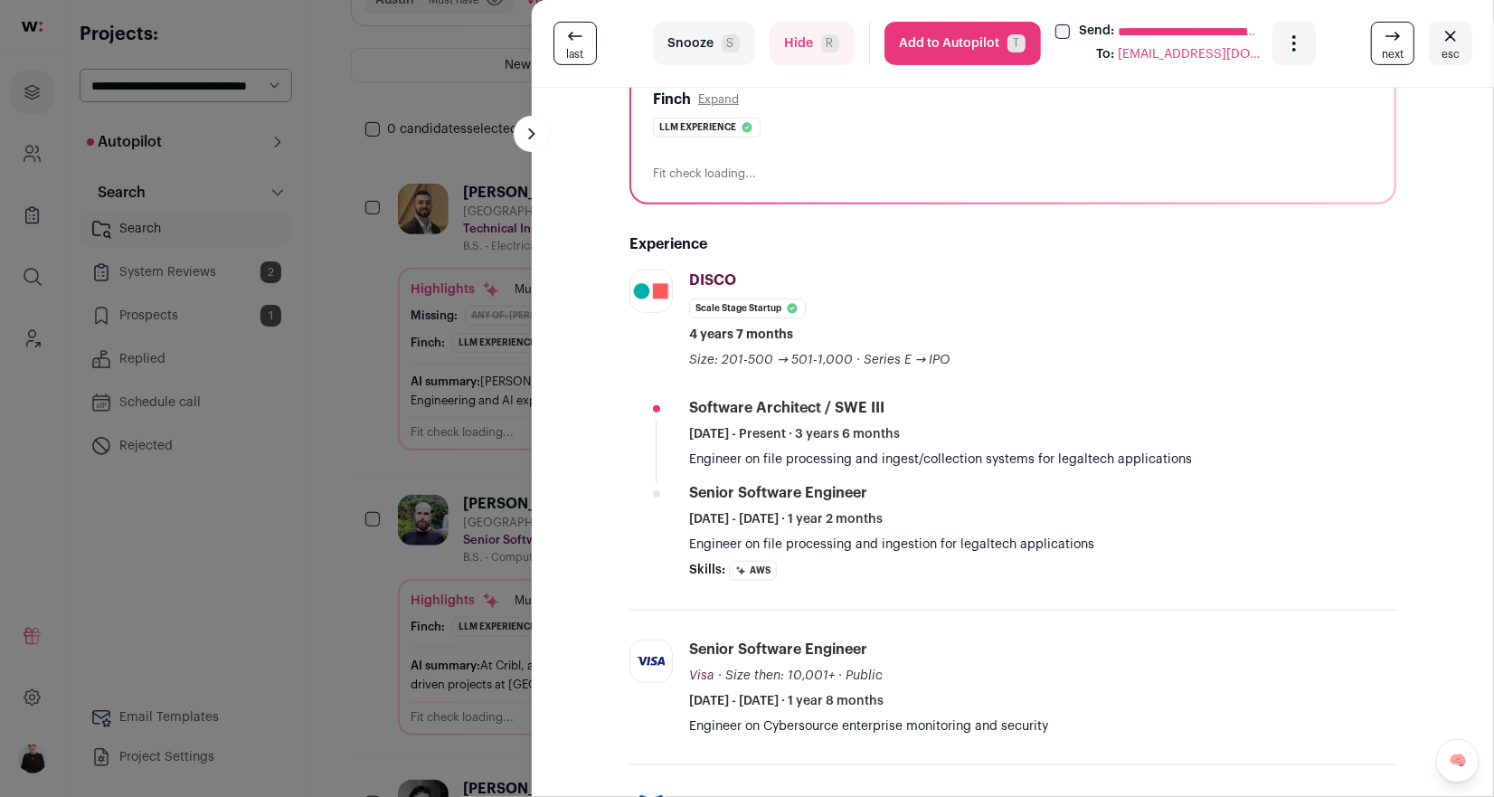
scroll to position [0, 0]
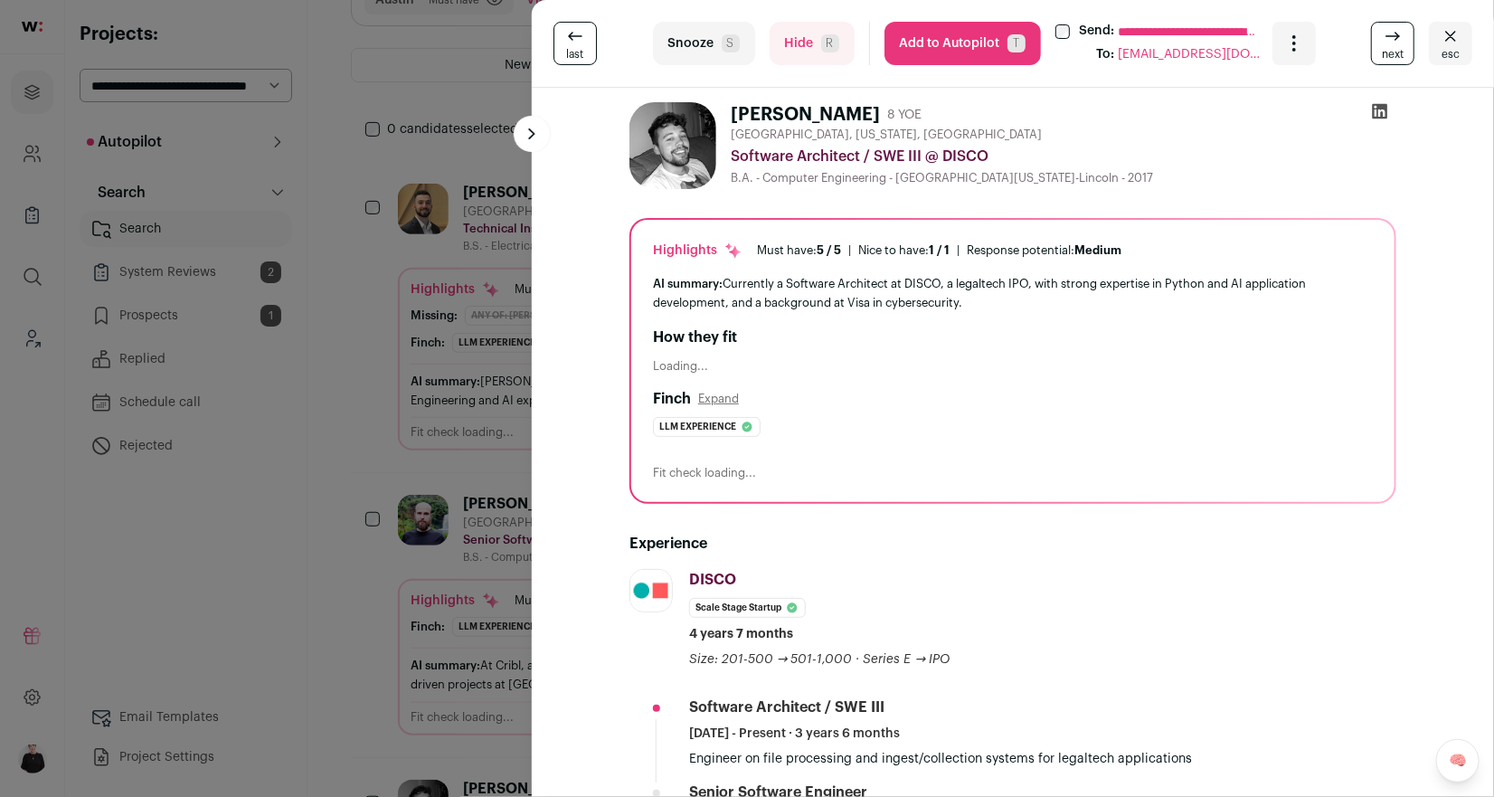
click at [1392, 38] on icon at bounding box center [1393, 36] width 22 height 22
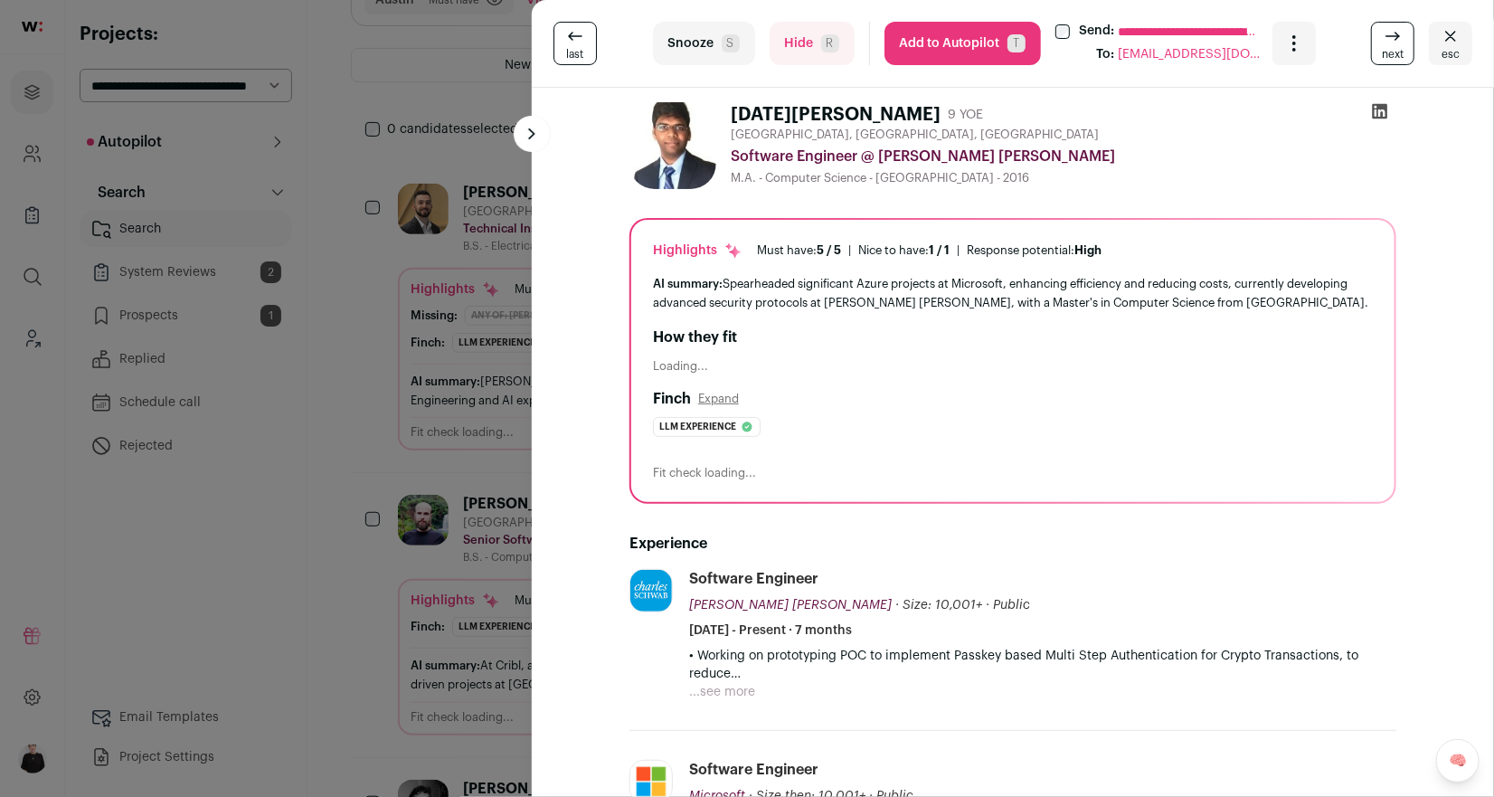
click at [732, 686] on button "...see more" at bounding box center [722, 692] width 66 height 18
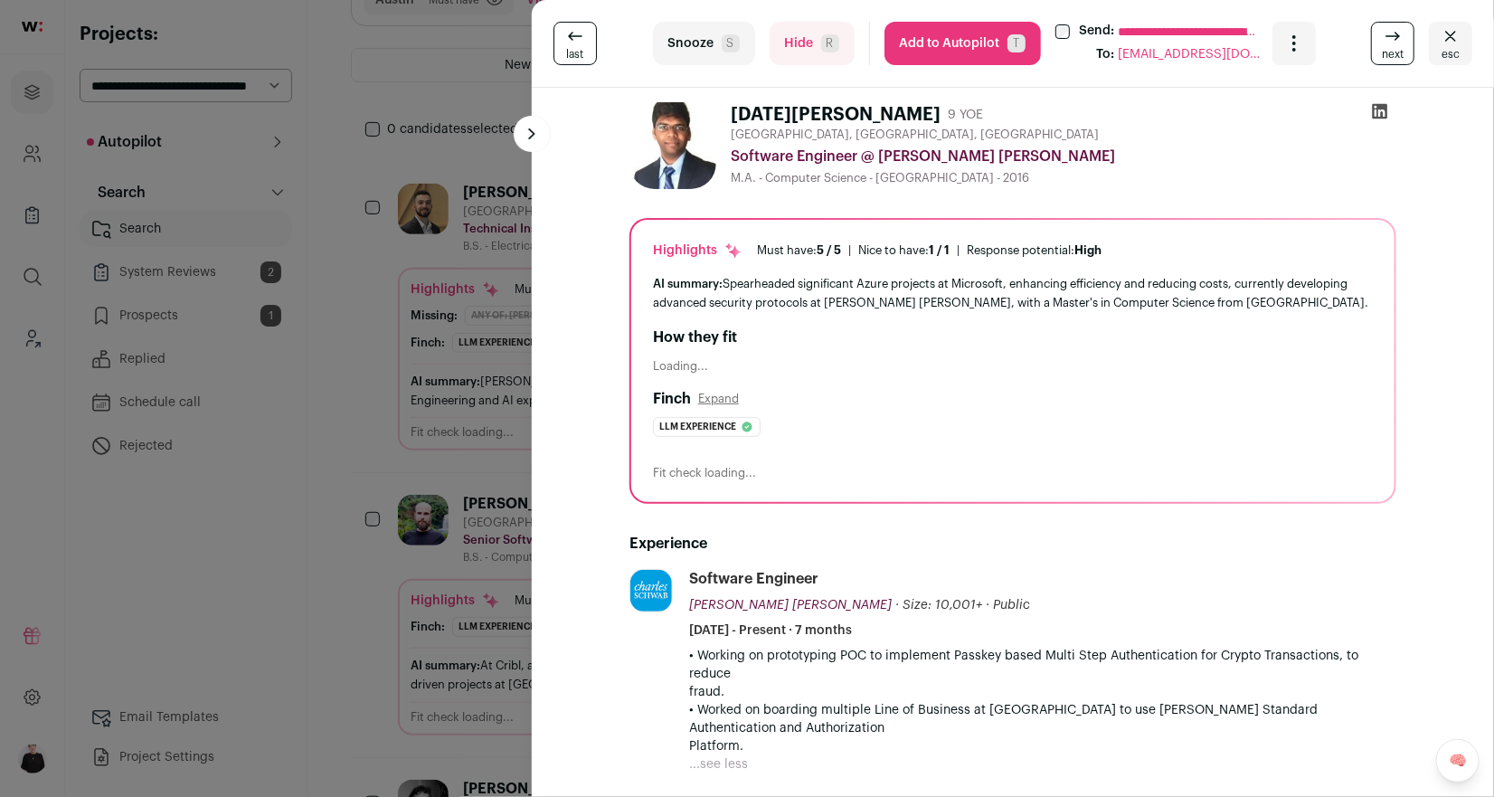
click at [814, 36] on button "Hide R" at bounding box center [811, 43] width 85 height 43
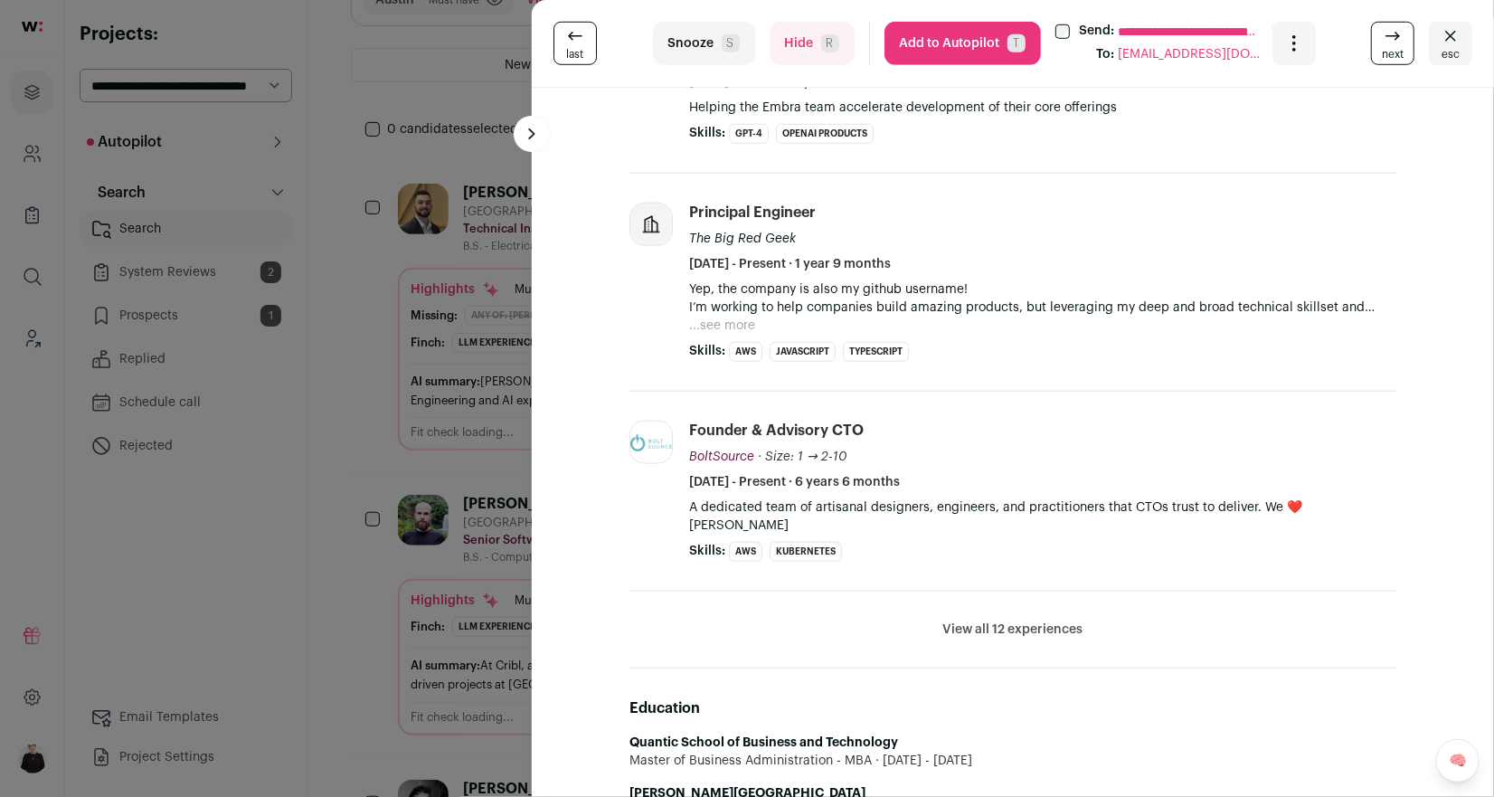
scroll to position [571, 0]
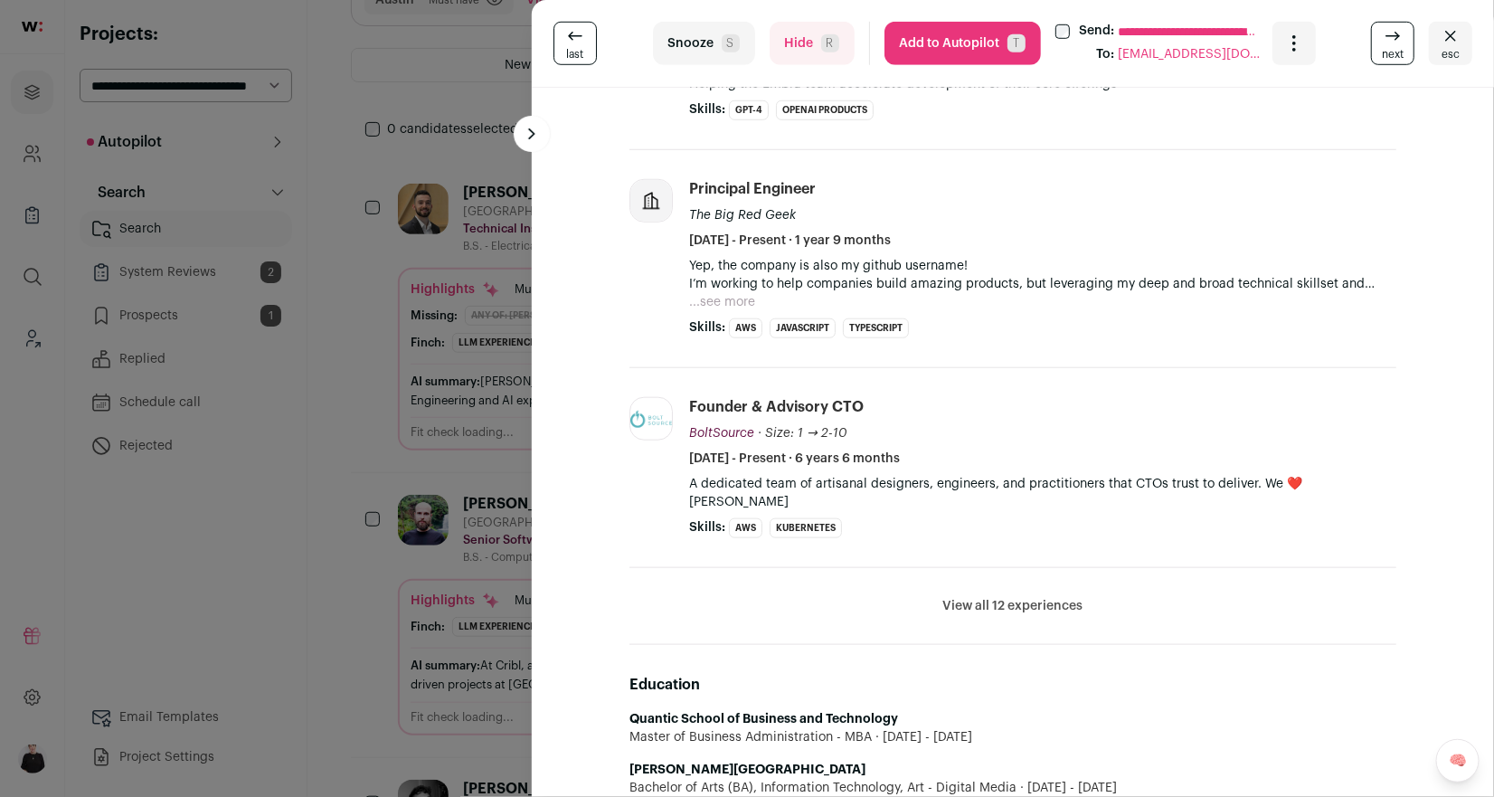
click at [1044, 597] on button "View all 12 experiences" at bounding box center [1013, 606] width 140 height 18
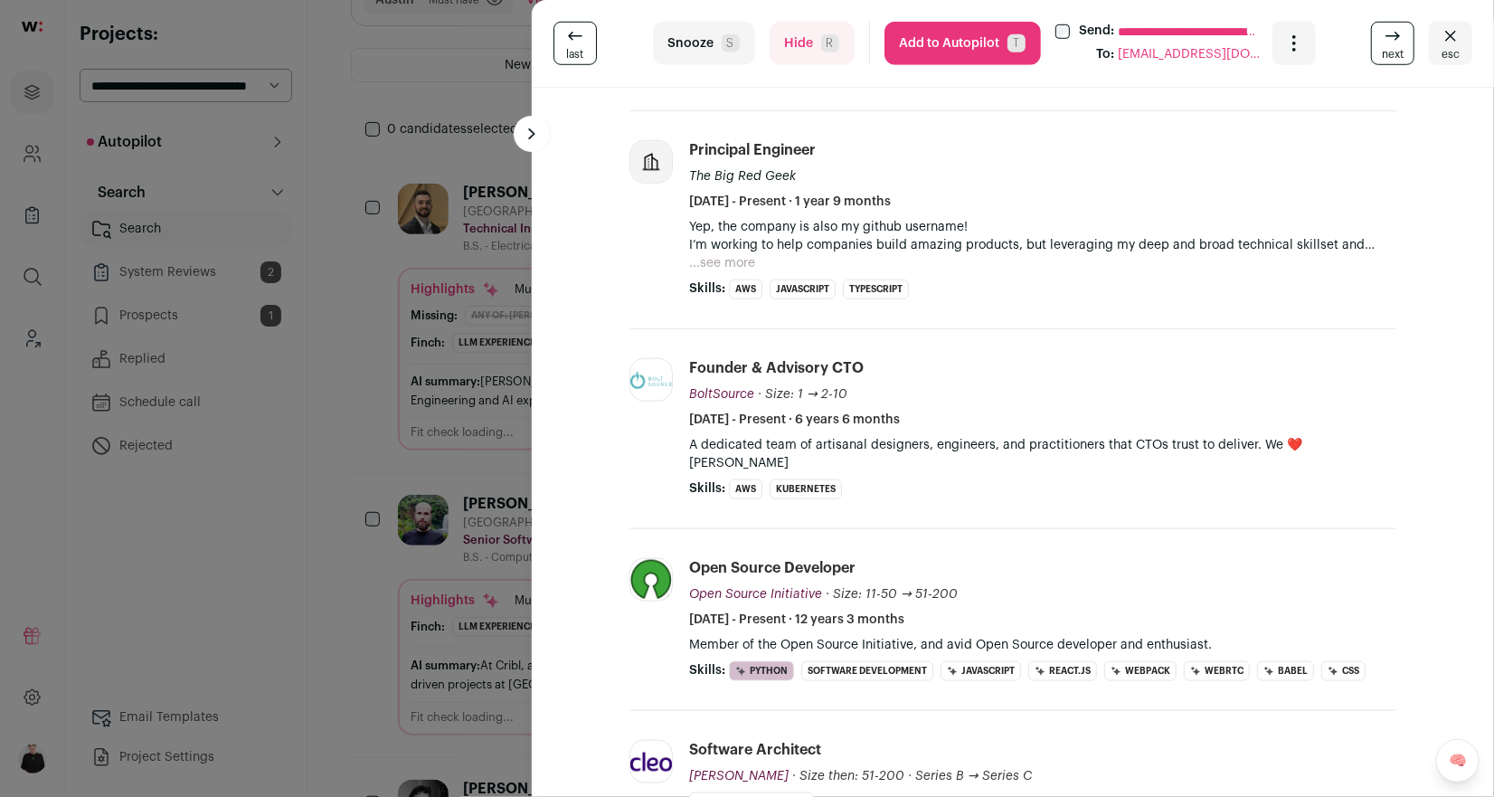
scroll to position [611, 0]
click at [1390, 41] on icon at bounding box center [1393, 36] width 22 height 22
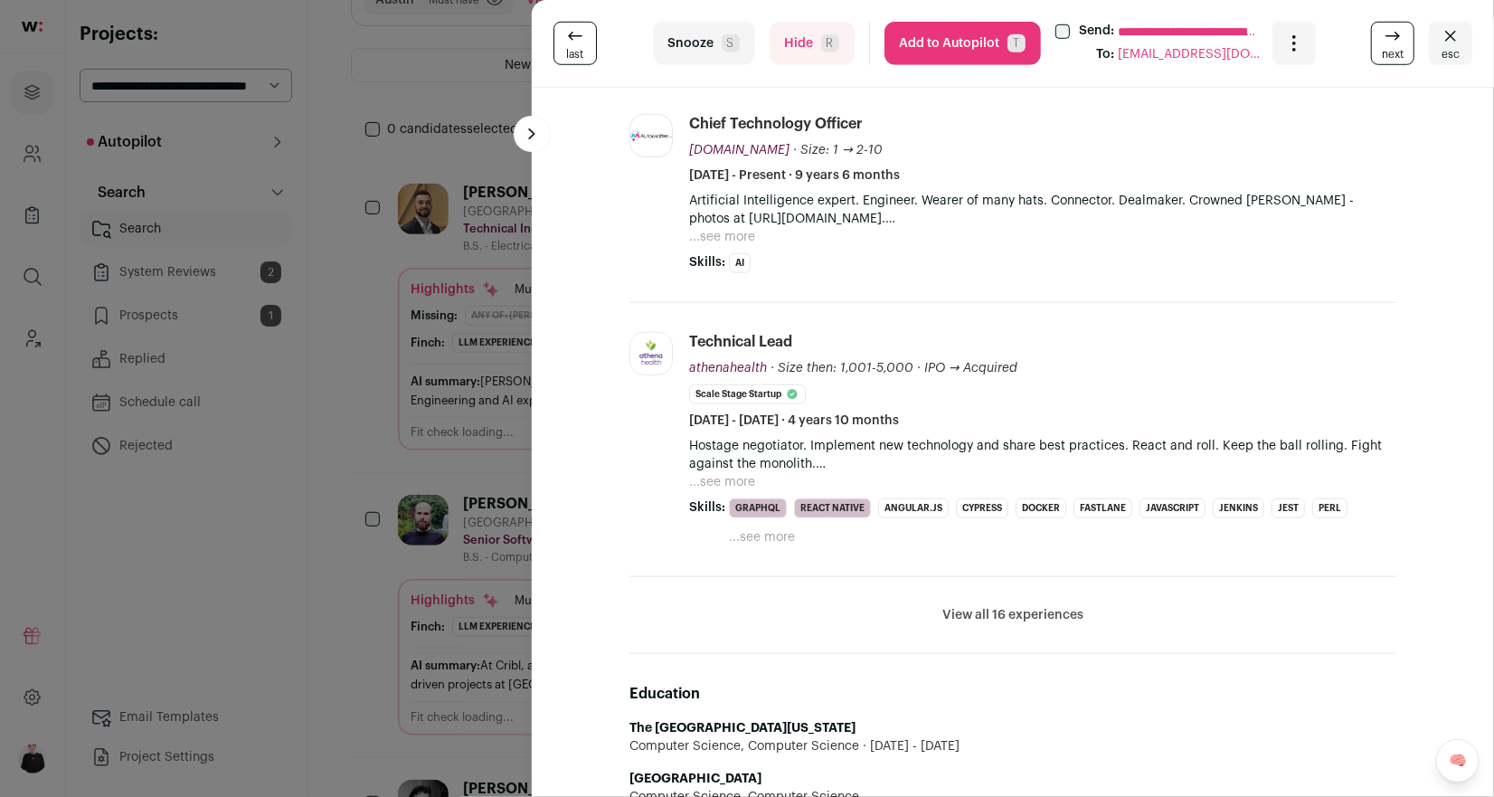
scroll to position [0, 0]
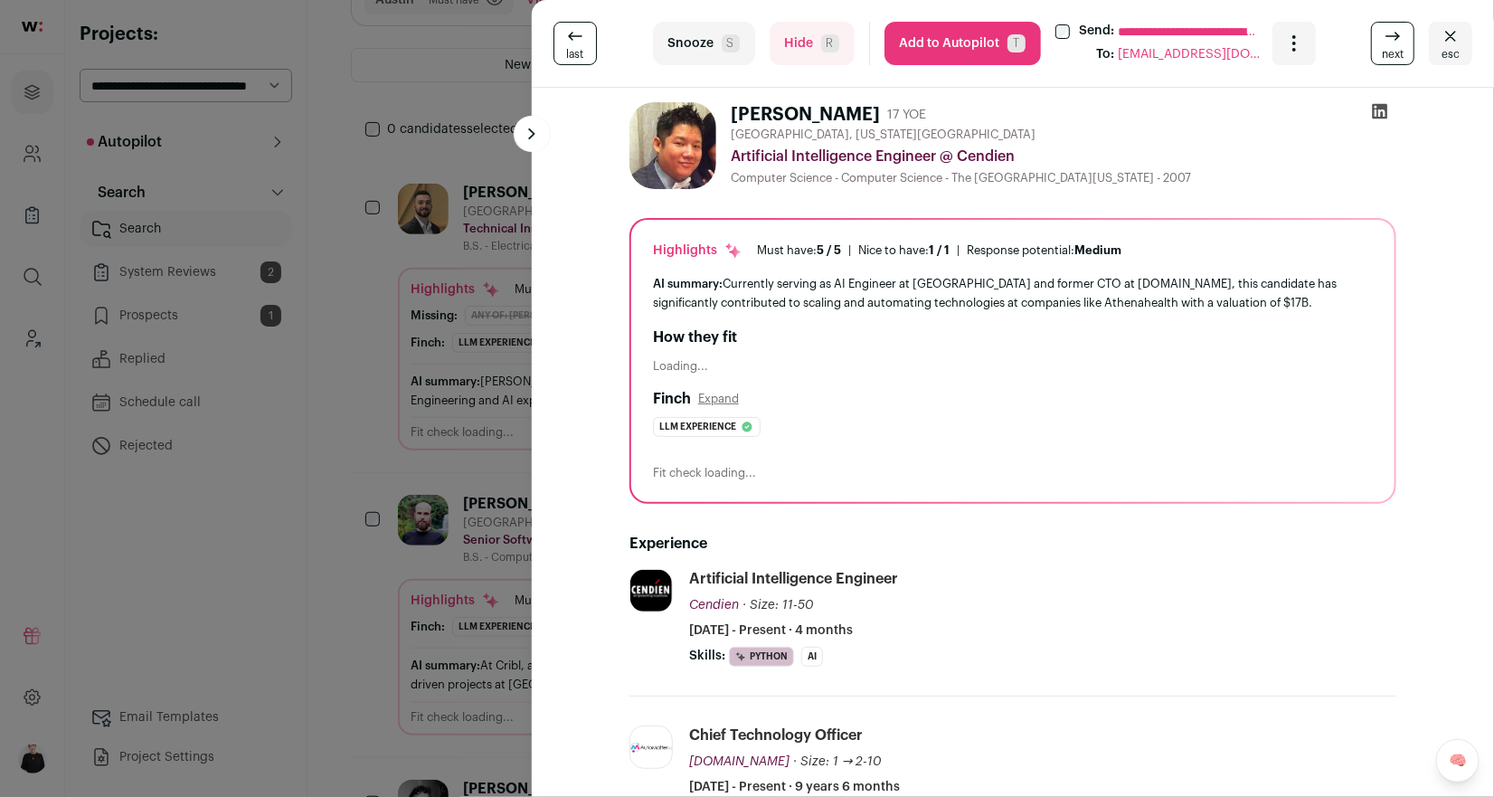
click at [958, 43] on button "Add to Autopilot T" at bounding box center [962, 43] width 156 height 43
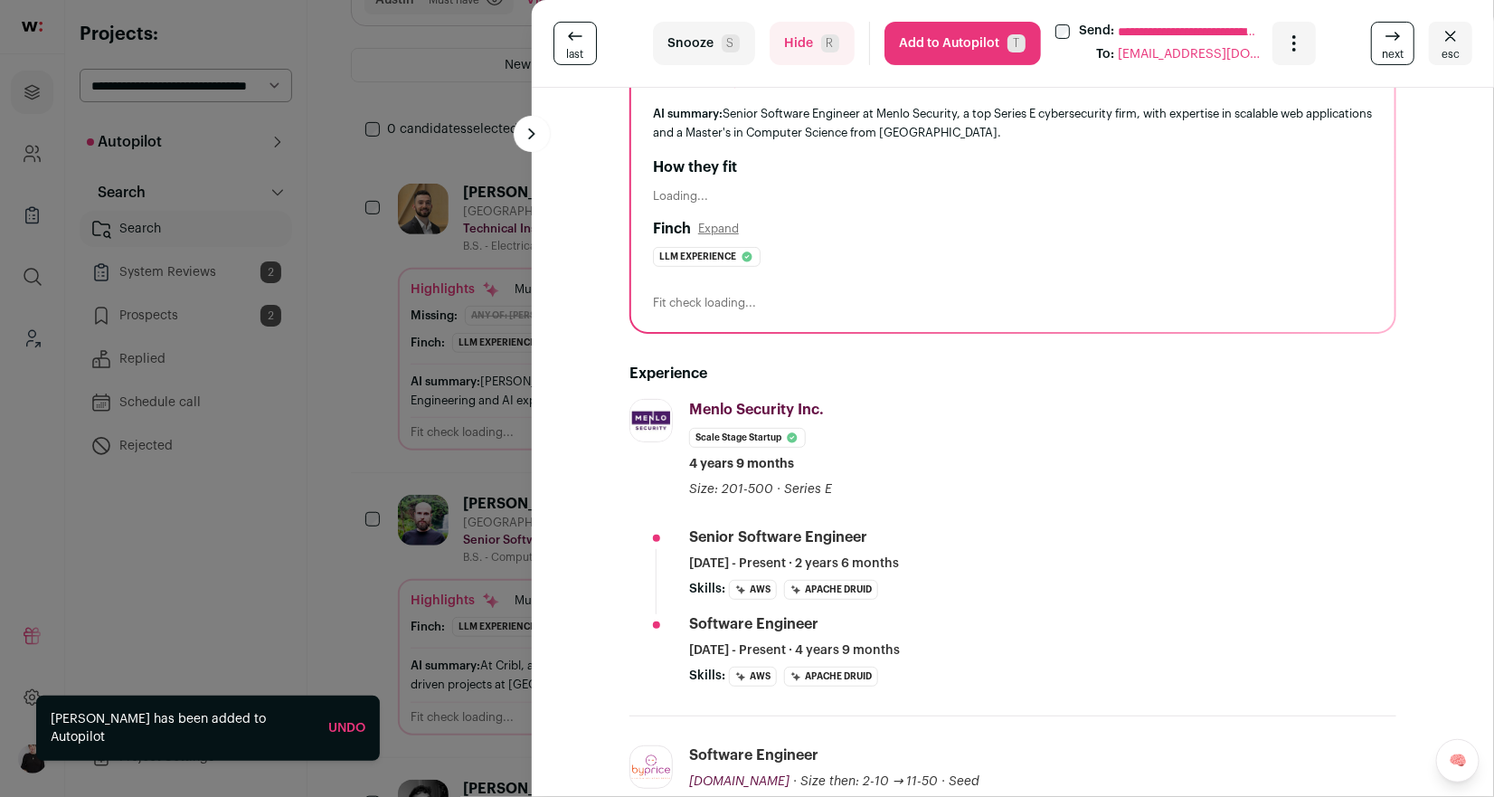
scroll to position [181, 0]
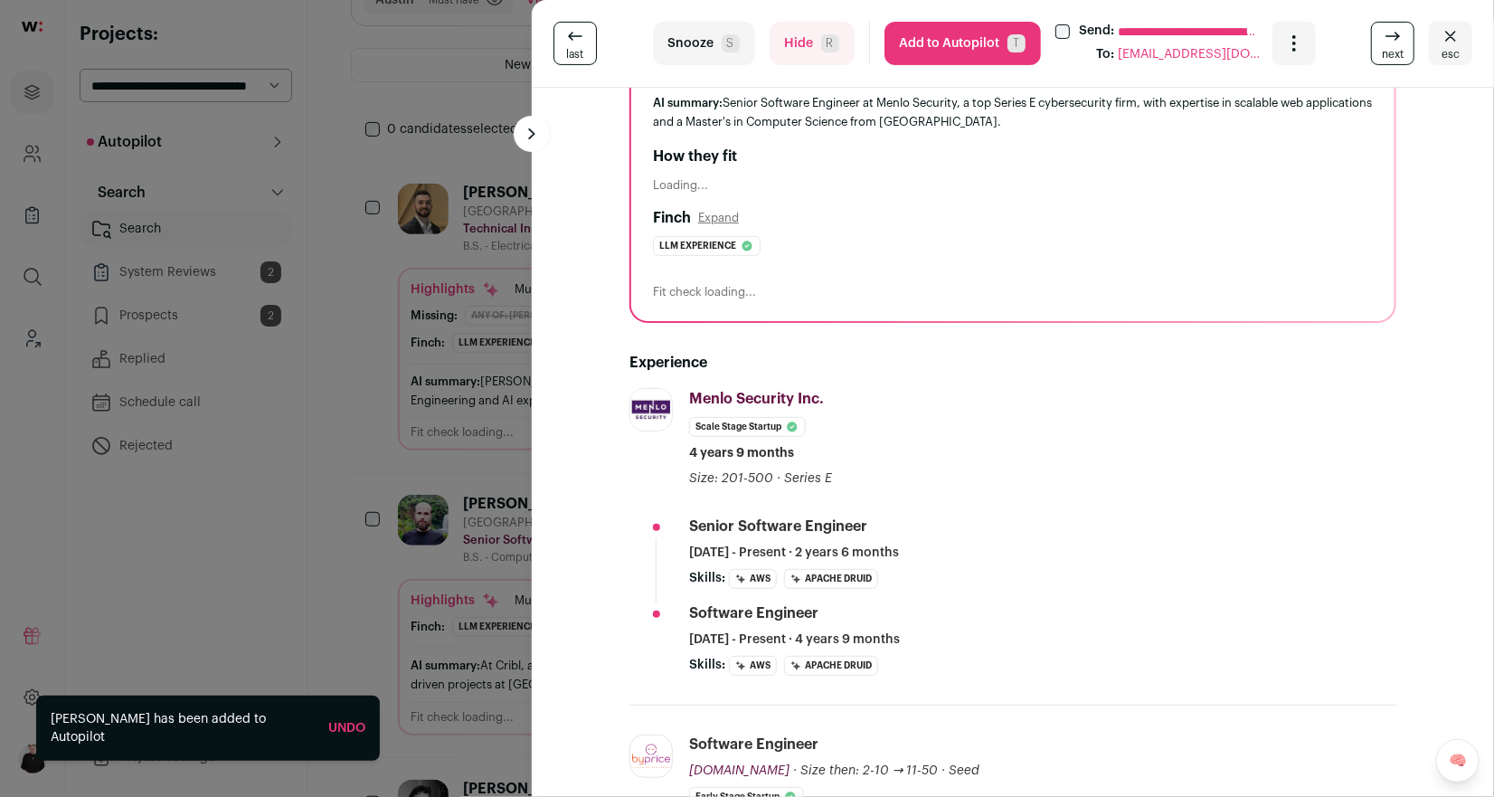
click at [1403, 50] on link "next" at bounding box center [1392, 43] width 43 height 43
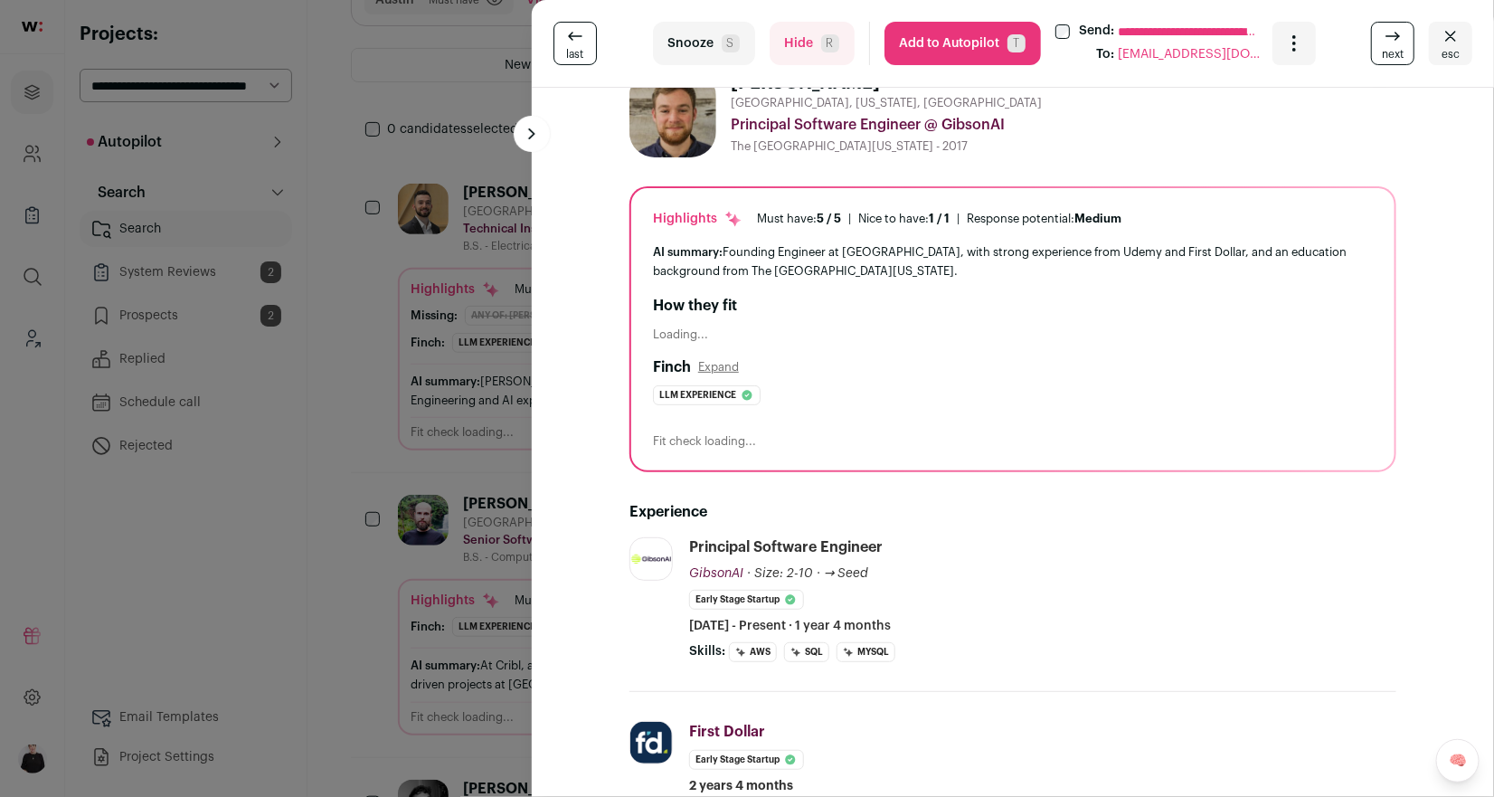
scroll to position [0, 0]
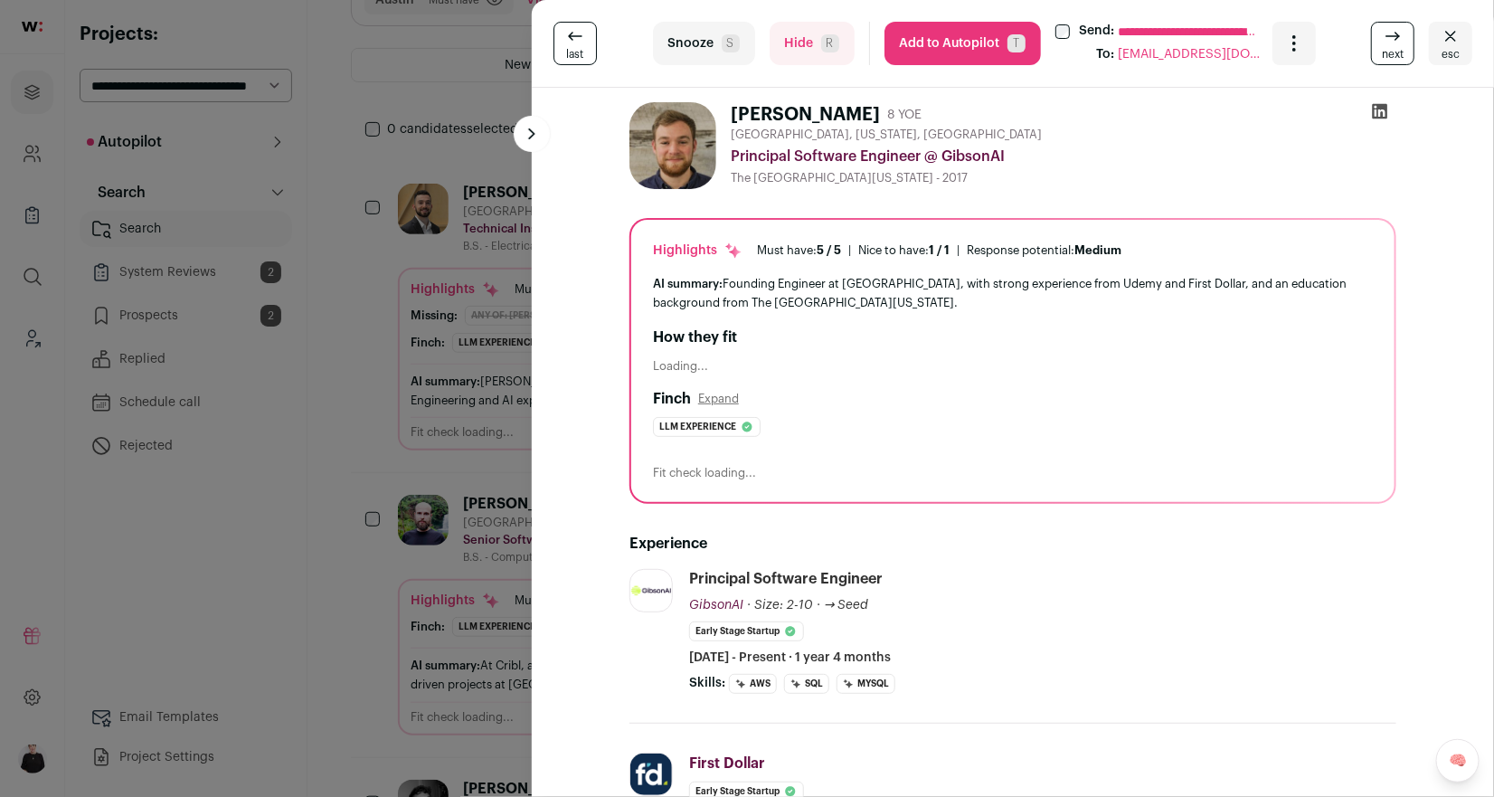
click at [943, 47] on button "Add to Autopilot T" at bounding box center [962, 43] width 156 height 43
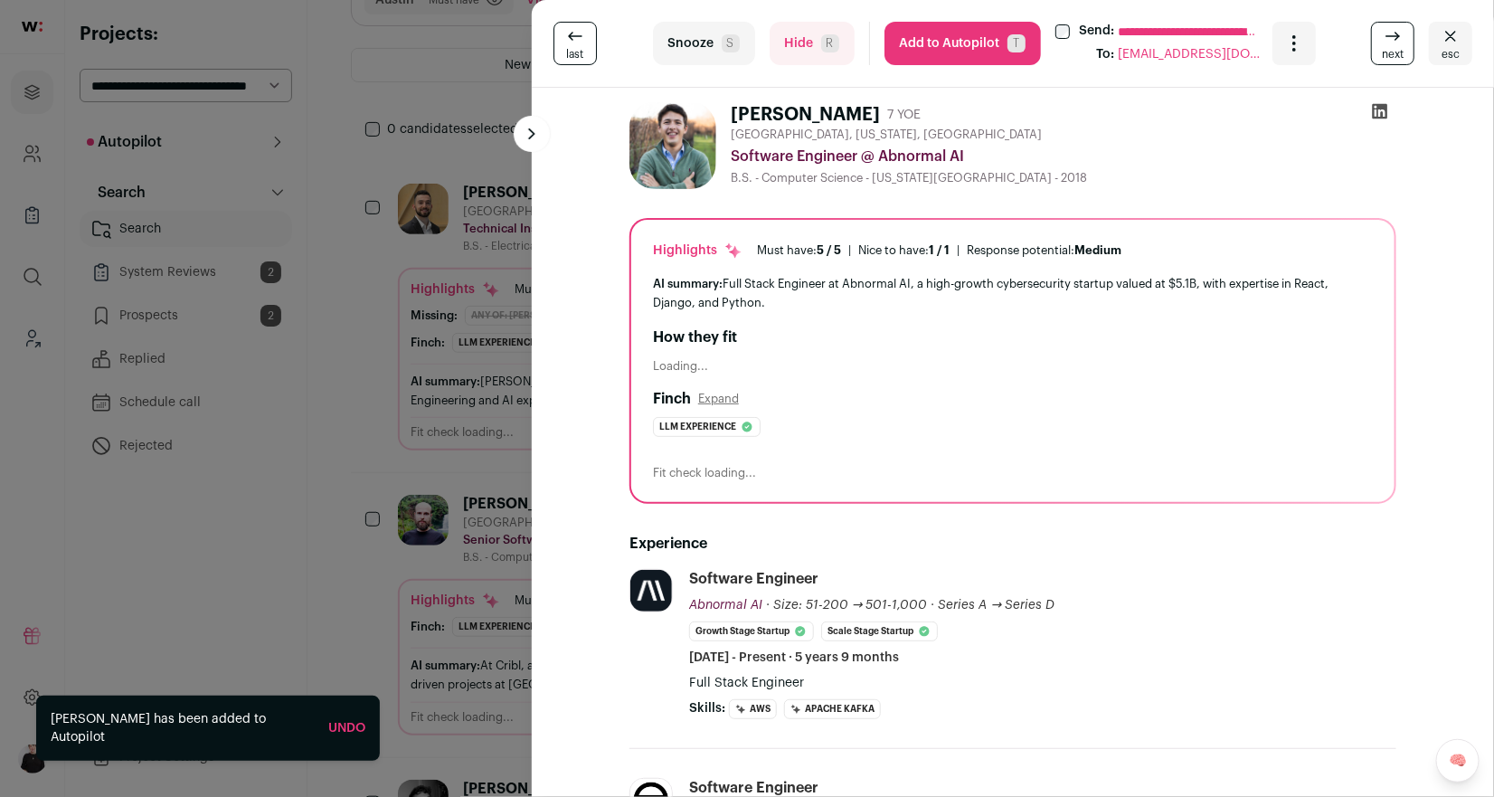
click at [943, 47] on button "Add to Autopilot T" at bounding box center [962, 43] width 156 height 43
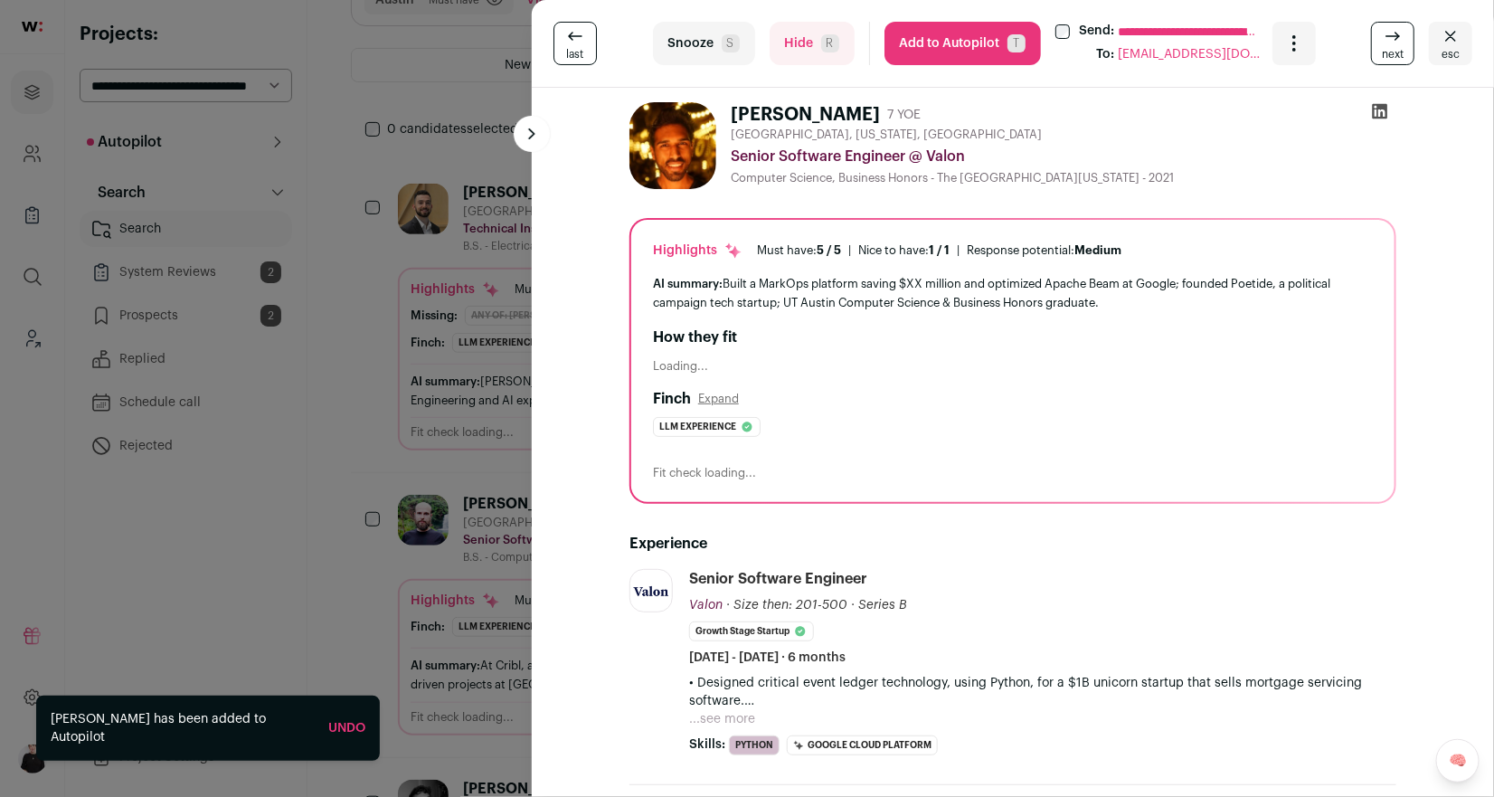
click at [705, 713] on button "...see more" at bounding box center [722, 719] width 66 height 18
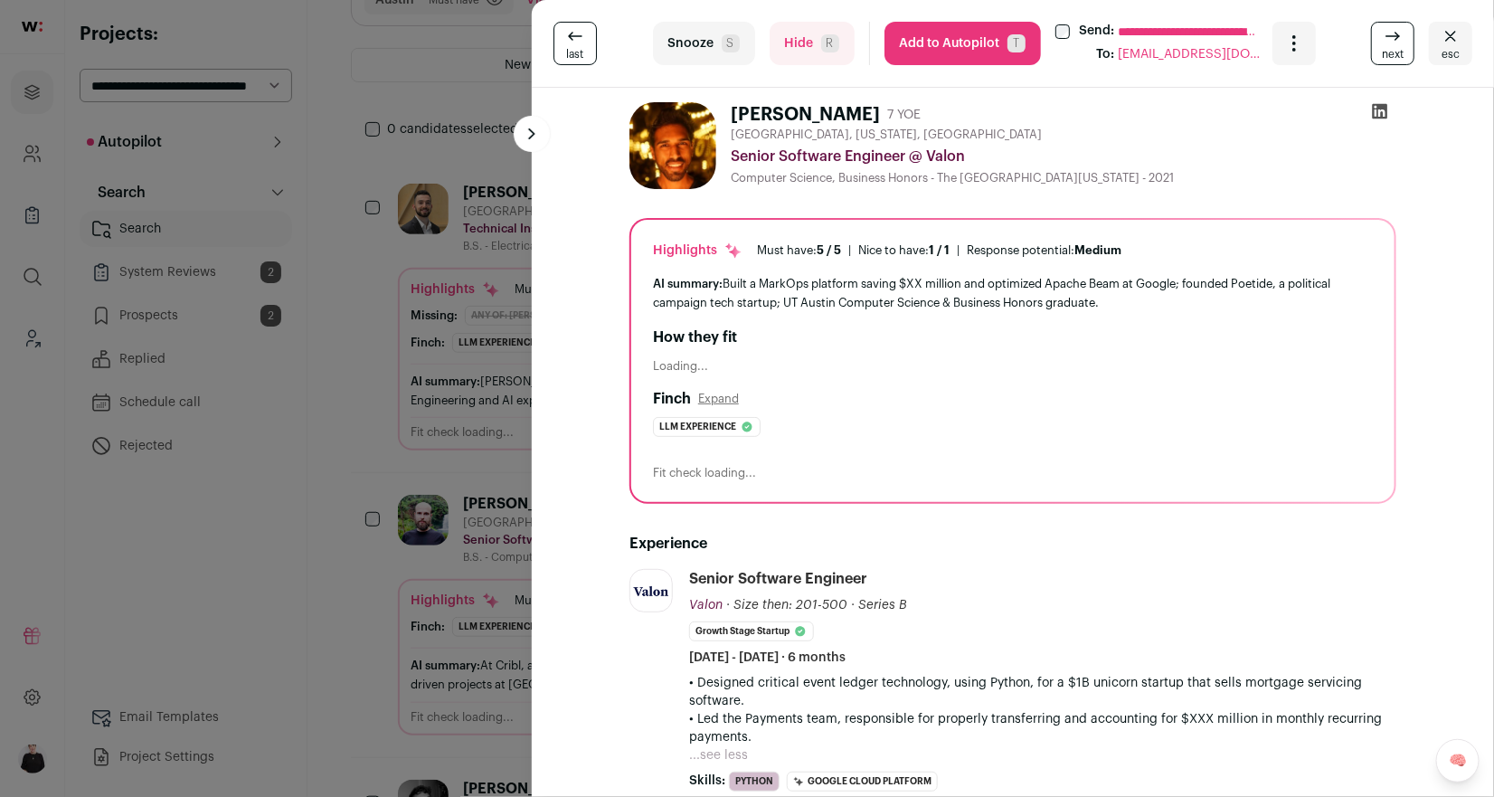
click at [1390, 47] on span "next" at bounding box center [1393, 54] width 22 height 14
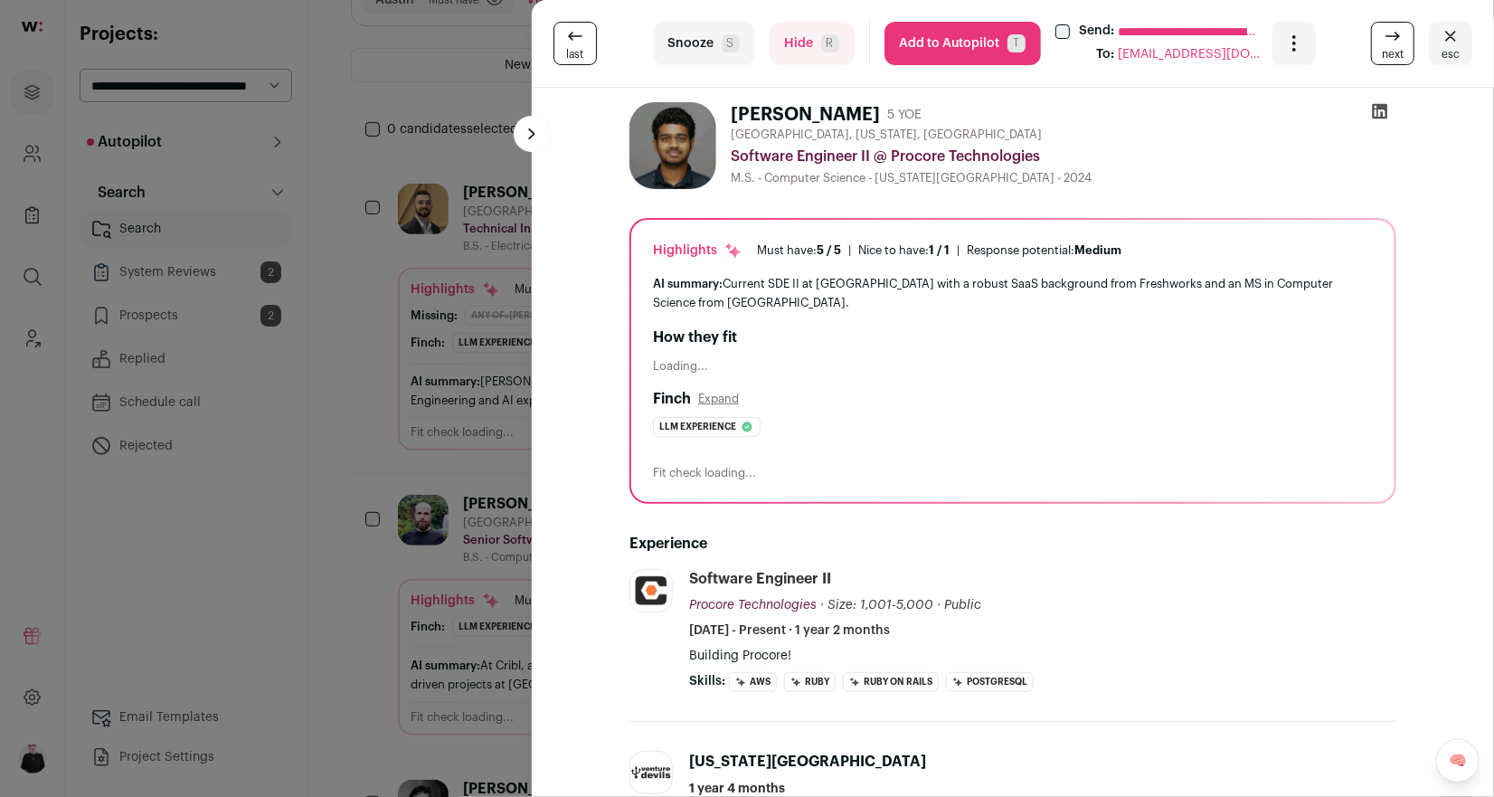
click at [794, 53] on button "Hide R" at bounding box center [811, 43] width 85 height 43
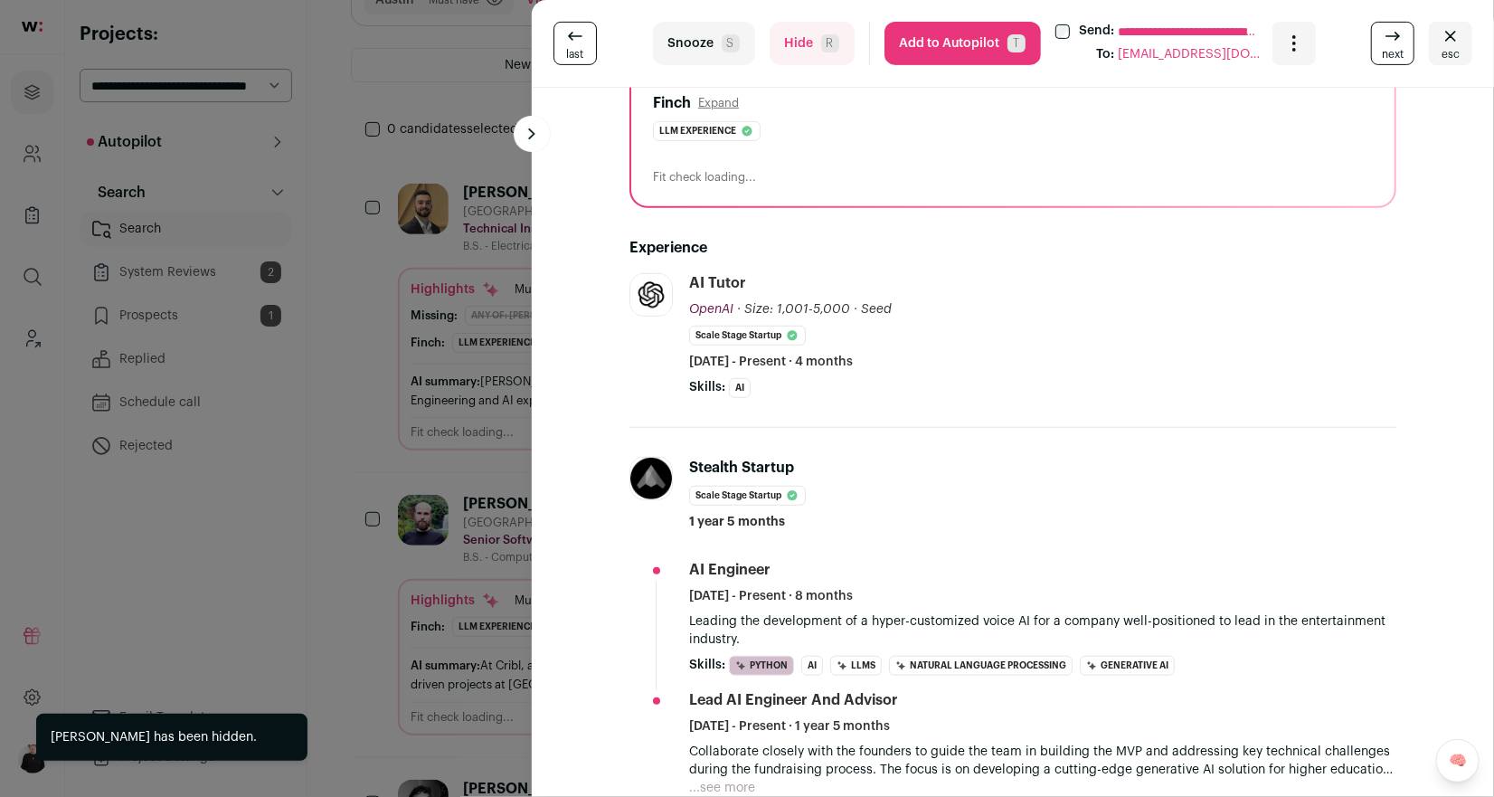
scroll to position [297, 0]
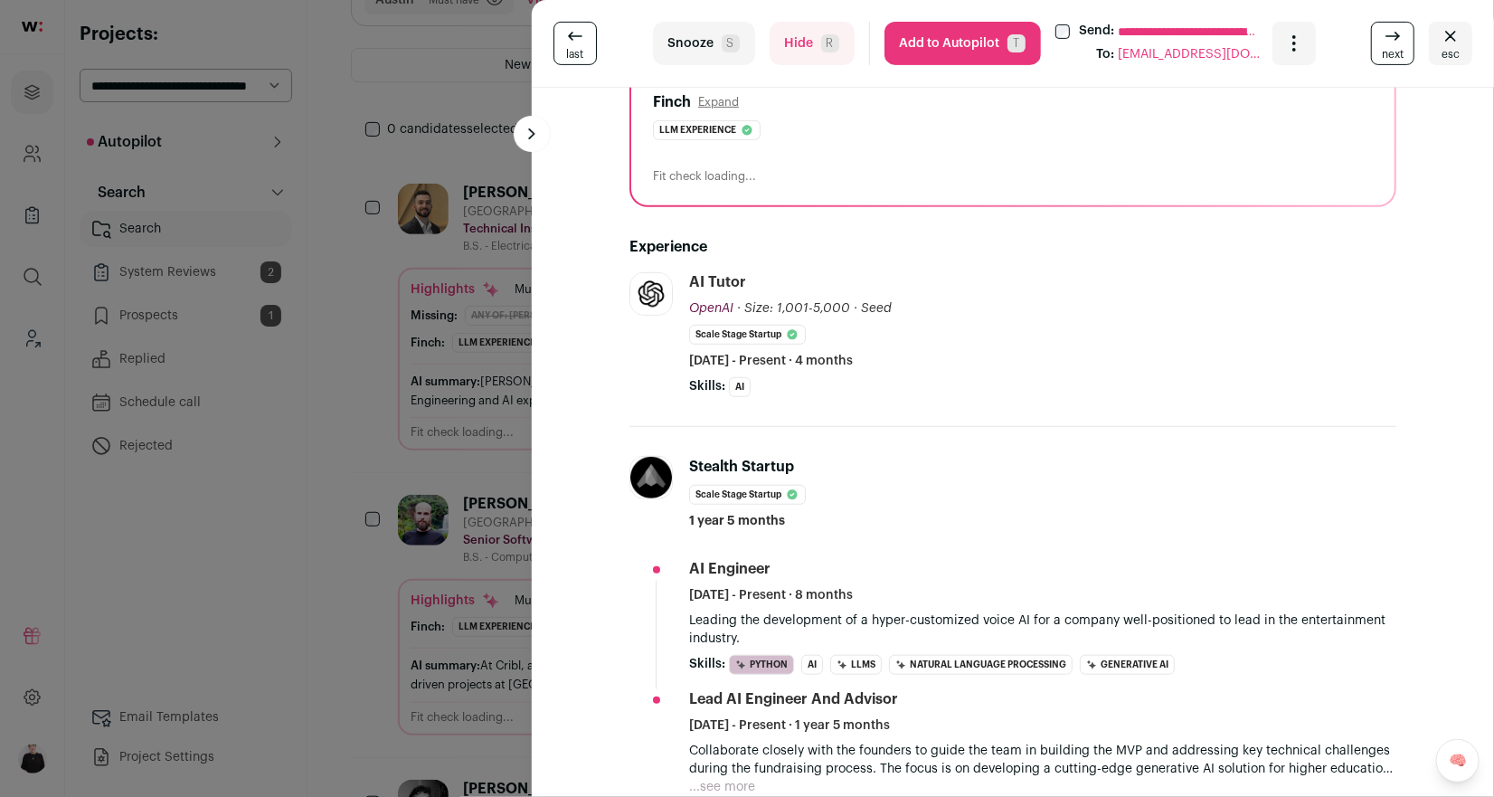
click at [949, 51] on button "Add to Autopilot T" at bounding box center [962, 43] width 156 height 43
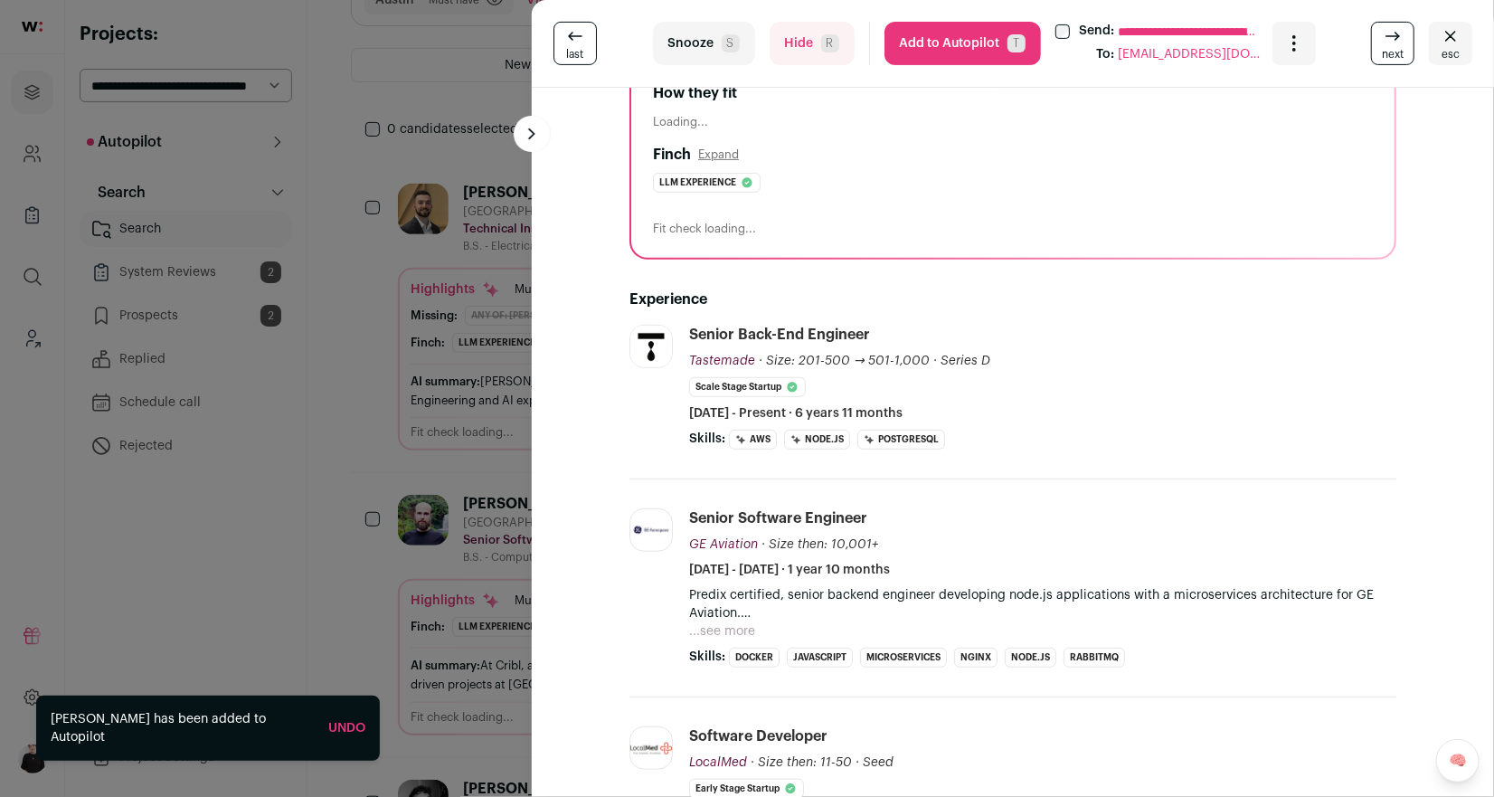
scroll to position [247, 0]
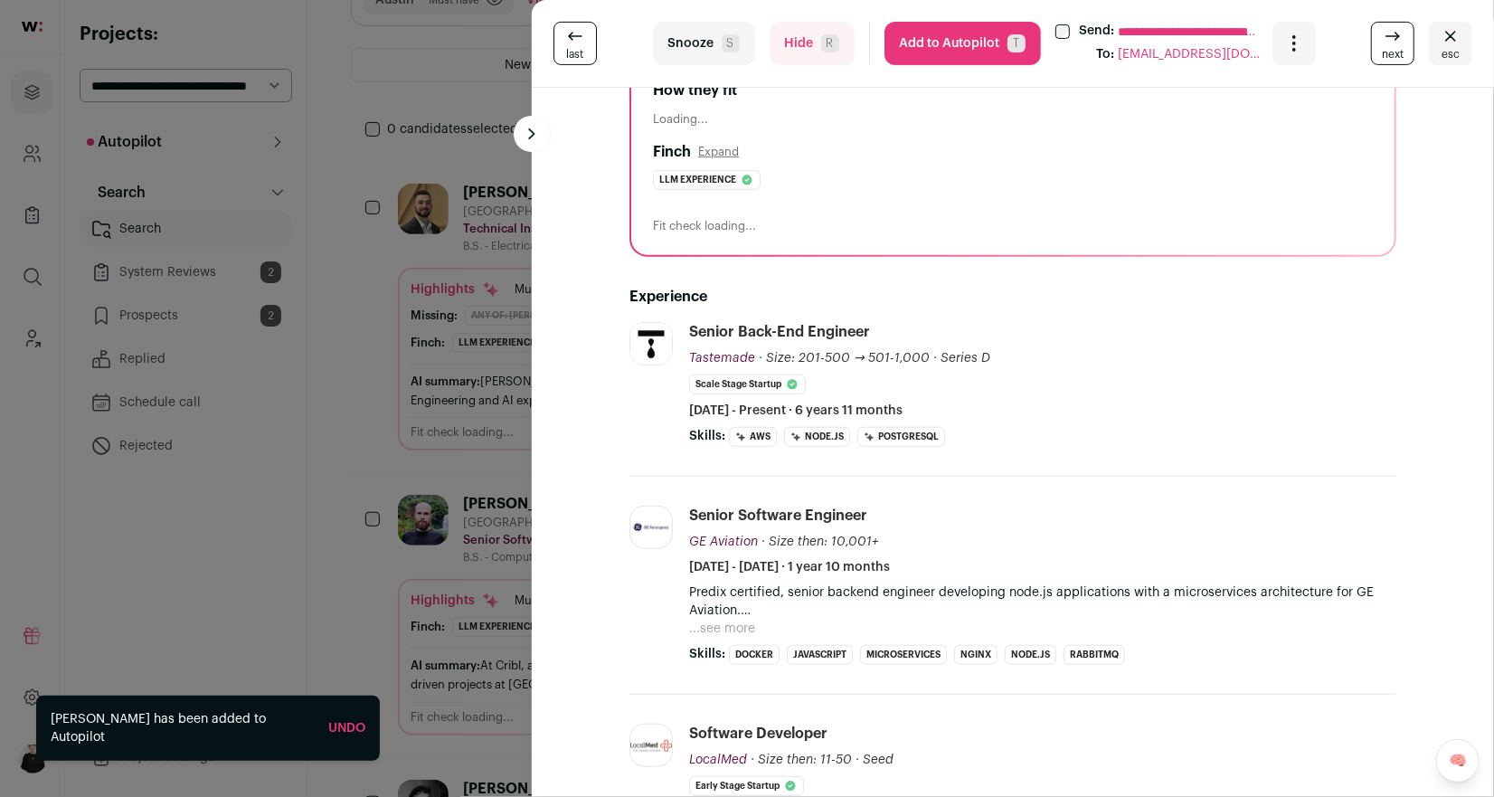
click at [736, 625] on button "...see more" at bounding box center [722, 628] width 66 height 18
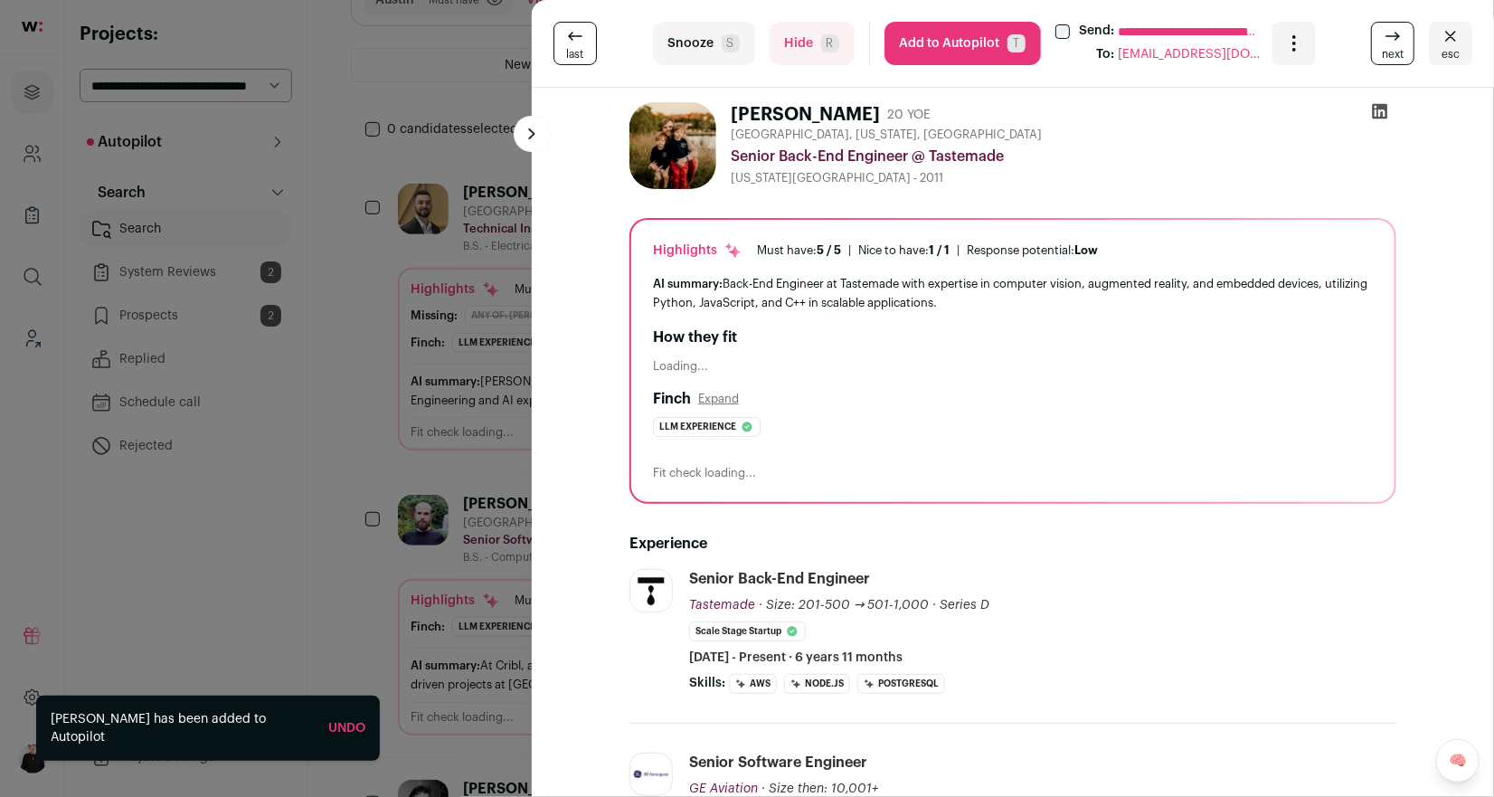
scroll to position [2, 0]
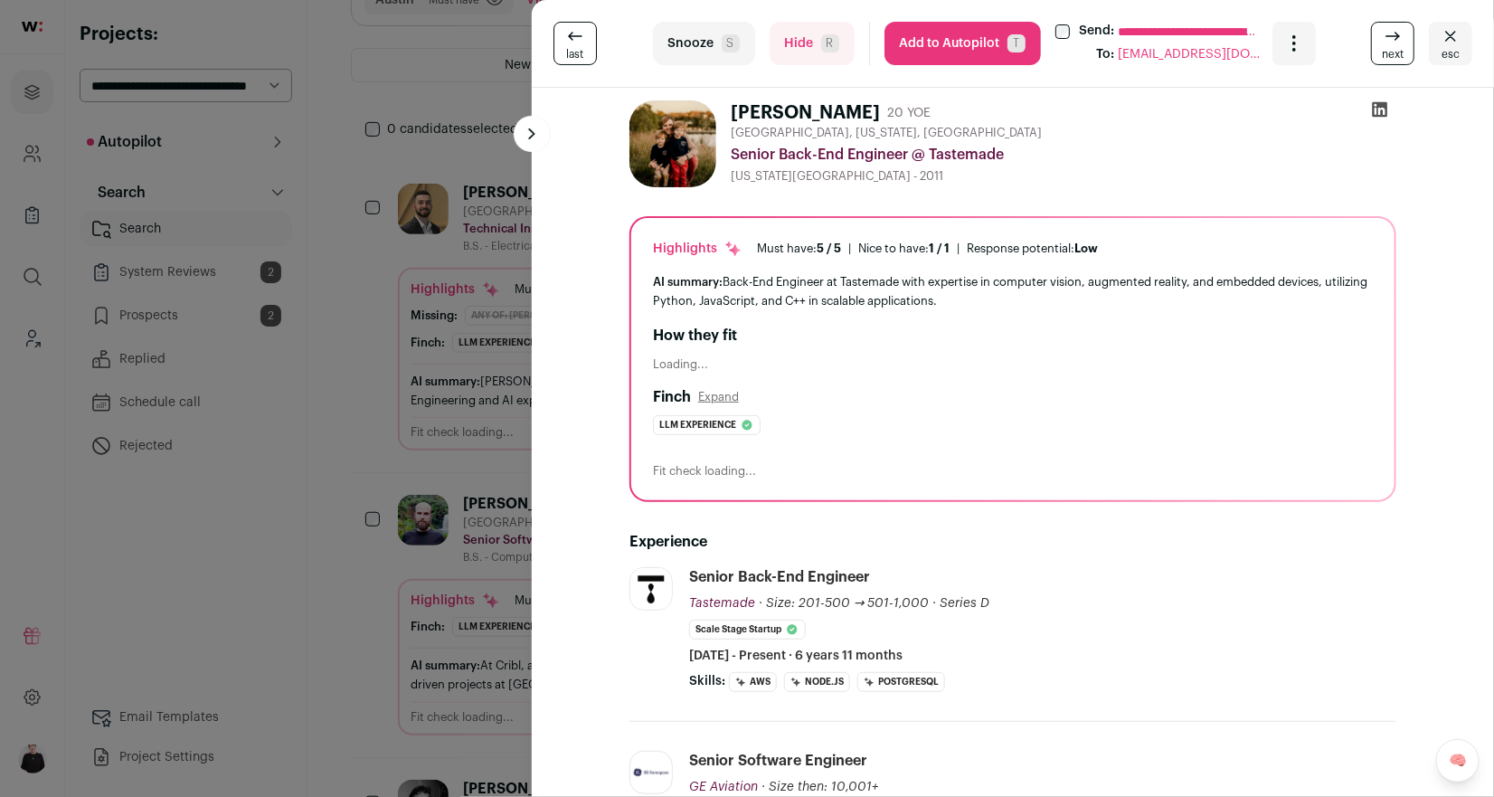
click at [1393, 43] on icon at bounding box center [1393, 36] width 22 height 22
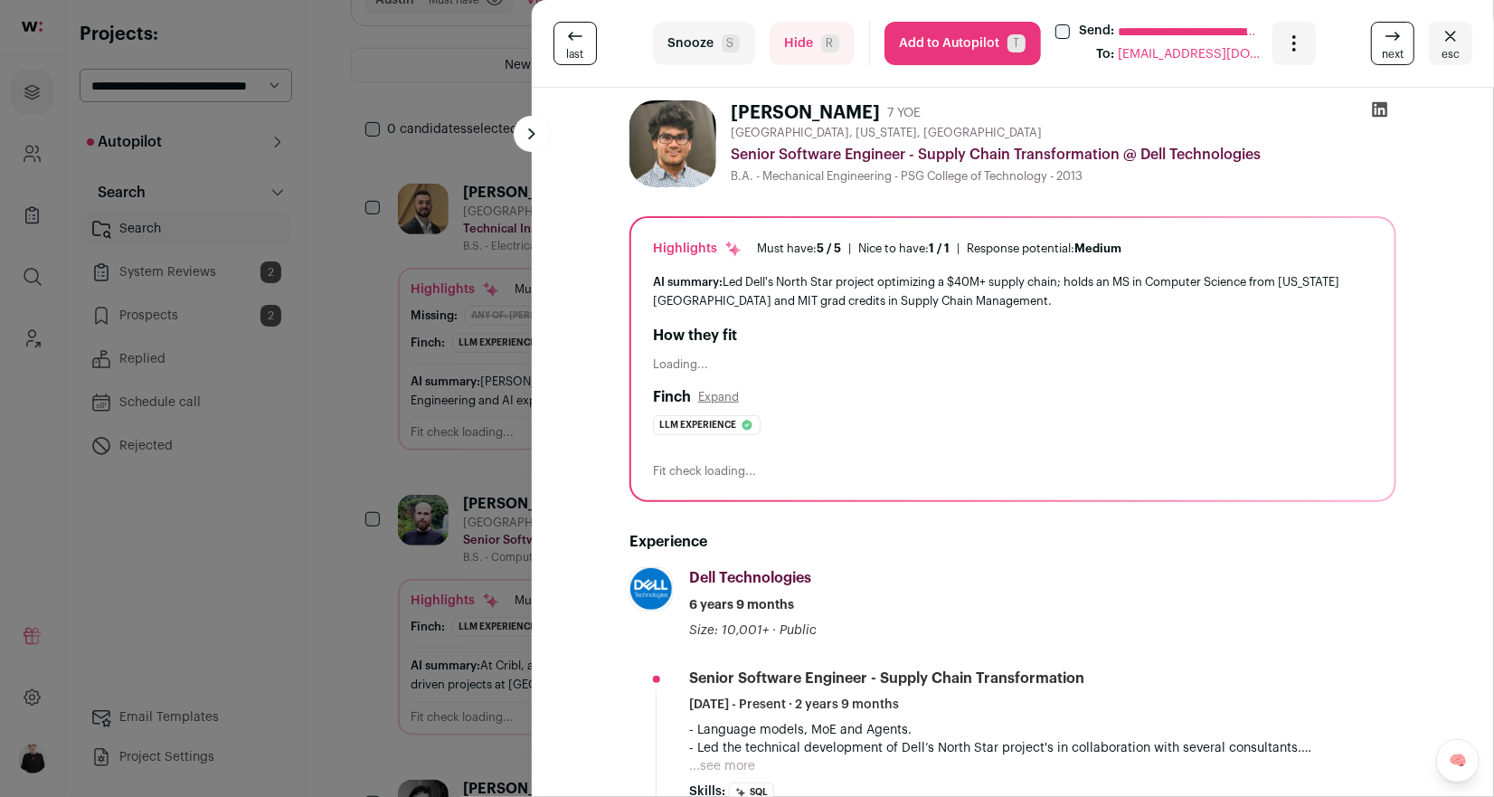
click at [1393, 43] on icon at bounding box center [1393, 36] width 22 height 22
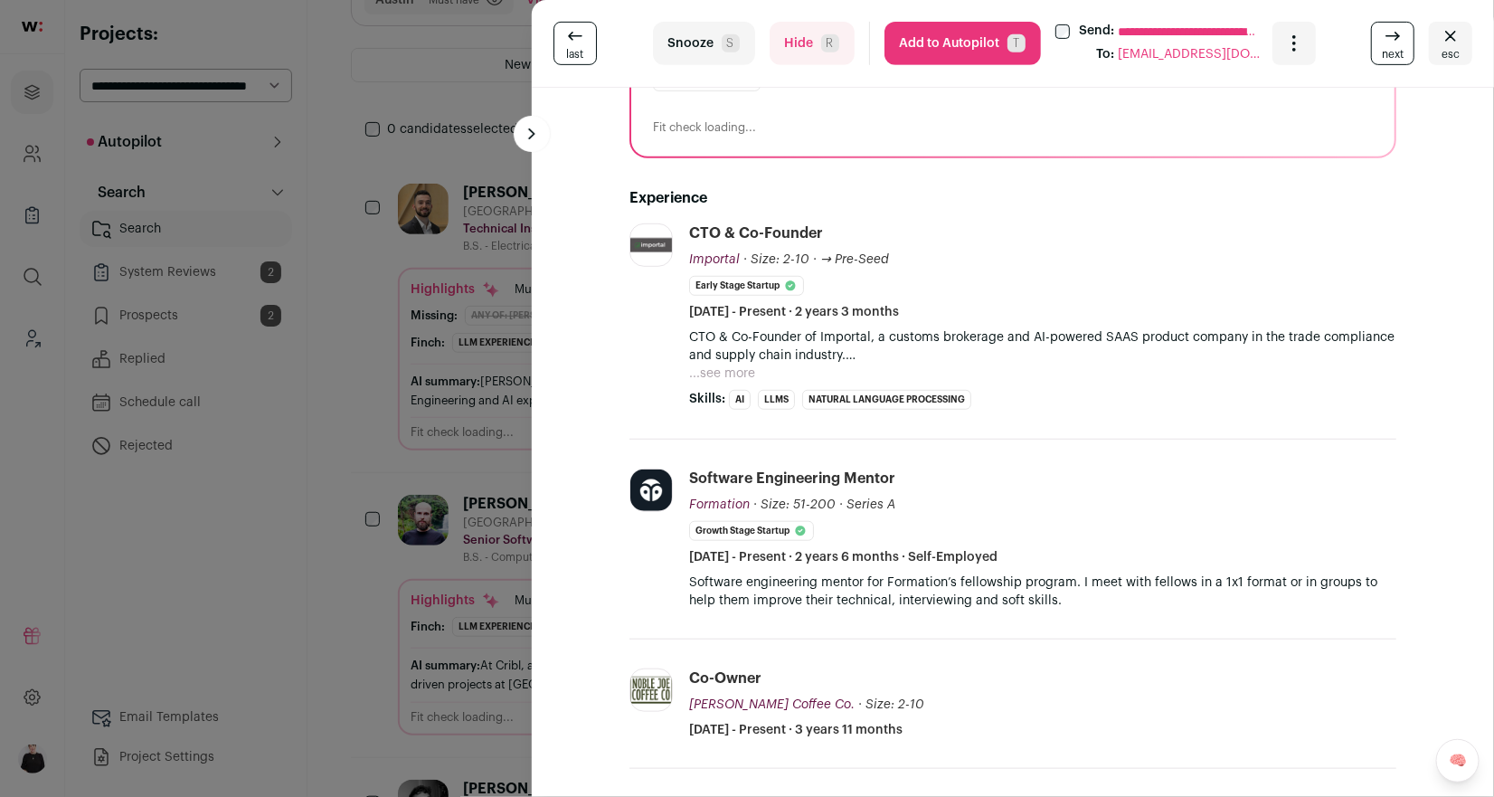
scroll to position [371, 0]
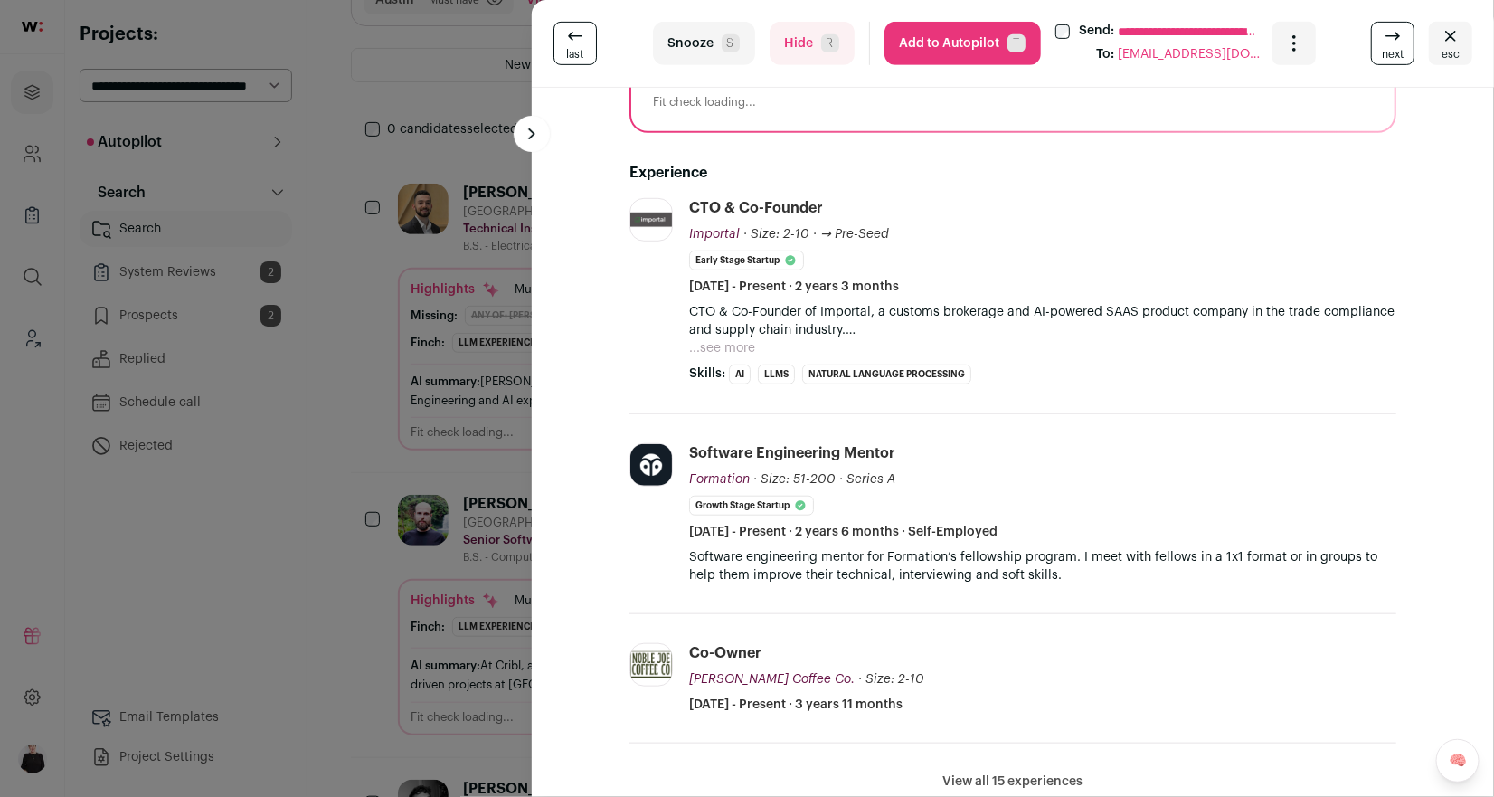
click at [799, 48] on button "Hide R" at bounding box center [811, 43] width 85 height 43
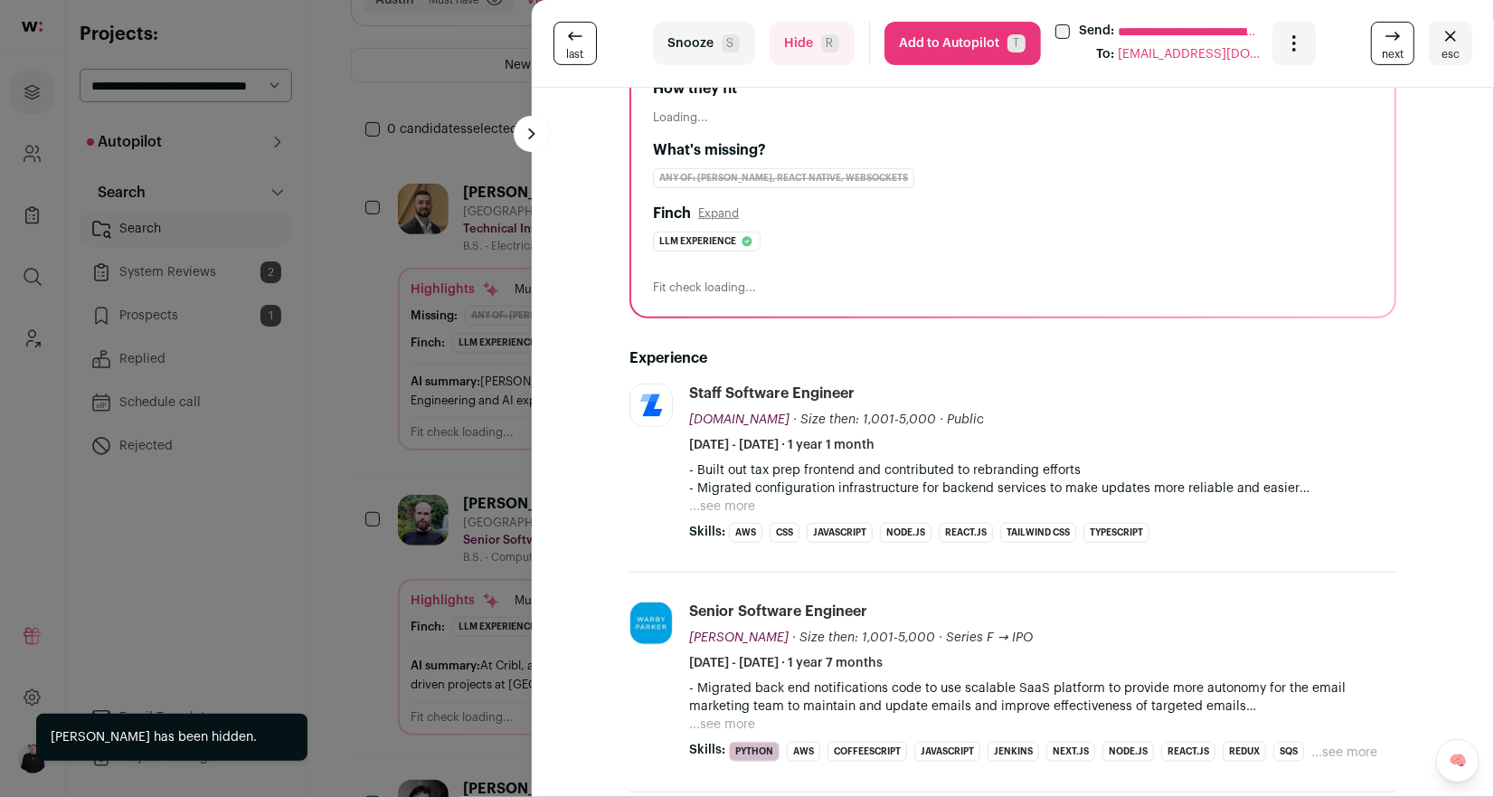
scroll to position [250, 0]
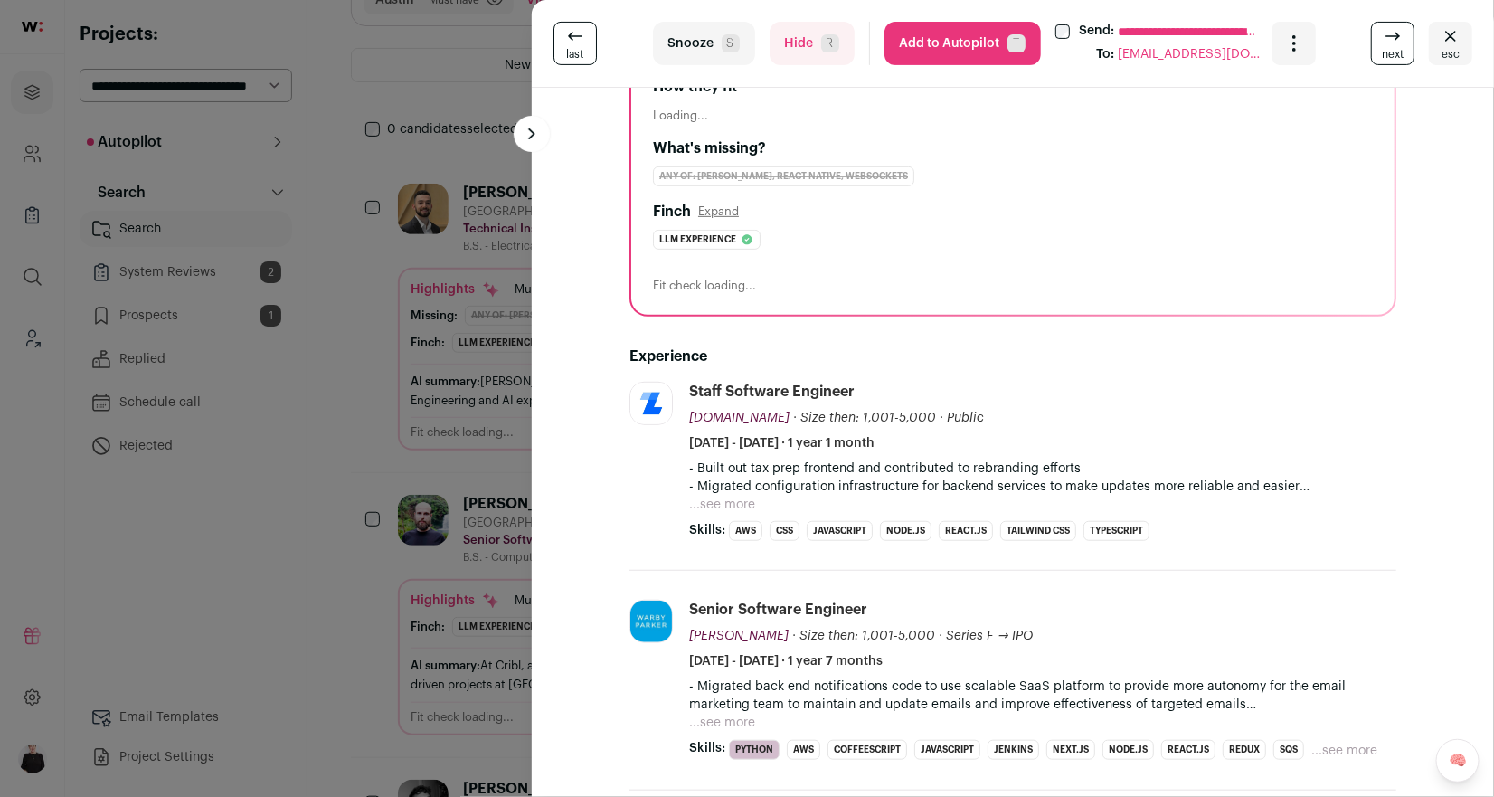
click at [709, 504] on button "...see more" at bounding box center [722, 505] width 66 height 18
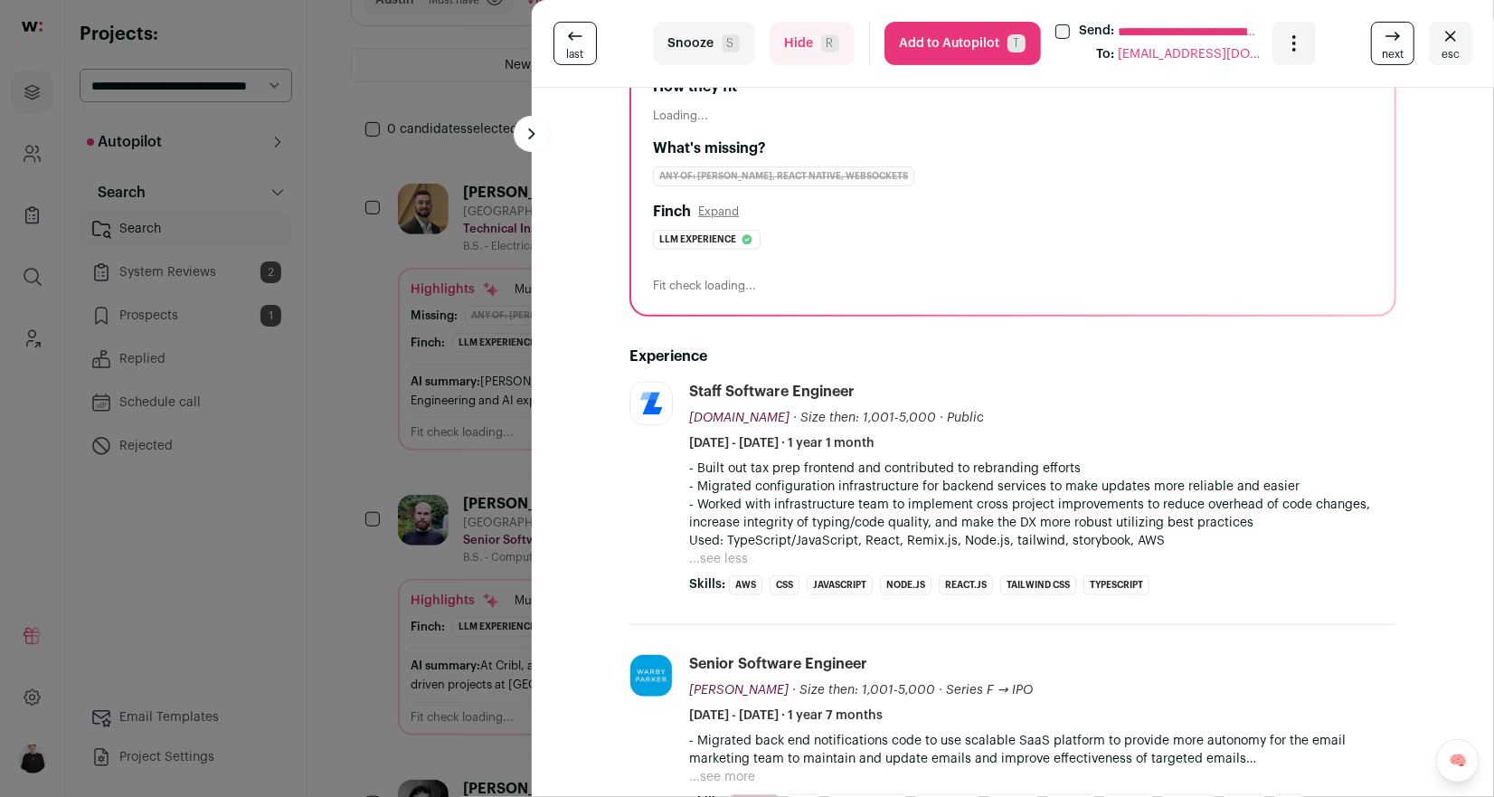
click at [1388, 48] on span "next" at bounding box center [1393, 54] width 22 height 14
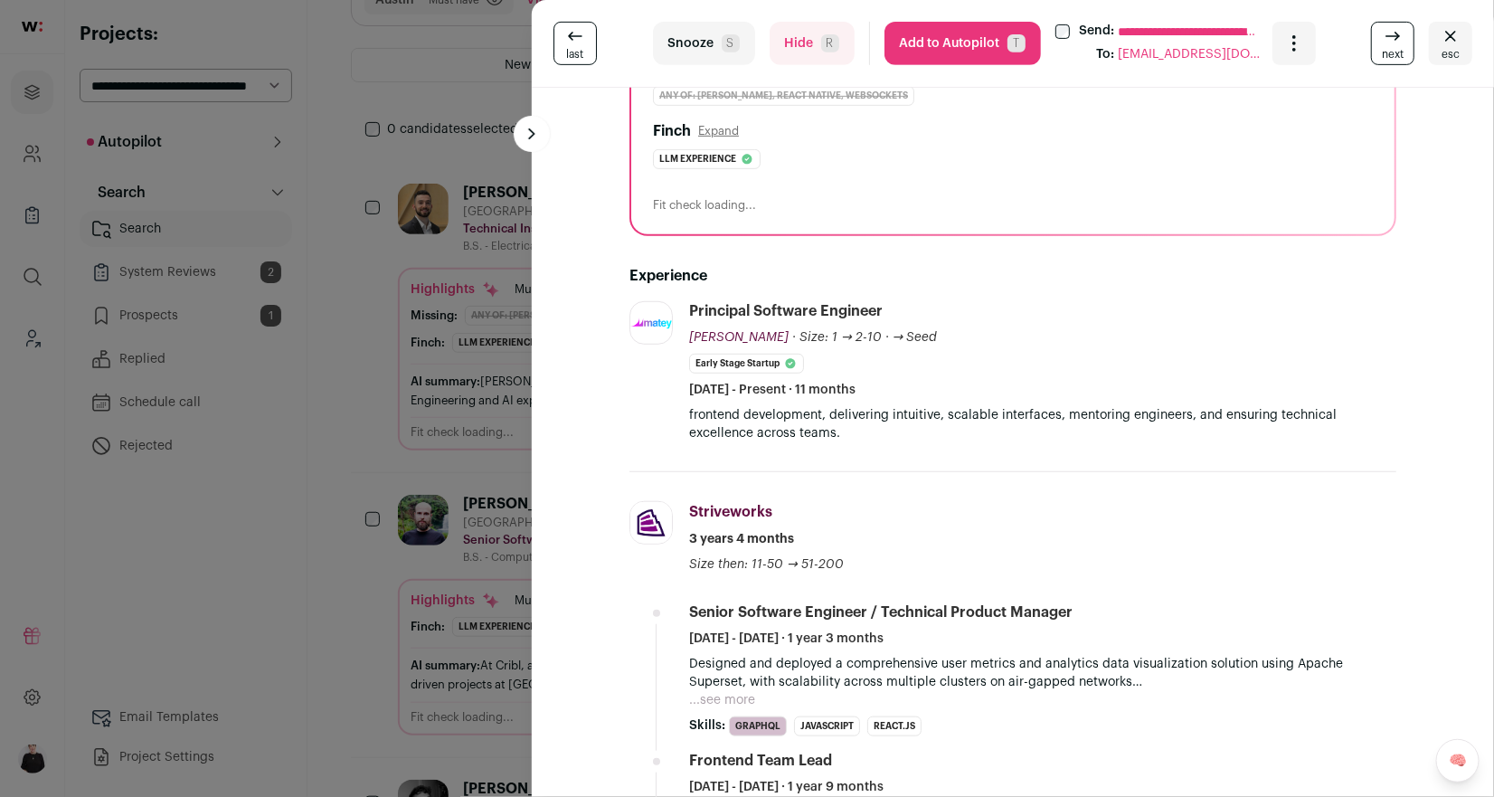
scroll to position [339, 0]
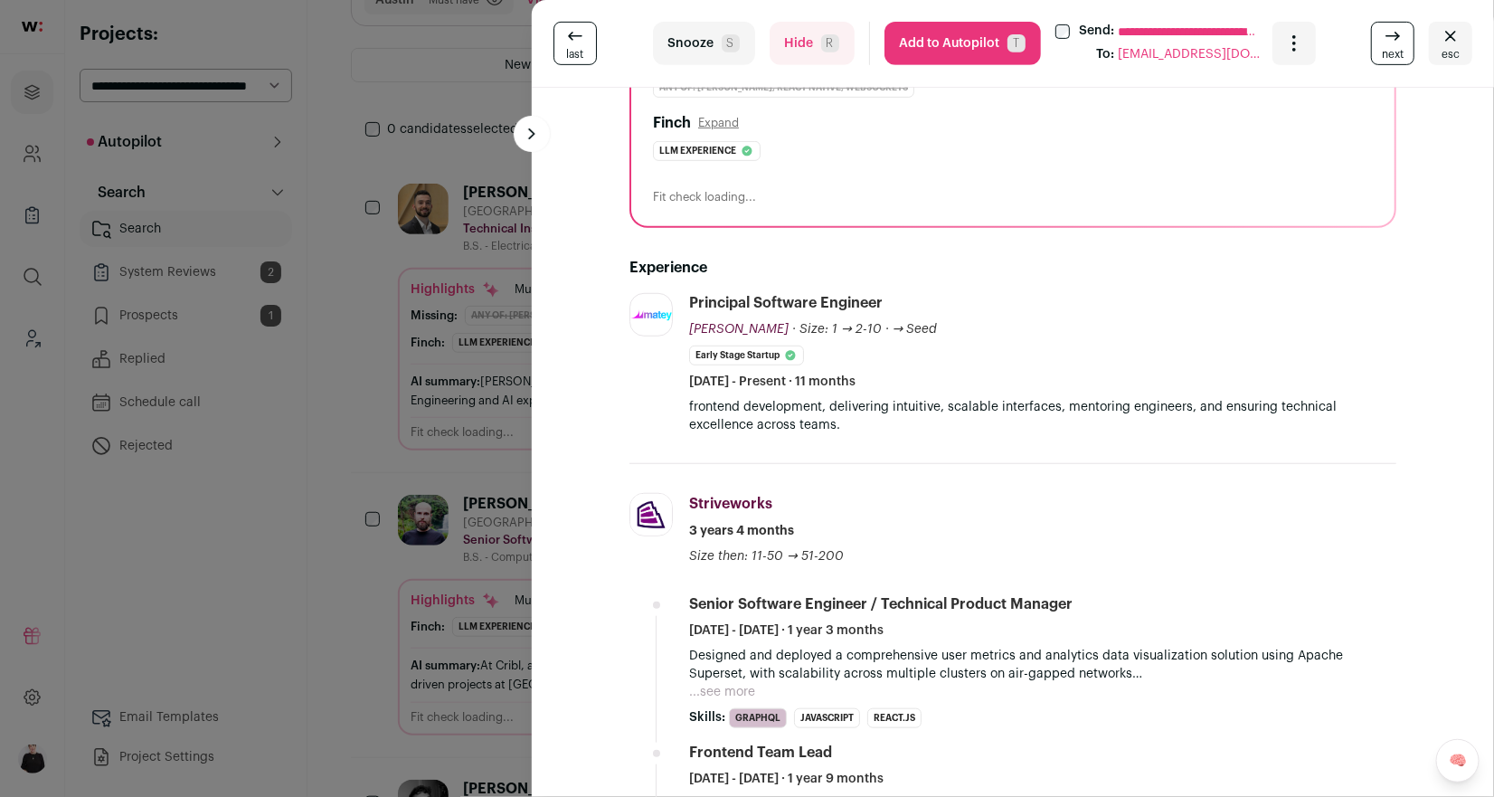
click at [960, 38] on button "Add to Autopilot T" at bounding box center [962, 43] width 156 height 43
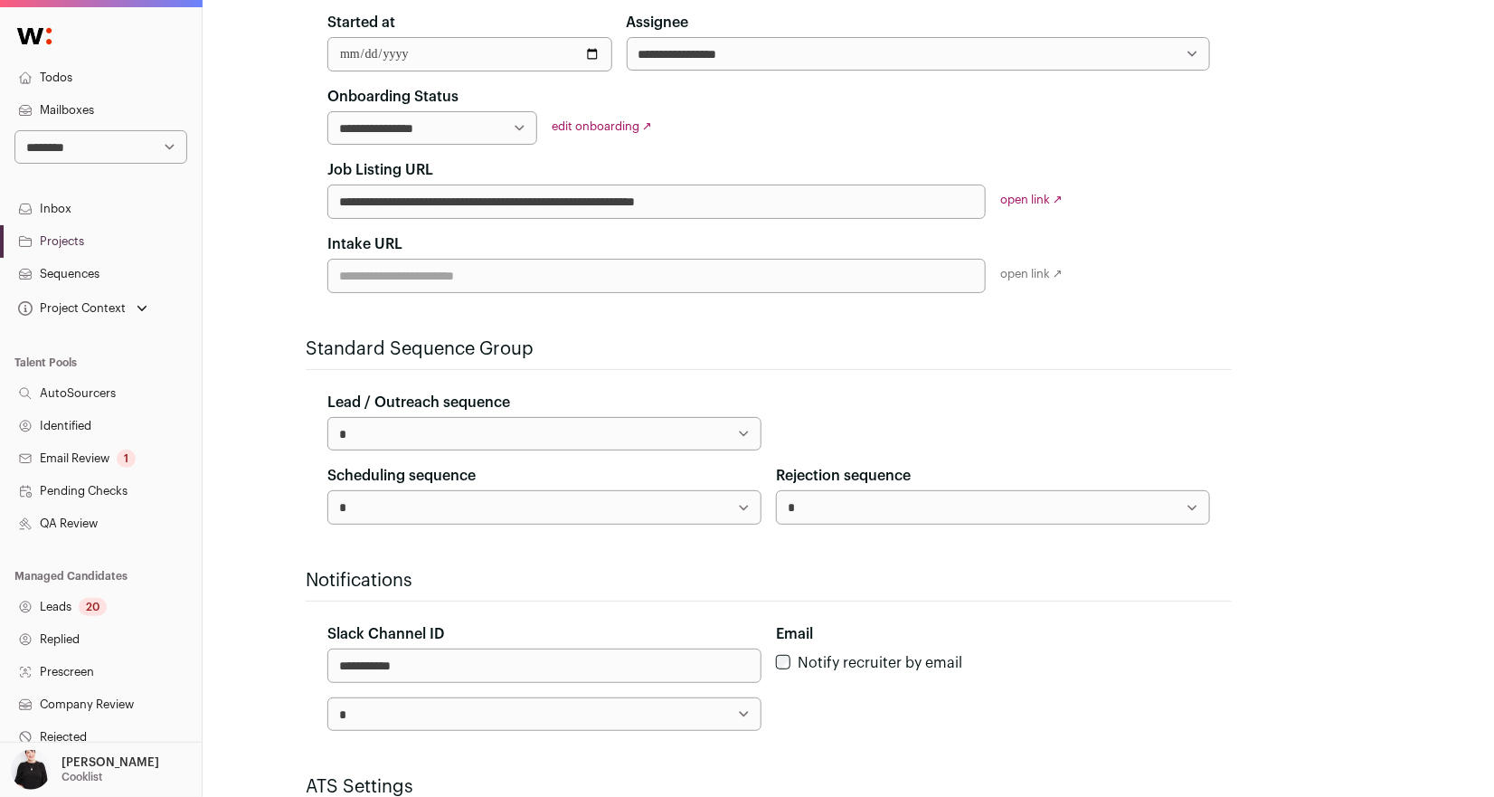
scroll to position [403, 0]
click at [749, 416] on select "**********" at bounding box center [544, 432] width 434 height 33
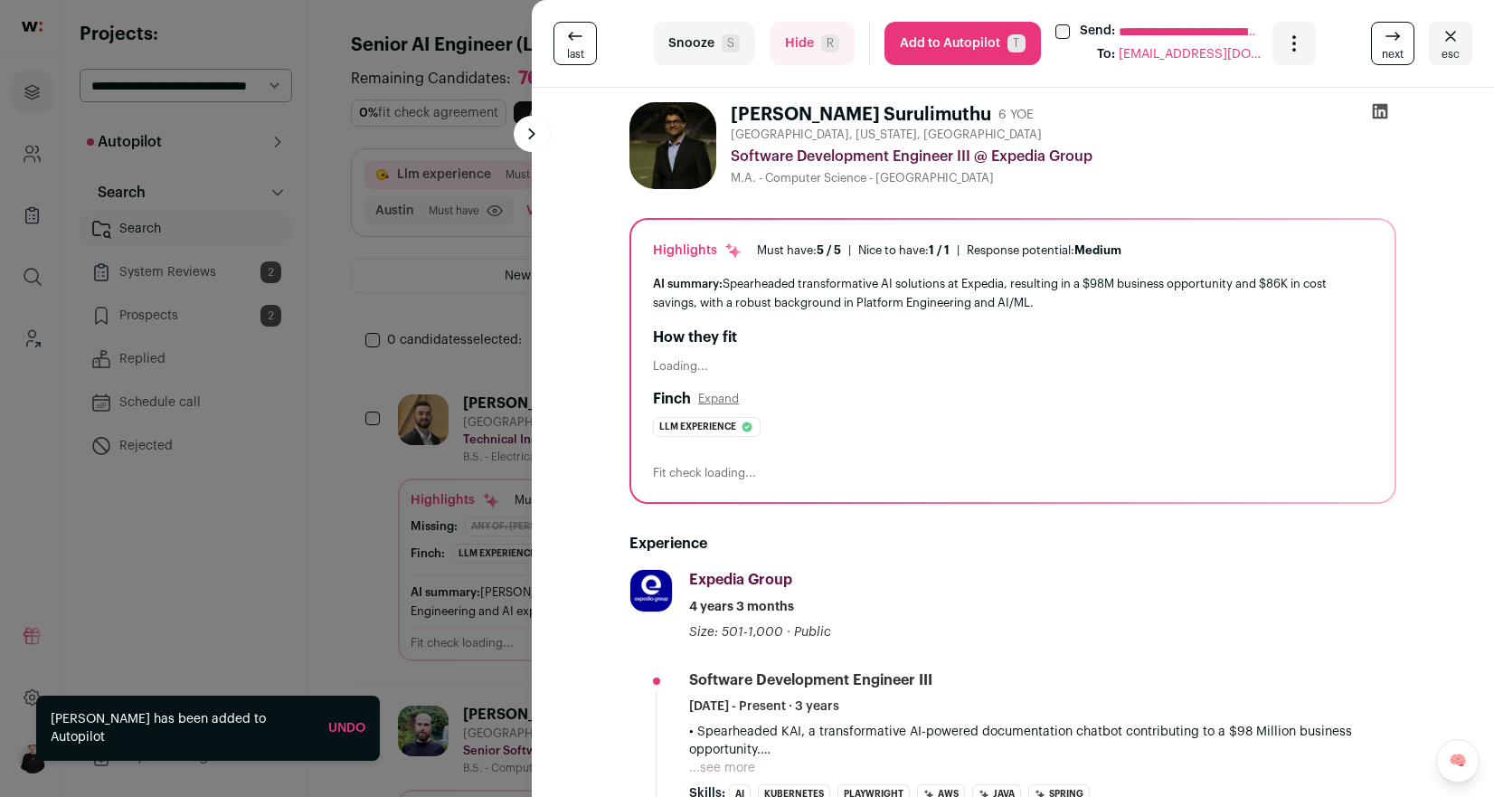
scroll to position [211, 0]
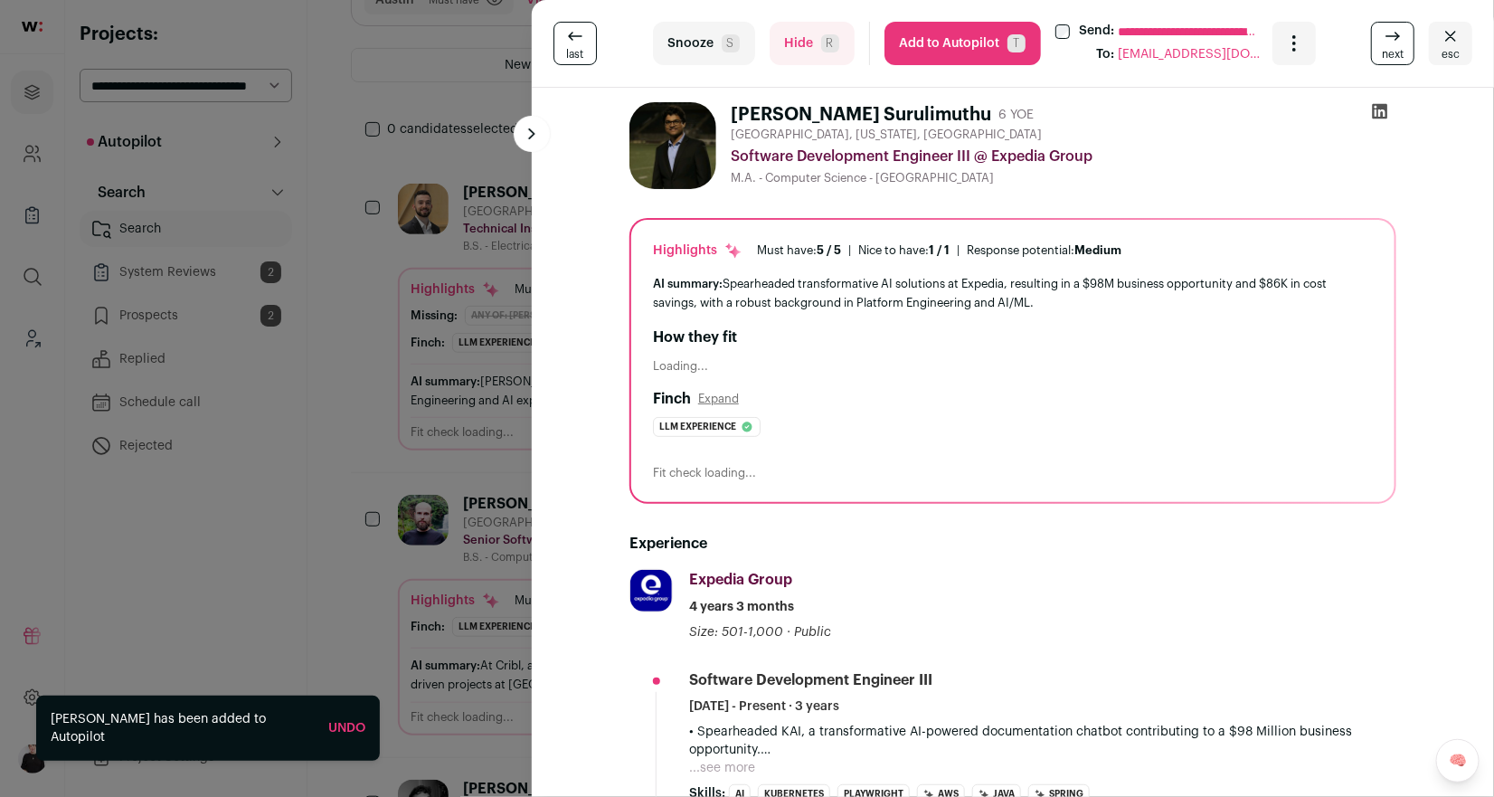
click at [171, 143] on div "**********" at bounding box center [747, 398] width 1494 height 797
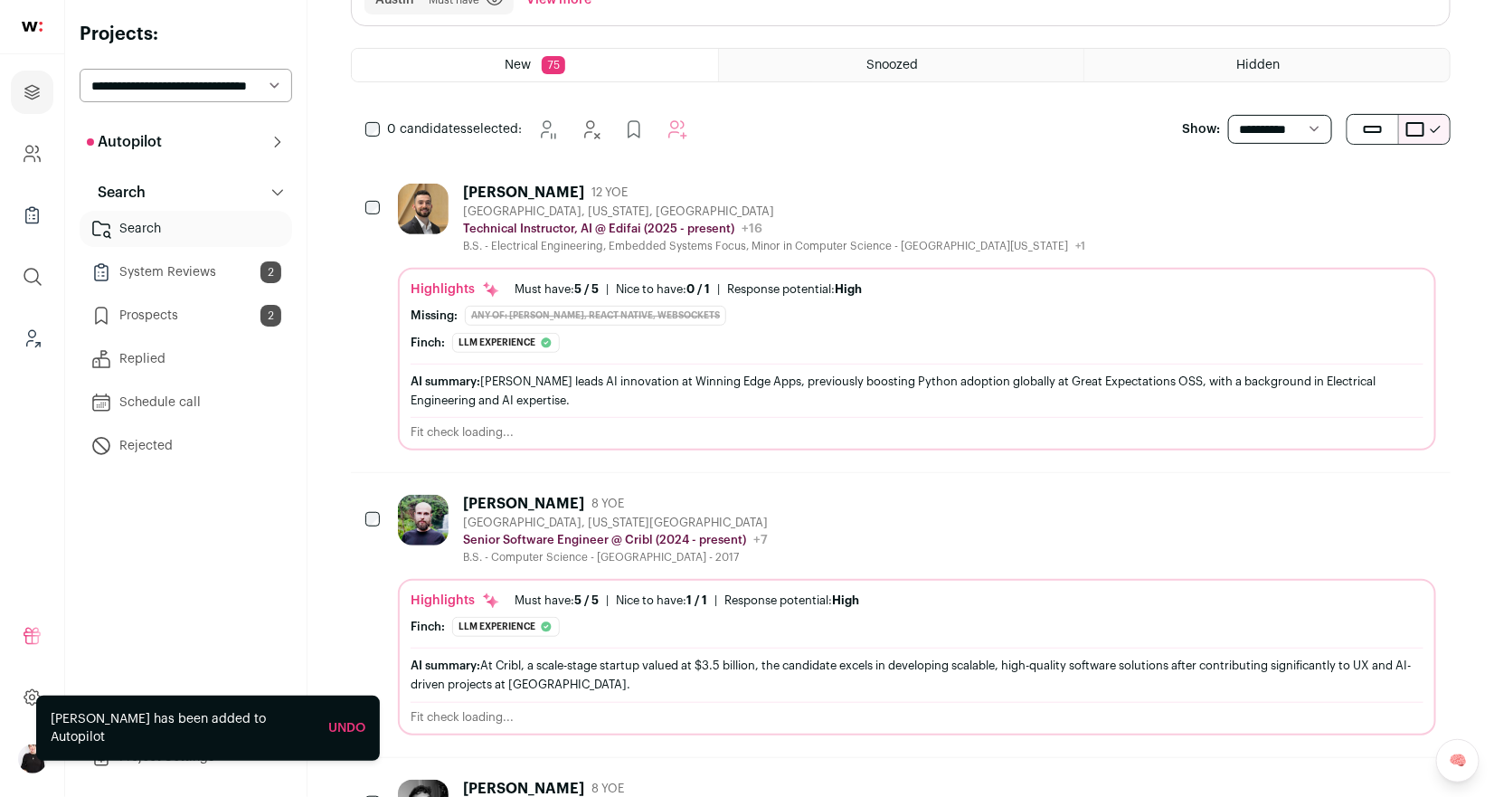
click at [144, 143] on p "Autopilot" at bounding box center [124, 142] width 75 height 22
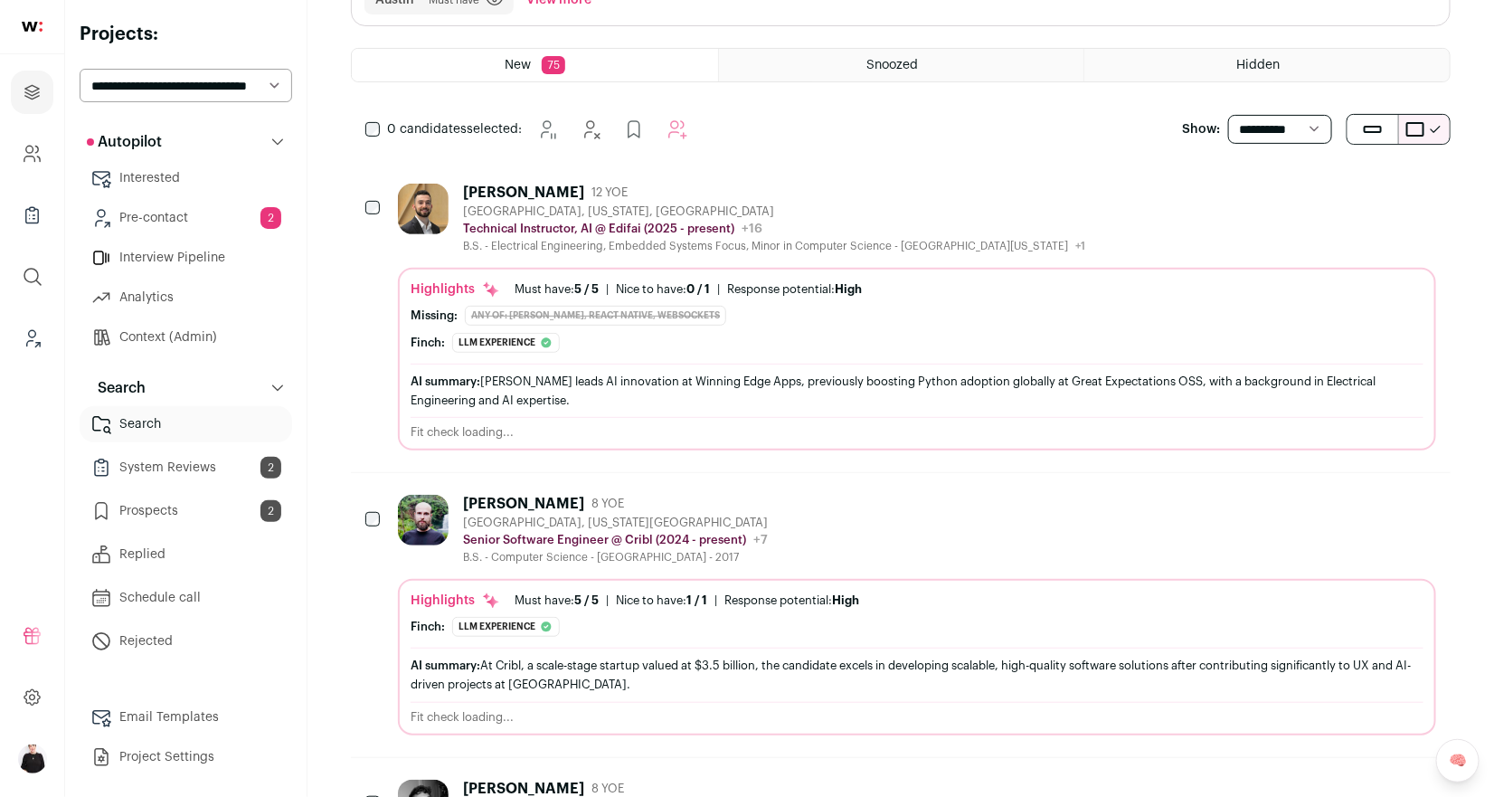
scroll to position [0, 0]
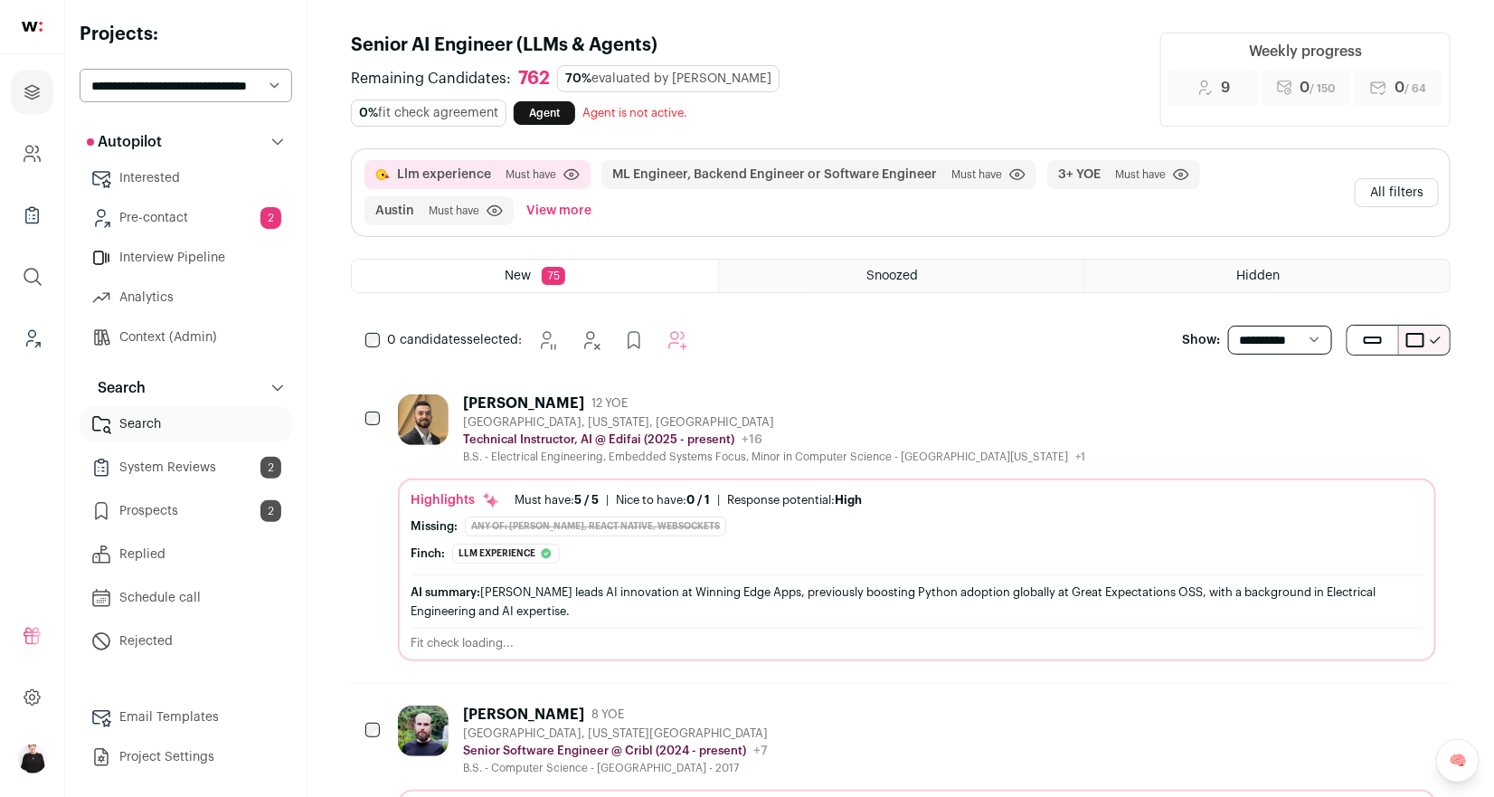
click at [1399, 178] on button "All filters" at bounding box center [1397, 192] width 84 height 29
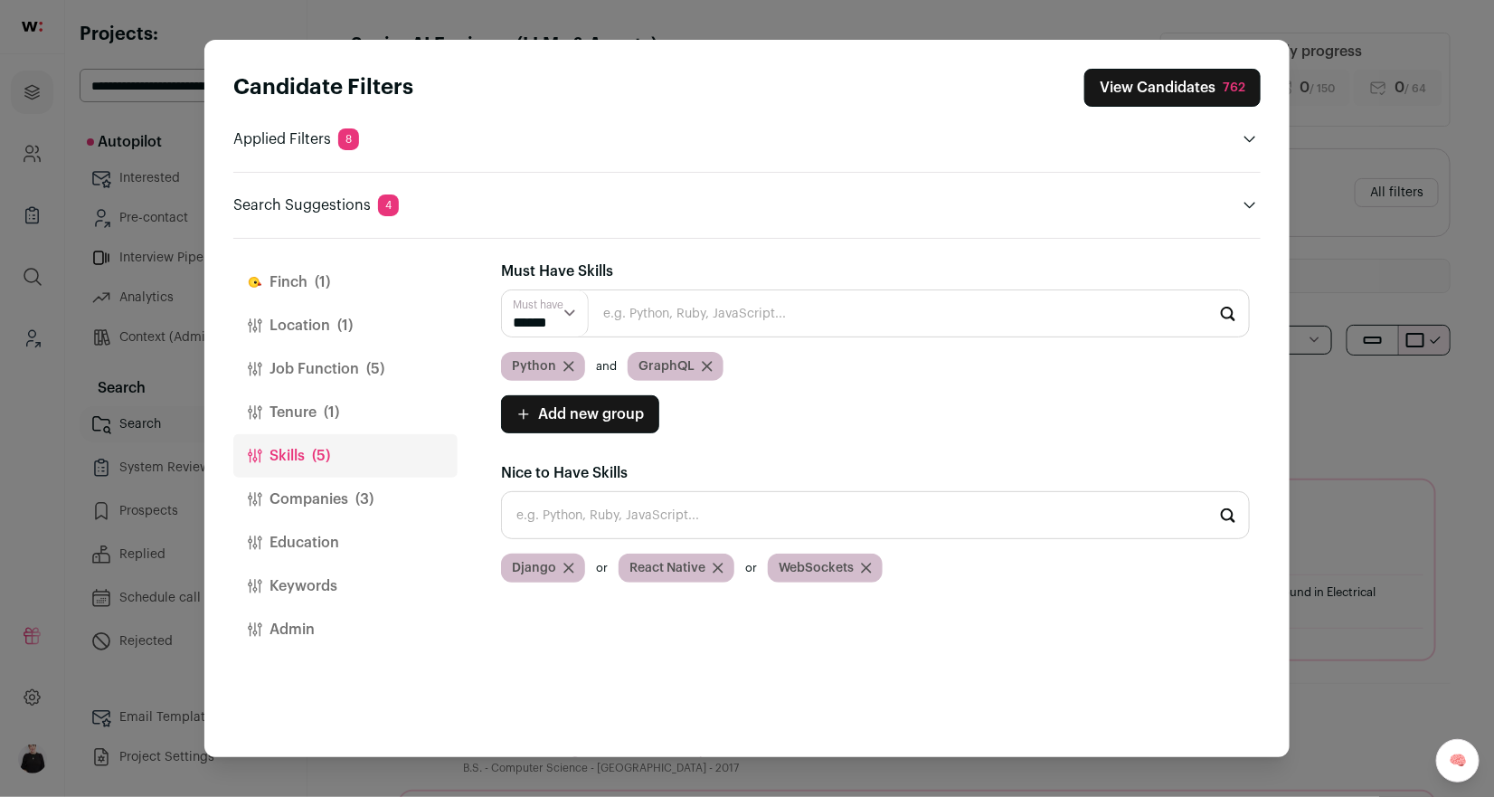
click at [306, 283] on button "Finch (1)" at bounding box center [345, 281] width 224 height 43
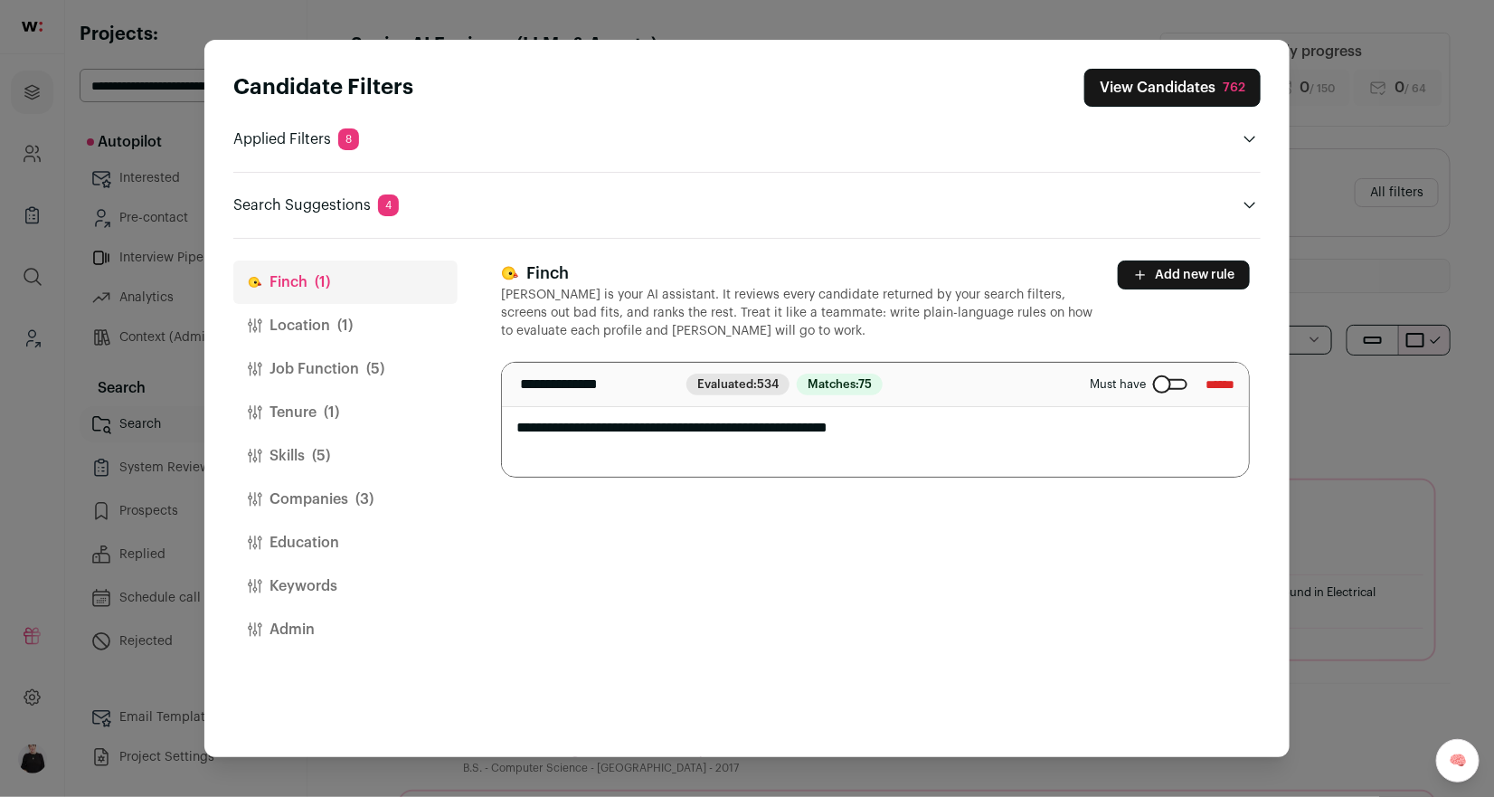
click at [1192, 81] on button "View Candidates 762" at bounding box center [1172, 88] width 176 height 38
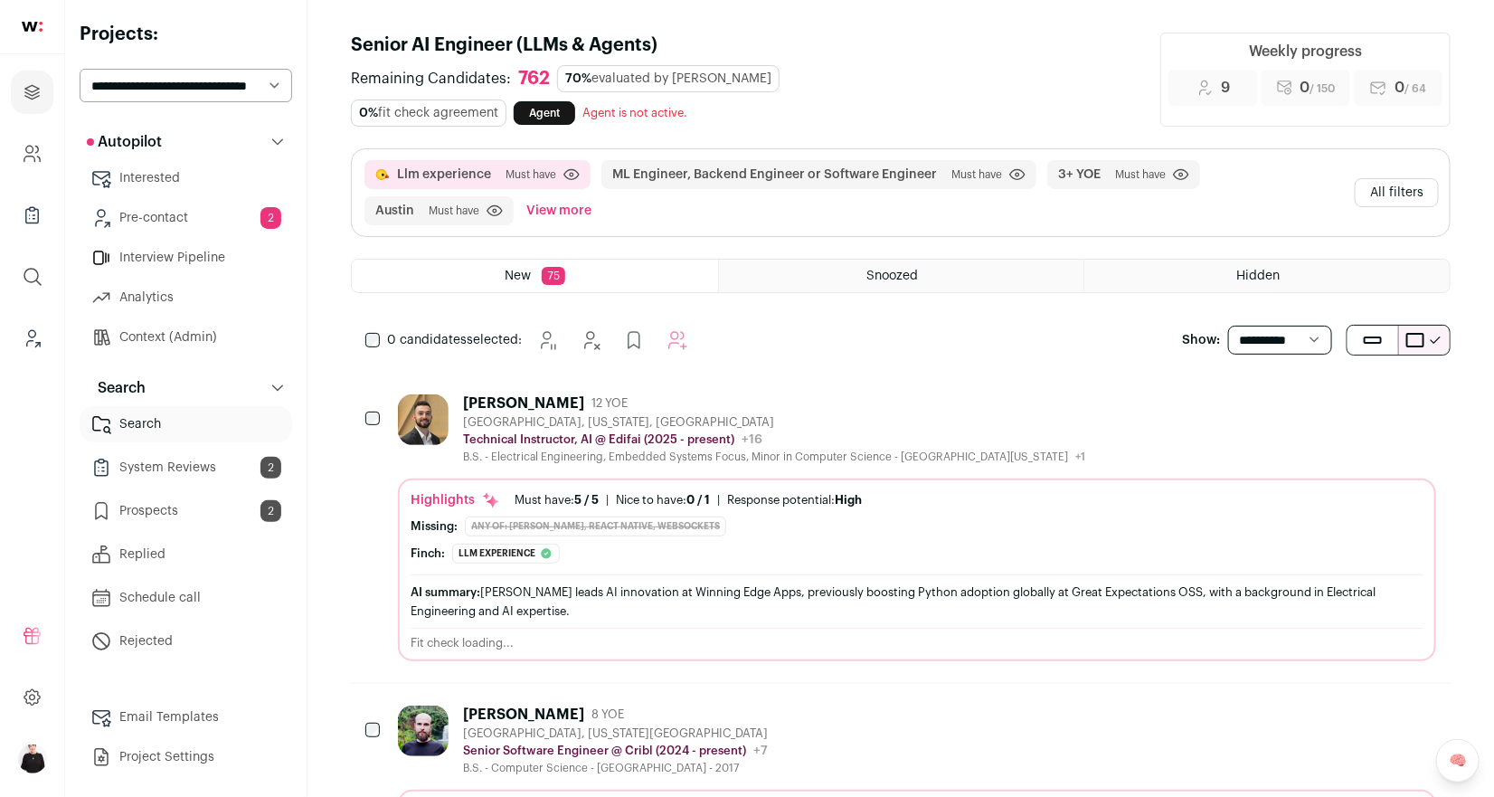
click at [1397, 178] on button "All filters" at bounding box center [1397, 192] width 84 height 29
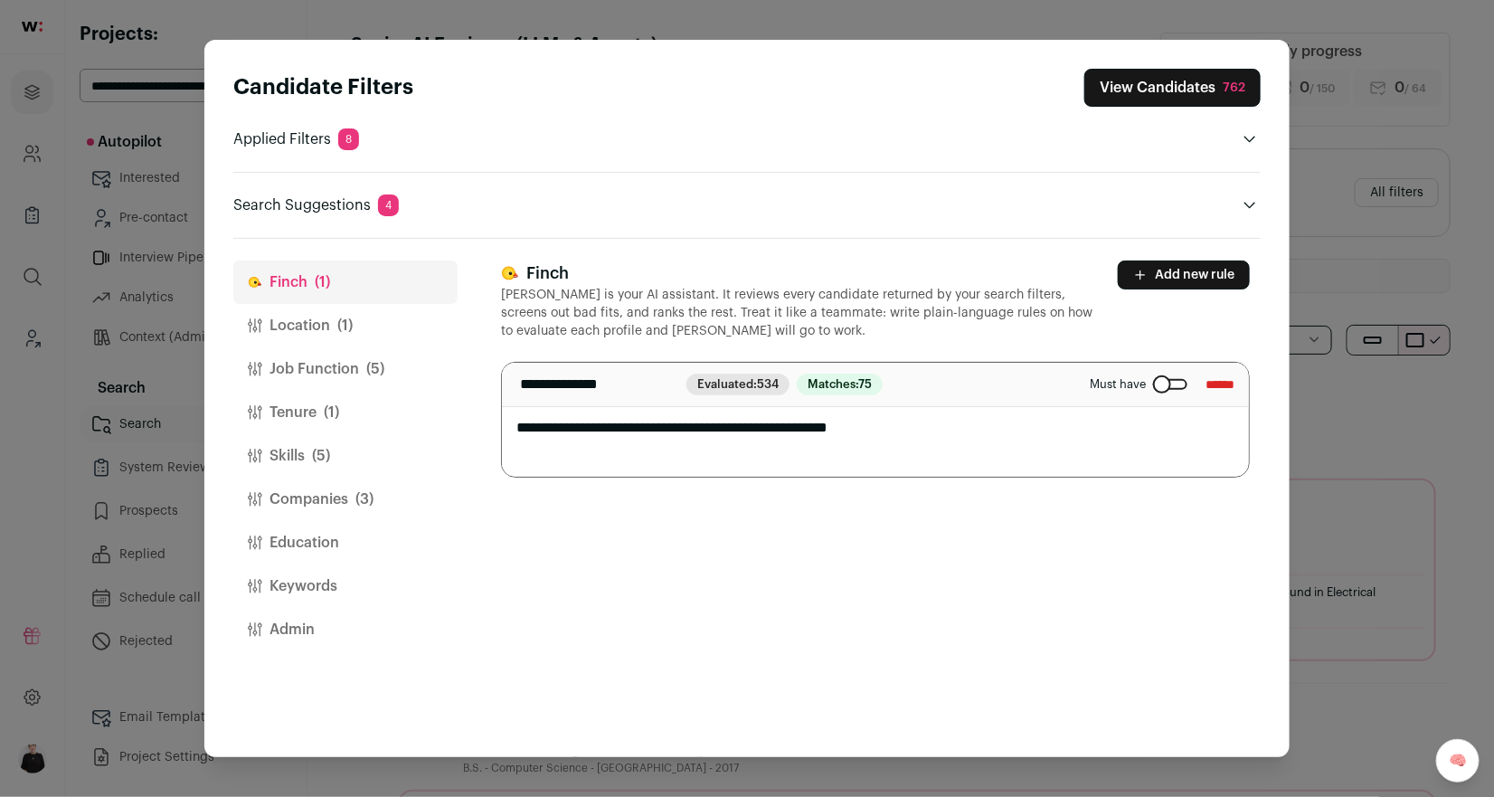
click at [1136, 93] on button "View Candidates 762" at bounding box center [1172, 88] width 176 height 38
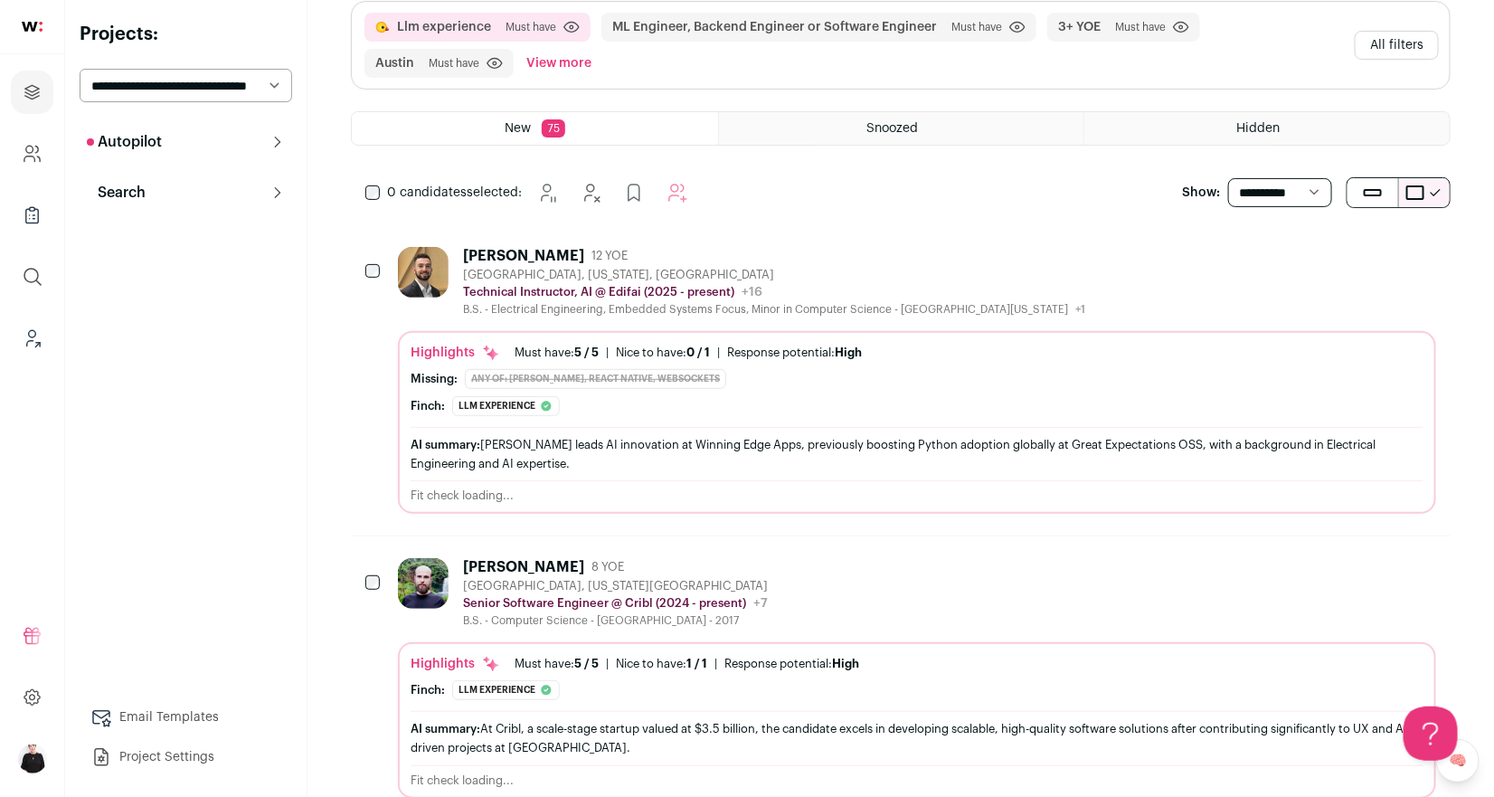
scroll to position [158, 0]
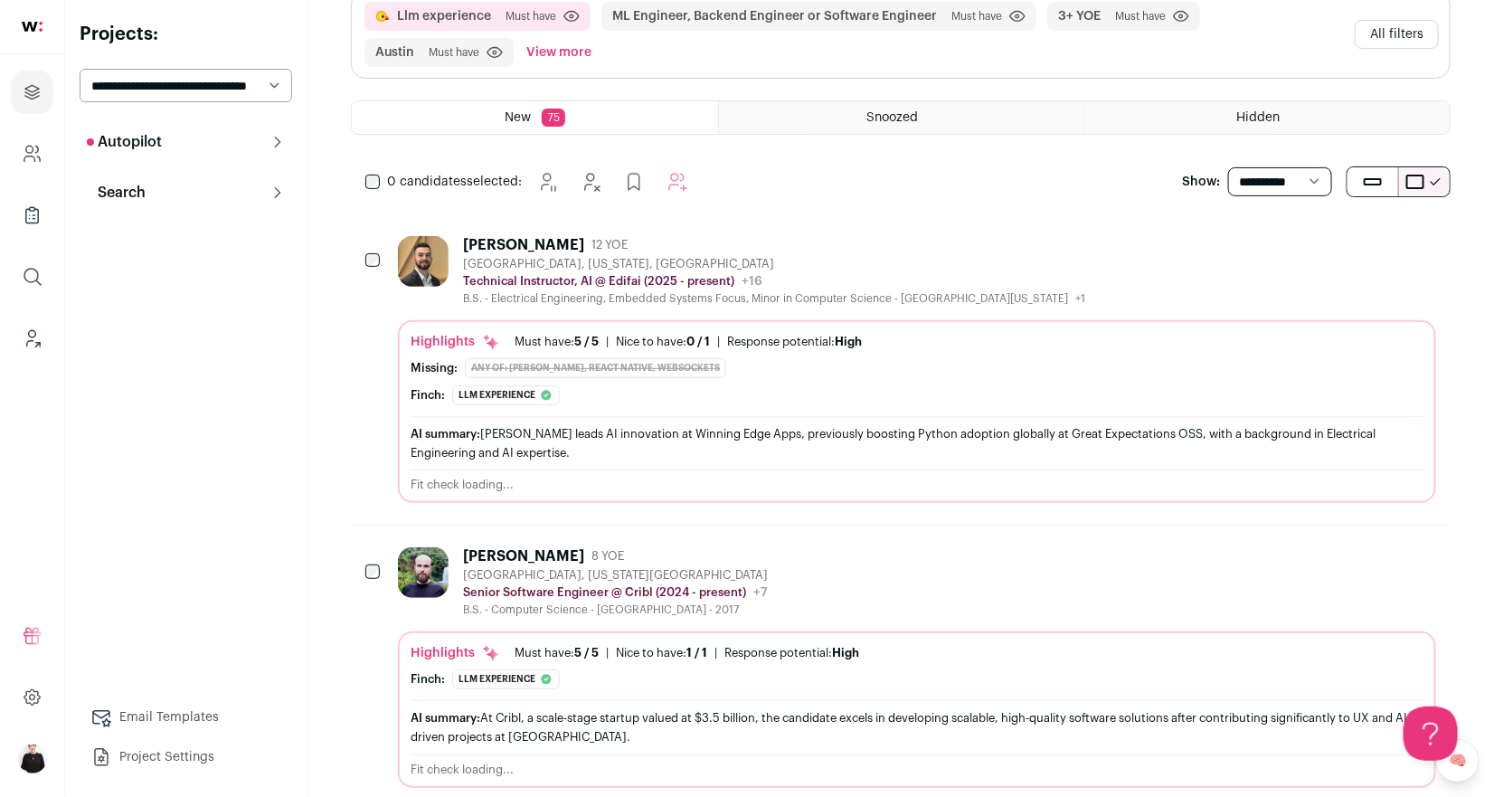
click at [683, 547] on div "[PERSON_NAME] 8 YOE" at bounding box center [615, 556] width 305 height 18
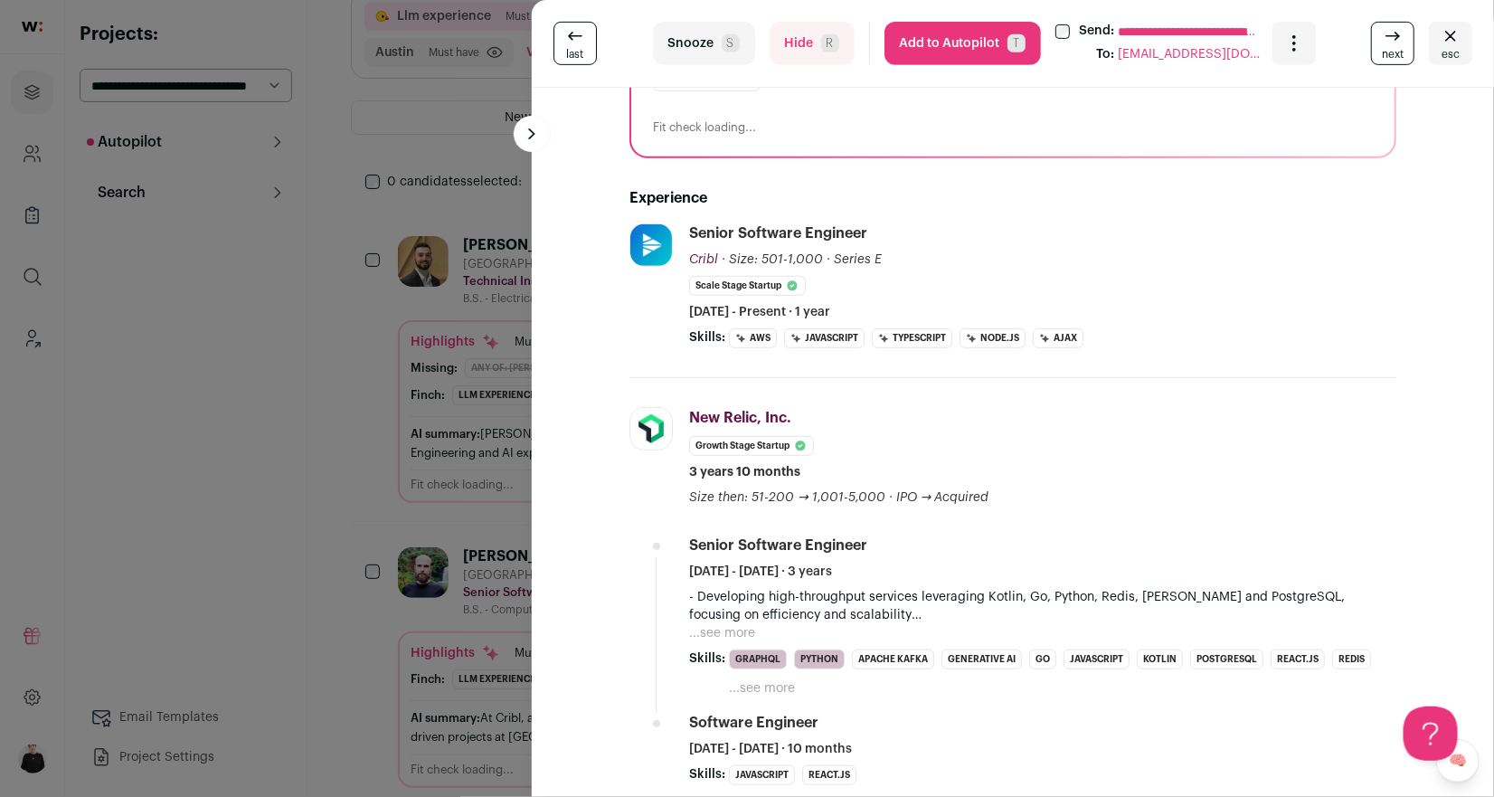
scroll to position [346, 0]
click at [746, 626] on button "...see more" at bounding box center [722, 632] width 66 height 18
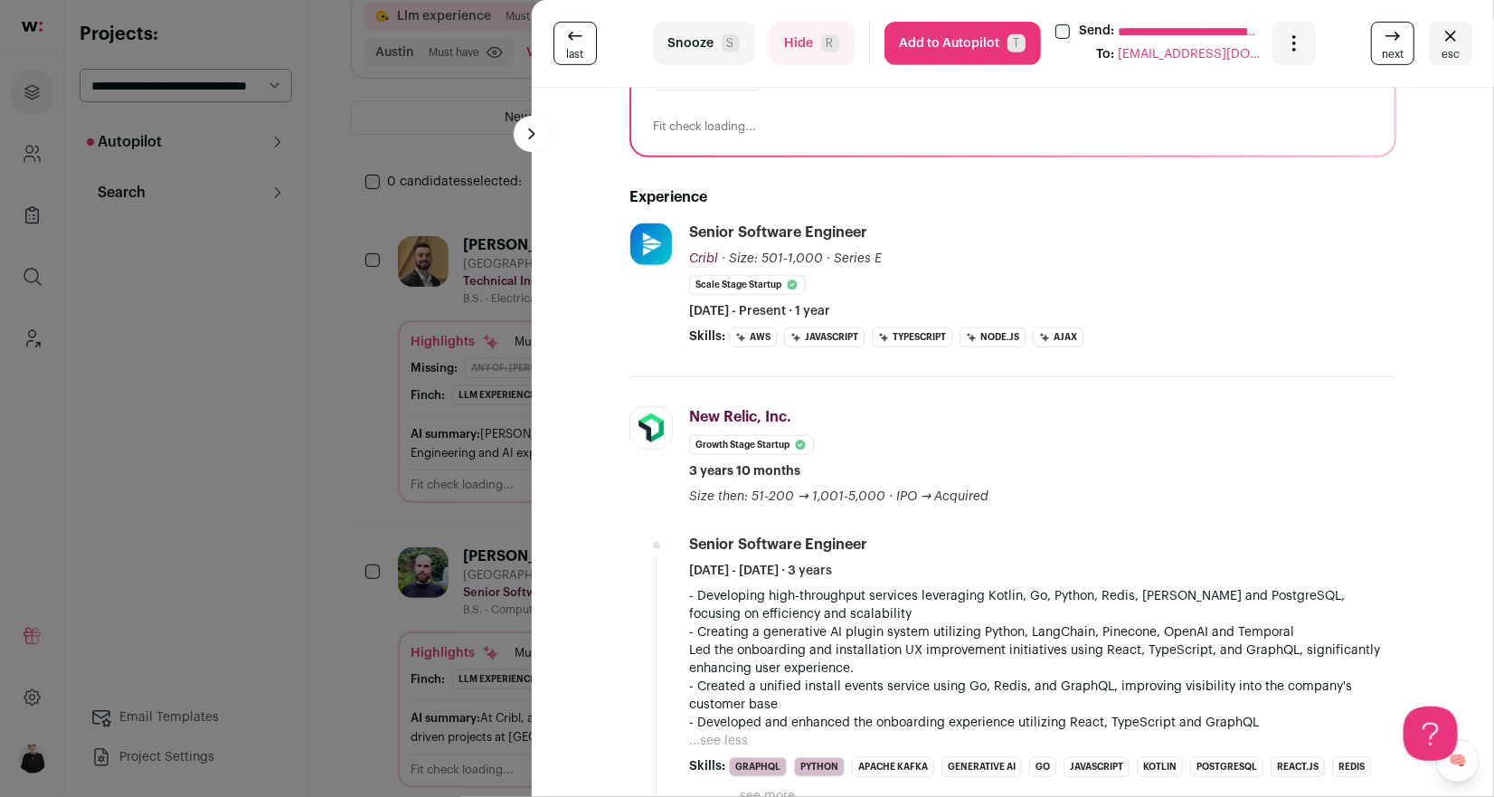
click at [941, 51] on button "Add to Autopilot T" at bounding box center [962, 43] width 156 height 43
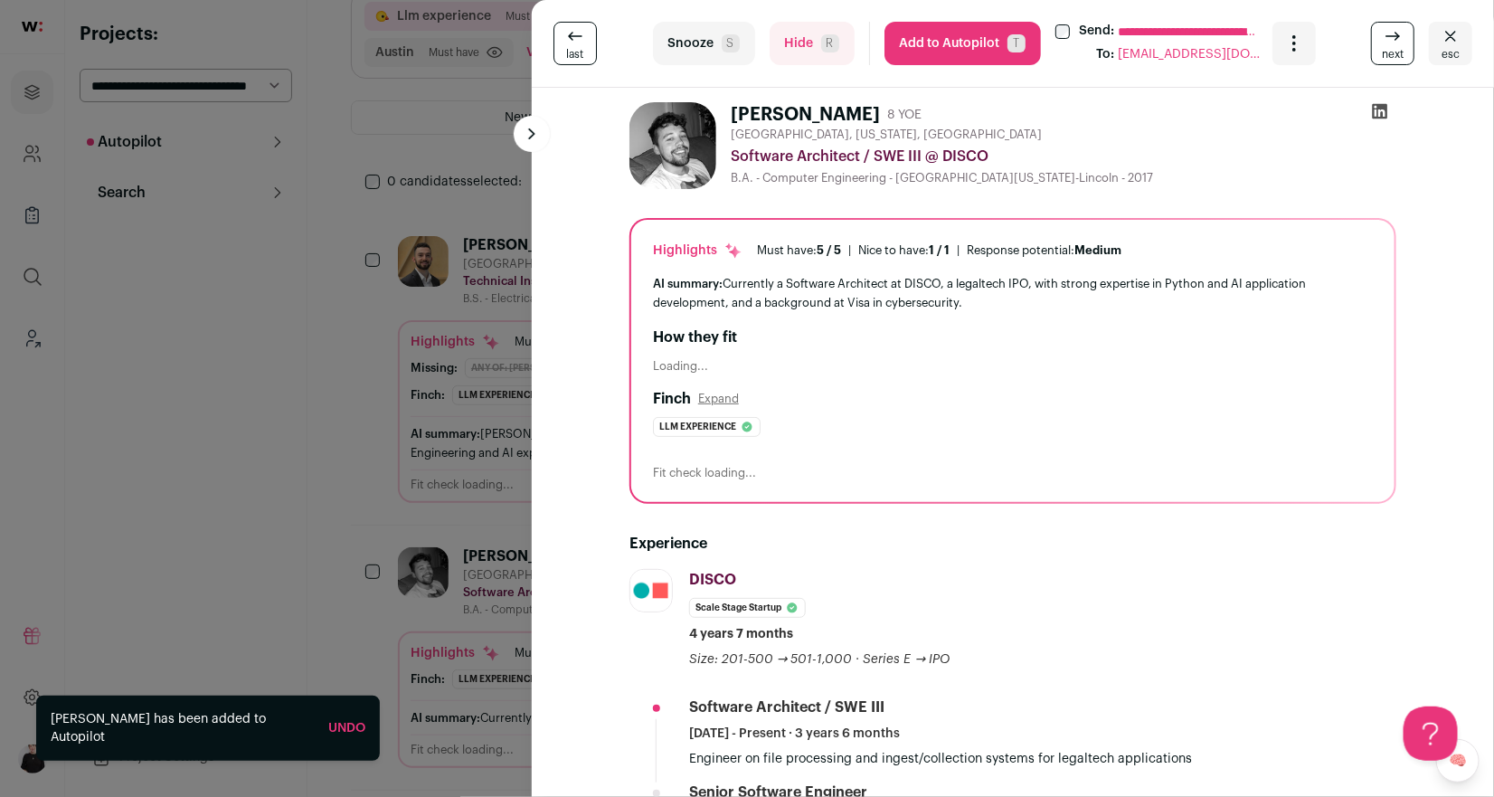
click at [802, 33] on button "Hide R" at bounding box center [811, 43] width 85 height 43
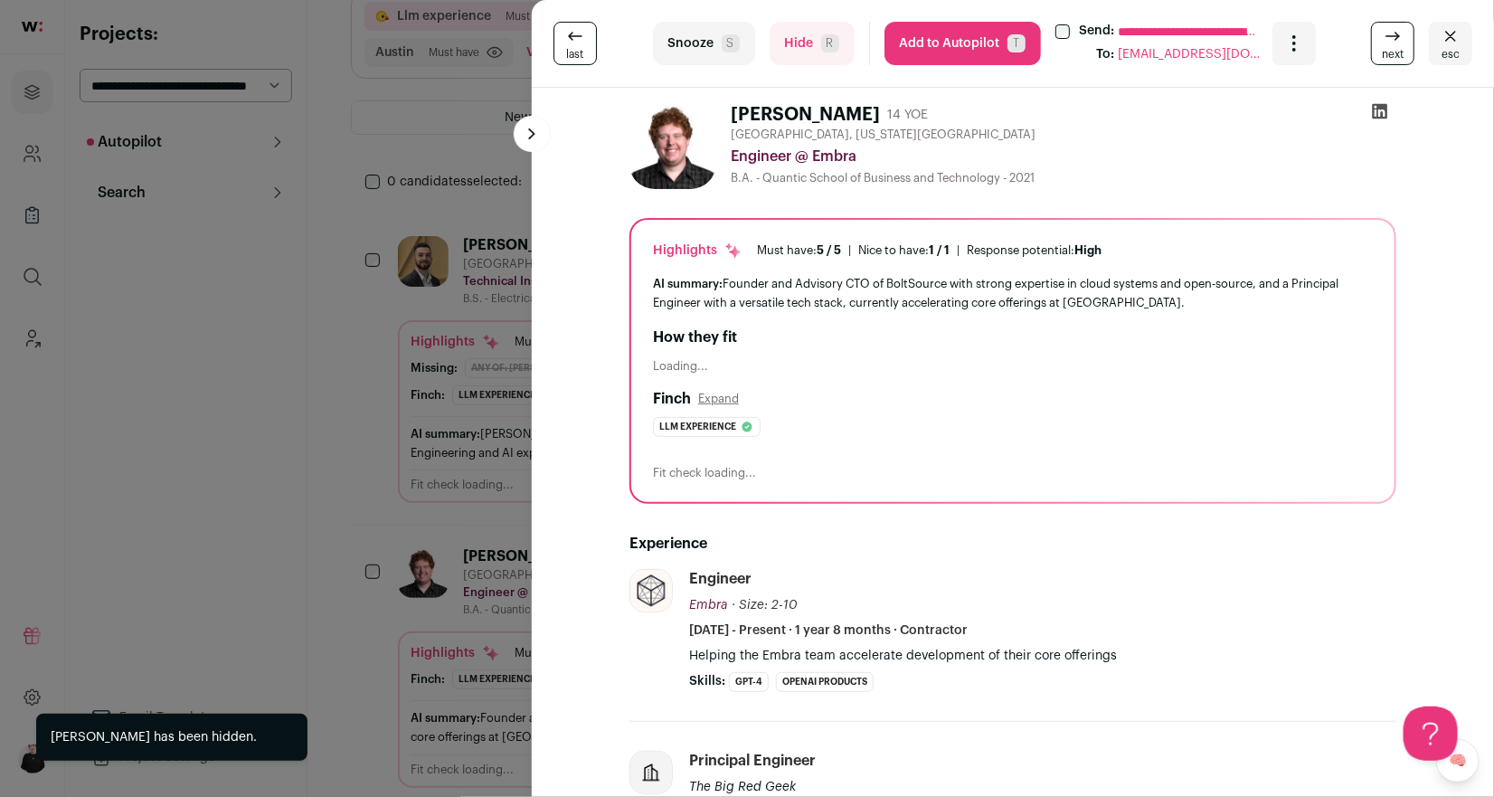
click at [802, 33] on button "Hide R" at bounding box center [811, 43] width 85 height 43
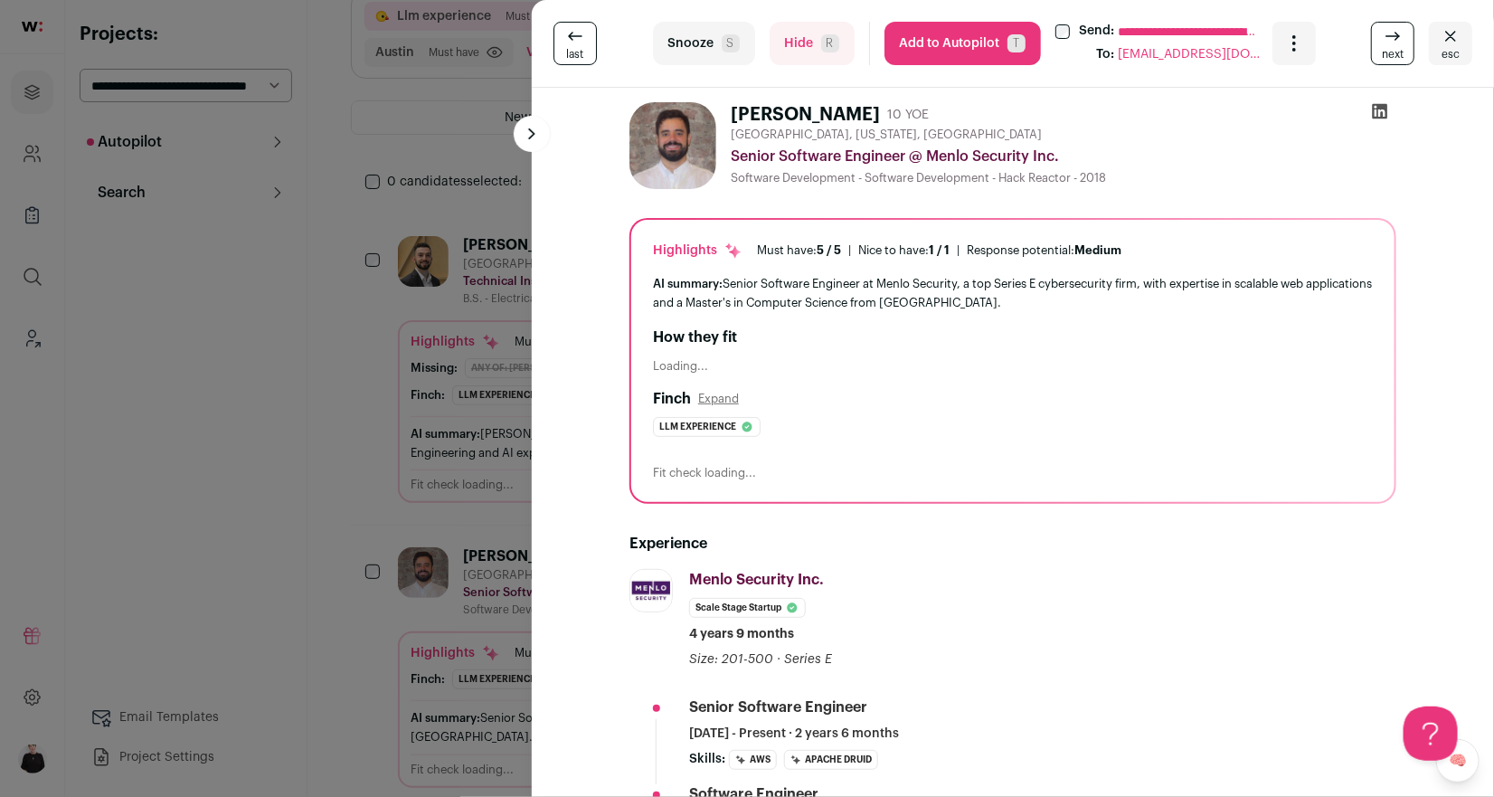
click at [802, 33] on button "Hide R" at bounding box center [811, 43] width 85 height 43
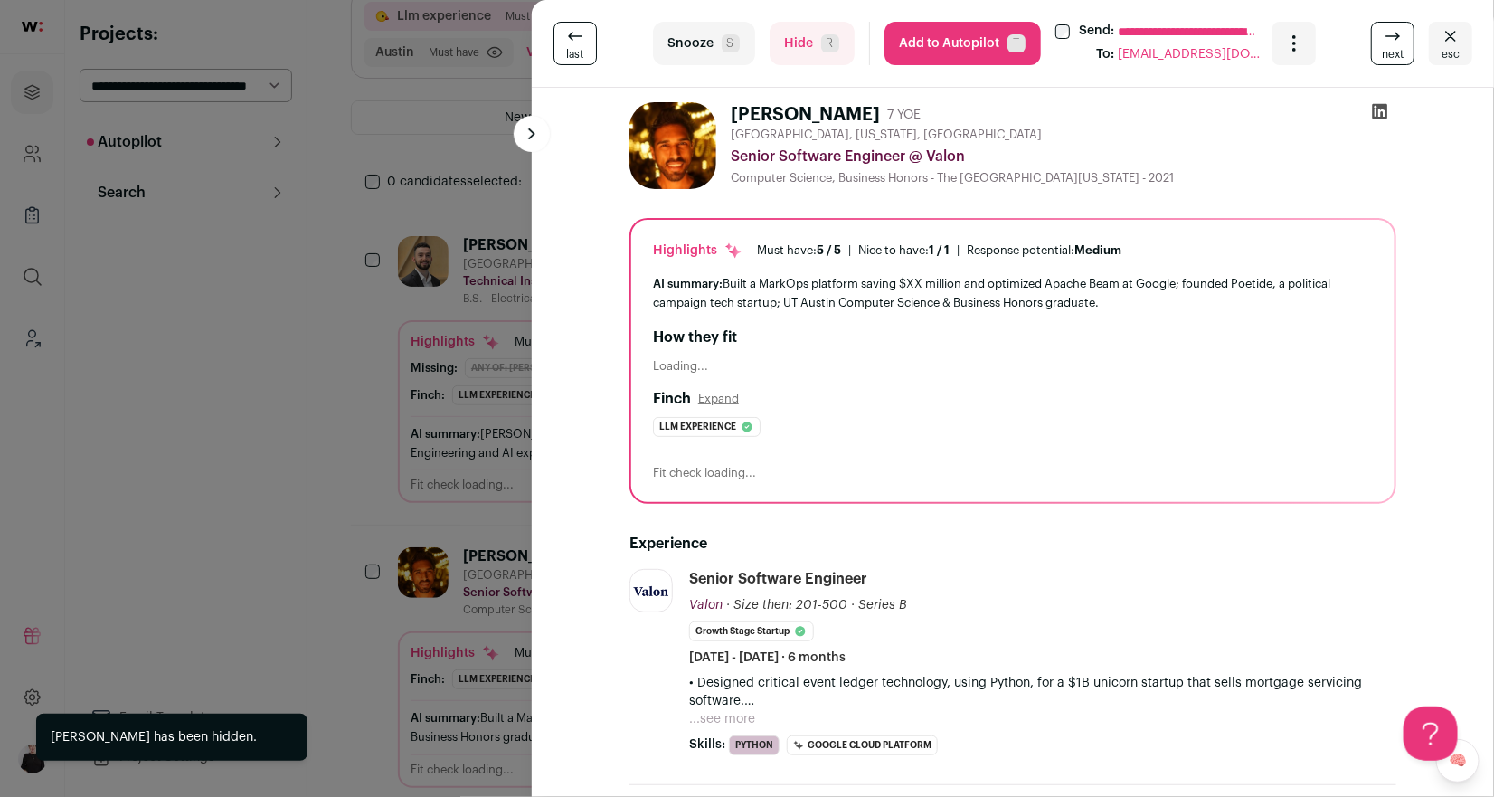
scroll to position [47, 0]
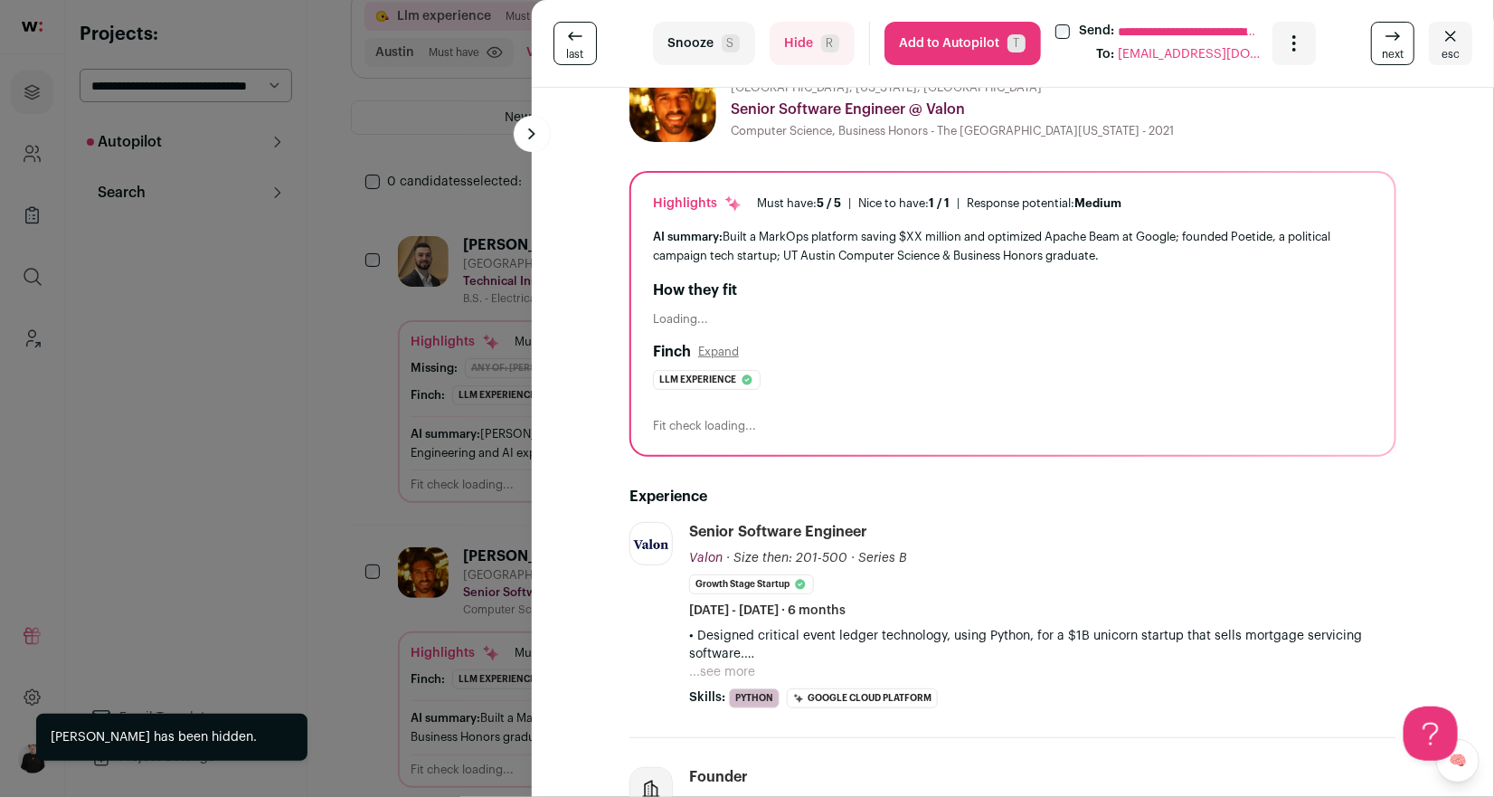
click at [736, 669] on button "...see more" at bounding box center [722, 672] width 66 height 18
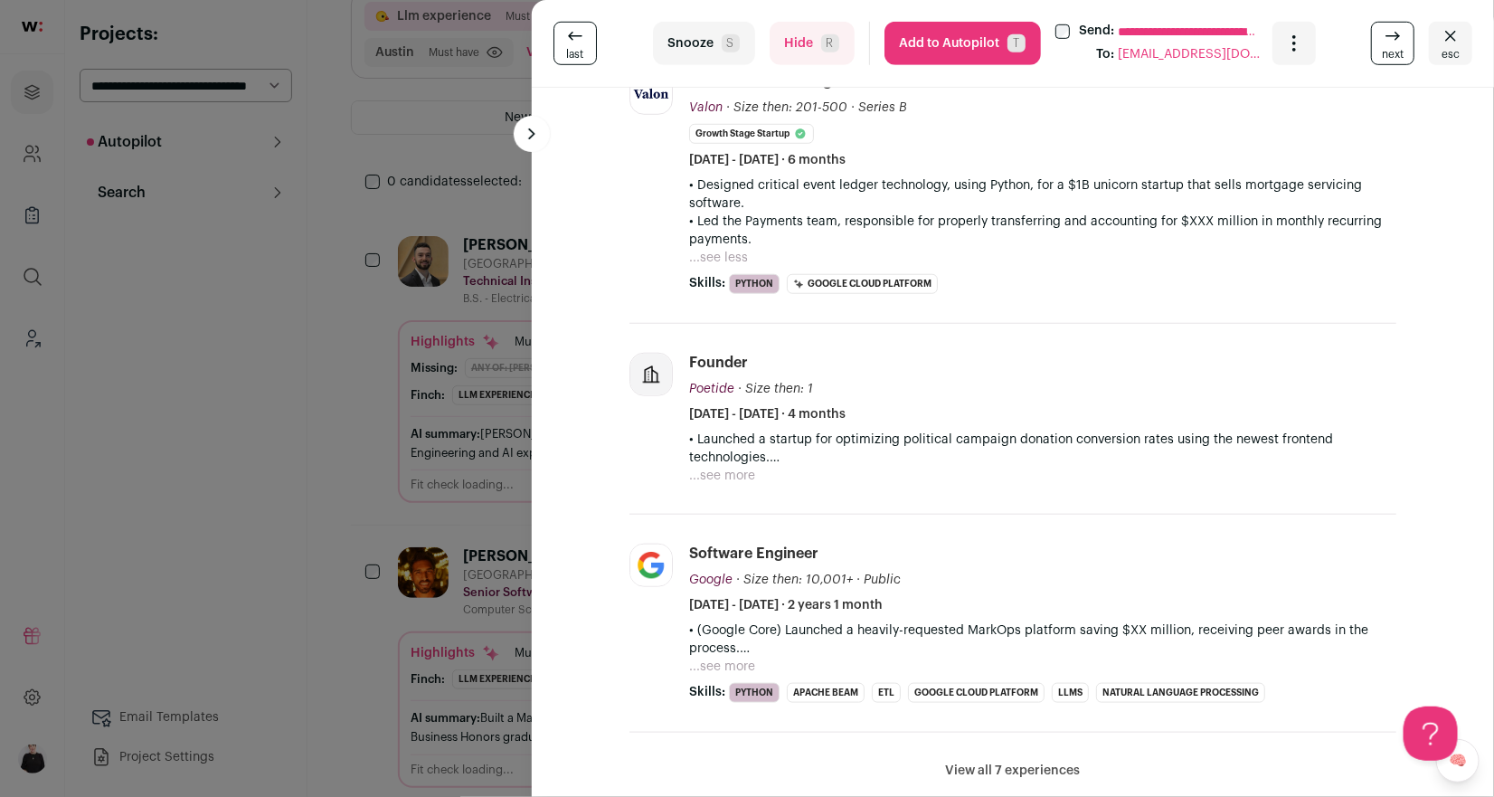
scroll to position [503, 0]
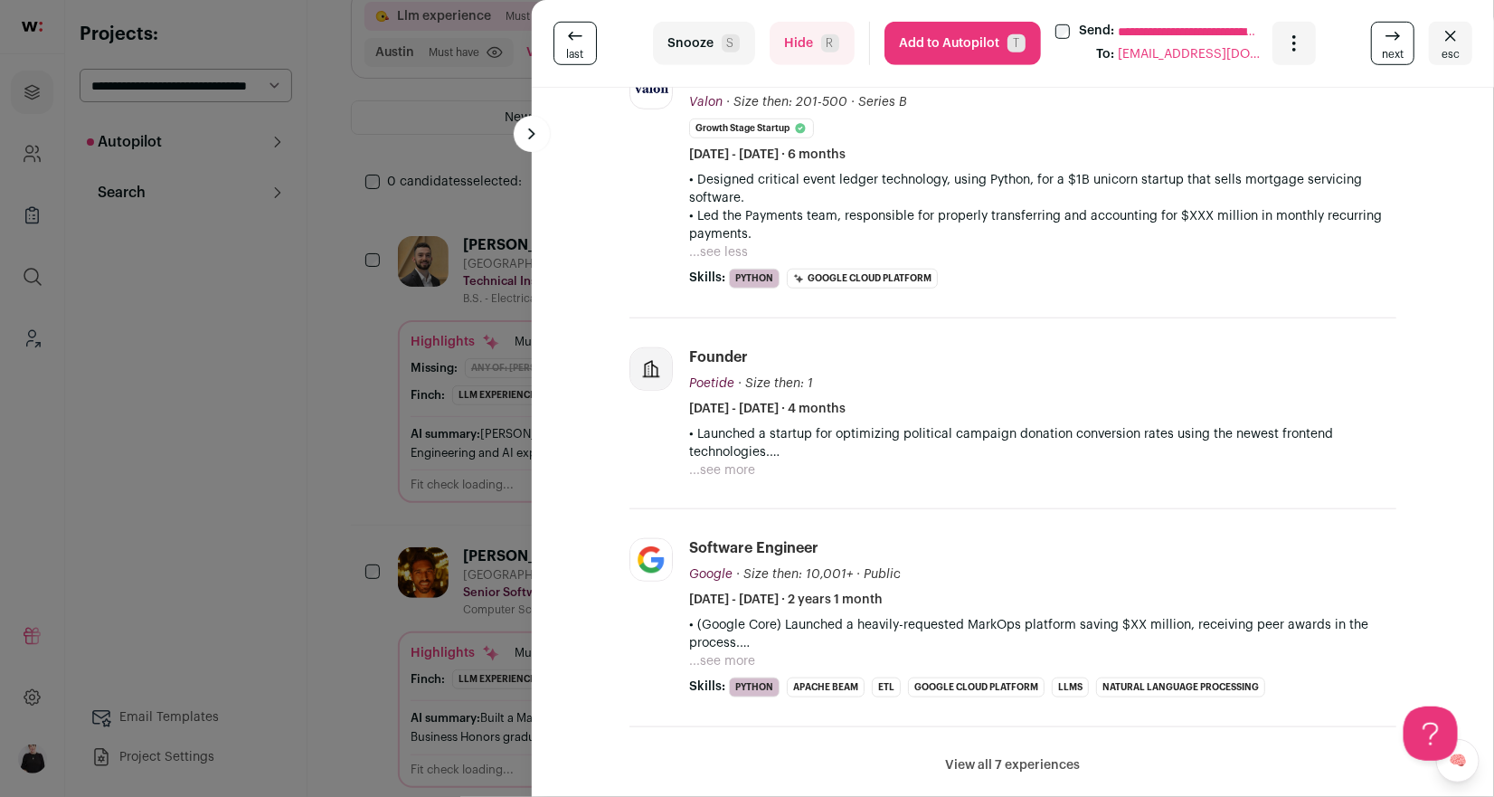
click at [958, 30] on button "Add to Autopilot T" at bounding box center [962, 43] width 156 height 43
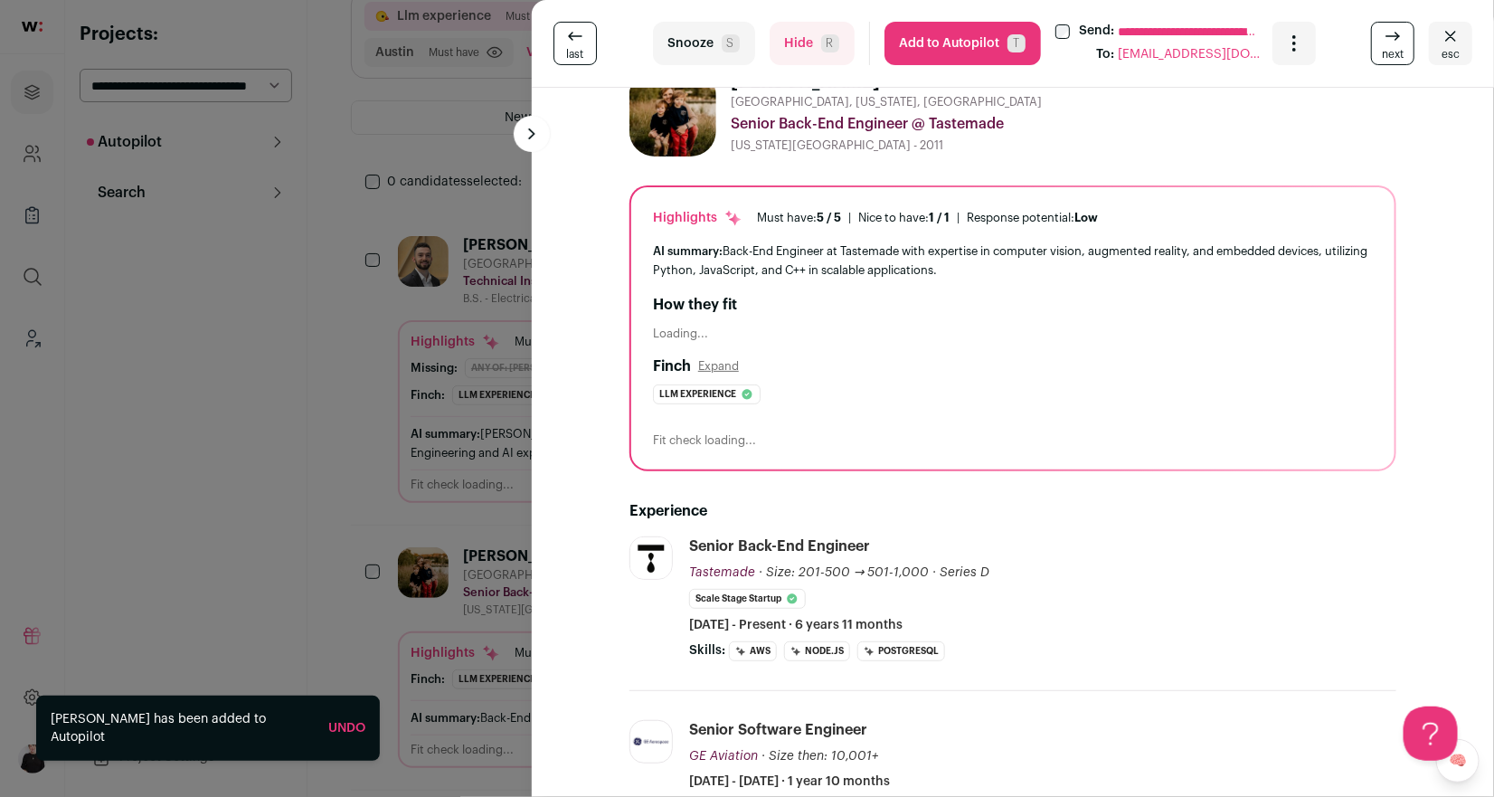
scroll to position [33, 0]
click at [786, 42] on button "Hide R" at bounding box center [811, 43] width 85 height 43
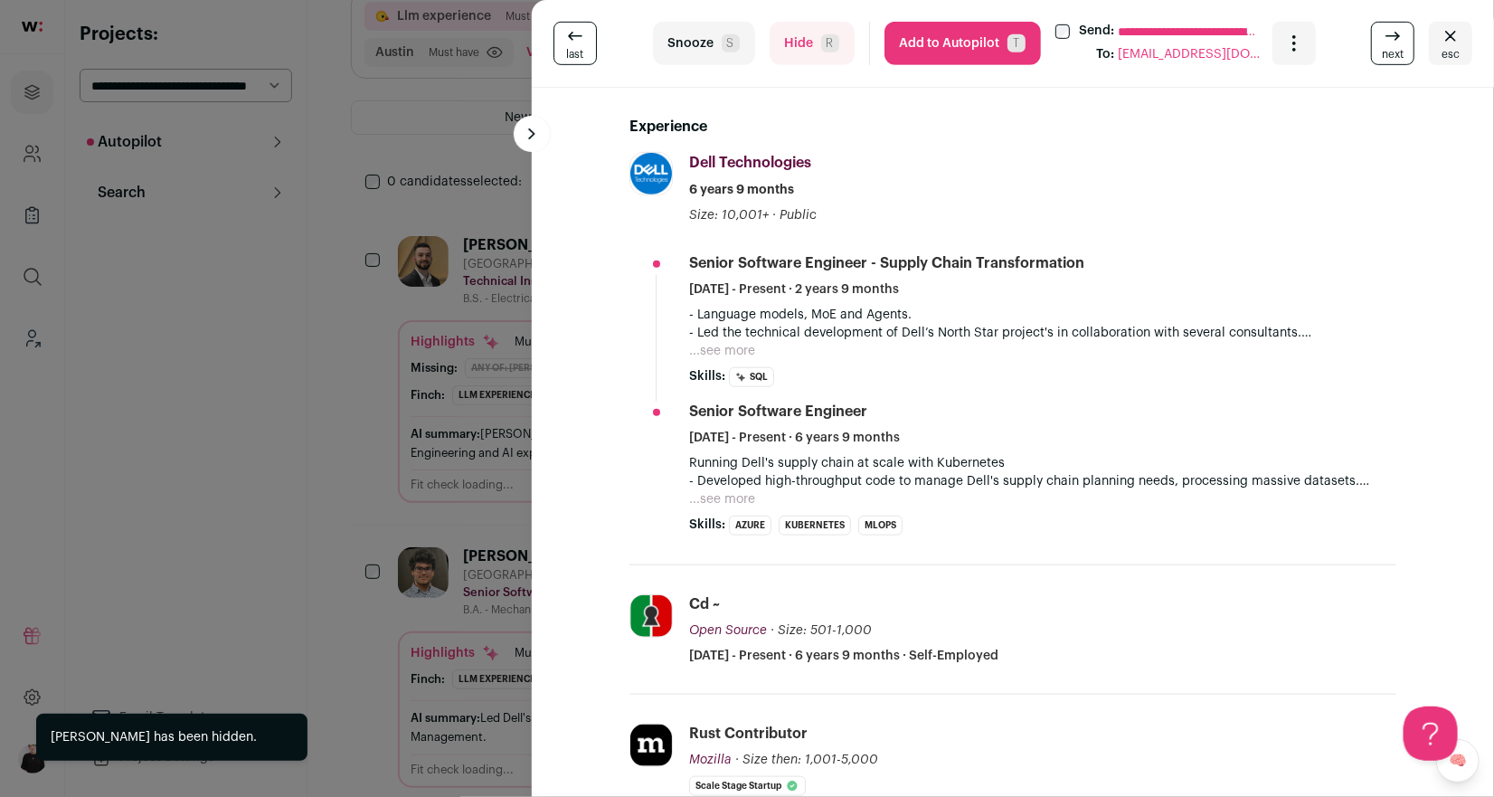
scroll to position [475, 0]
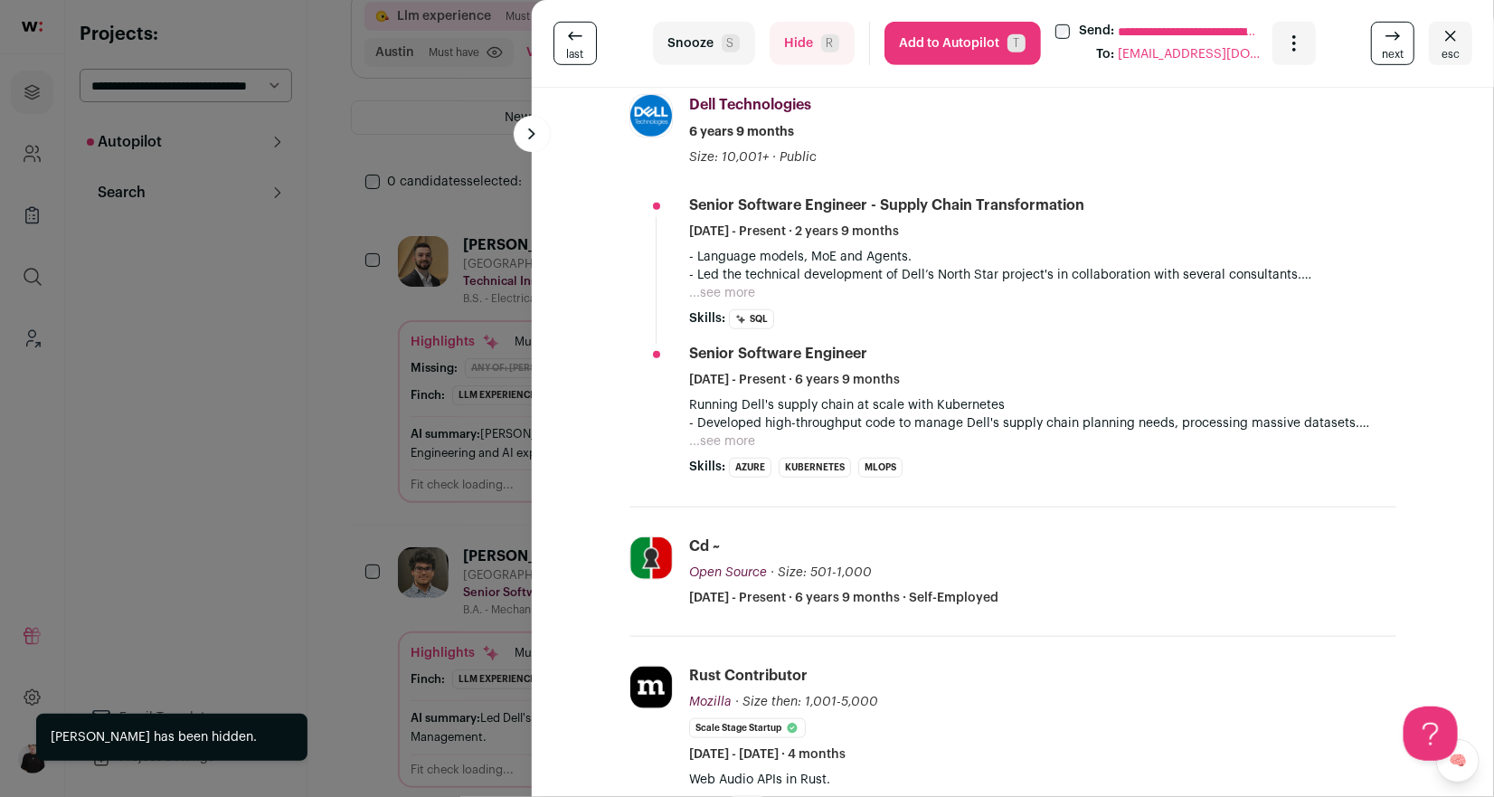
click at [810, 41] on button "Hide R" at bounding box center [811, 43] width 85 height 43
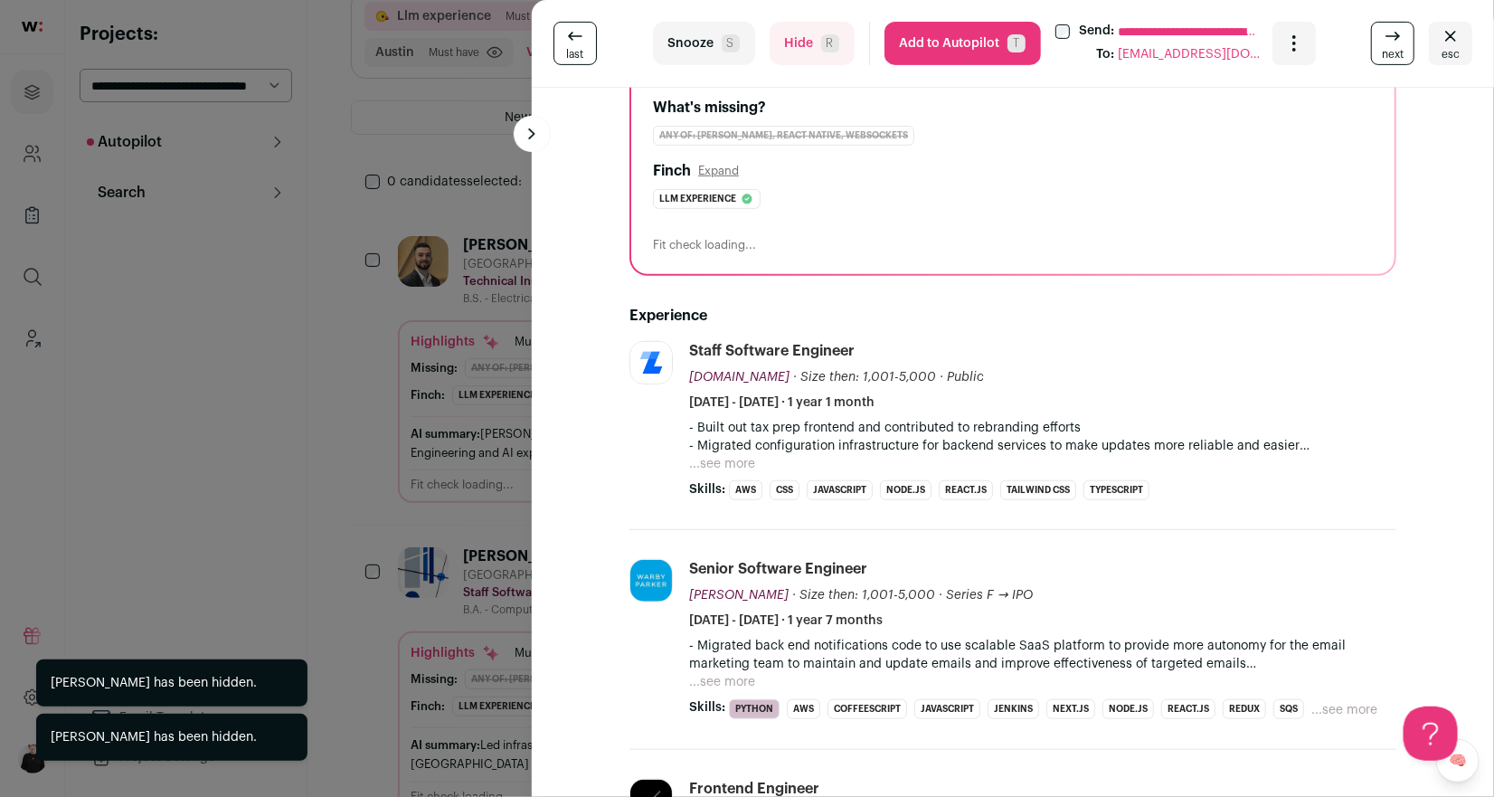
scroll to position [310, 0]
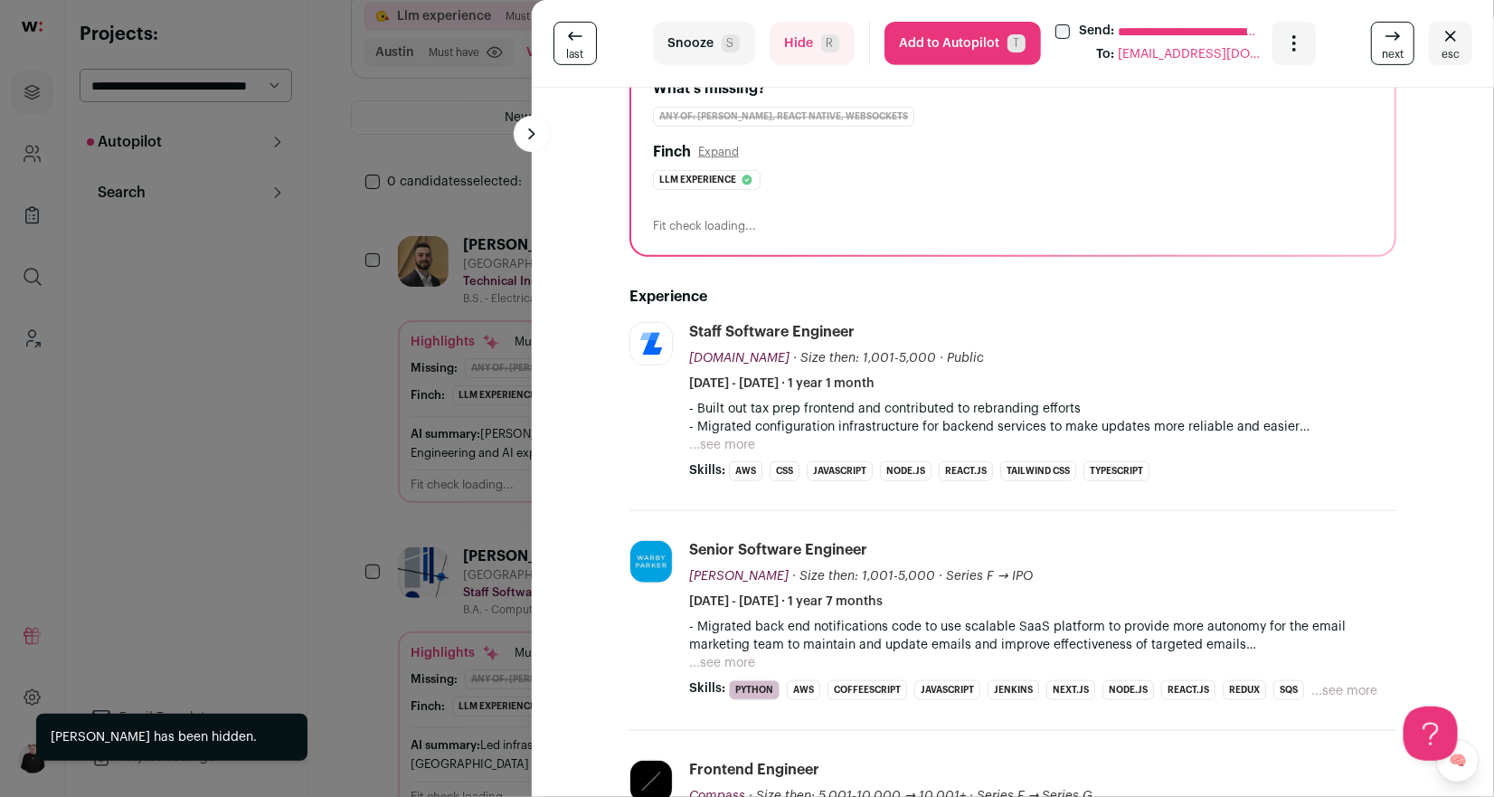
click at [728, 663] on button "...see more" at bounding box center [722, 663] width 66 height 18
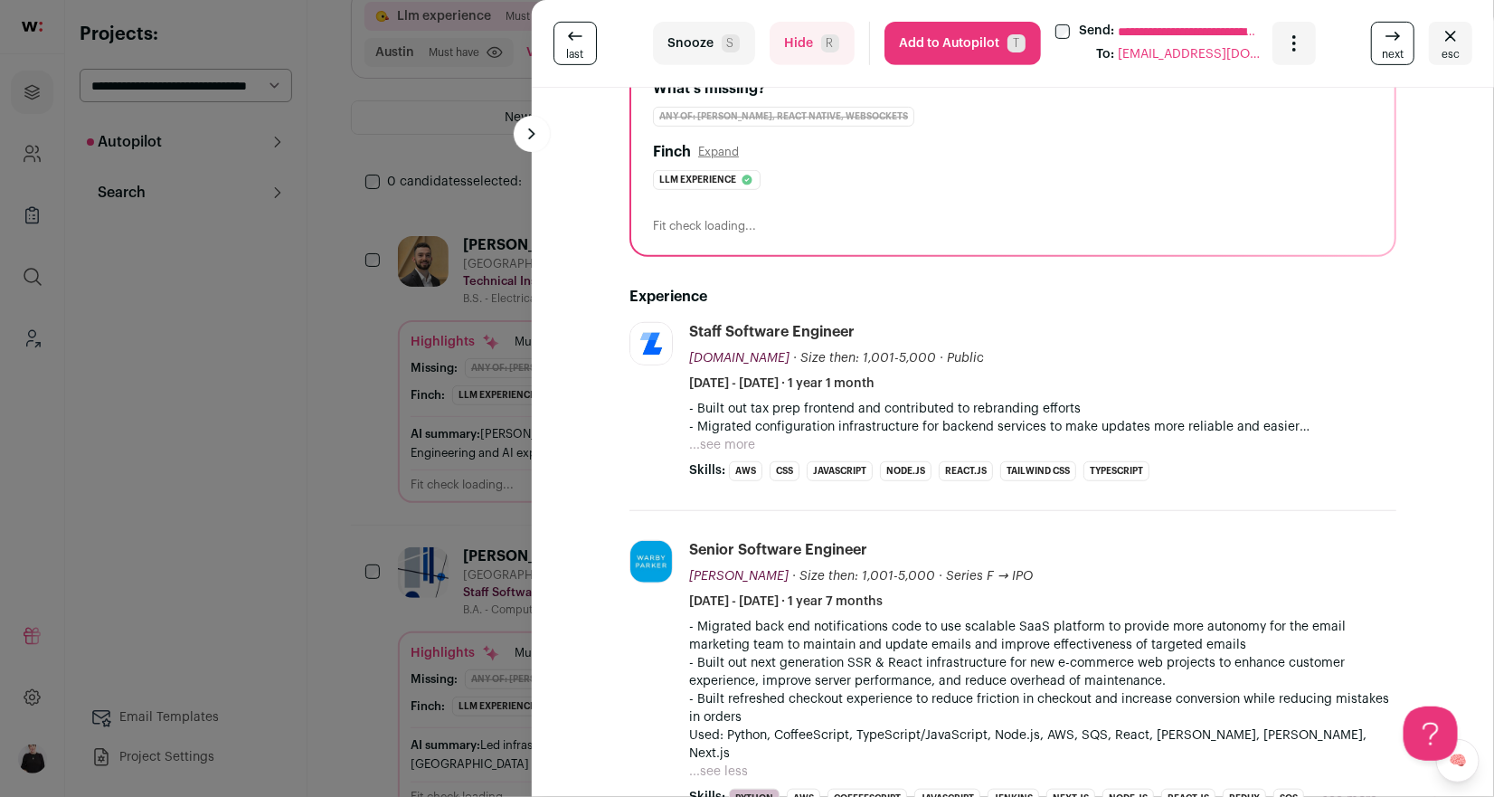
click at [724, 442] on button "...see more" at bounding box center [722, 445] width 66 height 18
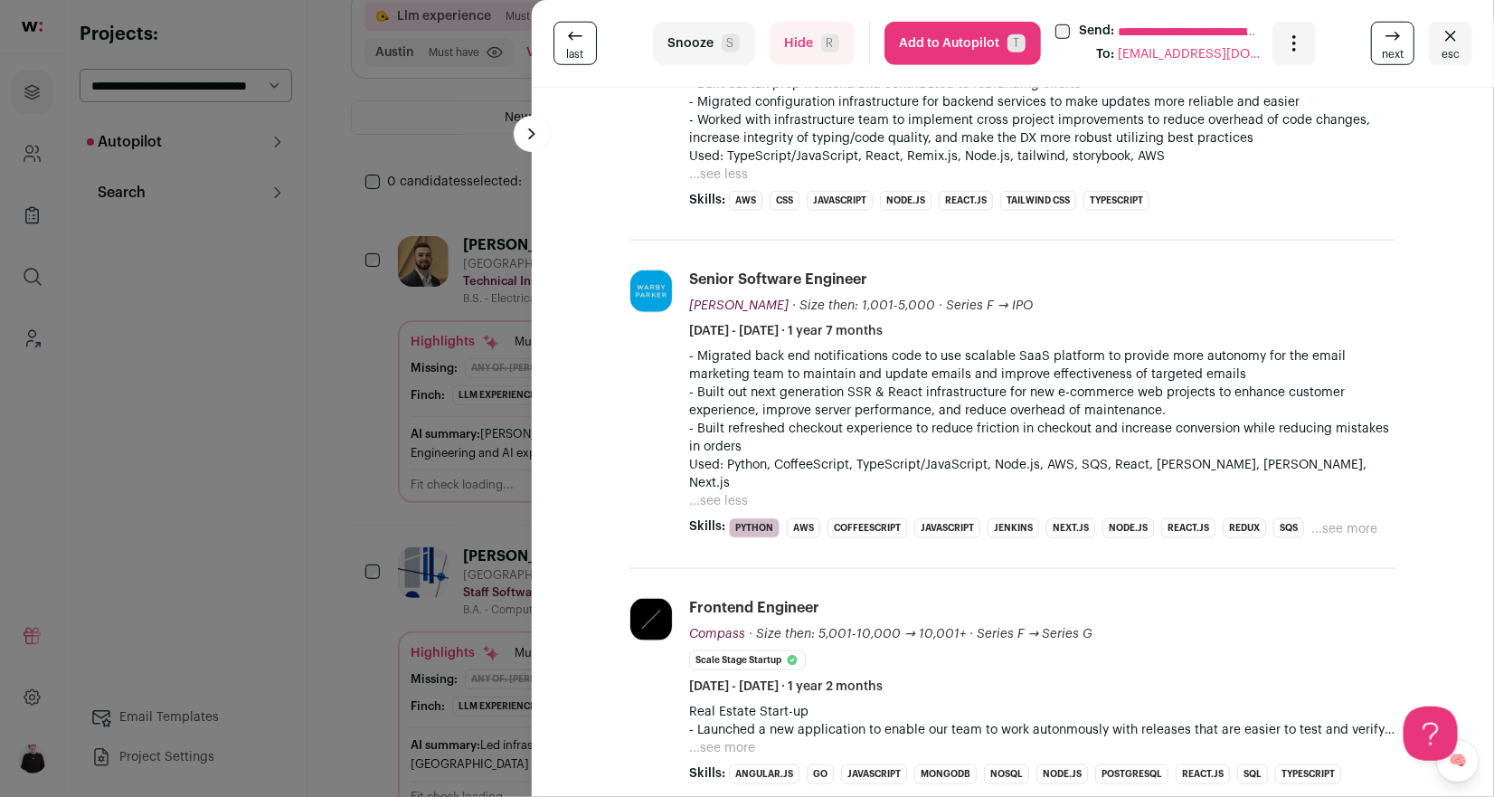
scroll to position [845, 0]
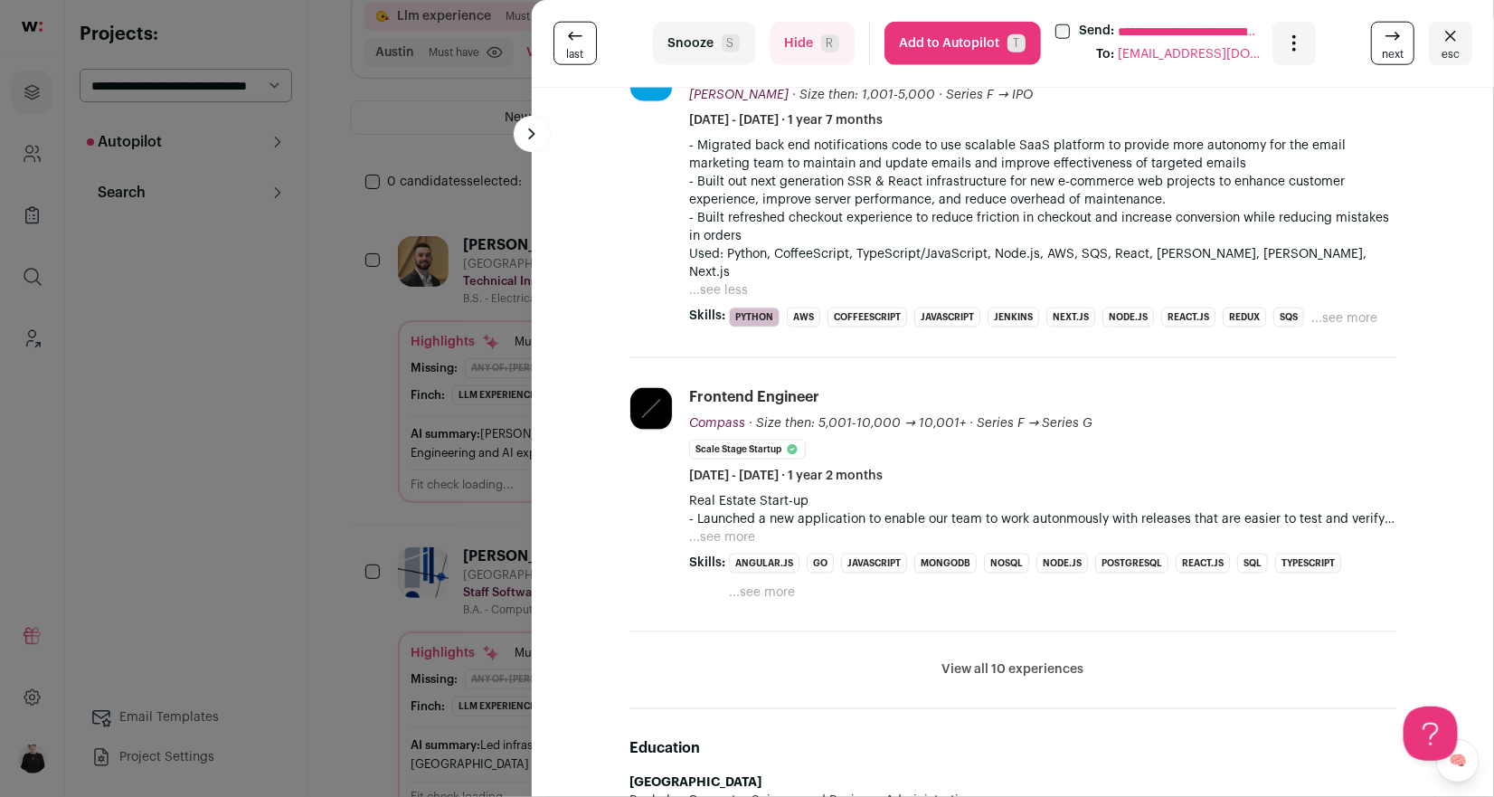
click at [736, 528] on button "...see more" at bounding box center [722, 537] width 66 height 18
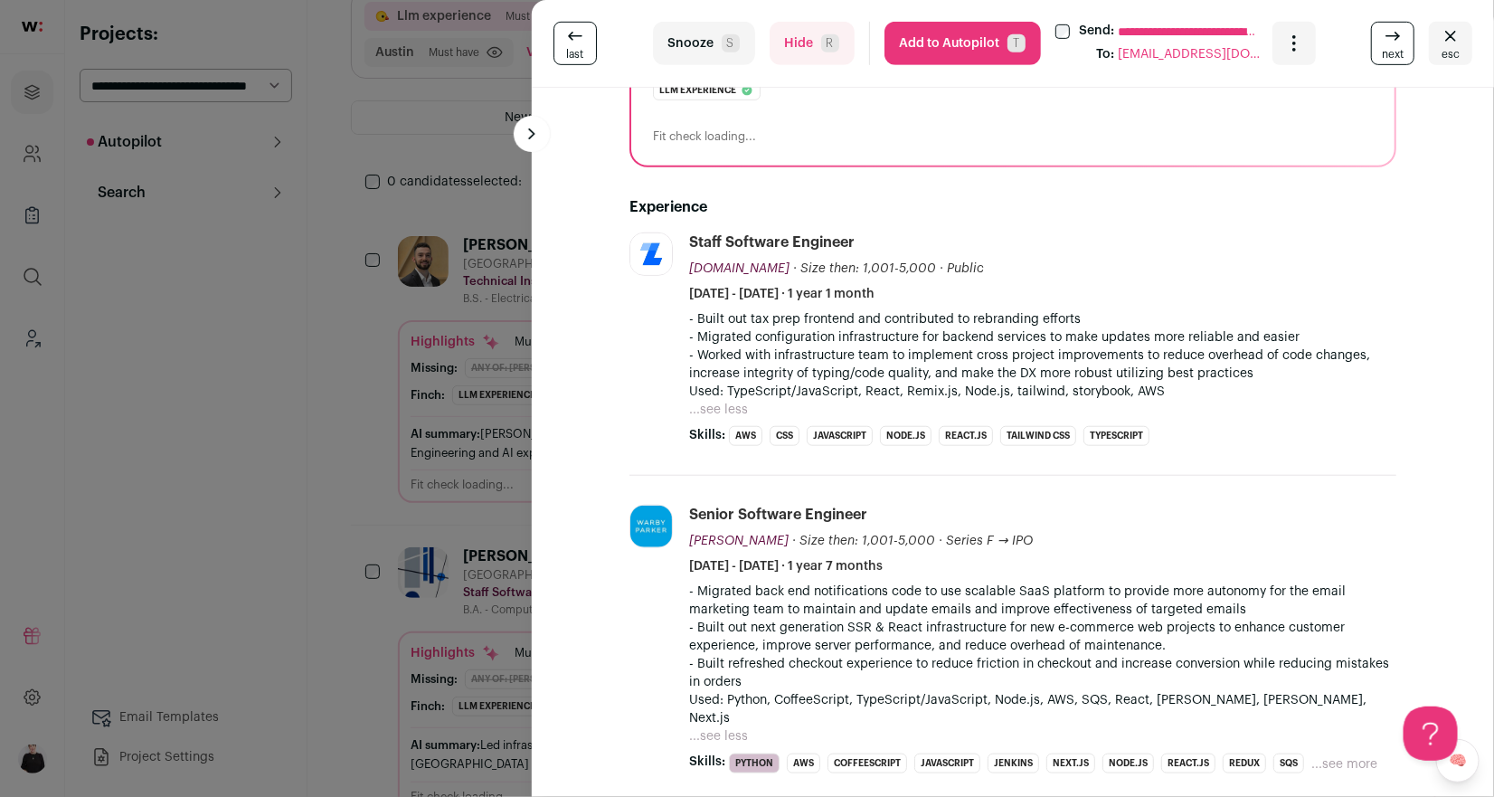
scroll to position [373, 0]
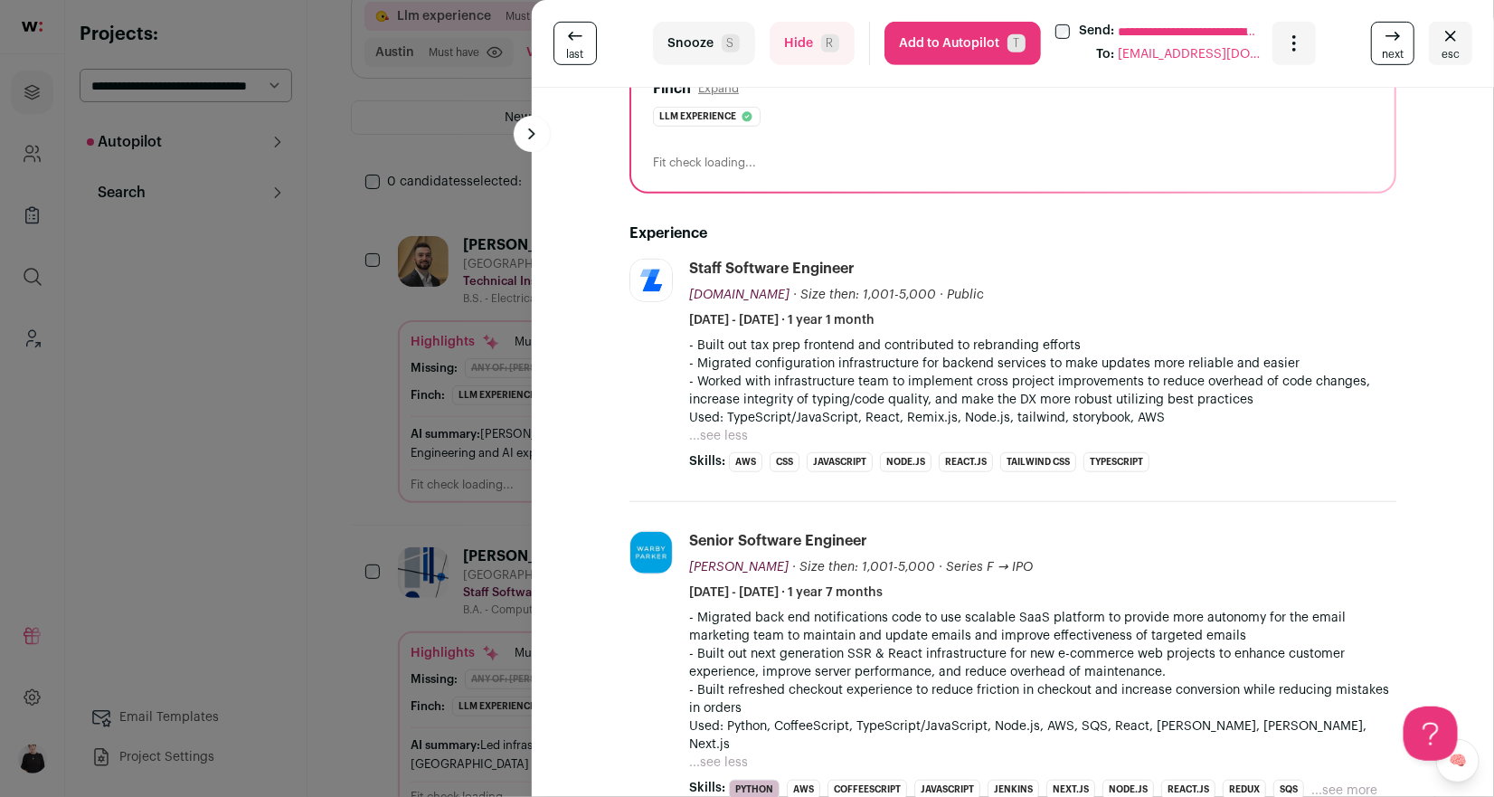
click at [795, 56] on button "Hide R" at bounding box center [811, 43] width 85 height 43
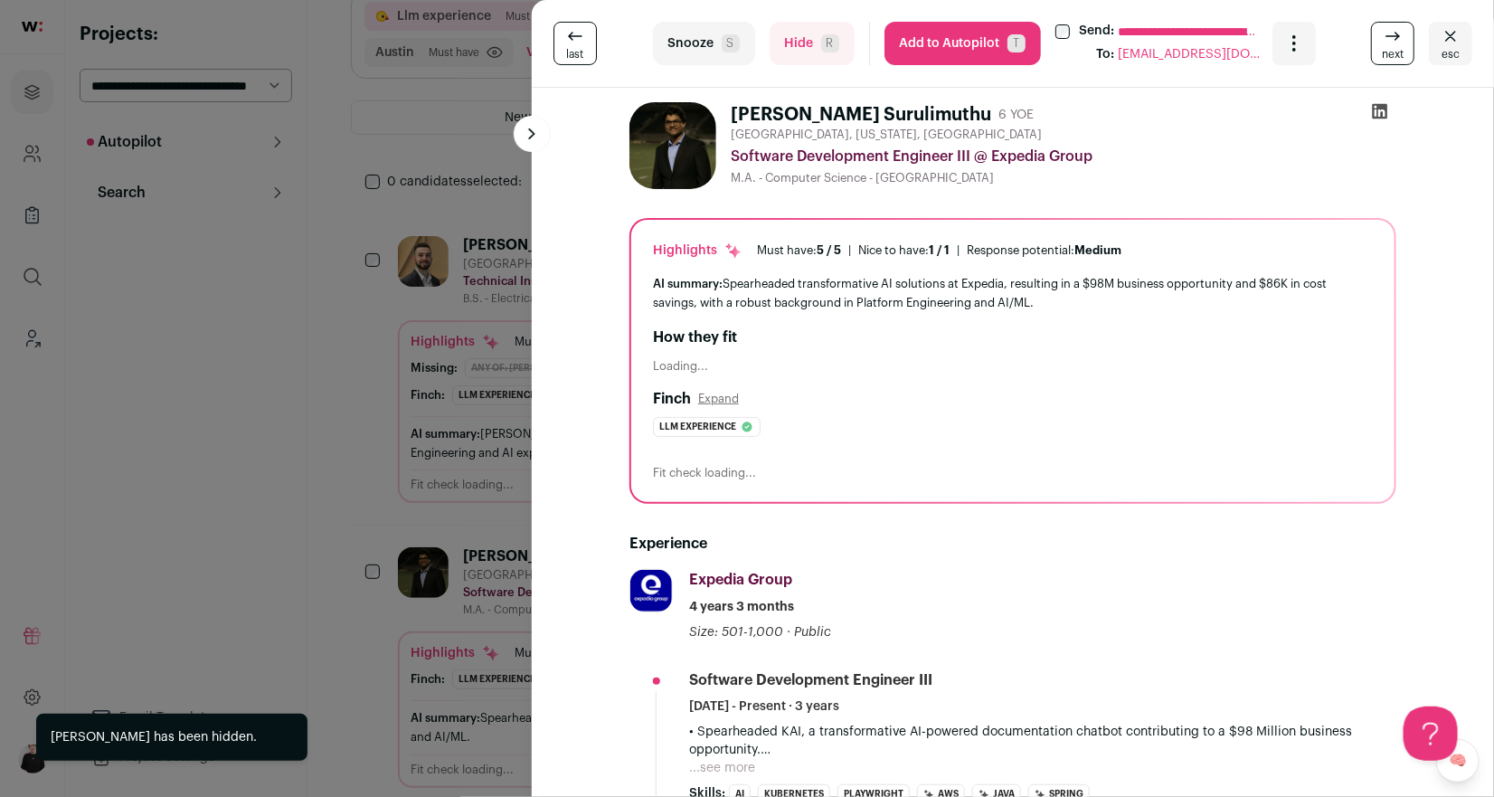
click at [821, 38] on span "R" at bounding box center [830, 43] width 18 height 18
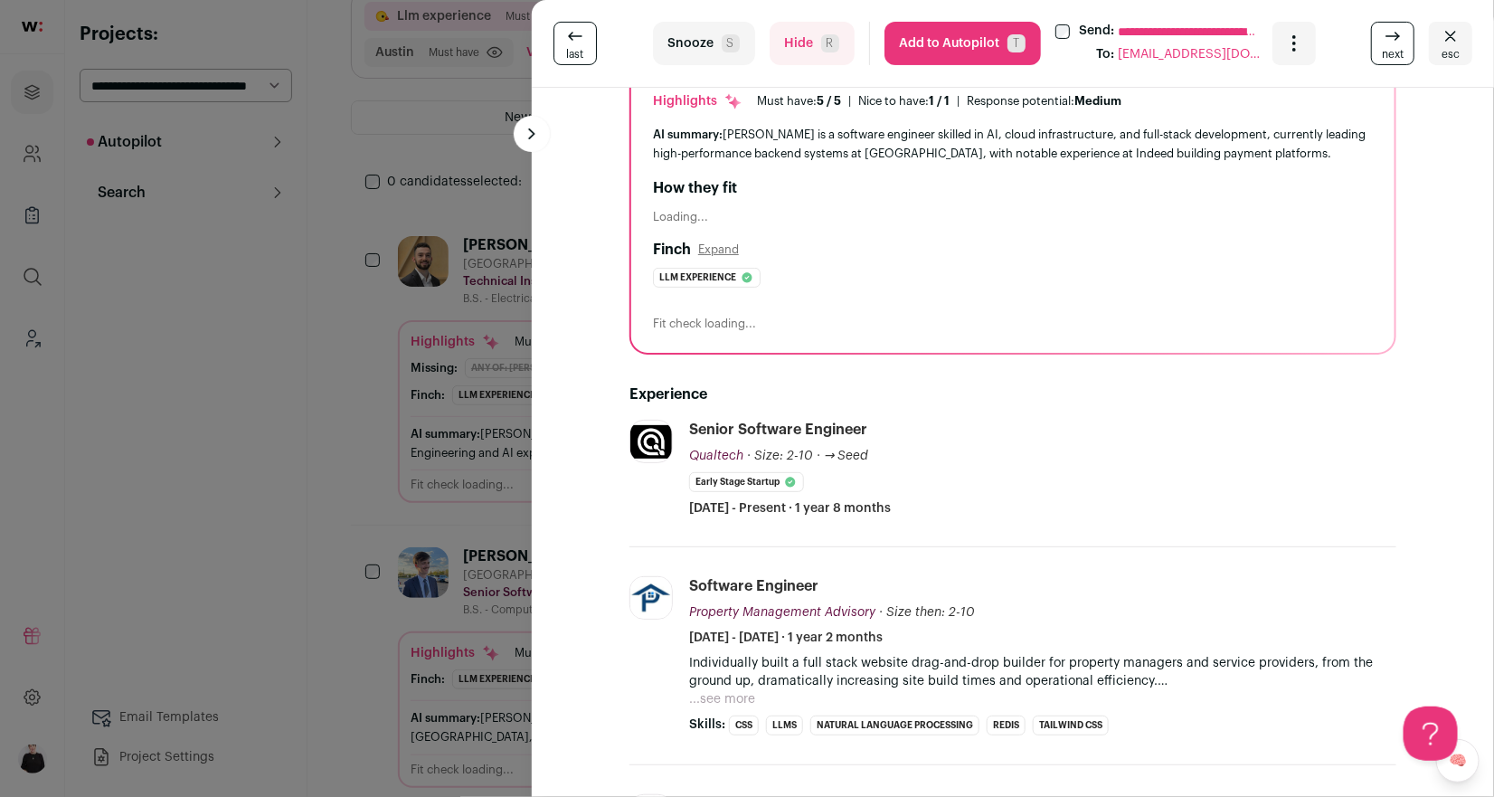
scroll to position [203, 0]
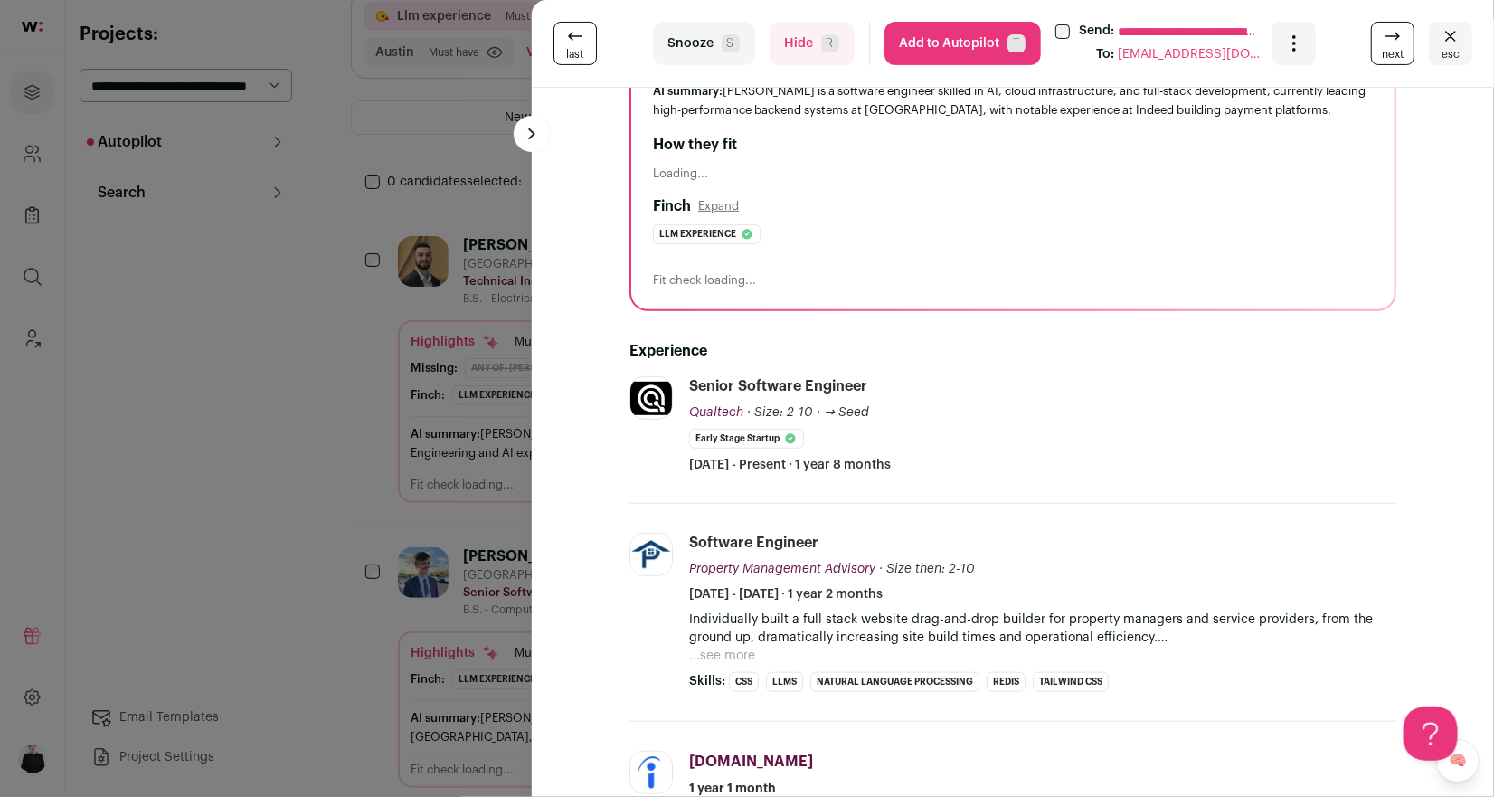
click at [741, 647] on button "...see more" at bounding box center [722, 656] width 66 height 18
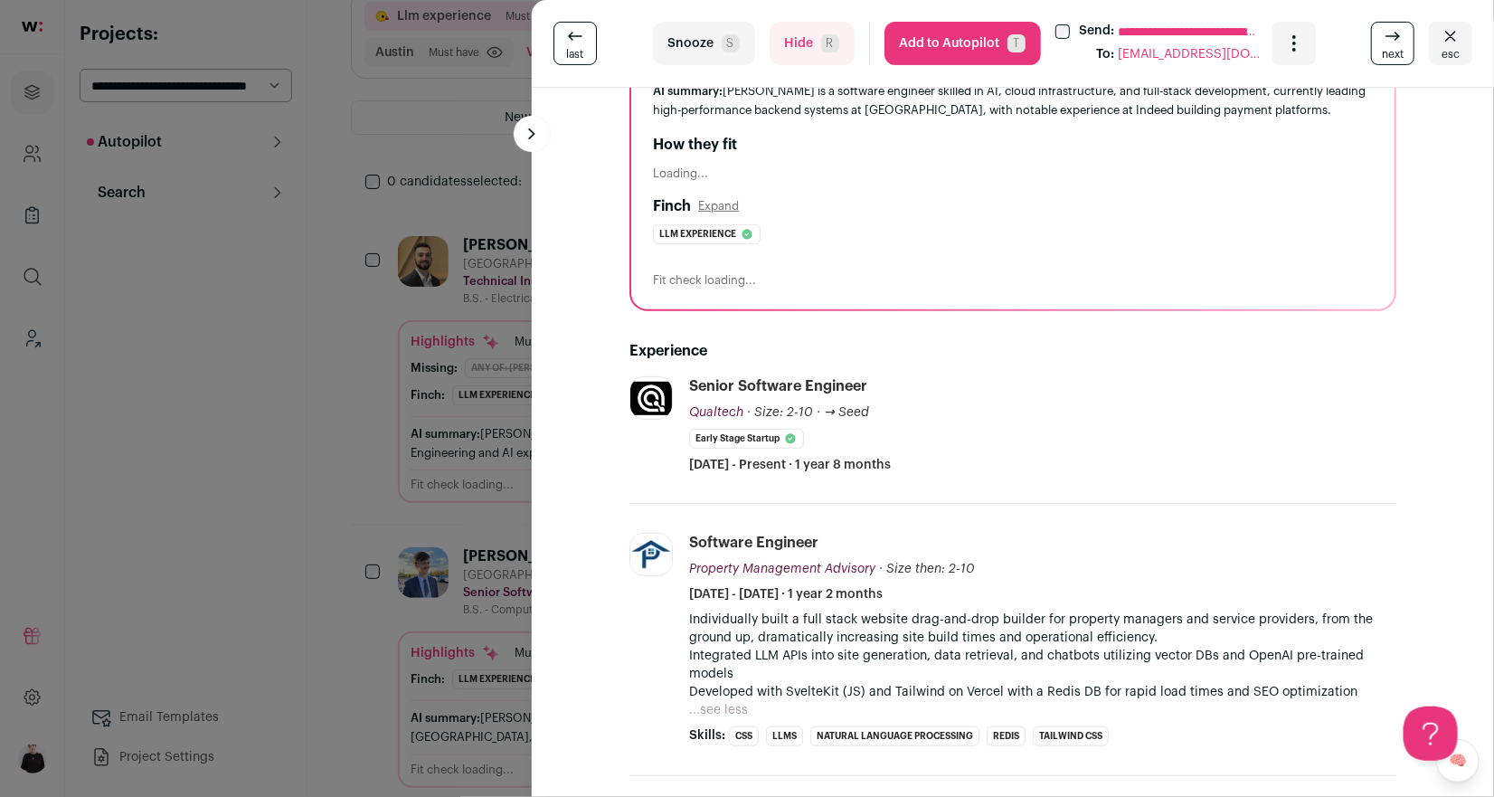
click at [937, 28] on button "Add to Autopilot T" at bounding box center [962, 43] width 156 height 43
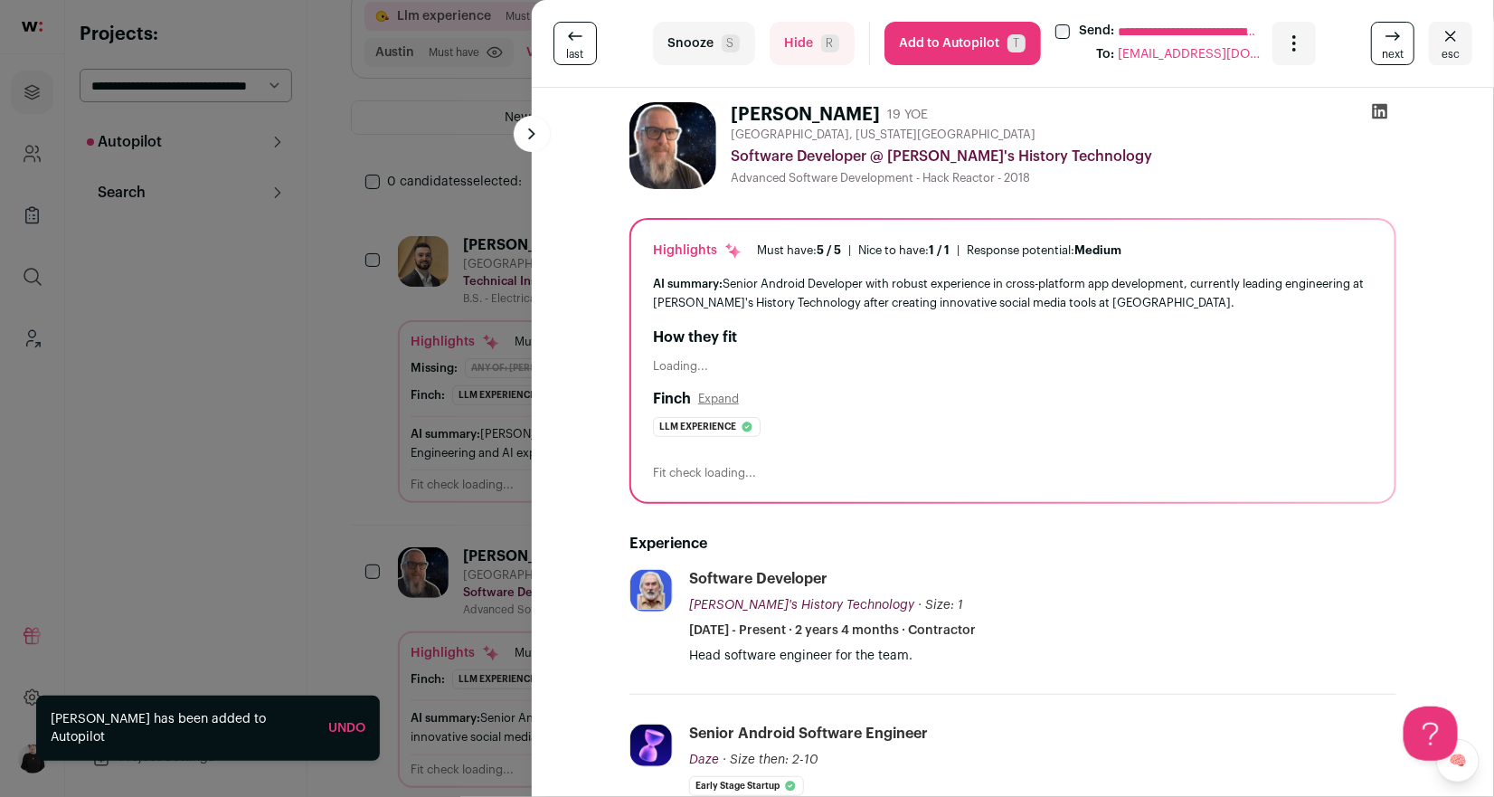
click at [805, 52] on button "Hide R" at bounding box center [811, 43] width 85 height 43
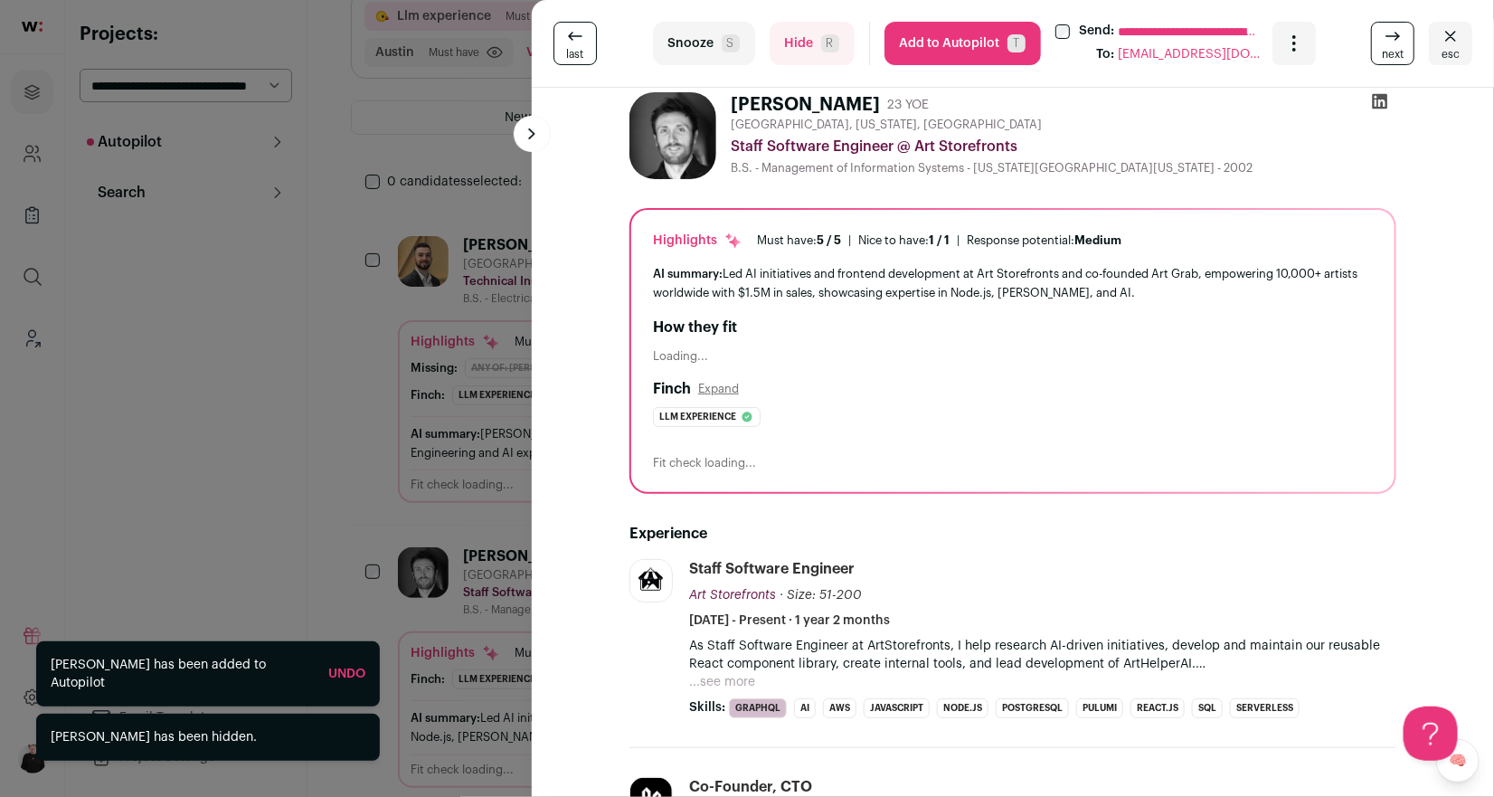
scroll to position [14, 0]
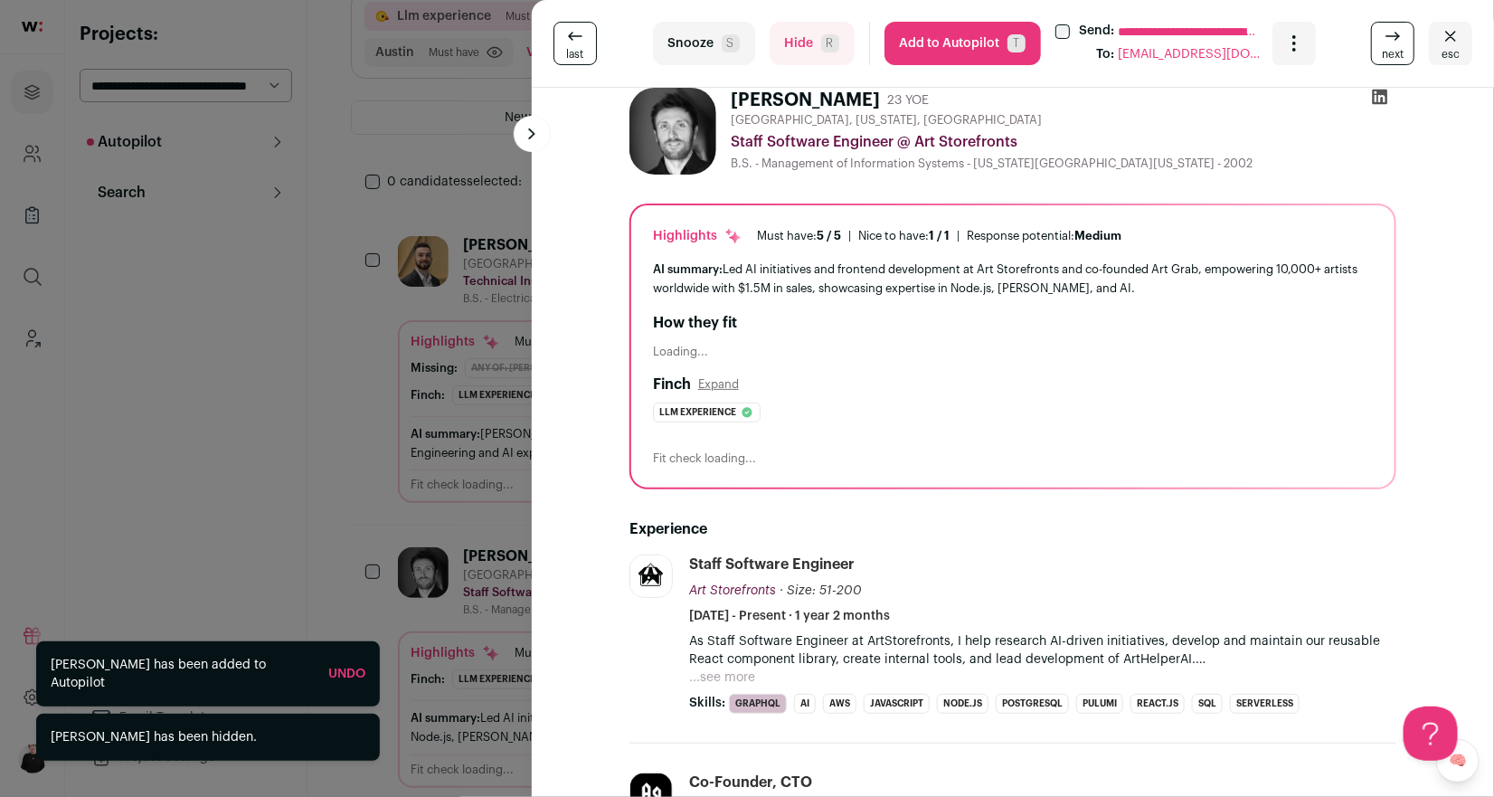
click at [726, 674] on button "...see more" at bounding box center [722, 677] width 66 height 18
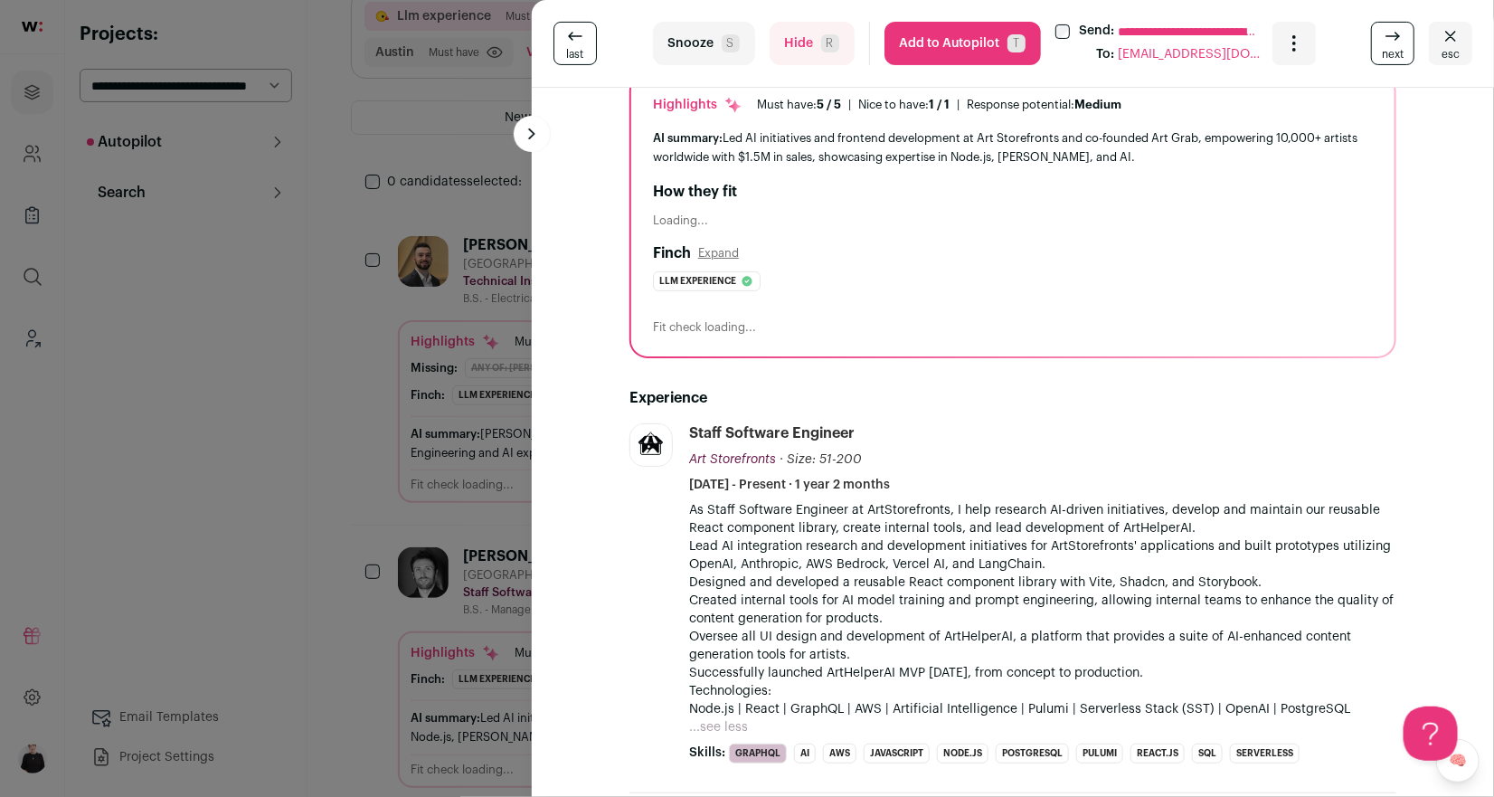
scroll to position [150, 0]
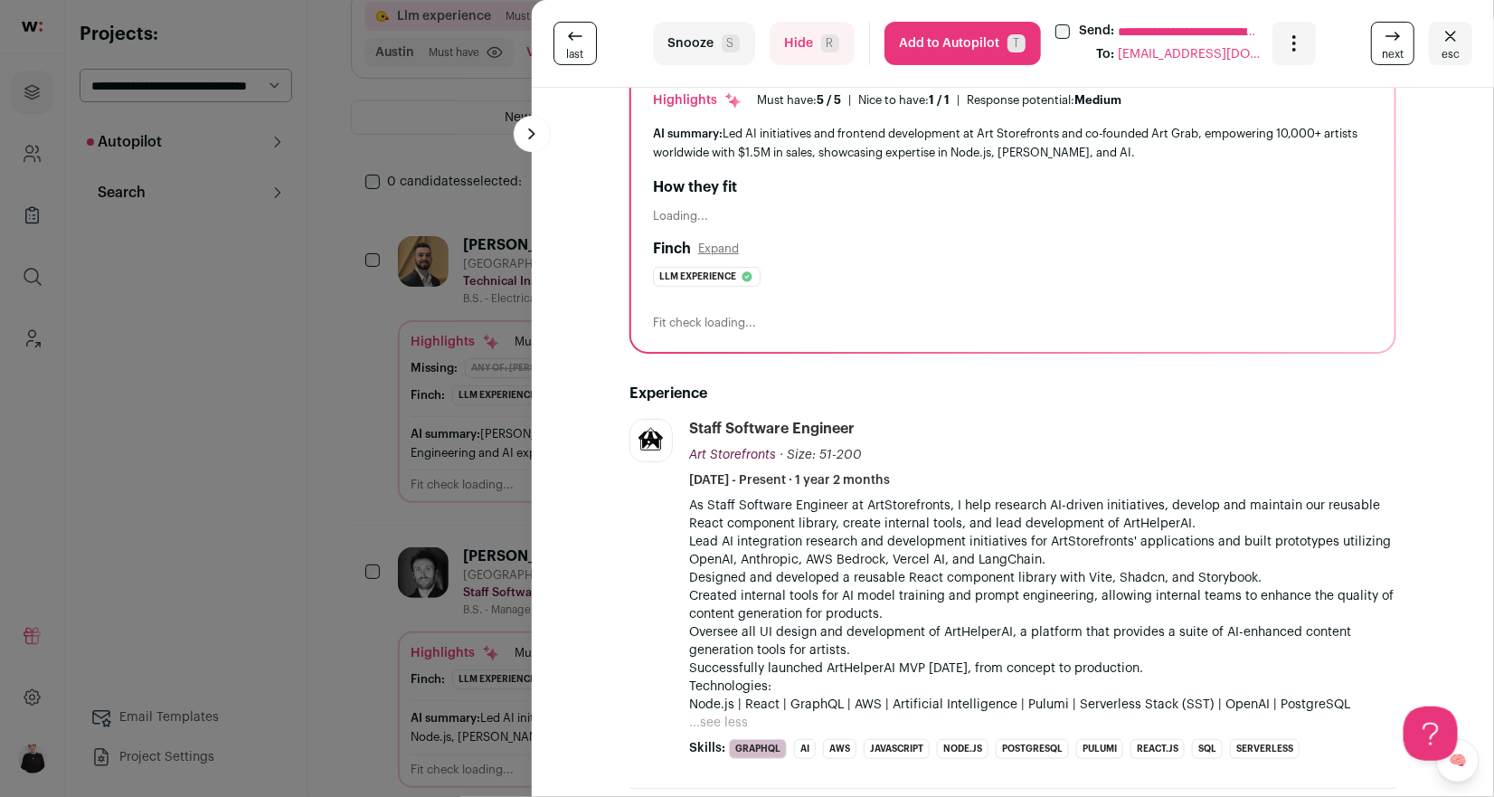
click at [946, 51] on button "Add to Autopilot T" at bounding box center [962, 43] width 156 height 43
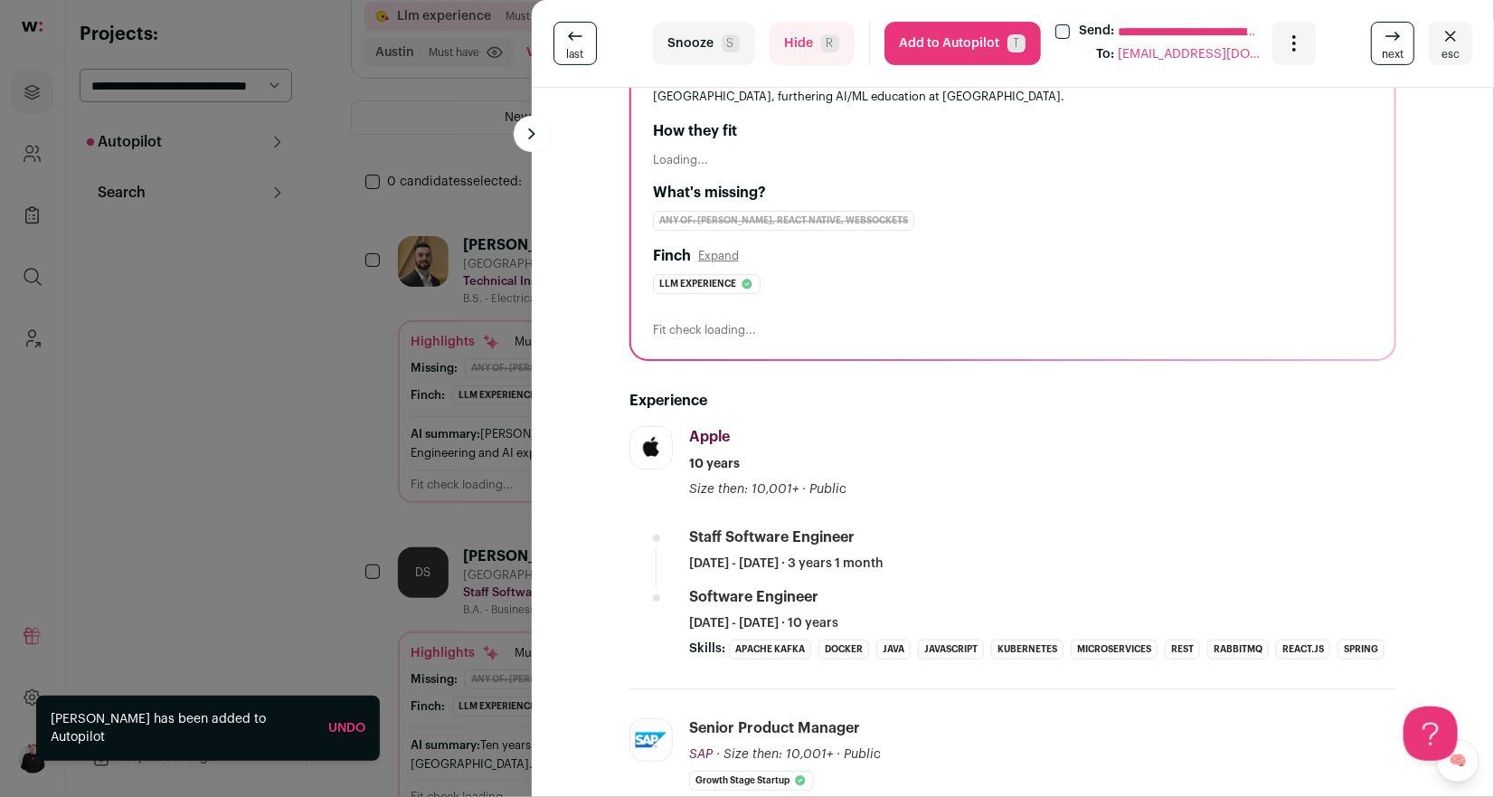
scroll to position [215, 0]
click at [789, 47] on button "Hide R" at bounding box center [811, 43] width 85 height 43
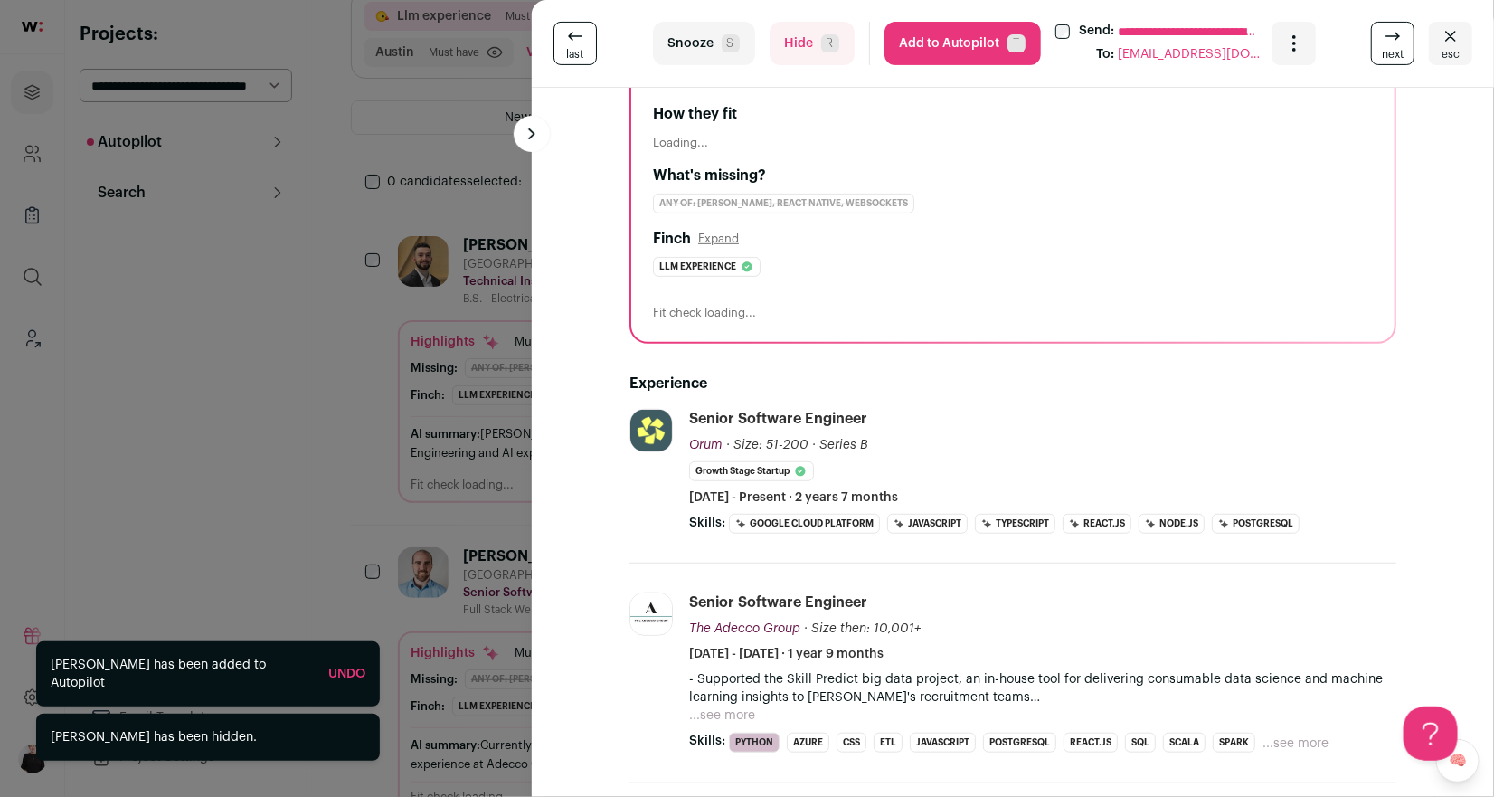
scroll to position [233, 0]
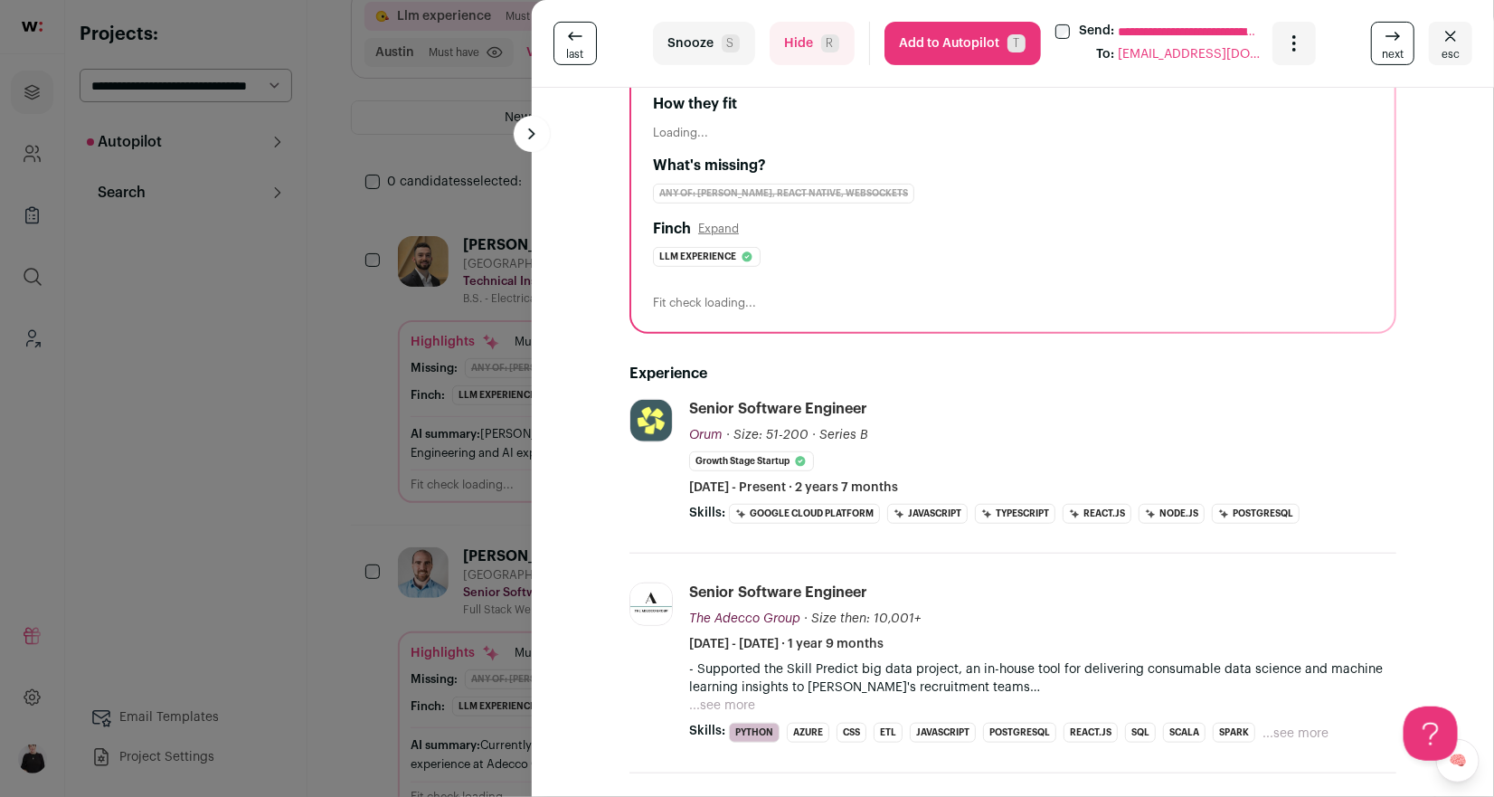
click at [726, 704] on button "...see more" at bounding box center [722, 705] width 66 height 18
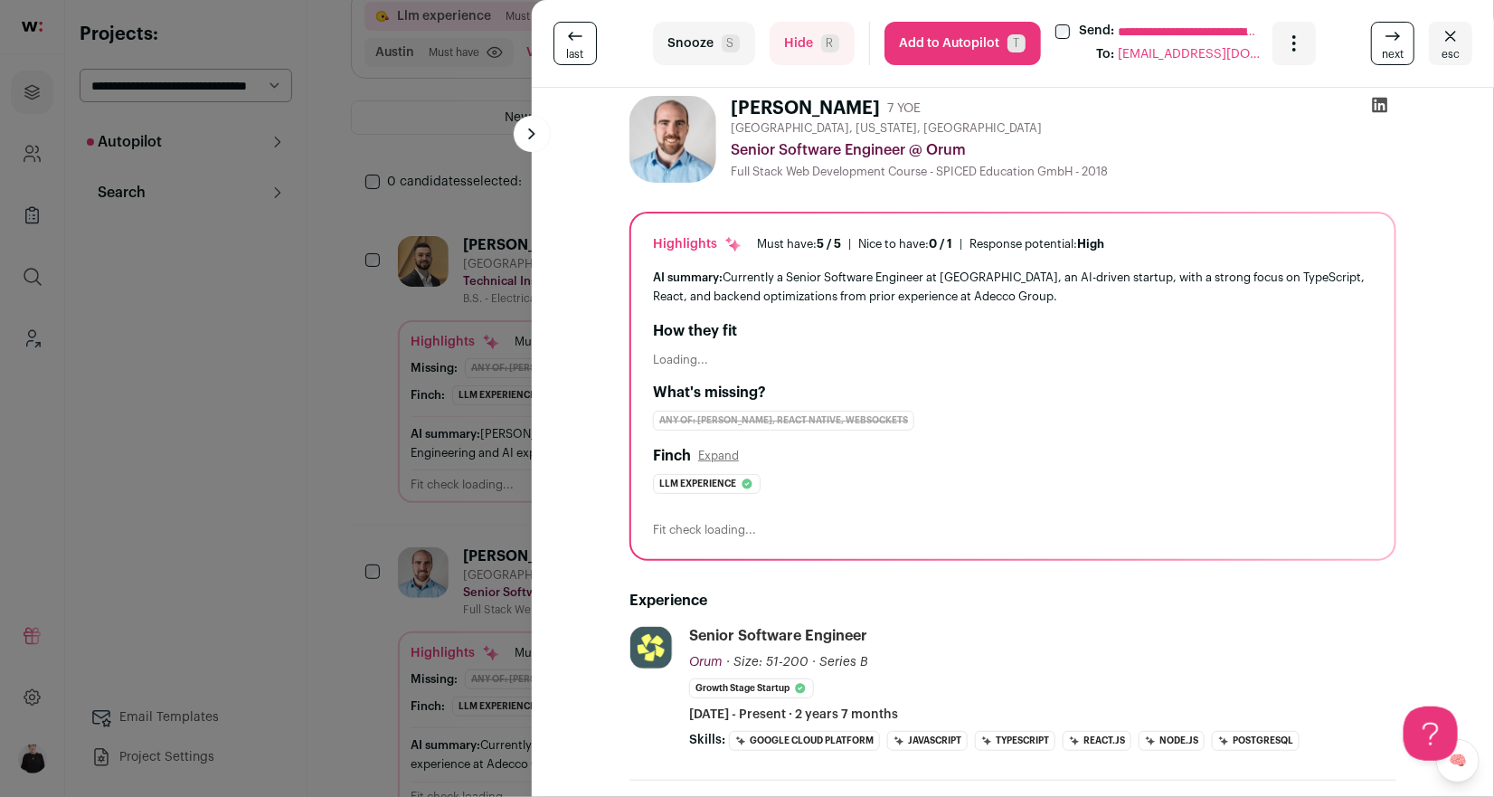
scroll to position [0, 0]
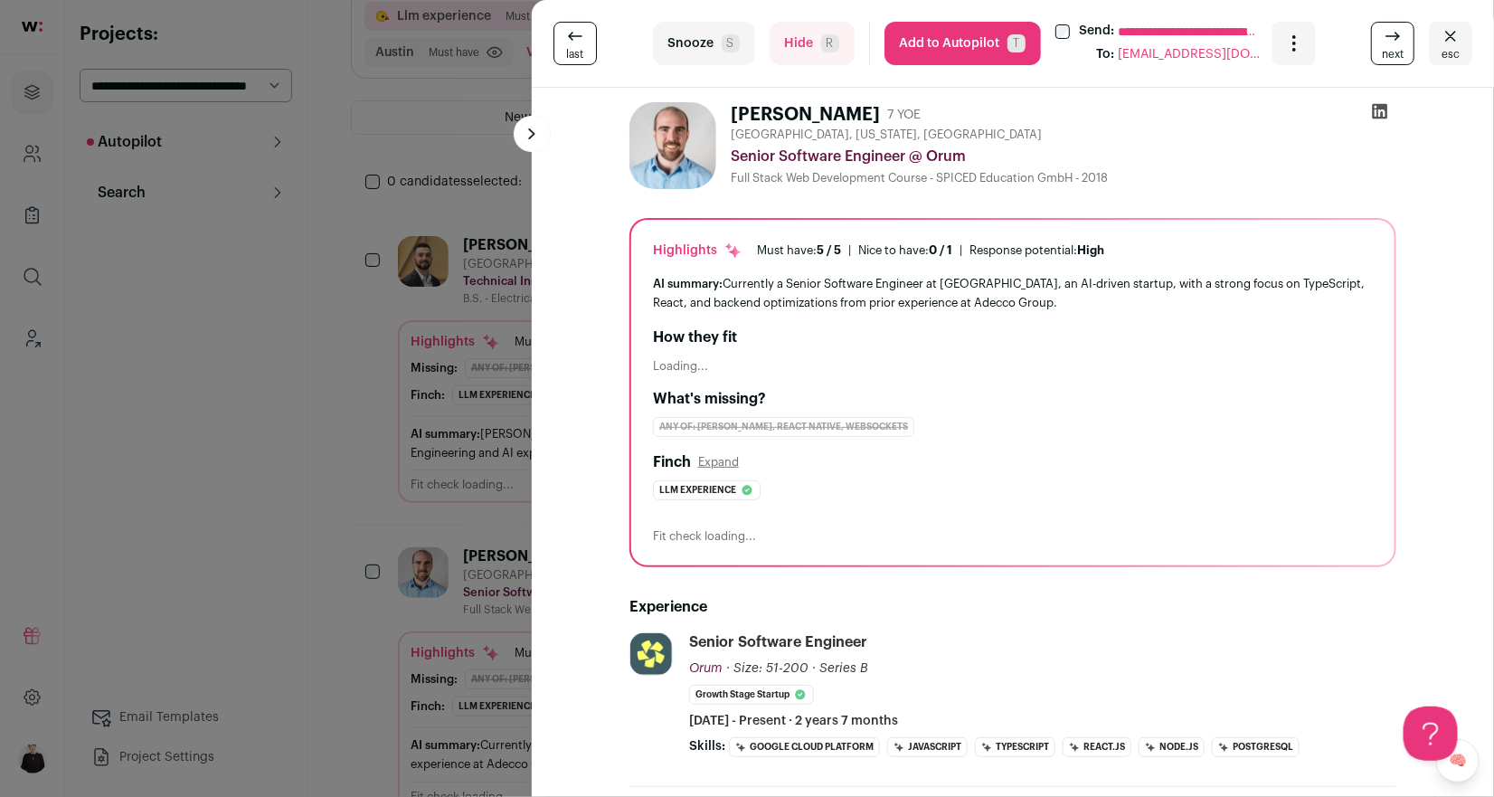
click at [1399, 47] on span "next" at bounding box center [1393, 54] width 22 height 14
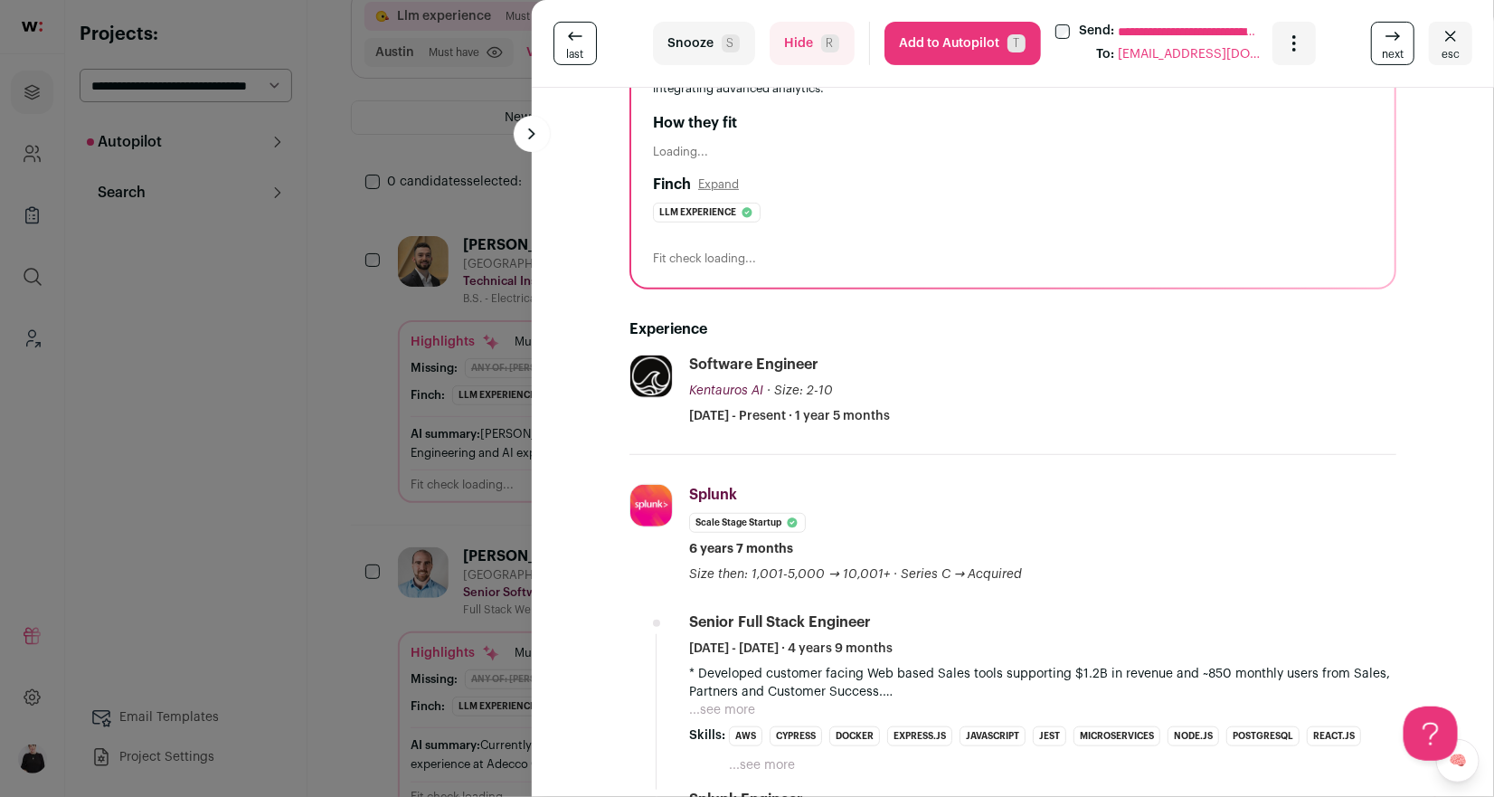
scroll to position [259, 0]
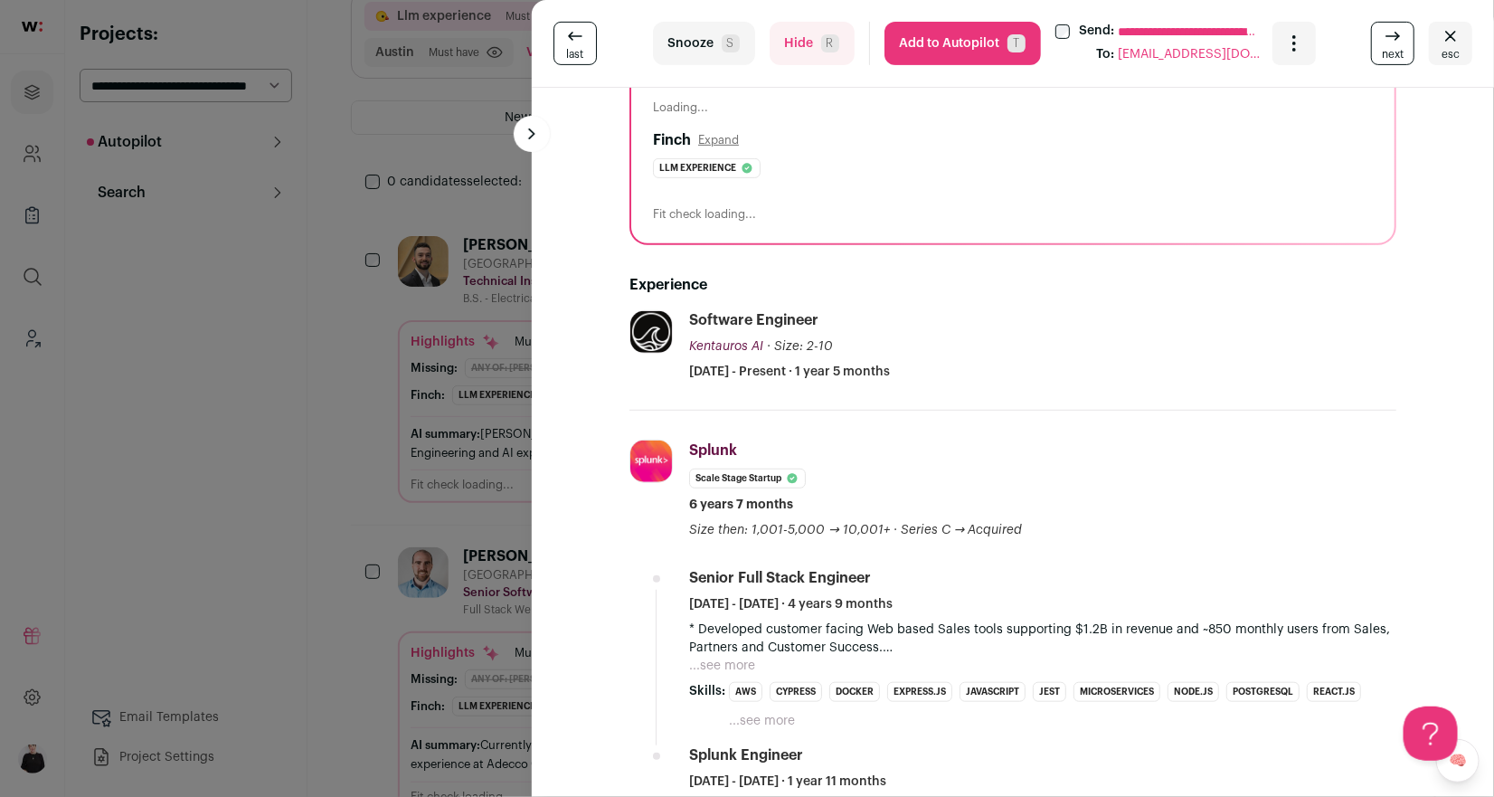
click at [943, 41] on button "Add to Autopilot T" at bounding box center [962, 43] width 156 height 43
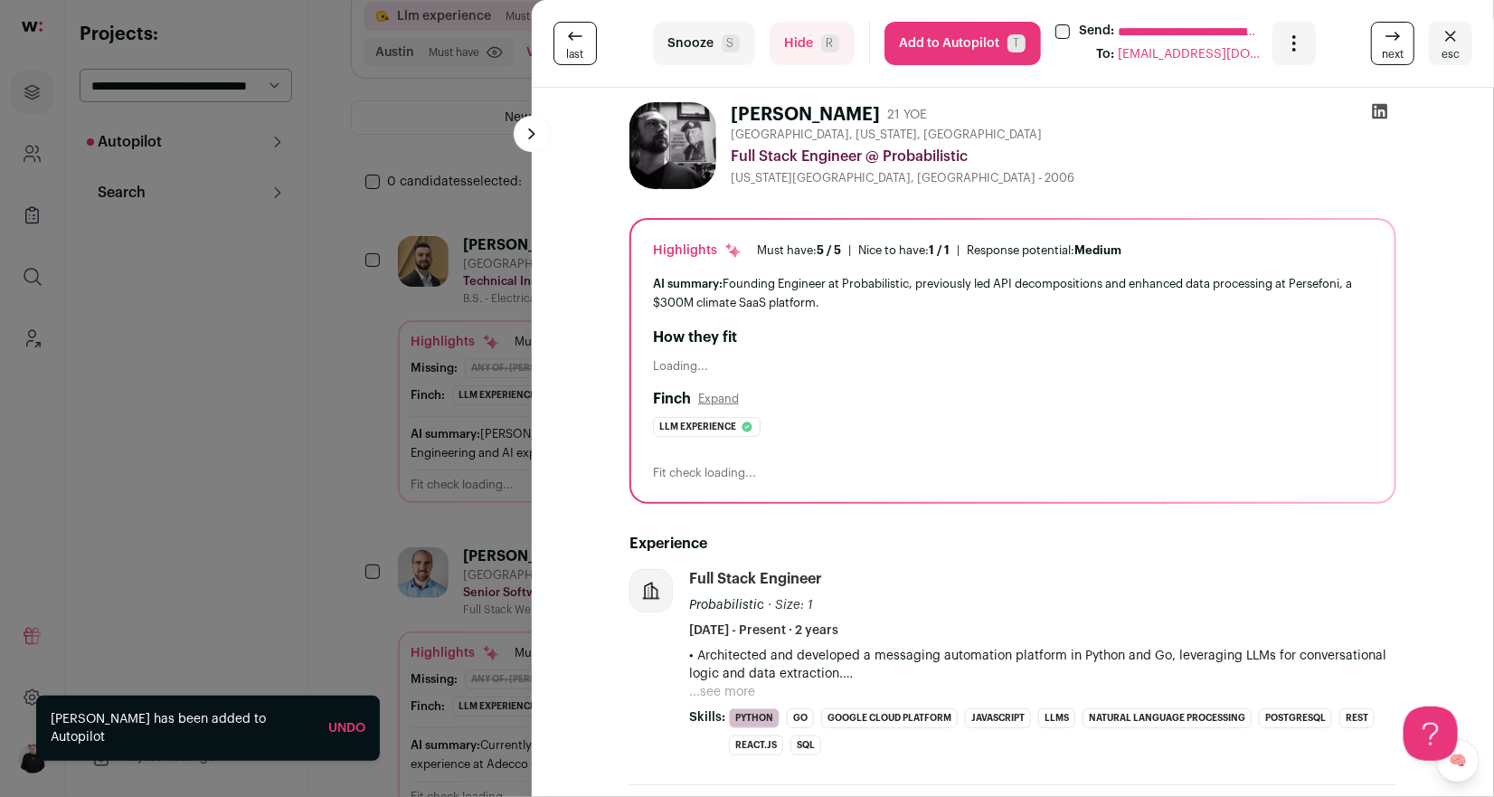
click at [949, 46] on button "Add to Autopilot T" at bounding box center [962, 43] width 156 height 43
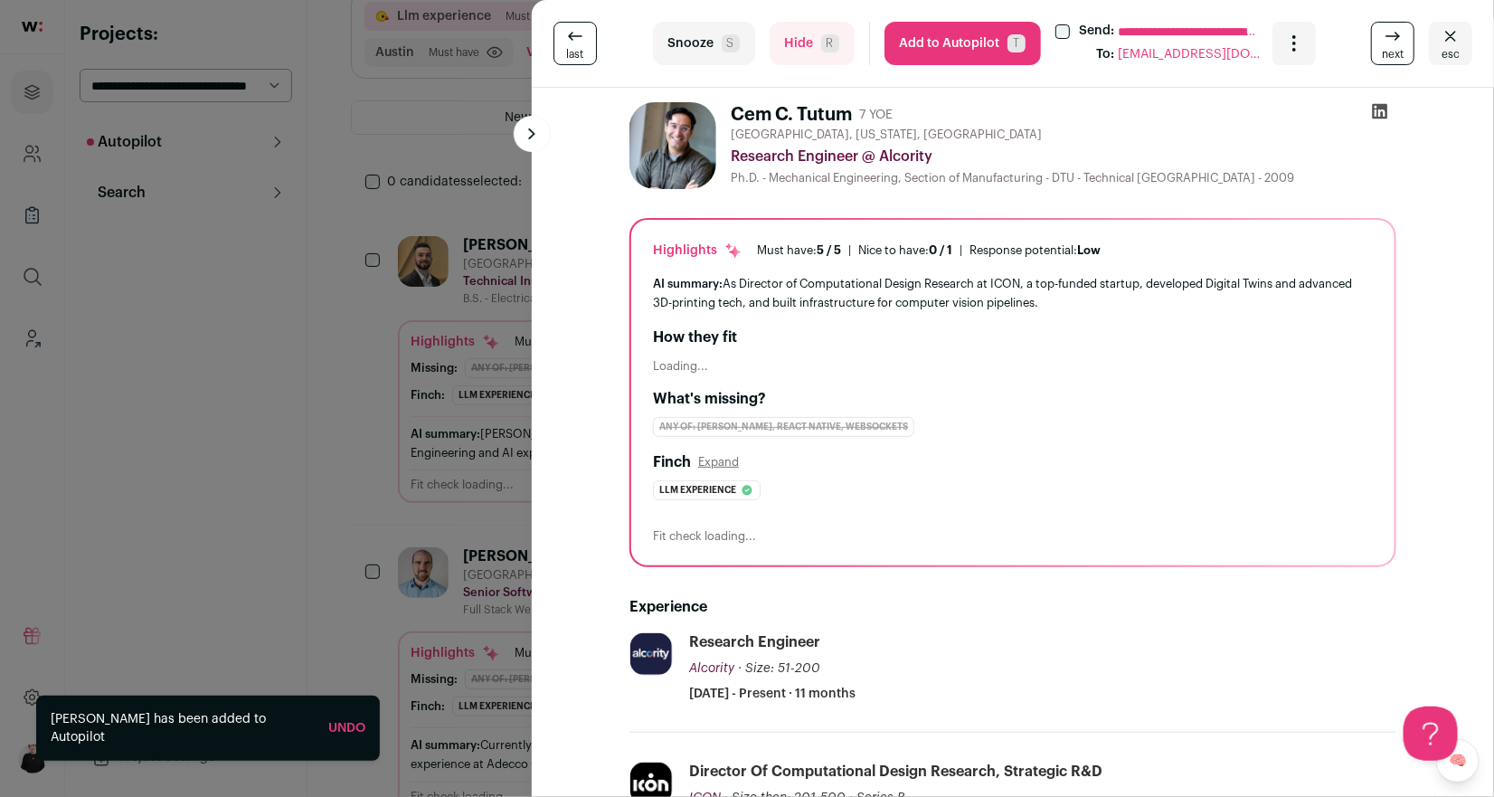
click at [1436, 51] on button "esc" at bounding box center [1450, 43] width 43 height 43
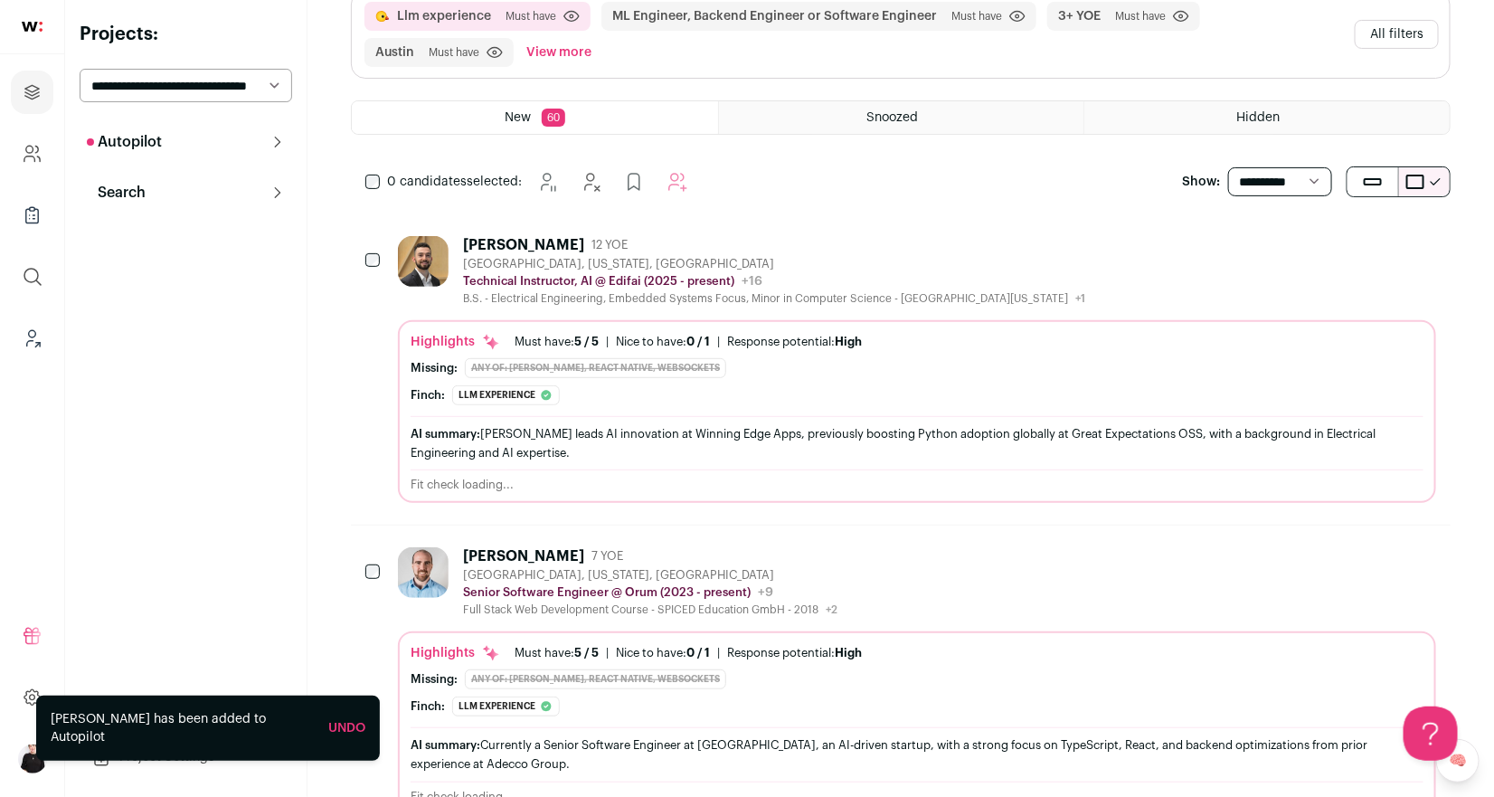
click at [109, 195] on p "Search" at bounding box center [116, 193] width 59 height 22
click at [138, 131] on p "Autopilot" at bounding box center [124, 142] width 75 height 22
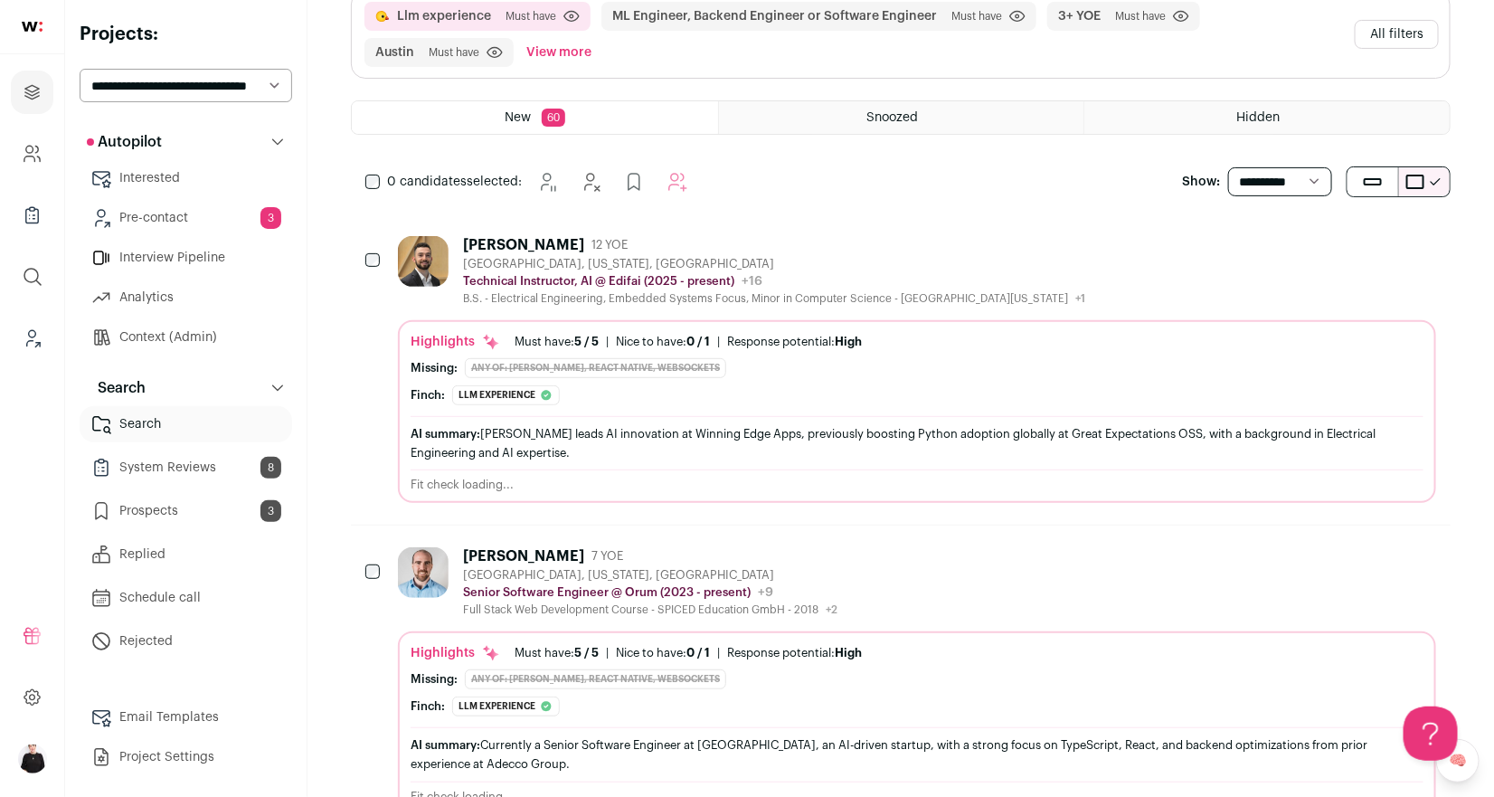
click at [150, 213] on link "Pre-contact 3" at bounding box center [186, 218] width 212 height 36
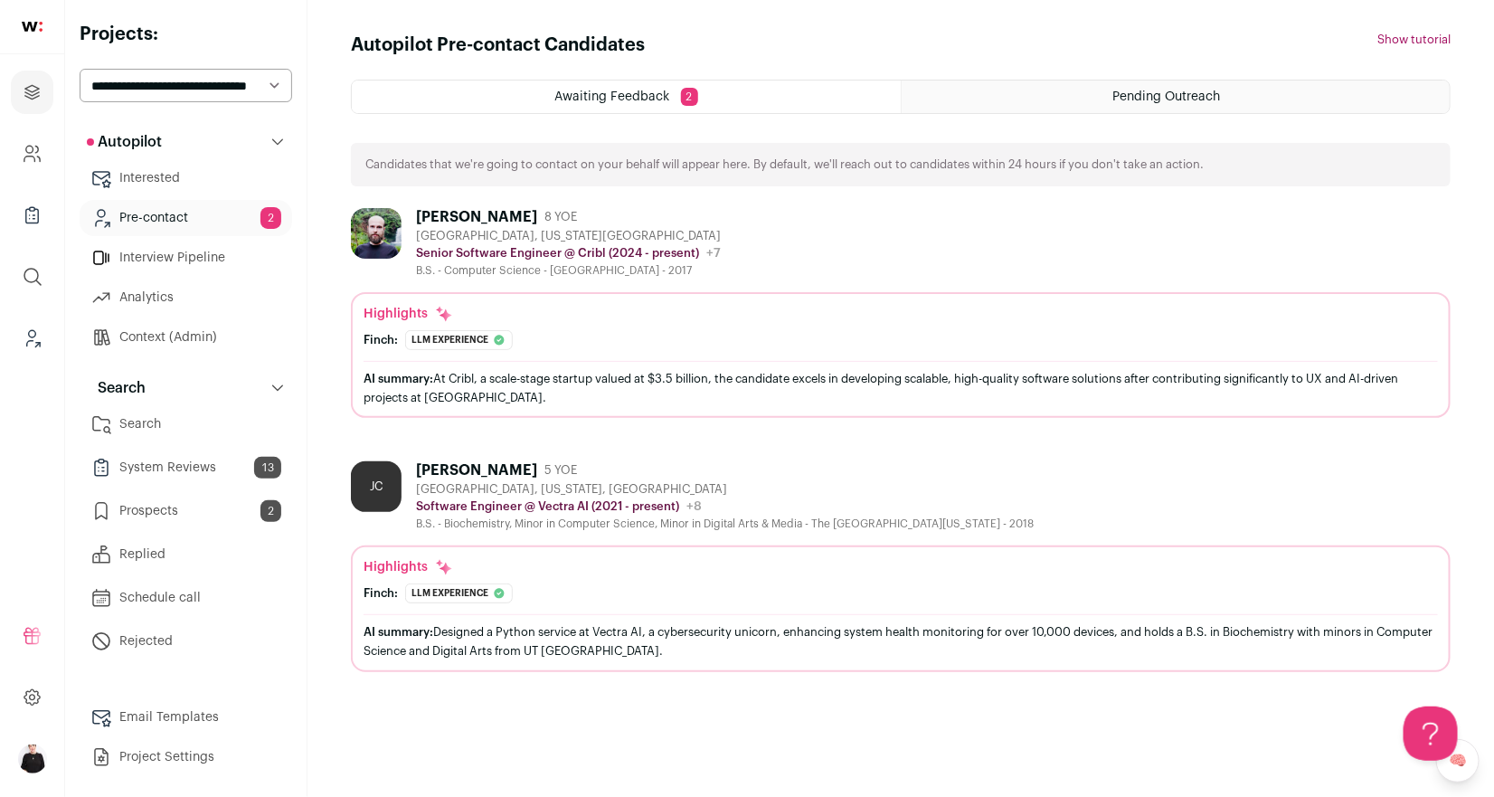
click at [145, 477] on link "System Reviews 13" at bounding box center [186, 467] width 212 height 36
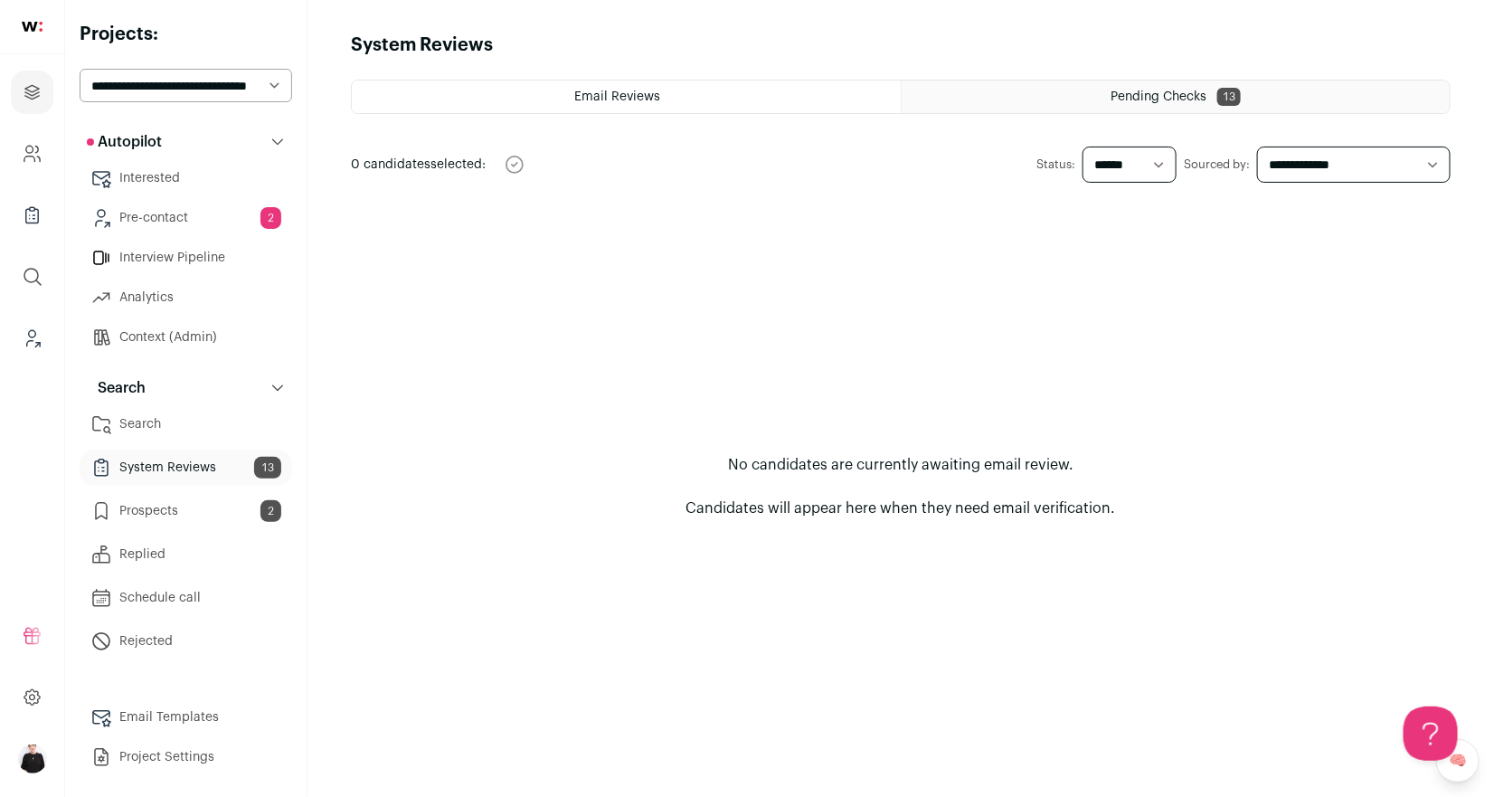
click at [1003, 97] on div "Pending Checks 13" at bounding box center [1176, 96] width 548 height 33
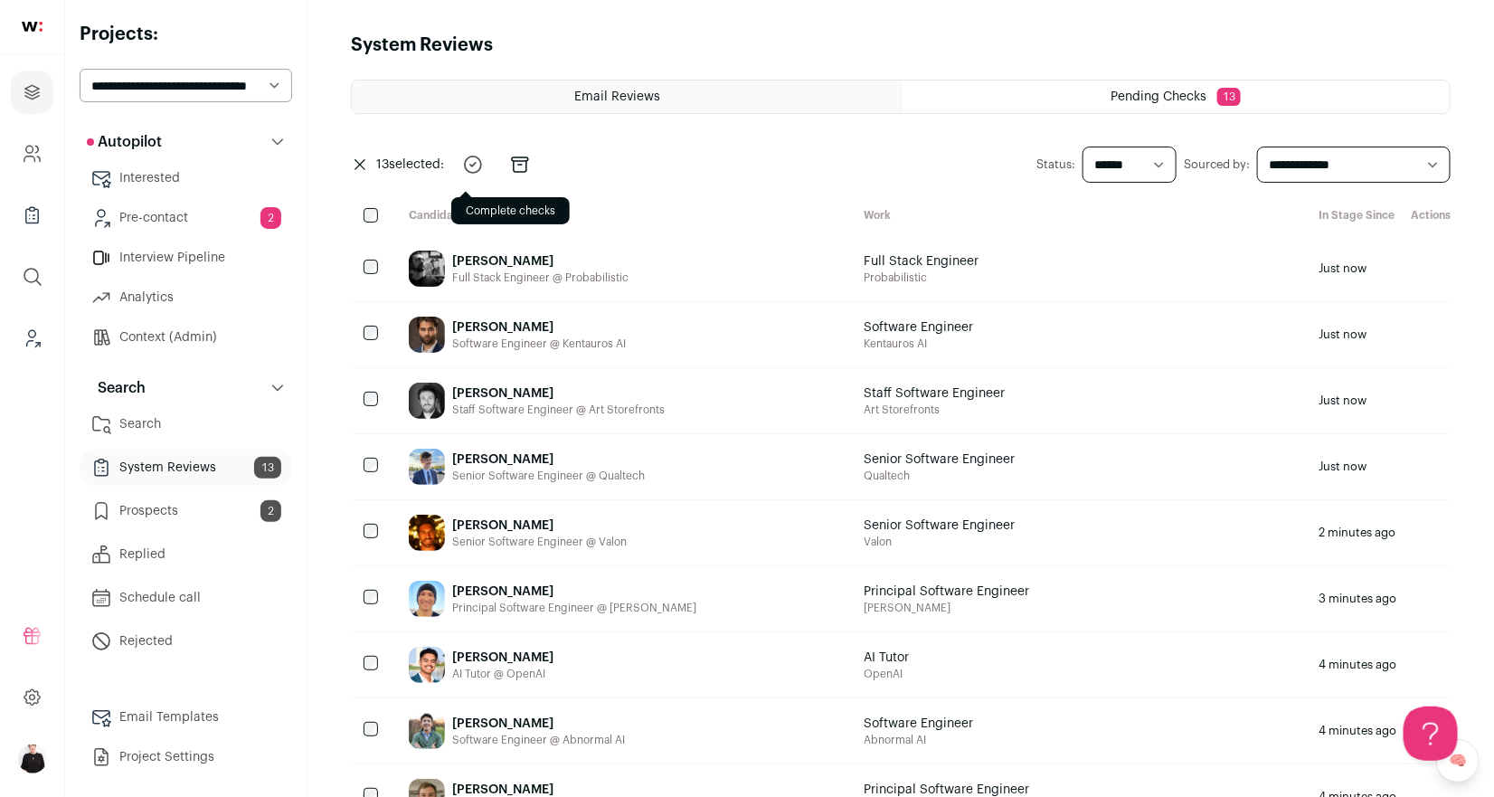
click at [477, 168] on icon "submit" at bounding box center [473, 165] width 22 height 22
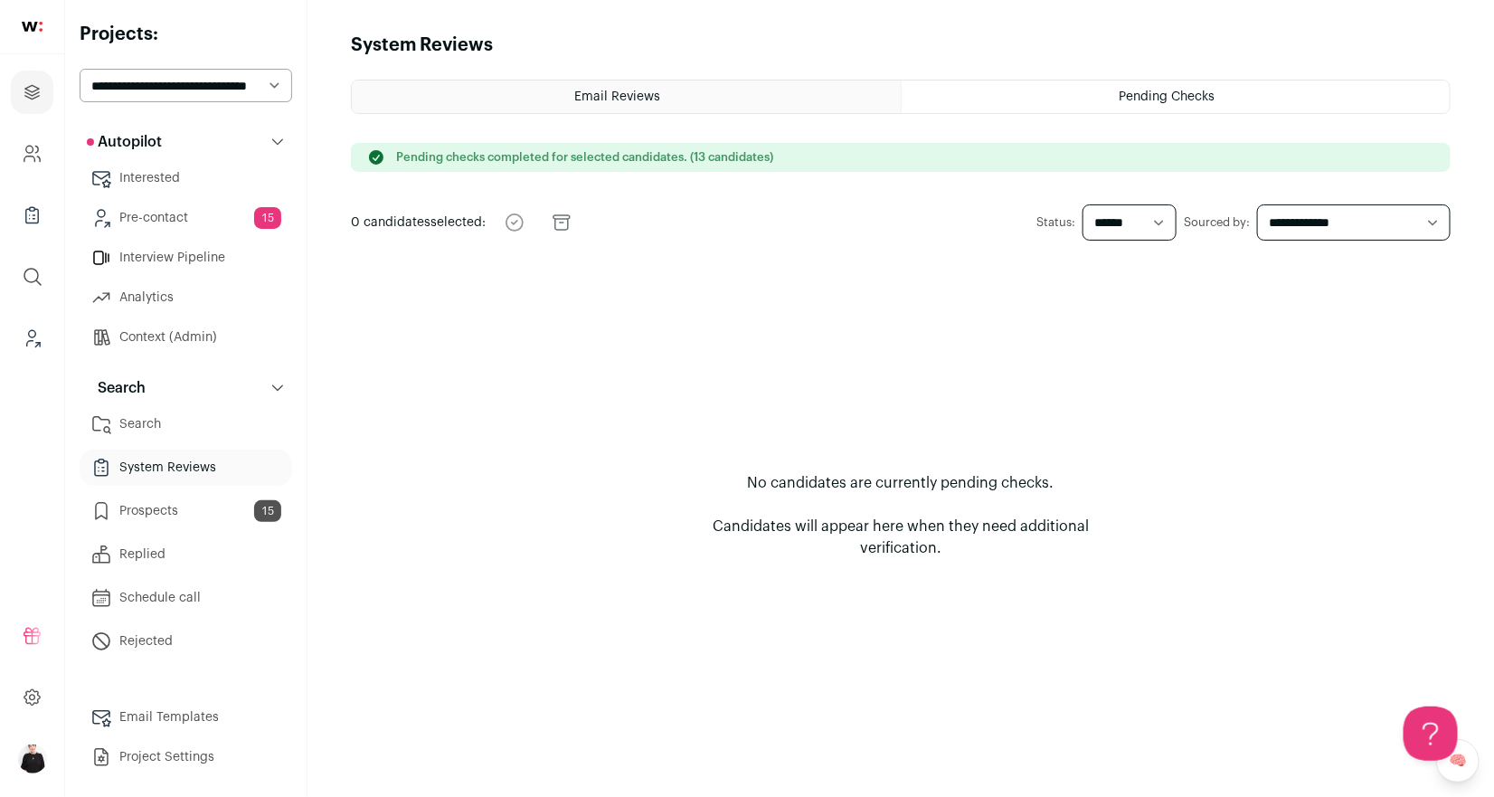
click at [166, 217] on link "Pre-contact 15" at bounding box center [186, 218] width 212 height 36
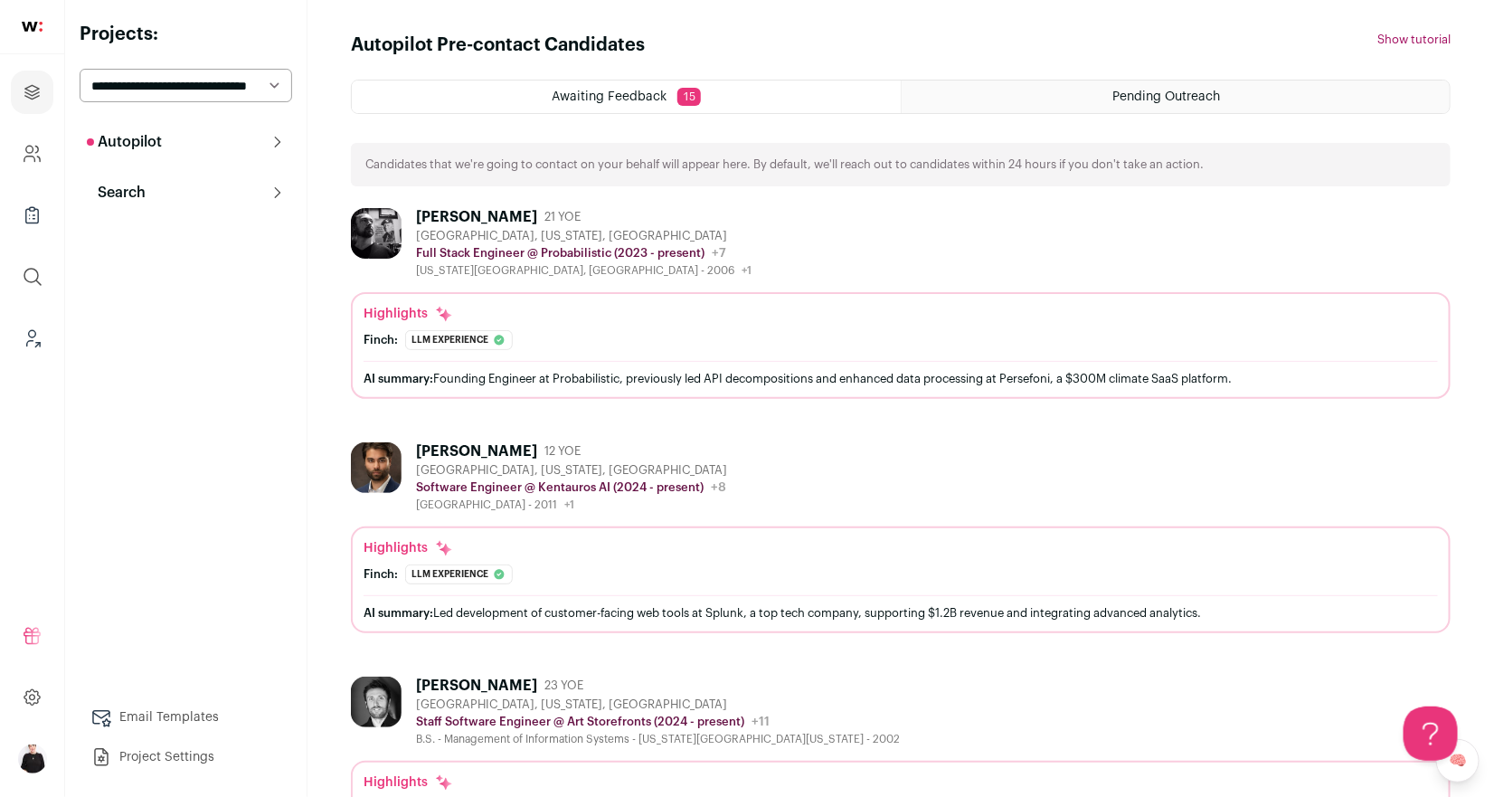
click at [187, 722] on link "Email Templates" at bounding box center [186, 717] width 212 height 36
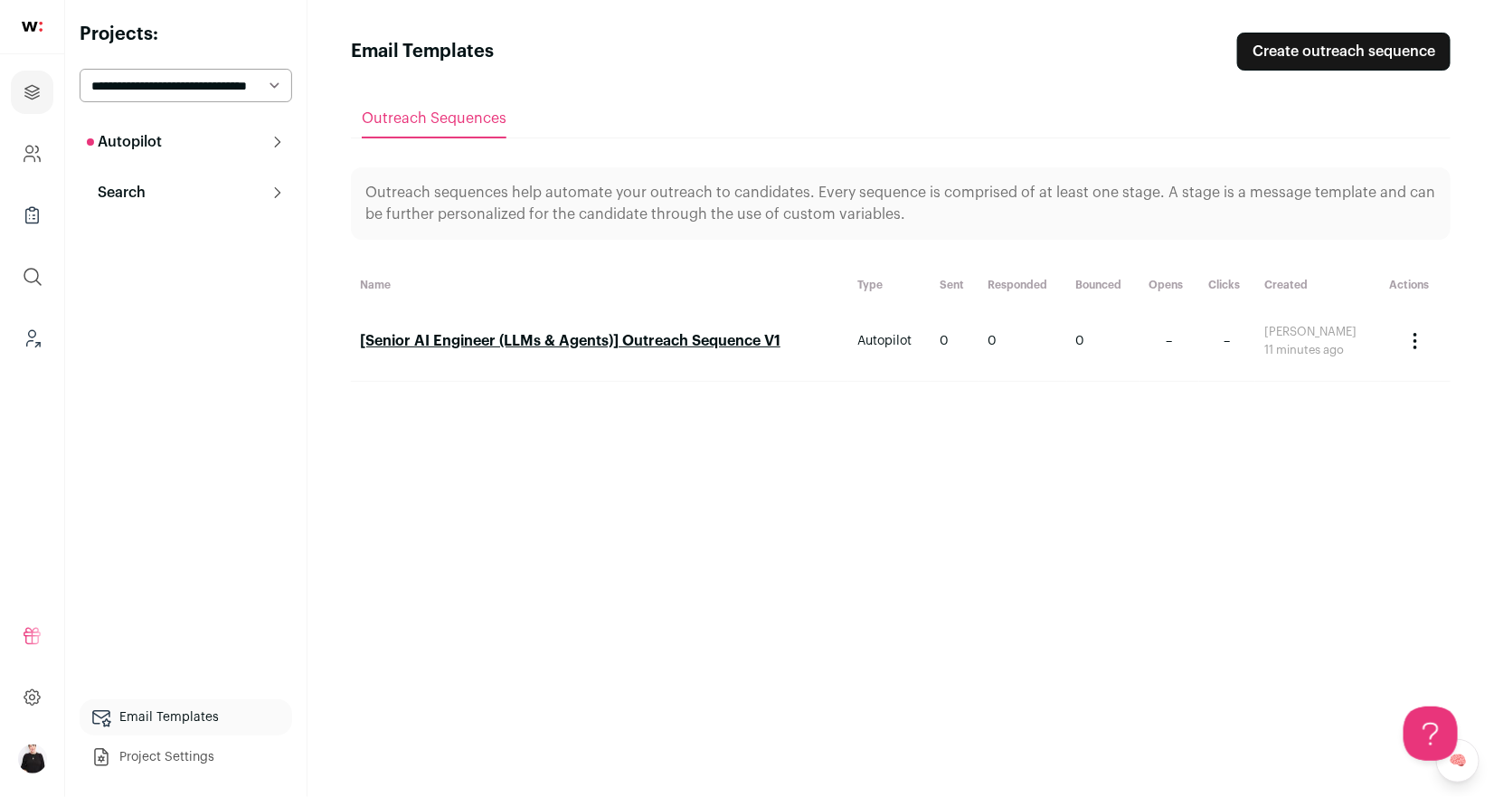
click at [278, 80] on select "**********" at bounding box center [186, 85] width 212 height 33
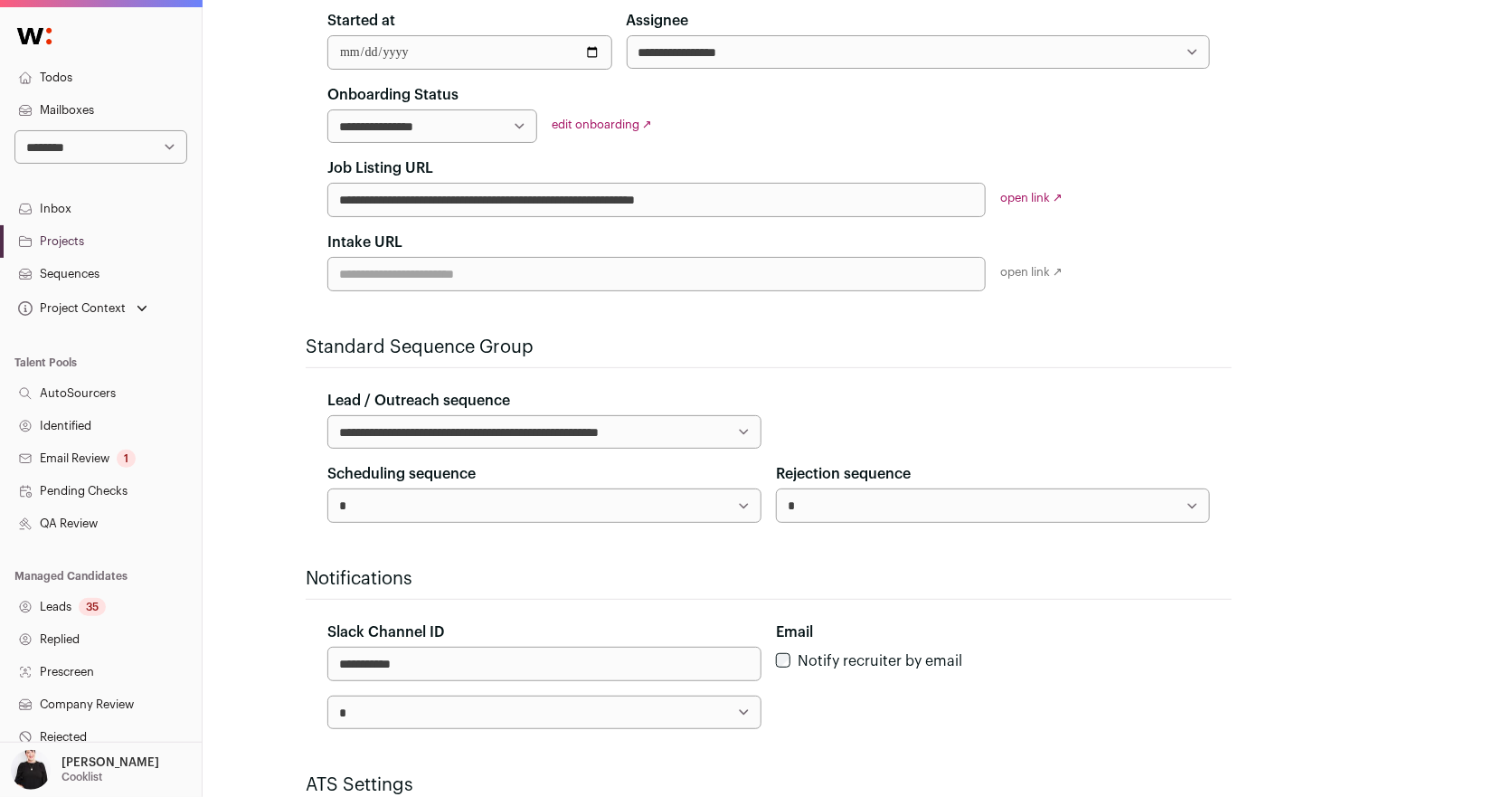
scroll to position [561, 0]
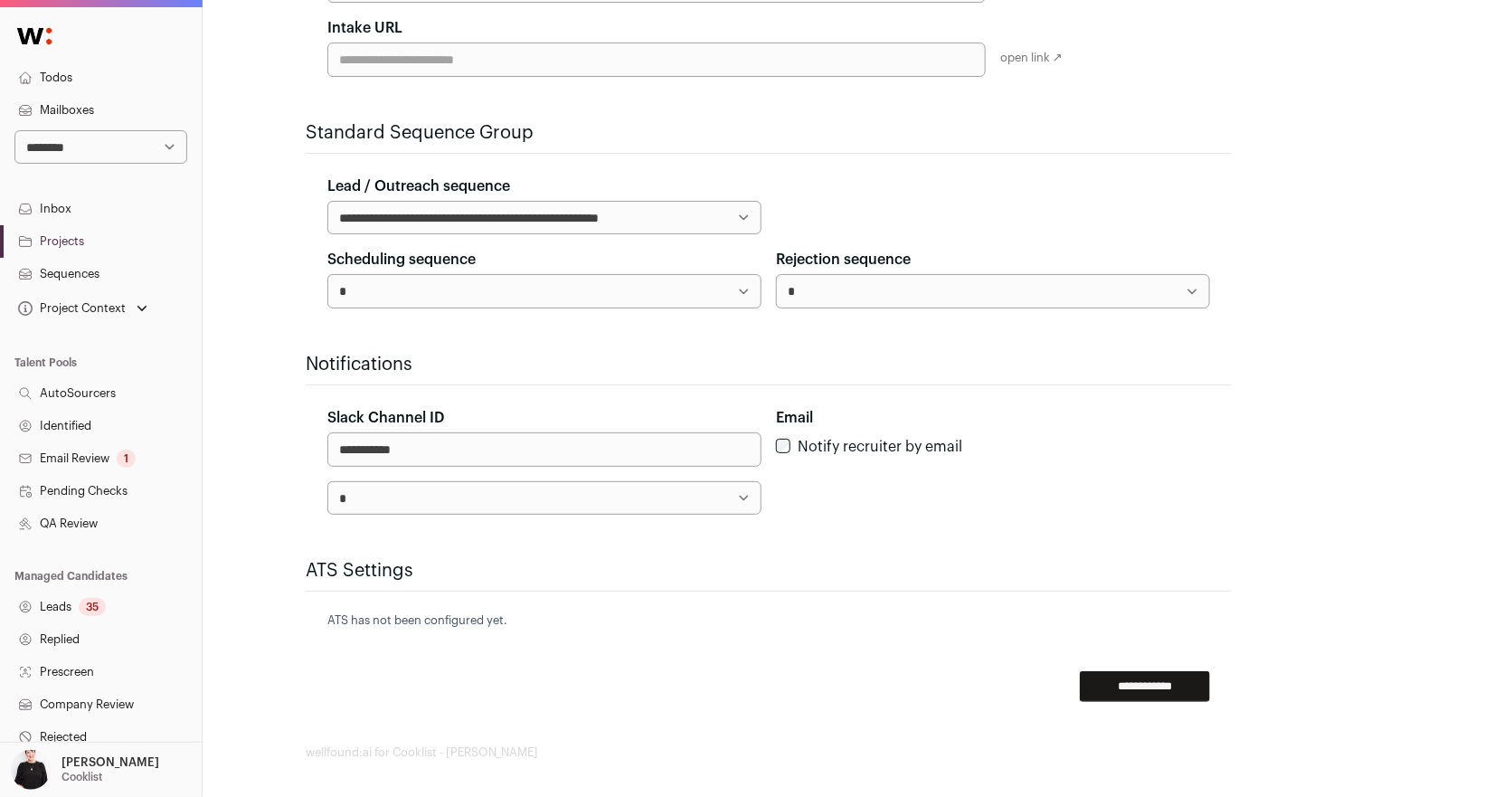
click at [1165, 683] on input "**********" at bounding box center [1145, 686] width 130 height 31
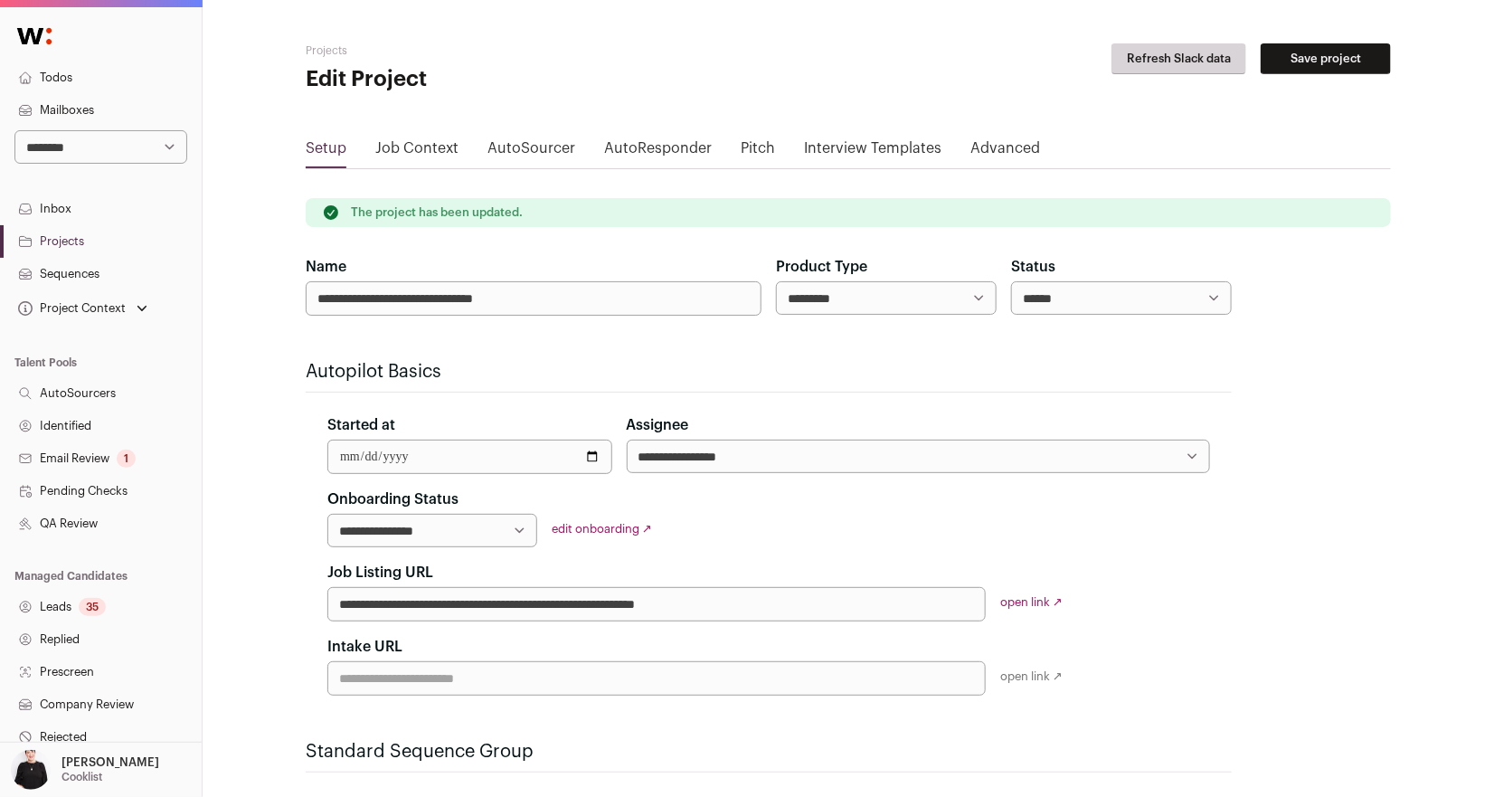
drag, startPoint x: 540, startPoint y: 302, endPoint x: 303, endPoint y: 302, distance: 236.9
click at [302, 302] on div "**********" at bounding box center [848, 710] width 1291 height 1421
click at [71, 242] on link "Projects" at bounding box center [101, 241] width 202 height 33
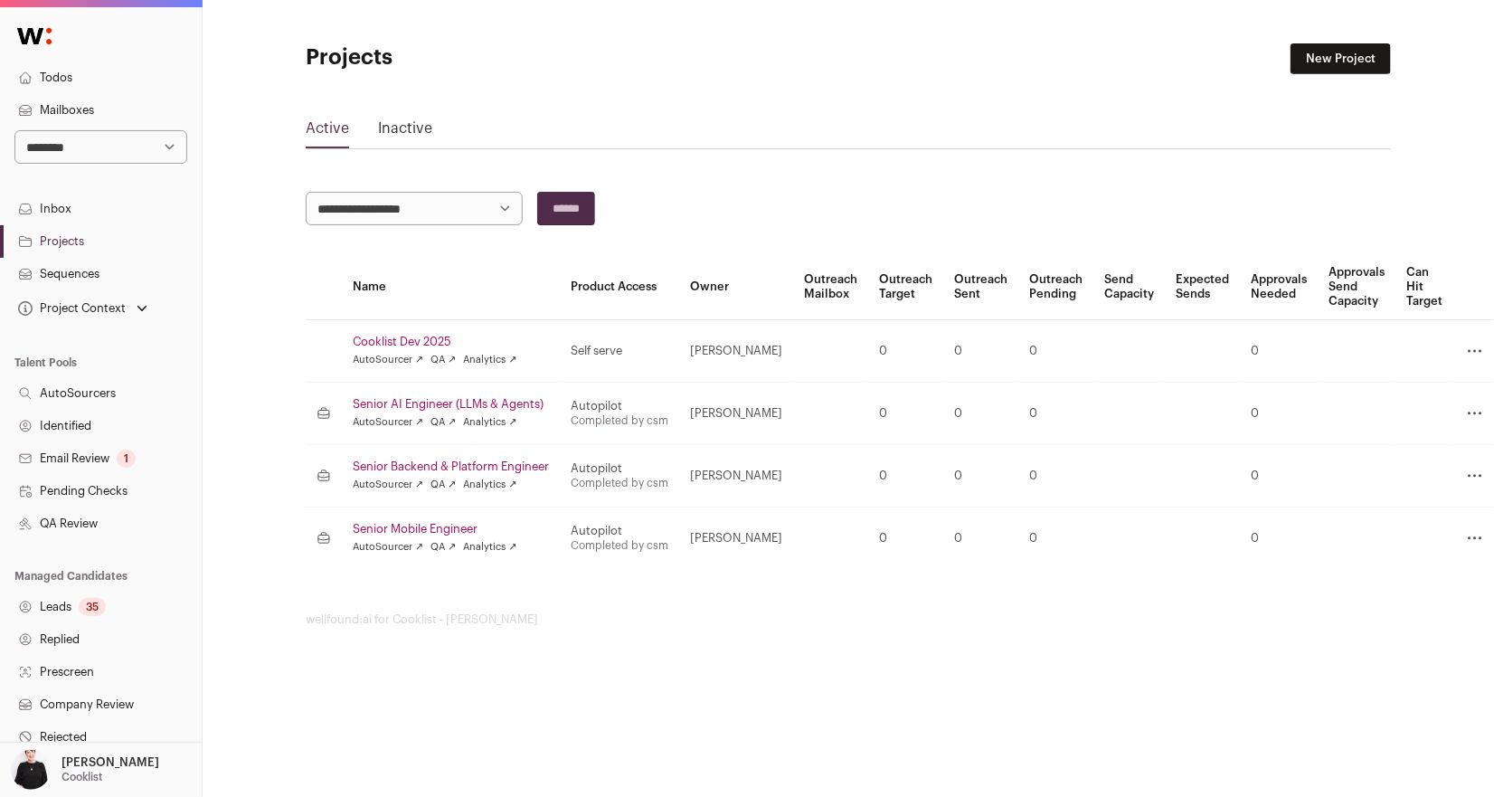
click at [405, 517] on td "Senior Mobile Engineer AutoSourcer ↗ QA ↗ Analytics ↗" at bounding box center [451, 538] width 218 height 62
click at [431, 524] on link "Senior Mobile Engineer" at bounding box center [451, 529] width 196 height 14
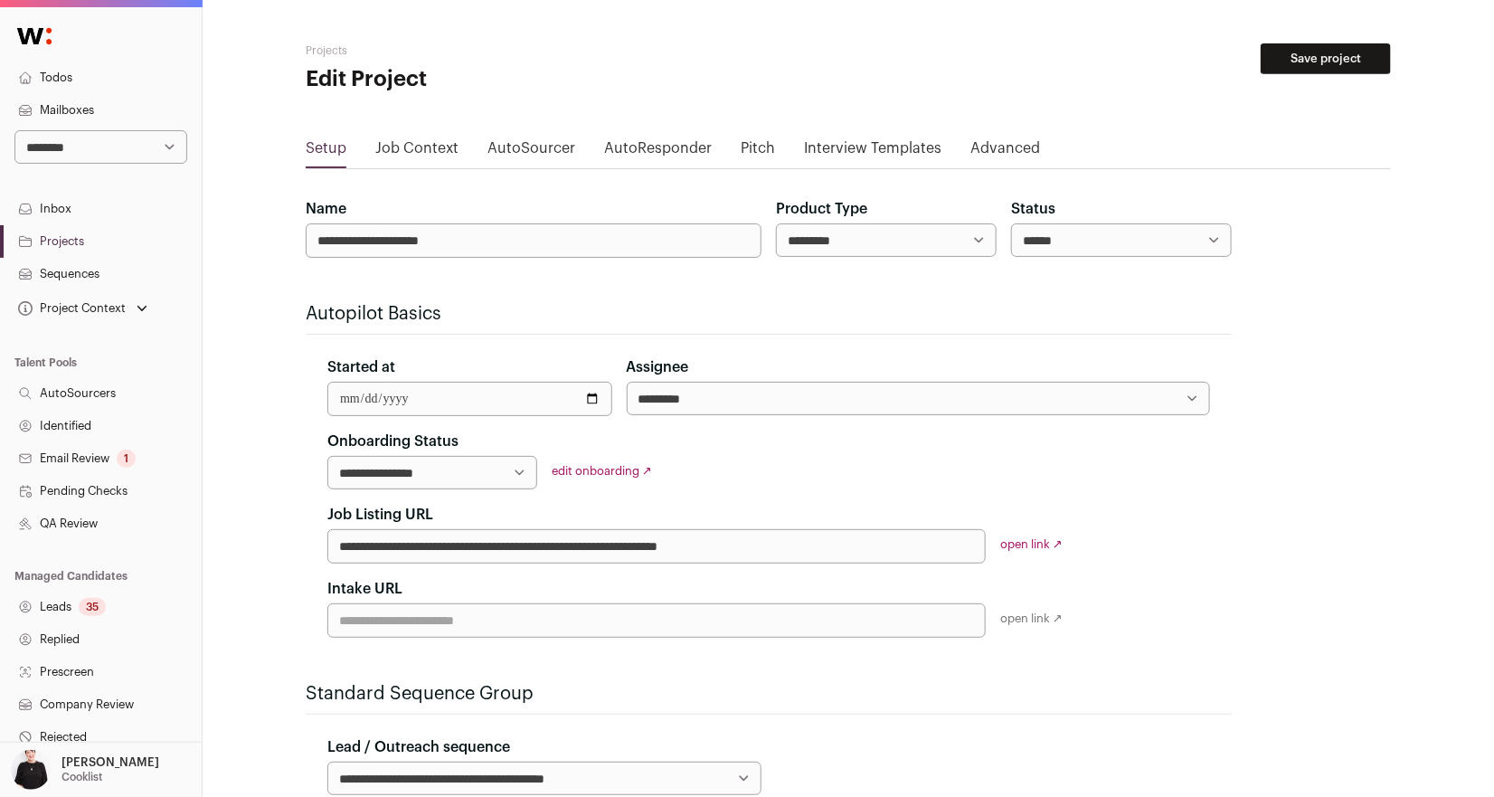
click at [701, 401] on select "**********" at bounding box center [918, 398] width 583 height 33
select select "*****"
click at [627, 382] on select "**********" at bounding box center [918, 398] width 583 height 33
click at [597, 470] on link "edit onboarding ↗" at bounding box center [602, 471] width 100 height 12
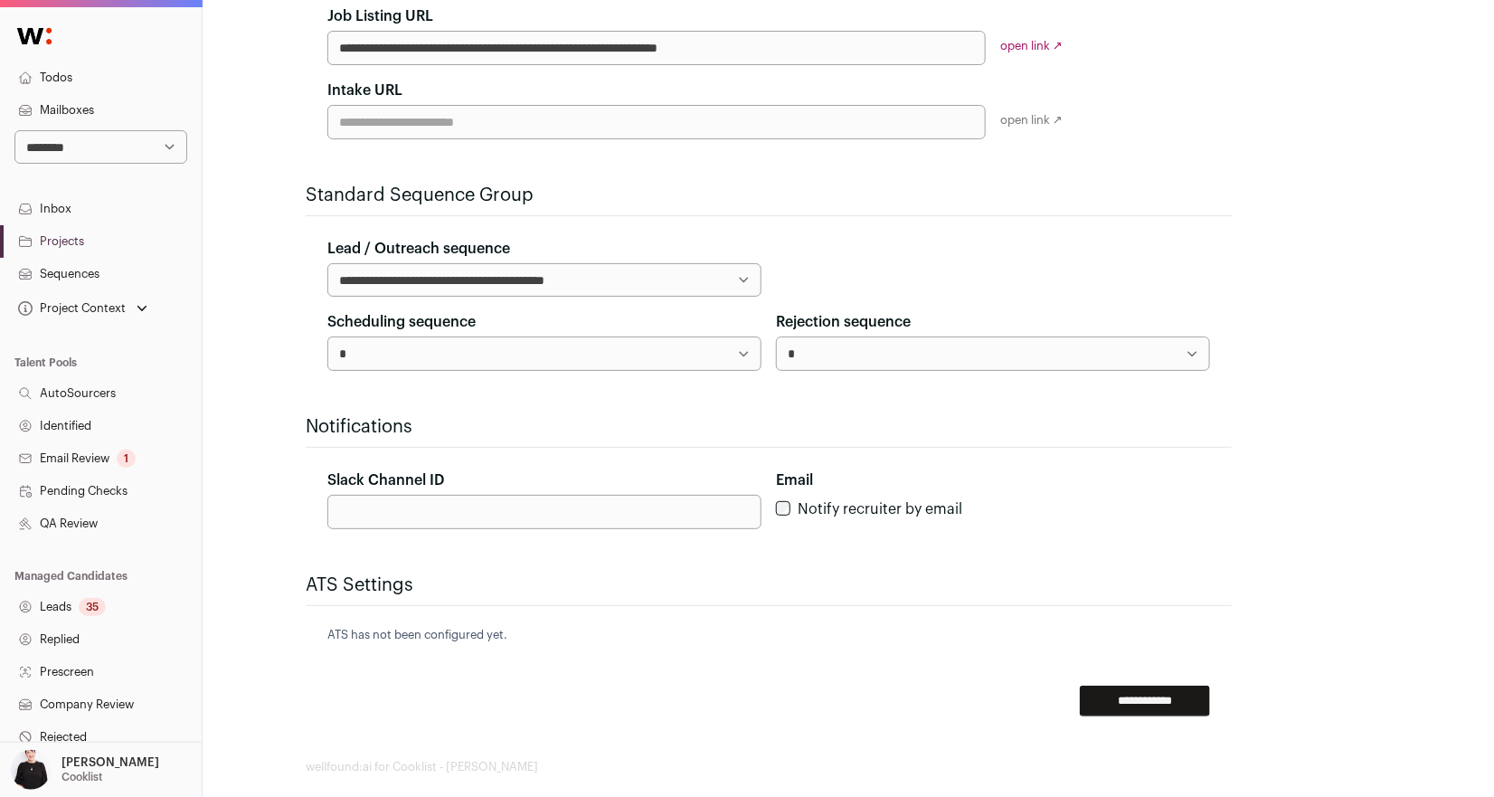
scroll to position [512, 0]
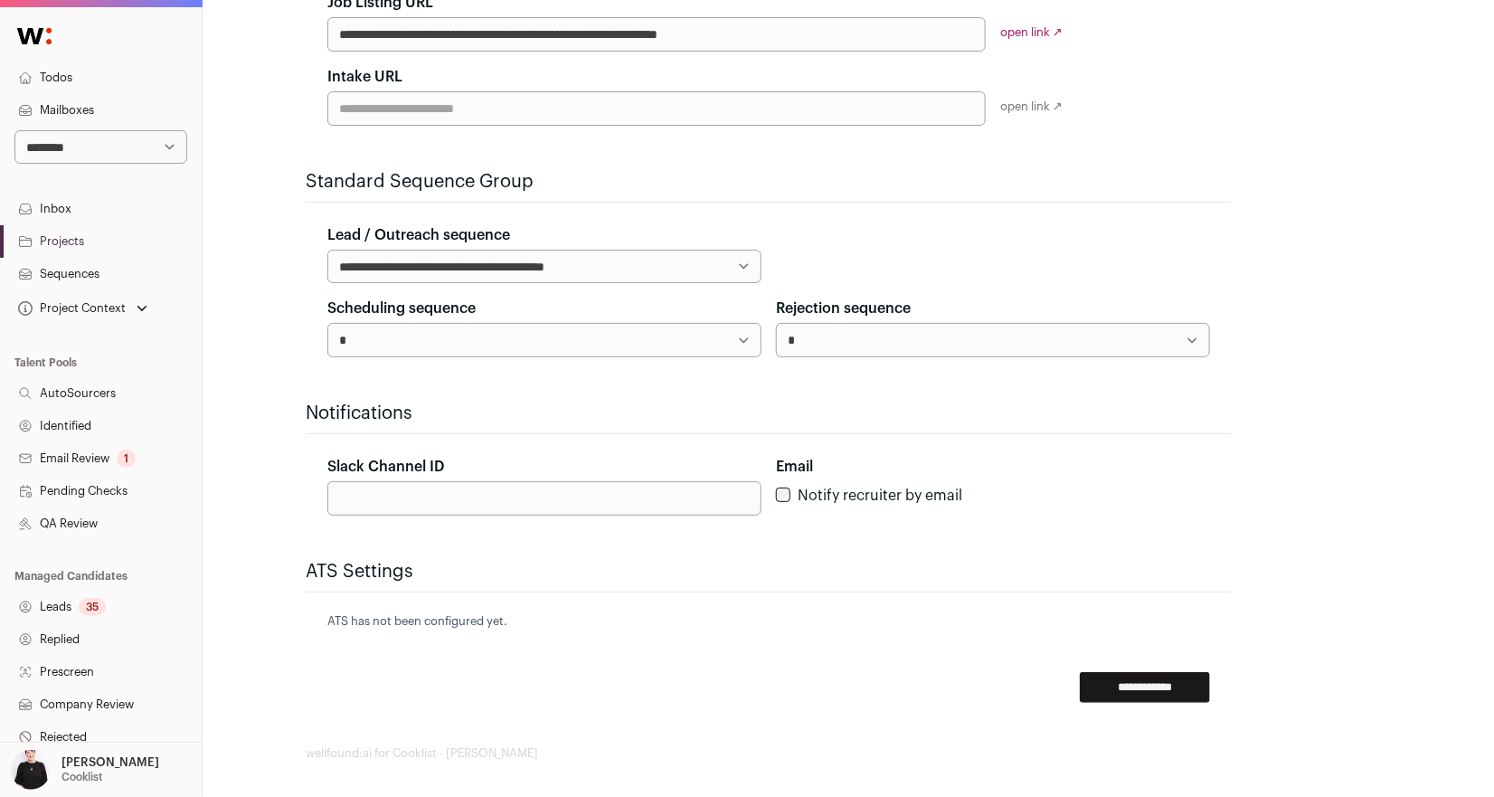
click at [578, 496] on input "Slack Channel ID" at bounding box center [544, 498] width 434 height 34
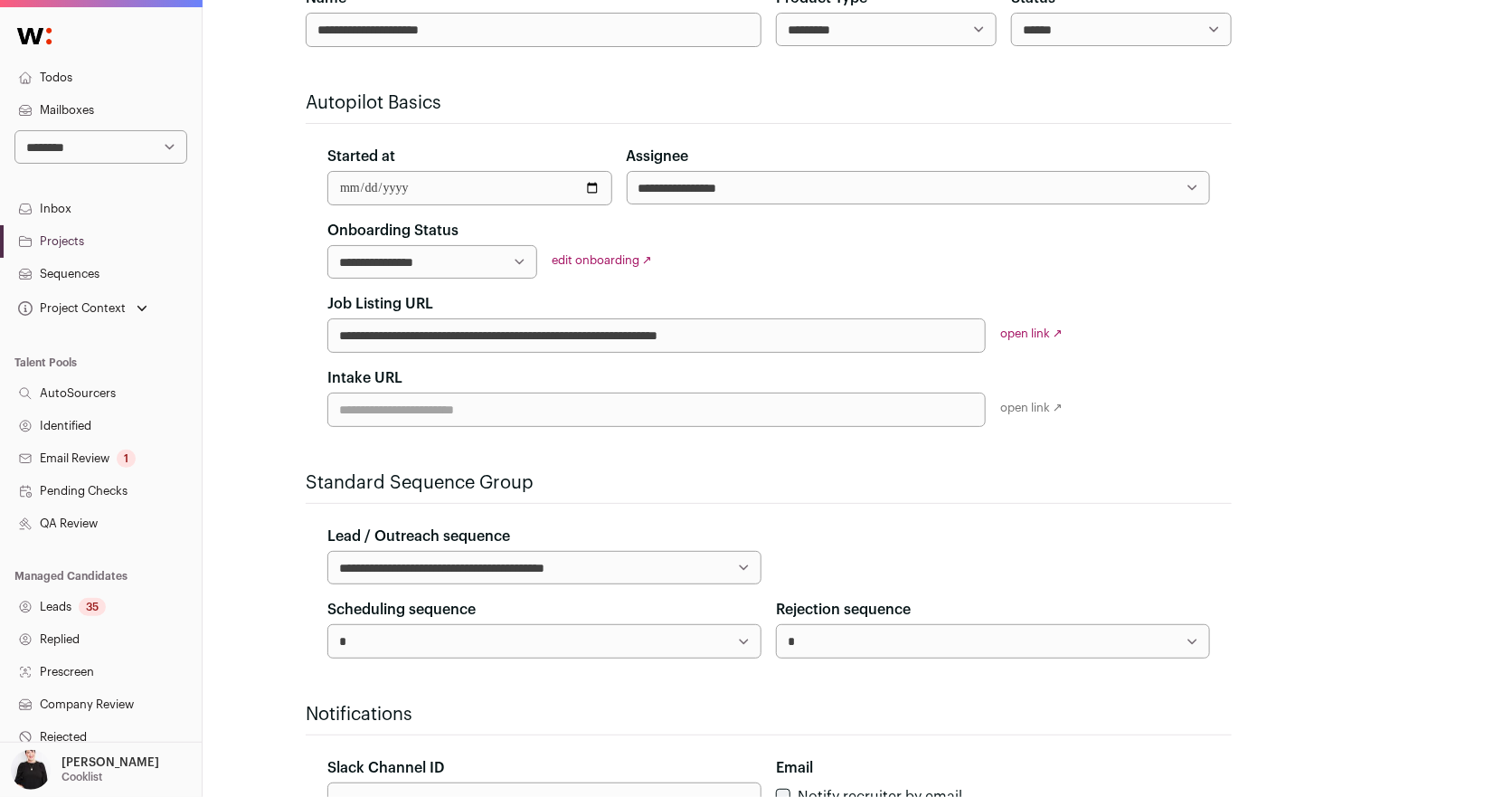
scroll to position [219, 0]
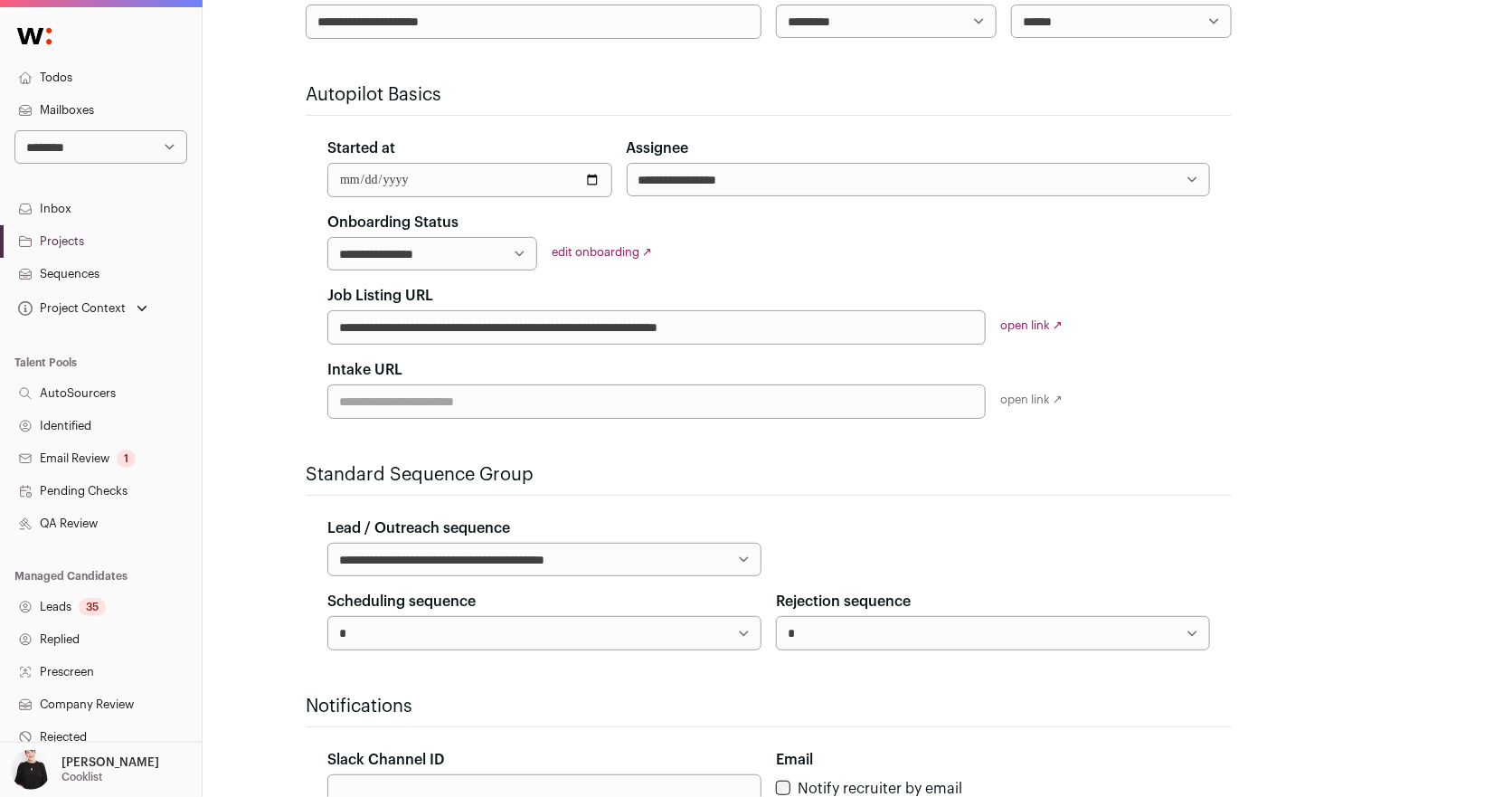
paste input "**********"
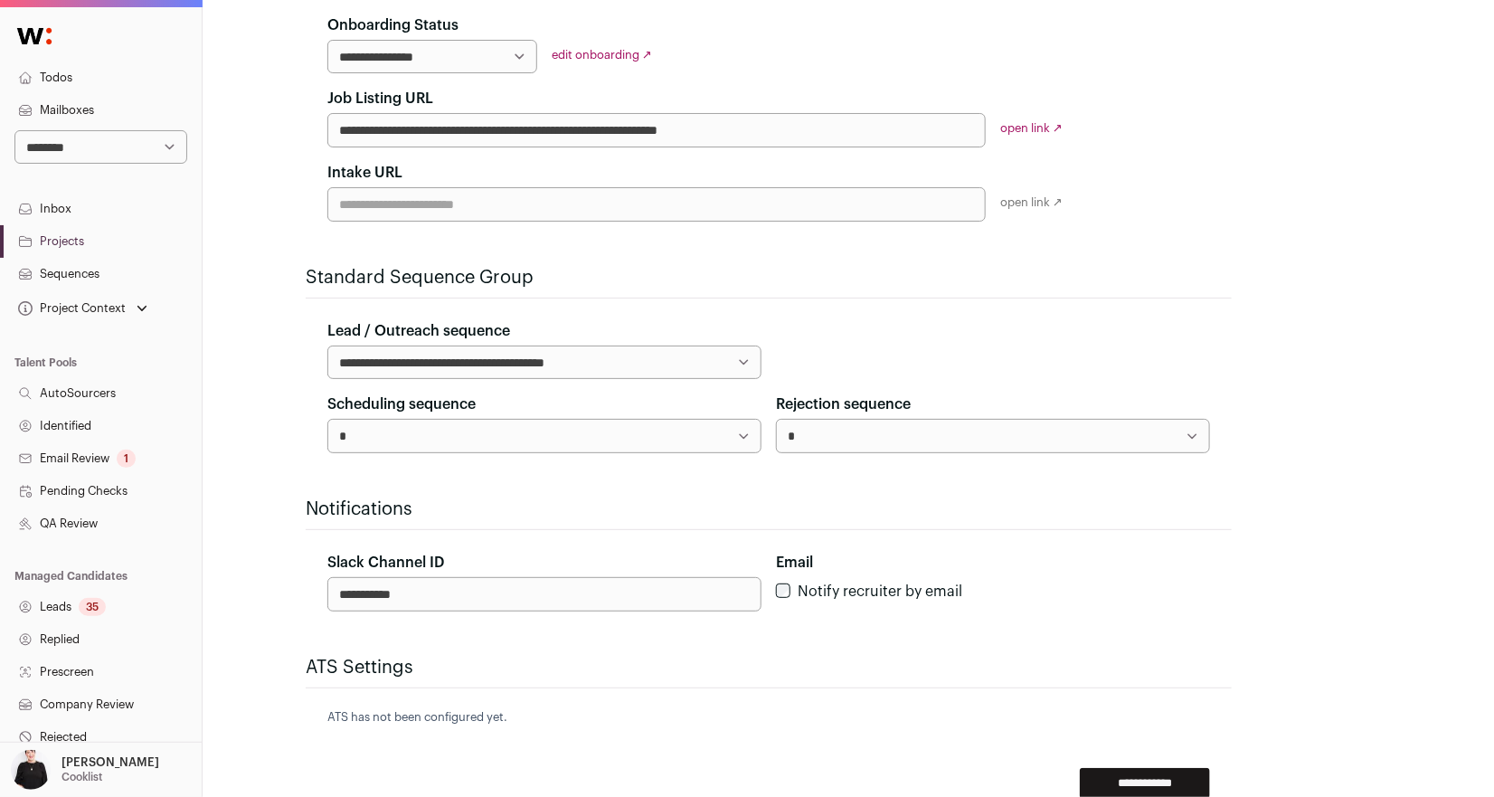
scroll to position [512, 0]
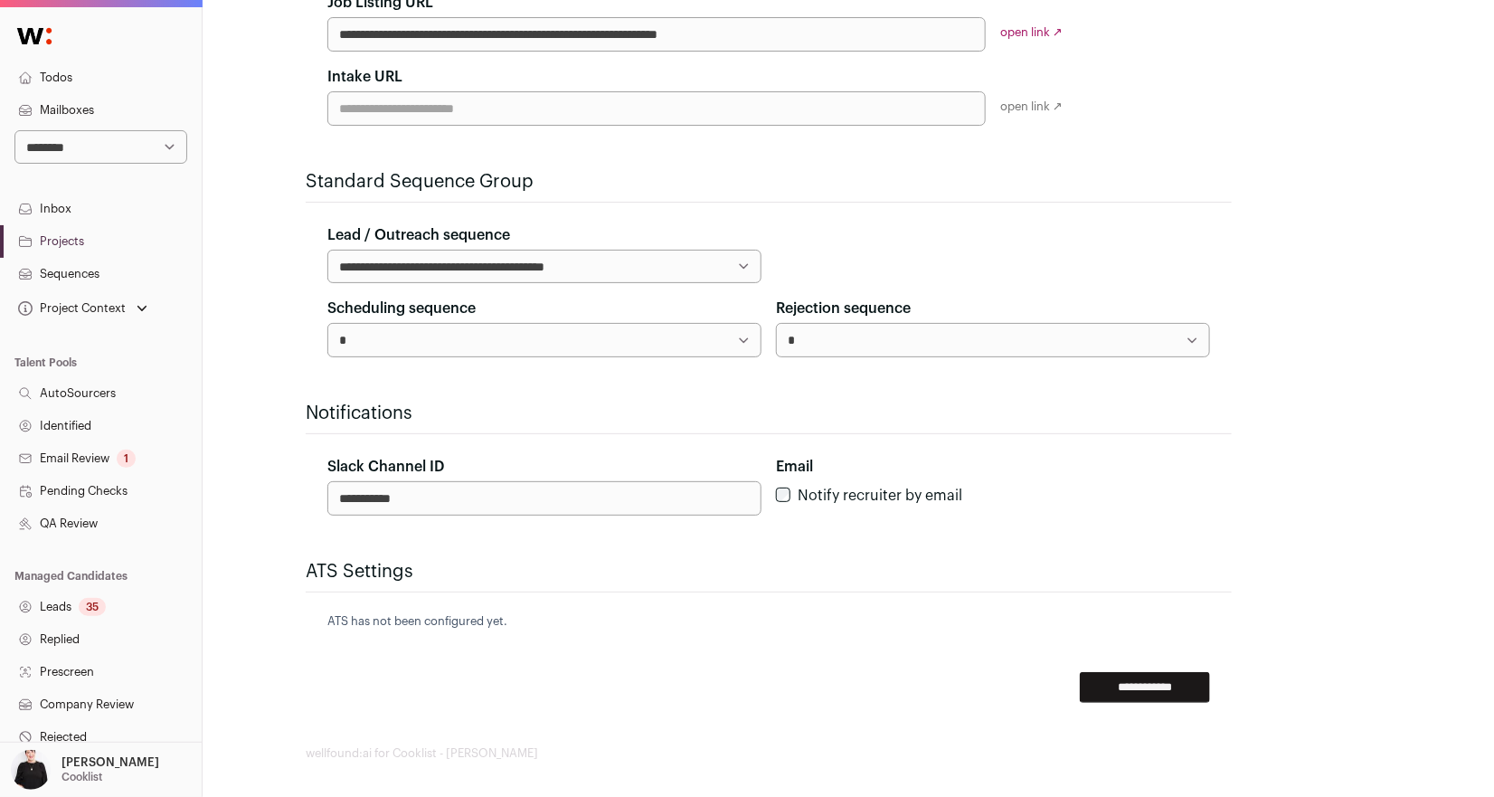
type input "**********"
click at [1167, 676] on input "**********" at bounding box center [1145, 687] width 130 height 31
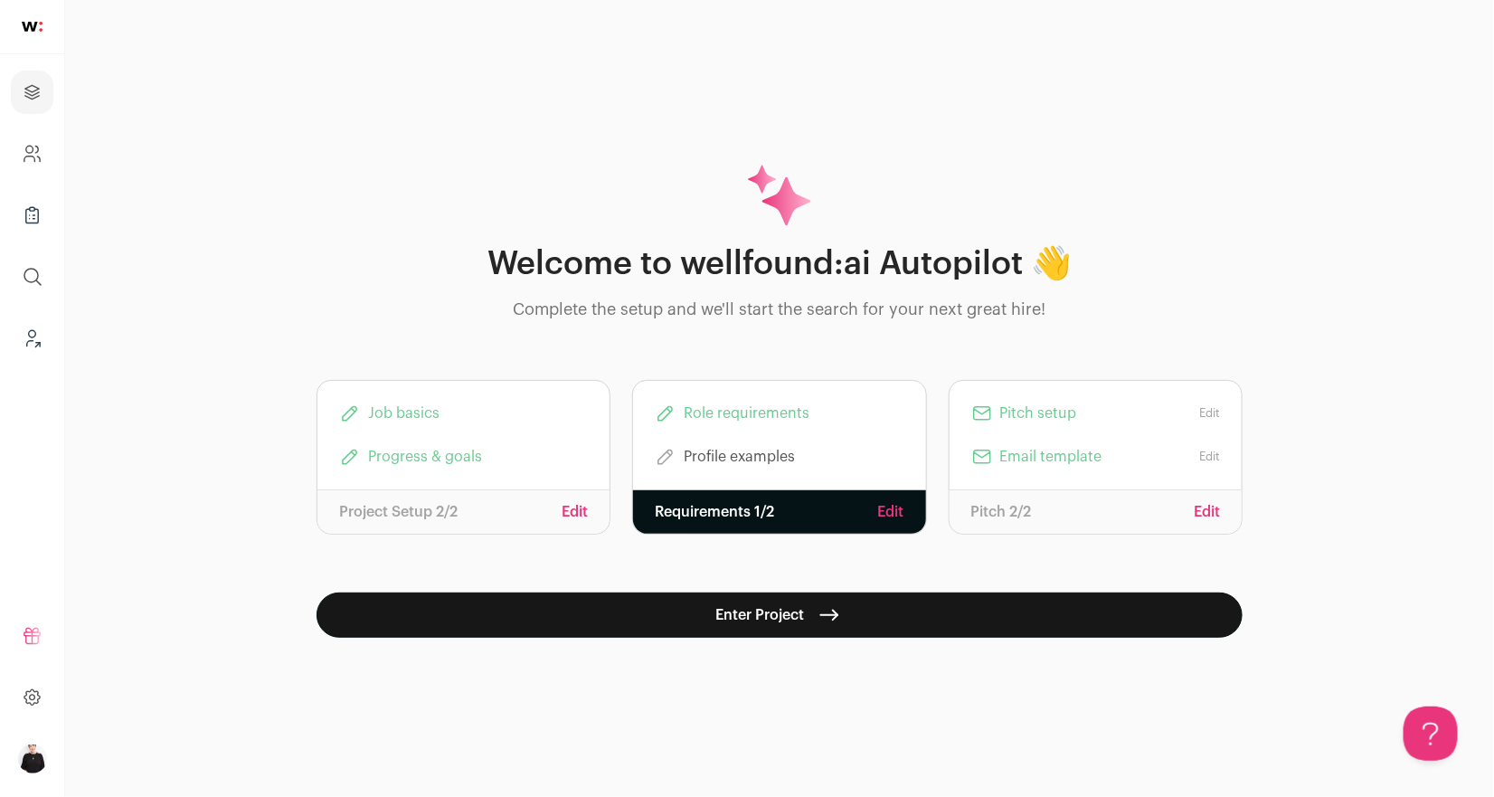
click at [731, 616] on button "Enter Project" at bounding box center [779, 614] width 926 height 45
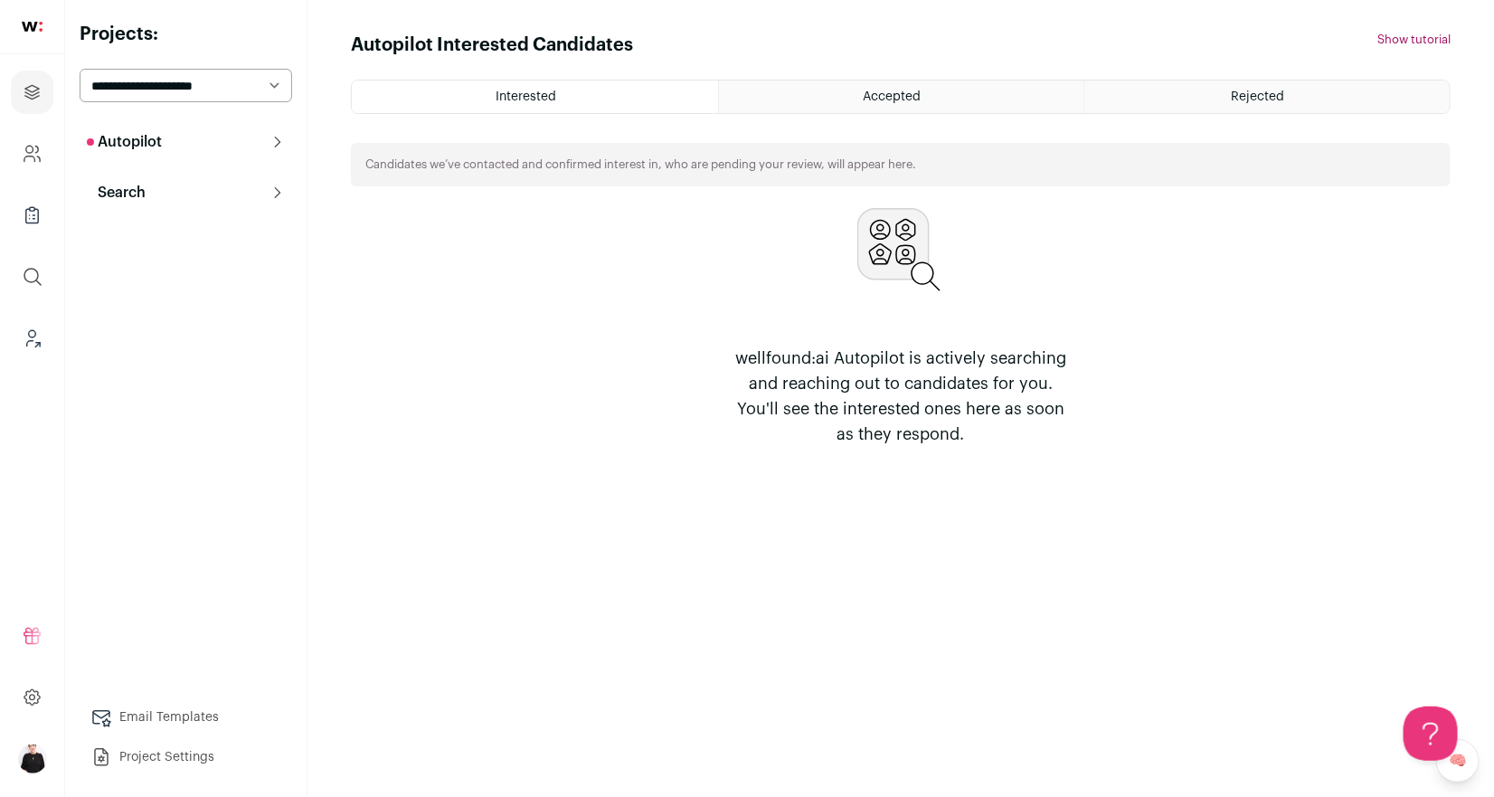
click at [126, 184] on p "Search" at bounding box center [116, 193] width 59 height 22
click at [140, 223] on link "Search" at bounding box center [186, 229] width 212 height 36
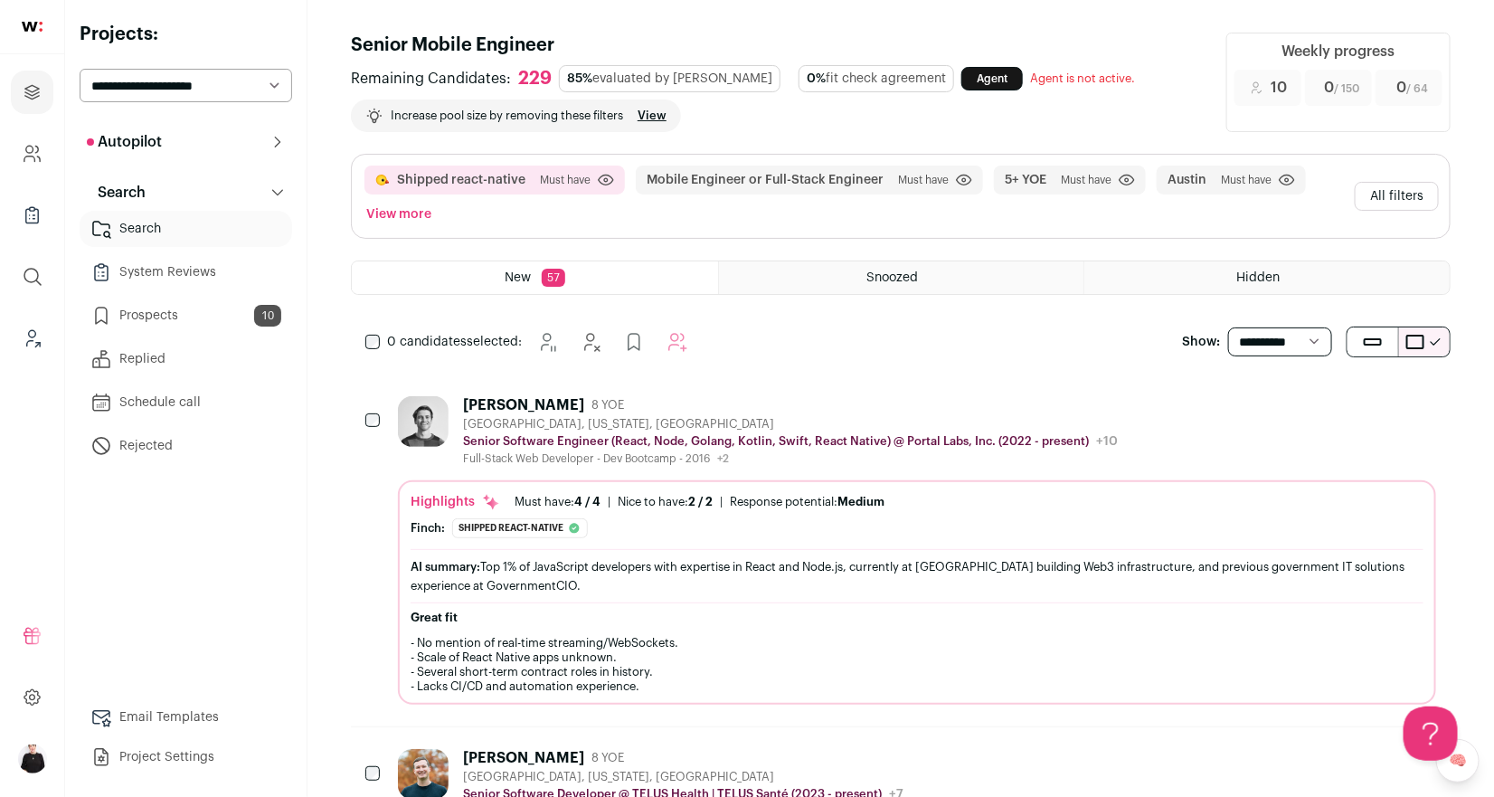
click at [1420, 196] on button "All filters" at bounding box center [1397, 196] width 84 height 29
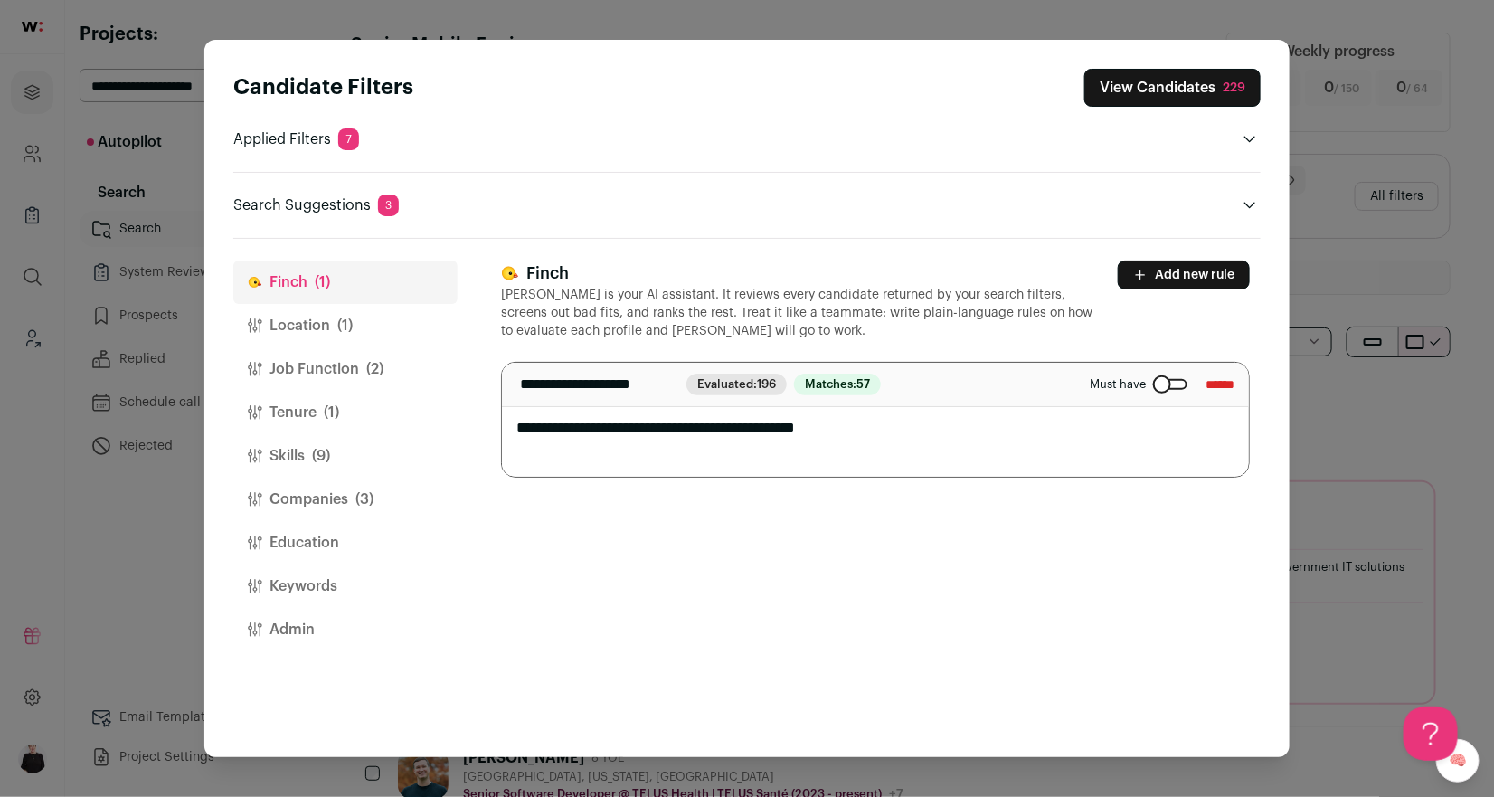
click at [326, 327] on button "Location (1)" at bounding box center [345, 325] width 224 height 43
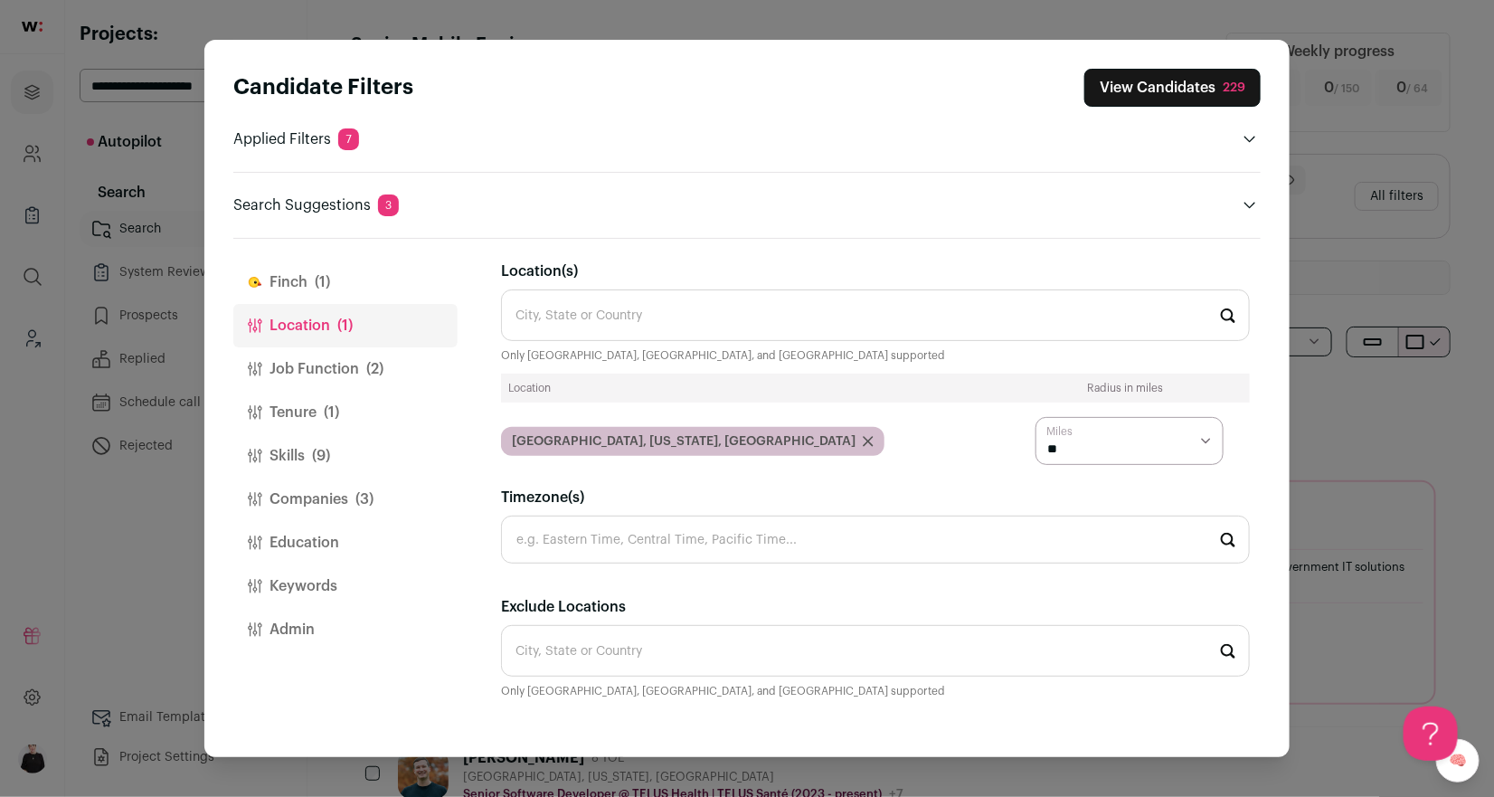
click at [321, 366] on button "Job Function (2)" at bounding box center [345, 368] width 224 height 43
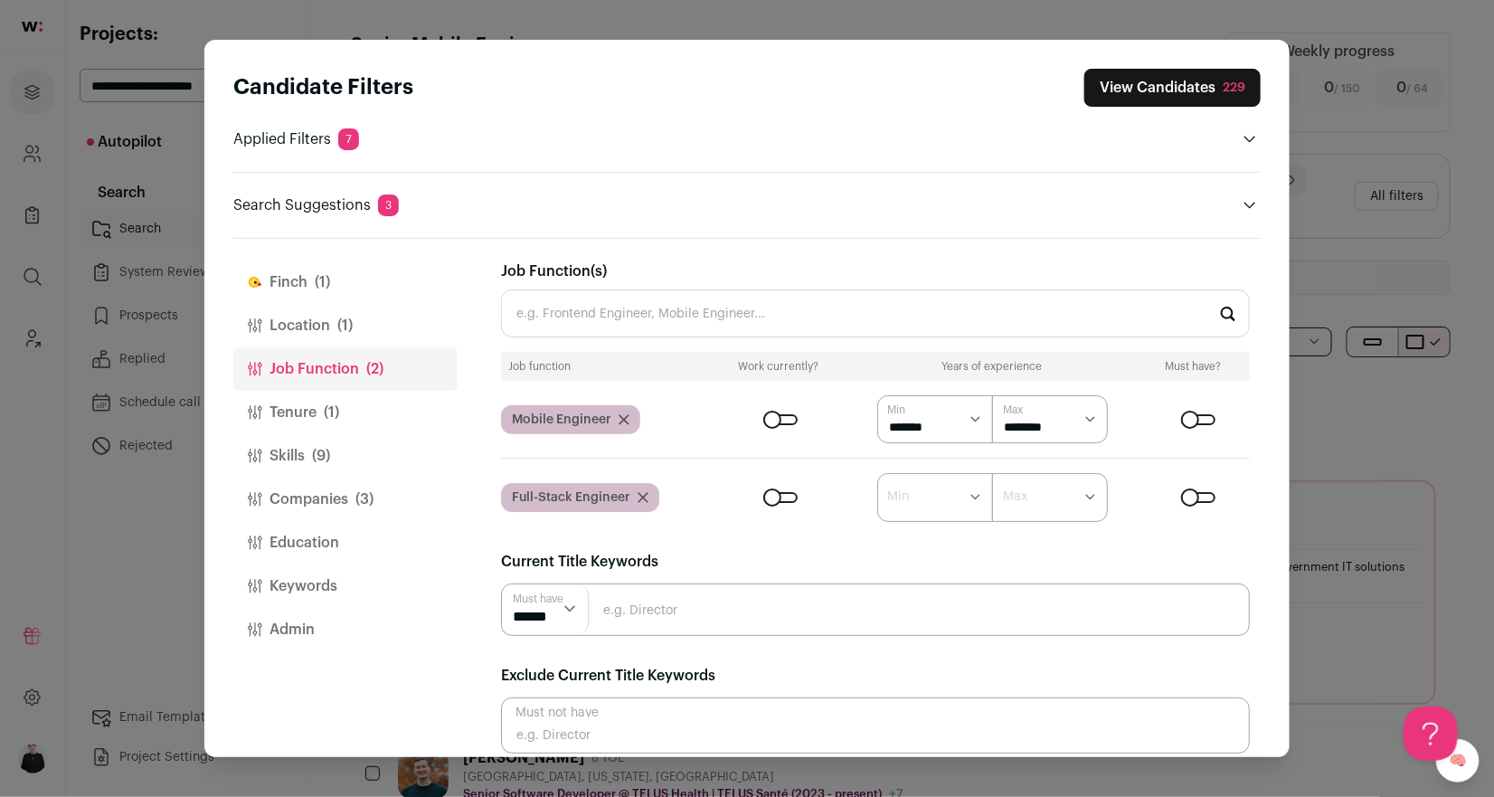
click at [978, 496] on select "****** ******* ******* ******* ******* ******* ******* ******* ******* ********…" at bounding box center [935, 497] width 116 height 48
select select "*"
click at [877, 473] on select "****** ******* ******* ******* ******* ******* ******* ******* ******* ********…" at bounding box center [935, 497] width 116 height 48
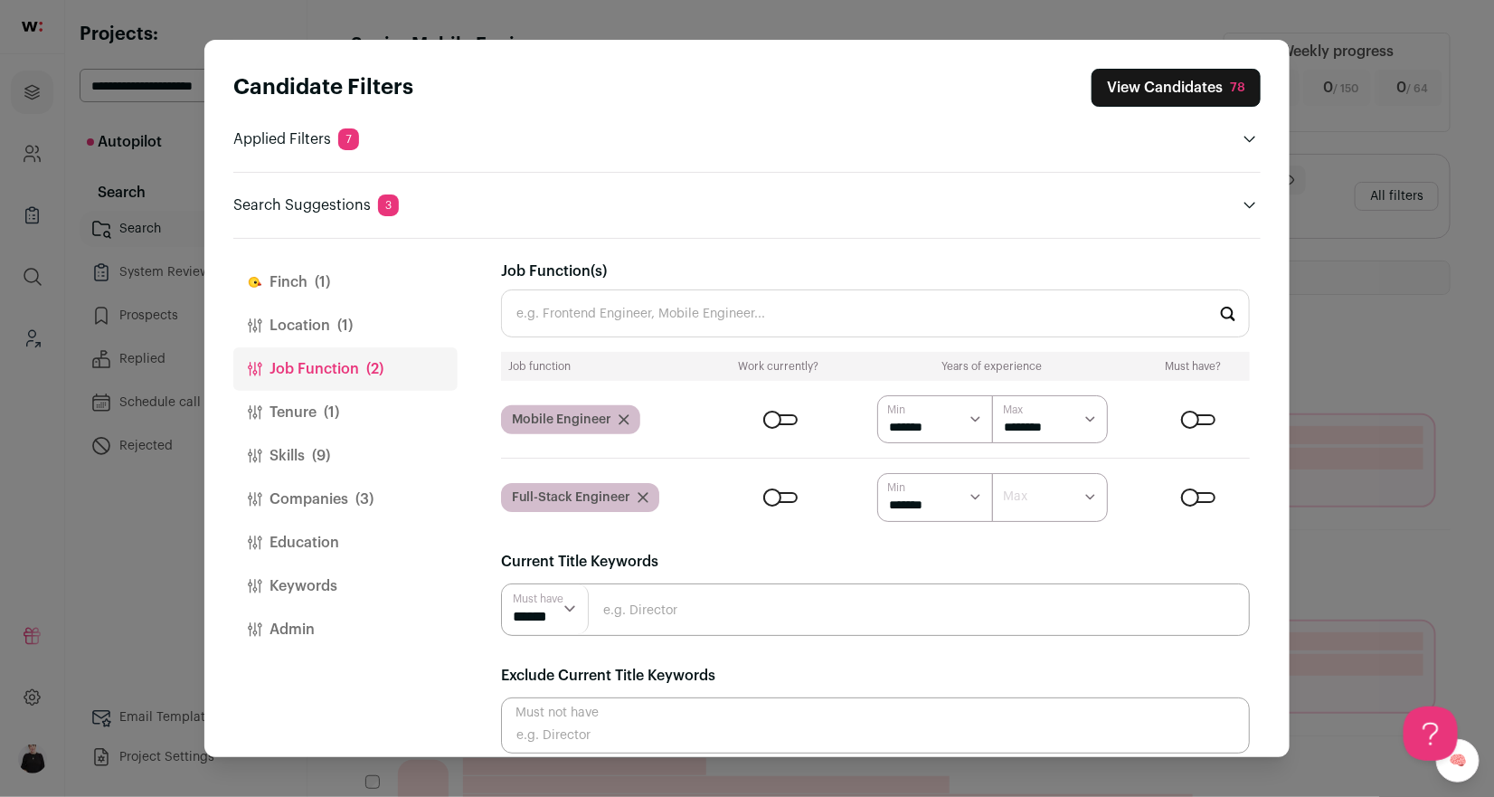
click at [592, 312] on input "Job Function(s)" at bounding box center [875, 313] width 749 height 48
click at [326, 398] on button "Tenure (1)" at bounding box center [345, 412] width 224 height 43
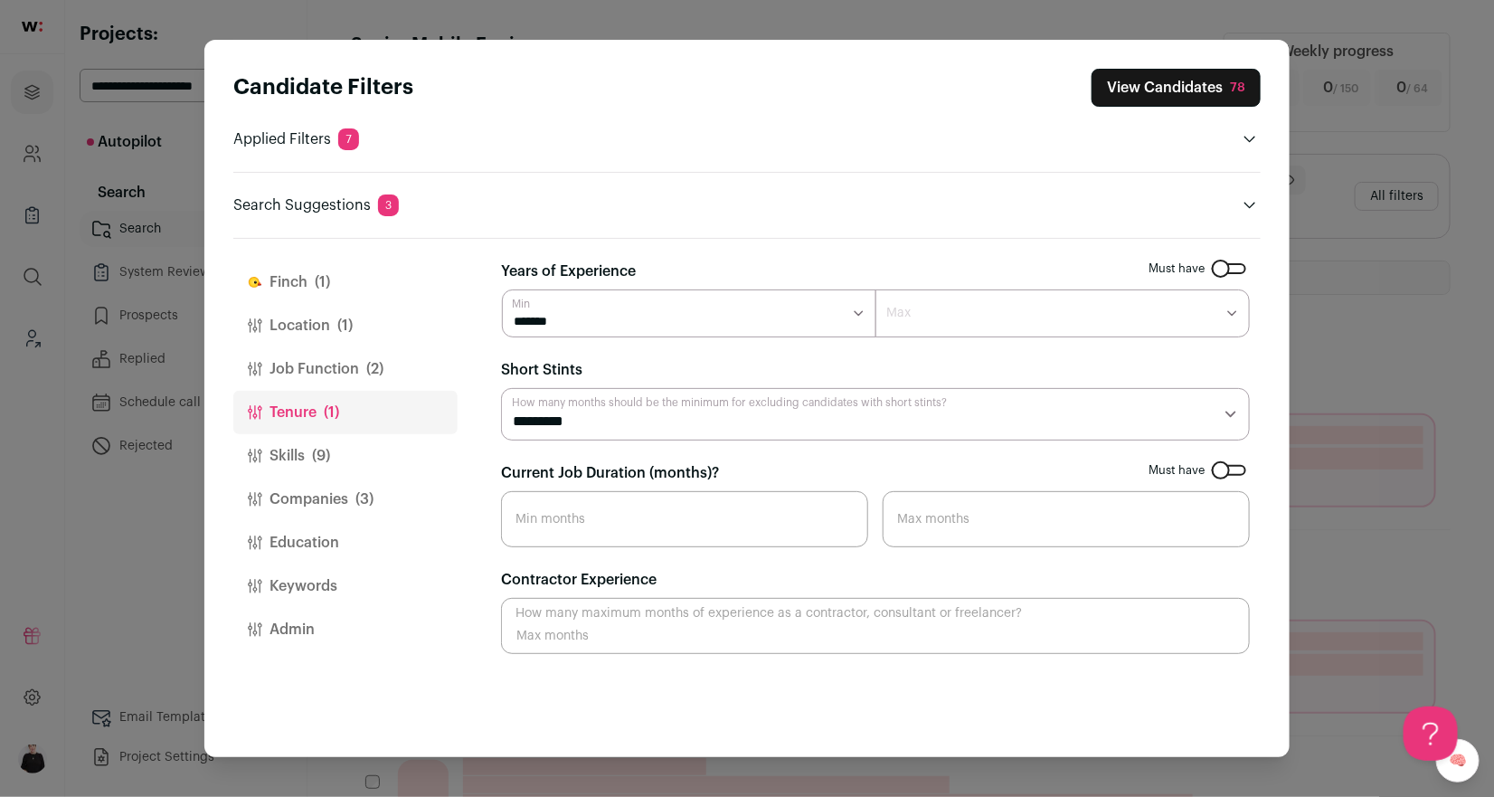
click at [306, 452] on button "Skills (9)" at bounding box center [345, 455] width 224 height 43
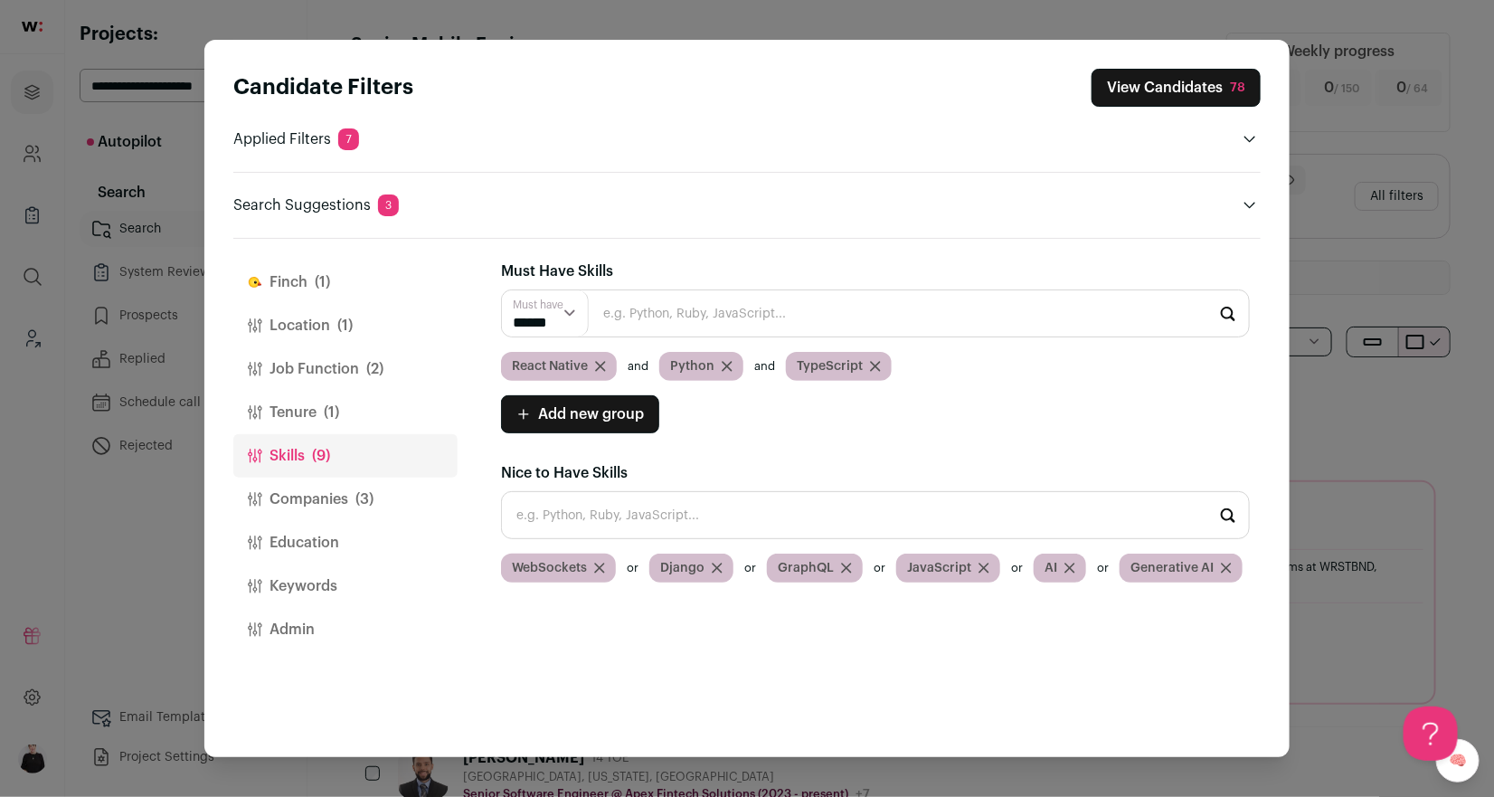
click at [309, 493] on button "Companies (3)" at bounding box center [345, 498] width 224 height 43
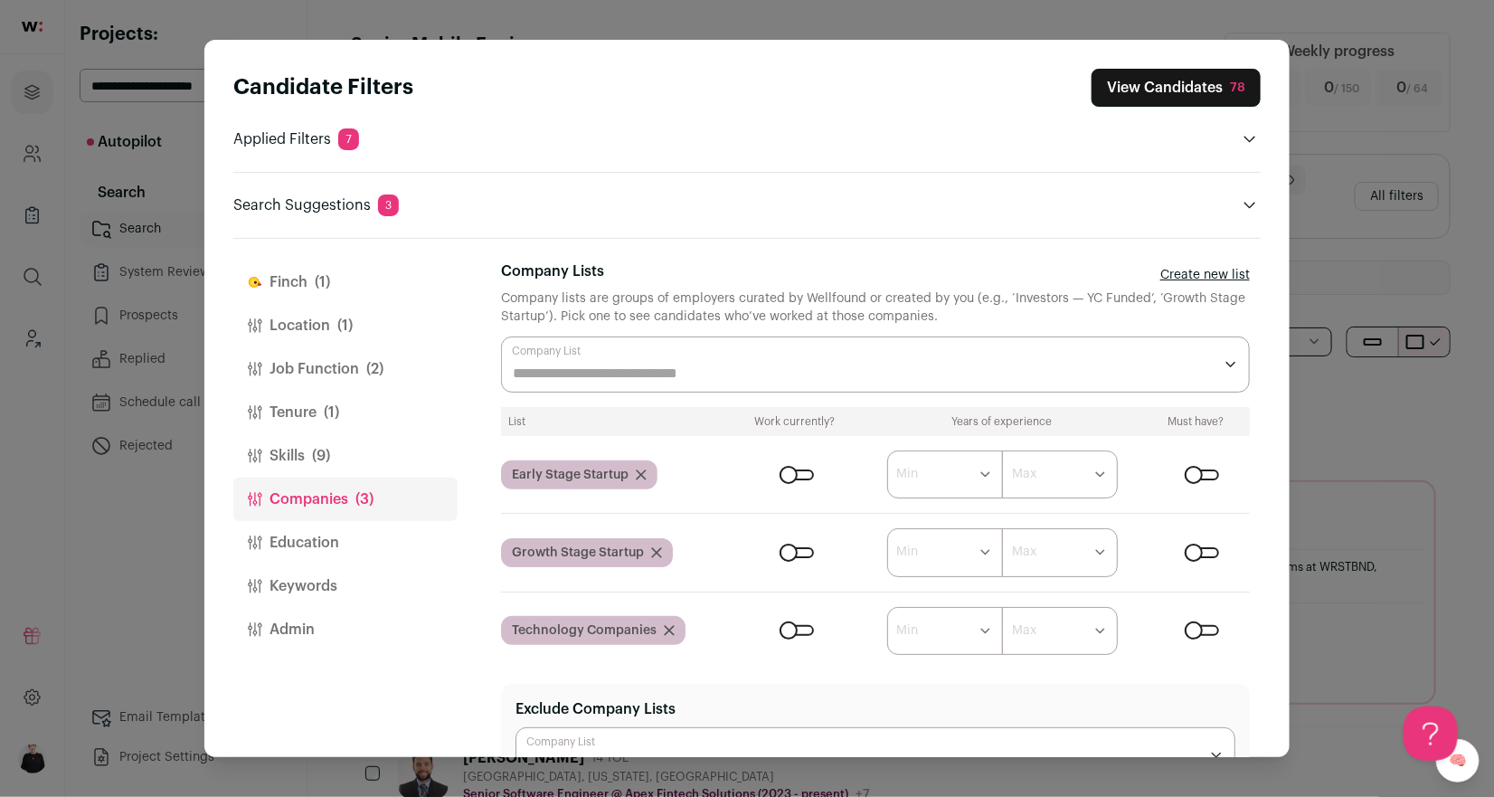
click at [1218, 472] on div "Close modal via background" at bounding box center [1199, 474] width 45 height 11
click at [669, 631] on icon "Close modal via background" at bounding box center [669, 630] width 11 height 11
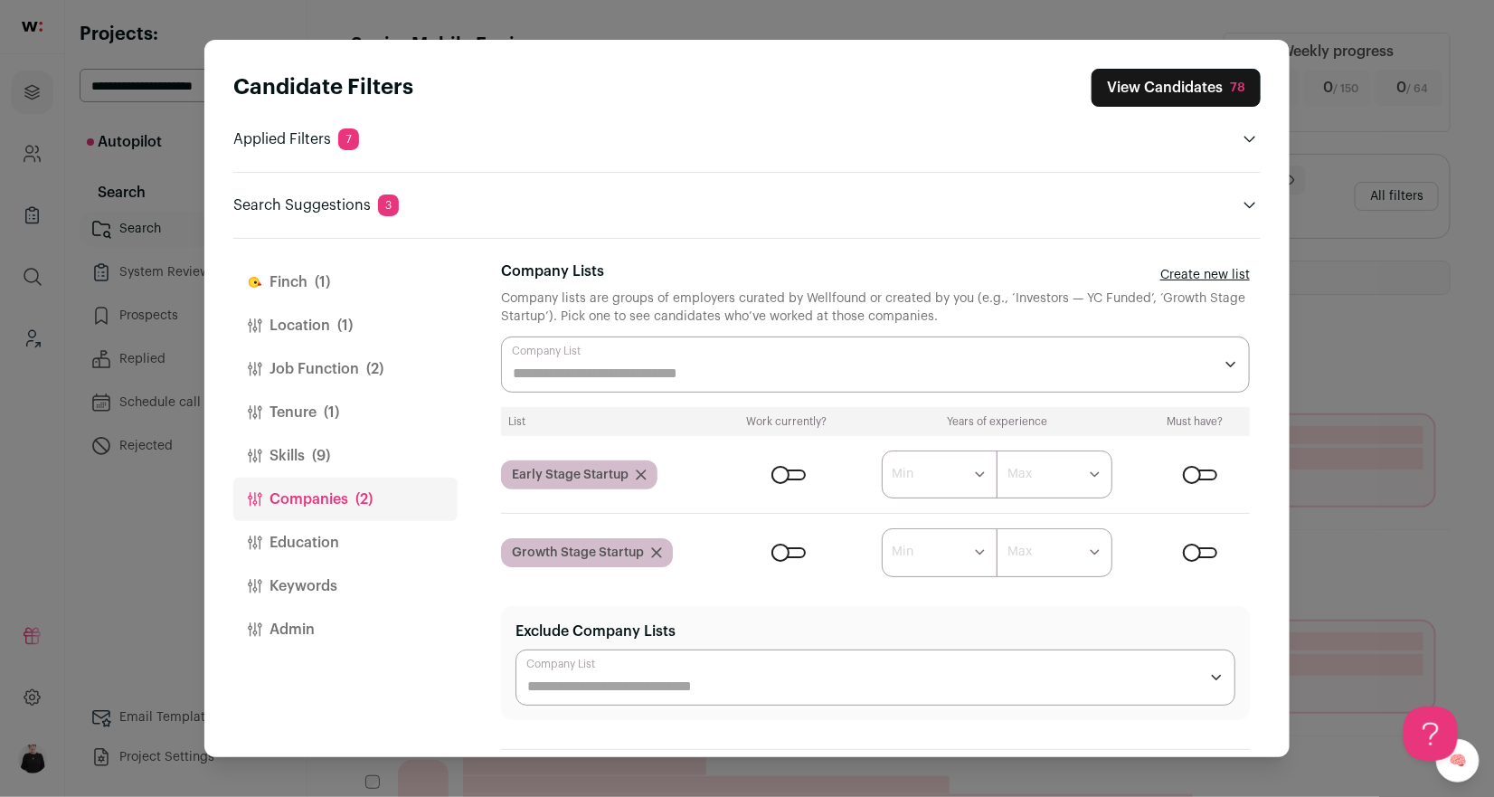
click at [597, 366] on input "Company Lists" at bounding box center [863, 374] width 700 height 22
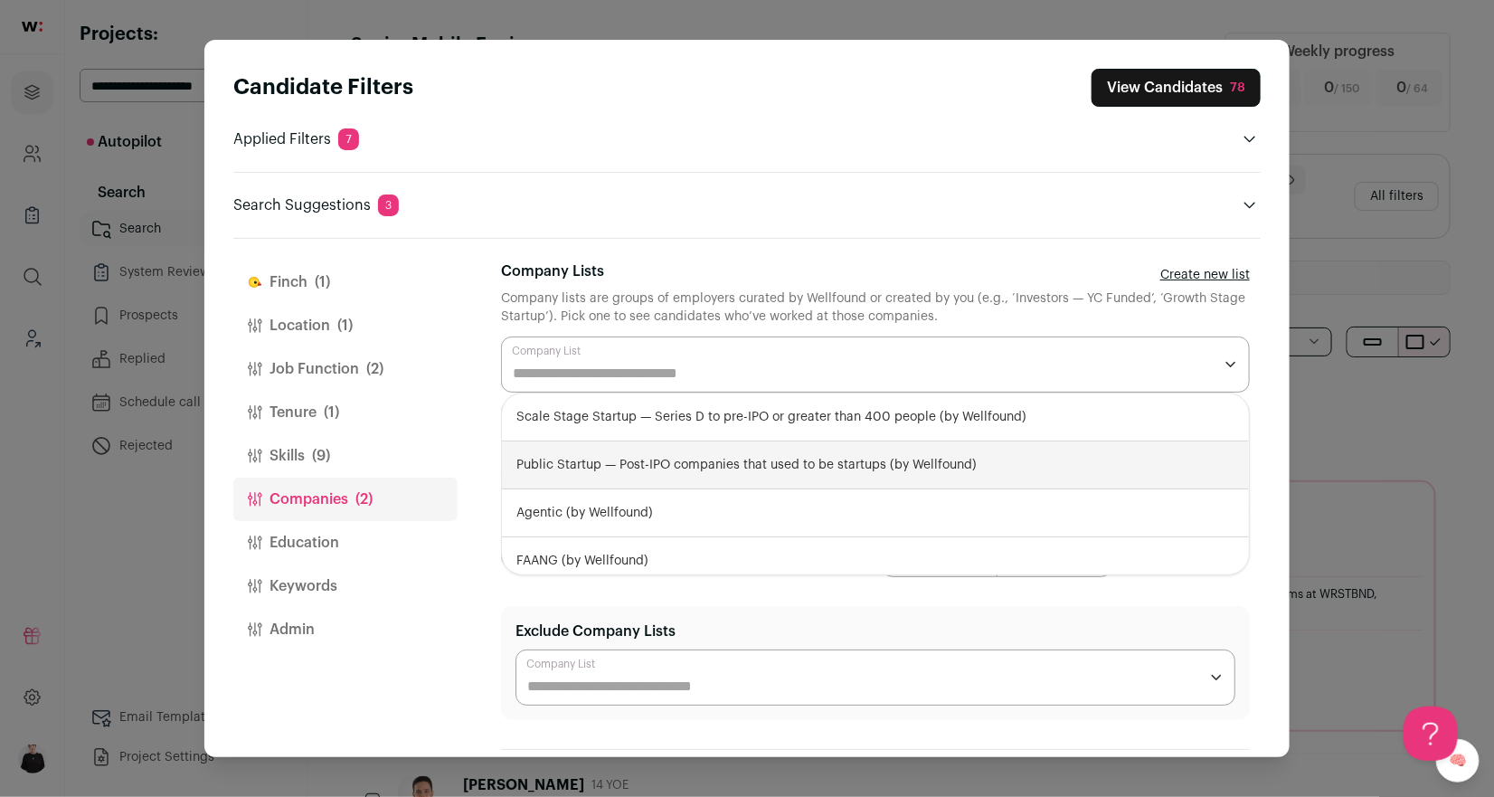
click at [595, 458] on div "Public Startup — Post-IPO companies that used to be startups (by Wellfound)" at bounding box center [875, 465] width 747 height 48
select select "**********"
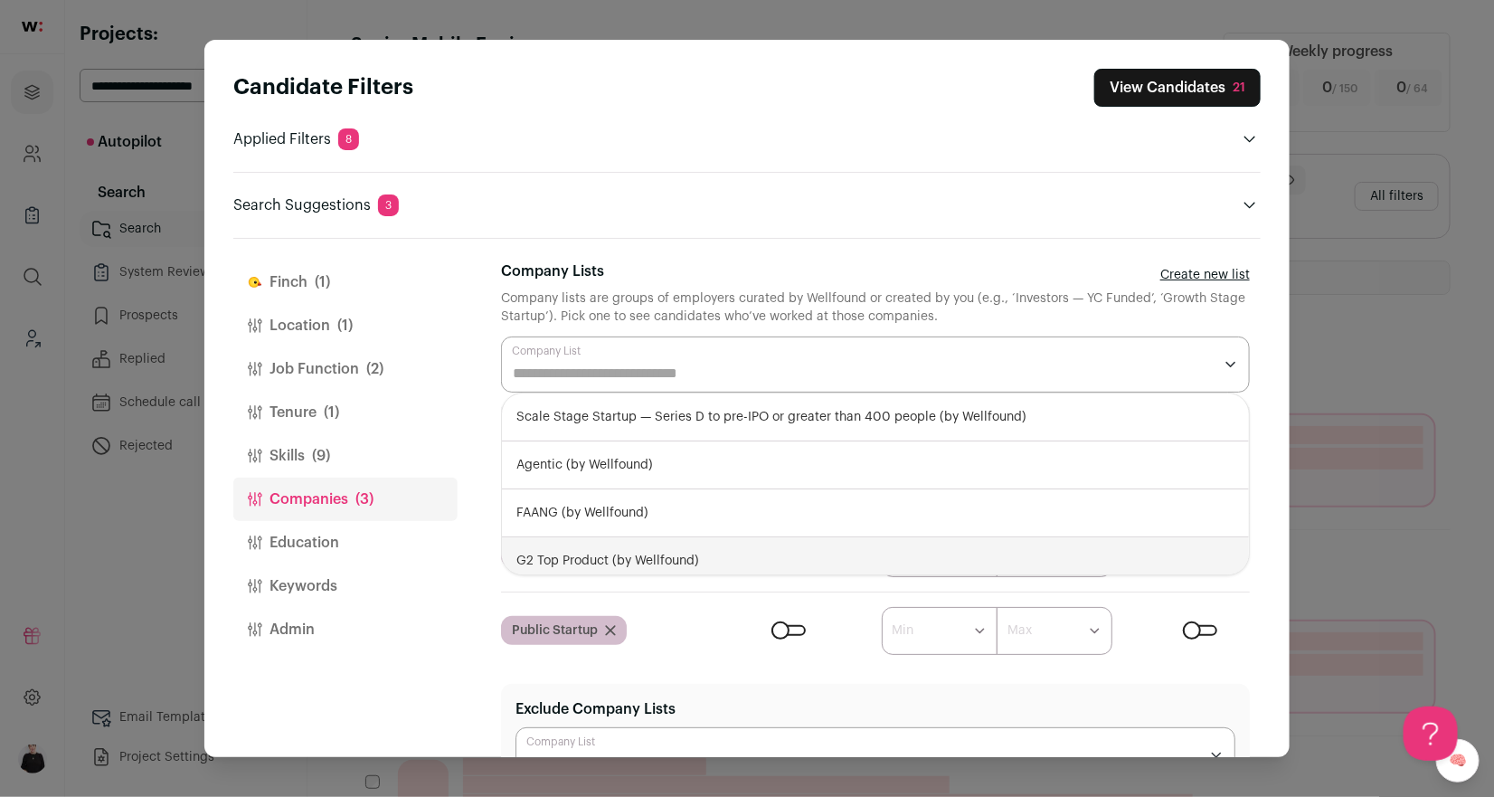
click at [467, 571] on div "[PERSON_NAME] (1) Location (1) Job Function (2) Tenure (1) Skills (9) Companies…" at bounding box center [746, 498] width 1027 height 518
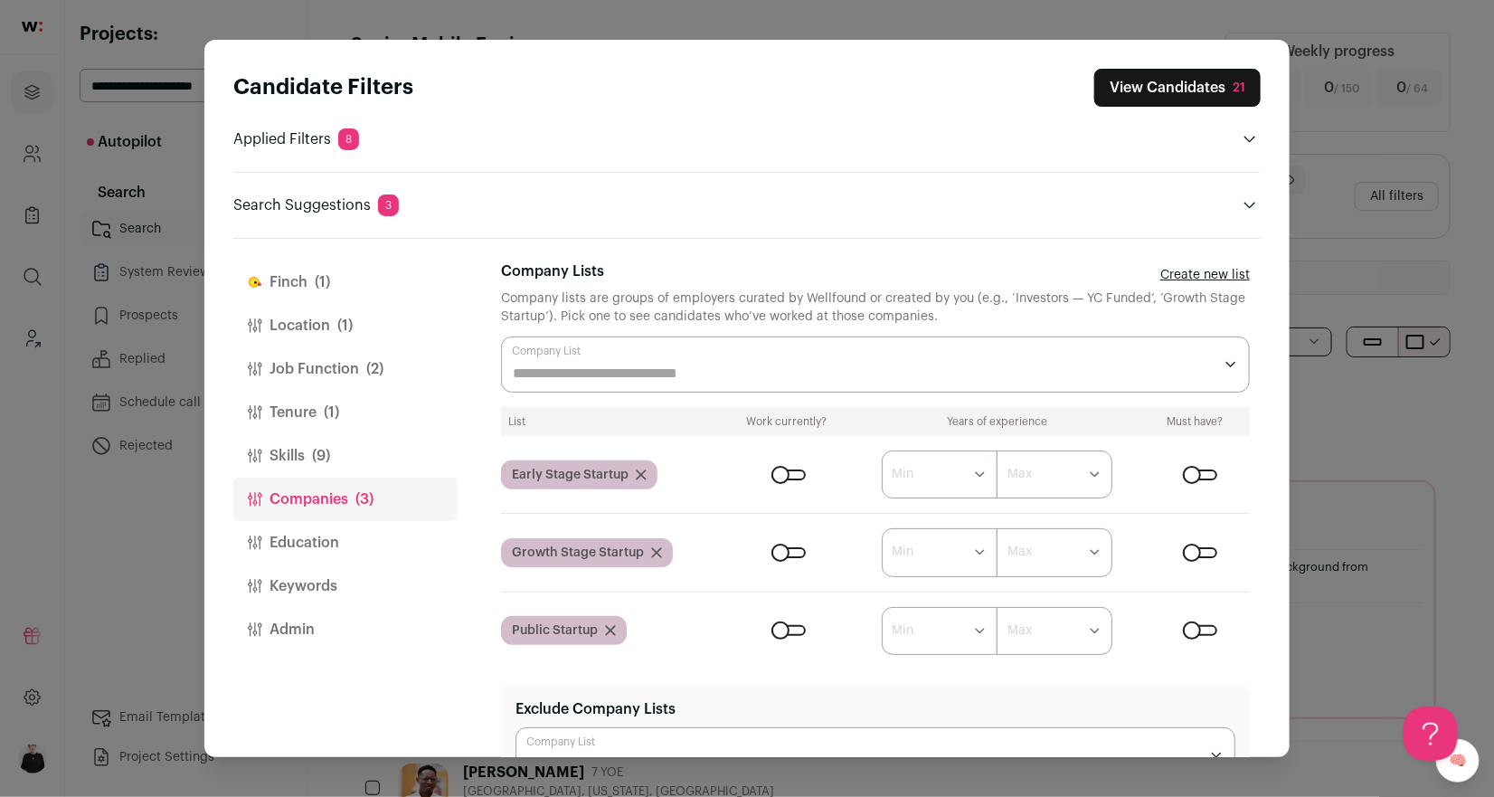
click at [1196, 547] on div "Close modal via background" at bounding box center [1200, 552] width 34 height 11
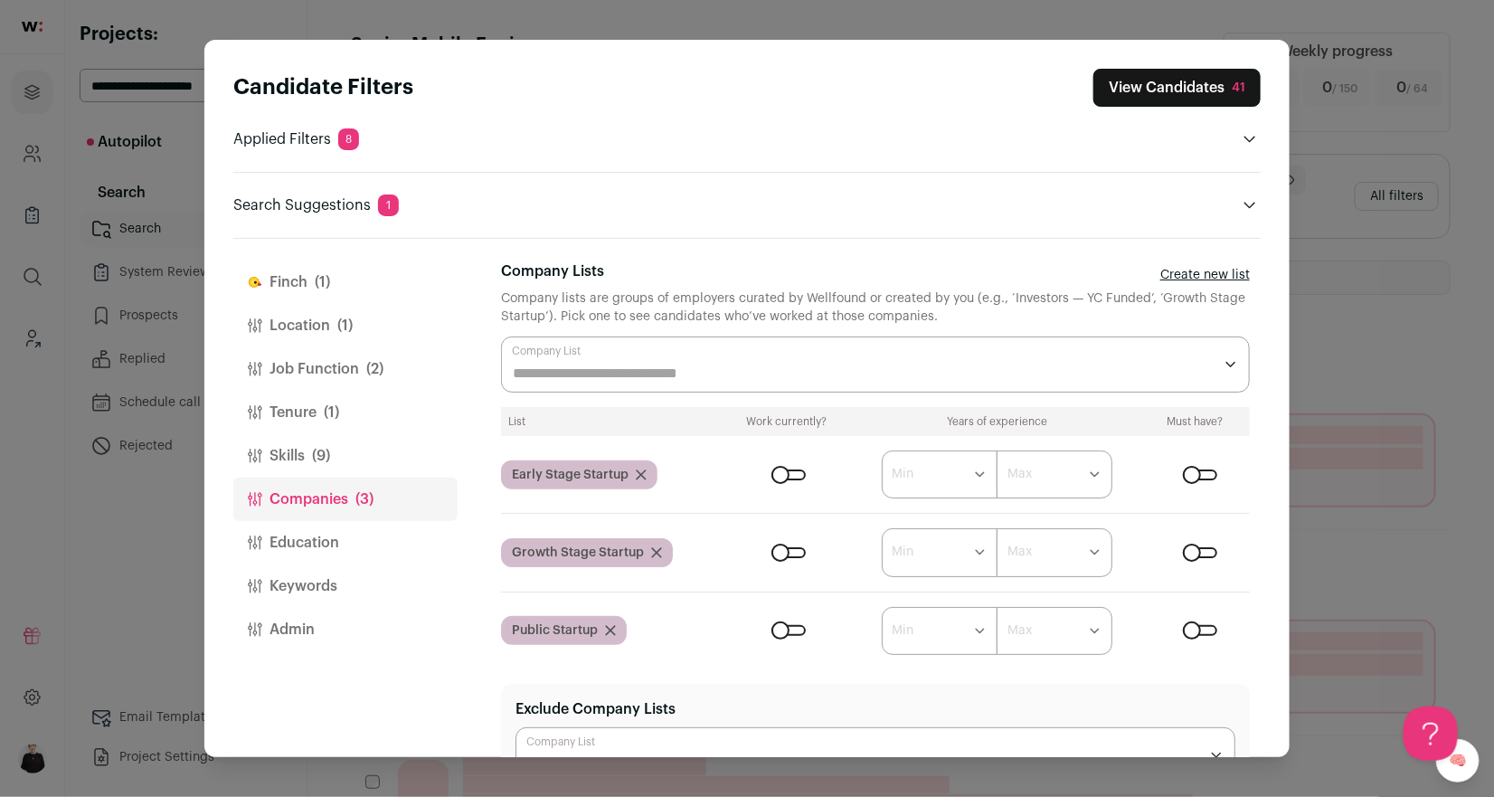
click at [1199, 469] on div "Close modal via background" at bounding box center [1200, 474] width 34 height 11
click at [921, 368] on input "Company Lists" at bounding box center [863, 374] width 700 height 22
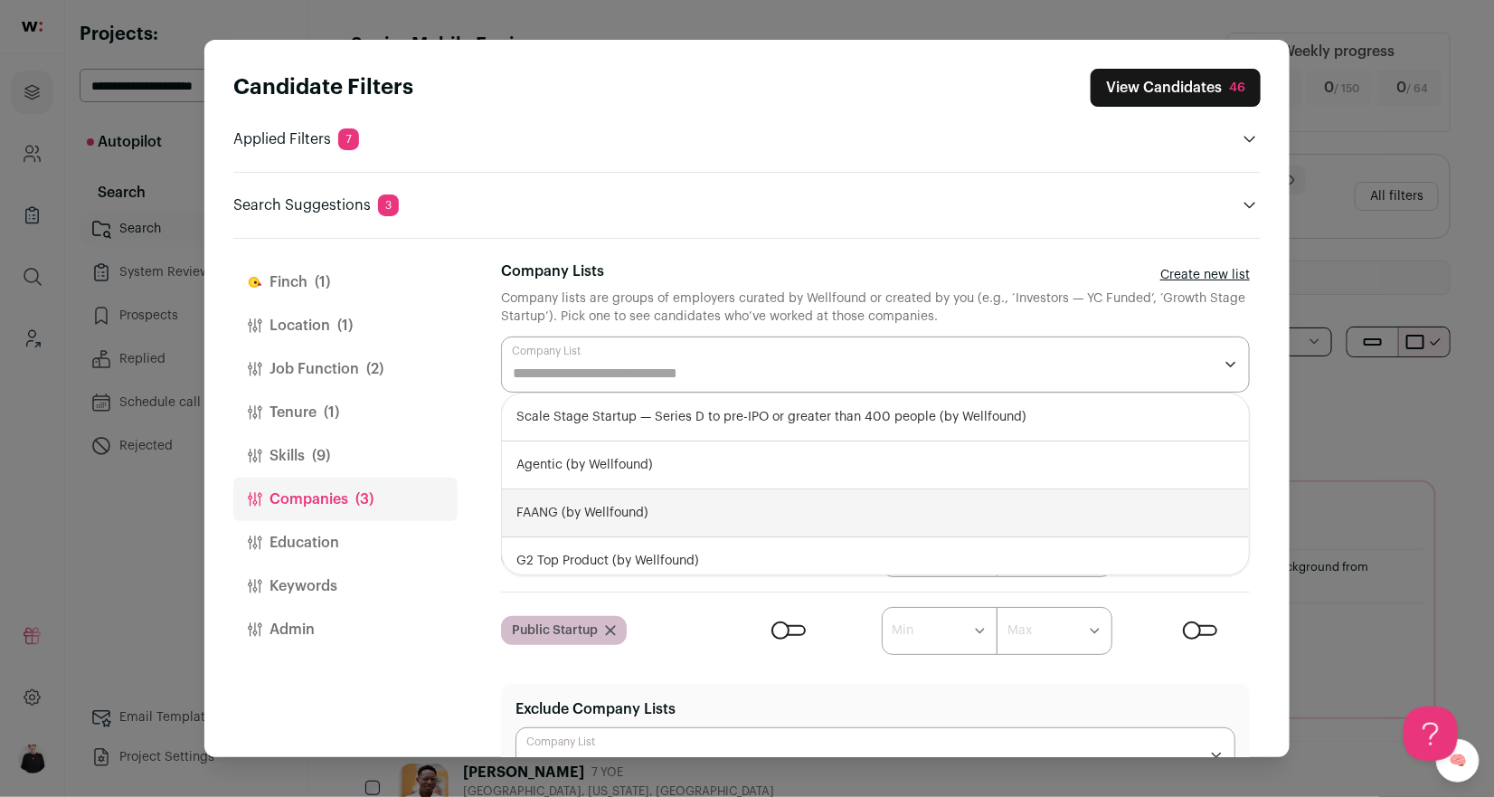
click at [644, 515] on div "FAANG (by Wellfound)" at bounding box center [875, 513] width 747 height 48
select select "****"
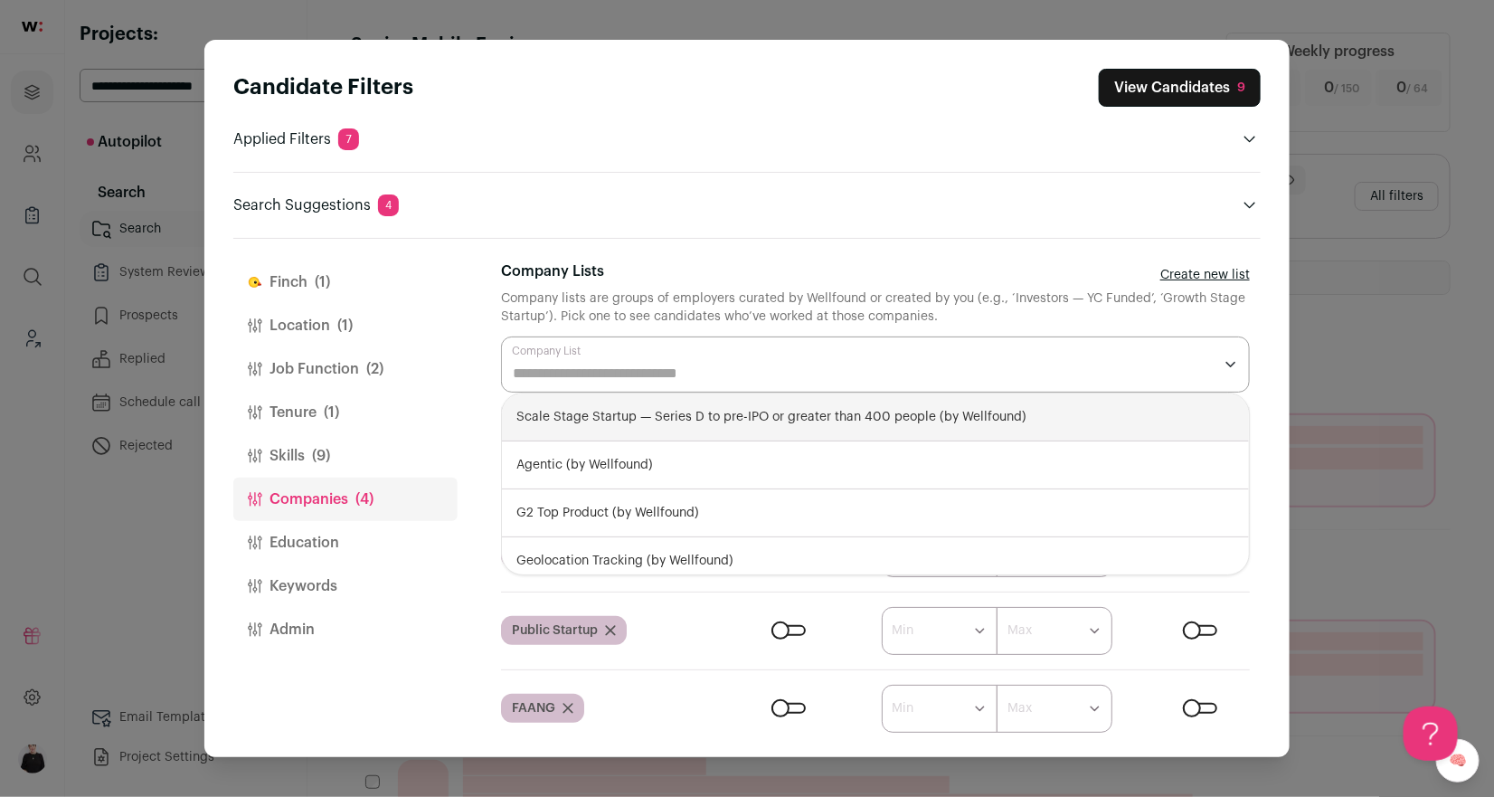
click at [754, 184] on div "Search Suggestions 4 Remove React Native to increase pool size by 46 results **…" at bounding box center [746, 194] width 1027 height 44
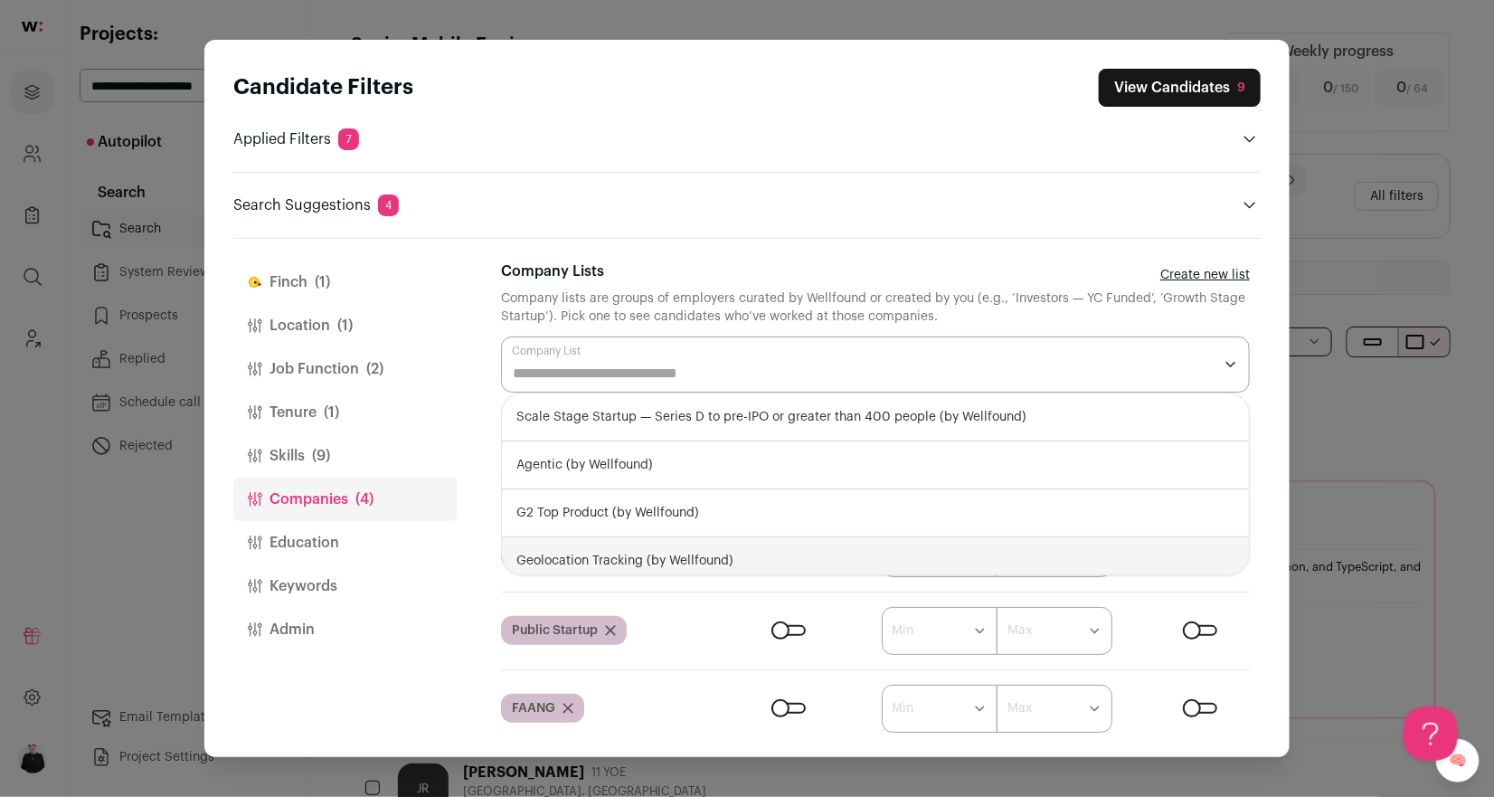
scroll to position [283, 0]
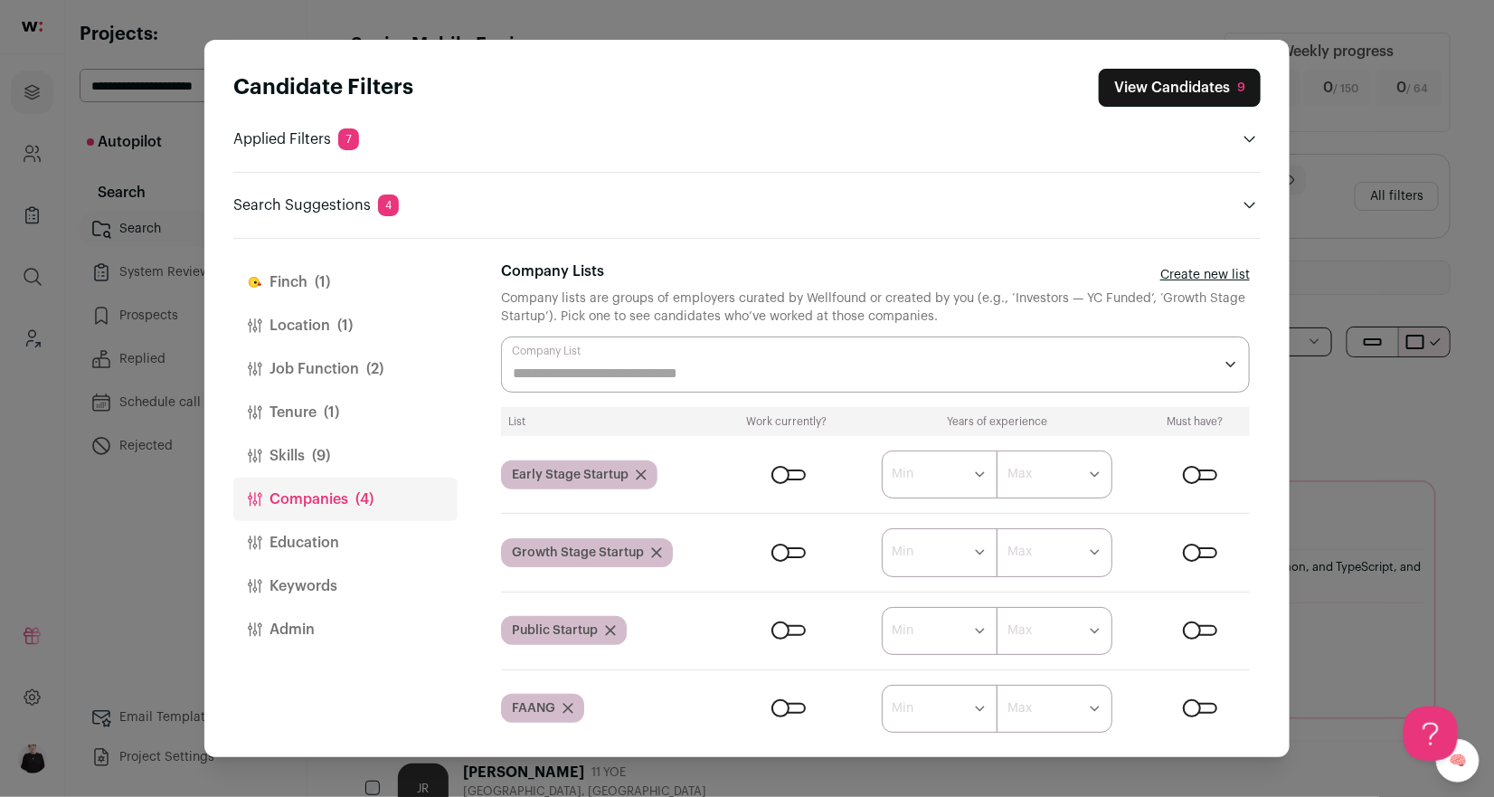
click at [566, 705] on icon "Close modal via background" at bounding box center [567, 708] width 11 height 11
click at [798, 370] on input "Company Lists" at bounding box center [863, 374] width 700 height 22
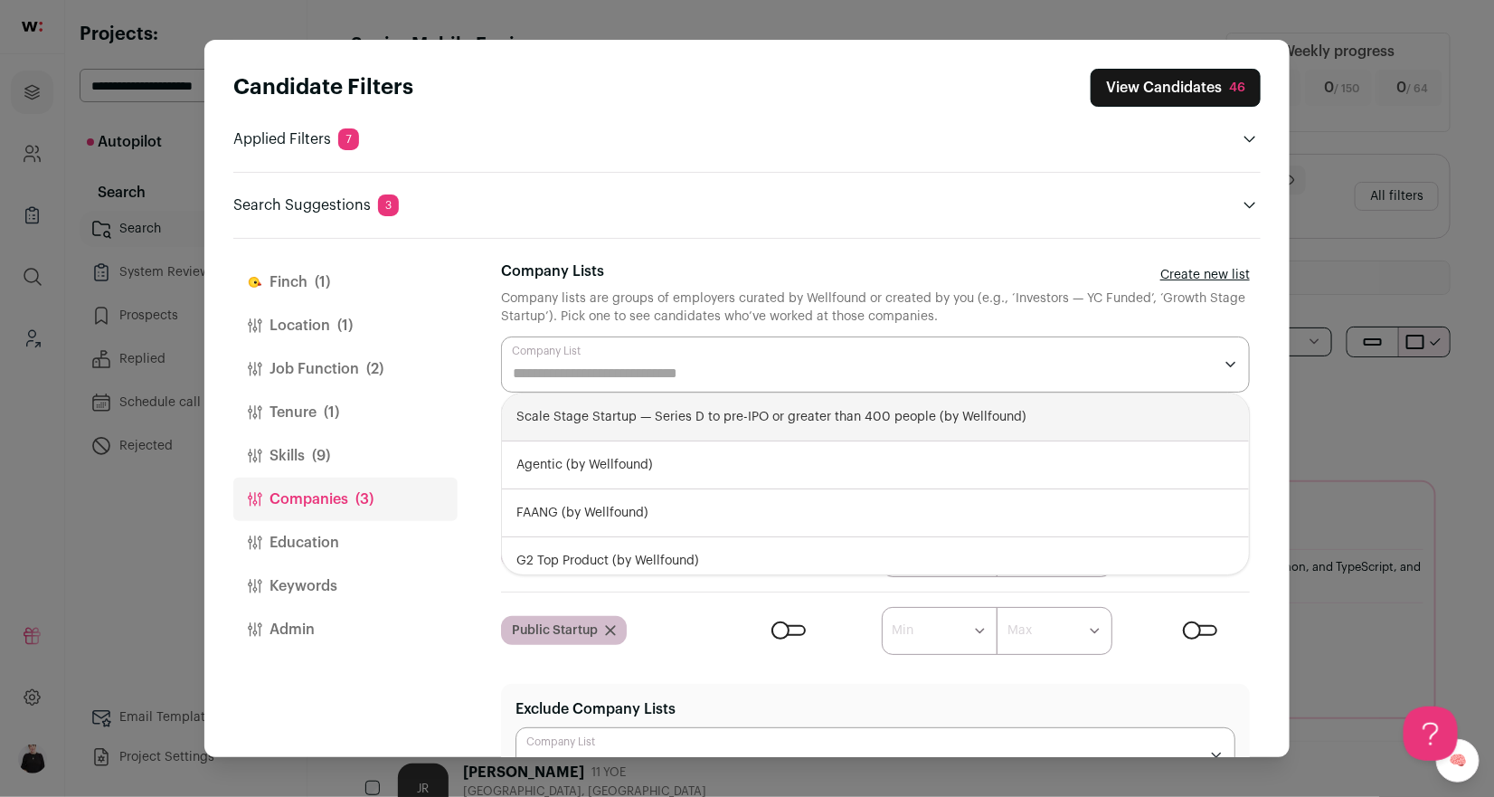
click at [683, 433] on div "Scale Stage Startup — Series D to pre-IPO or greater than 400 people (by Wellfo…" at bounding box center [875, 417] width 747 height 48
select select "**********"
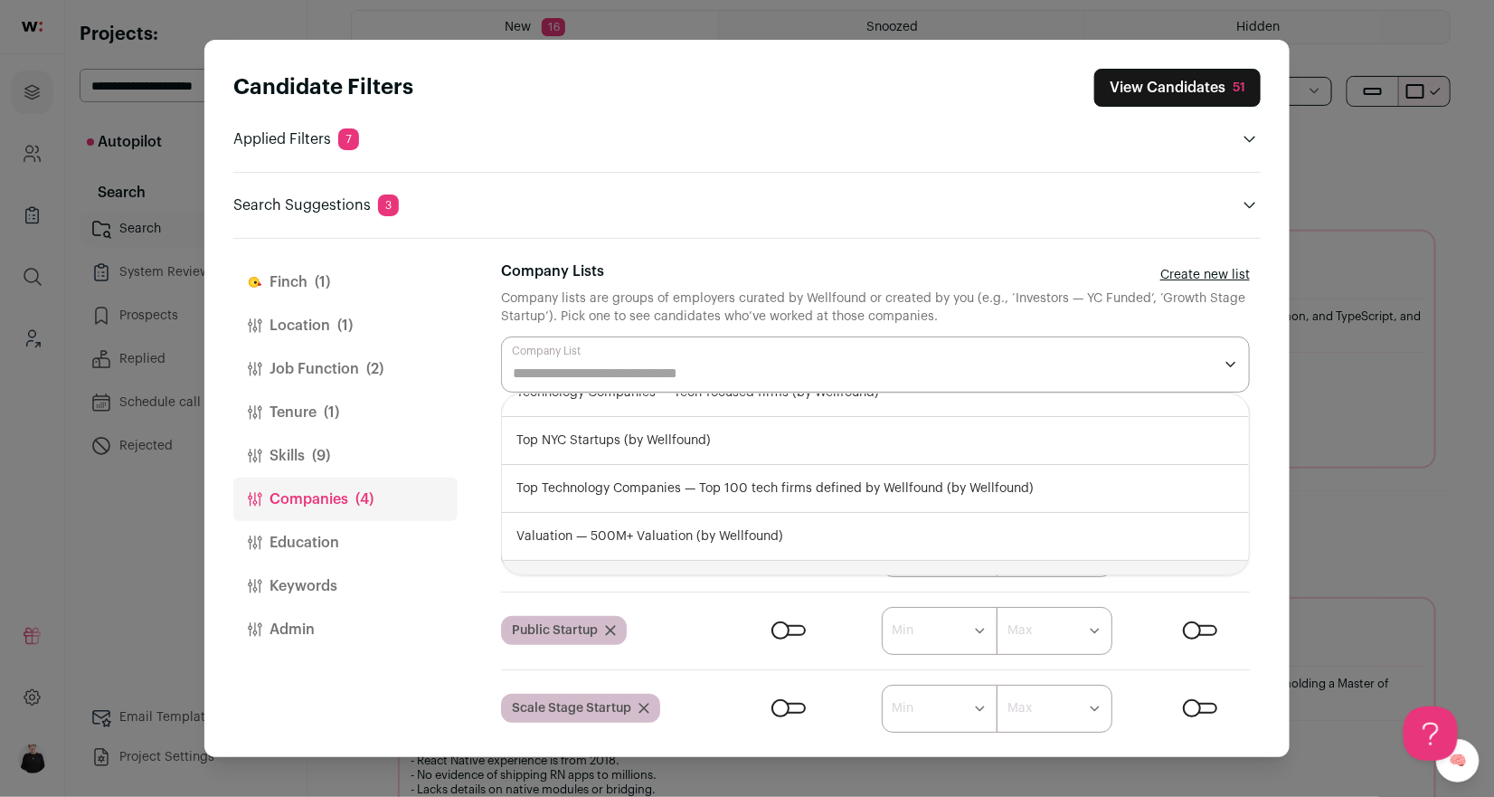
scroll to position [269, 0]
click at [1186, 75] on button "View Candidates 51" at bounding box center [1177, 88] width 166 height 38
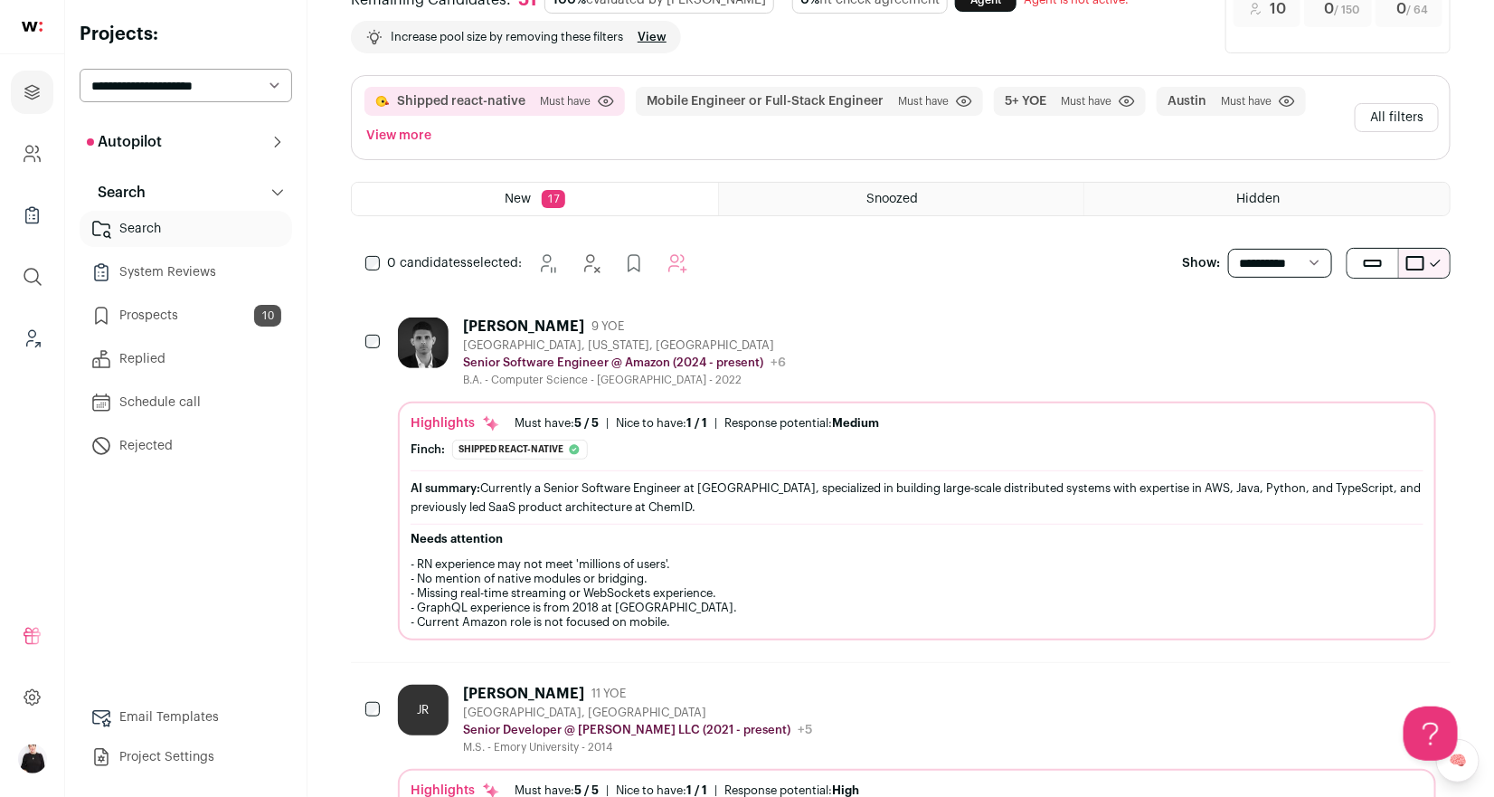
scroll to position [81, 0]
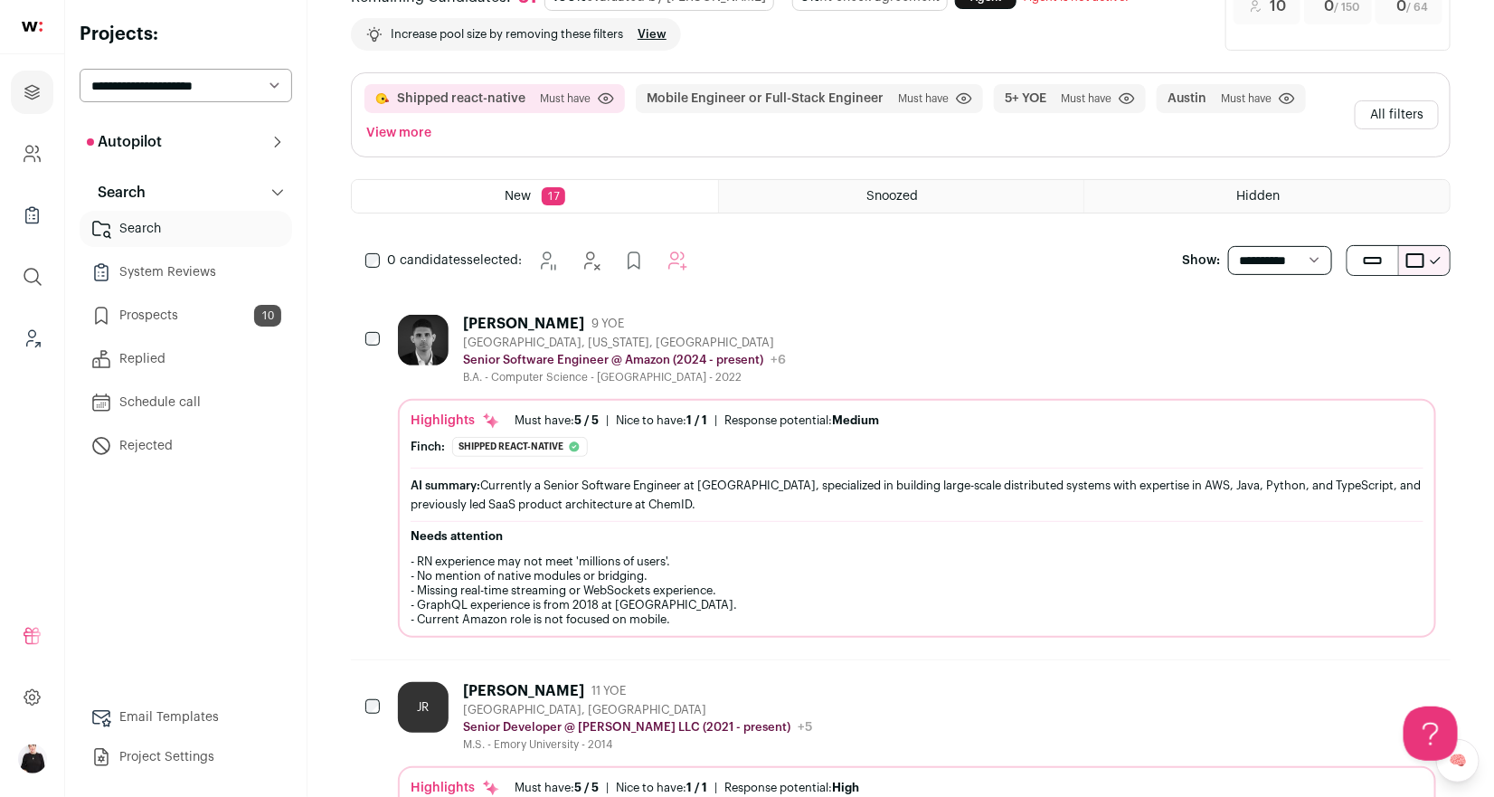
click at [500, 335] on div "[GEOGRAPHIC_DATA], [US_STATE], [GEOGRAPHIC_DATA]" at bounding box center [624, 342] width 323 height 14
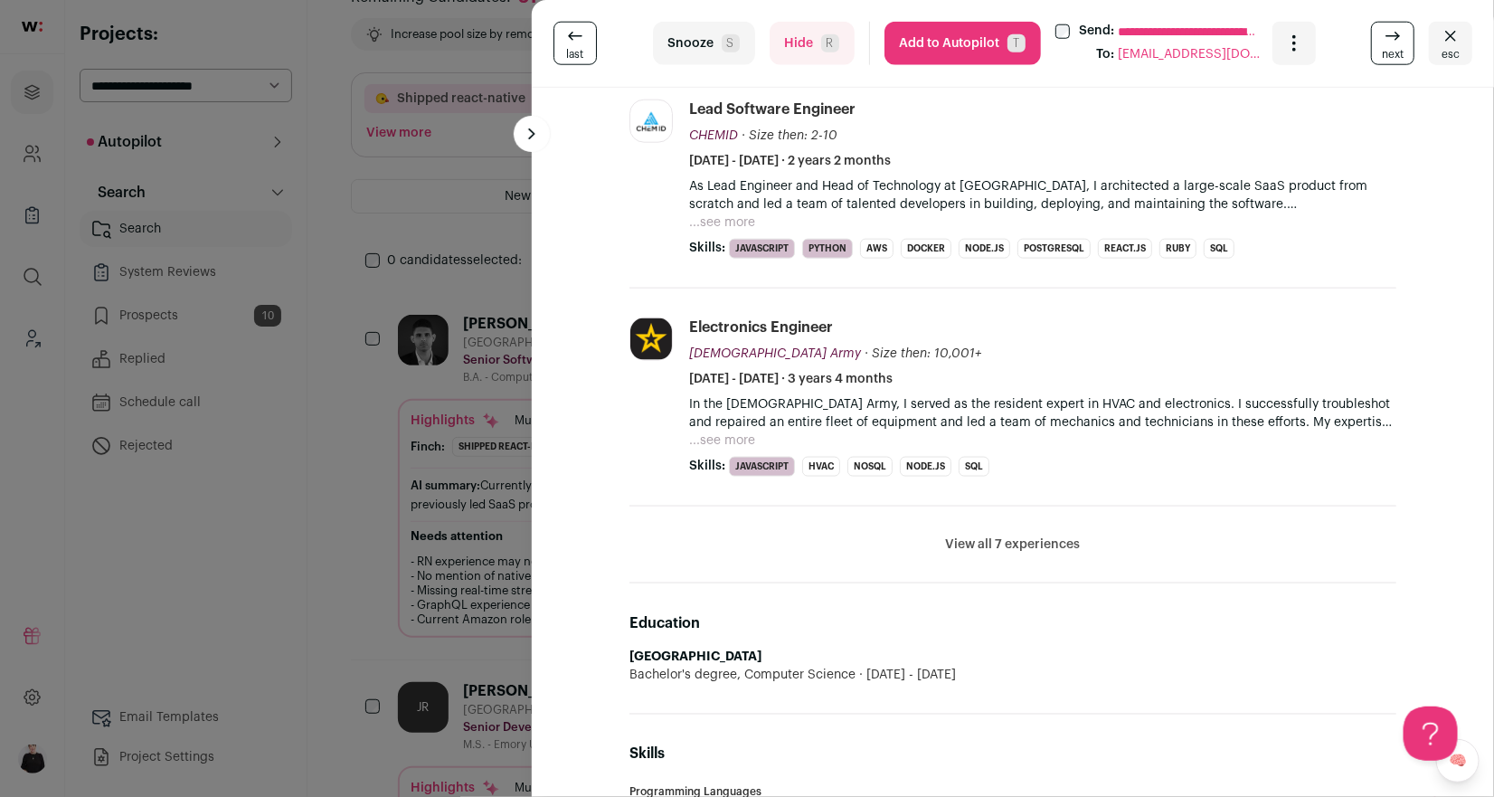
scroll to position [845, 0]
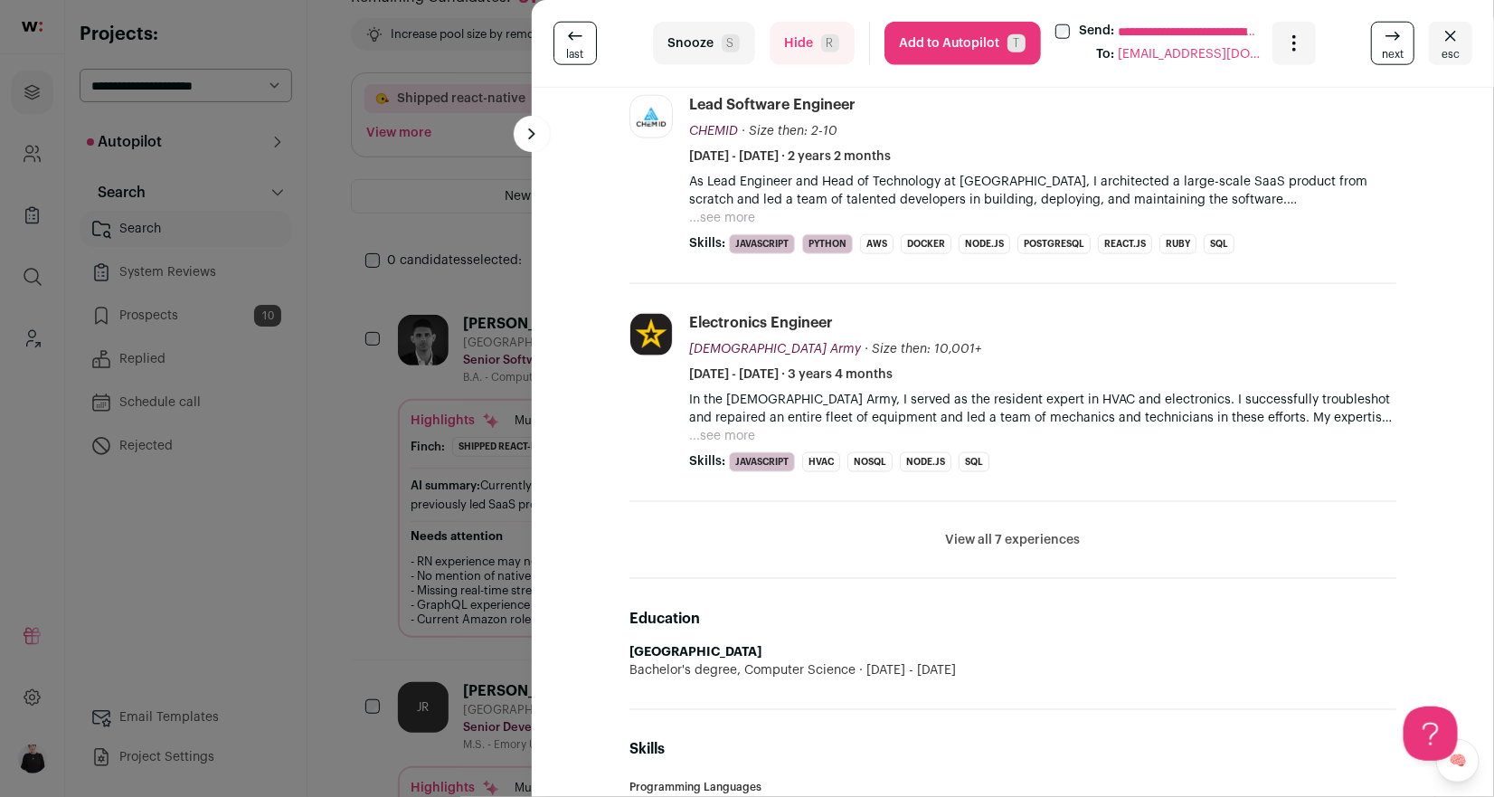
click at [972, 541] on button "View all 7 experiences" at bounding box center [1013, 540] width 135 height 18
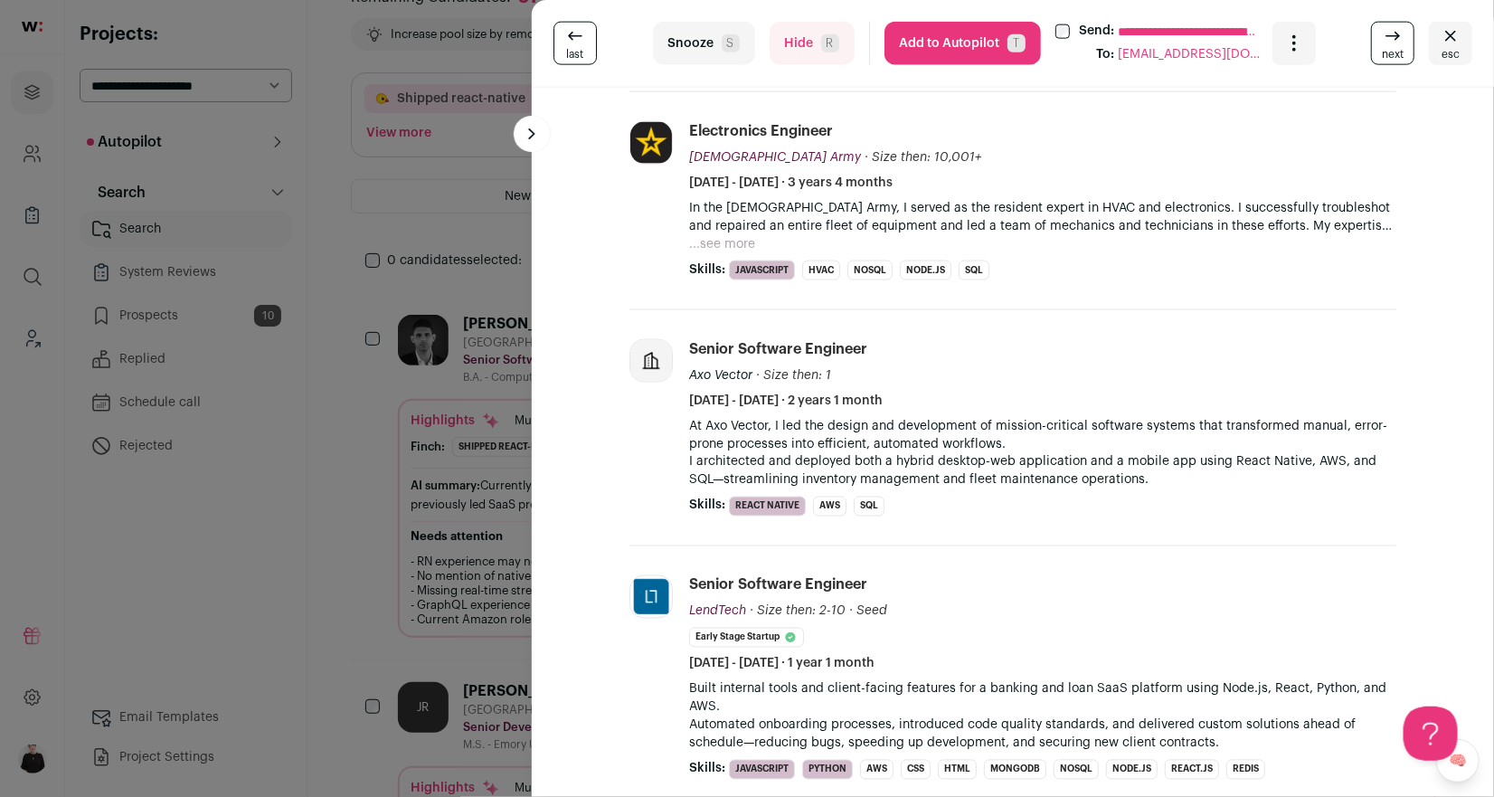
scroll to position [1038, 0]
click at [952, 43] on button "Add to Autopilot T" at bounding box center [962, 43] width 156 height 43
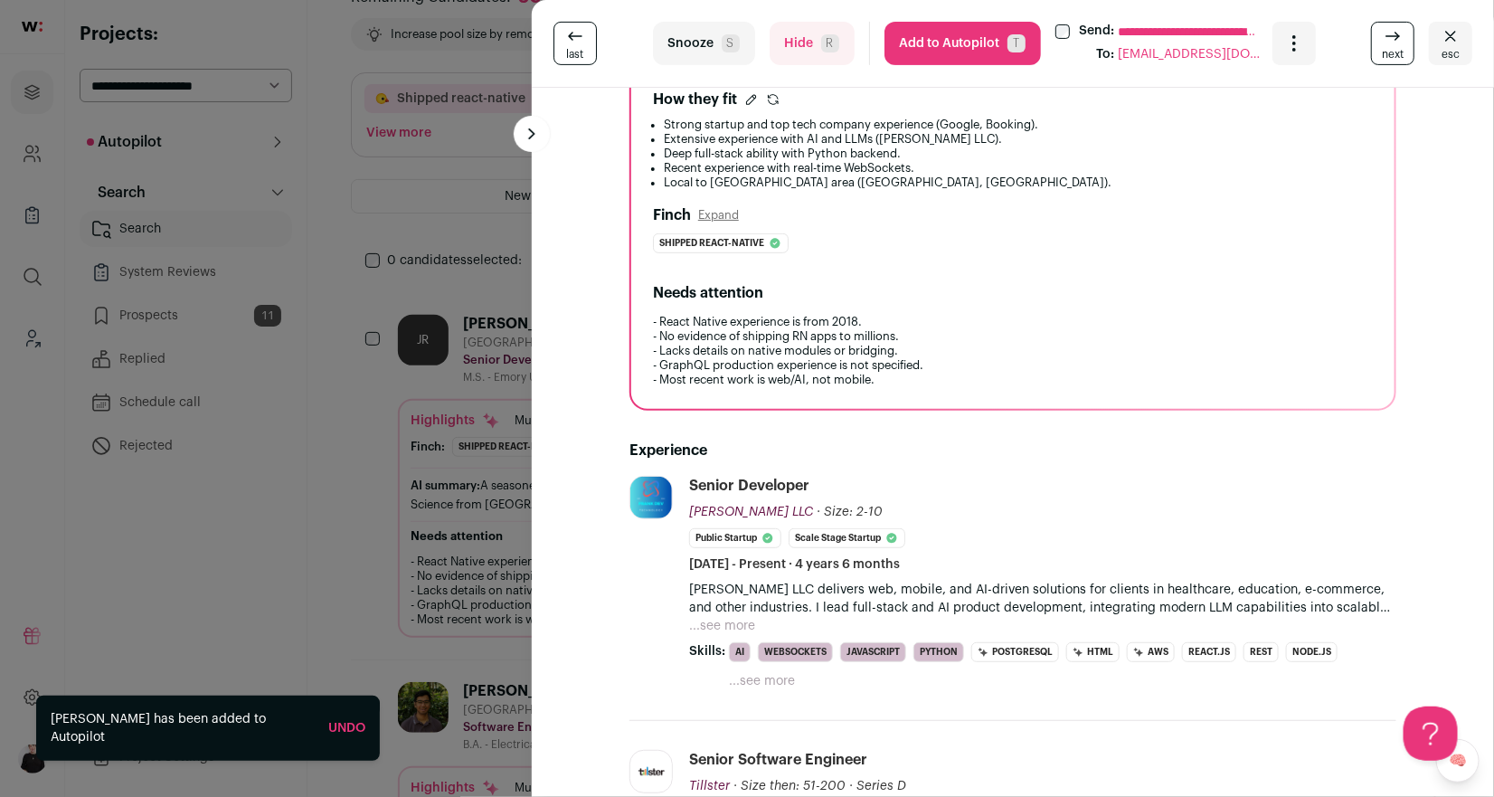
scroll to position [244, 0]
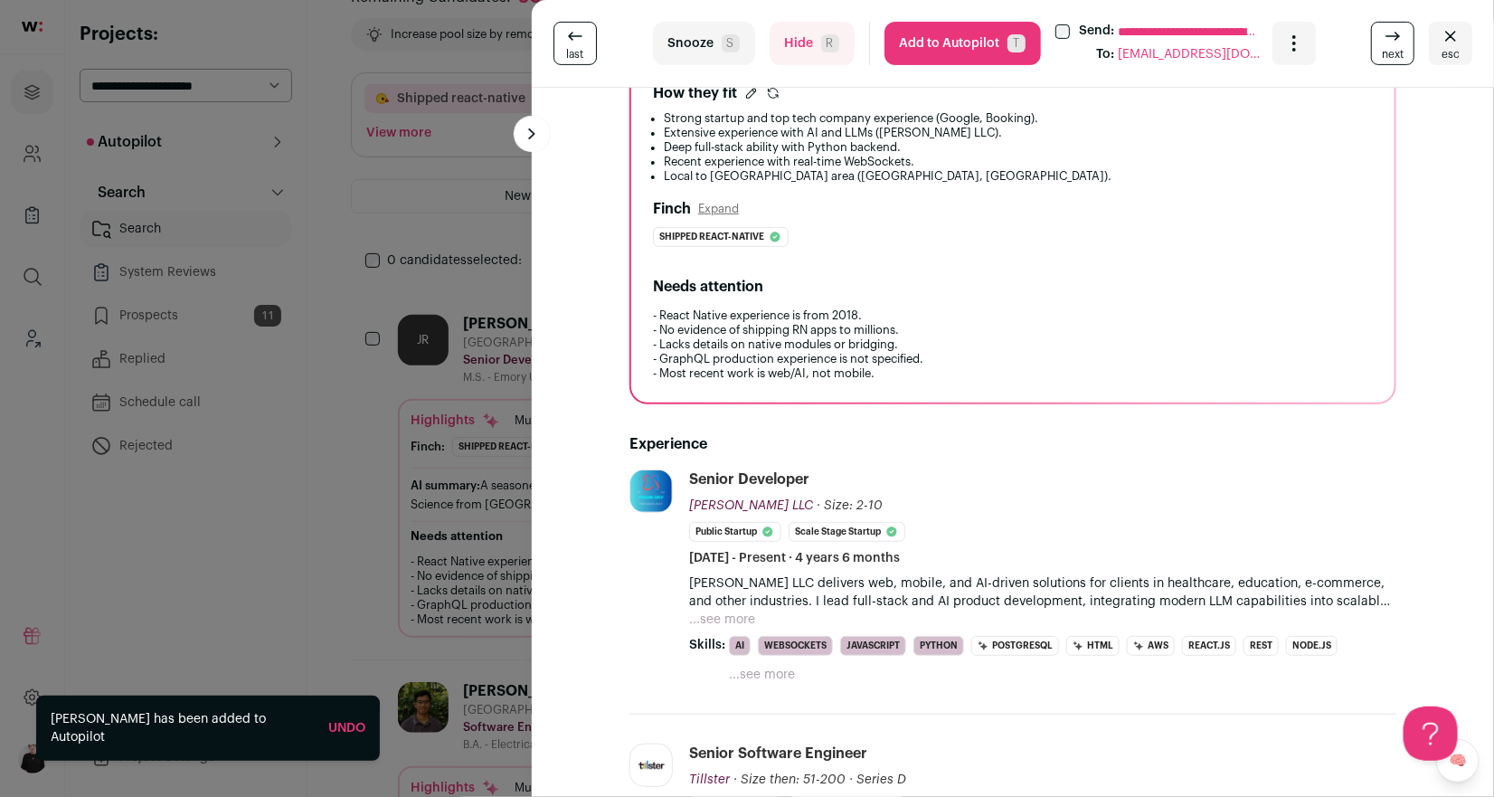
click at [736, 614] on button "...see more" at bounding box center [722, 619] width 66 height 18
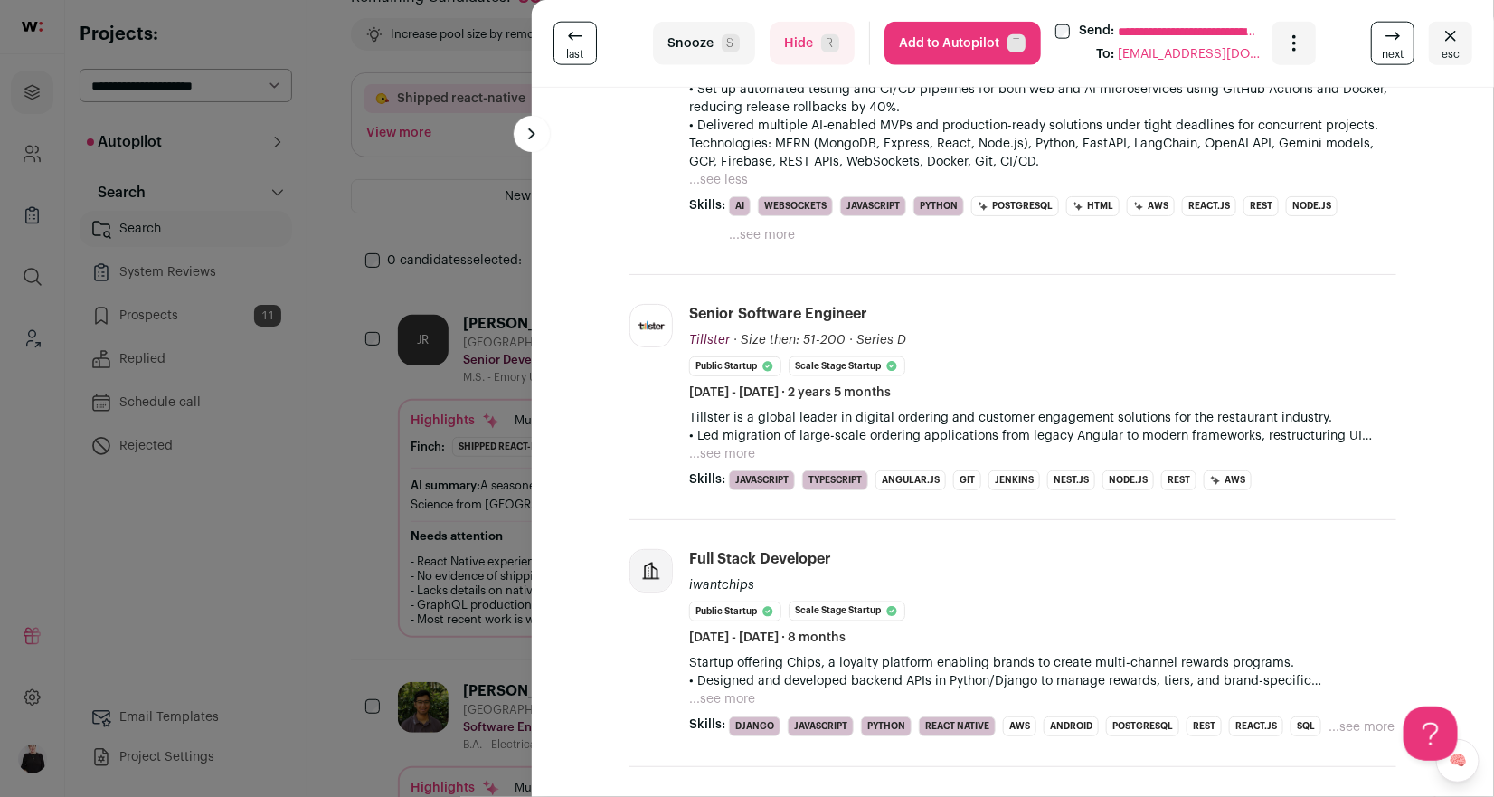
scroll to position [992, 0]
click at [1392, 33] on icon at bounding box center [1393, 36] width 22 height 22
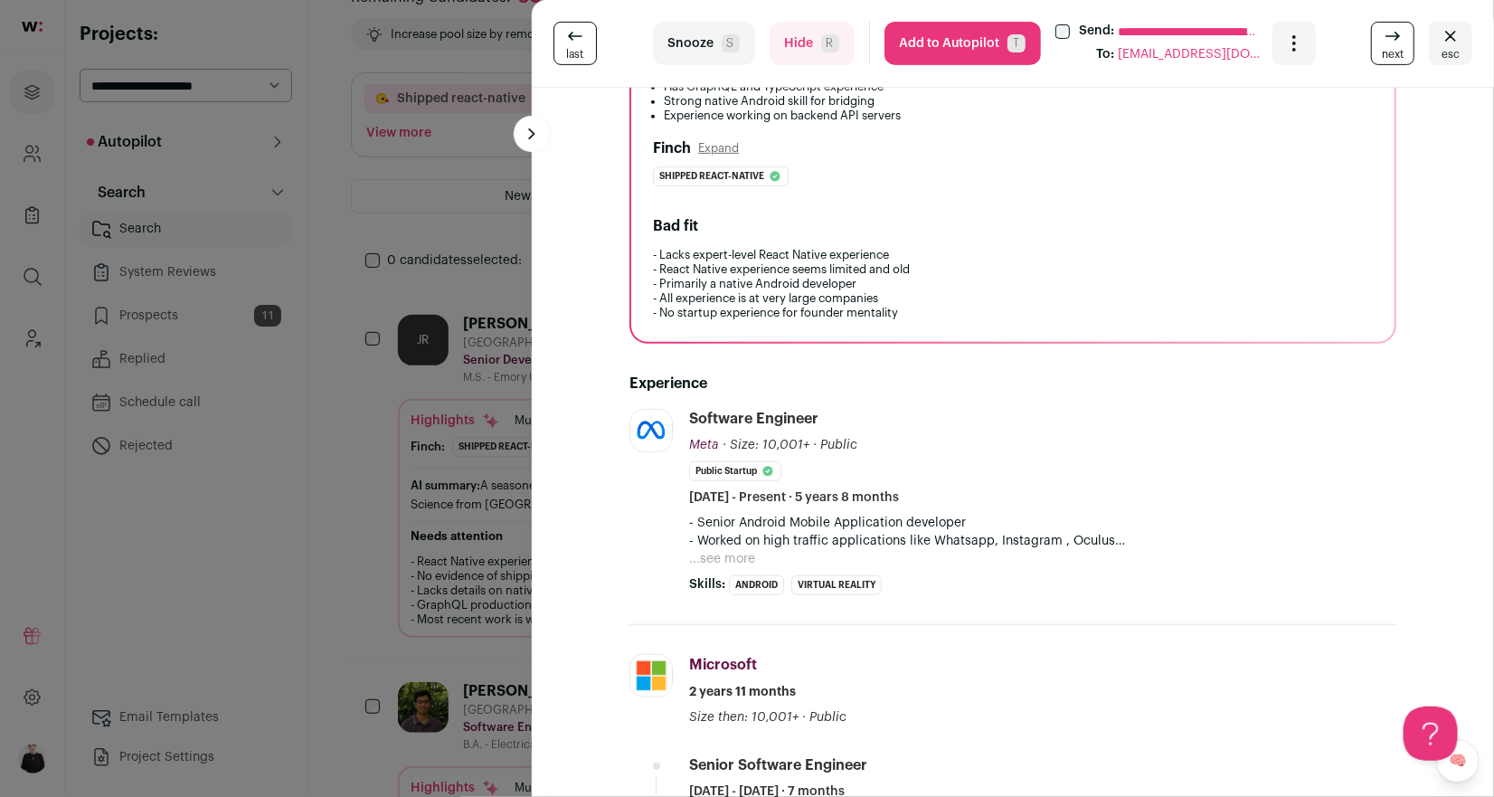
scroll to position [288, 0]
click at [978, 36] on button "Add to Autopilot T" at bounding box center [962, 43] width 156 height 43
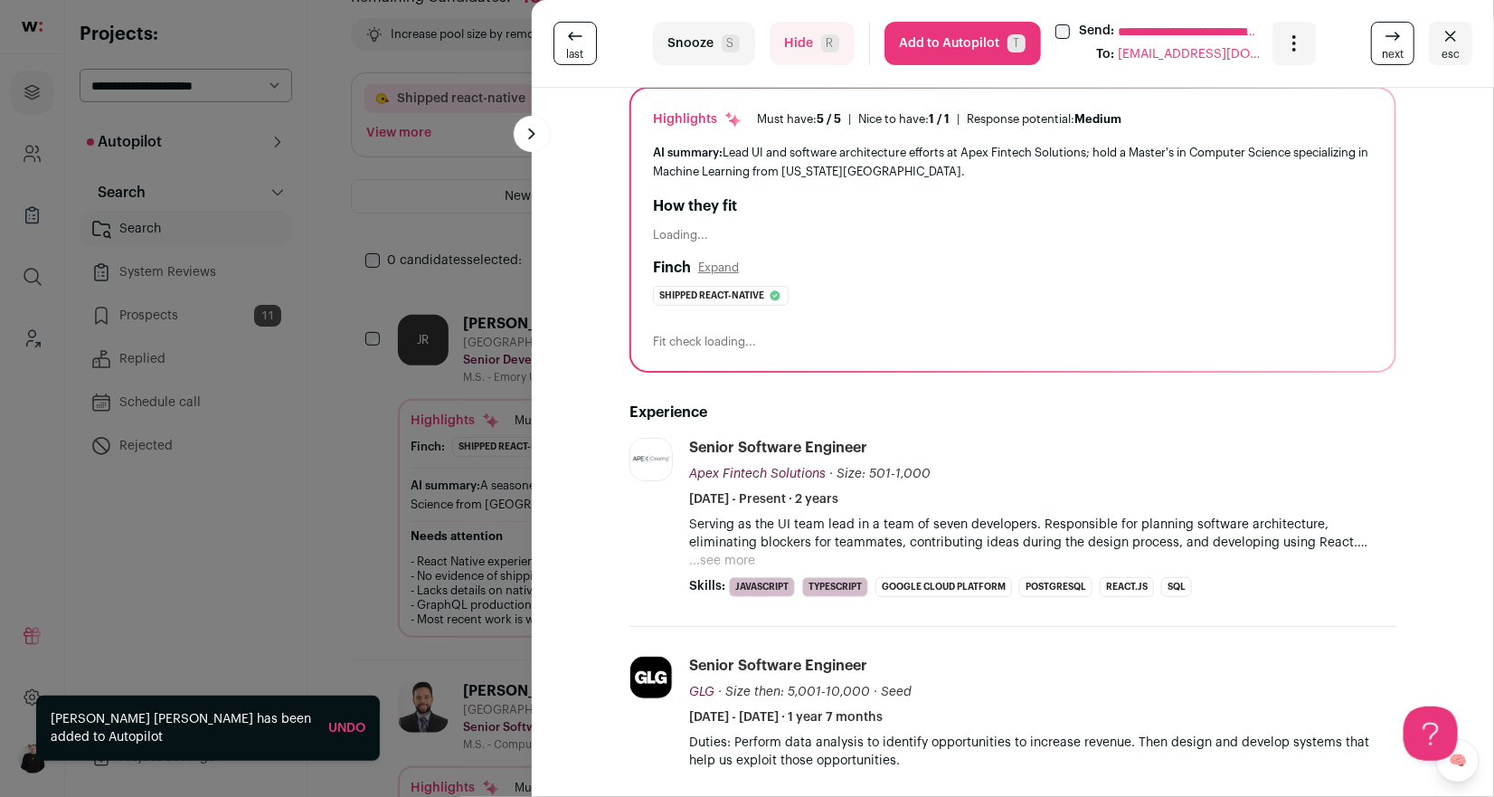
scroll to position [137, 0]
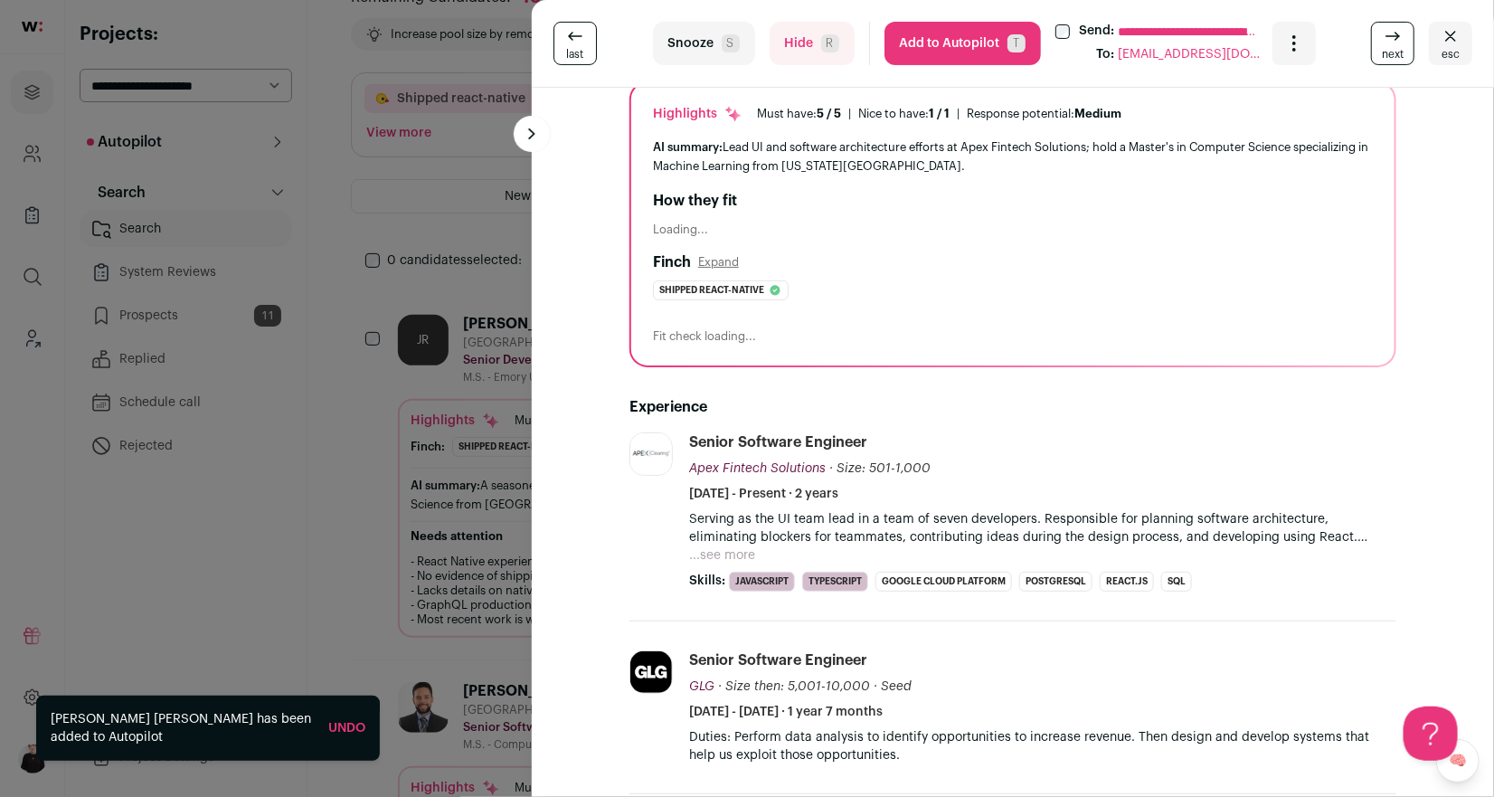
click at [1453, 59] on span "esc" at bounding box center [1450, 54] width 18 height 14
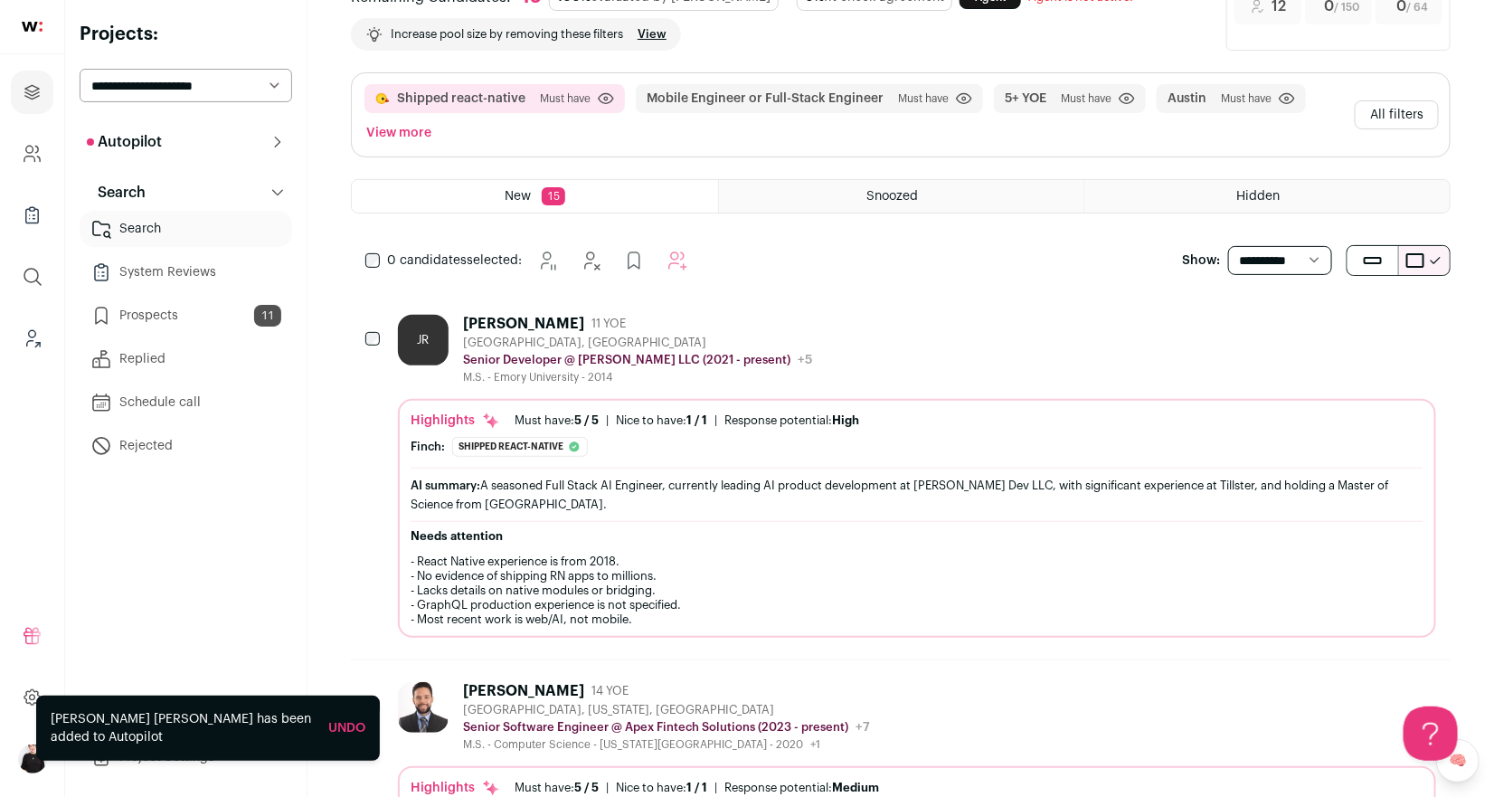
click at [1412, 110] on button "All filters" at bounding box center [1397, 114] width 84 height 29
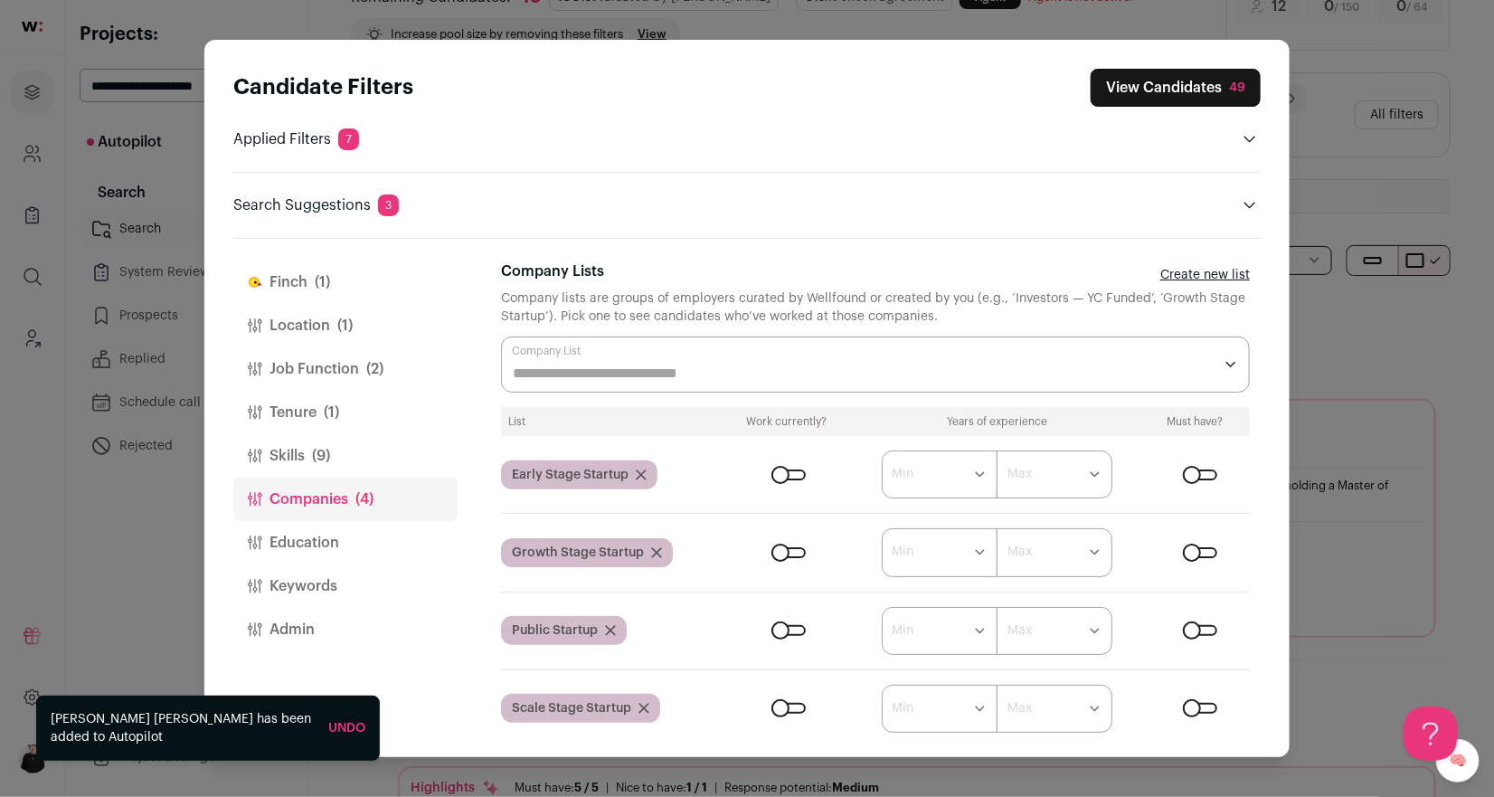
click at [301, 359] on button "Job Function (2)" at bounding box center [345, 368] width 224 height 43
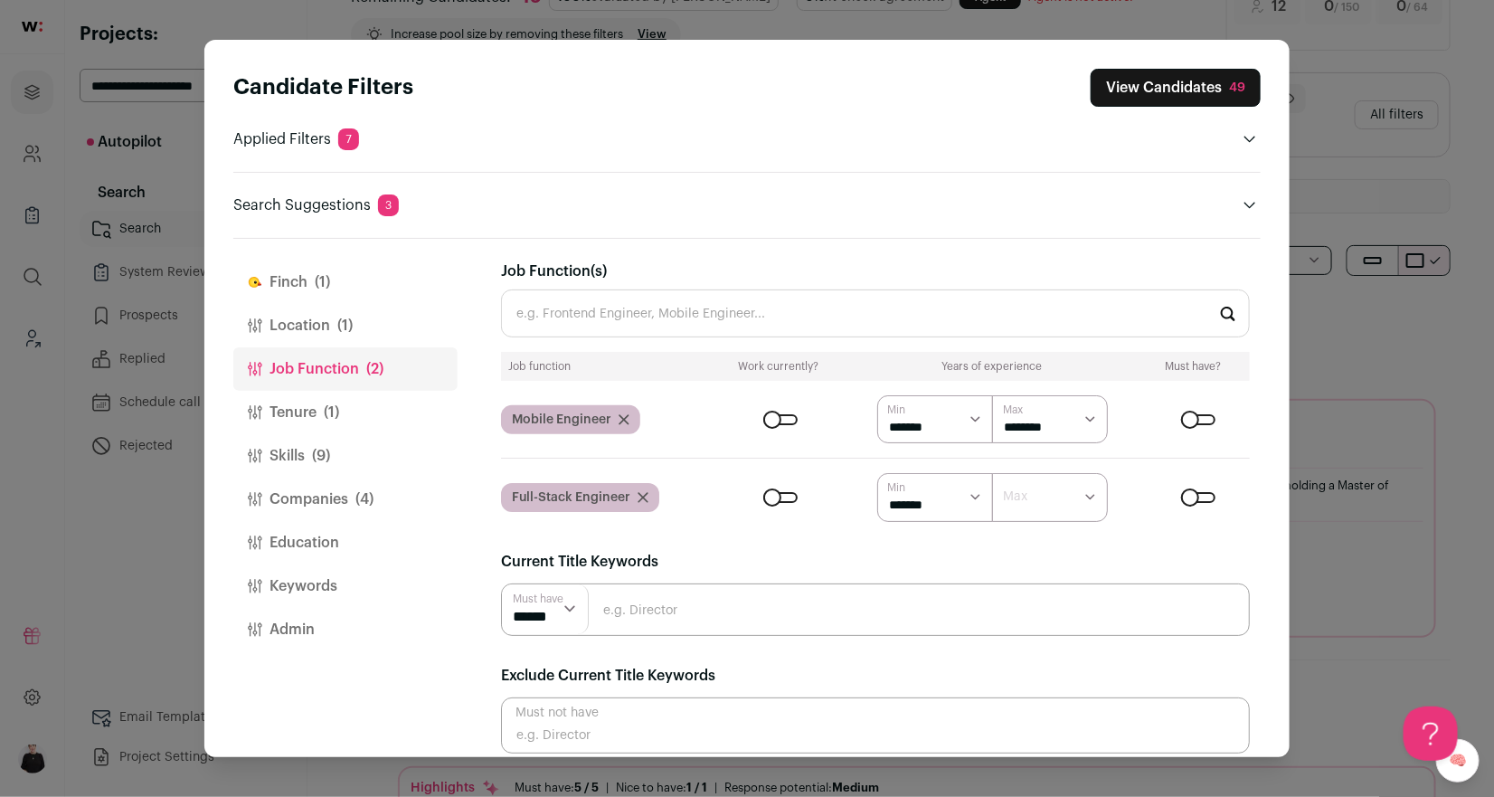
click at [281, 450] on button "Skills (9)" at bounding box center [345, 455] width 224 height 43
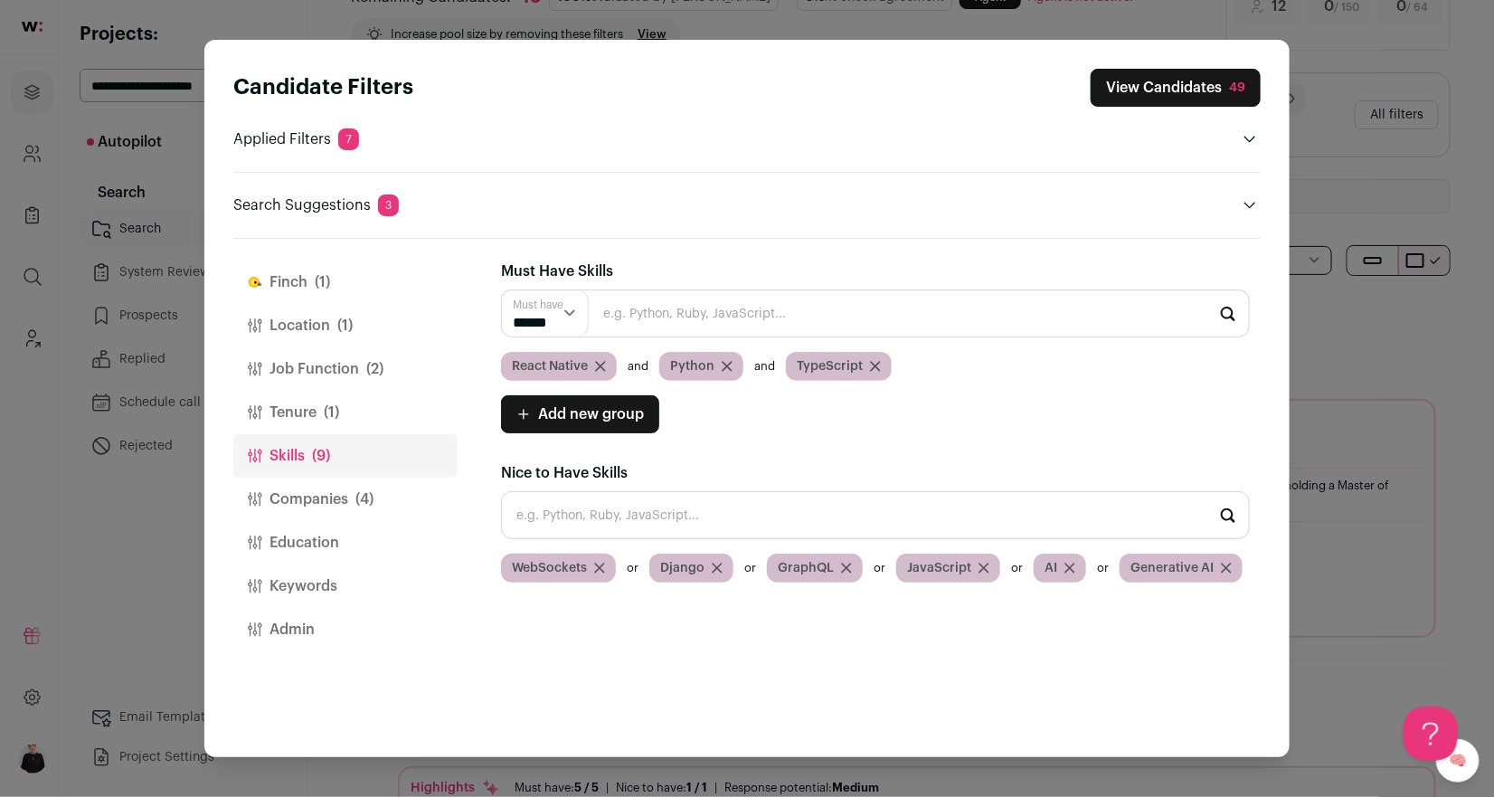
click at [1164, 83] on button "View Candidates 49" at bounding box center [1175, 88] width 170 height 38
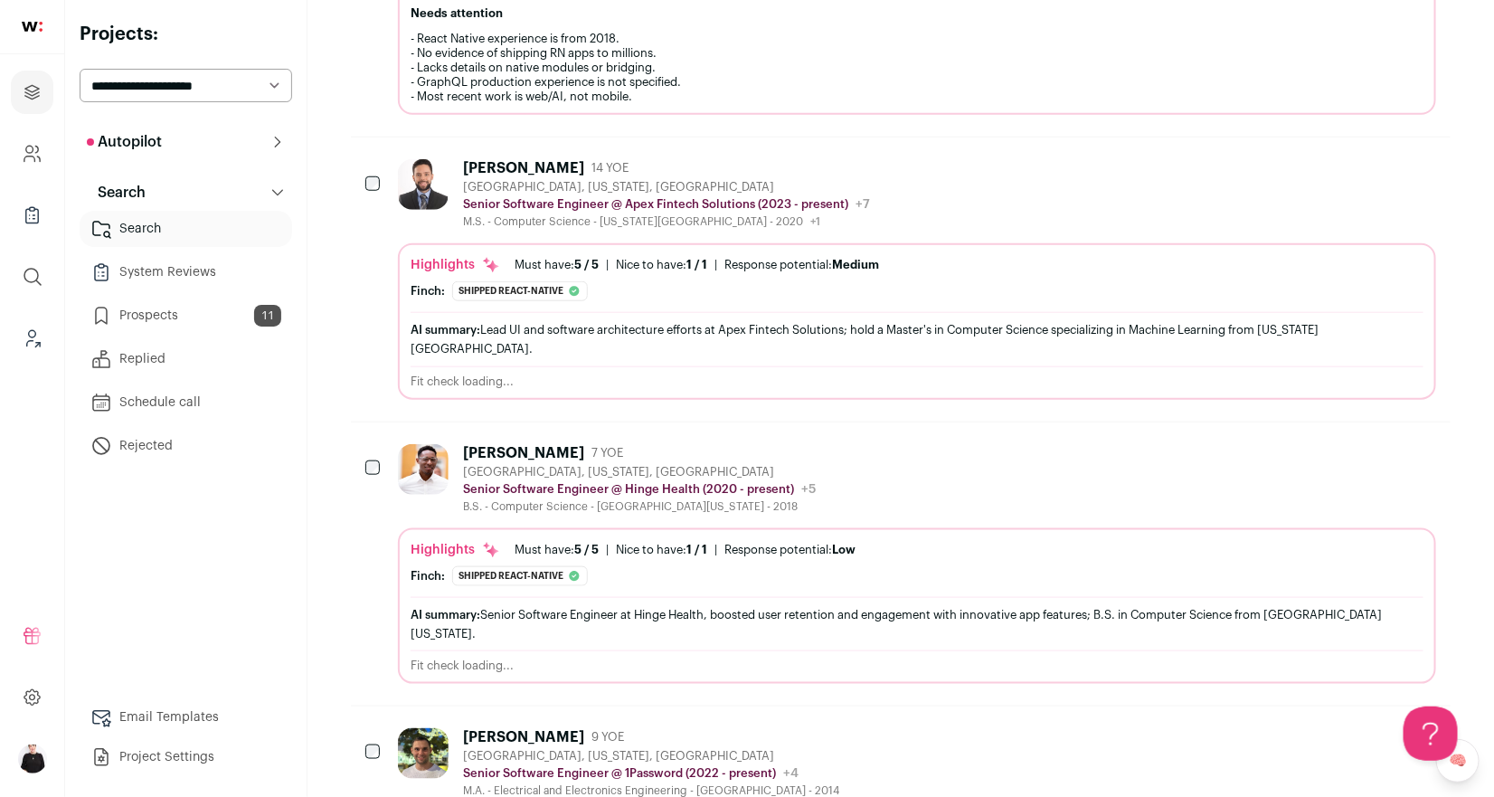
scroll to position [626, 0]
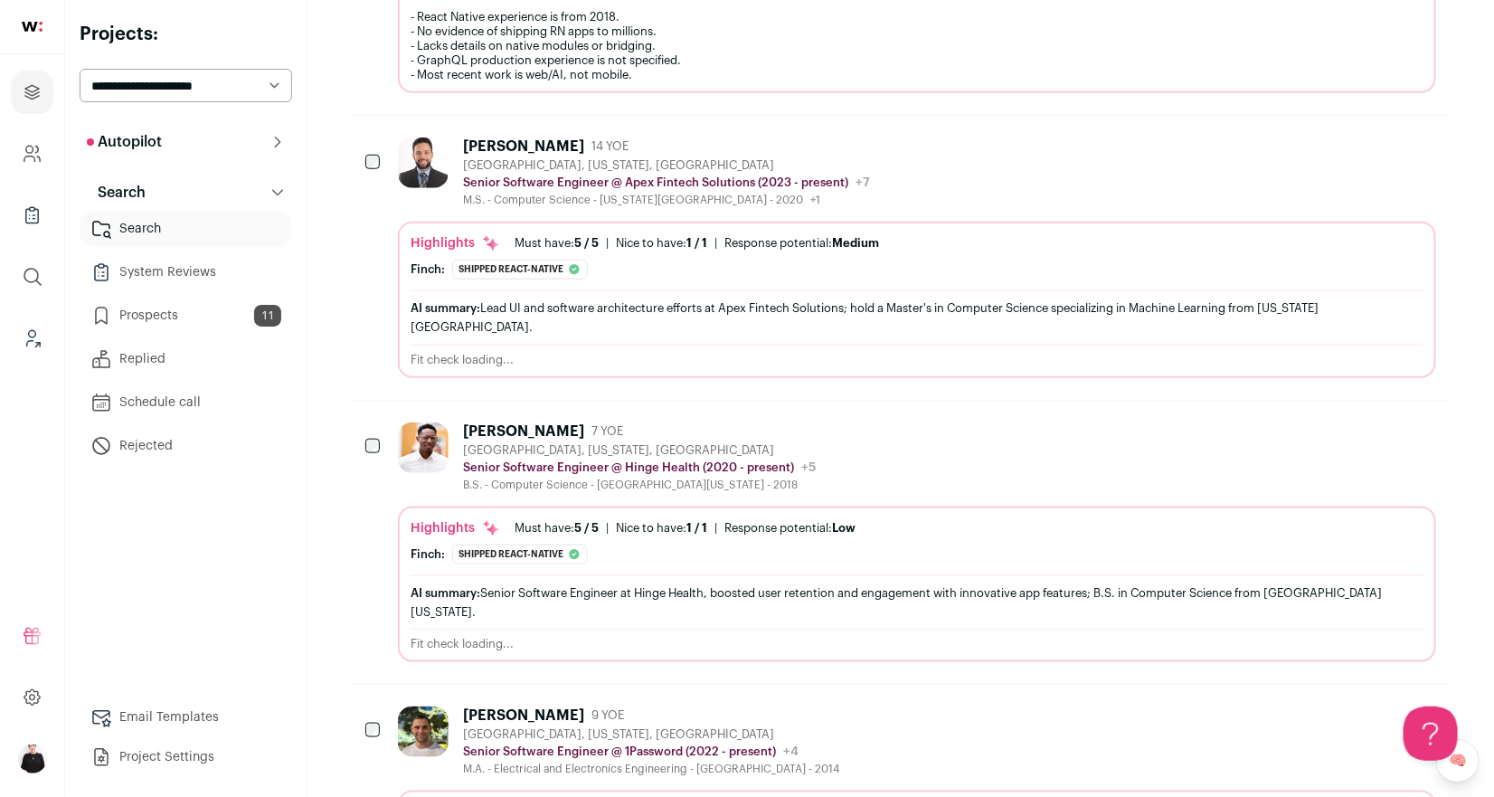
click at [656, 422] on div "Ryan Gates 7 YOE" at bounding box center [639, 431] width 353 height 18
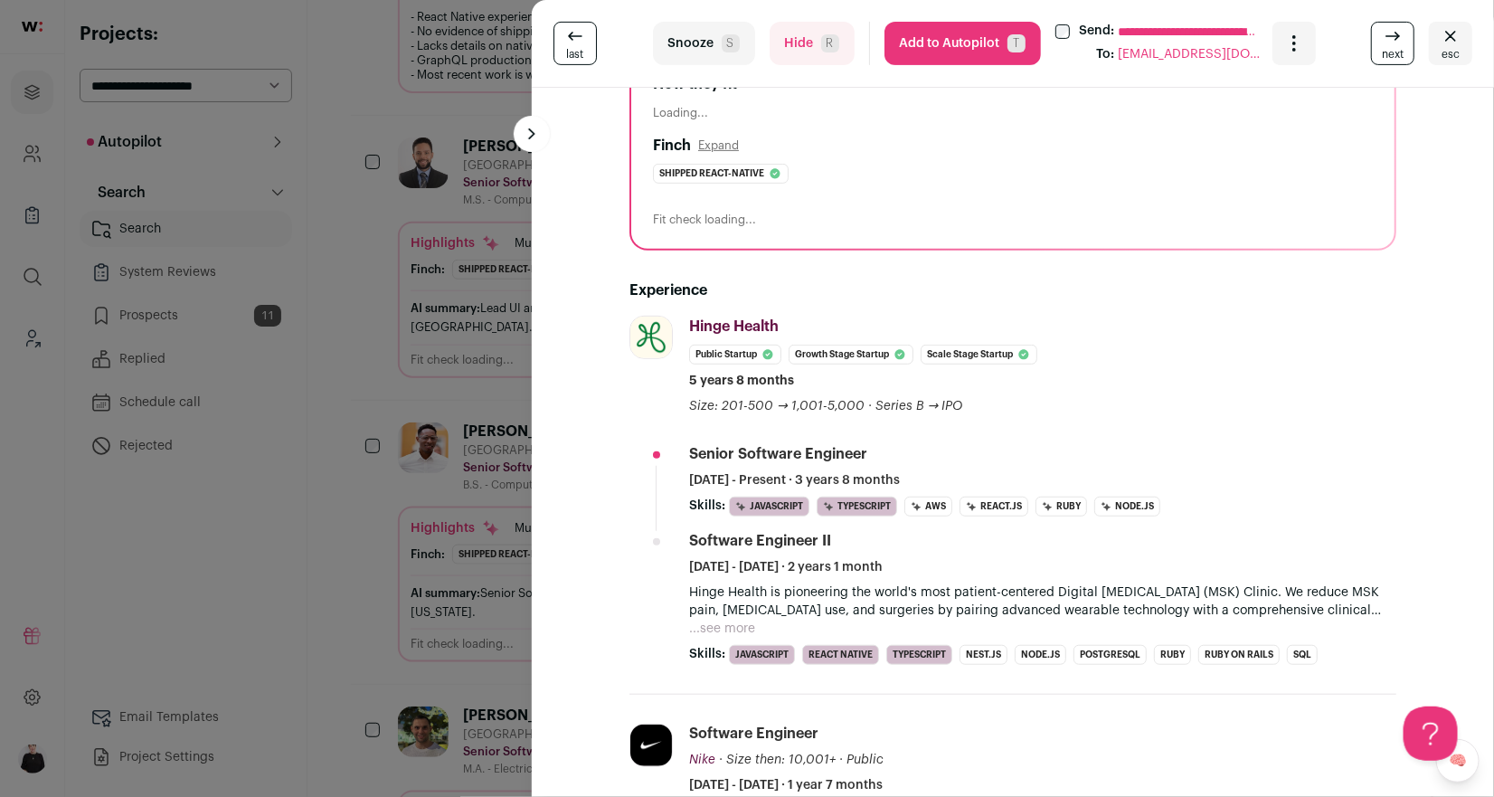
scroll to position [331, 0]
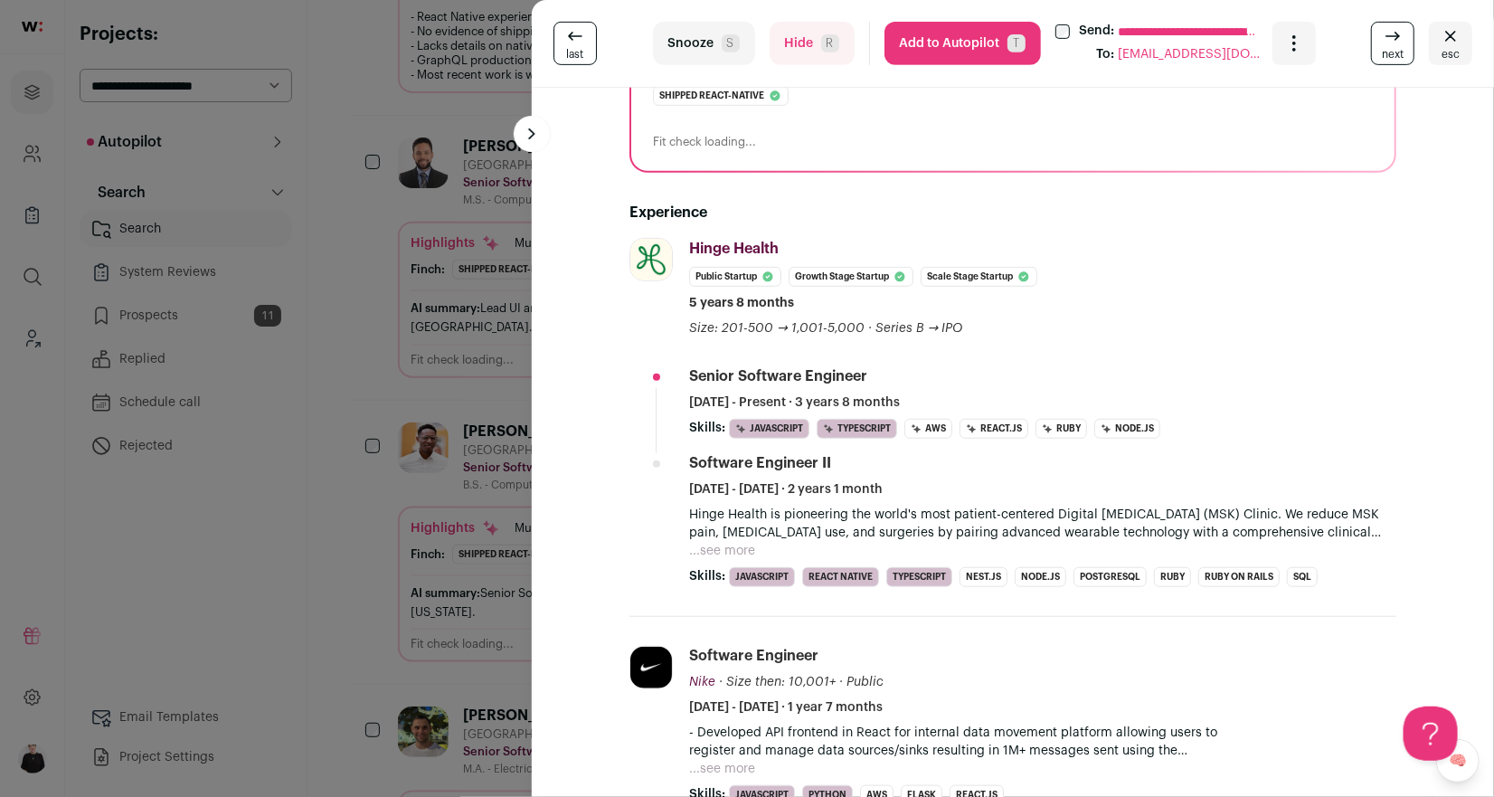
click at [973, 45] on button "Add to Autopilot T" at bounding box center [962, 43] width 156 height 43
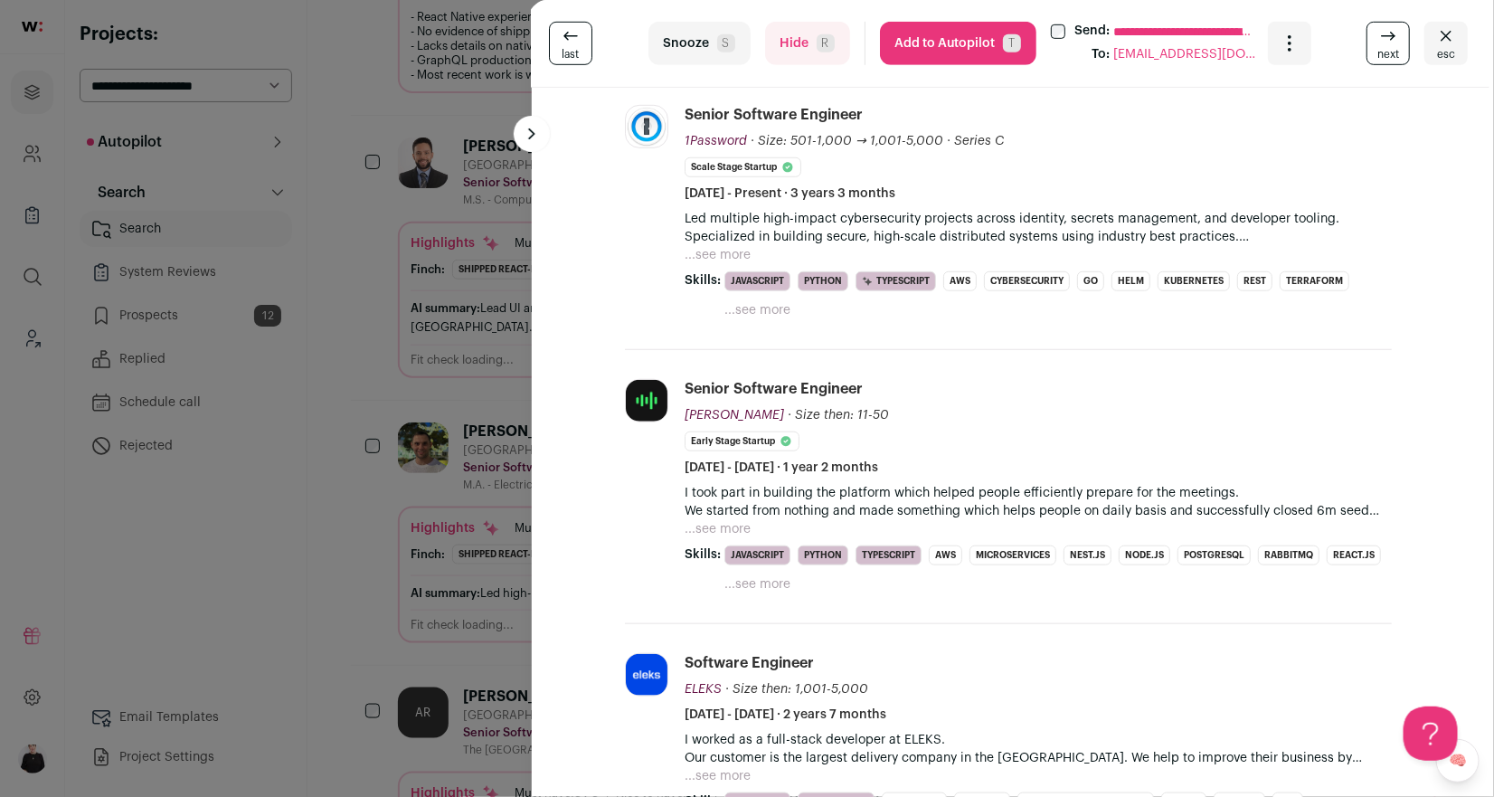
scroll to position [0, 5]
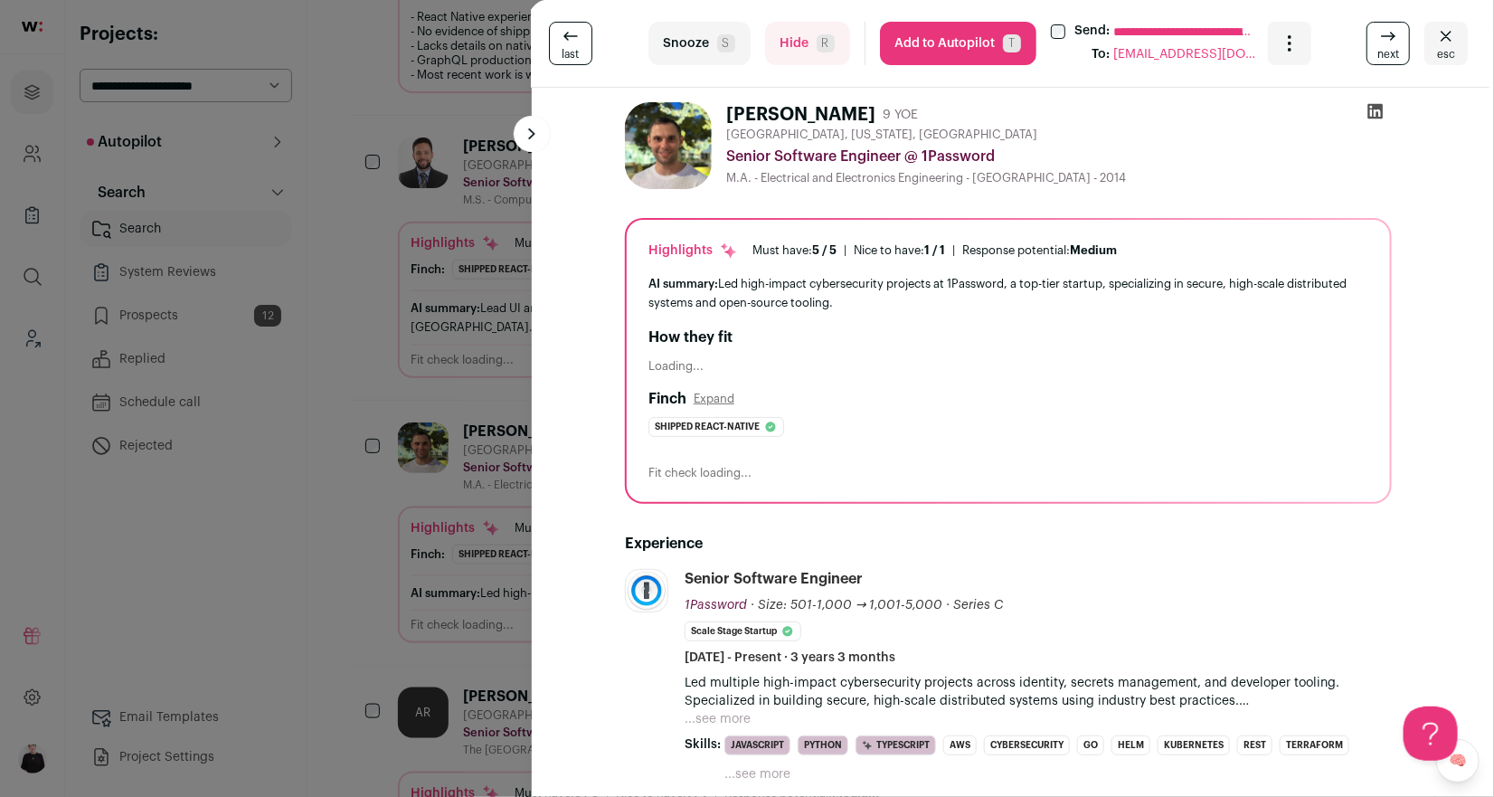
click at [934, 32] on button "Add to Autopilot T" at bounding box center [958, 43] width 156 height 43
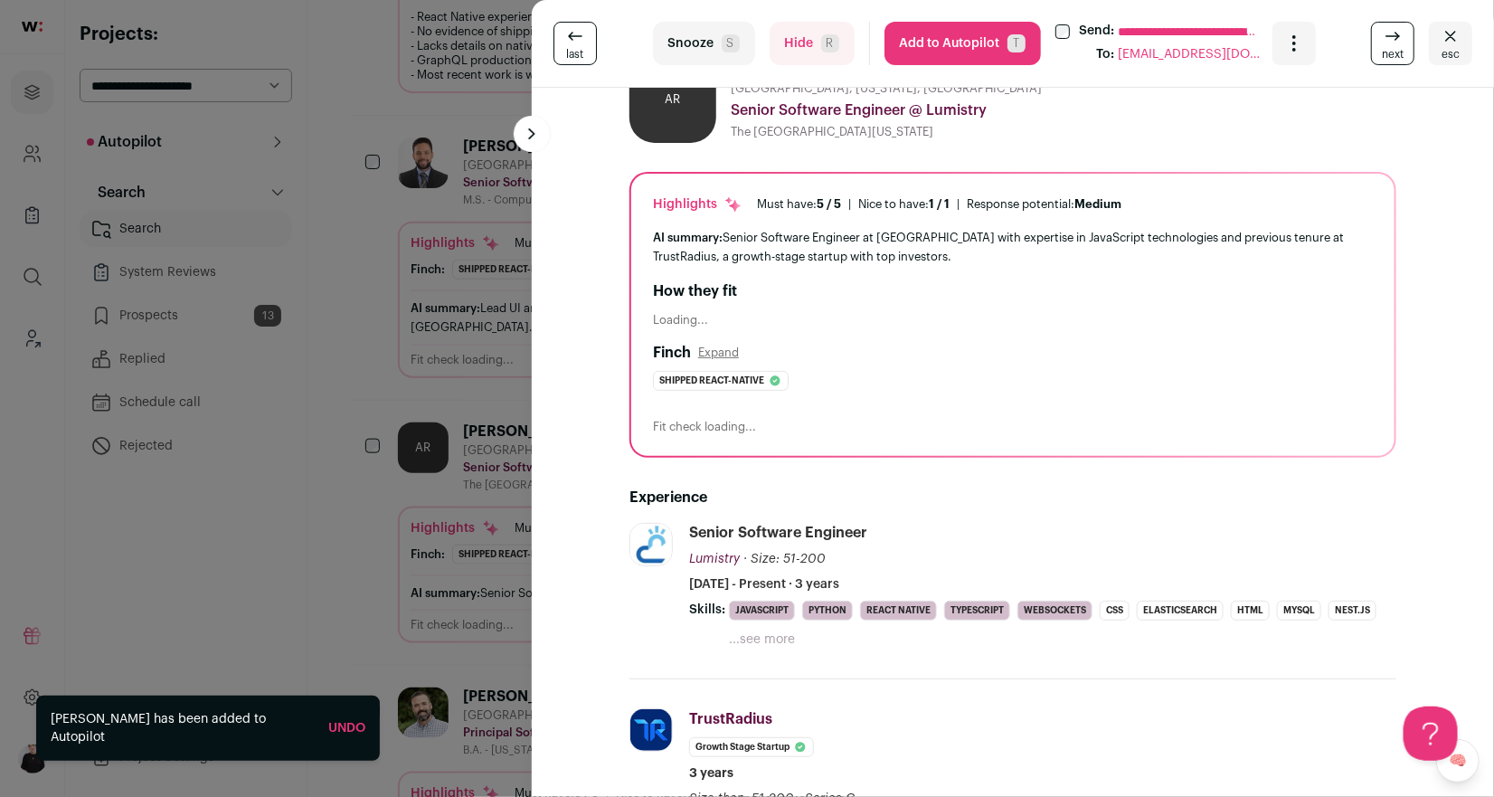
scroll to position [50, 0]
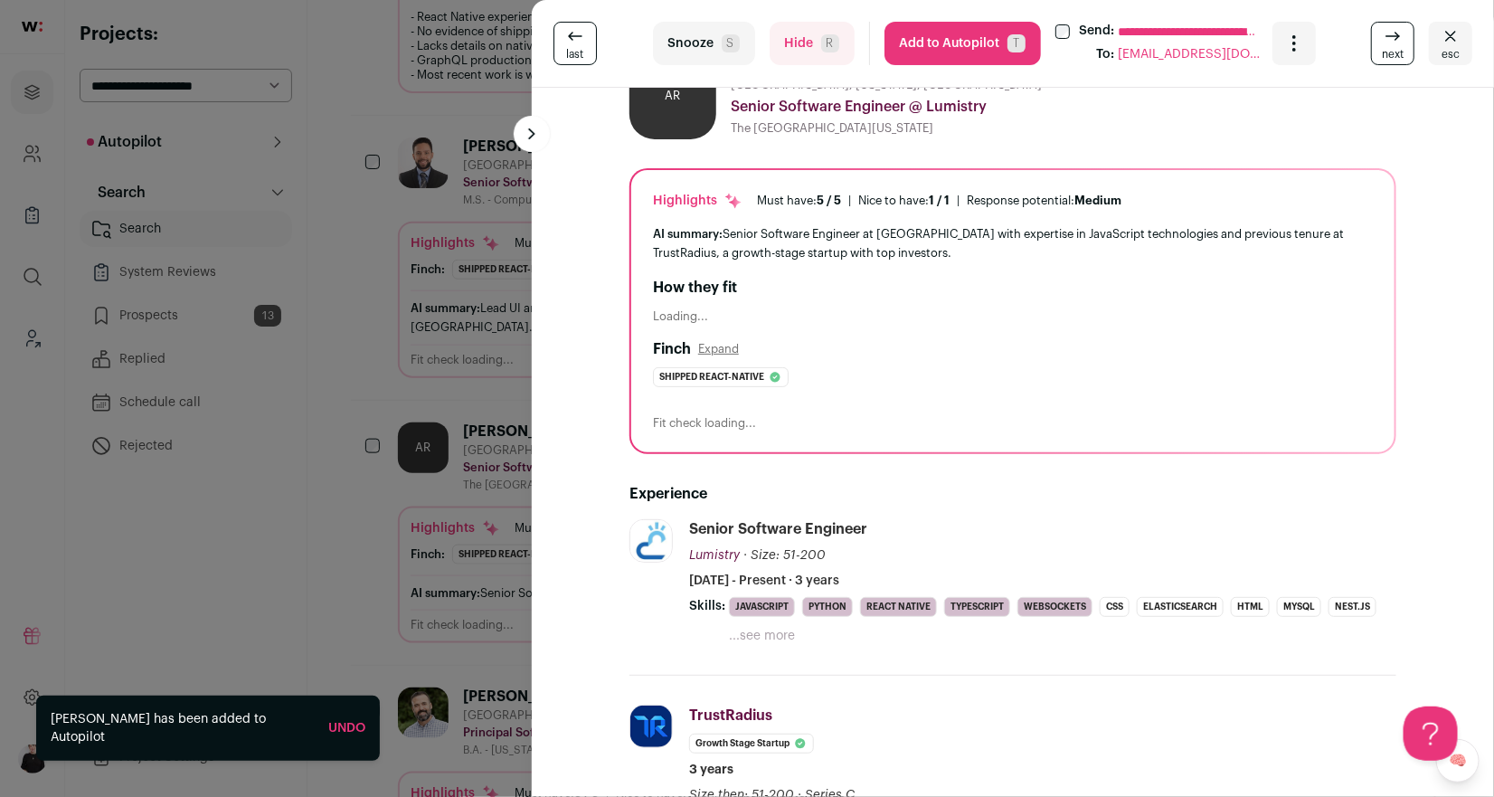
click at [943, 33] on button "Add to Autopilot T" at bounding box center [962, 43] width 156 height 43
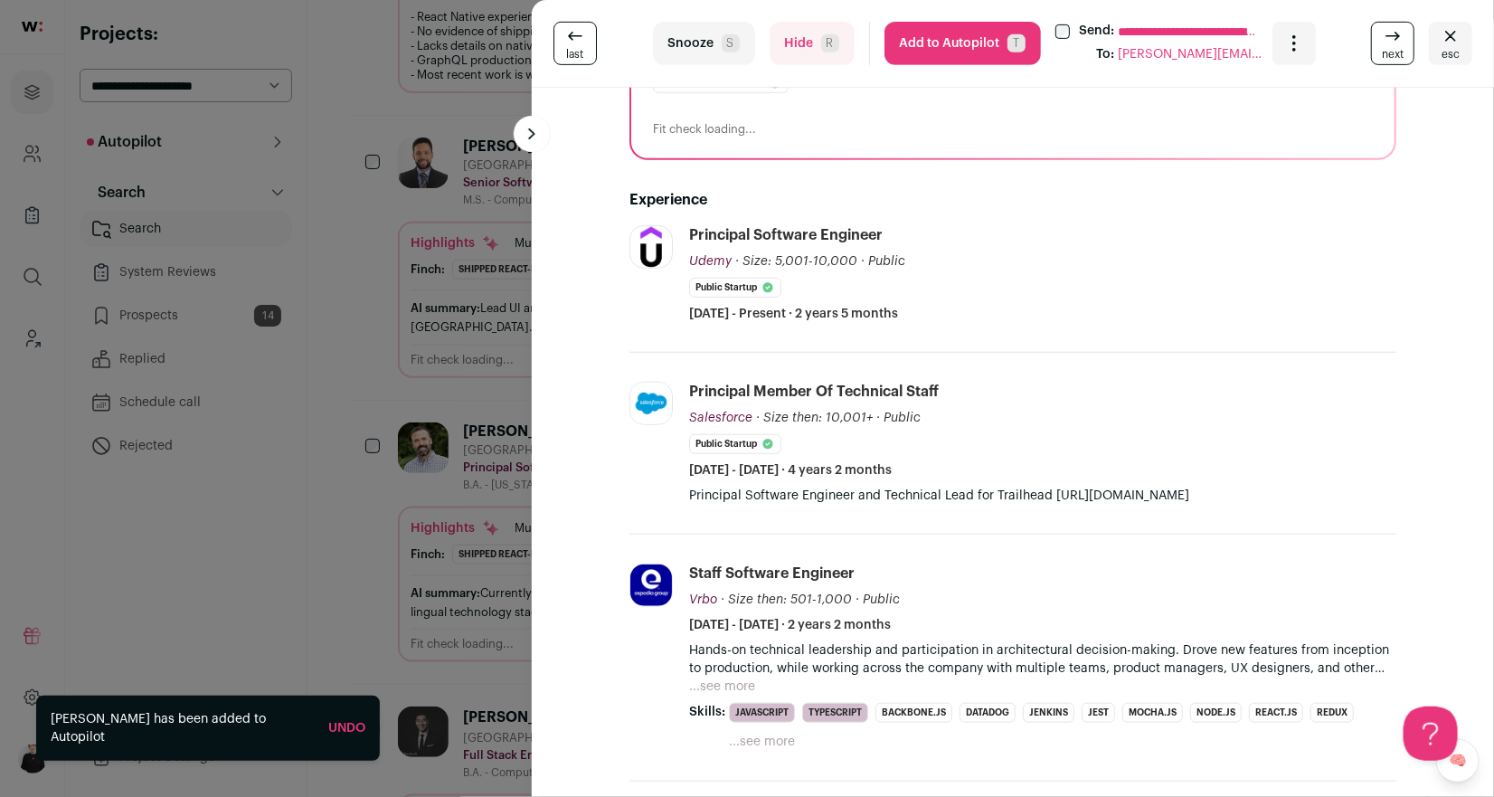
scroll to position [350, 0]
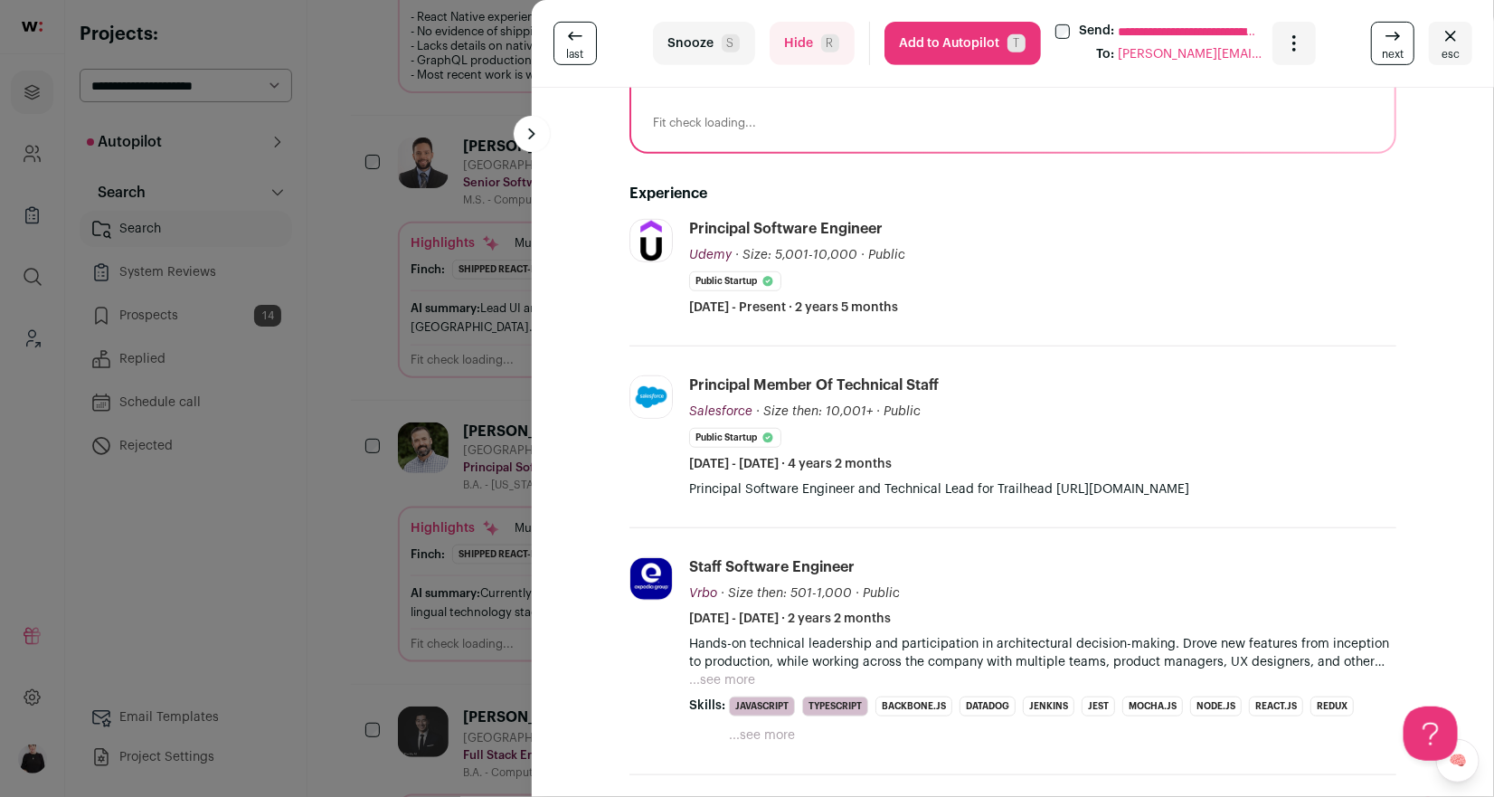
click at [950, 50] on button "Add to Autopilot T" at bounding box center [962, 43] width 156 height 43
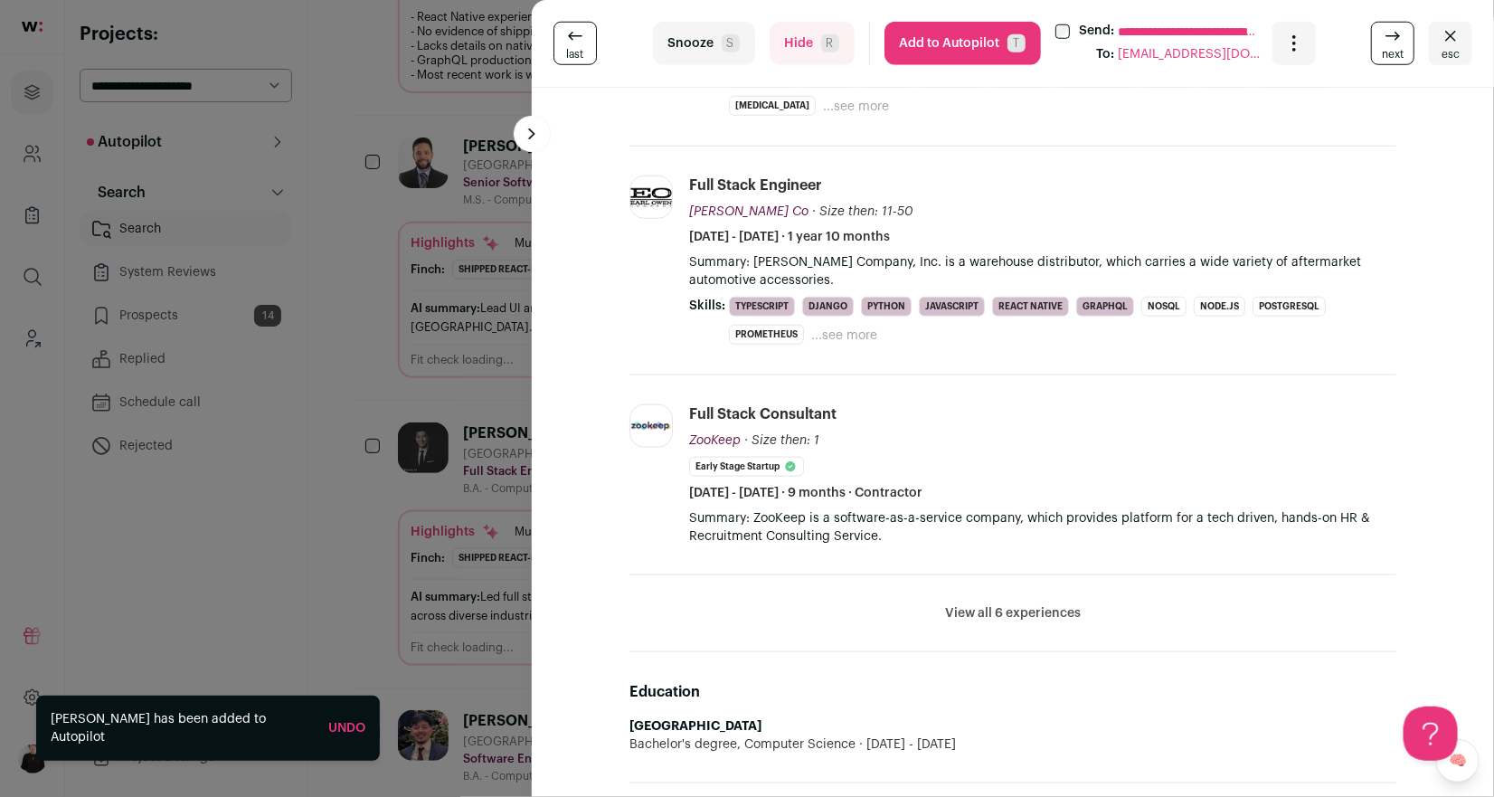
scroll to position [658, 0]
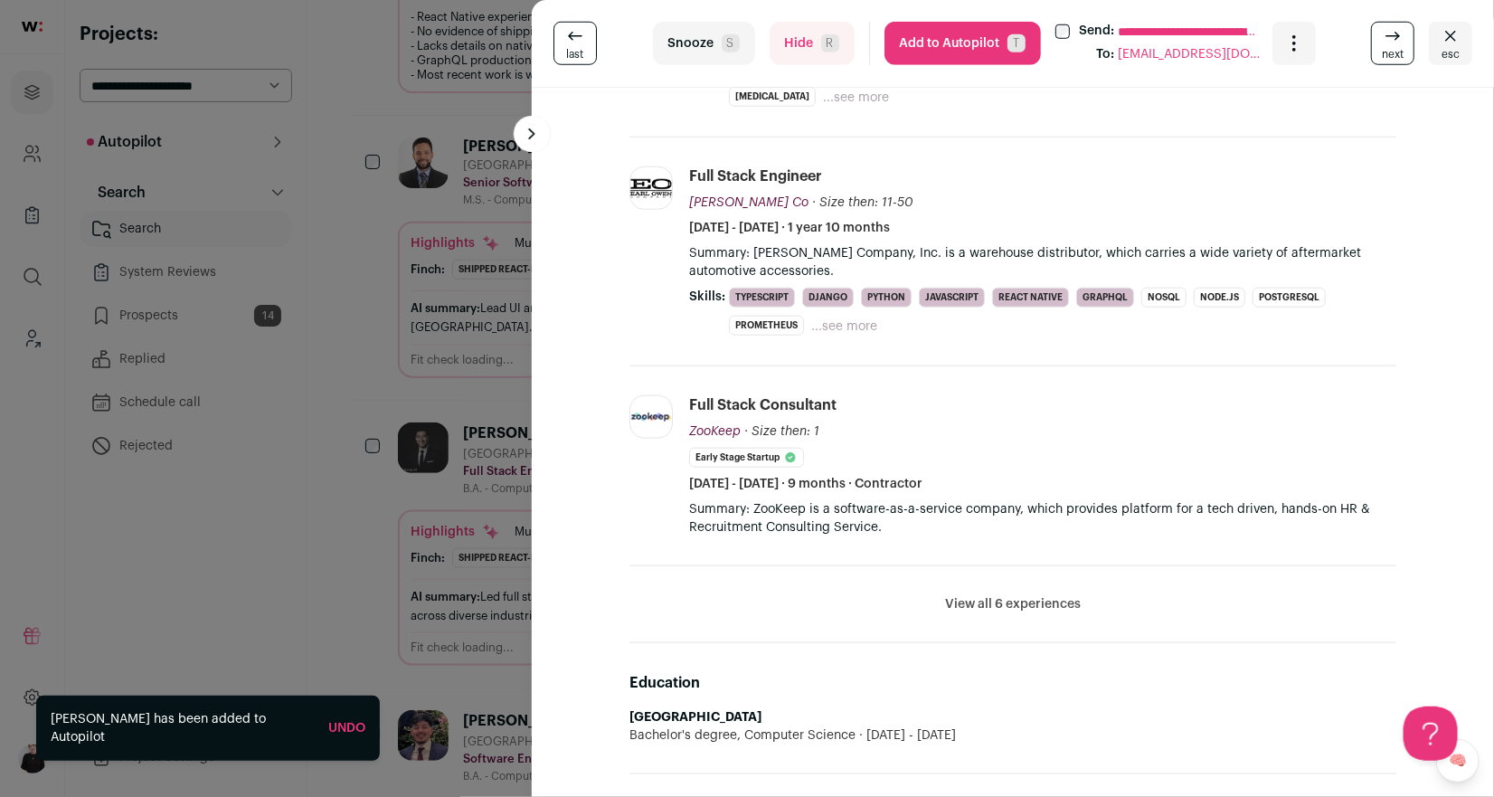
click at [807, 46] on button "Hide R" at bounding box center [811, 43] width 85 height 43
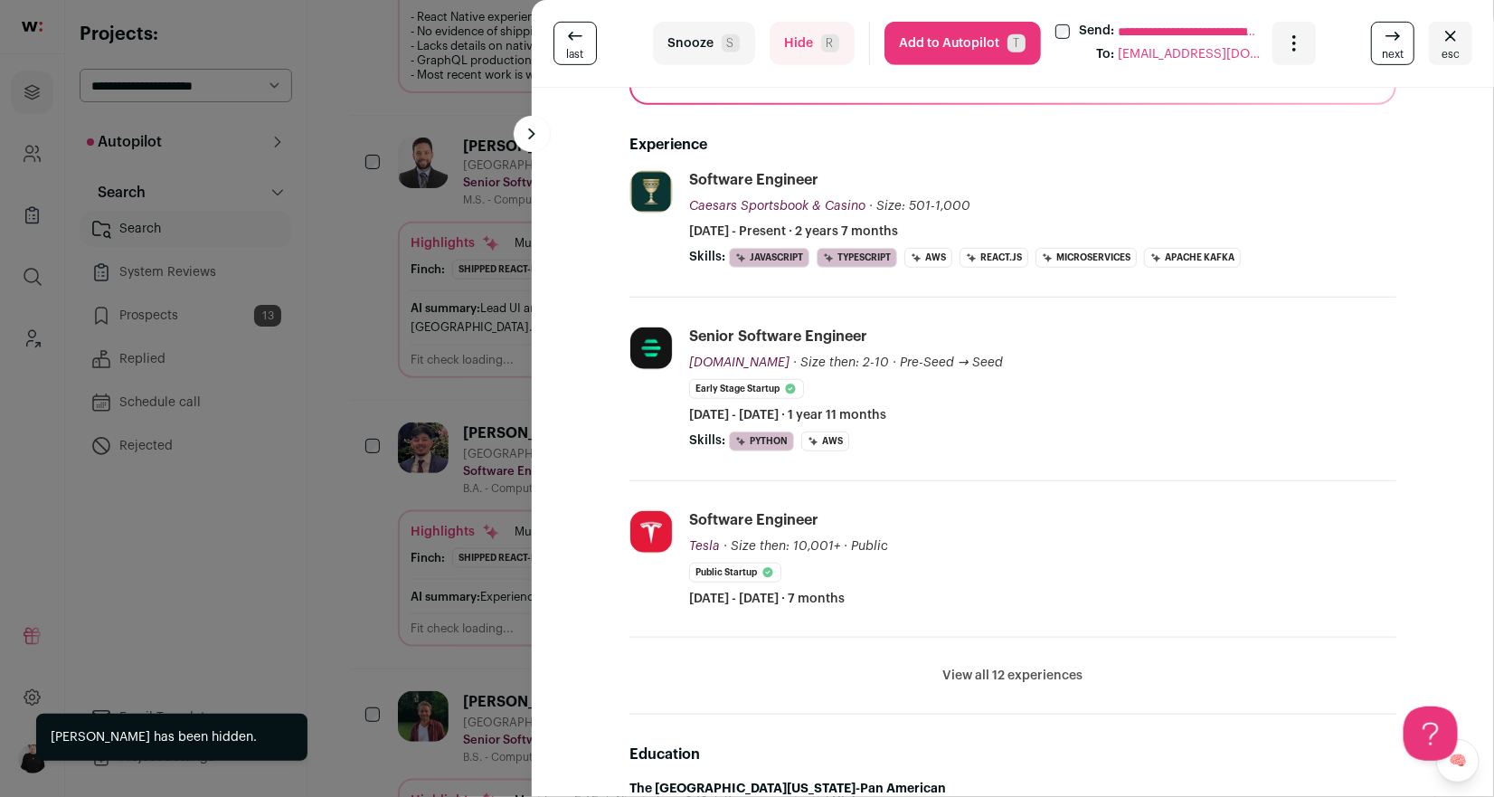
scroll to position [400, 0]
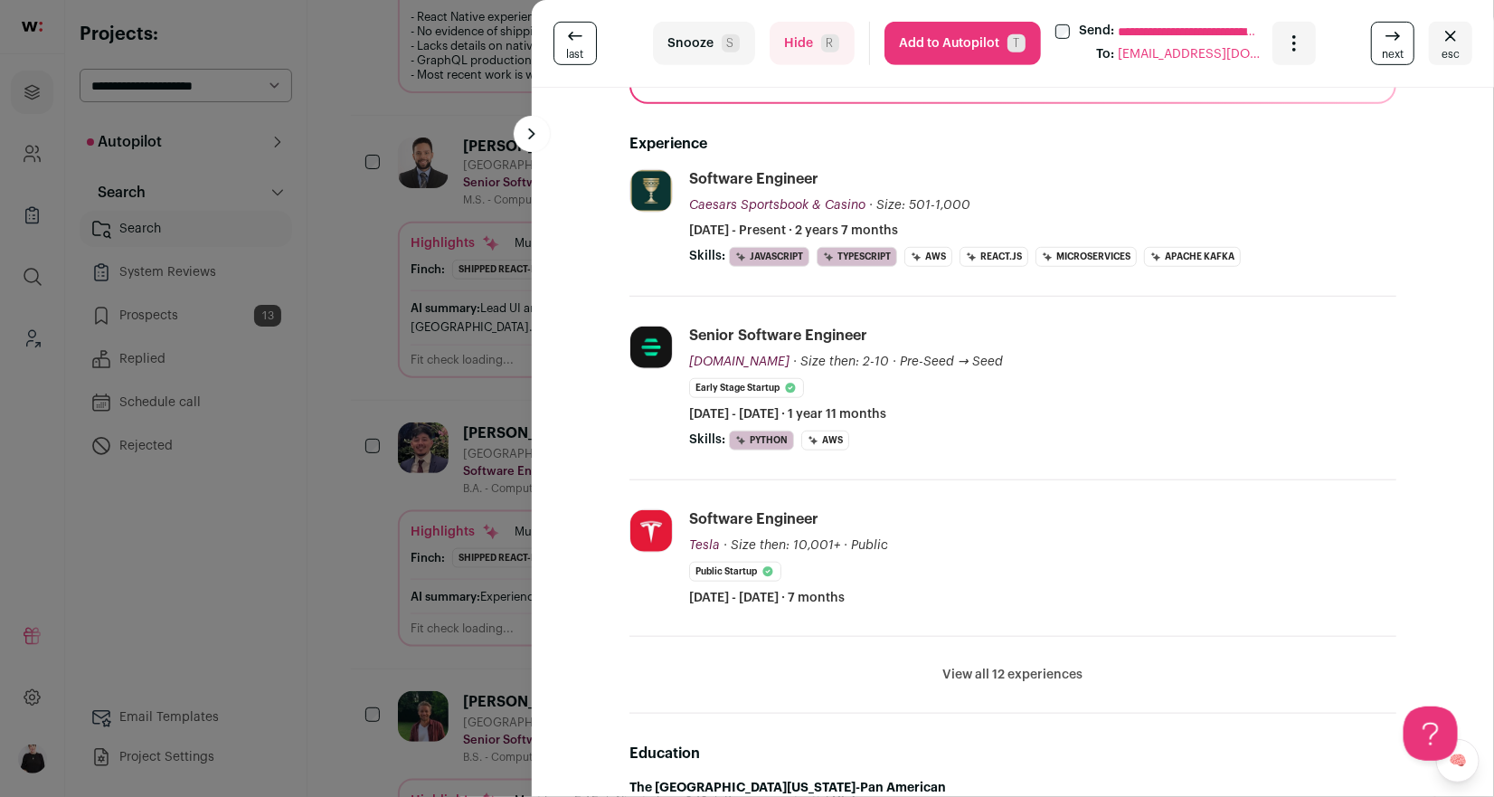
click at [962, 666] on button "View all 12 experiences" at bounding box center [1013, 675] width 140 height 18
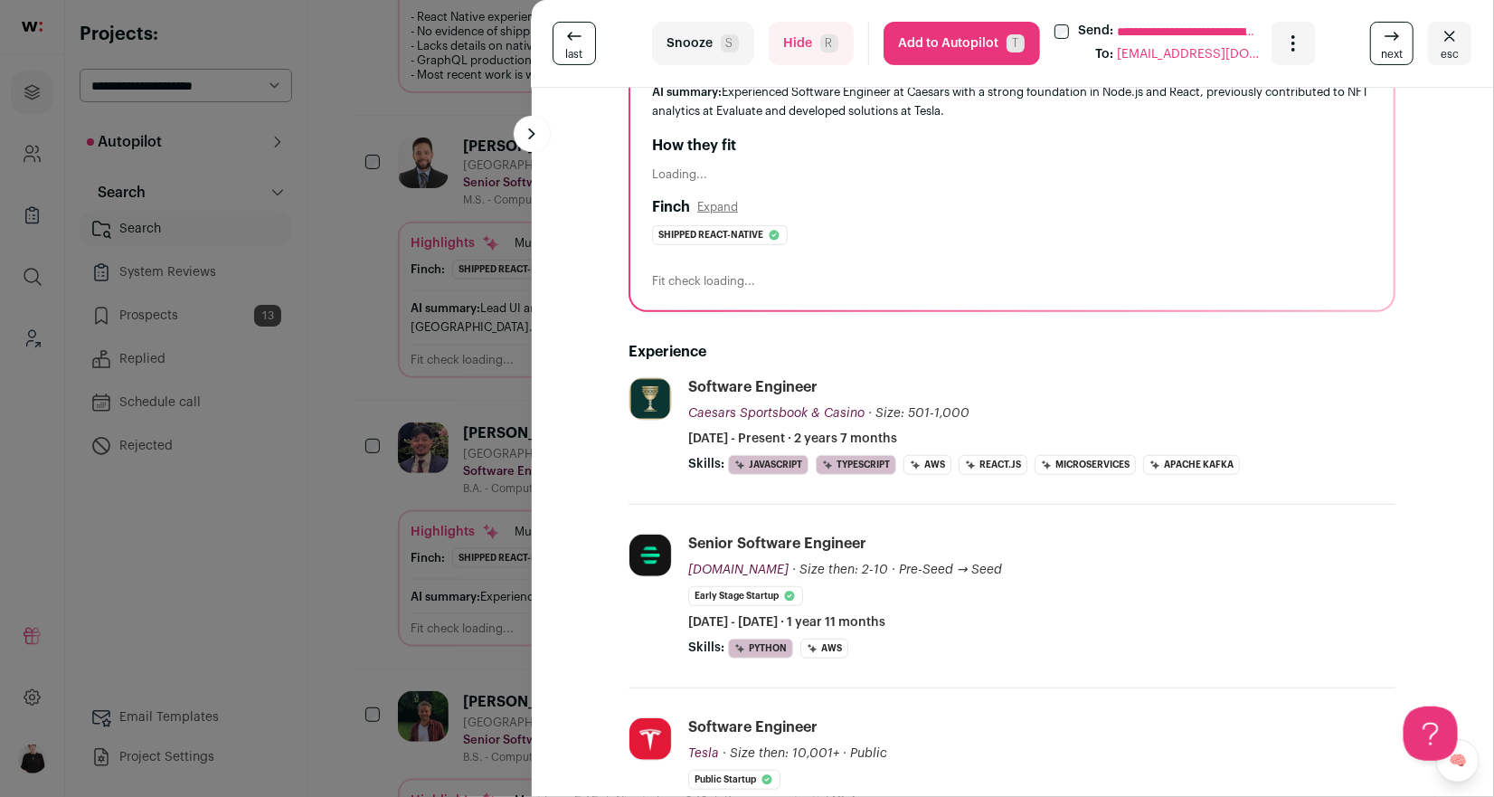
scroll to position [187, 1]
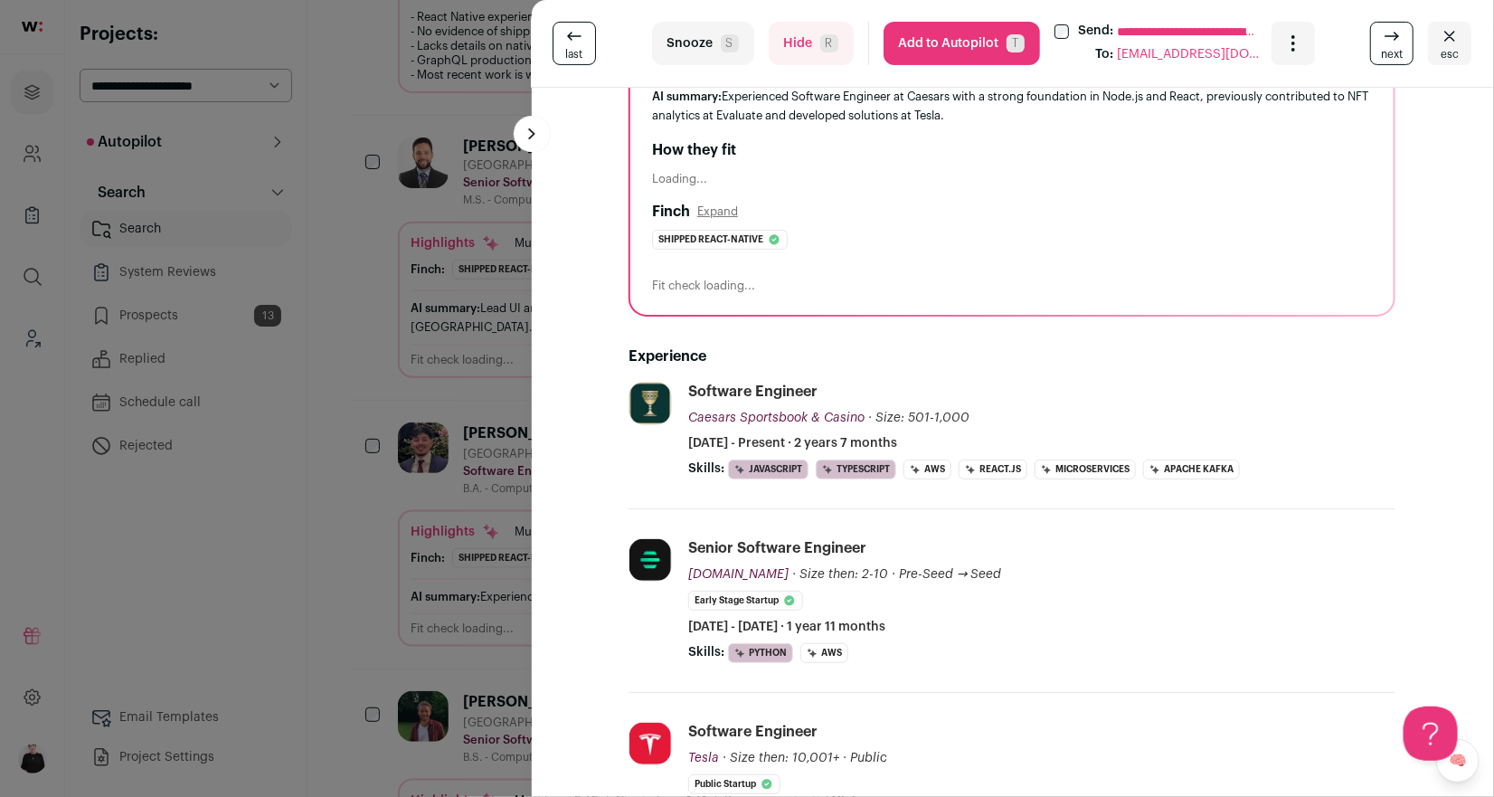
click at [966, 36] on button "Add to Autopilot T" at bounding box center [961, 43] width 156 height 43
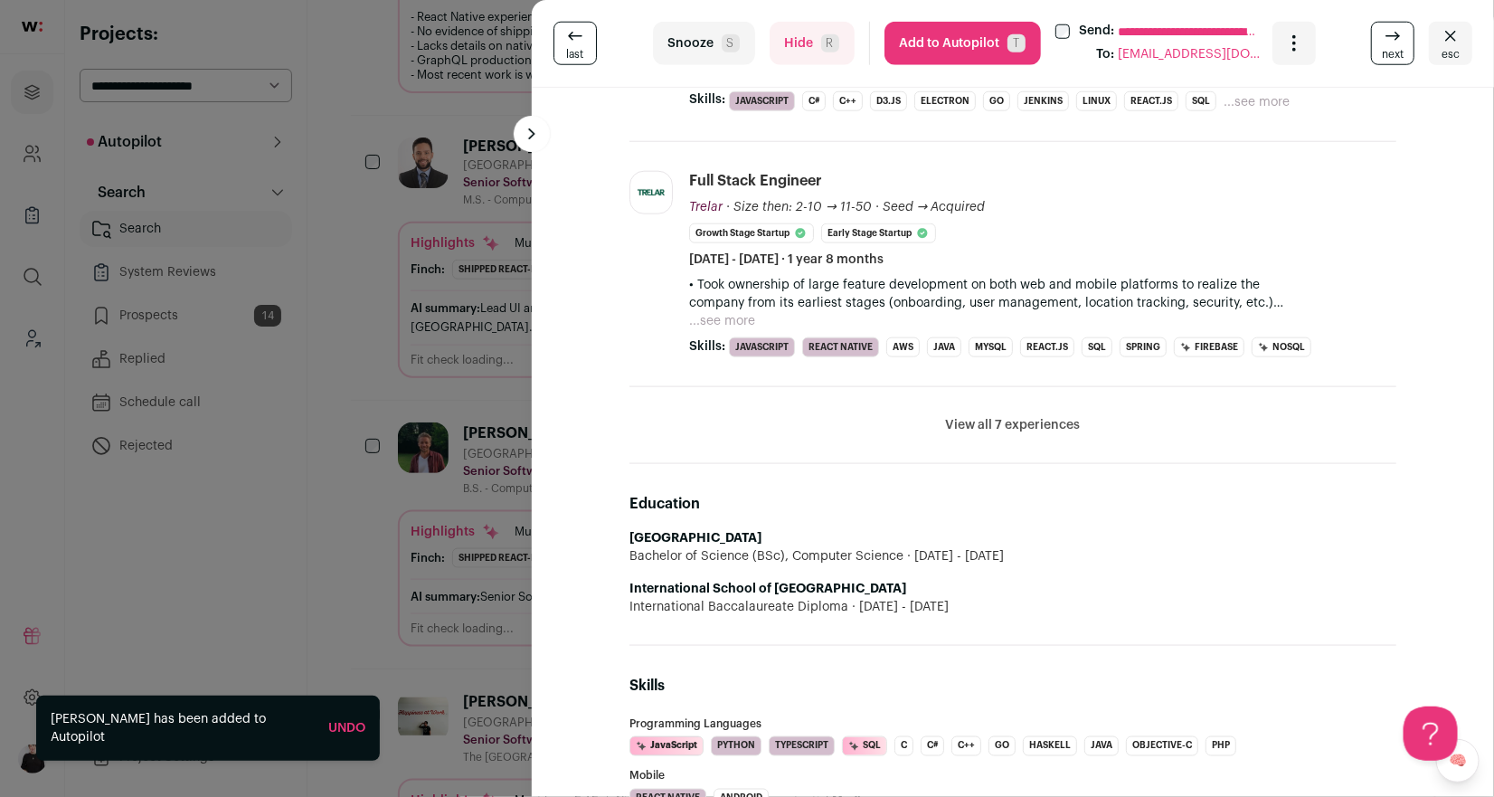
scroll to position [753, 0]
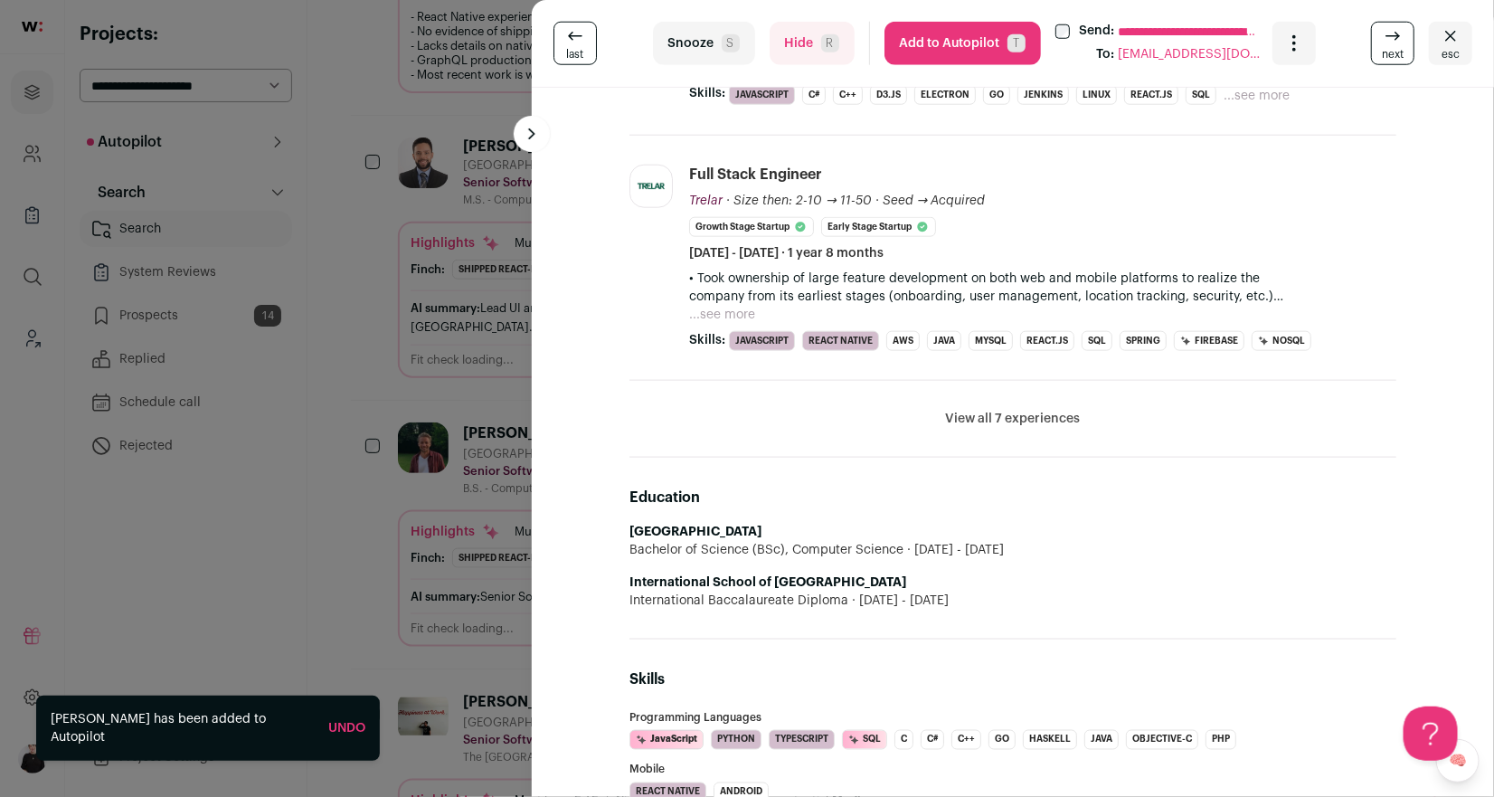
click at [985, 414] on button "View all 7 experiences" at bounding box center [1013, 419] width 135 height 18
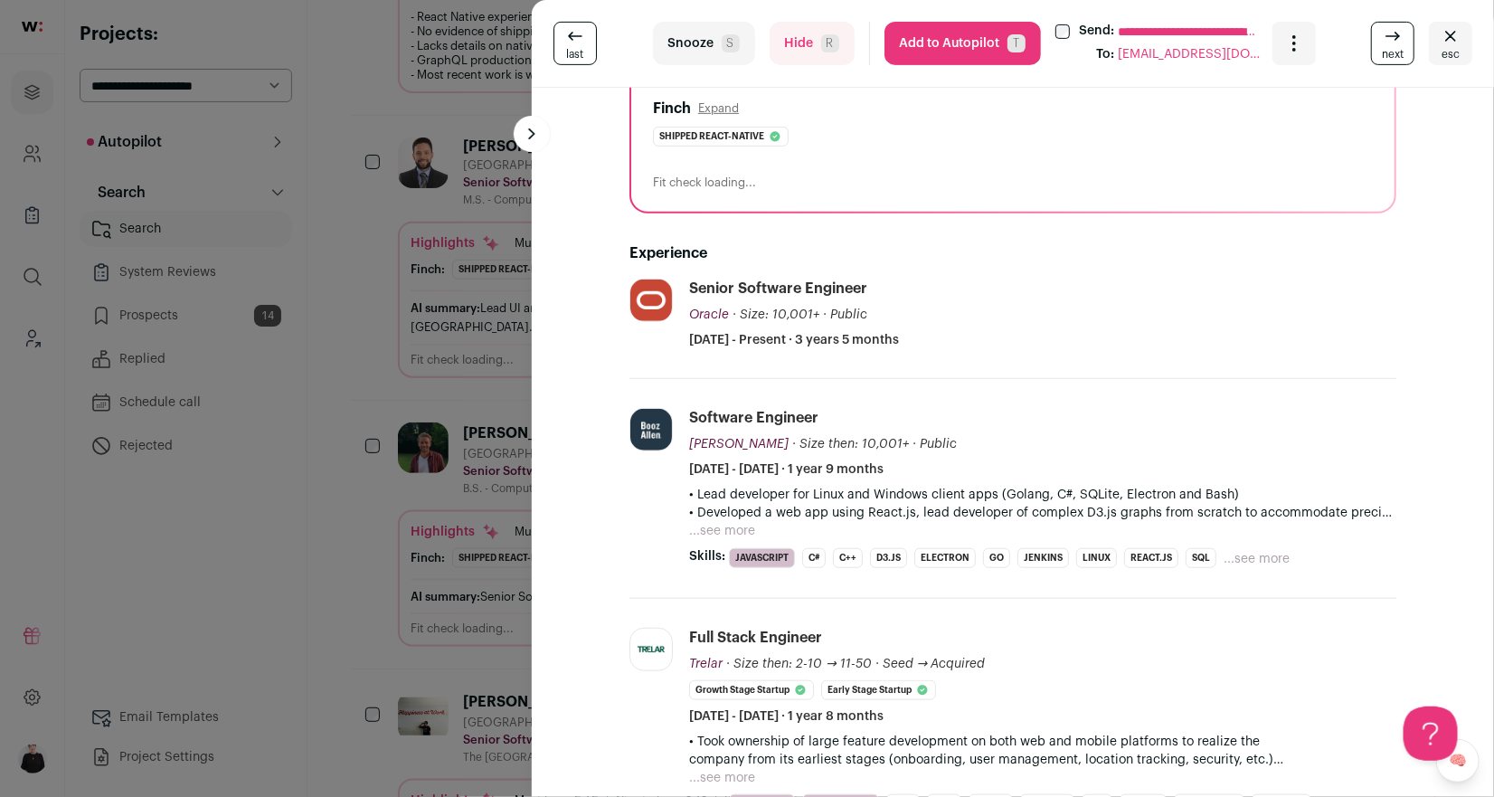
scroll to position [285, 0]
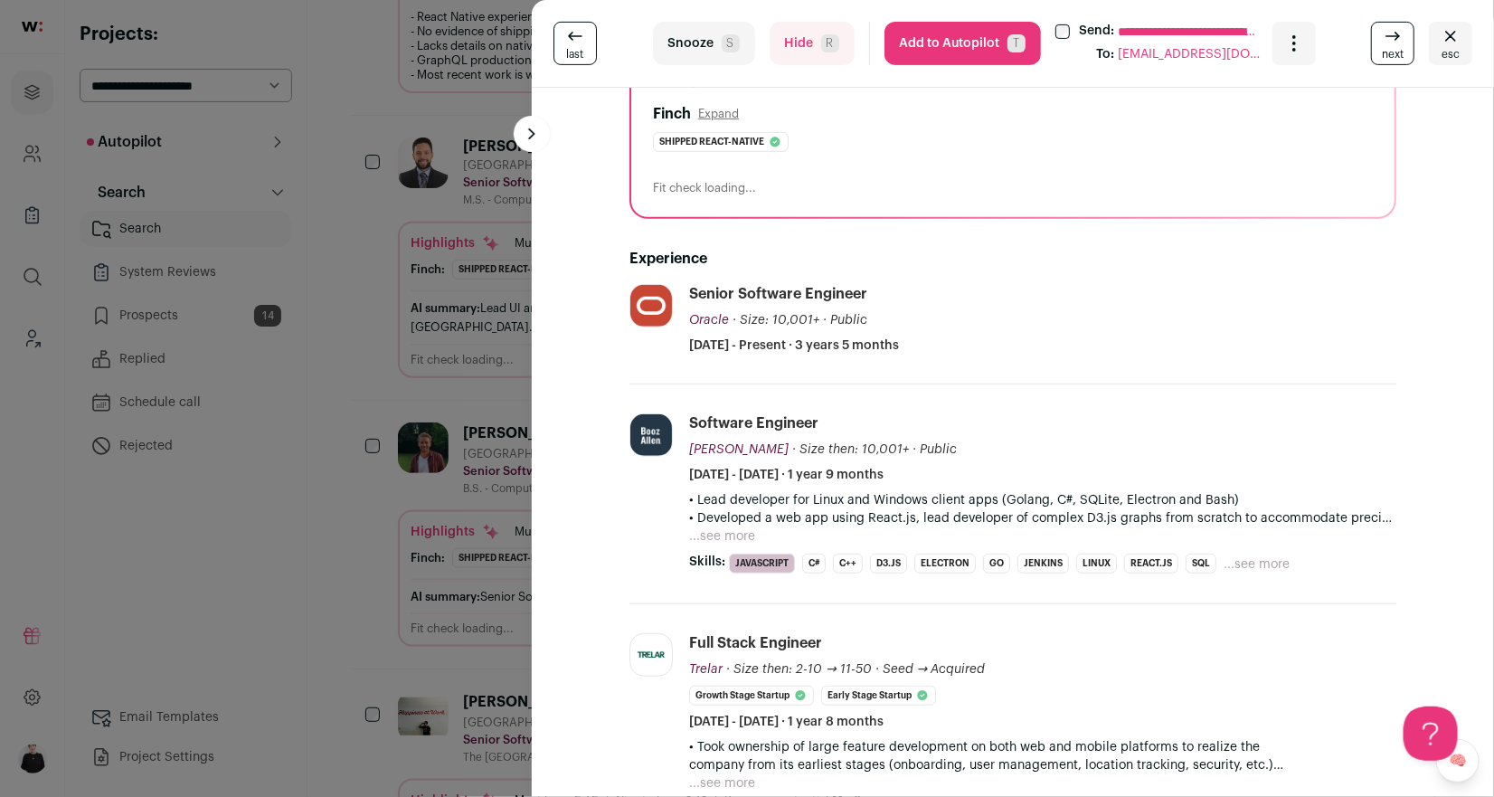
click at [815, 36] on button "Hide R" at bounding box center [811, 43] width 85 height 43
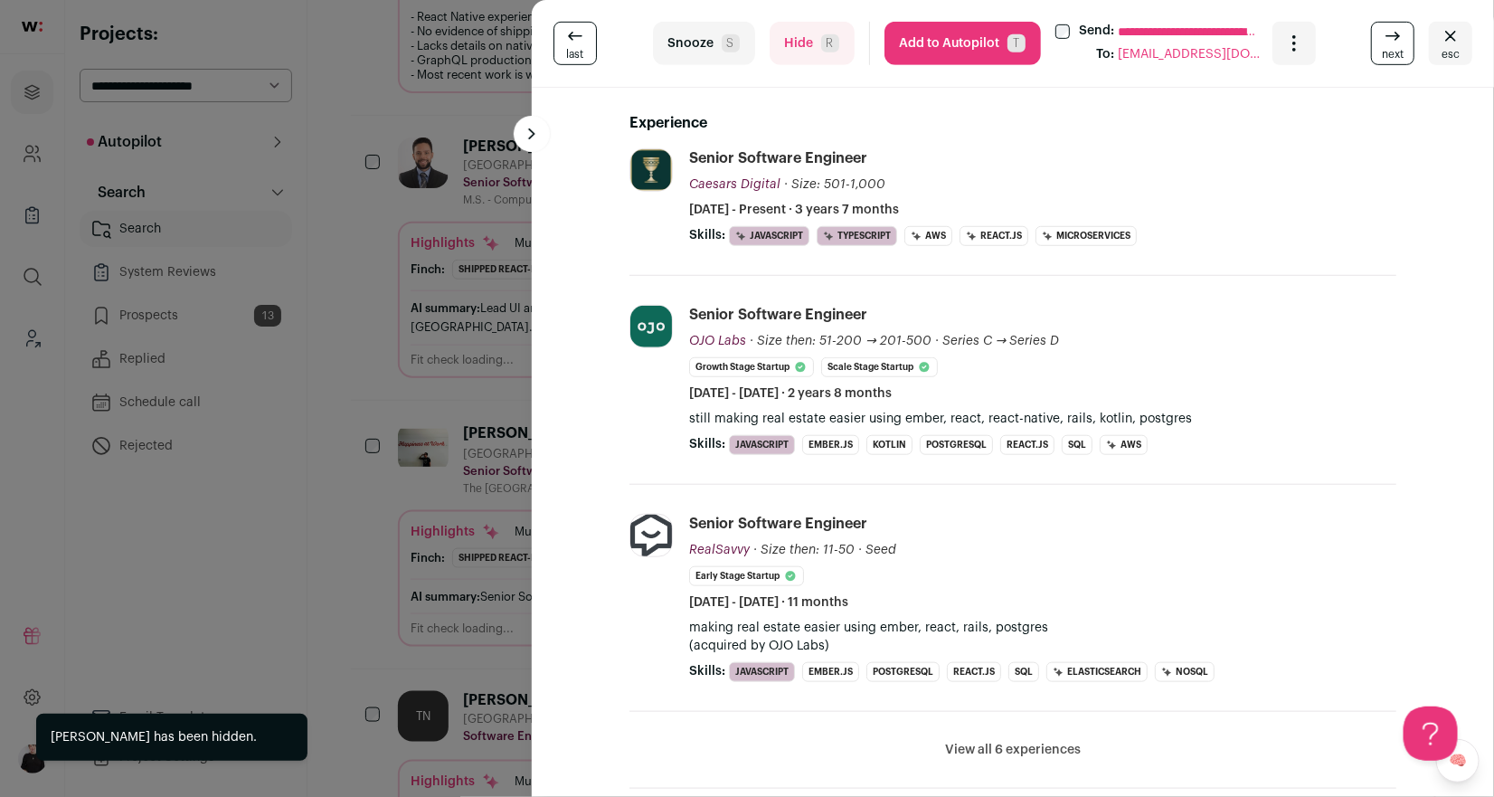
scroll to position [421, 0]
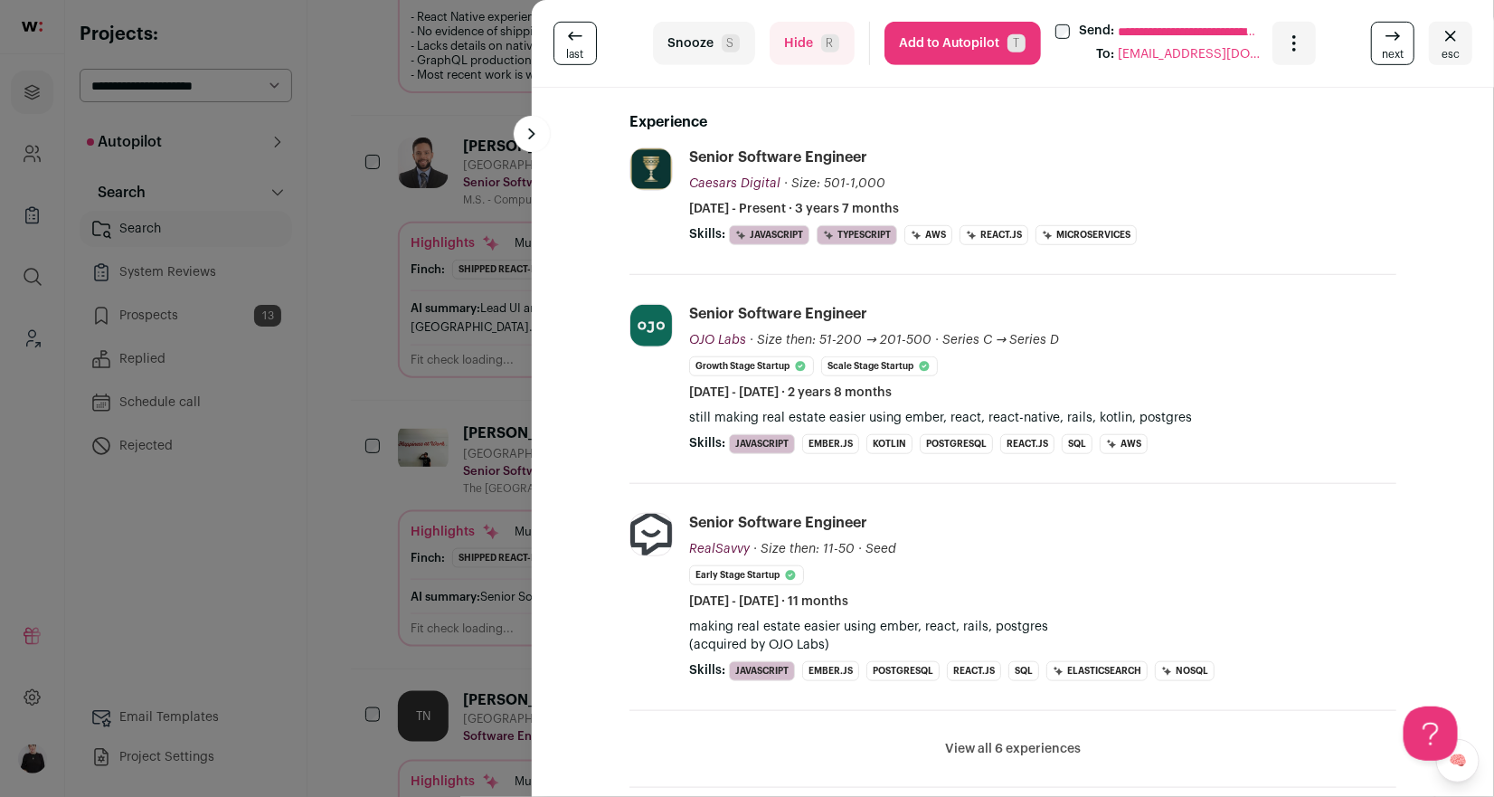
click at [948, 41] on button "Add to Autopilot T" at bounding box center [962, 43] width 156 height 43
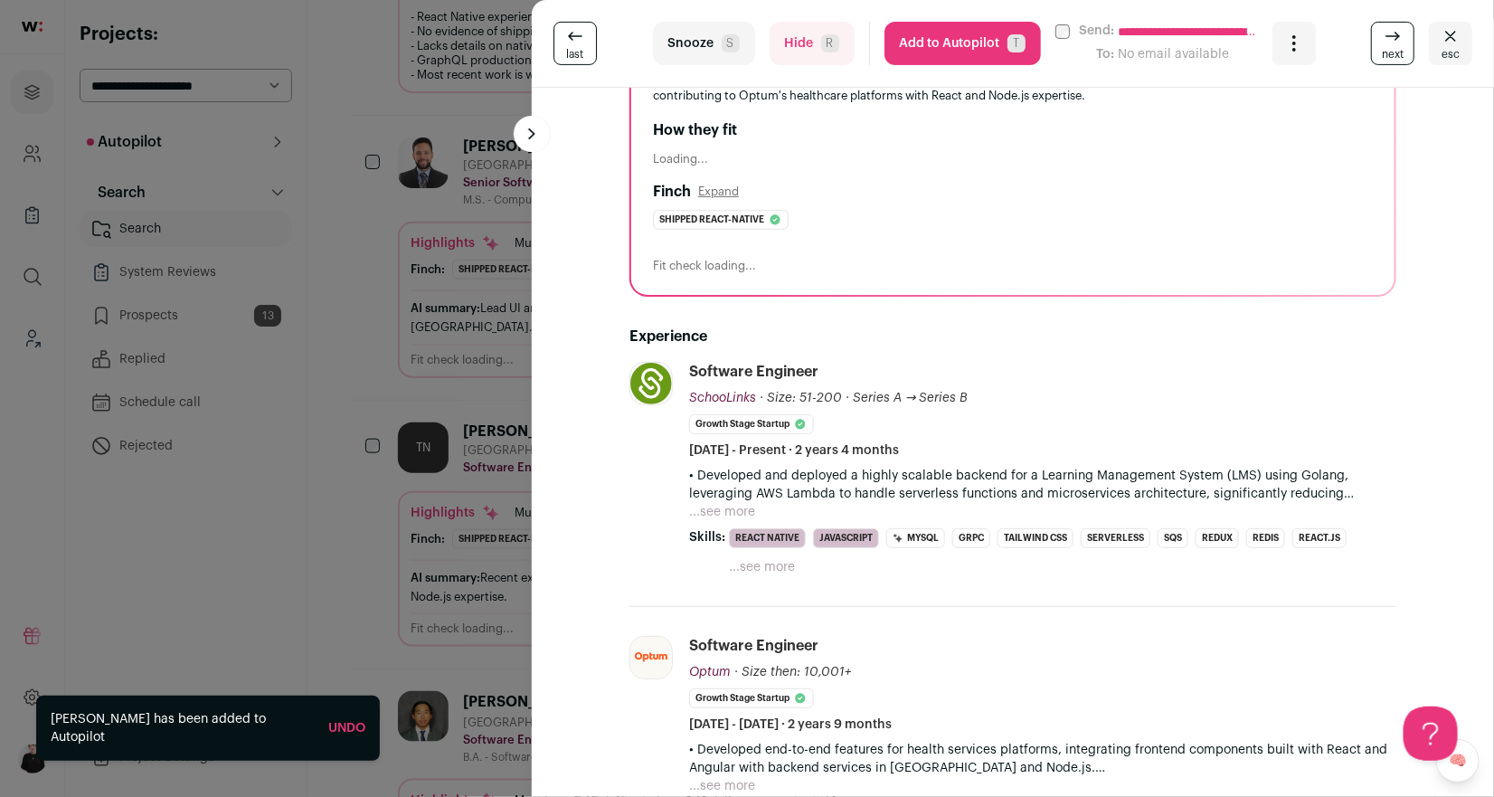
scroll to position [245, 0]
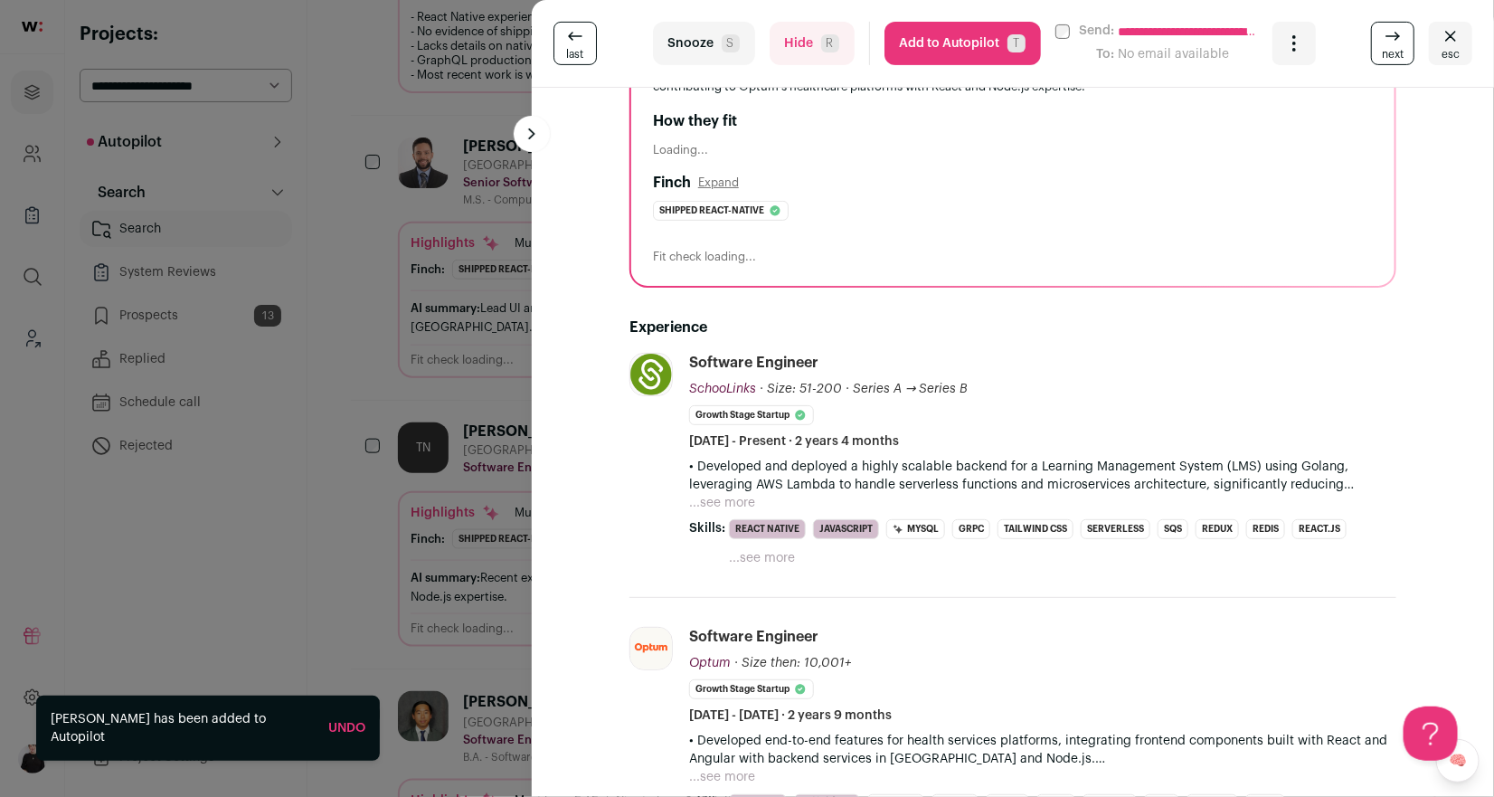
click at [1440, 45] on icon "Close" at bounding box center [1451, 36] width 22 height 22
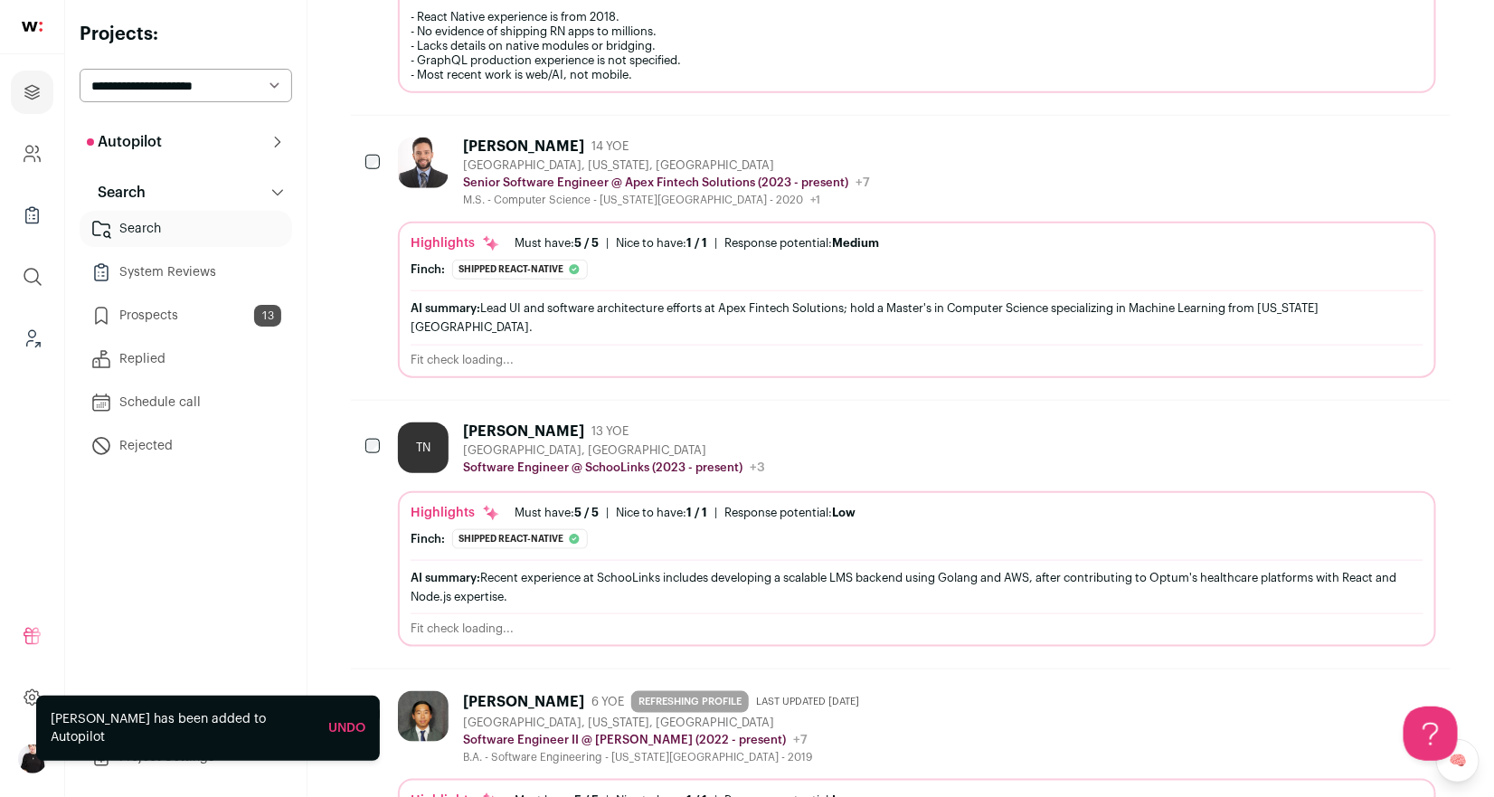
click at [139, 150] on p "Autopilot" at bounding box center [124, 142] width 75 height 22
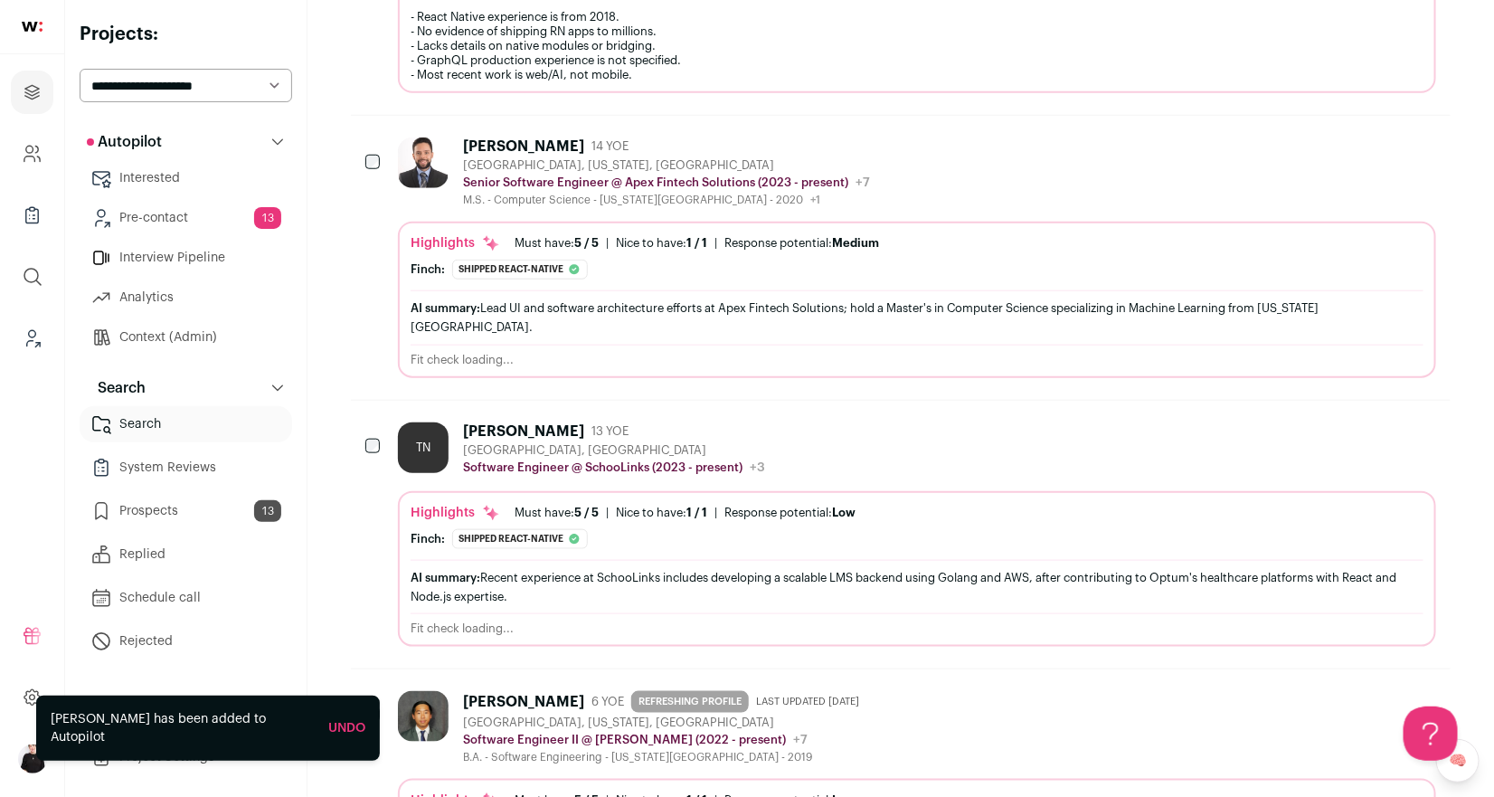
click at [142, 219] on link "Pre-contact 13" at bounding box center [186, 218] width 212 height 36
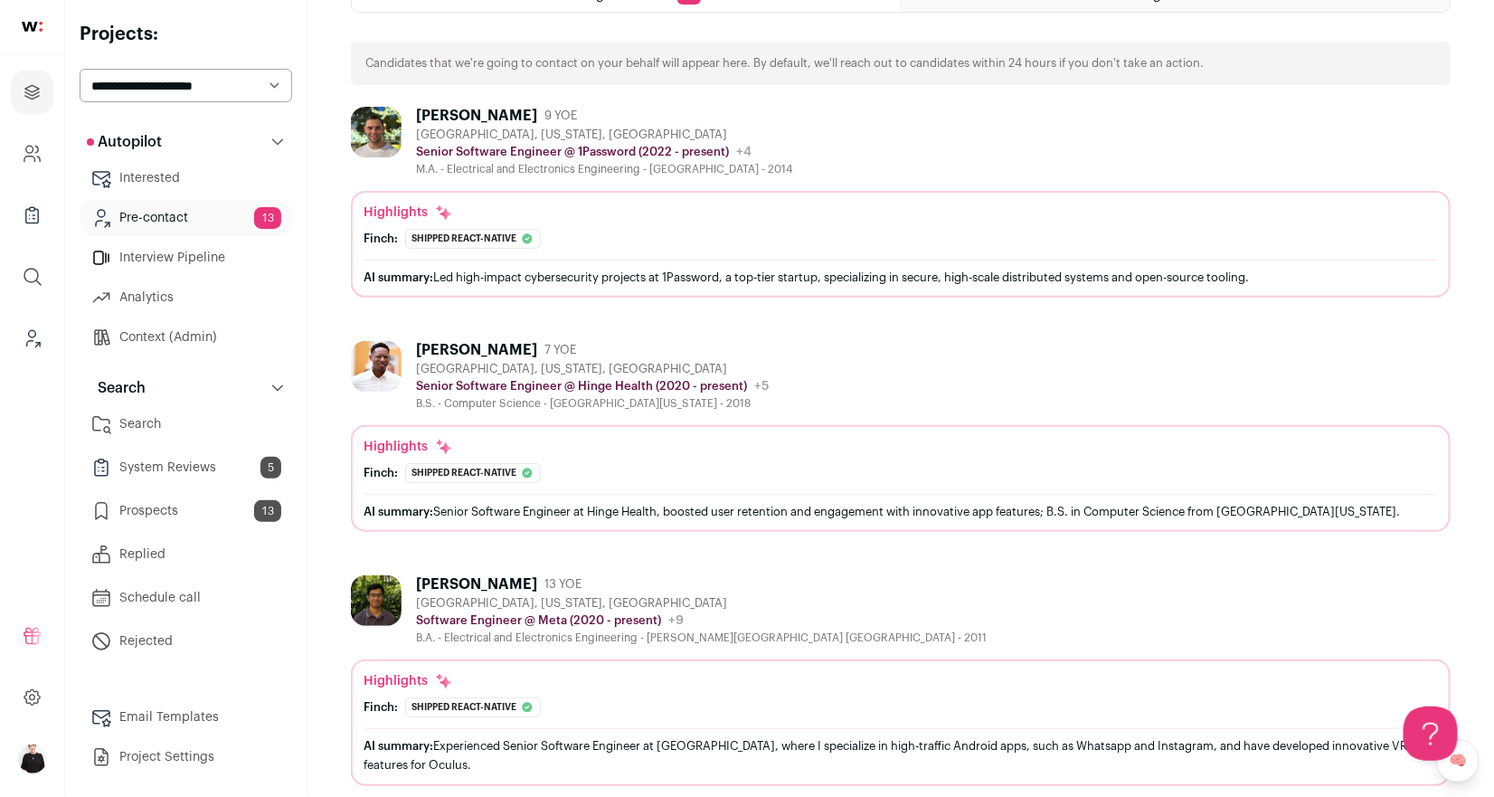
scroll to position [141, 0]
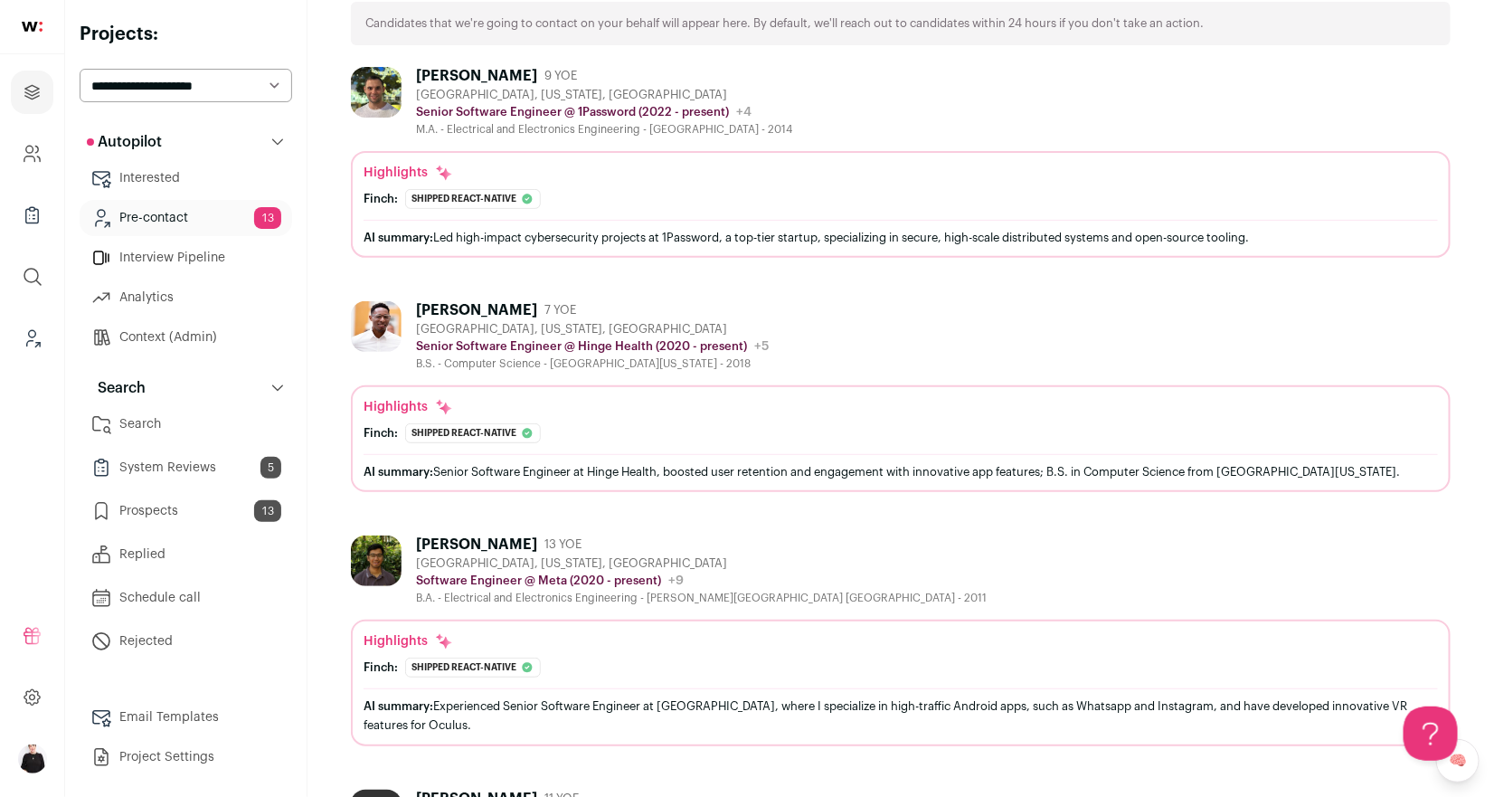
click at [188, 713] on link "Email Templates" at bounding box center [186, 717] width 212 height 36
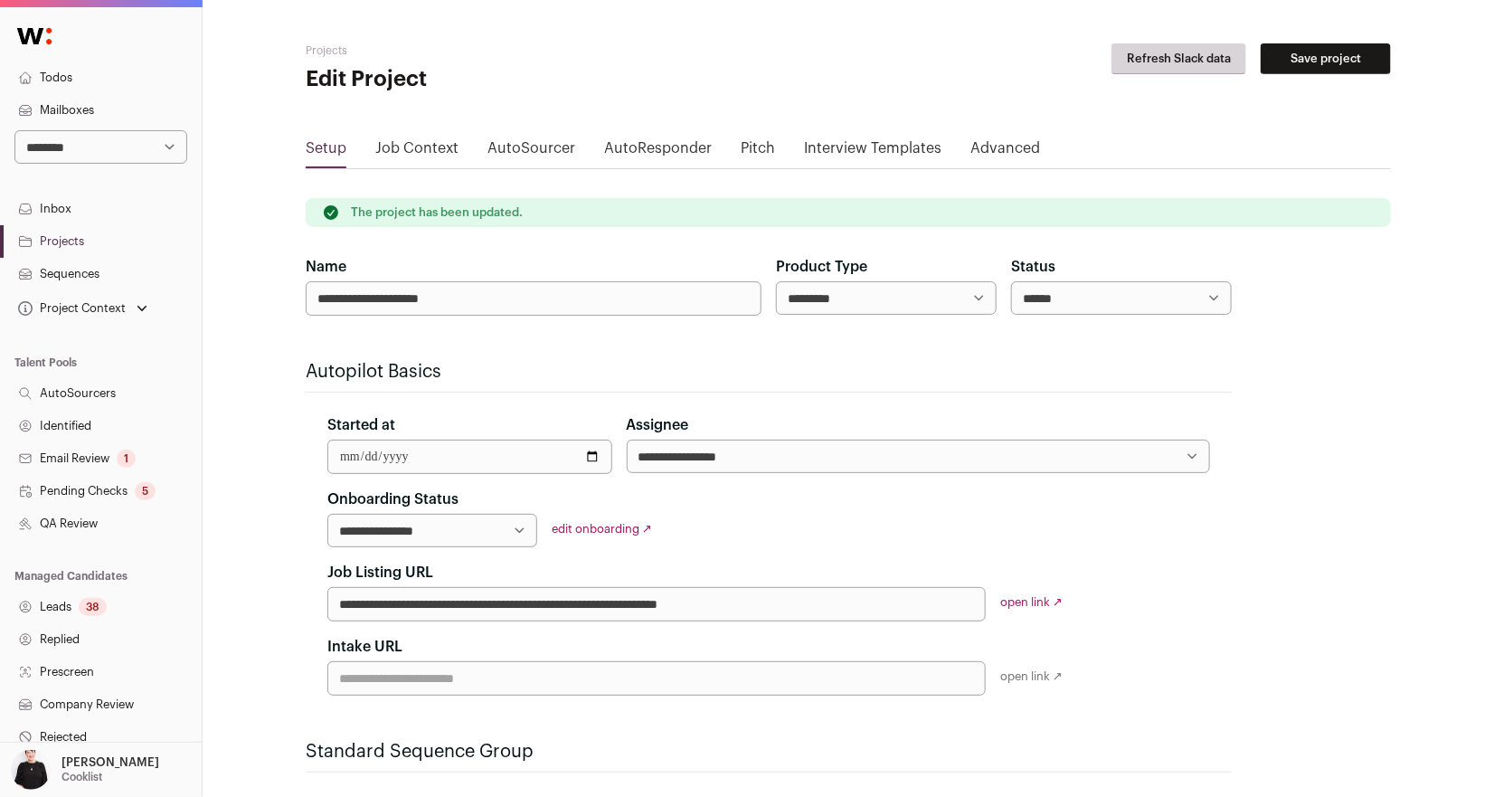
click at [62, 275] on link "Sequences" at bounding box center [101, 274] width 202 height 33
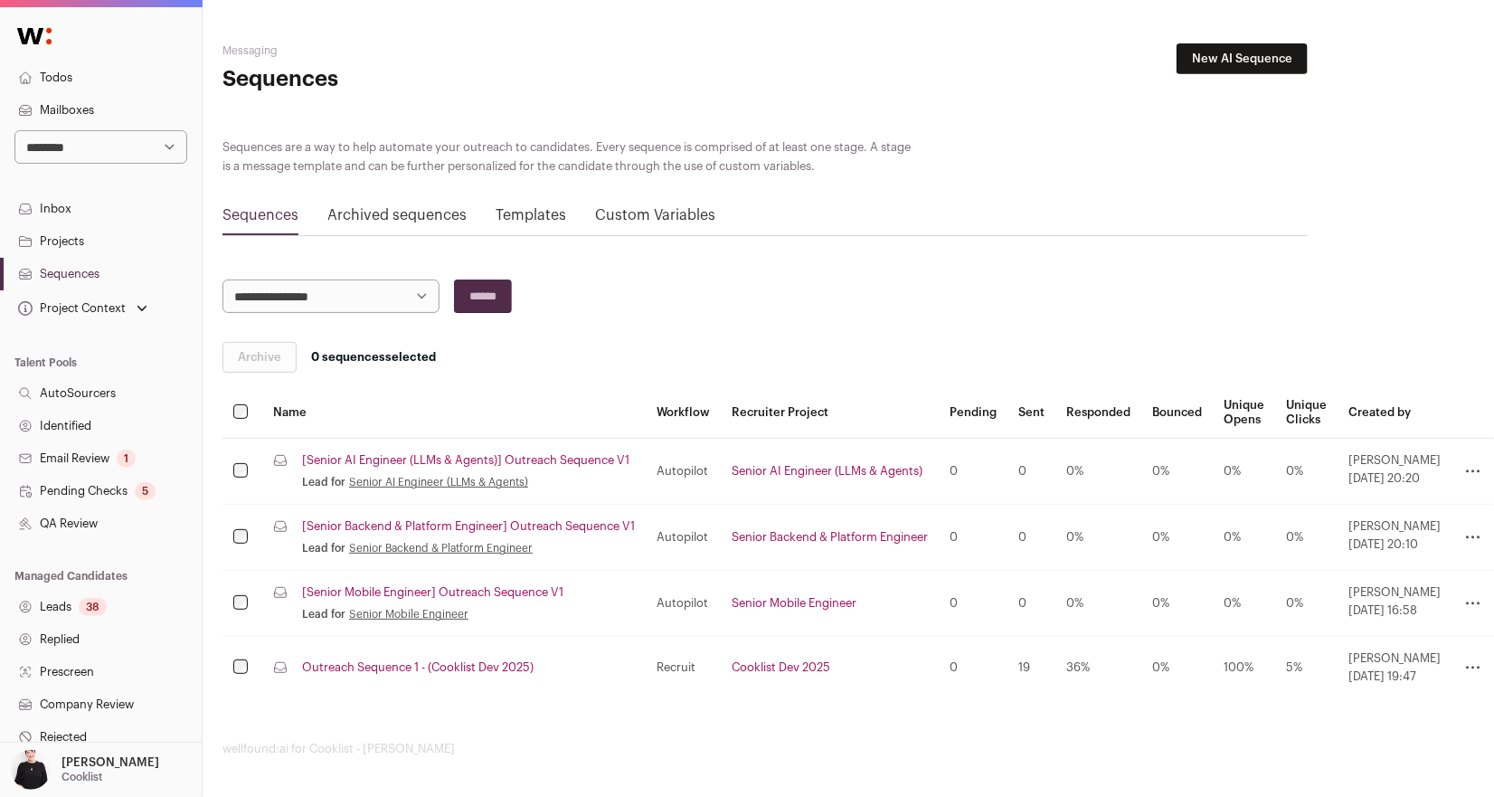
scroll to position [0, 104]
click at [1476, 668] on icon at bounding box center [1472, 667] width 22 height 22
click at [1401, 692] on link "Clone" at bounding box center [1396, 693] width 172 height 29
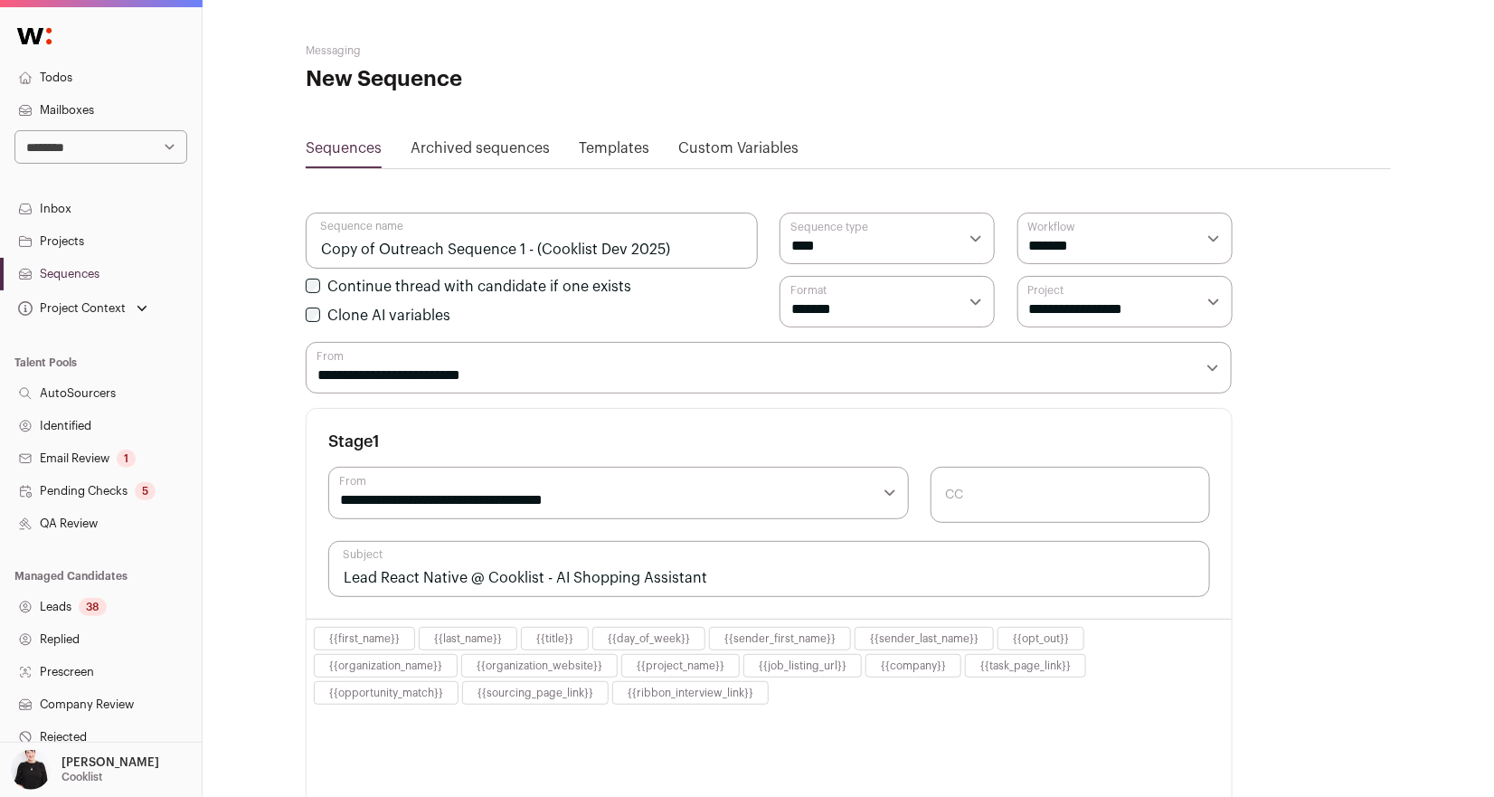
select select "****"
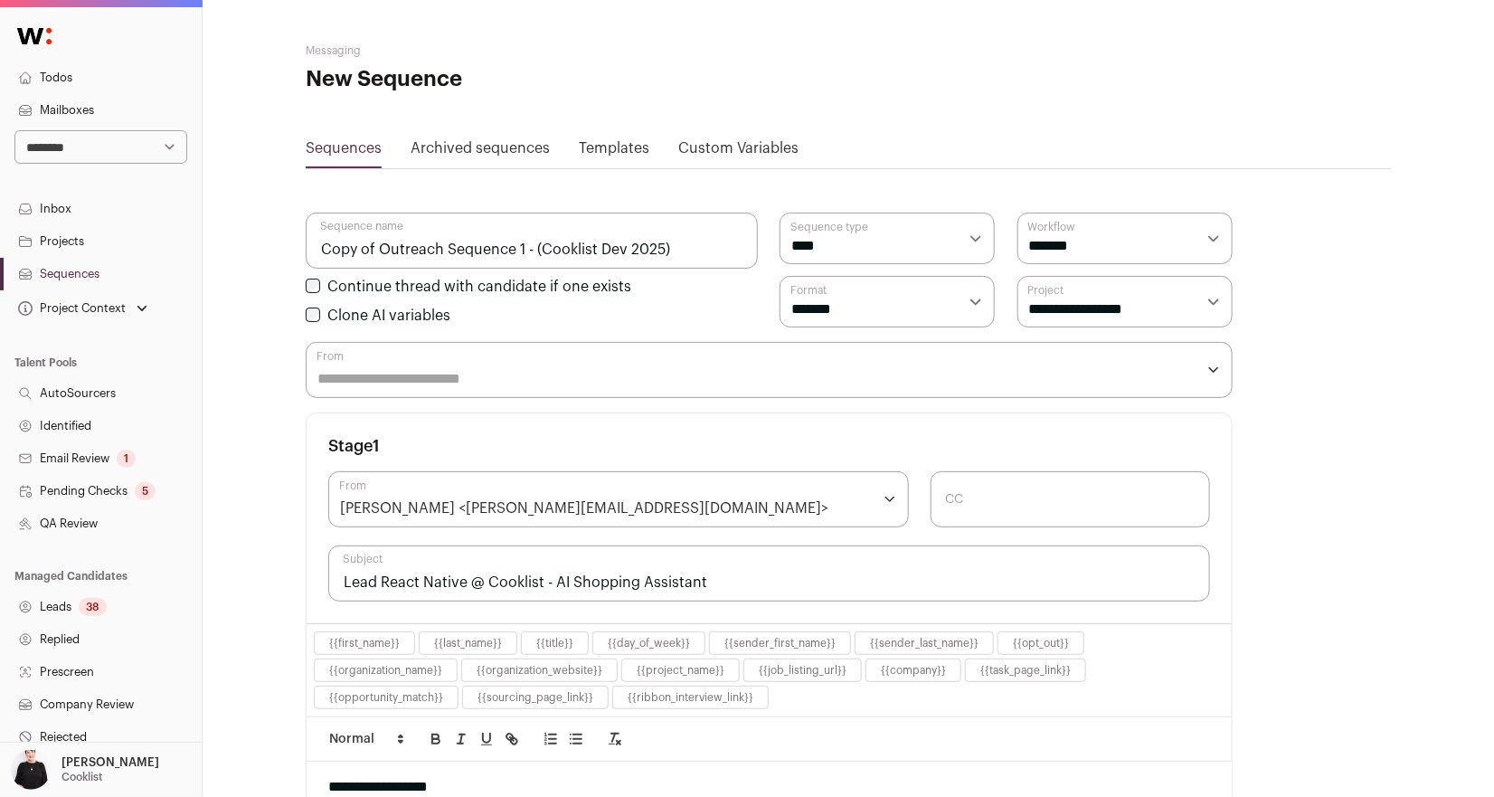
drag, startPoint x: 691, startPoint y: 241, endPoint x: 136, endPoint y: 241, distance: 555.2
type input "Rejection"
click at [1206, 307] on select "**********" at bounding box center [1124, 302] width 215 height 52
click at [974, 240] on select "**********" at bounding box center [886, 238] width 215 height 52
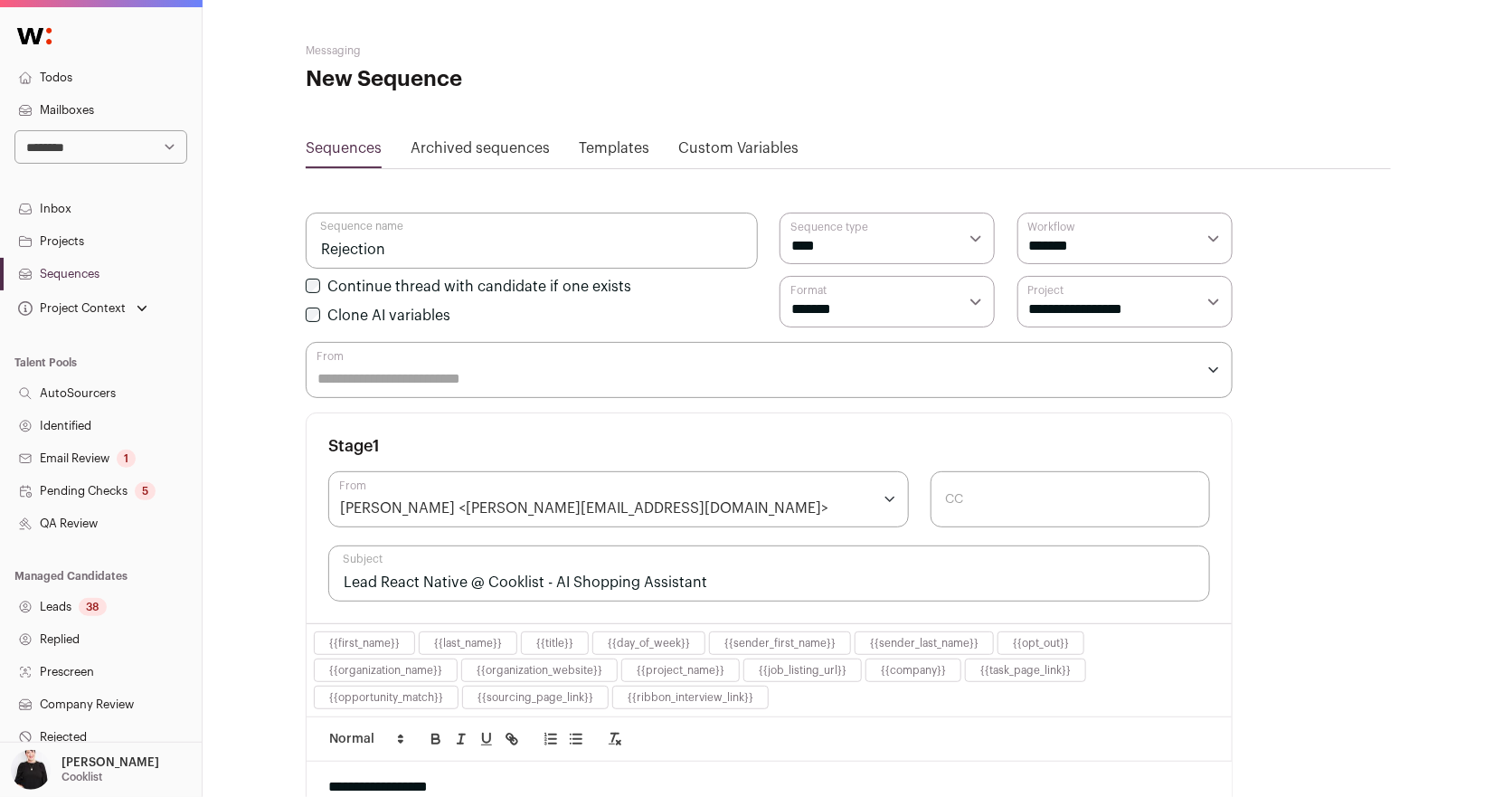
select select "*********"
click at [779, 212] on select "**********" at bounding box center [886, 238] width 215 height 52
drag, startPoint x: 713, startPoint y: 586, endPoint x: 318, endPoint y: 575, distance: 394.4
click at [318, 575] on div "**********" at bounding box center [769, 518] width 925 height 210
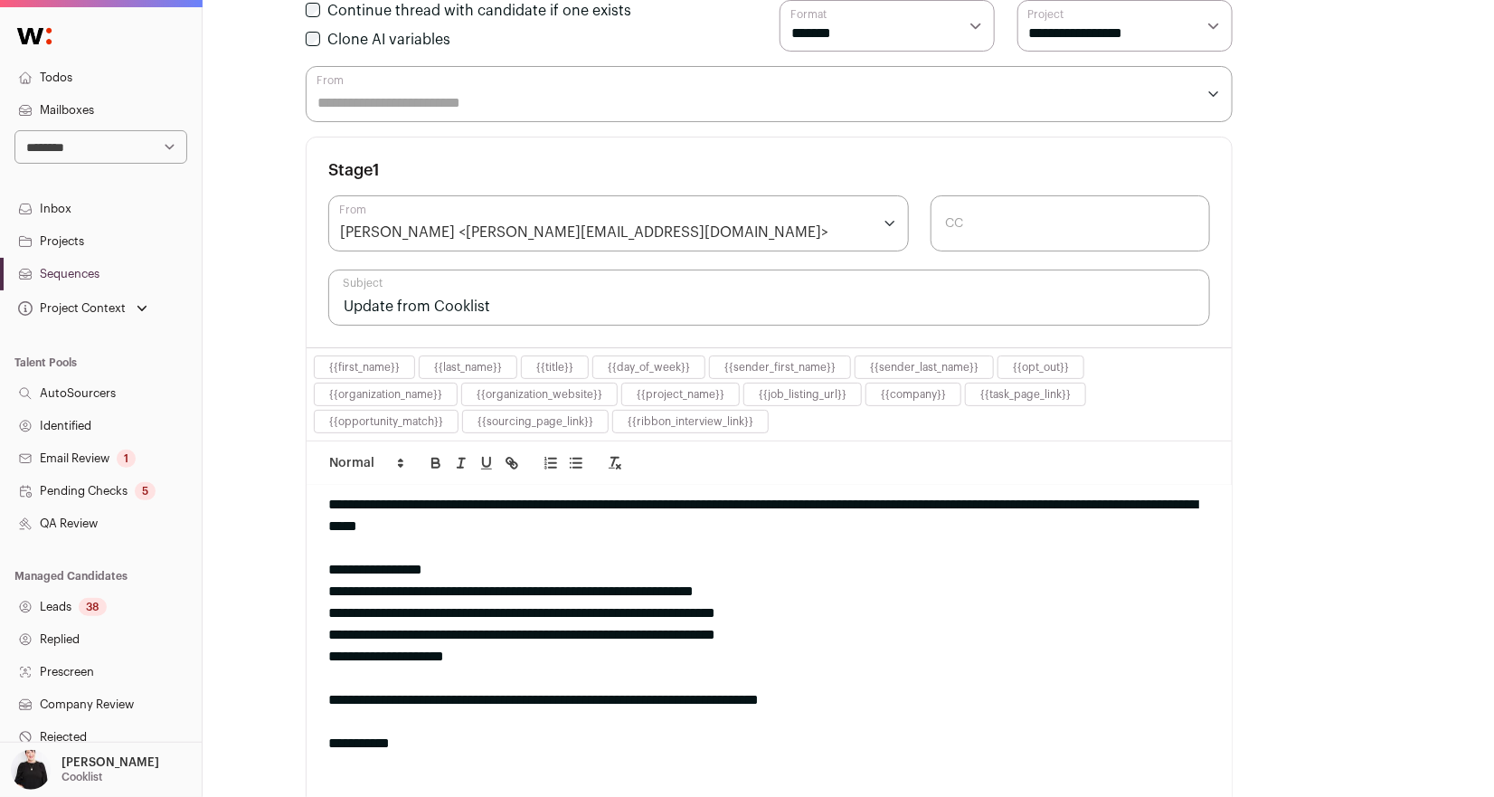
scroll to position [51, 0]
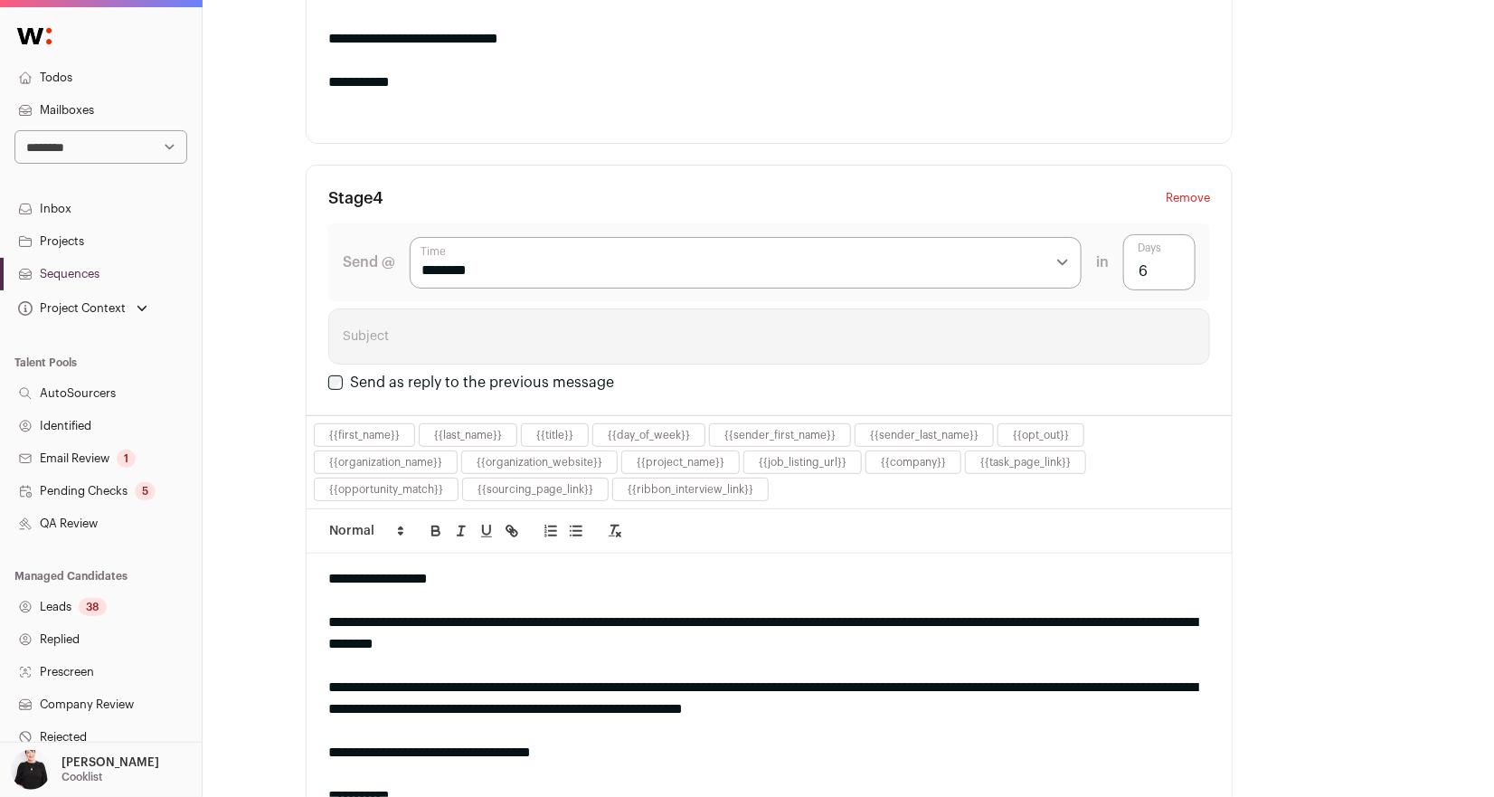
type input "Update from Cooklist"
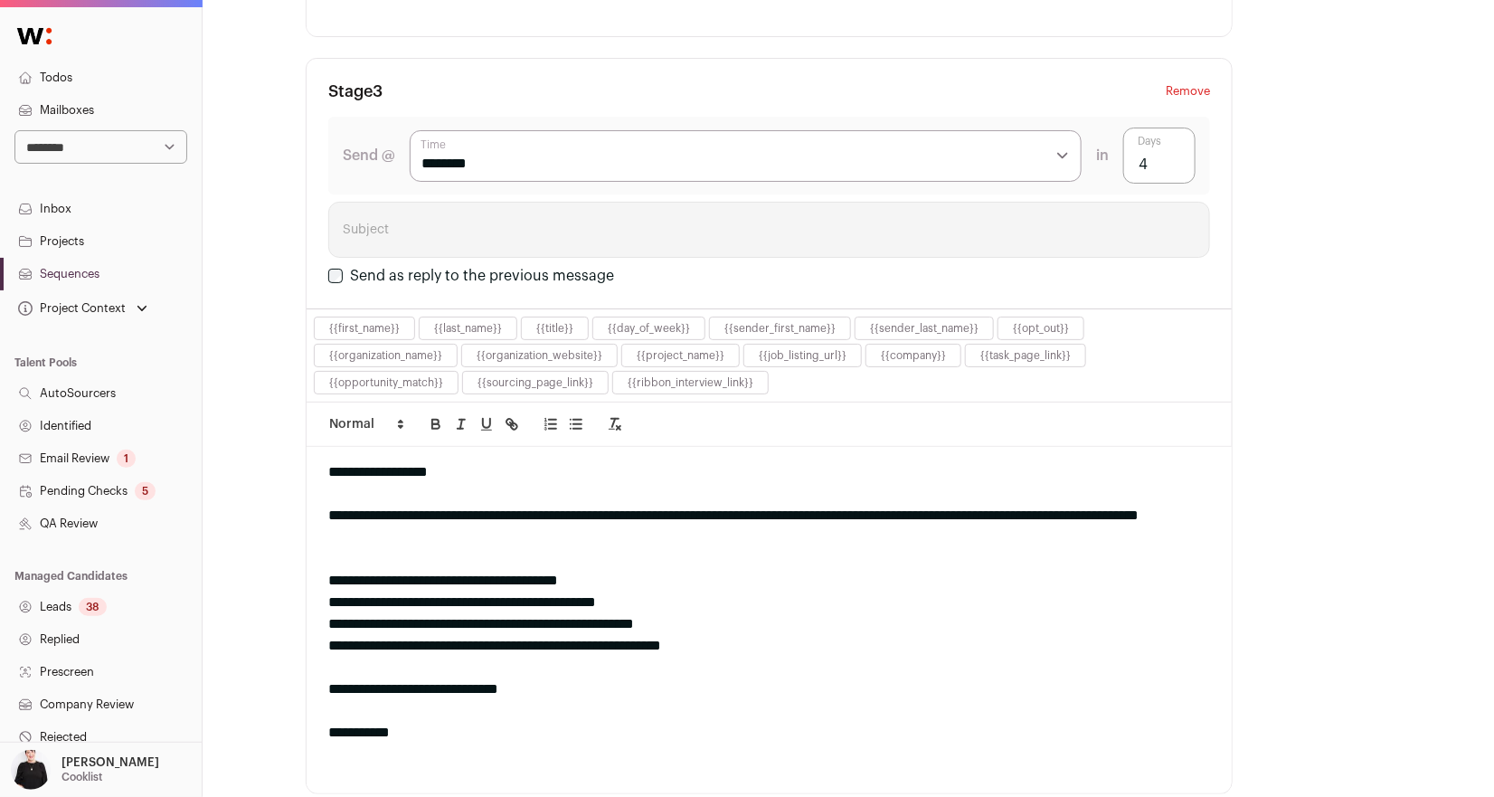
scroll to position [1829, 0]
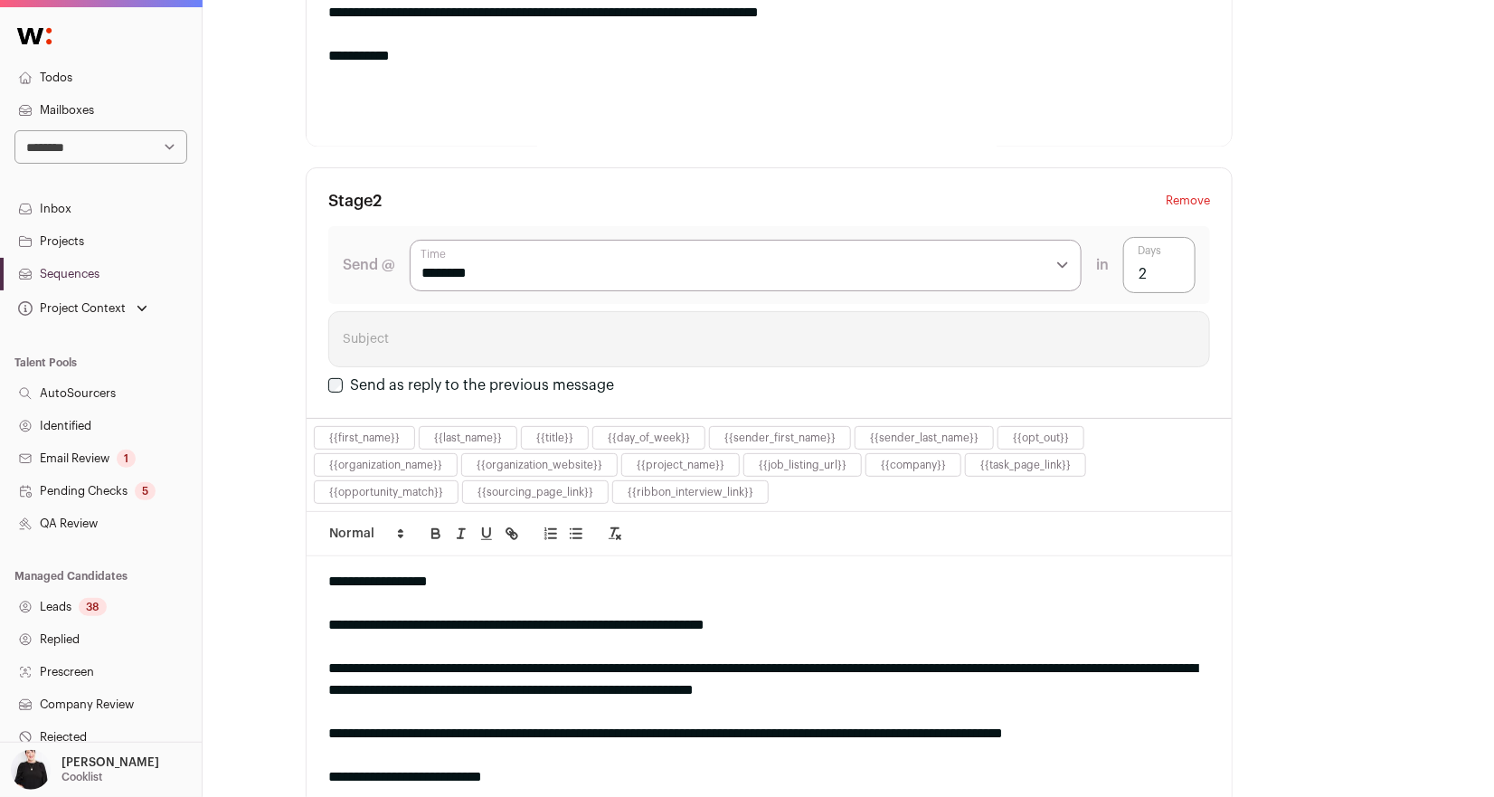
click at [1184, 190] on button "Remove" at bounding box center [1188, 201] width 44 height 22
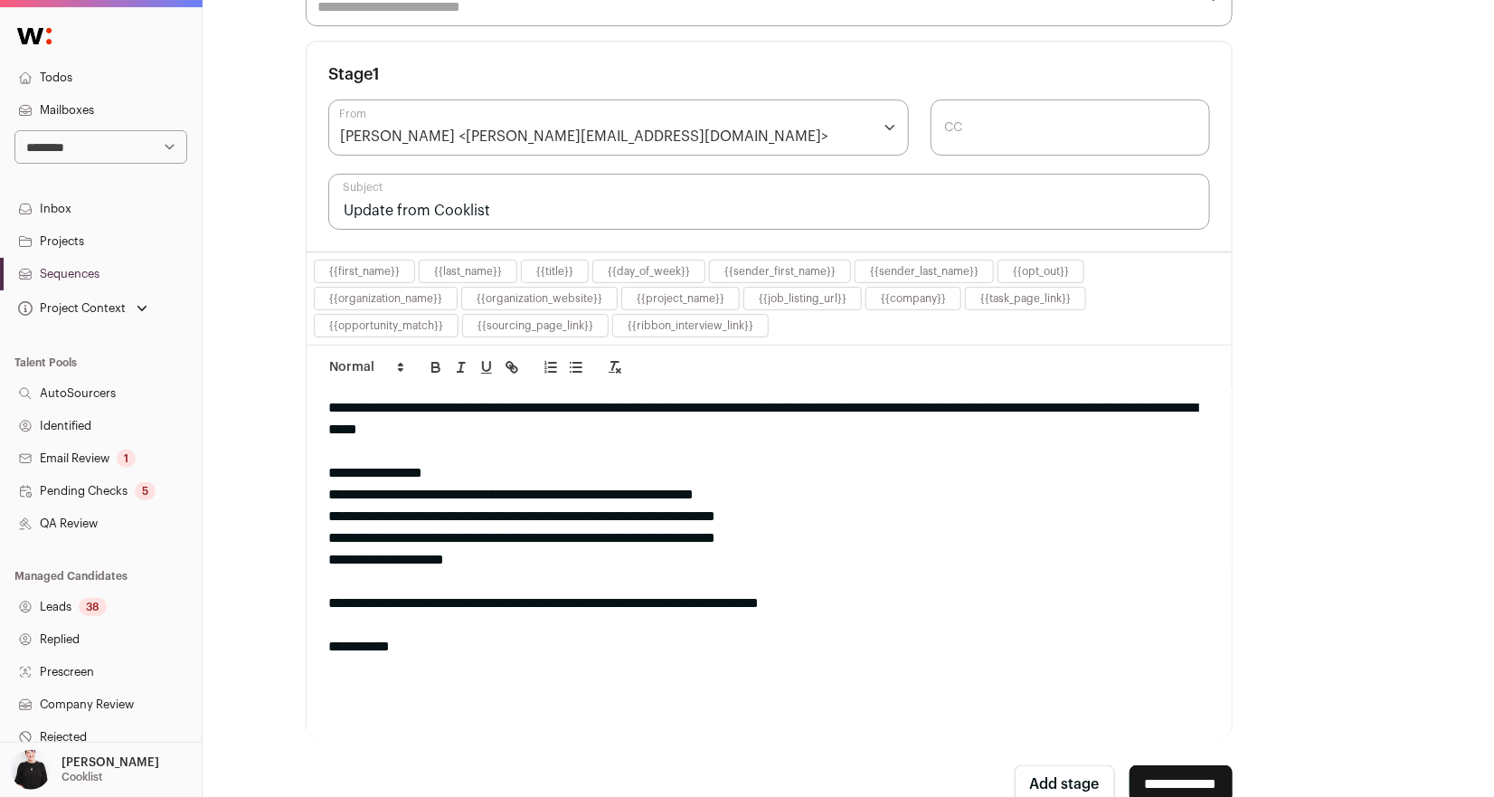
scroll to position [0, 0]
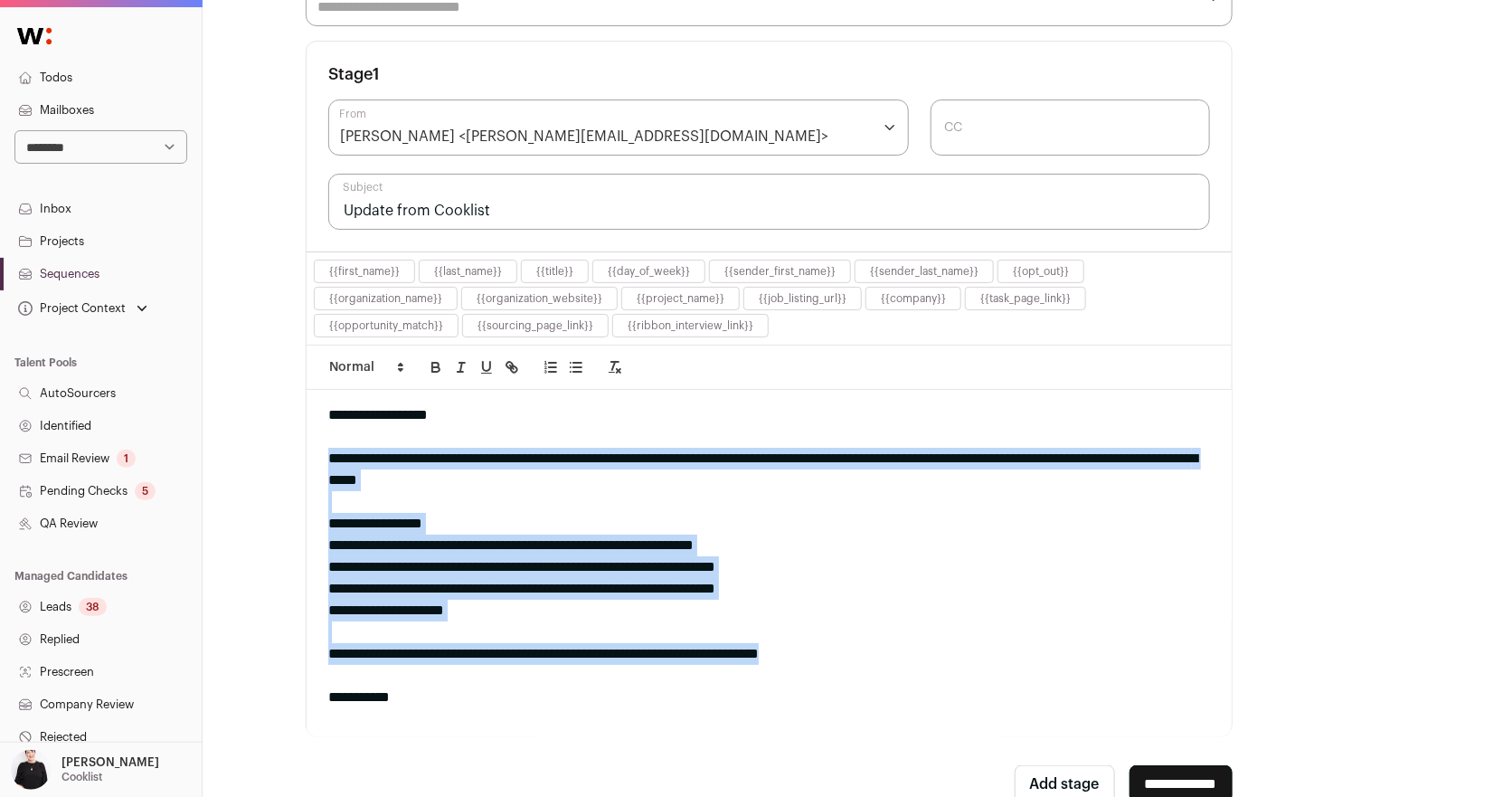
drag, startPoint x: 895, startPoint y: 653, endPoint x: 307, endPoint y: 449, distance: 622.0
click at [307, 449] on div "**********" at bounding box center [769, 563] width 925 height 346
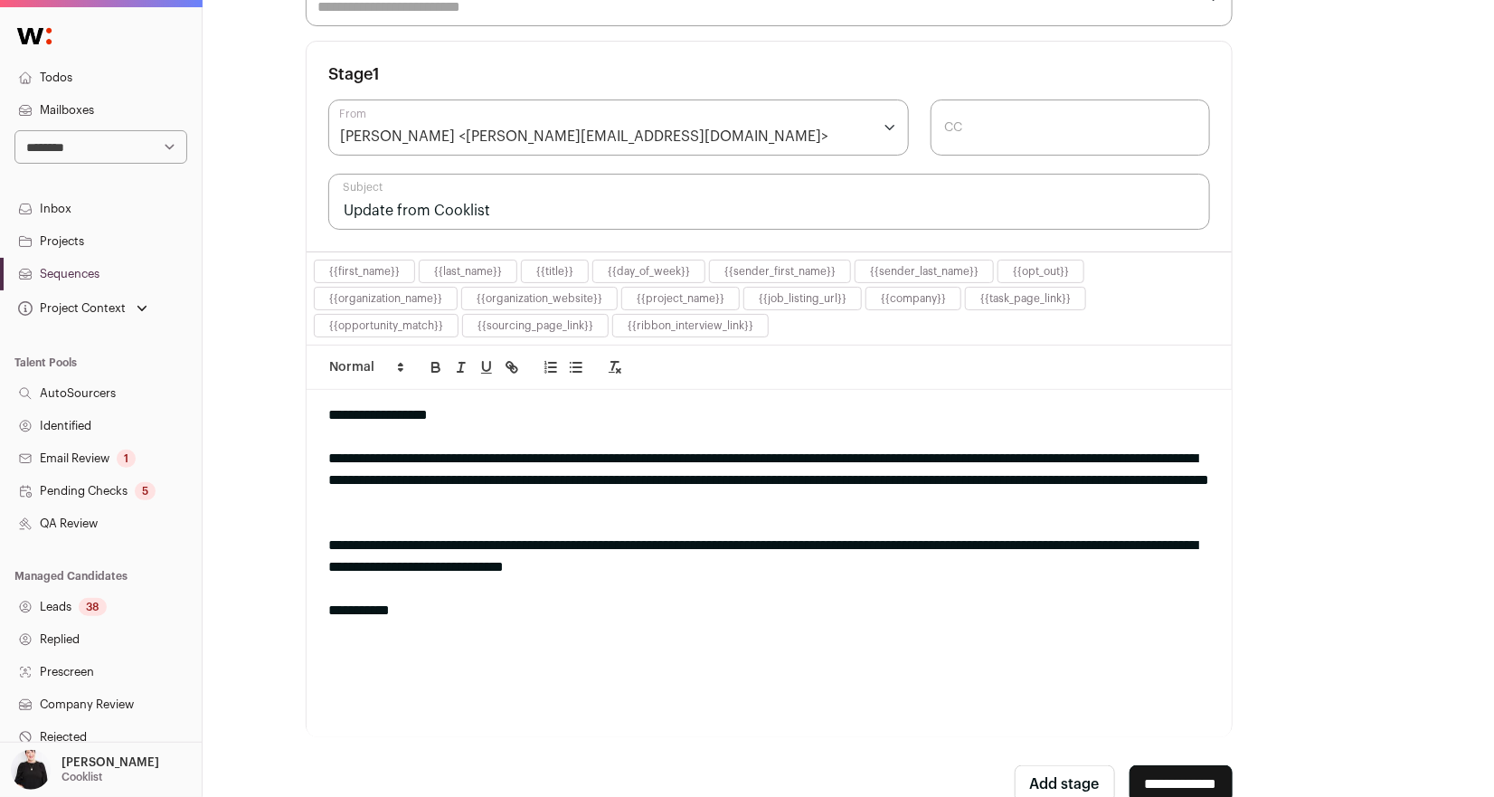
click at [872, 121] on div "[PERSON_NAME] <[PERSON_NAME][EMAIL_ADDRESS][DOMAIN_NAME]>" at bounding box center [618, 127] width 581 height 56
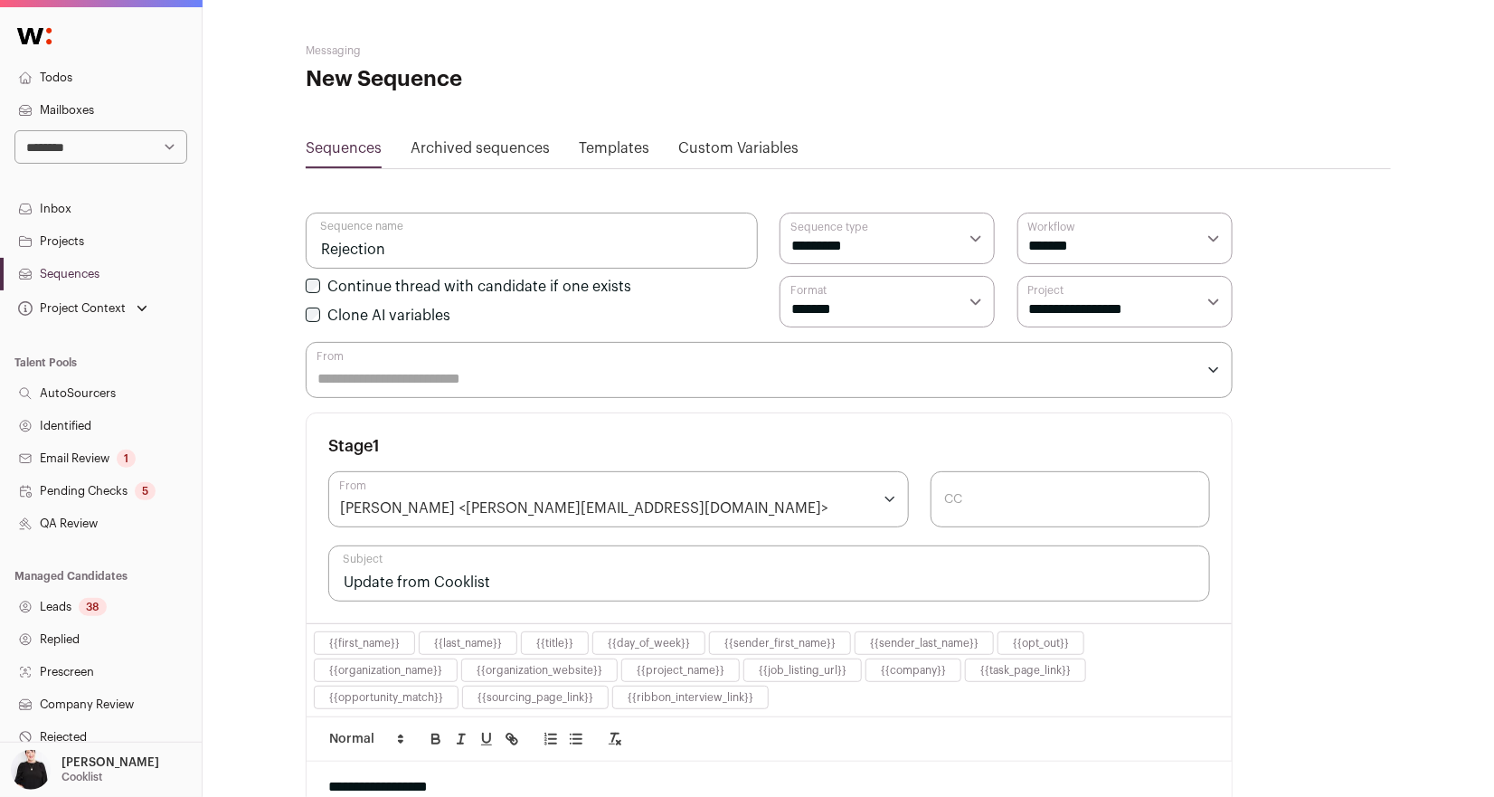
click at [1421, 501] on div "**********" at bounding box center [848, 638] width 1291 height 1276
click at [1211, 306] on select "**********" at bounding box center [1124, 302] width 215 height 52
select select "*****"
click at [1017, 276] on select "**********" at bounding box center [1124, 302] width 215 height 52
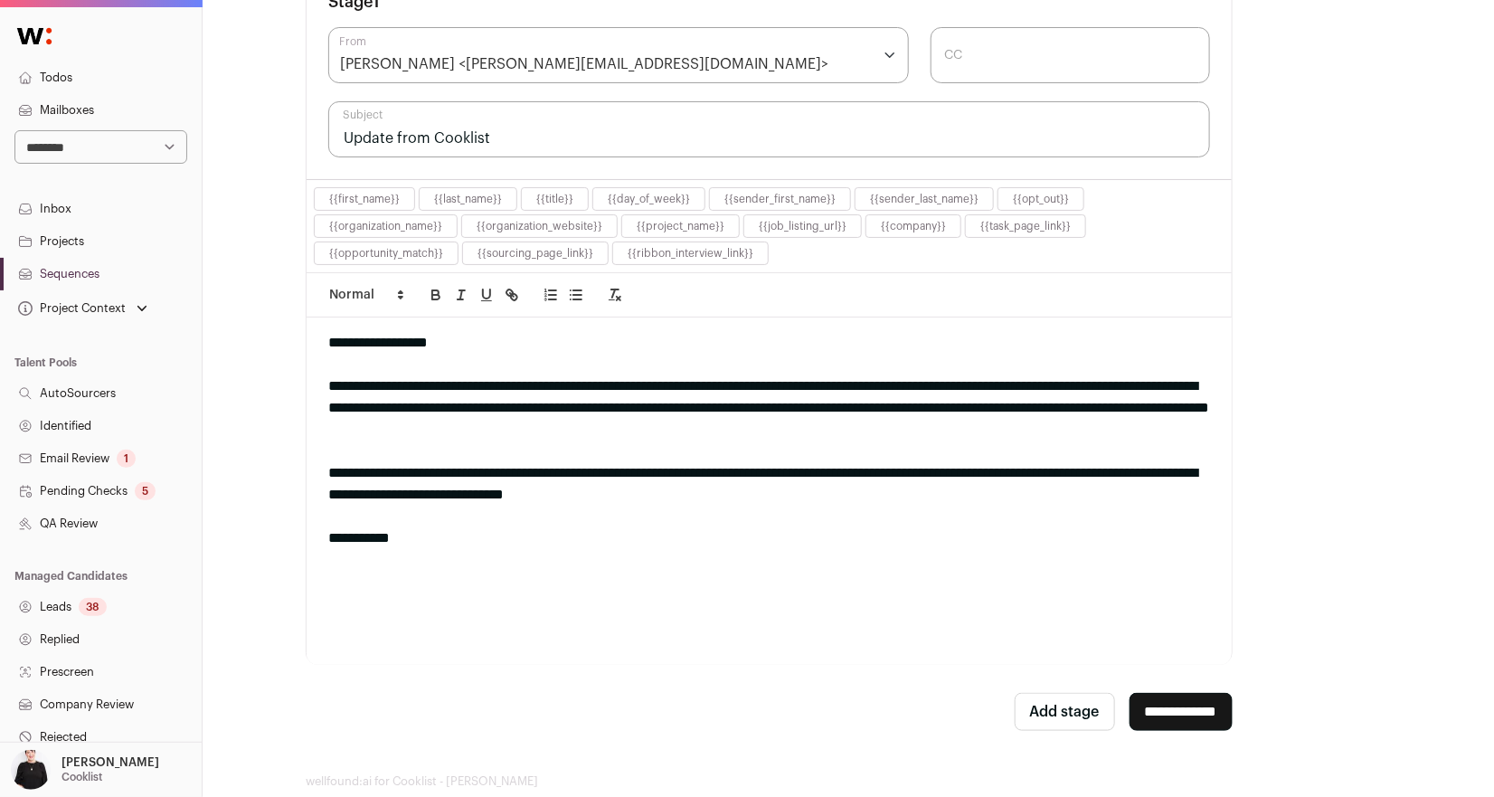
scroll to position [450, 0]
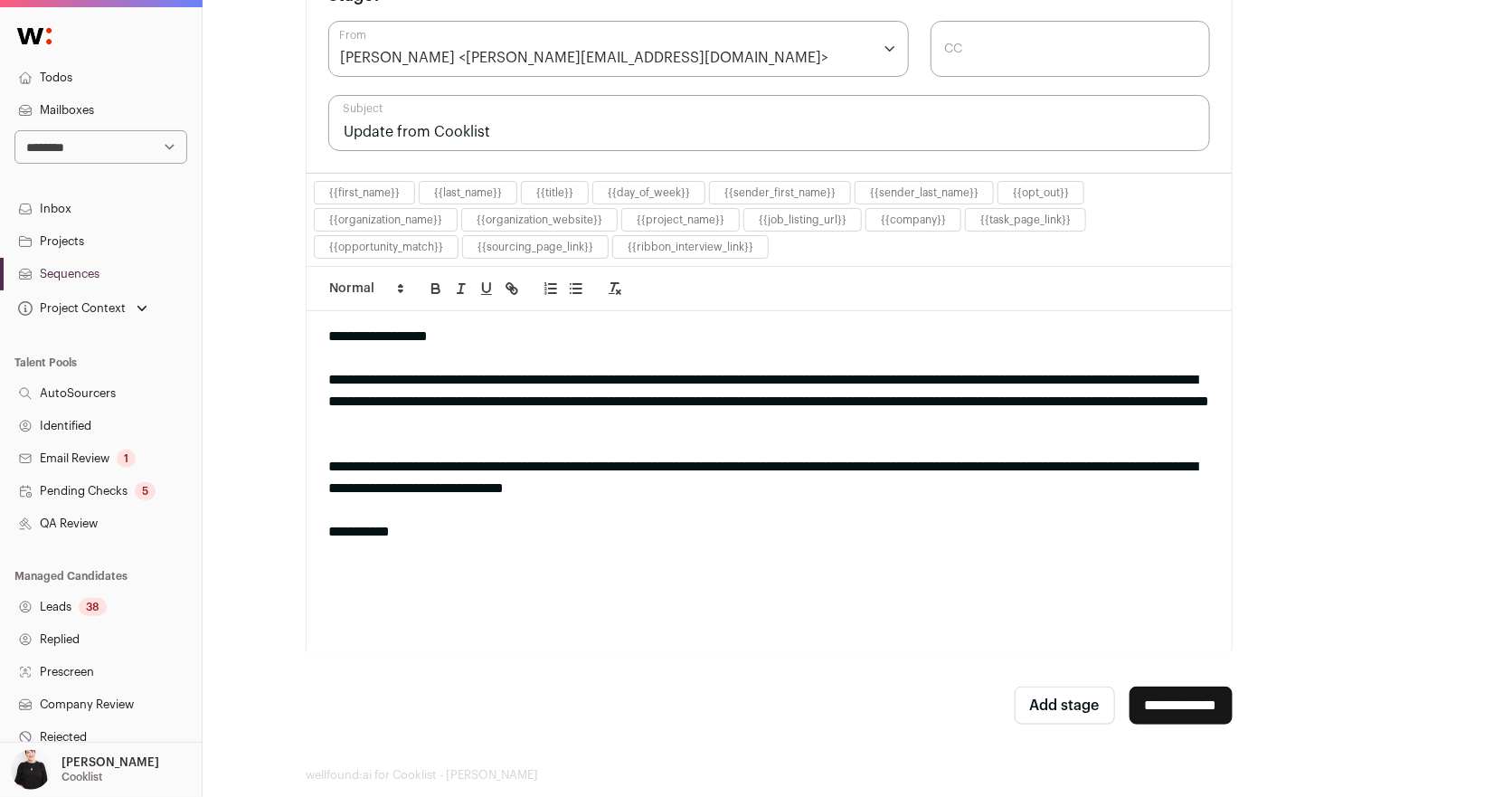
click at [1188, 698] on input "**********" at bounding box center [1180, 705] width 103 height 38
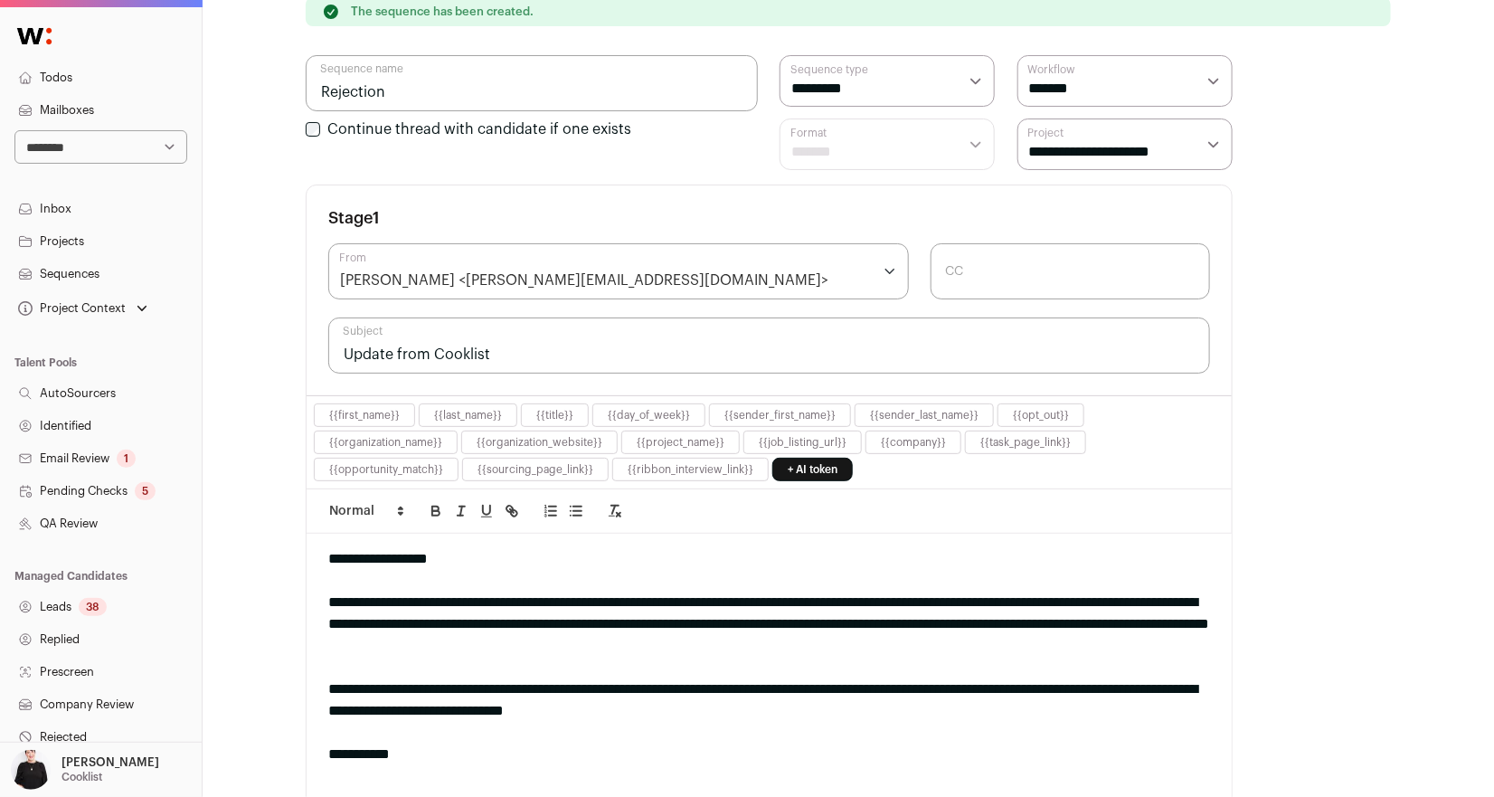
scroll to position [227, 0]
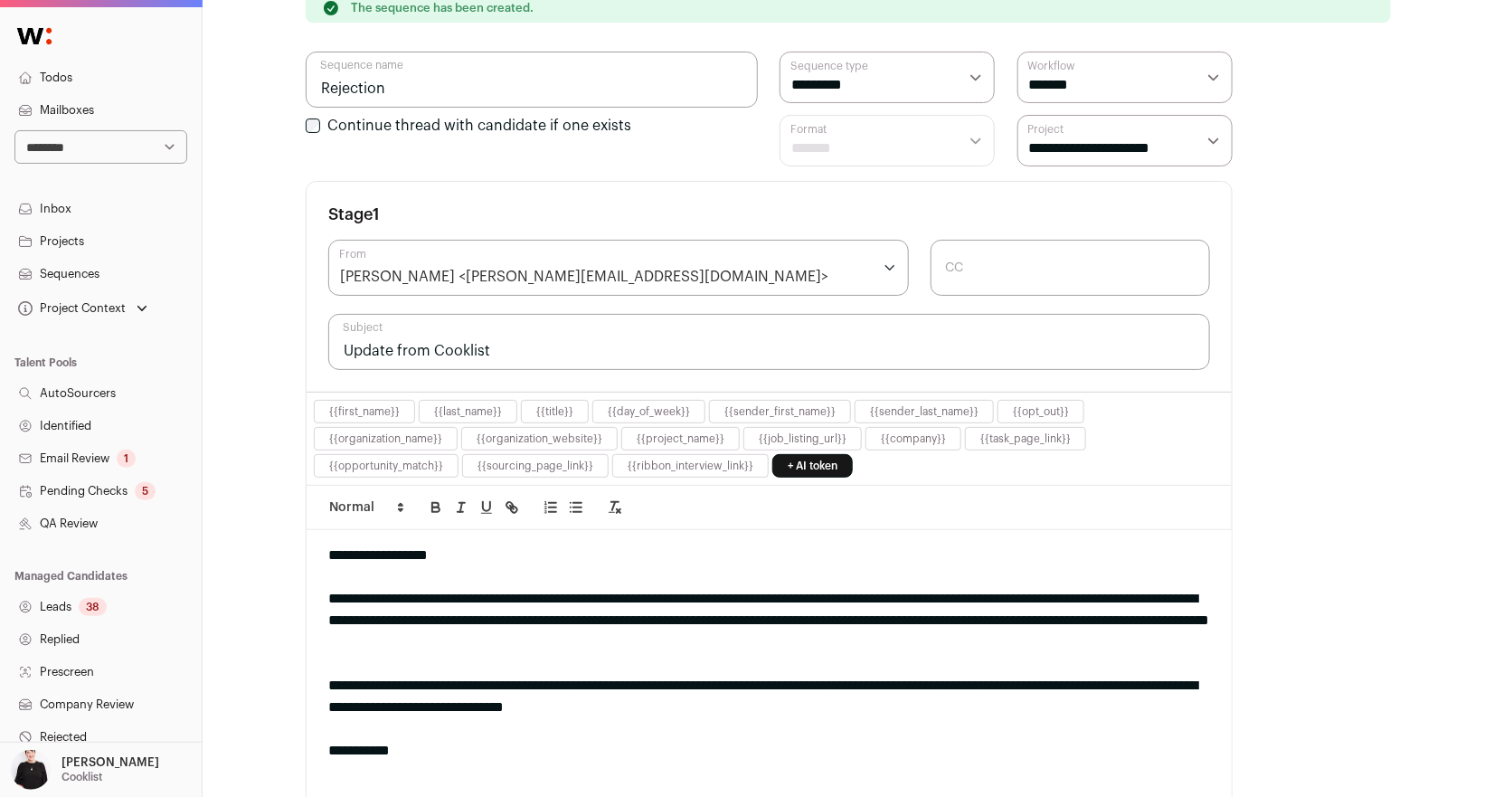
click at [670, 271] on div "[PERSON_NAME] <[PERSON_NAME][EMAIL_ADDRESS][DOMAIN_NAME]>" at bounding box center [618, 268] width 581 height 56
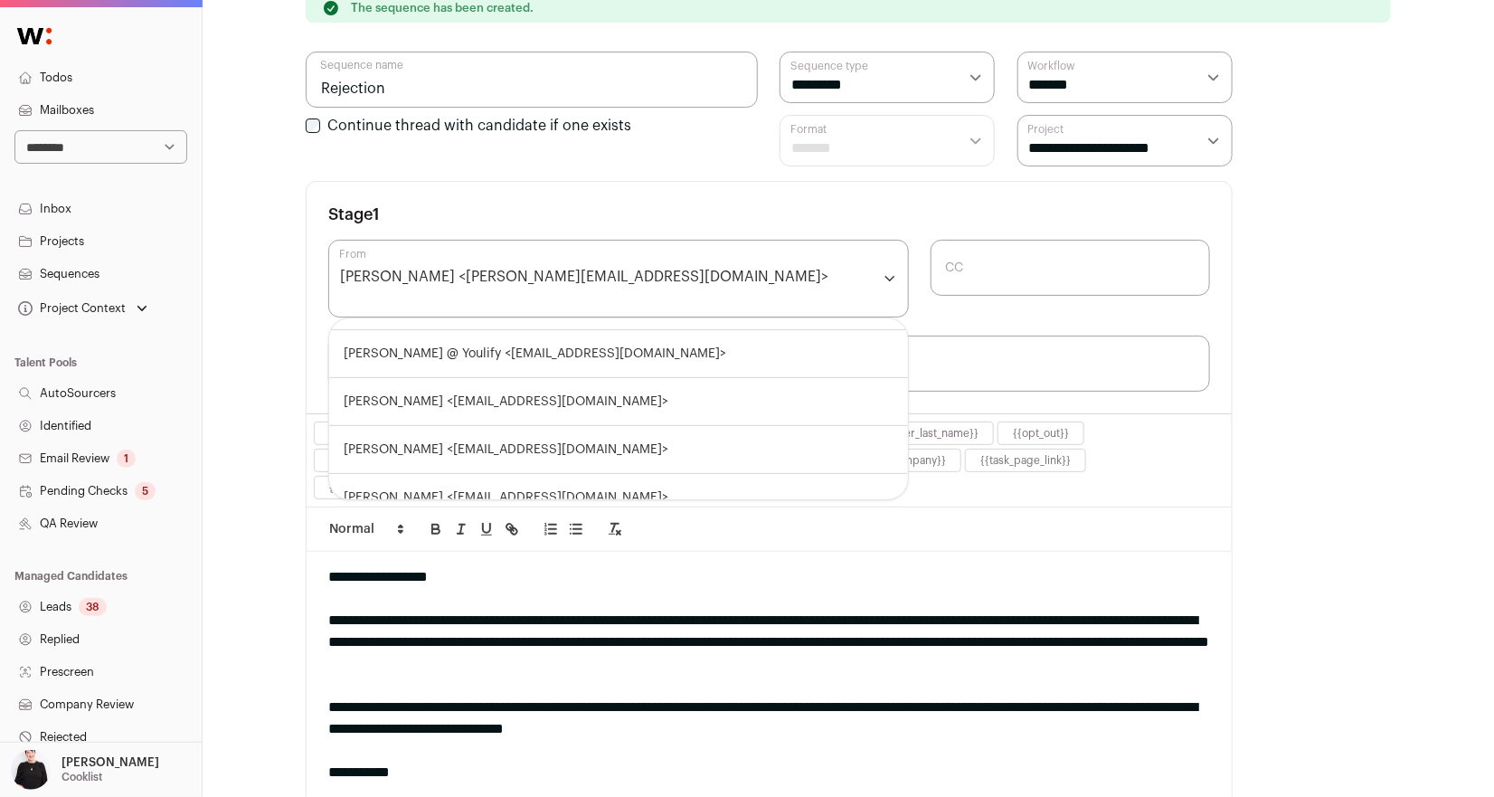
scroll to position [0, 0]
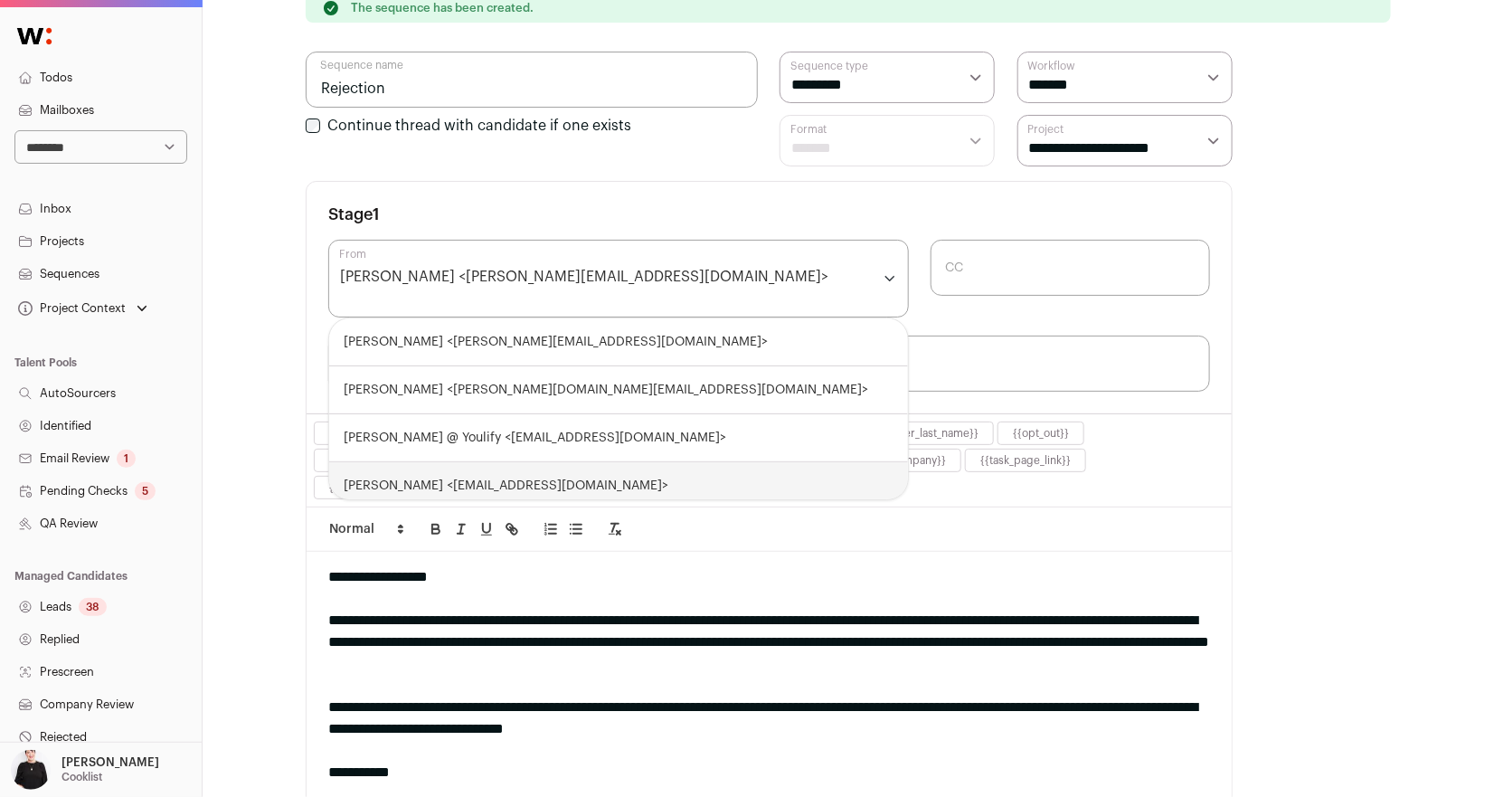
click at [561, 465] on div "[PERSON_NAME] <[EMAIL_ADDRESS][DOMAIN_NAME]>" at bounding box center [618, 486] width 579 height 48
select select "****"
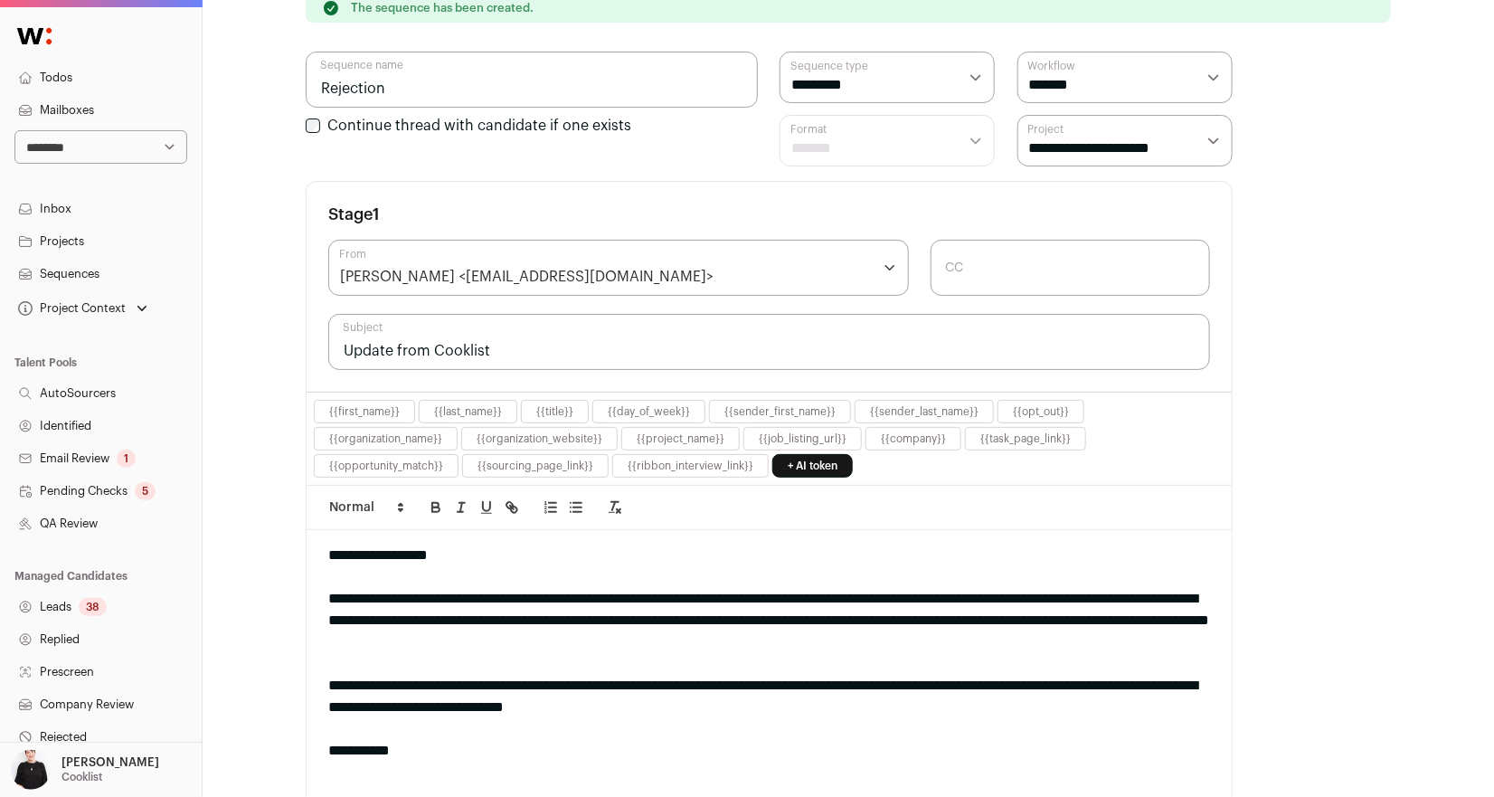
click at [626, 195] on div "**********" at bounding box center [769, 287] width 925 height 210
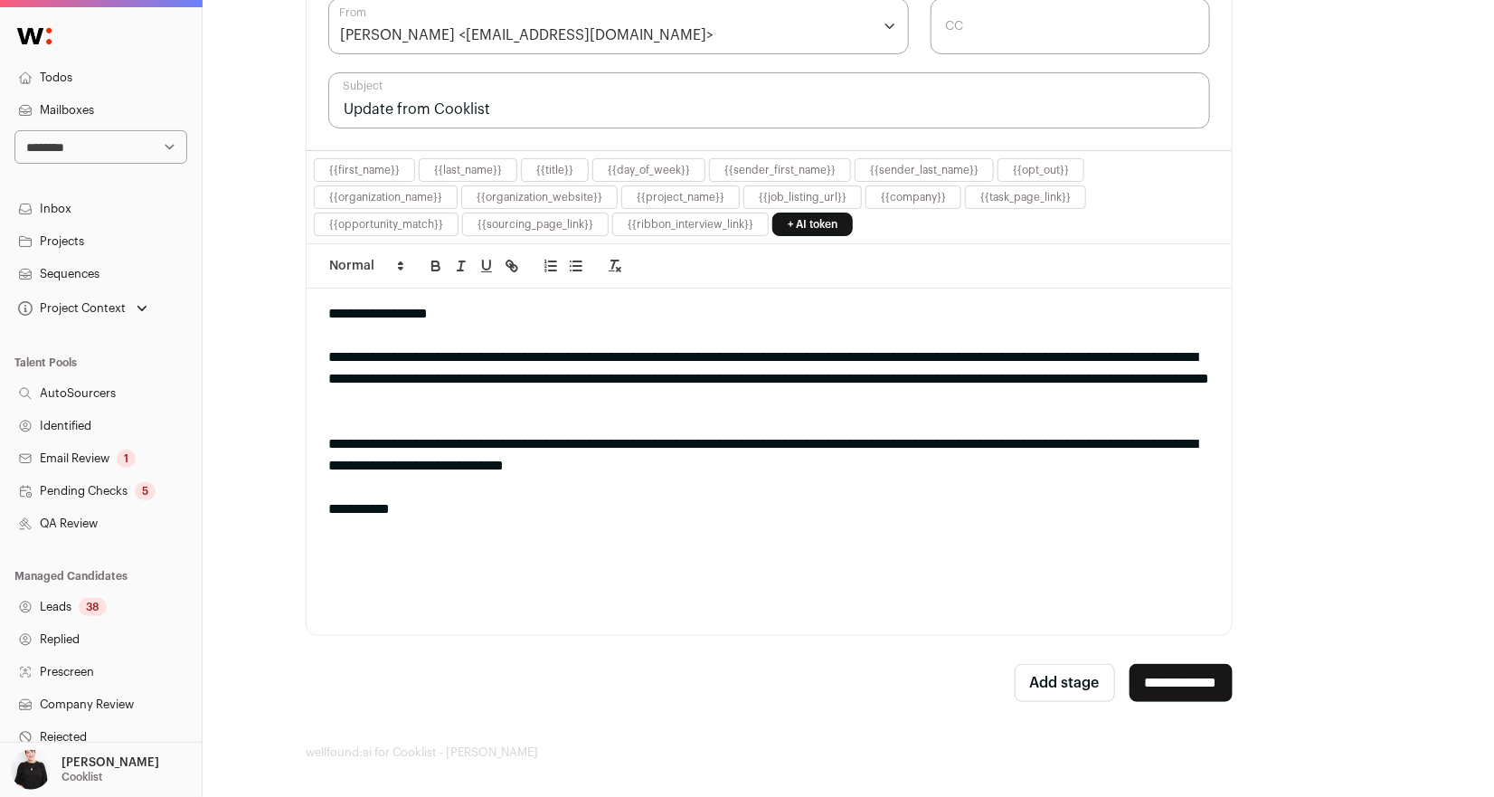
click at [1174, 671] on input "**********" at bounding box center [1180, 683] width 103 height 38
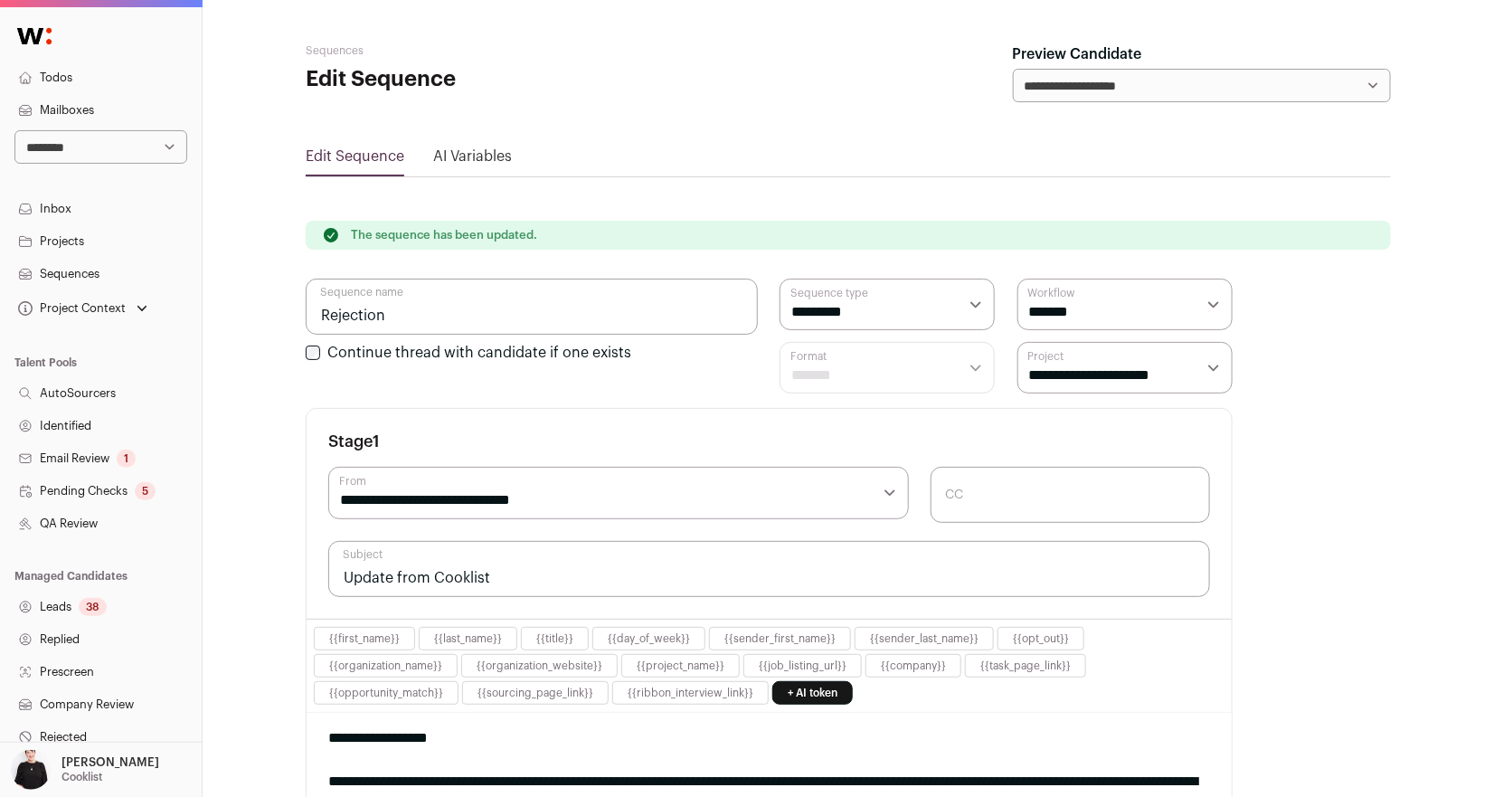
click at [65, 234] on link "Projects" at bounding box center [101, 241] width 202 height 33
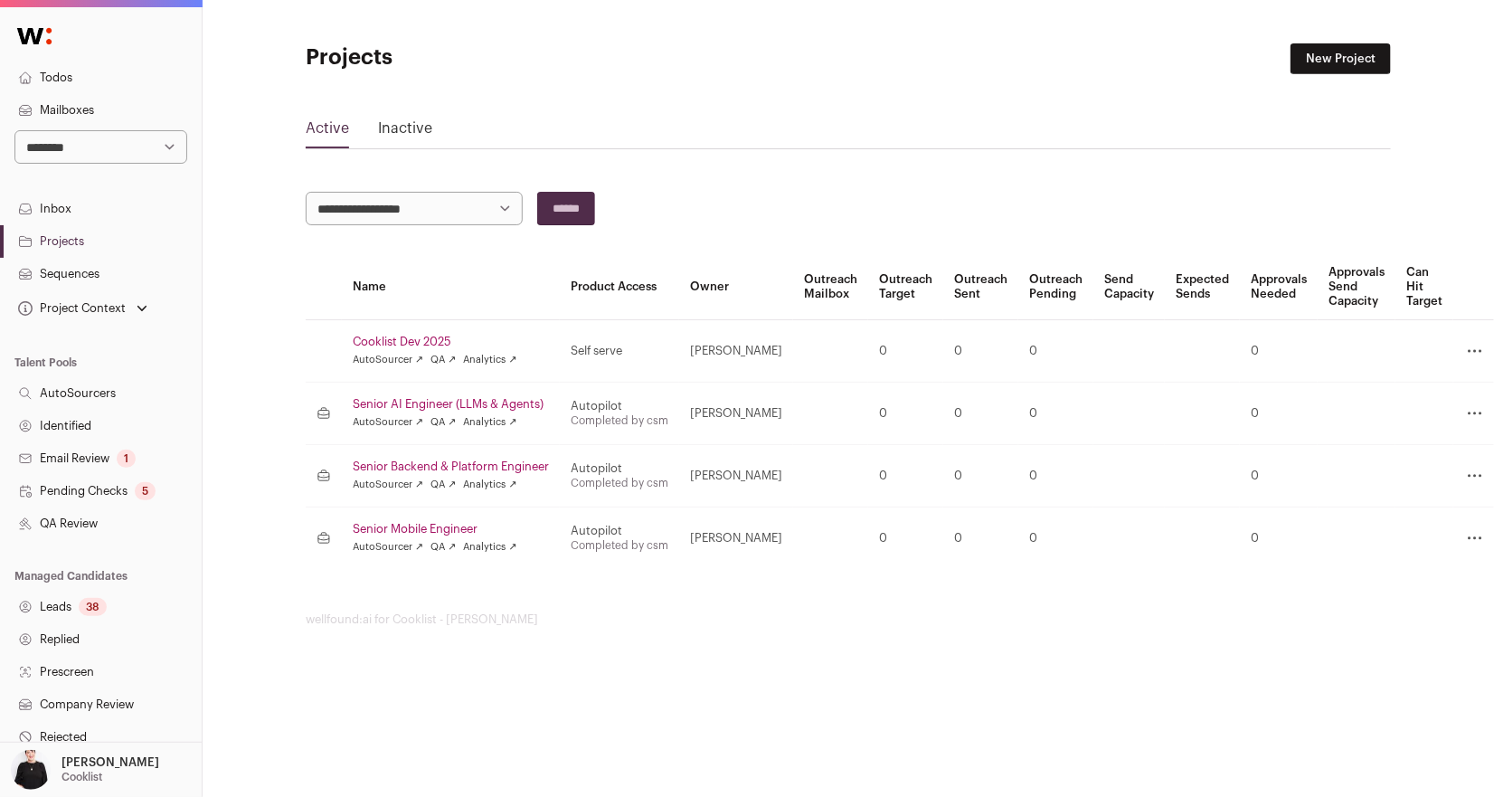
click at [447, 525] on link "Senior Mobile Engineer" at bounding box center [451, 529] width 196 height 14
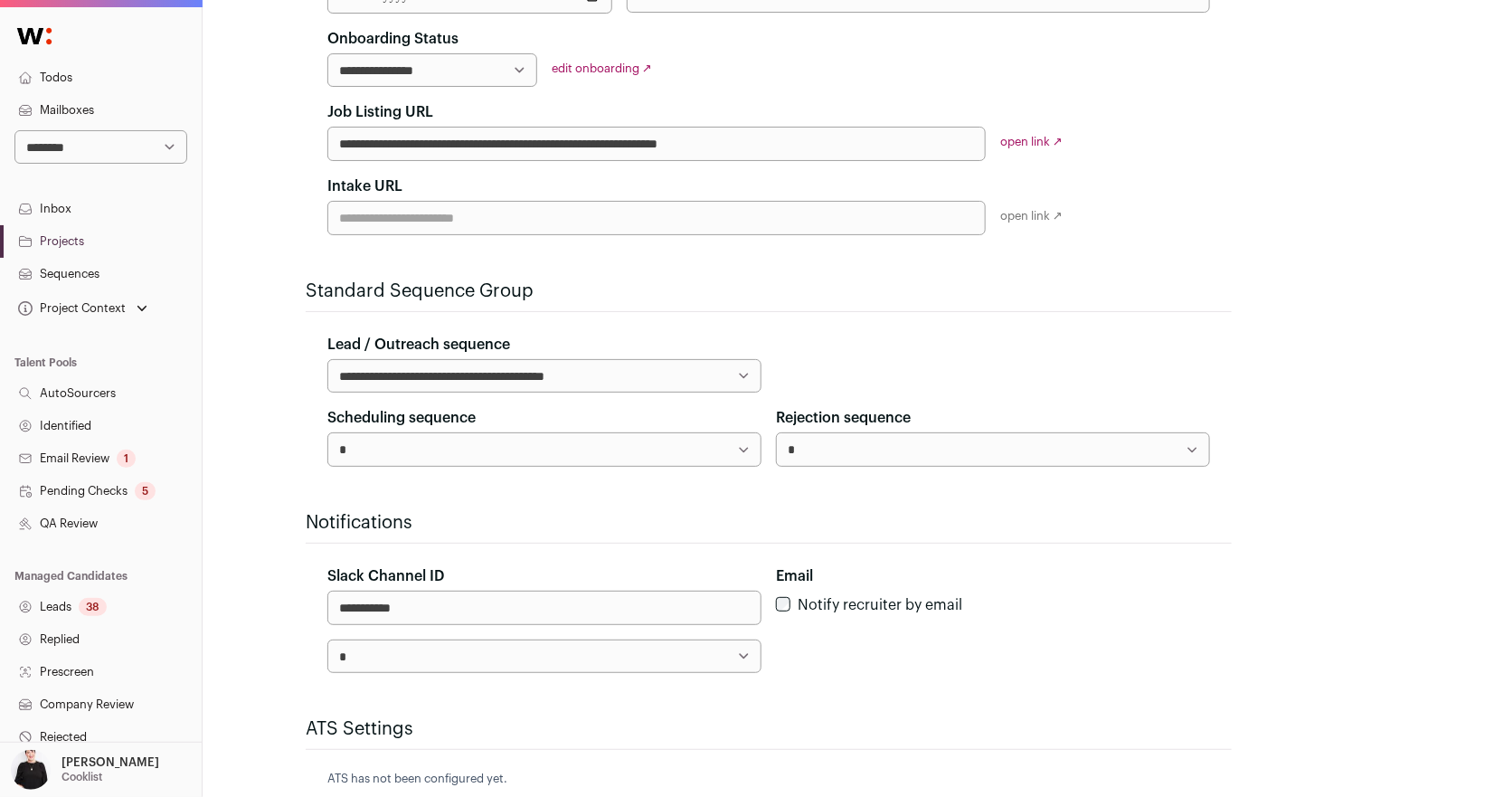
scroll to position [414, 0]
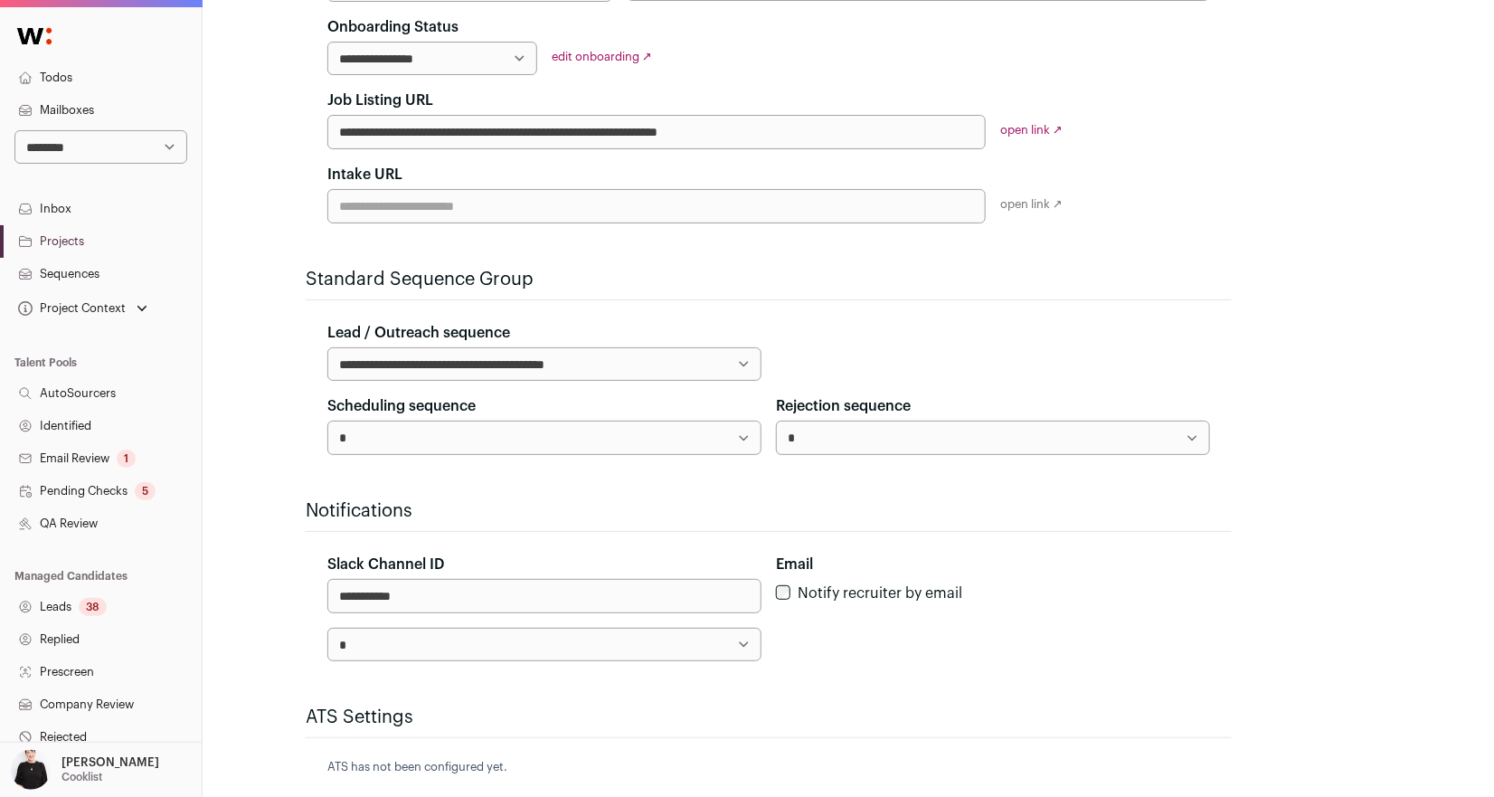
click at [1197, 432] on select "*" at bounding box center [993, 436] width 434 height 33
click at [776, 420] on select "*" at bounding box center [993, 436] width 434 height 33
click at [1228, 532] on section "**********" at bounding box center [769, 579] width 926 height 163
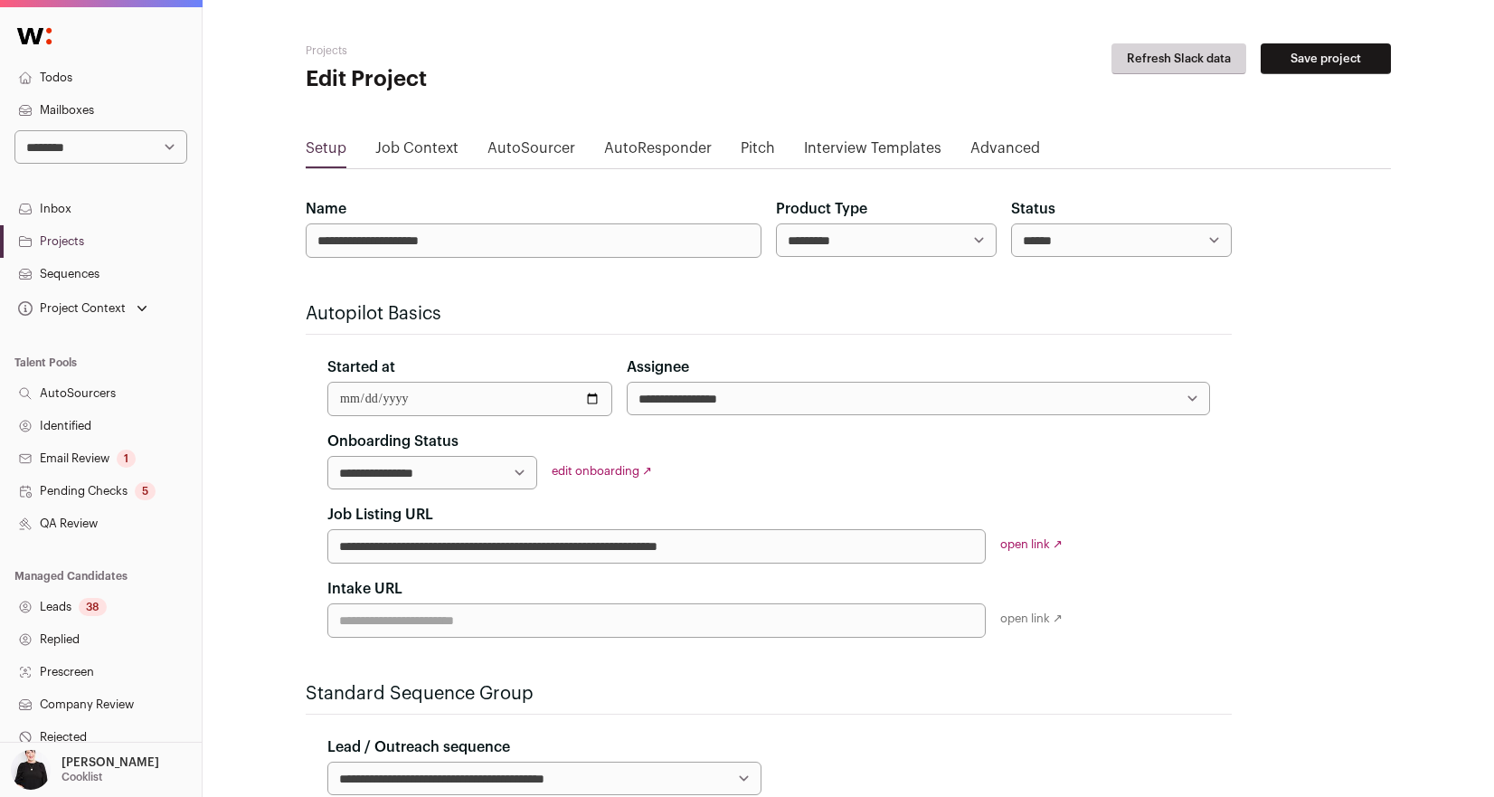
scroll to position [561, 0]
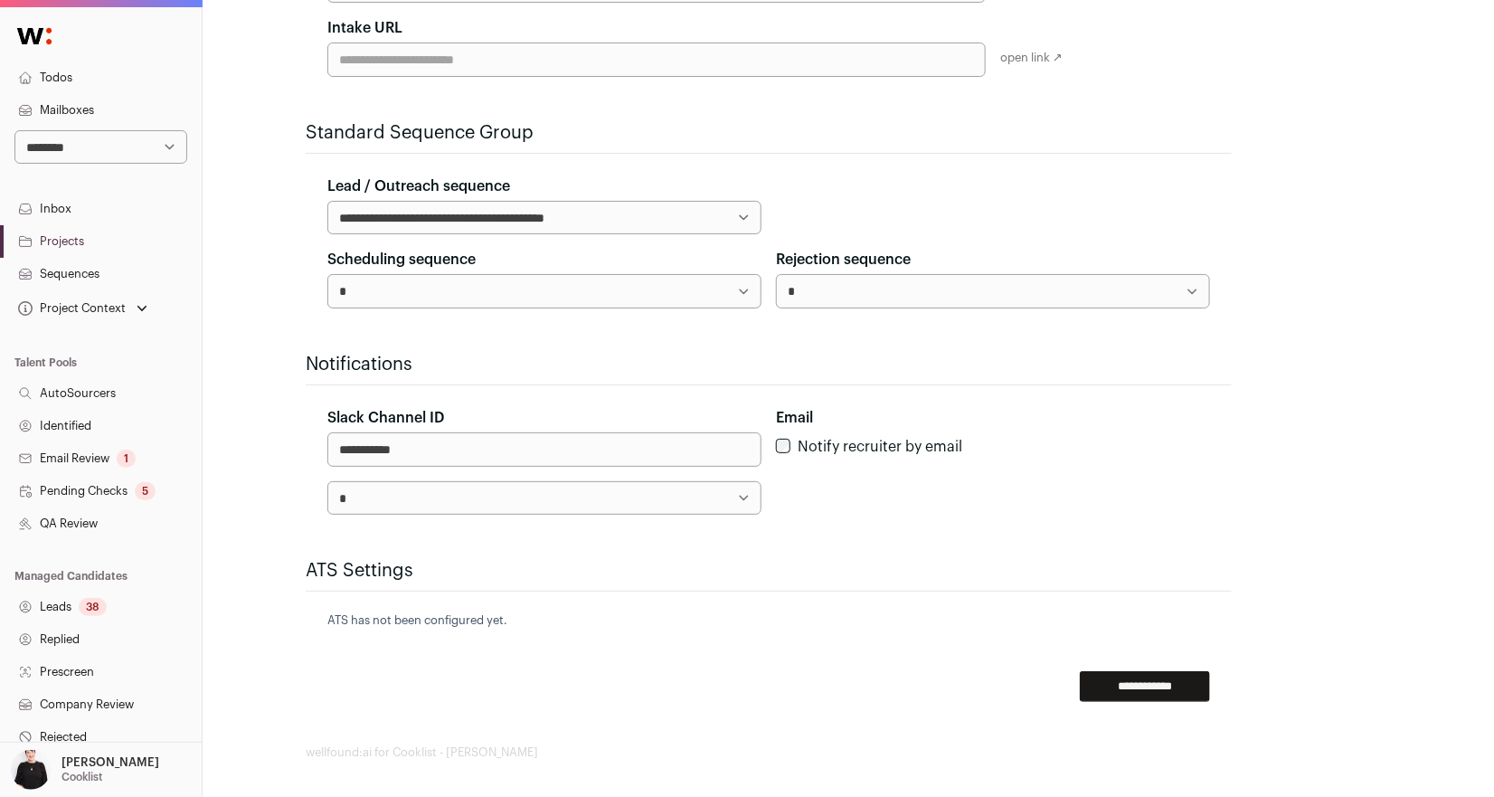
click at [1196, 283] on select "*" at bounding box center [993, 290] width 434 height 33
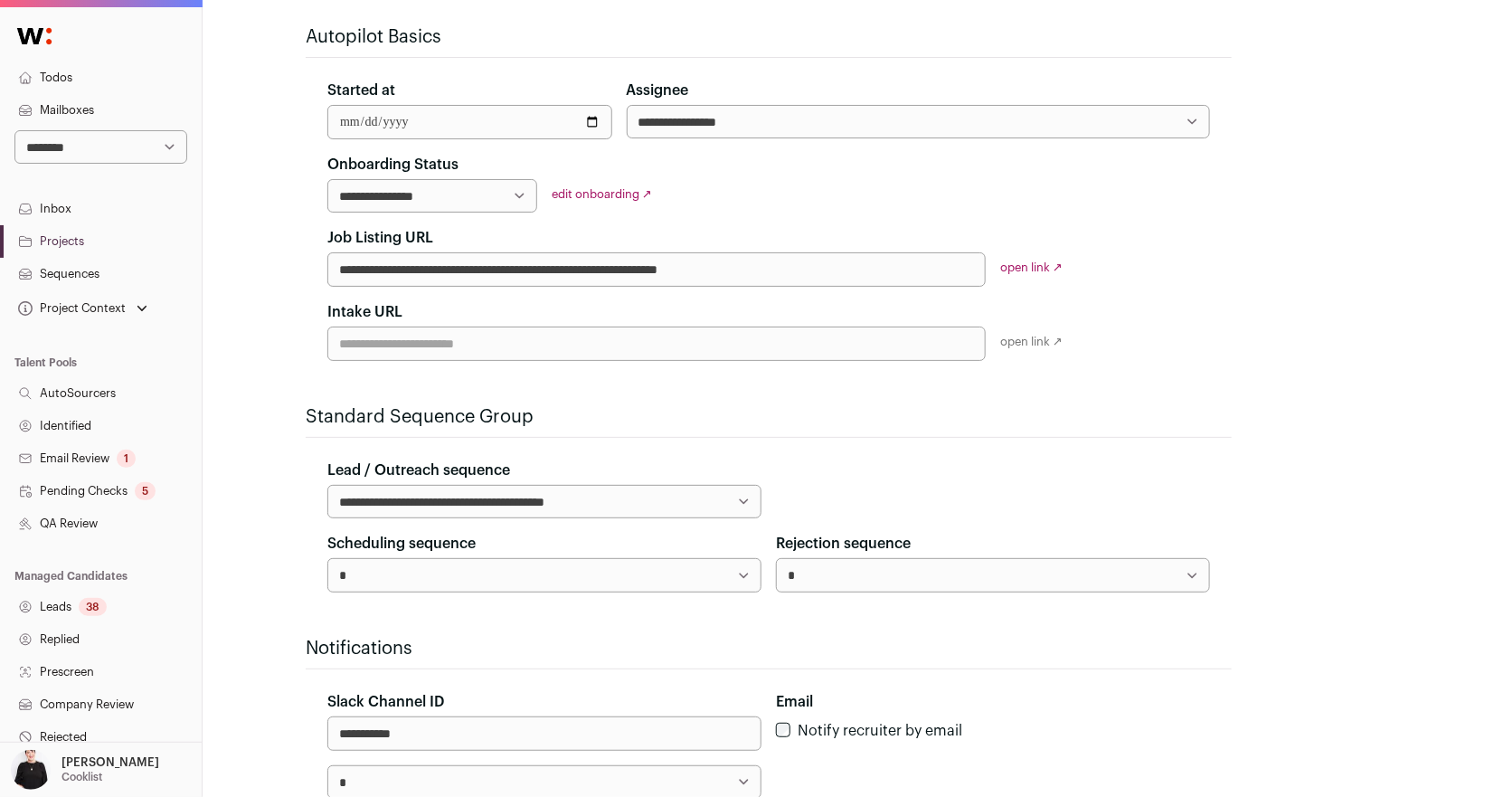
scroll to position [267, 0]
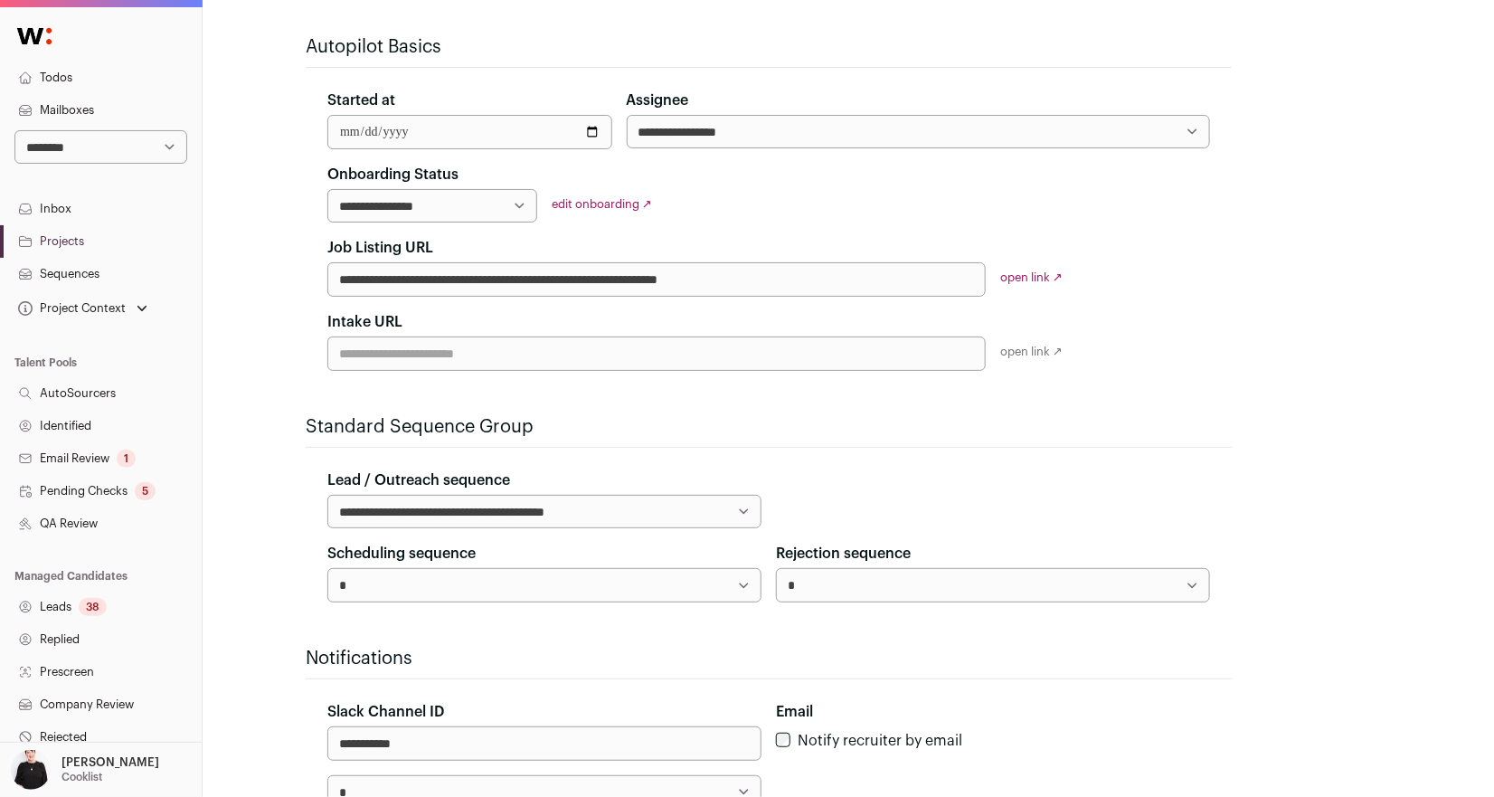
click at [68, 279] on link "Sequences" at bounding box center [101, 274] width 202 height 33
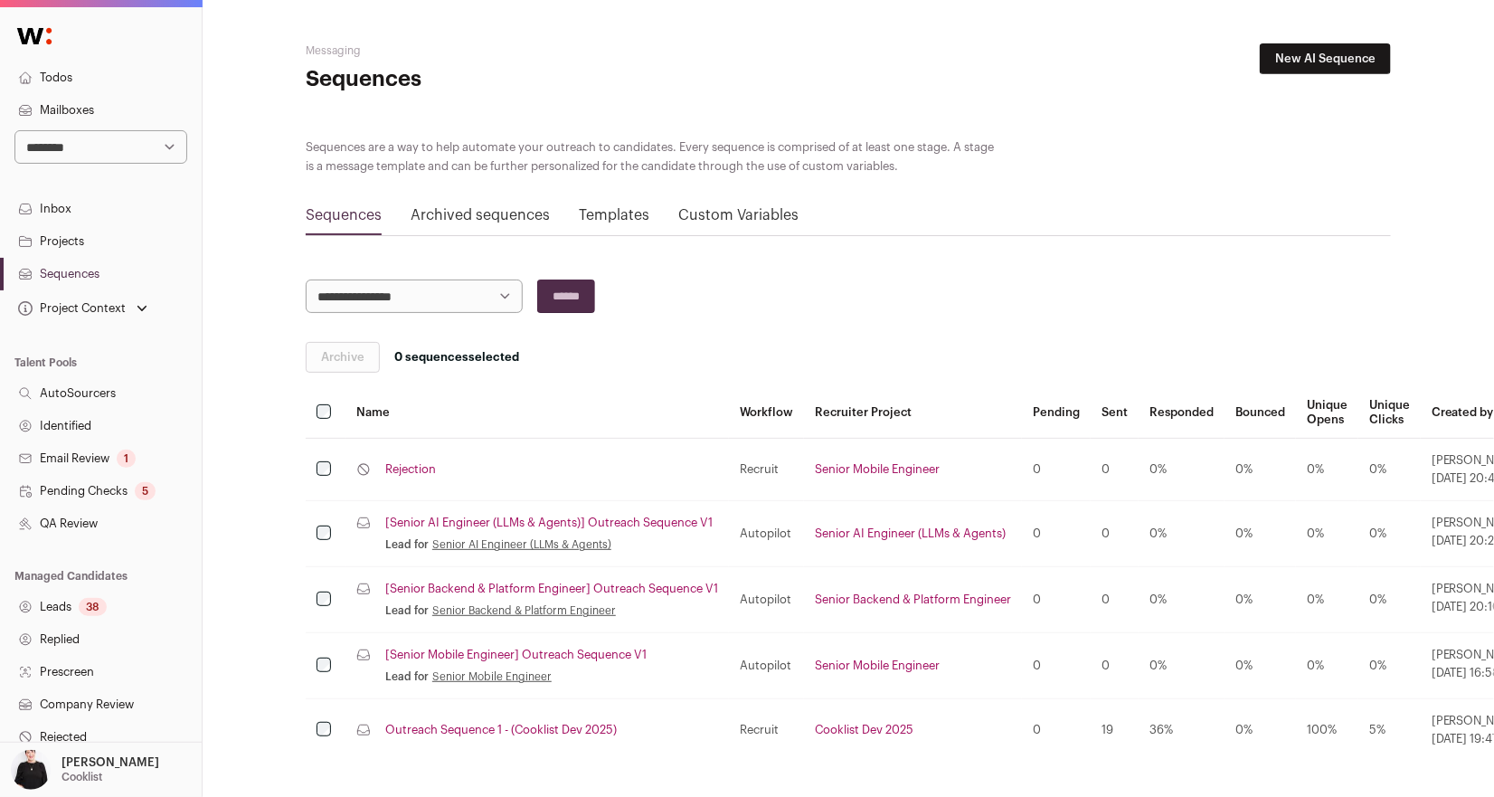
click at [420, 462] on link "Rejection" at bounding box center [410, 469] width 51 height 14
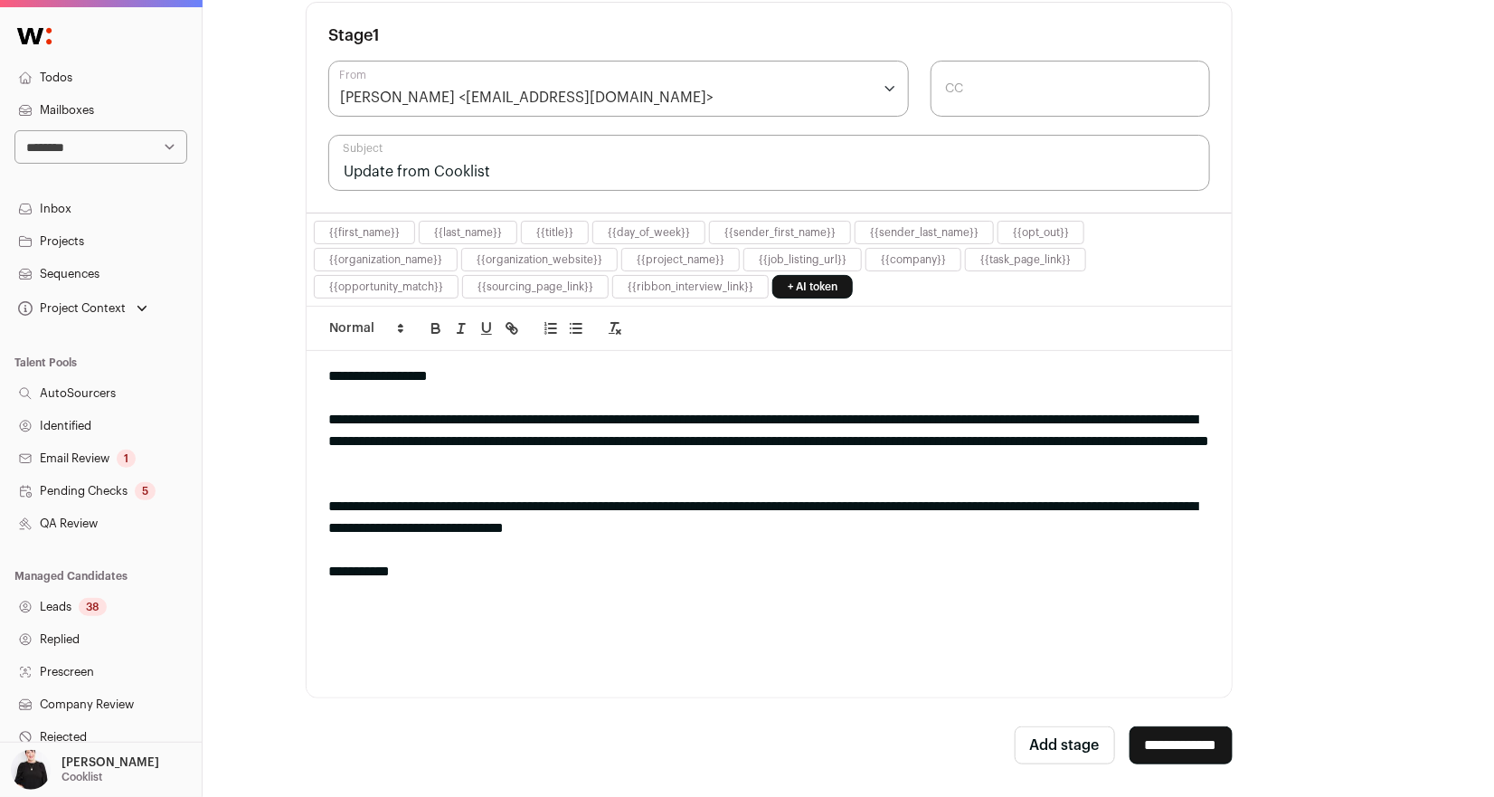
scroll to position [411, 0]
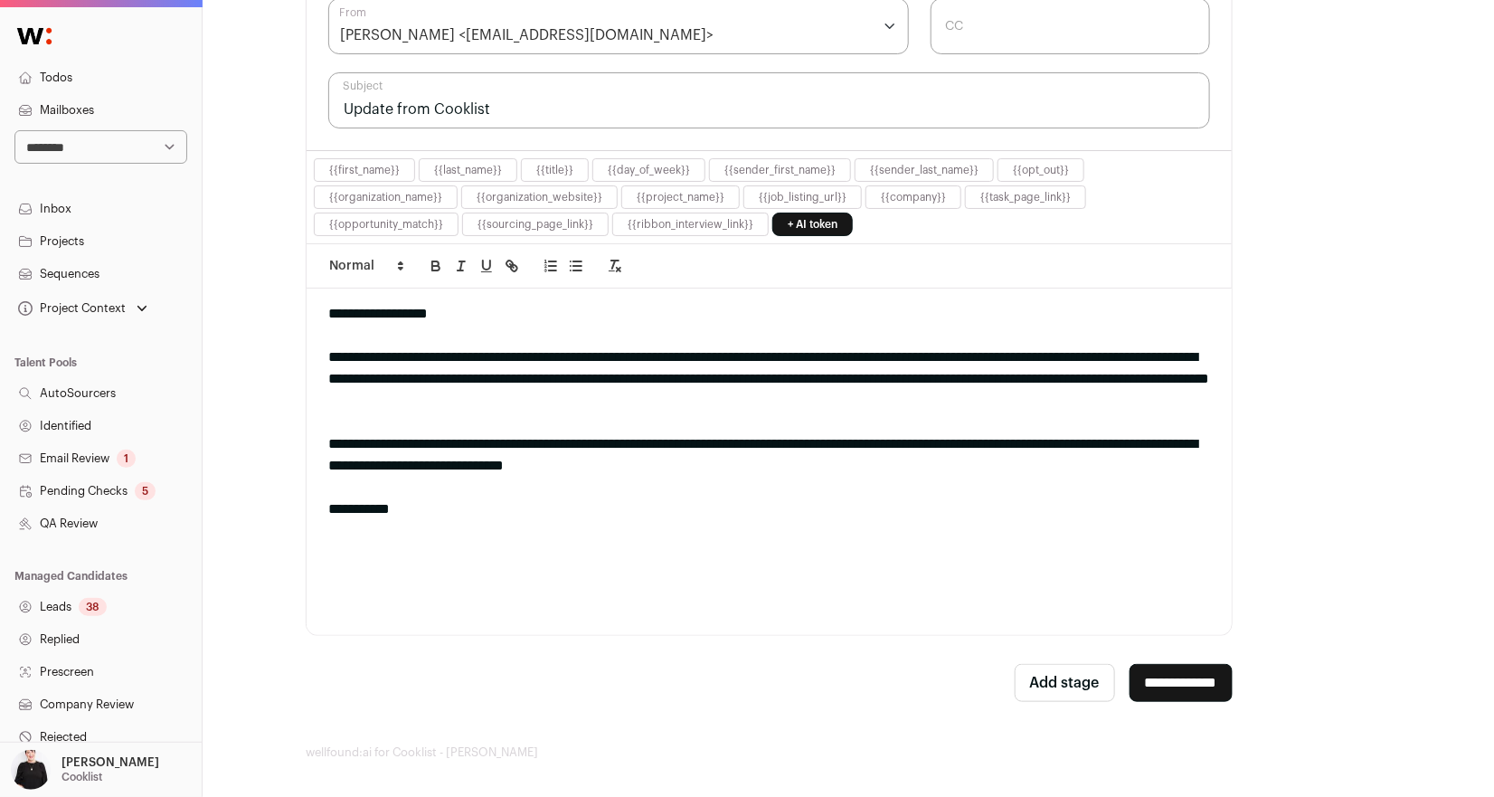
click at [1131, 681] on input "**********" at bounding box center [1180, 683] width 103 height 38
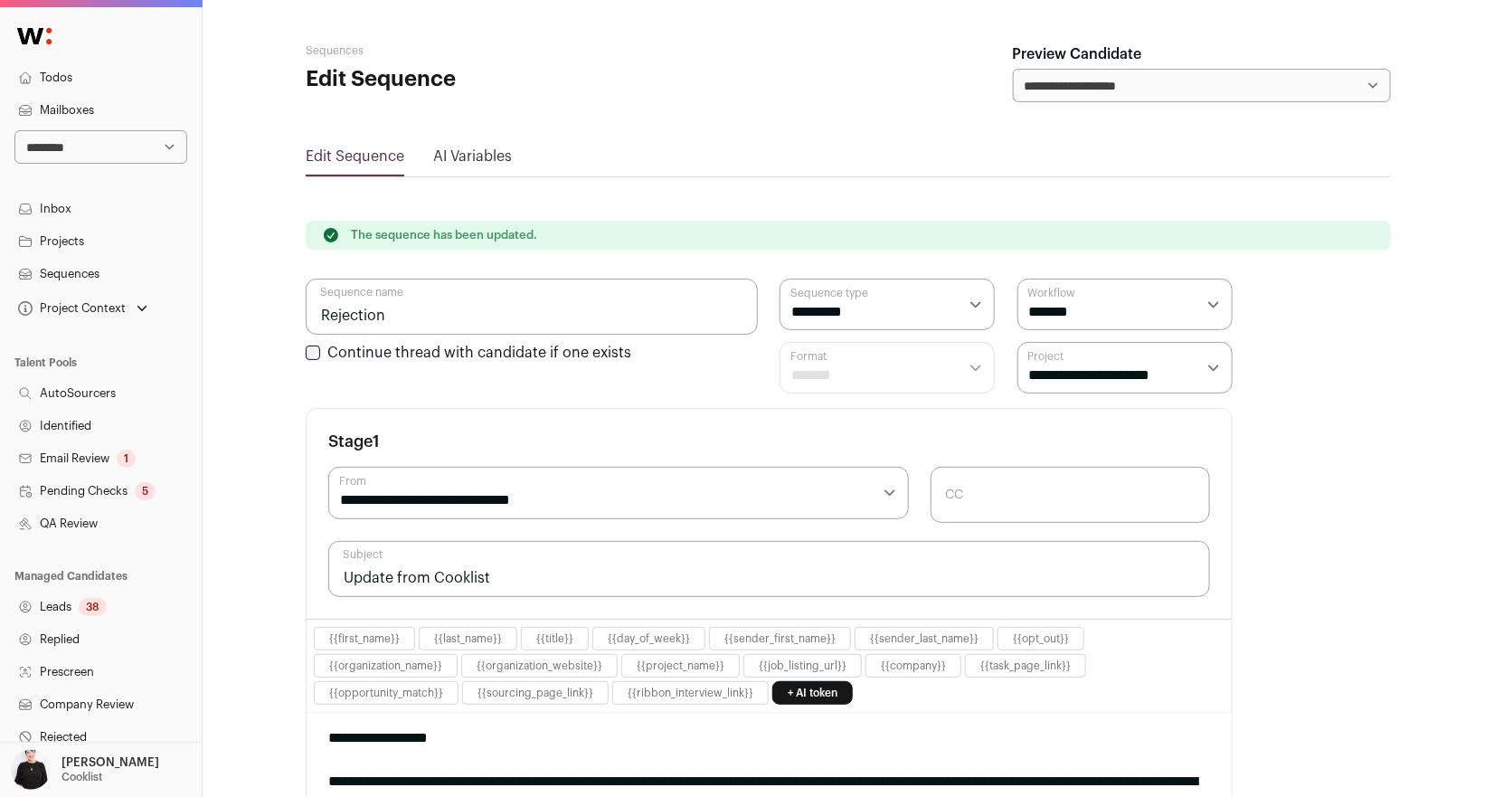
click at [59, 241] on link "Projects" at bounding box center [101, 241] width 202 height 33
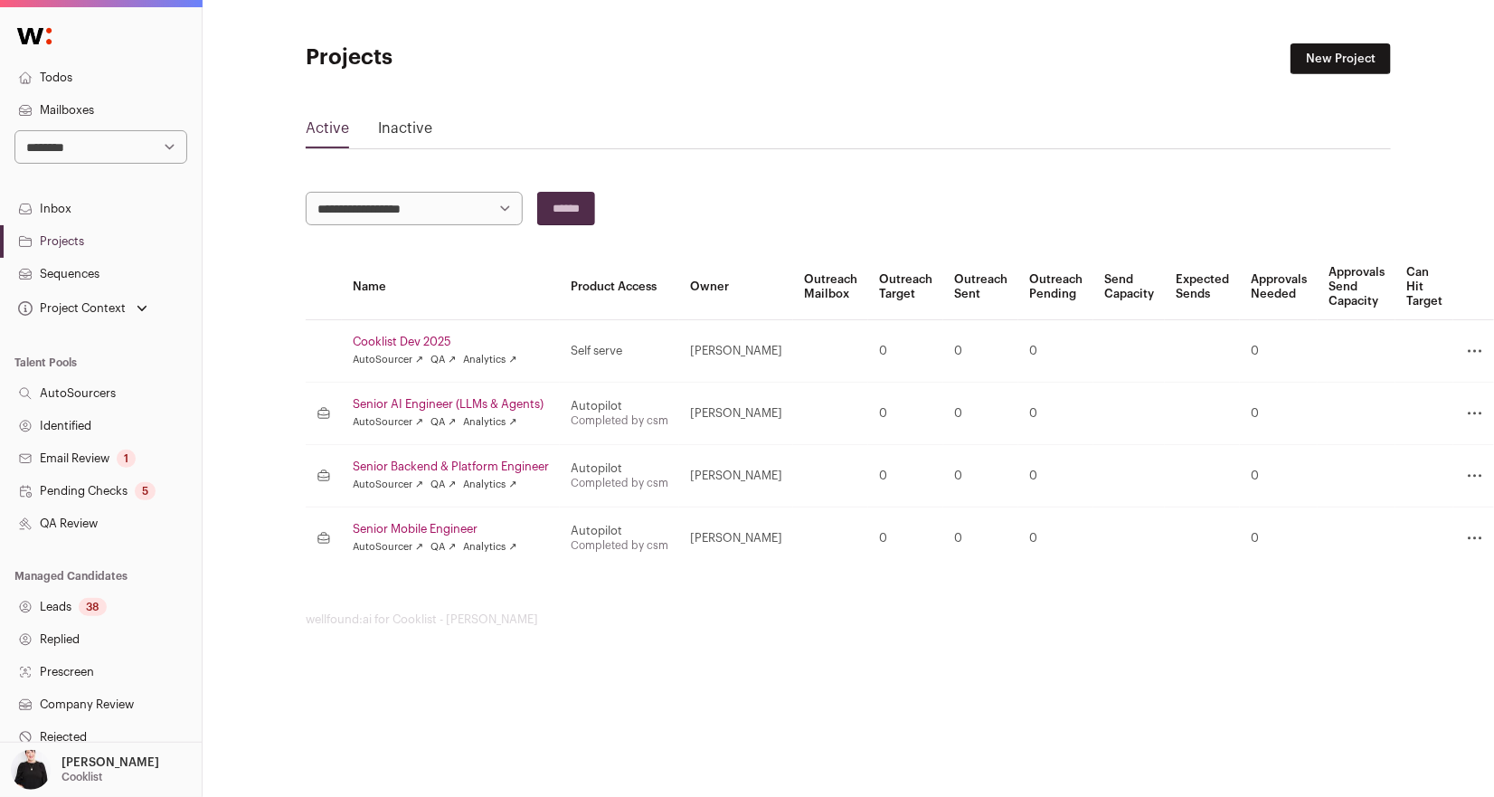
click at [458, 472] on div "Senior Backend & Platform Engineer AutoSourcer ↗ QA ↗ Analytics ↗" at bounding box center [451, 475] width 196 height 33
click at [458, 463] on link "Senior Backend & Platform Engineer" at bounding box center [451, 466] width 196 height 14
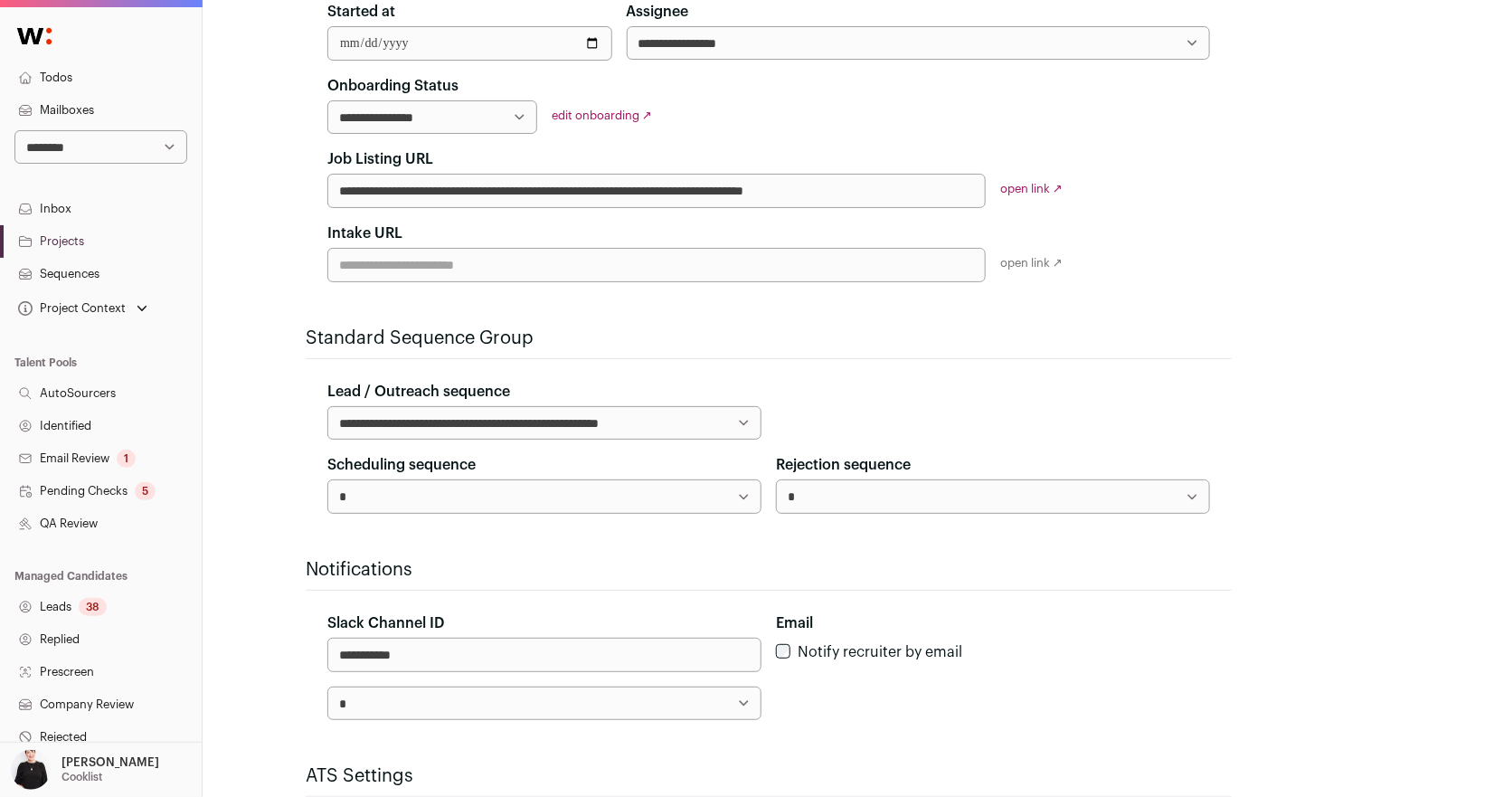
scroll to position [362, 0]
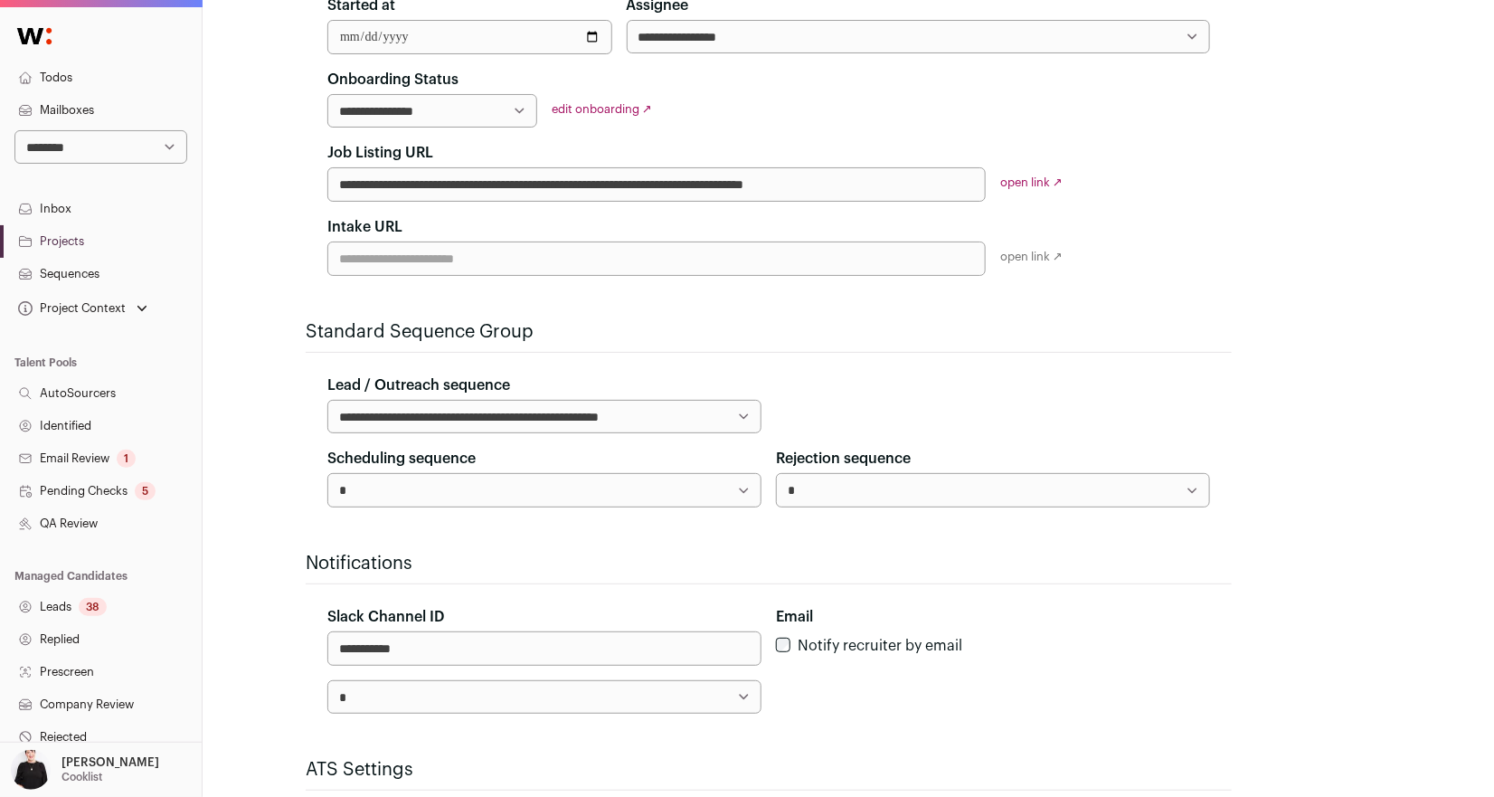
click at [927, 487] on select "*" at bounding box center [993, 489] width 434 height 33
click at [776, 473] on select "*" at bounding box center [993, 489] width 434 height 33
click at [992, 491] on select "*" at bounding box center [993, 489] width 434 height 33
click at [78, 272] on link "Sequences" at bounding box center [101, 274] width 202 height 33
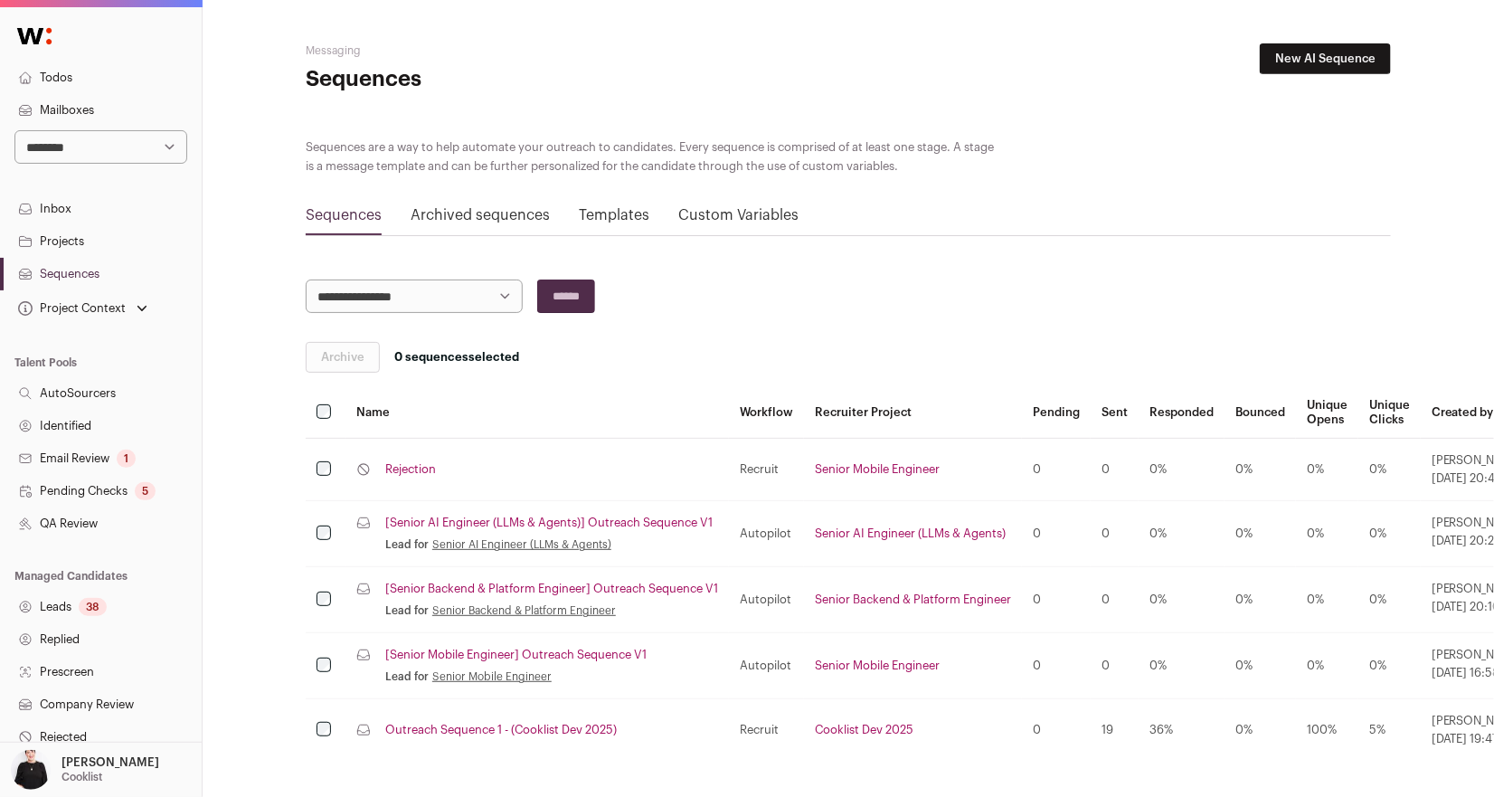
click at [421, 462] on link "Rejection" at bounding box center [410, 469] width 51 height 14
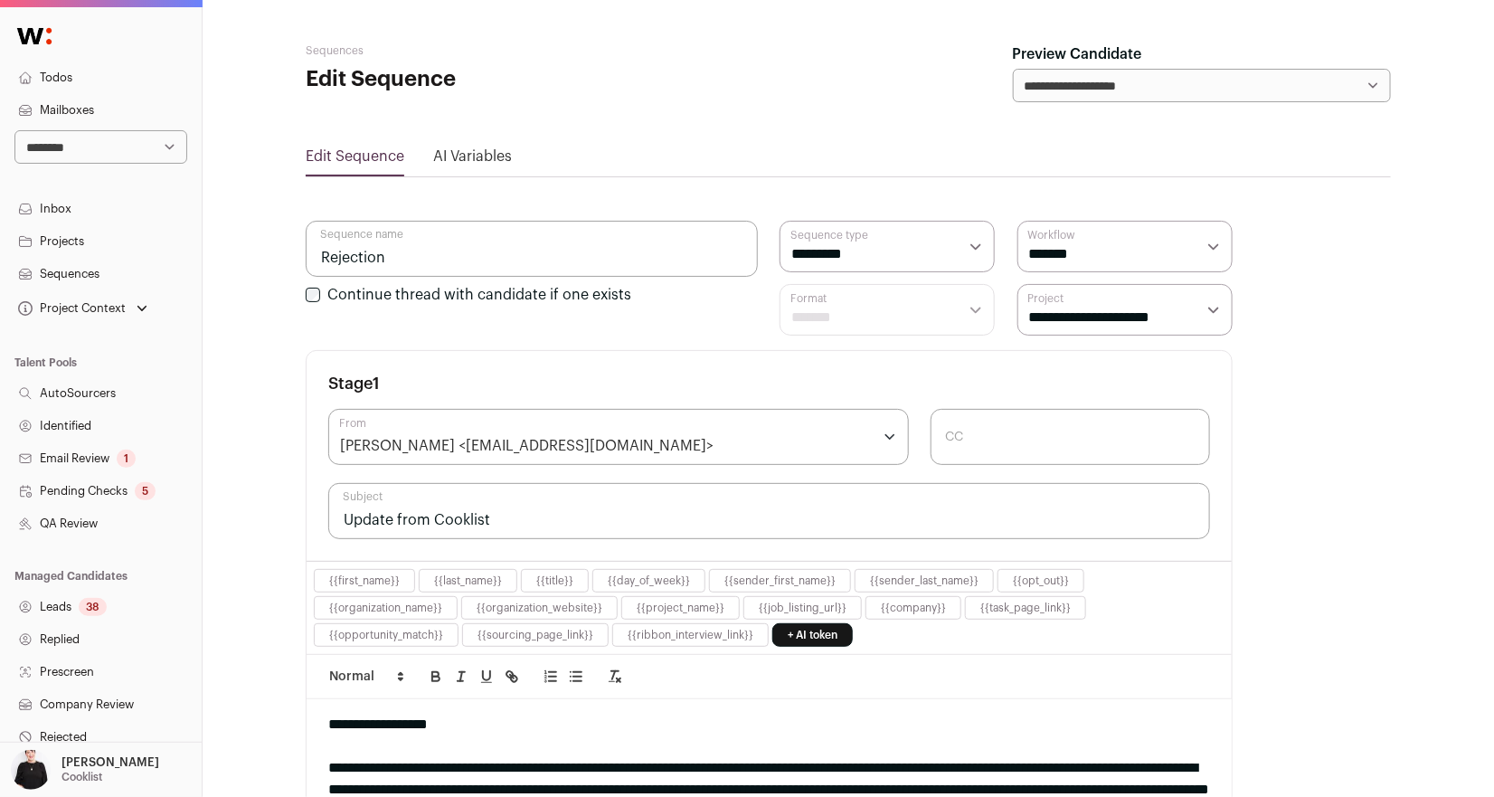
click at [963, 241] on select "**********" at bounding box center [886, 247] width 215 height 52
click at [779, 221] on select "**********" at bounding box center [886, 247] width 215 height 52
click at [1108, 257] on select "**********" at bounding box center [1124, 247] width 215 height 52
select select "**********"
click at [1017, 221] on select "**********" at bounding box center [1124, 247] width 215 height 52
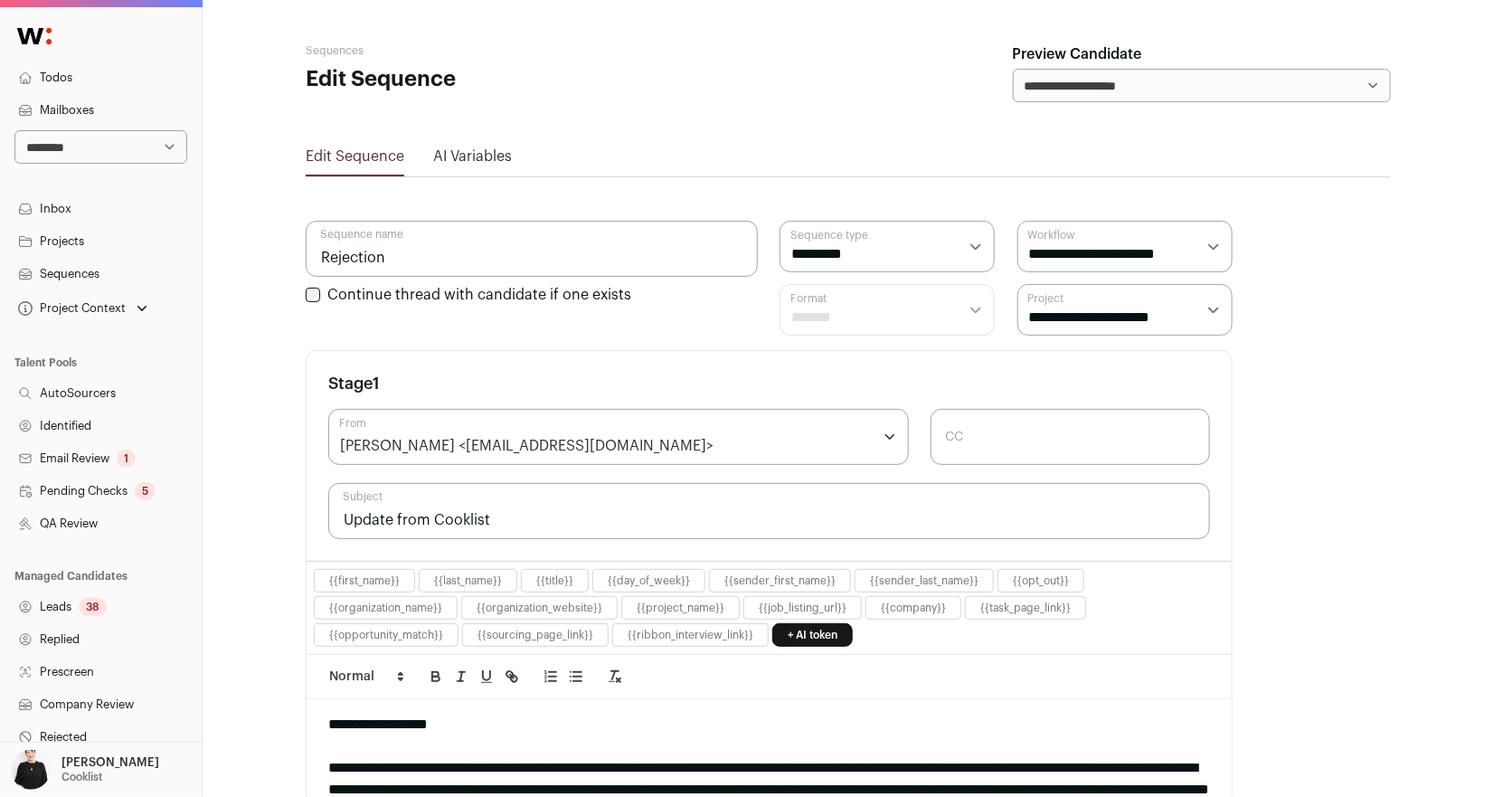
scroll to position [411, 0]
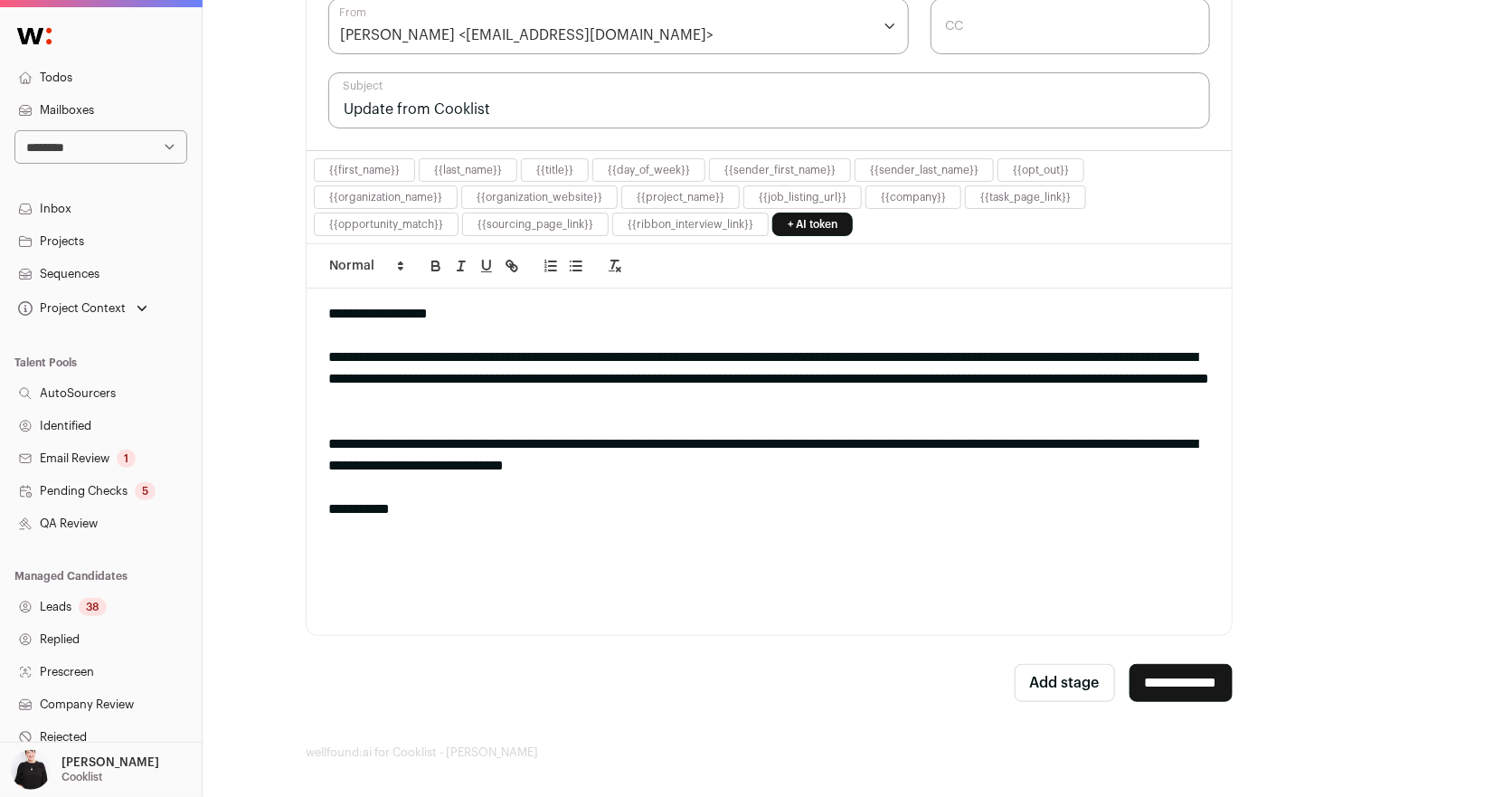
click at [1192, 664] on input "**********" at bounding box center [1180, 683] width 103 height 38
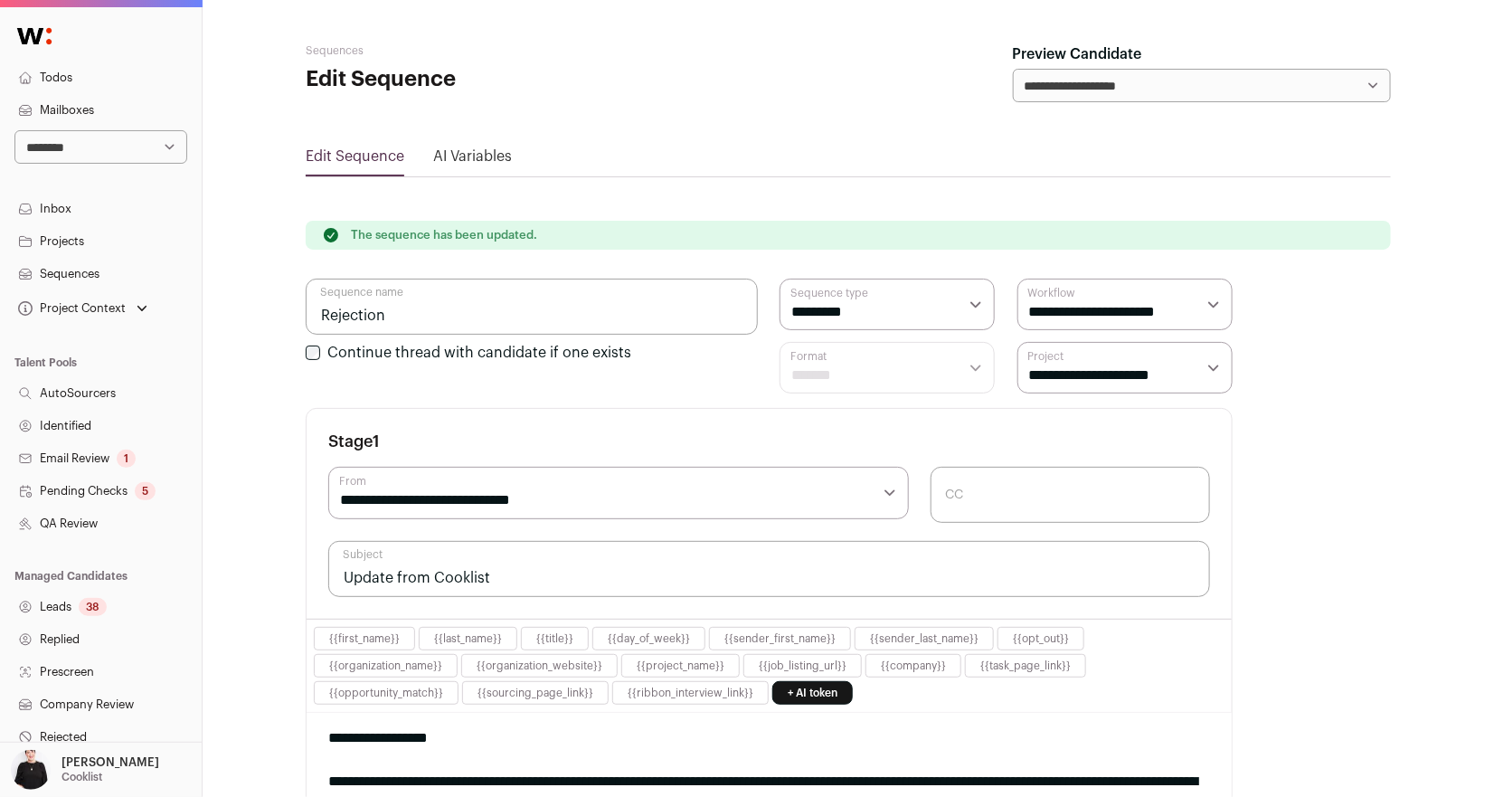
click at [58, 247] on link "Projects" at bounding box center [101, 241] width 202 height 33
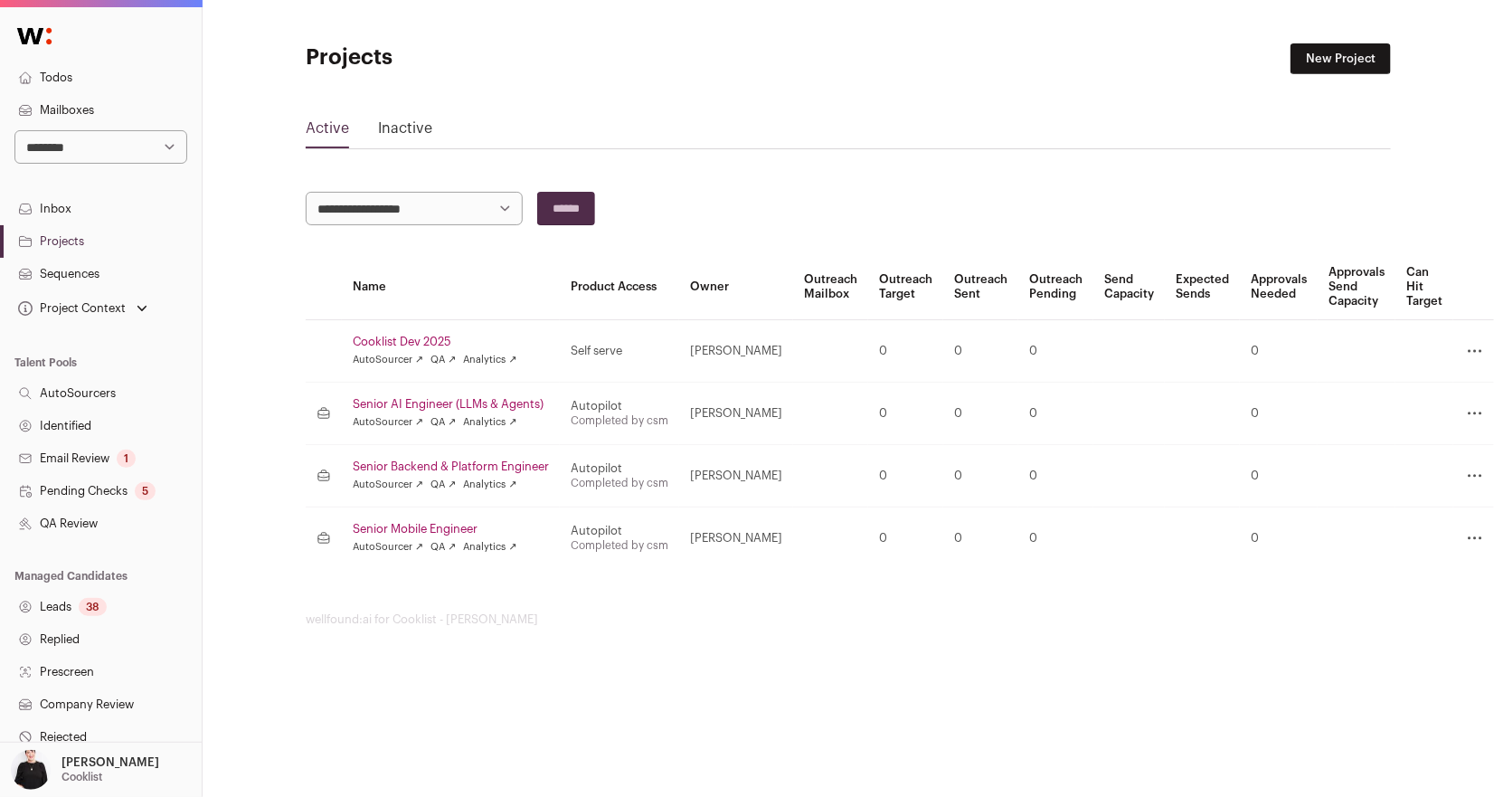
click at [404, 527] on link "Senior Mobile Engineer" at bounding box center [451, 529] width 196 height 14
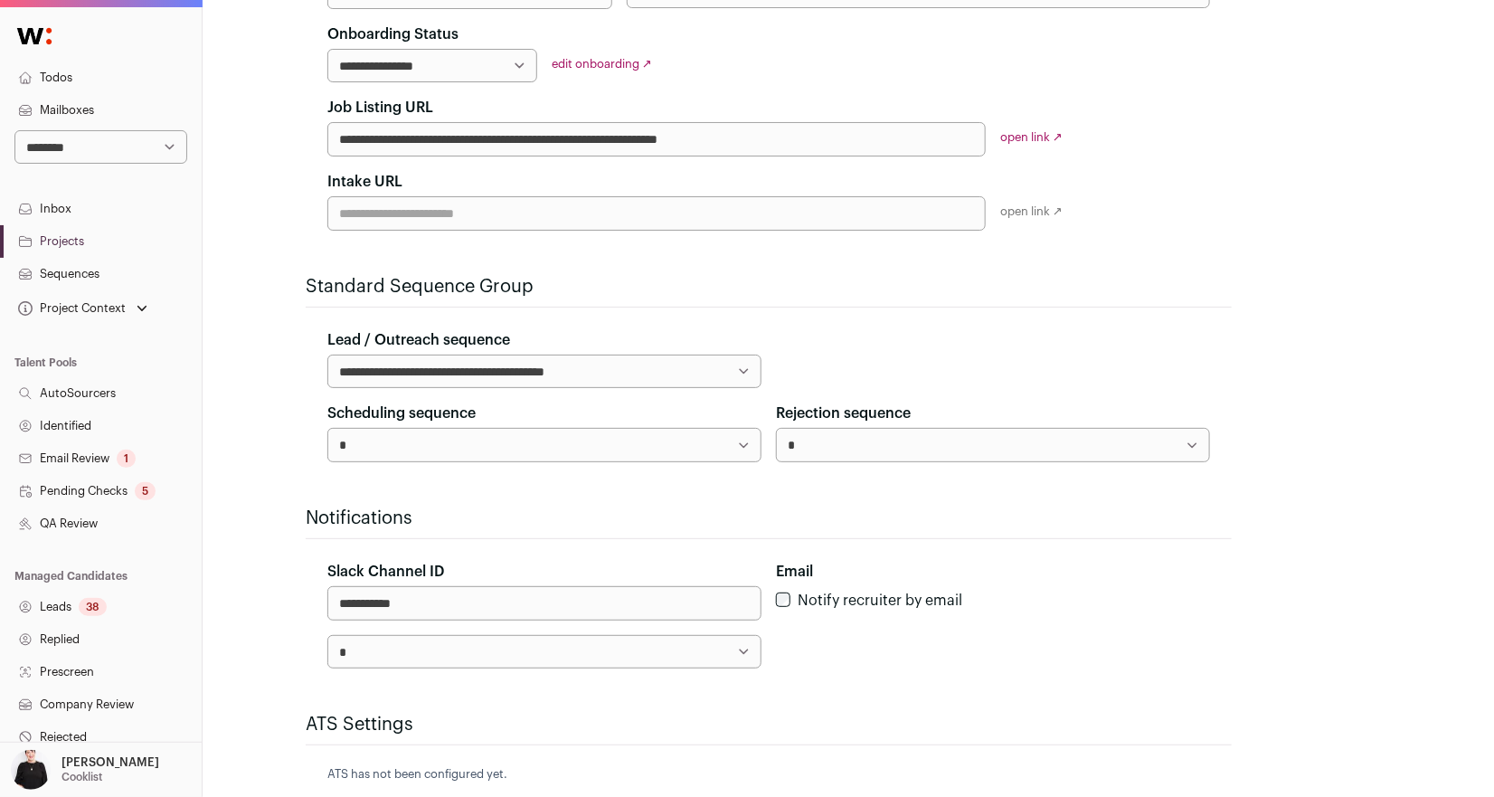
scroll to position [426, 0]
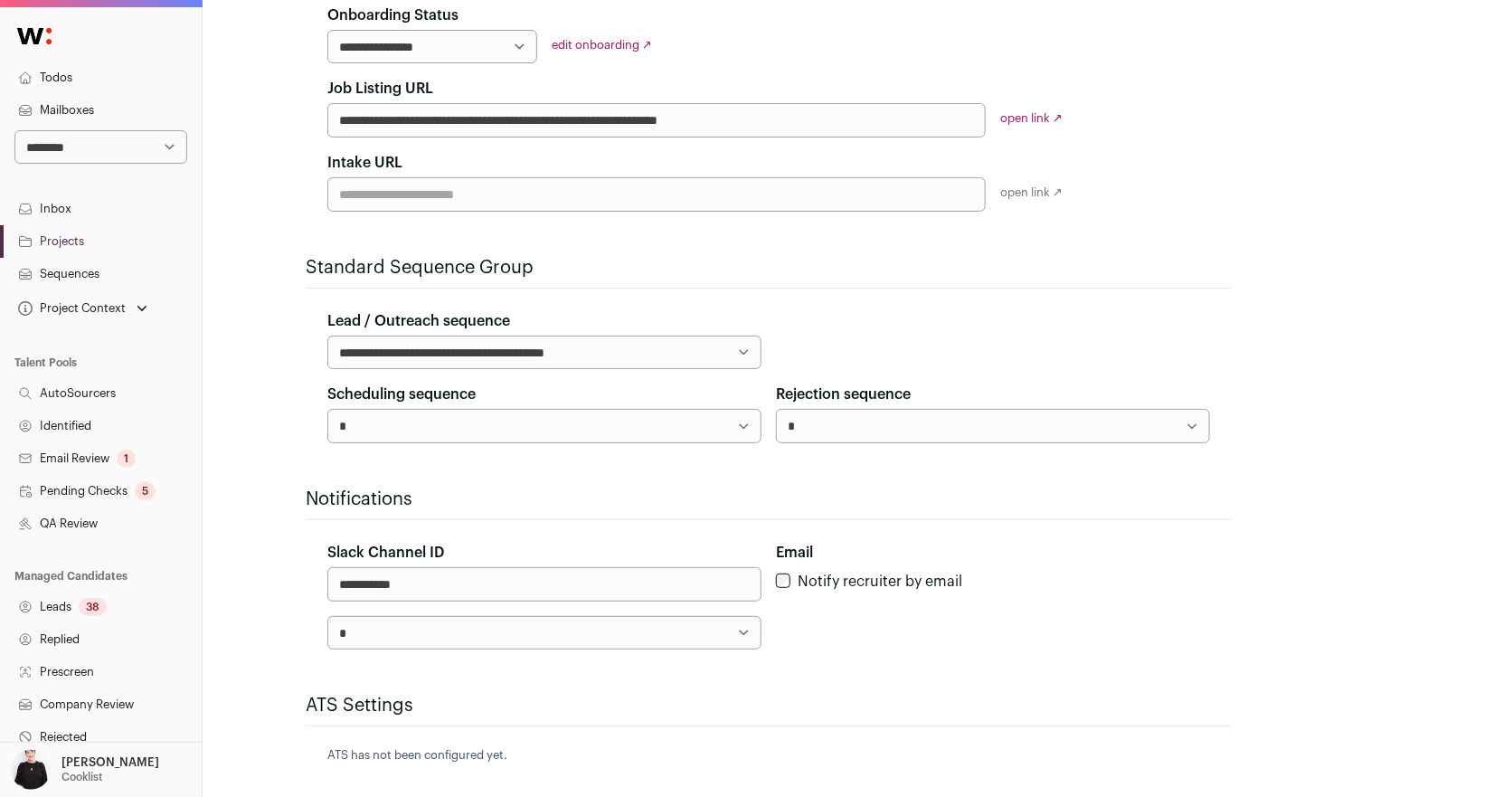
click at [926, 426] on select "* *********" at bounding box center [993, 425] width 434 height 33
select select "*****"
click at [776, 409] on select "* *********" at bounding box center [993, 425] width 434 height 33
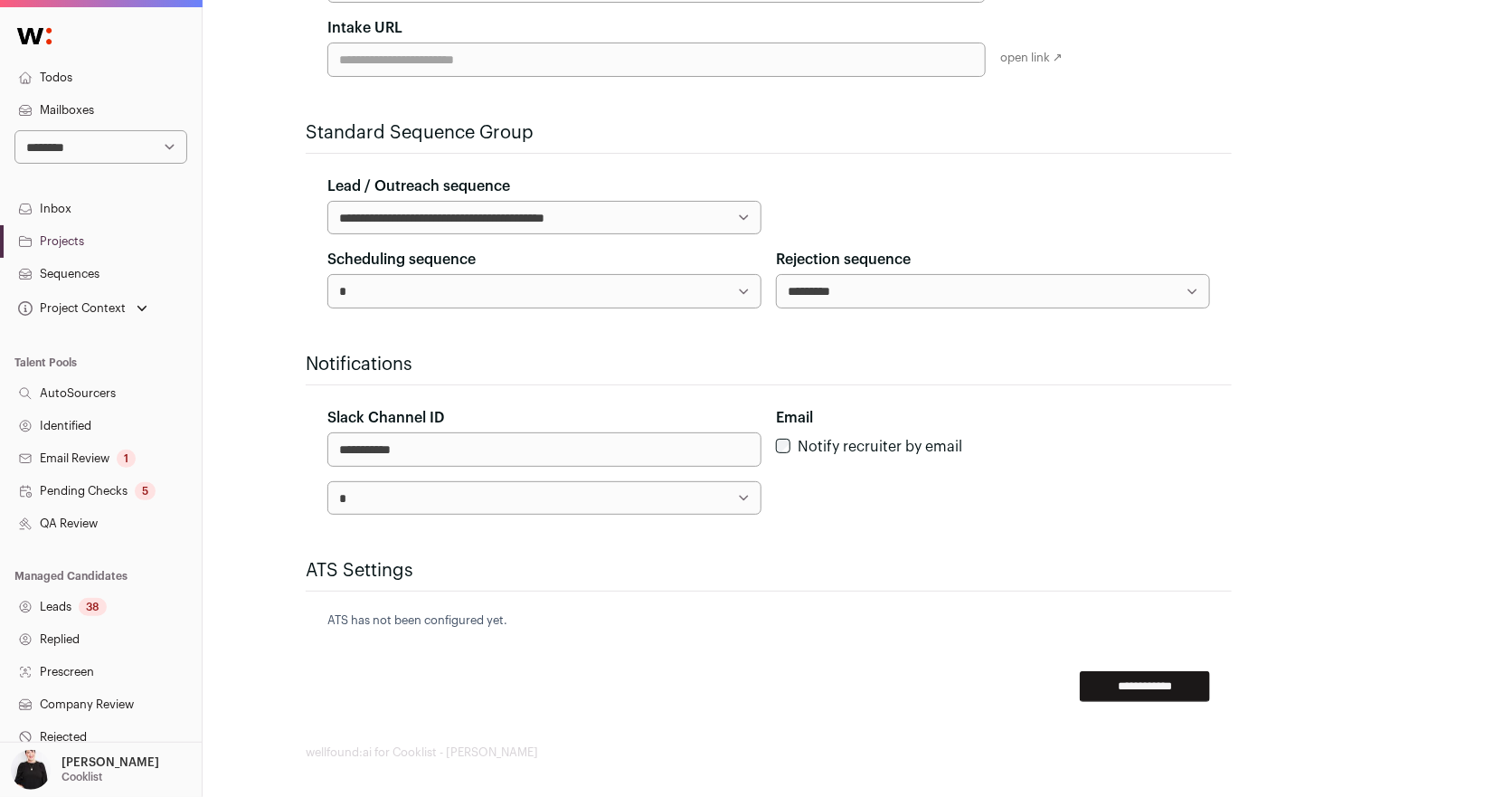
click at [1128, 691] on input "**********" at bounding box center [1145, 686] width 130 height 31
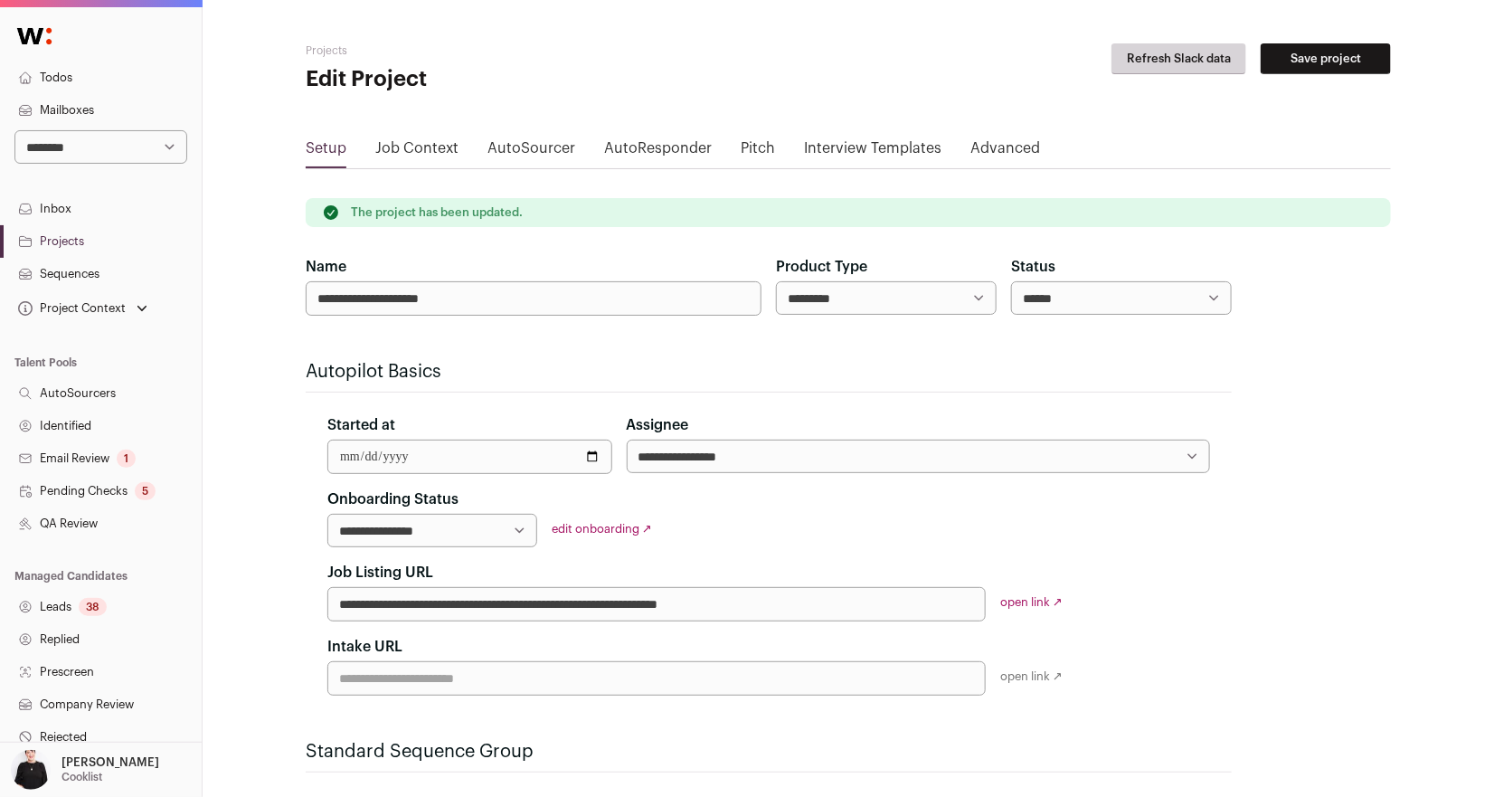
click at [55, 239] on link "Projects" at bounding box center [101, 241] width 202 height 33
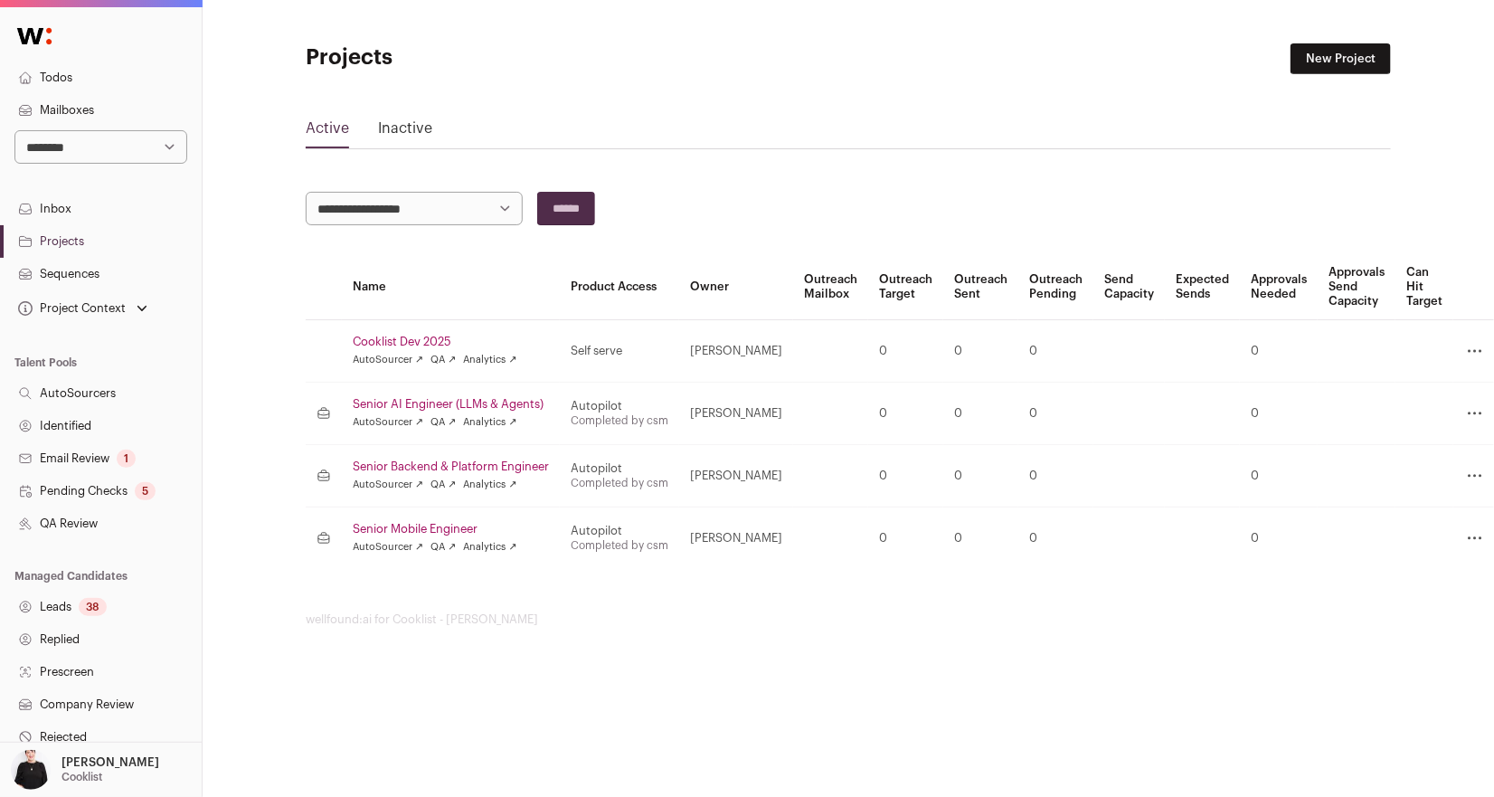
click at [446, 463] on link "Senior Backend & Platform Engineer" at bounding box center [451, 466] width 196 height 14
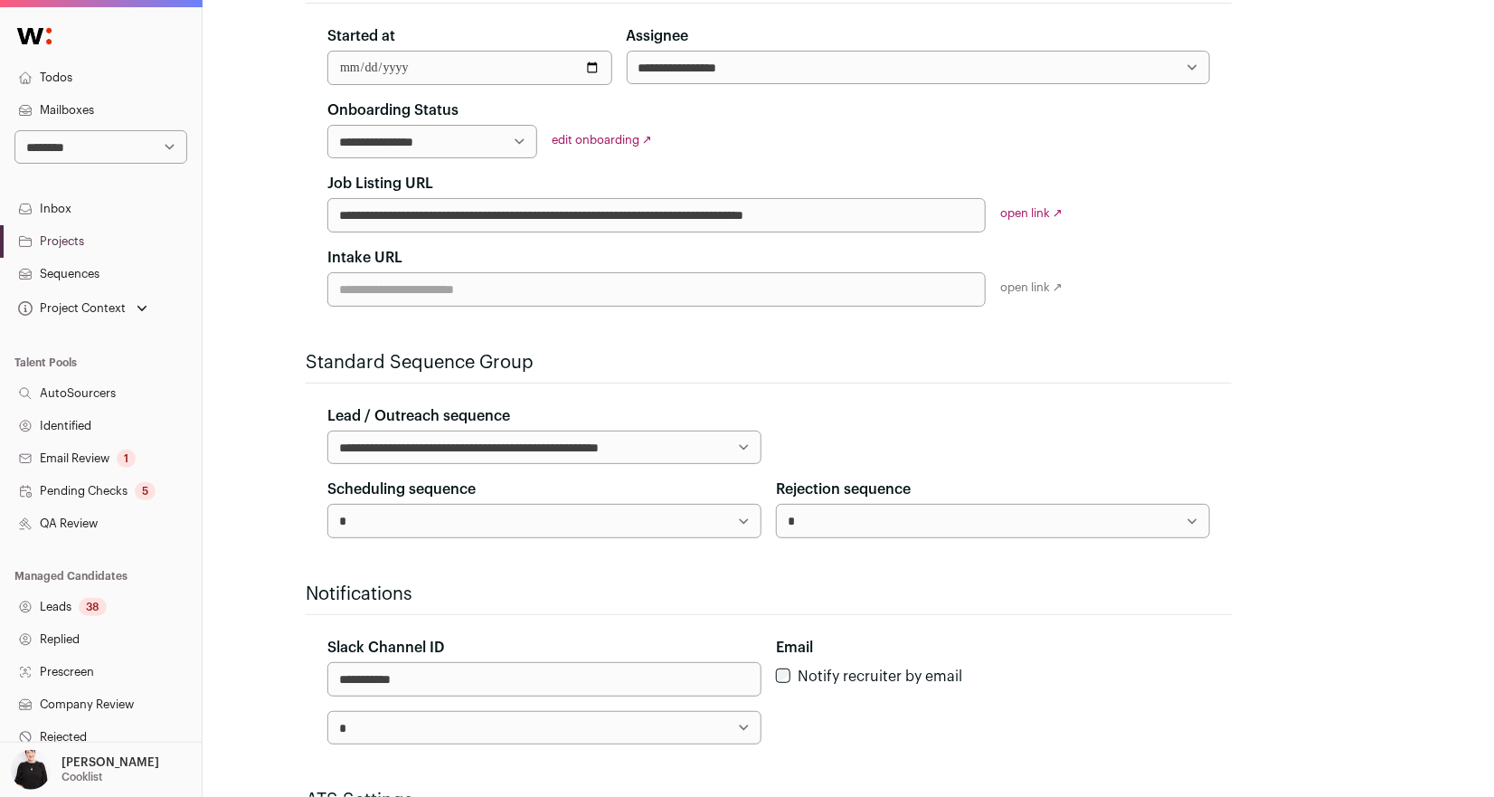
scroll to position [371, 0]
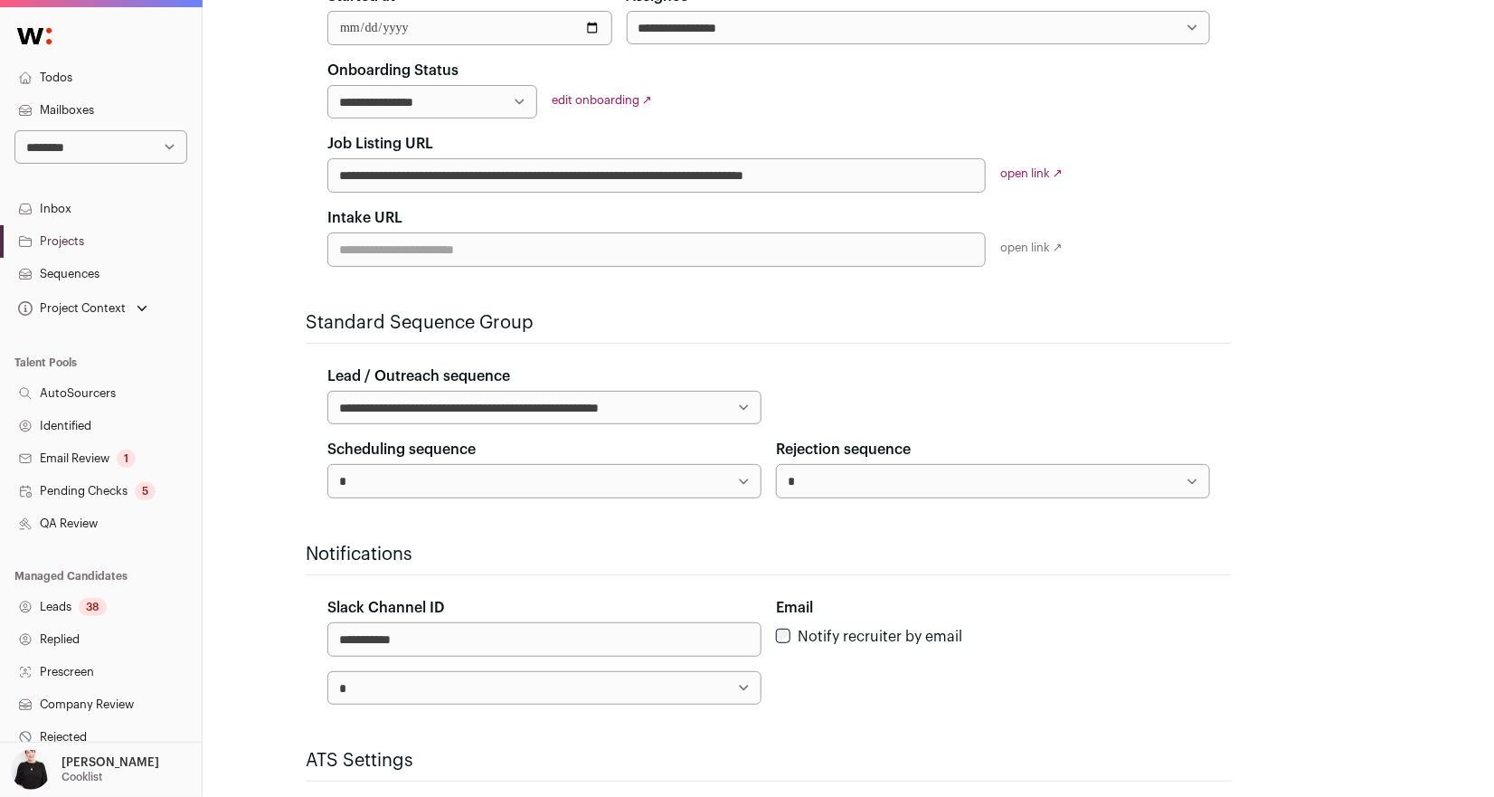
click at [847, 464] on select "* *********" at bounding box center [993, 480] width 434 height 33
select select "*****"
click at [776, 464] on select "* *********" at bounding box center [993, 480] width 434 height 33
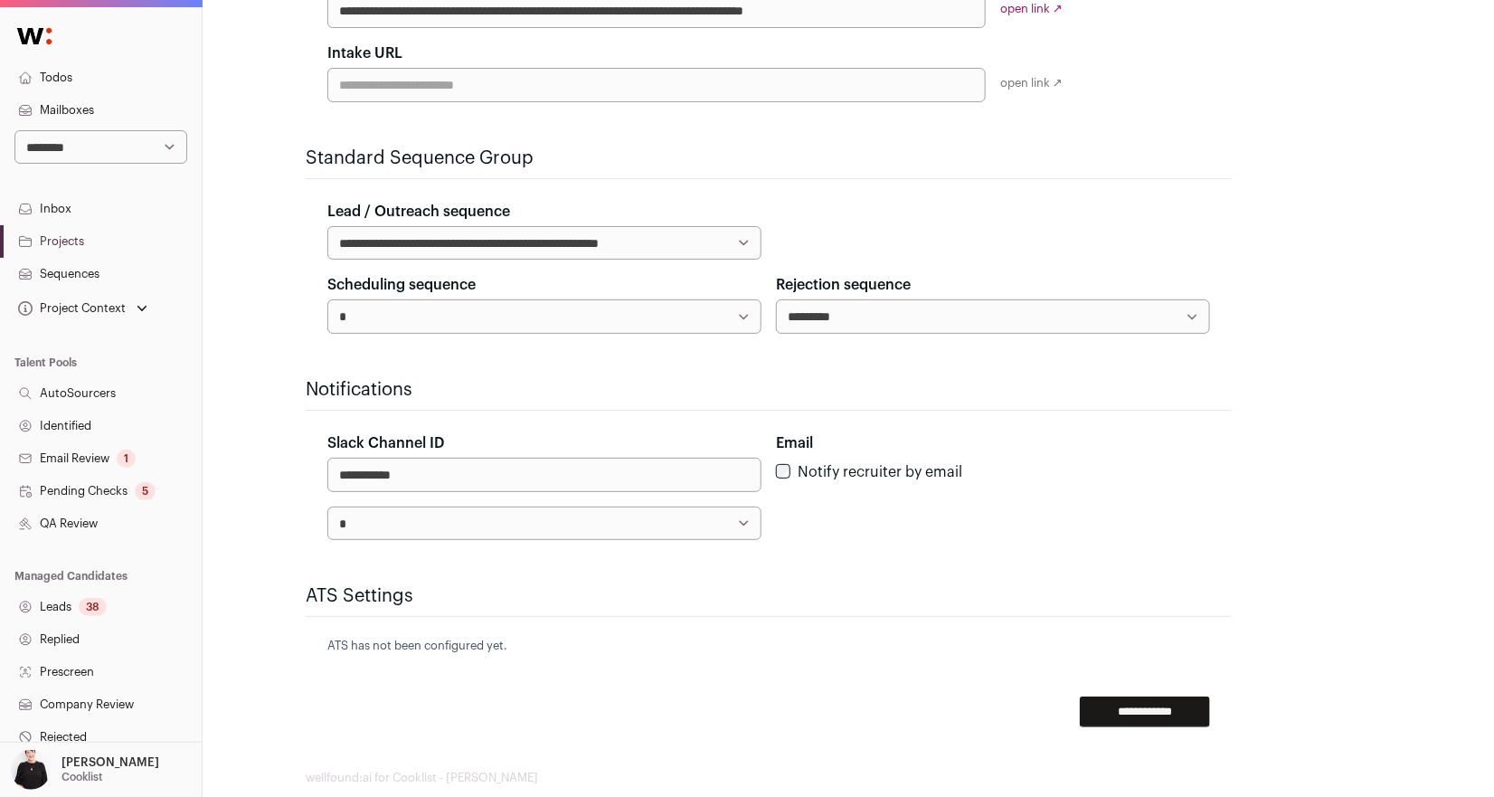
scroll to position [561, 0]
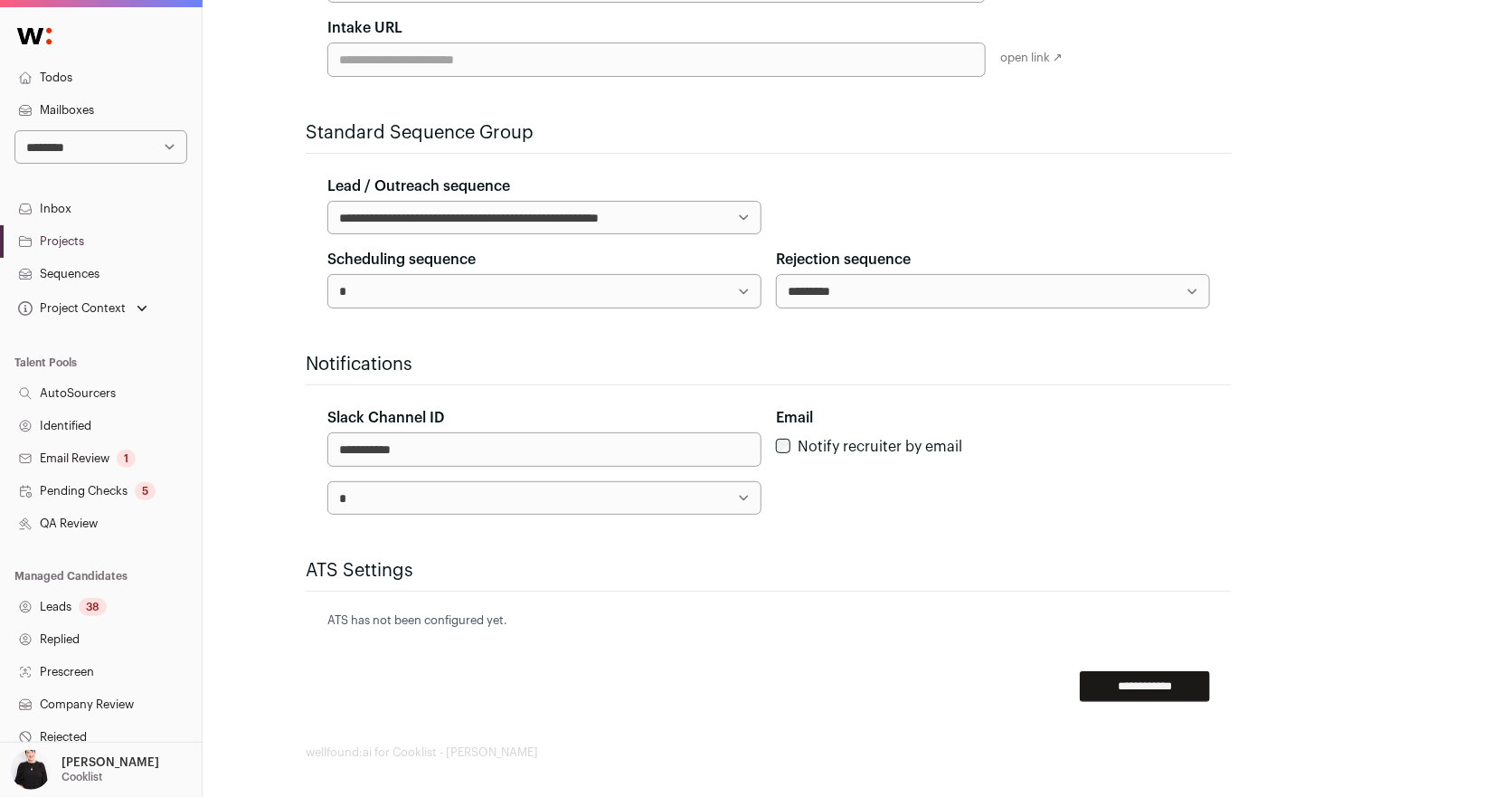
click at [1128, 673] on input "**********" at bounding box center [1145, 686] width 130 height 31
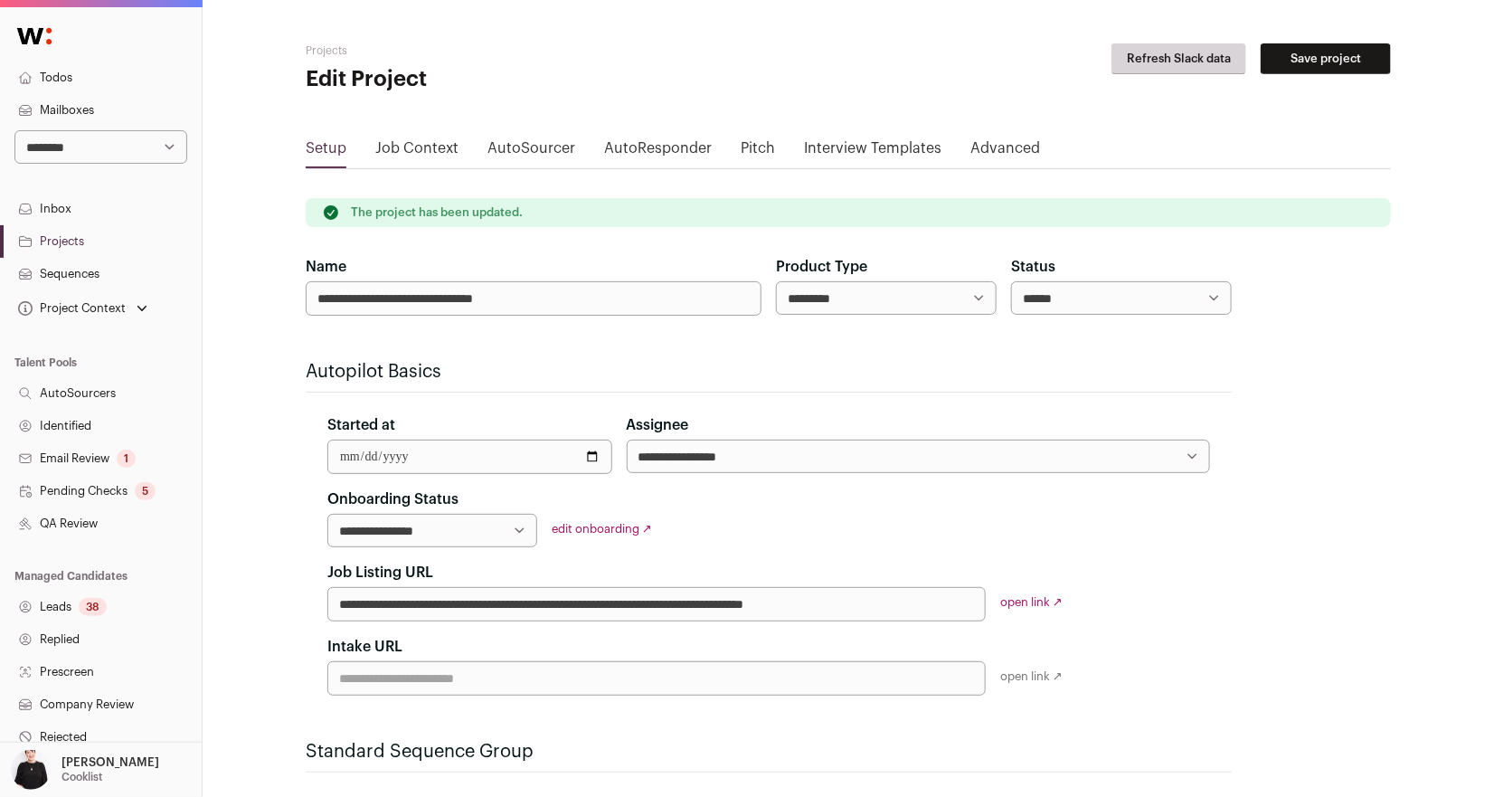
click at [61, 244] on link "Projects" at bounding box center [101, 241] width 202 height 33
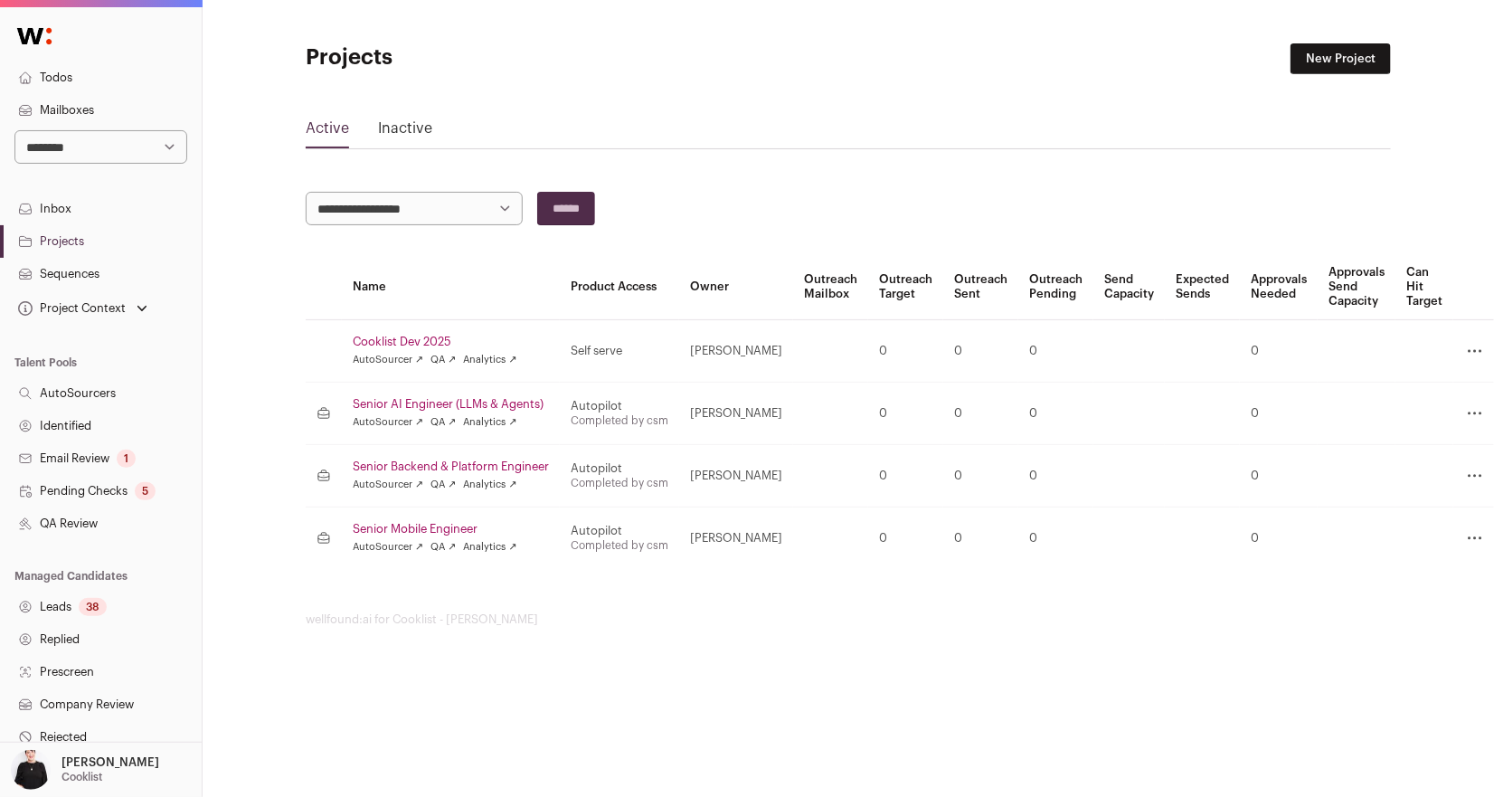
click at [509, 394] on td "Senior AI Engineer (LLMs & Agents) AutoSourcer ↗ QA ↗ Analytics ↗" at bounding box center [451, 413] width 218 height 62
click at [523, 400] on link "Senior AI Engineer (LLMs & Agents)" at bounding box center [451, 404] width 196 height 14
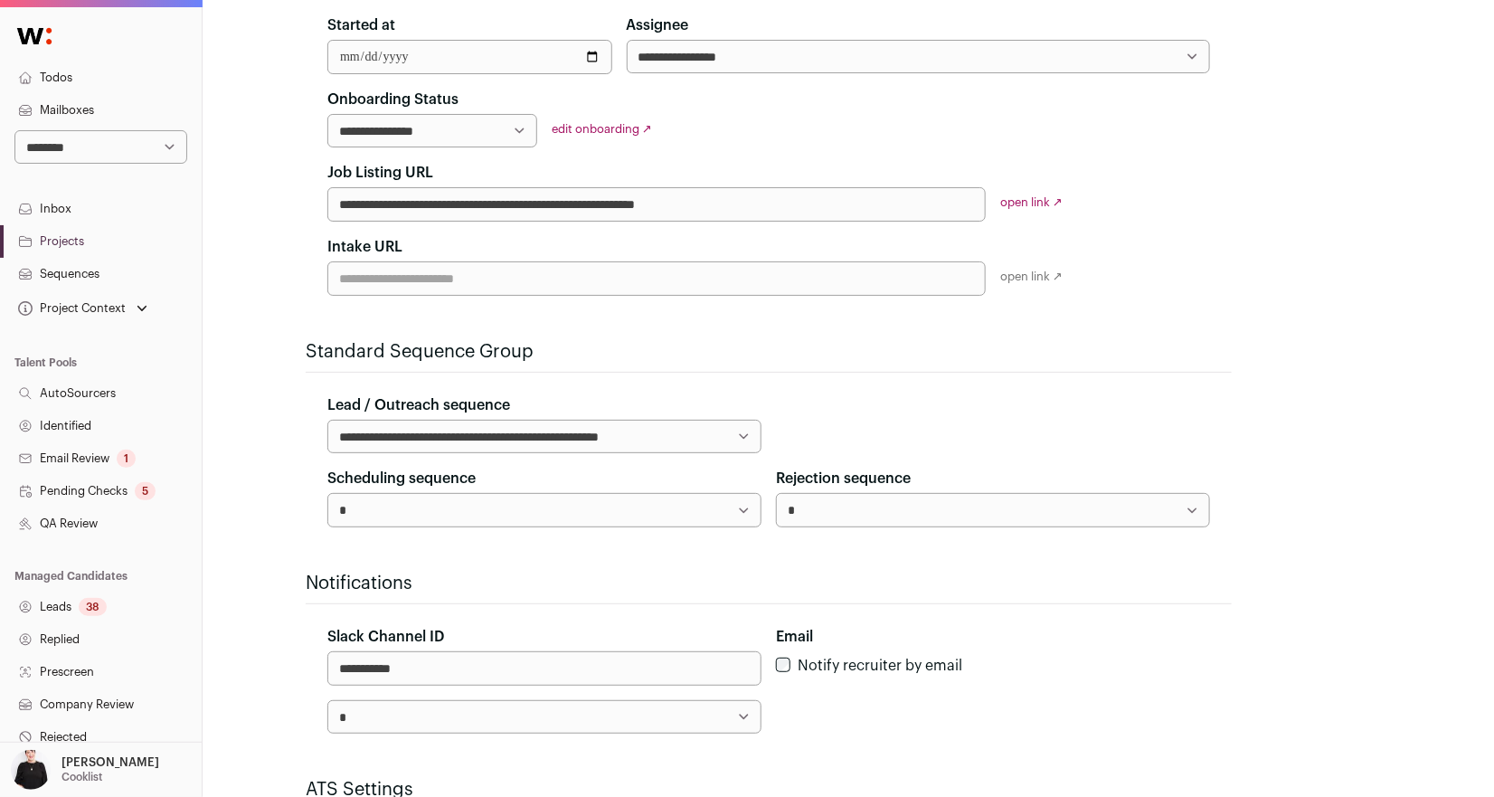
scroll to position [364, 0]
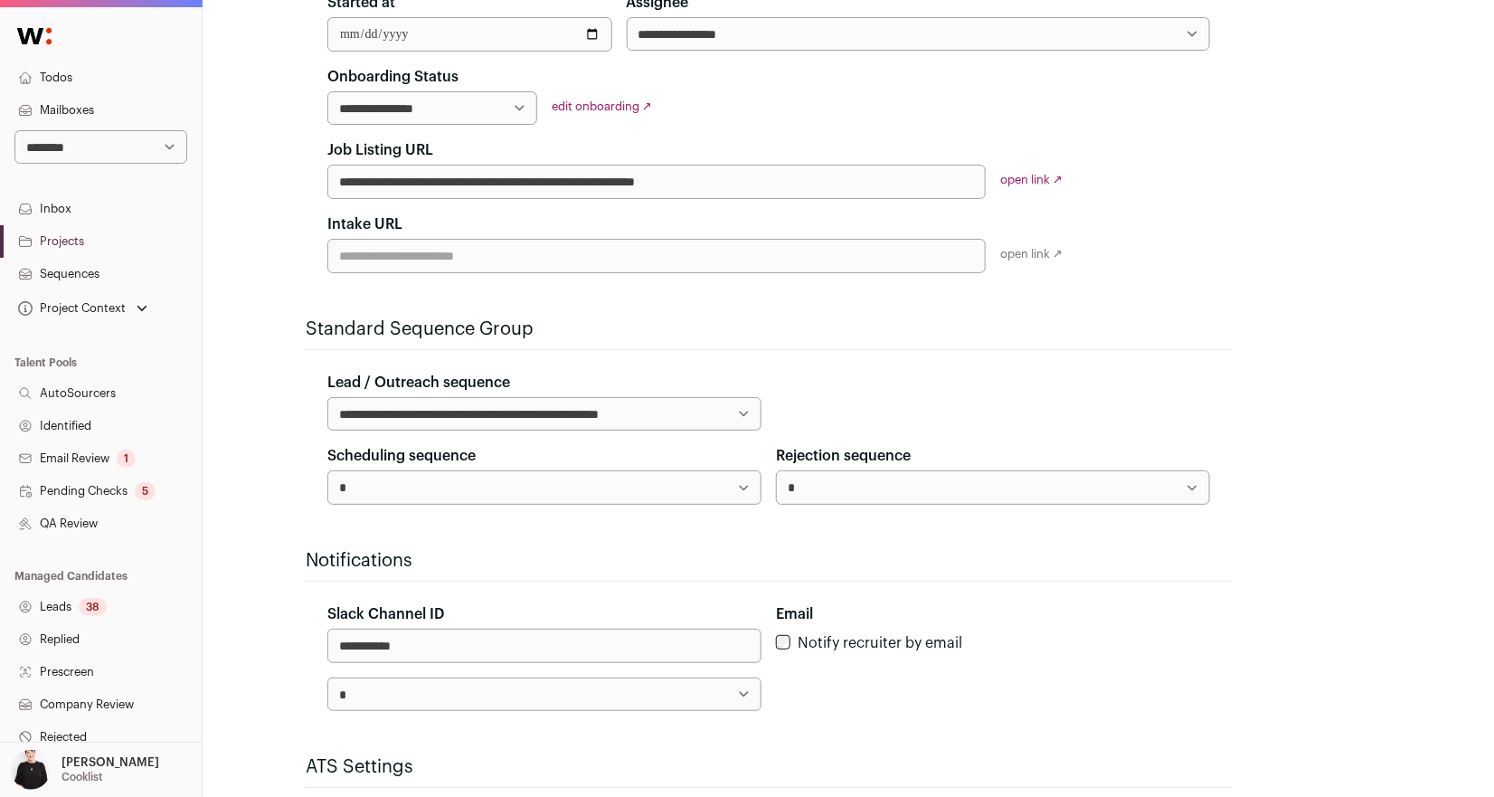
click at [854, 481] on select "* *********" at bounding box center [993, 486] width 434 height 33
select select "*****"
click at [776, 470] on select "* *********" at bounding box center [993, 486] width 434 height 33
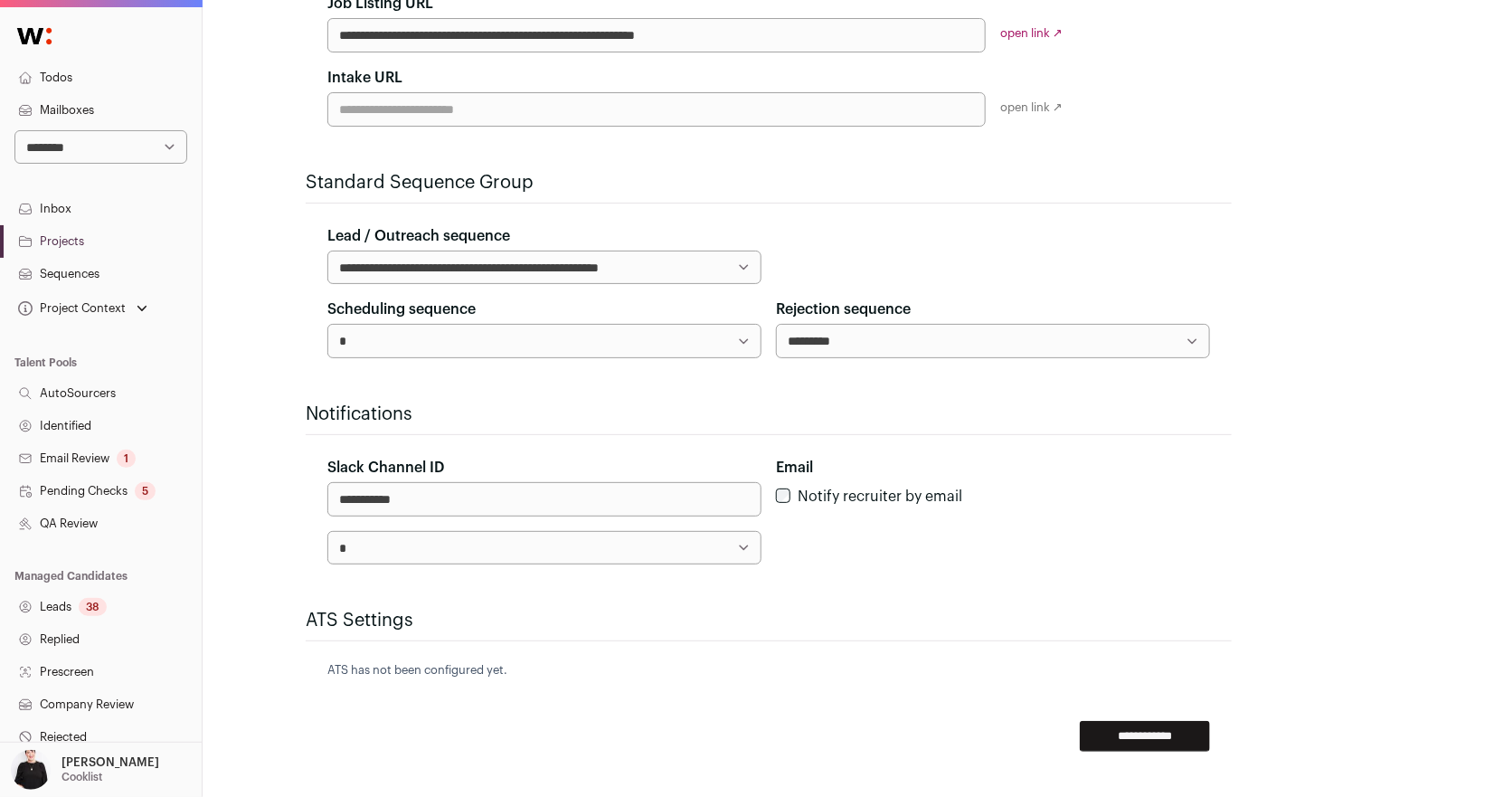
scroll to position [561, 0]
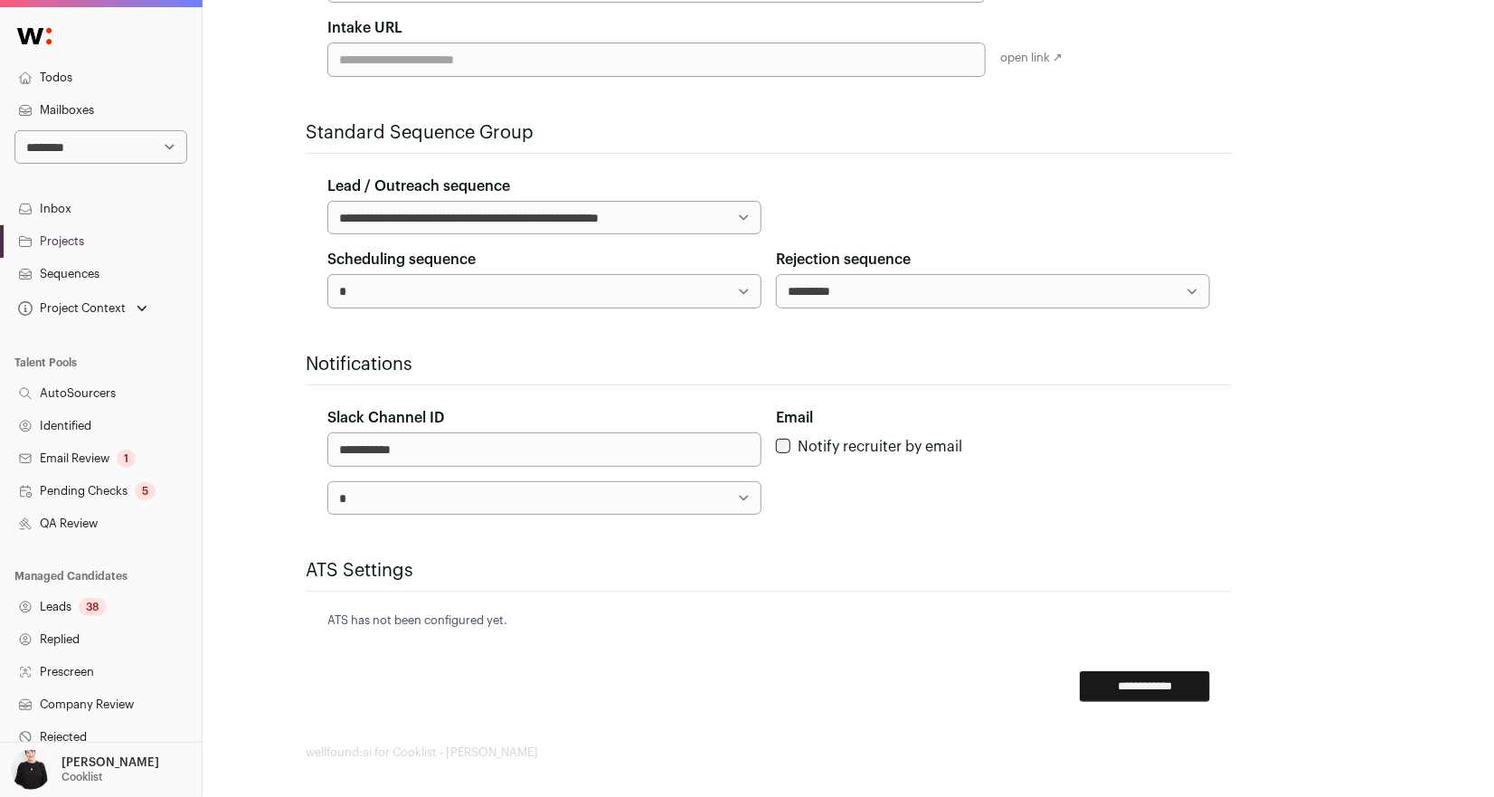
click at [1157, 682] on input "**********" at bounding box center [1145, 686] width 130 height 31
